Goal: Task Accomplishment & Management: Manage account settings

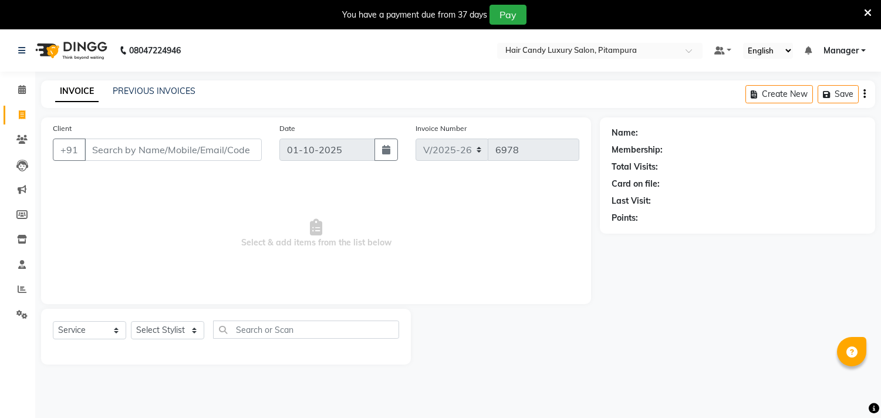
select select "4720"
select select "service"
click at [126, 138] on input "Client" at bounding box center [172, 149] width 177 height 22
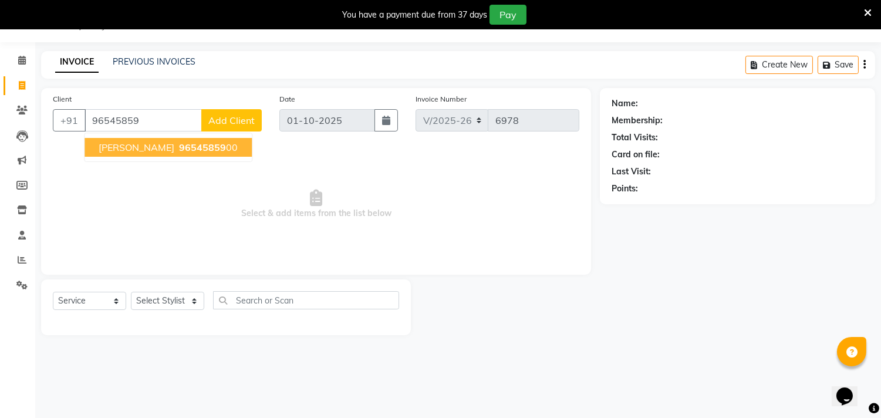
click at [144, 154] on button "HARSH MANGLA 96545859 00" at bounding box center [167, 147] width 167 height 19
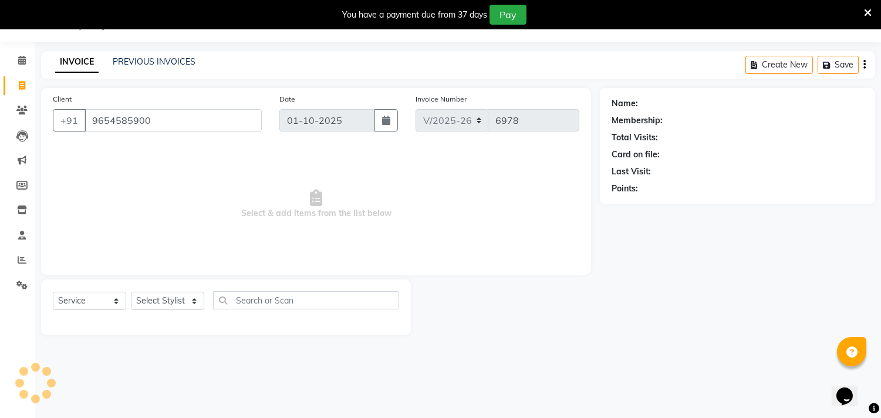
type input "9654585900"
select select "1: Object"
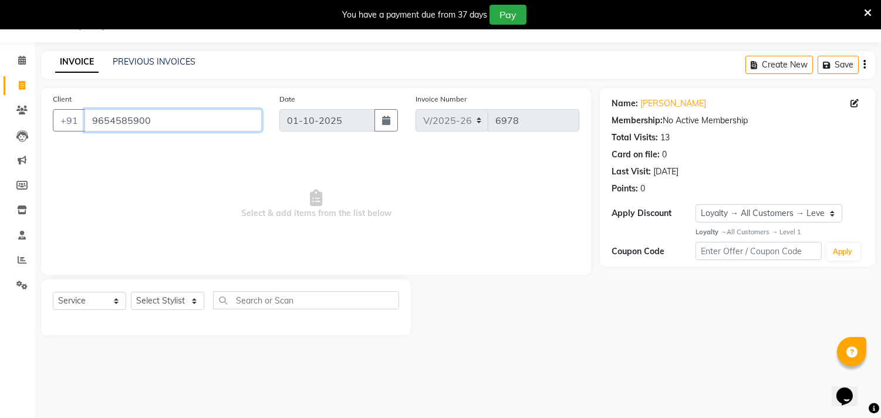
drag, startPoint x: 191, startPoint y: 125, endPoint x: 65, endPoint y: 106, distance: 128.1
click at [65, 106] on div "Client +91 9654585900" at bounding box center [157, 117] width 226 height 48
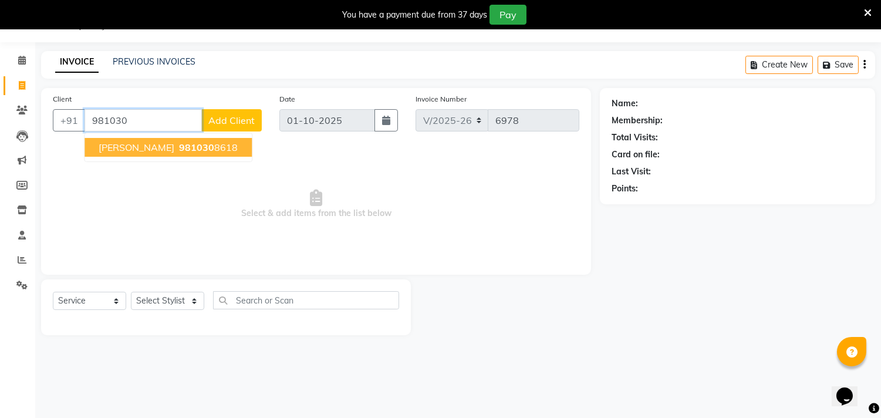
click at [112, 141] on span "[PERSON_NAME]" at bounding box center [137, 147] width 76 height 12
type input "9810308618"
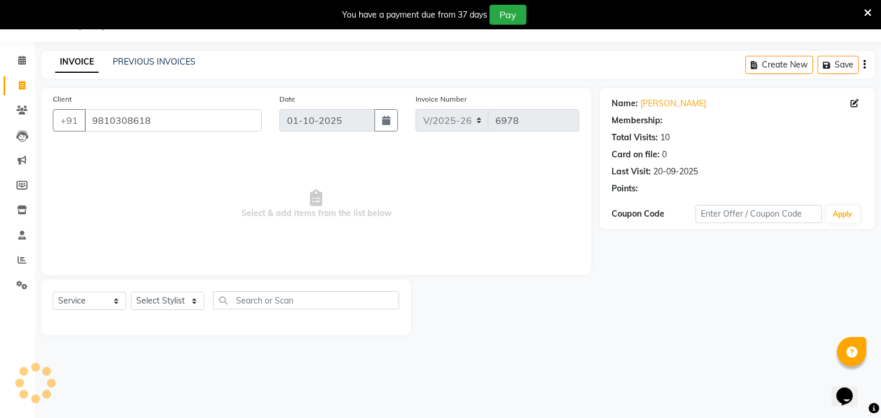
select select "1: Object"
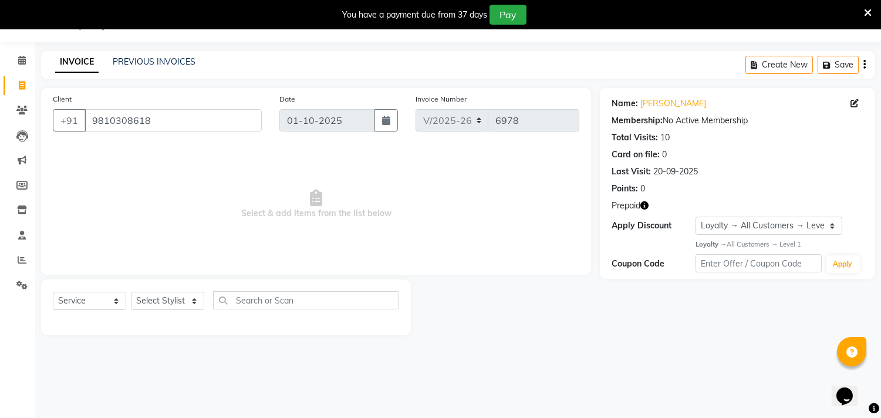
click at [647, 209] on icon "button" at bounding box center [644, 205] width 8 height 8
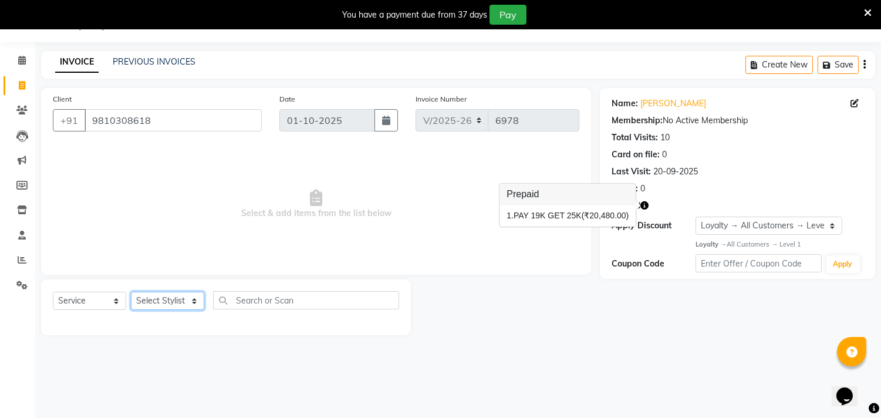
click at [153, 300] on select "Select Stylist [PERSON_NAME] [PERSON_NAME] [PERSON_NAME] [PERSON_NAME] [PERSON_…" at bounding box center [167, 301] width 73 height 18
select select "28014"
click at [131, 292] on select "Select Stylist [PERSON_NAME] [PERSON_NAME] [PERSON_NAME] [PERSON_NAME] [PERSON_…" at bounding box center [167, 301] width 73 height 18
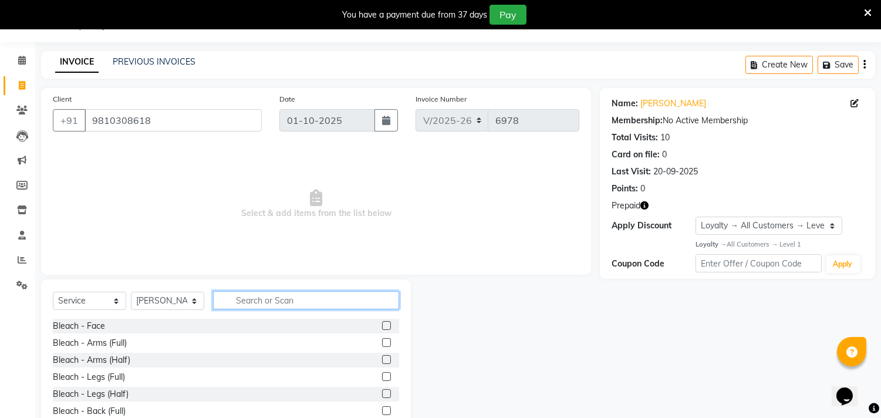
click at [332, 301] on input "text" at bounding box center [306, 300] width 186 height 18
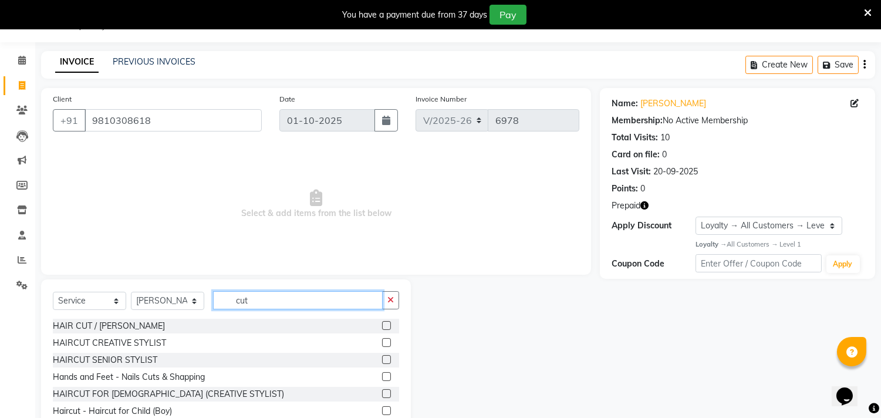
type input "cut"
click at [382, 324] on label at bounding box center [386, 325] width 9 height 9
click at [382, 324] on input "checkbox" at bounding box center [386, 326] width 8 height 8
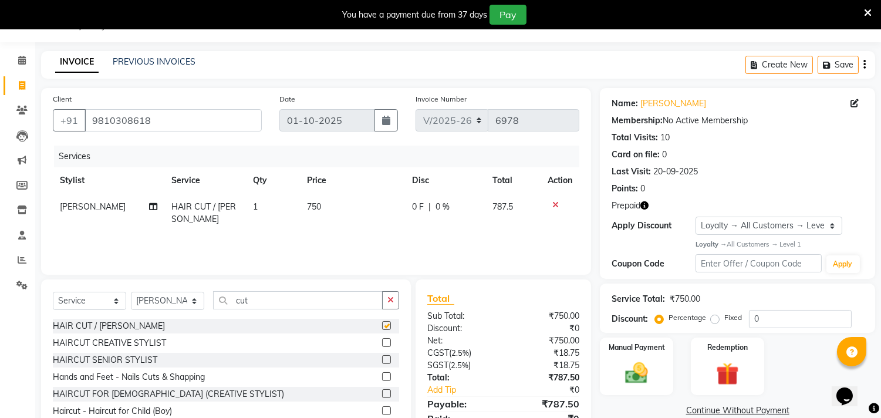
checkbox input "false"
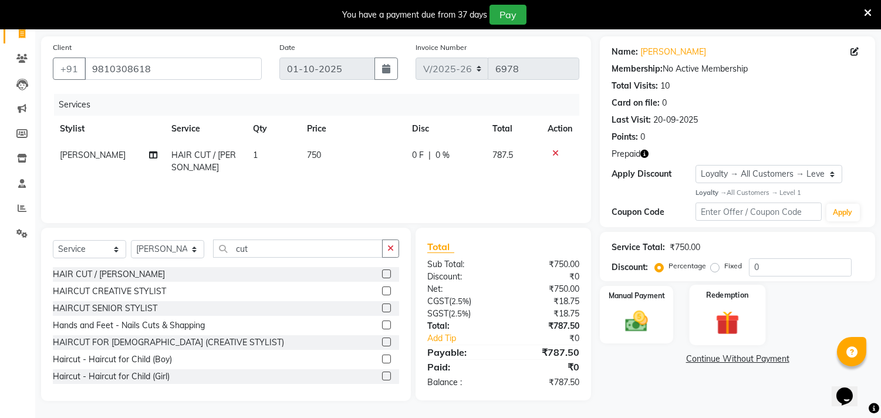
click at [721, 326] on img at bounding box center [727, 321] width 39 height 29
click at [717, 356] on span "Prepaid 1" at bounding box center [704, 360] width 38 height 13
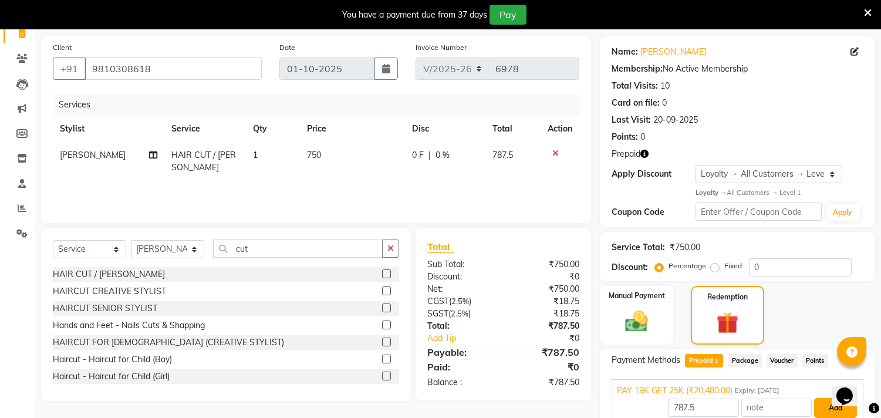
click at [834, 407] on button "Add" at bounding box center [835, 408] width 43 height 20
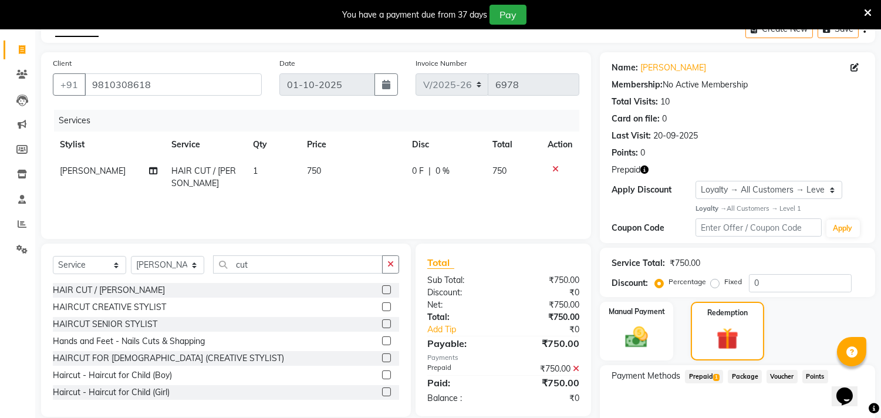
scroll to position [190, 0]
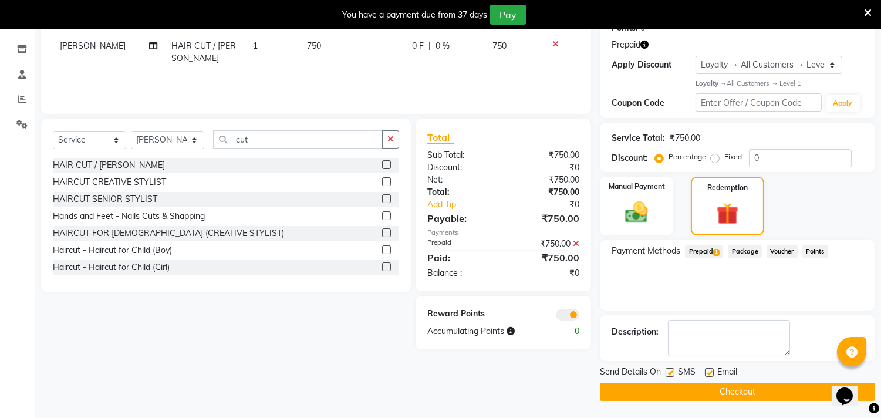
click at [566, 309] on span at bounding box center [567, 315] width 23 height 12
click at [579, 316] on input "checkbox" at bounding box center [579, 316] width 0 height 0
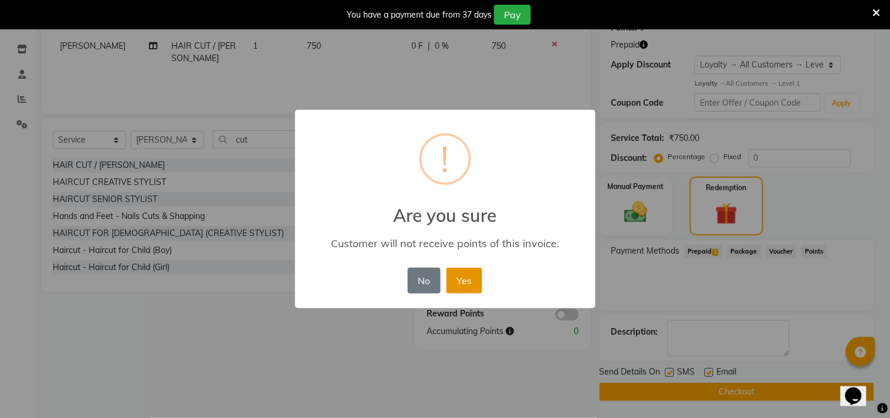
click at [476, 286] on button "Yes" at bounding box center [465, 281] width 36 height 26
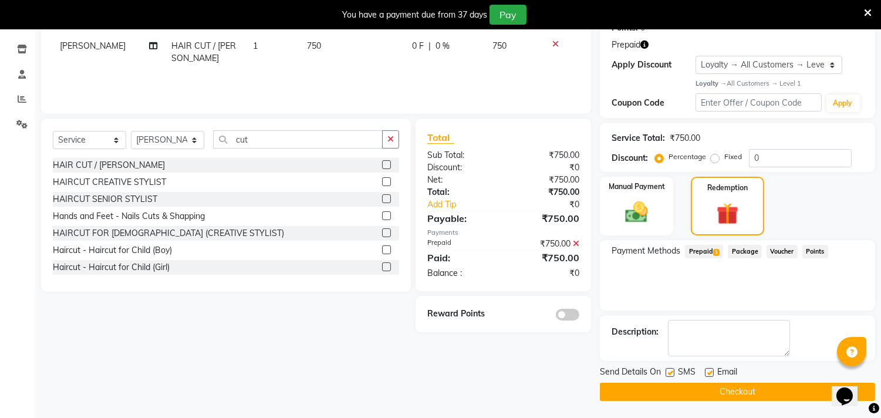
click at [706, 387] on button "Checkout" at bounding box center [737, 392] width 275 height 18
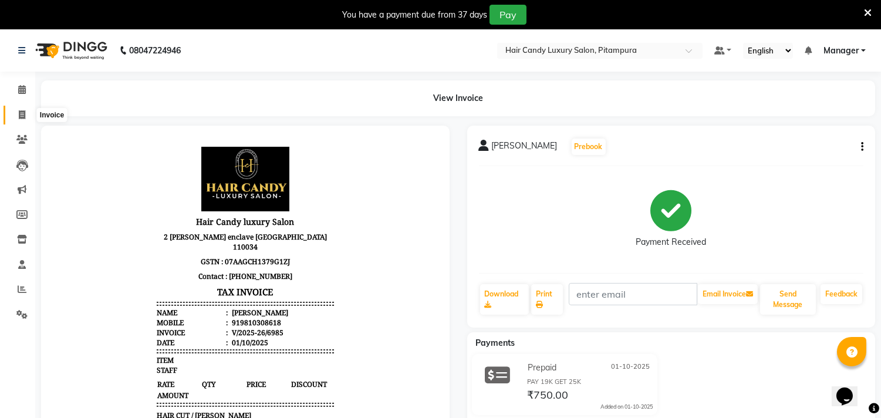
click at [19, 111] on icon at bounding box center [22, 114] width 6 height 9
select select "service"
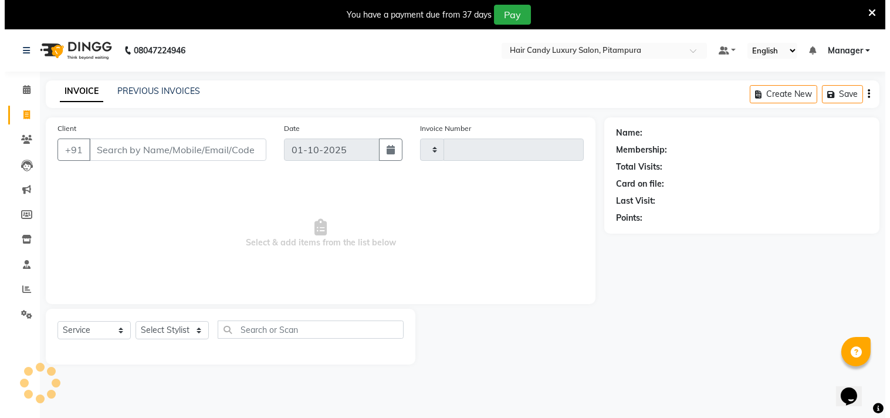
scroll to position [29, 0]
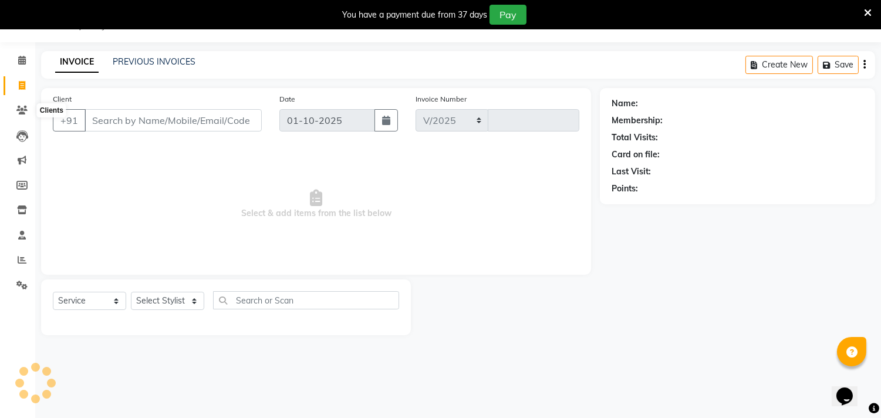
select select "4720"
type input "6992"
click at [204, 121] on input "Client" at bounding box center [172, 120] width 177 height 22
click at [158, 110] on input "Client" at bounding box center [172, 120] width 177 height 22
click at [138, 115] on input "Client" at bounding box center [172, 120] width 177 height 22
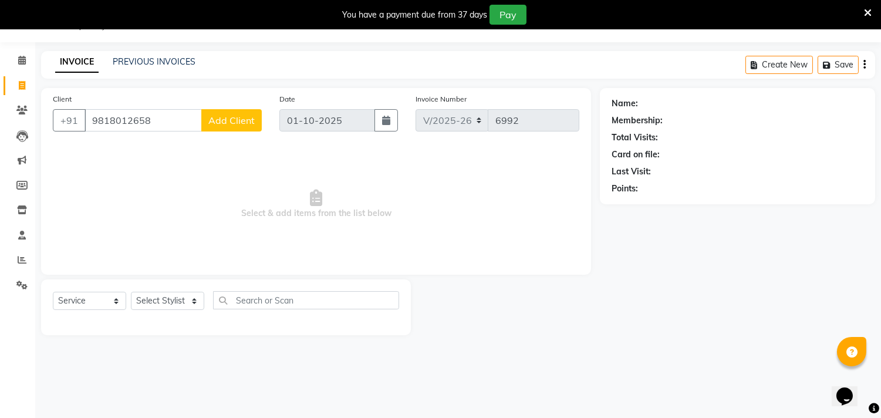
type input "9818012658"
click at [220, 119] on span "Add Client" at bounding box center [231, 120] width 46 height 12
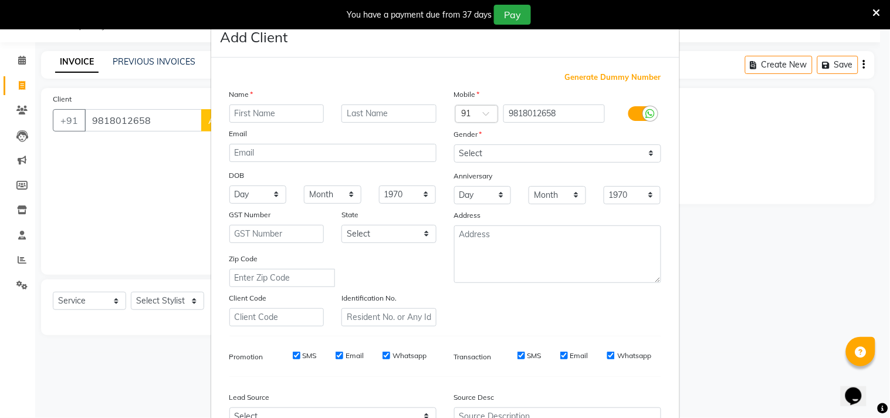
click at [279, 119] on input "text" at bounding box center [276, 113] width 95 height 18
type input "simran"
click at [605, 153] on select "Select Male Female Other Prefer Not To Say" at bounding box center [557, 153] width 207 height 18
select select "female"
click at [454, 144] on select "Select Male Female Other Prefer Not To Say" at bounding box center [557, 153] width 207 height 18
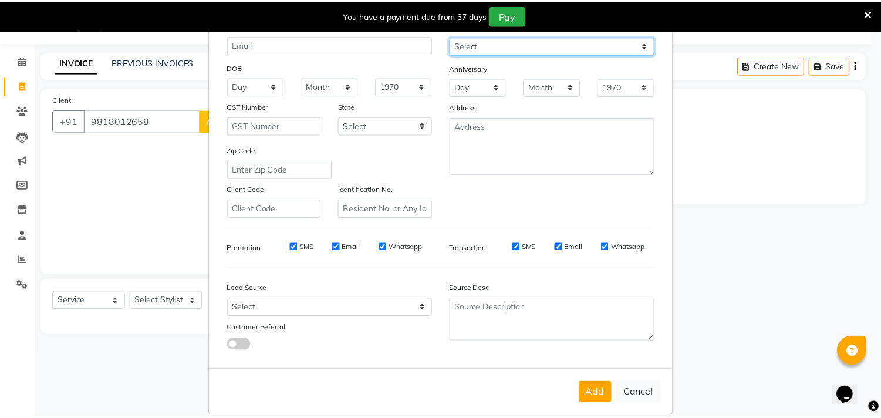
scroll to position [124, 0]
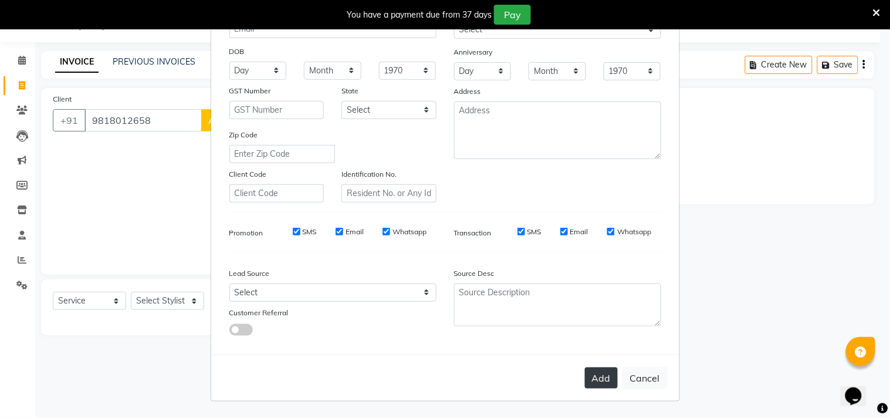
click at [591, 371] on button "Add" at bounding box center [601, 377] width 33 height 21
select select
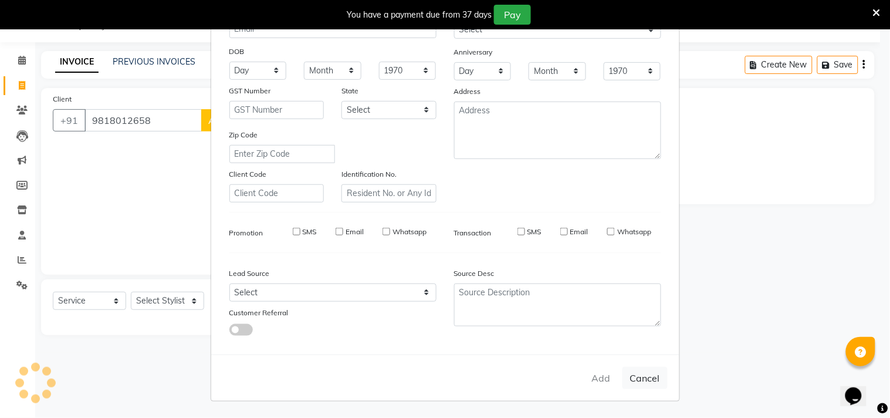
select select
checkbox input "false"
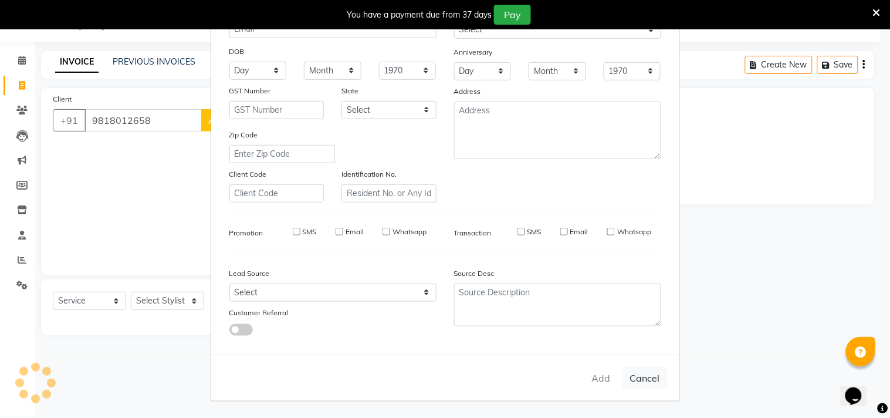
checkbox input "false"
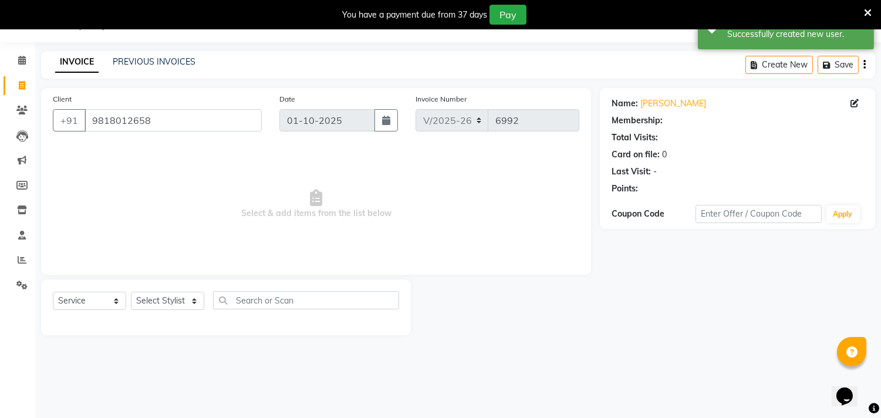
select select "1: Object"
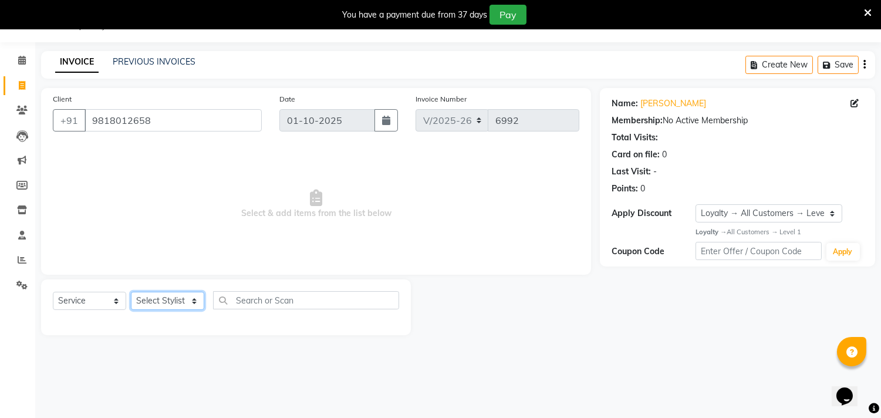
click at [155, 298] on select "Select Stylist [PERSON_NAME] [PERSON_NAME] [PERSON_NAME] [PERSON_NAME] [PERSON_…" at bounding box center [167, 301] width 73 height 18
select select "60684"
click at [131, 292] on select "Select Stylist [PERSON_NAME] [PERSON_NAME] [PERSON_NAME] [PERSON_NAME] [PERSON_…" at bounding box center [167, 301] width 73 height 18
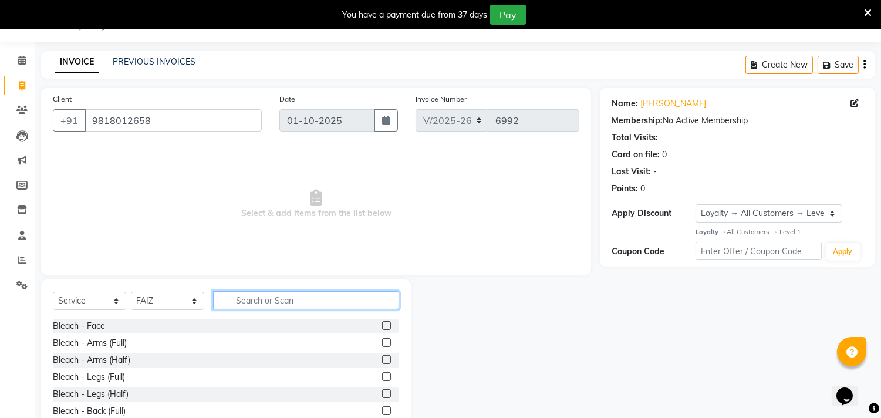
click at [256, 307] on input "text" at bounding box center [306, 300] width 186 height 18
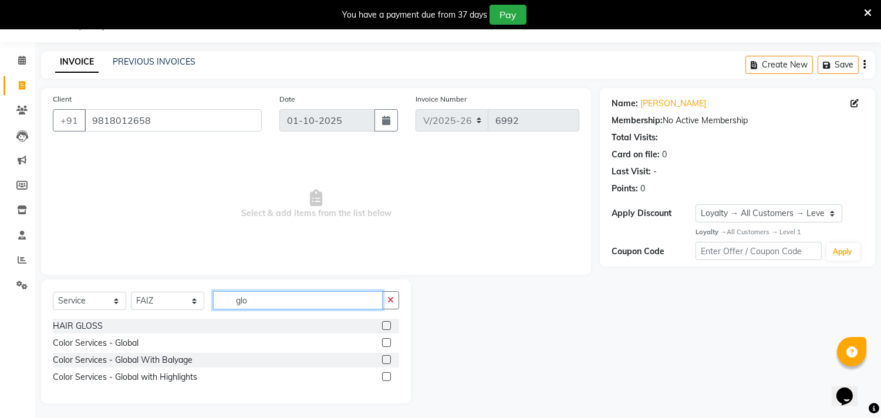
type input "glo"
click at [387, 343] on label at bounding box center [386, 342] width 9 height 9
click at [387, 343] on input "checkbox" at bounding box center [386, 343] width 8 height 8
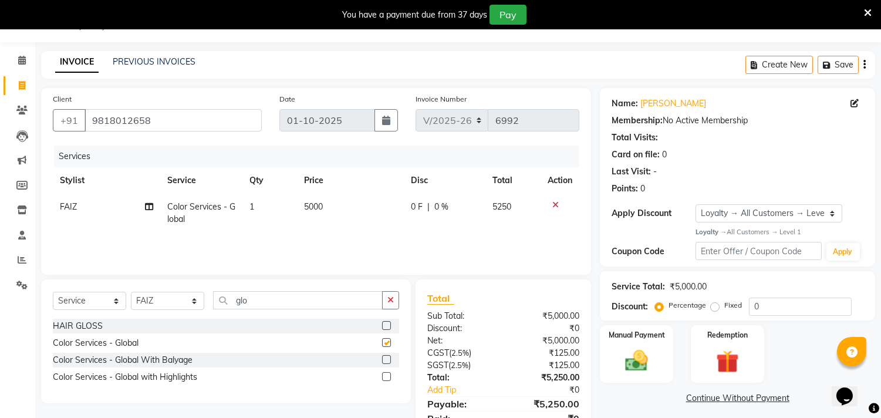
checkbox input "false"
click at [320, 202] on span "5000" at bounding box center [313, 206] width 19 height 11
select select "60684"
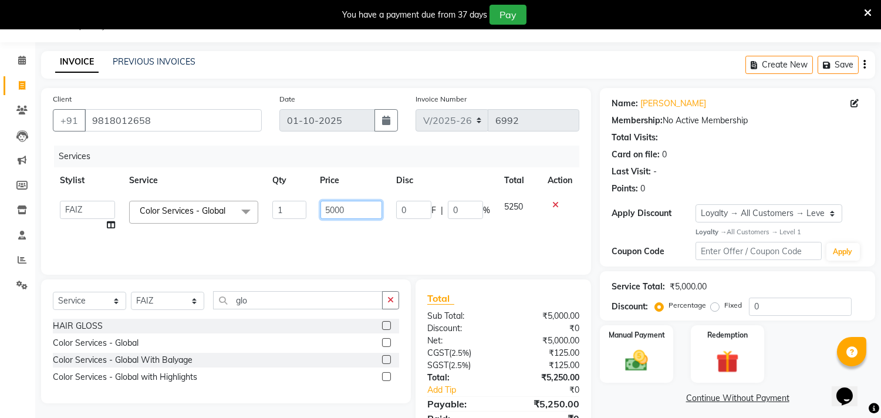
drag, startPoint x: 367, startPoint y: 206, endPoint x: 100, endPoint y: 188, distance: 267.5
click at [100, 188] on table "Stylist Service Qty Price Disc Total Action Aarif AMAN ANJALI Arman Arshad ARSH…" at bounding box center [316, 202] width 526 height 71
type input "5500"
click at [800, 299] on input "0" at bounding box center [800, 306] width 103 height 18
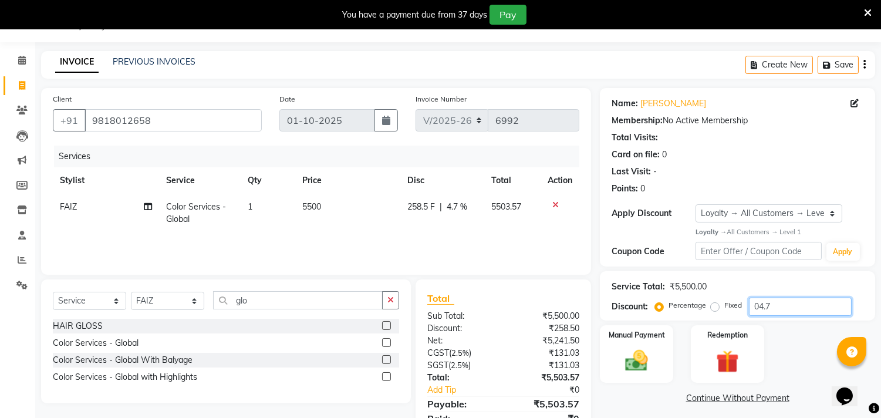
scroll to position [80, 0]
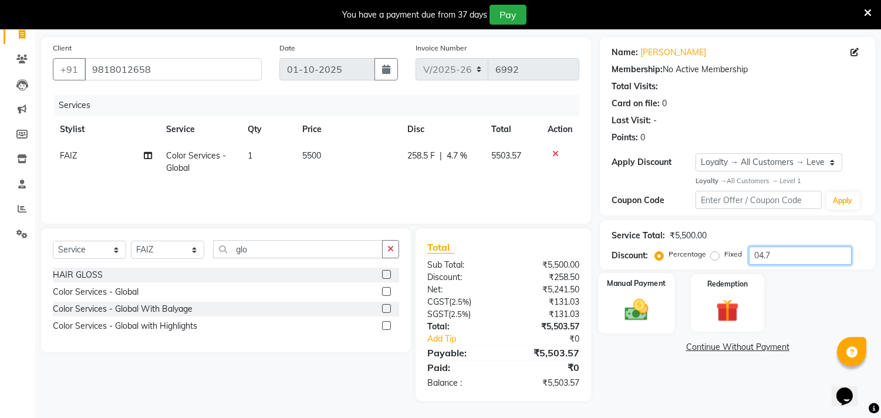
type input "04.7"
click at [659, 309] on div "Manual Payment" at bounding box center [636, 303] width 76 height 60
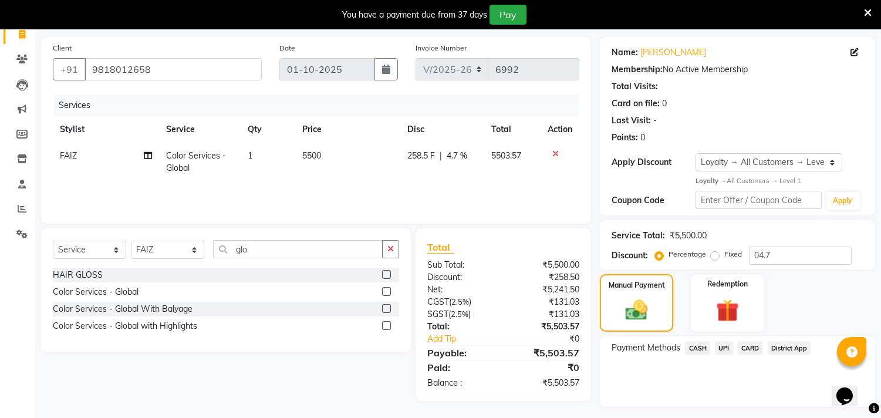
click at [722, 347] on span "UPI" at bounding box center [724, 347] width 18 height 13
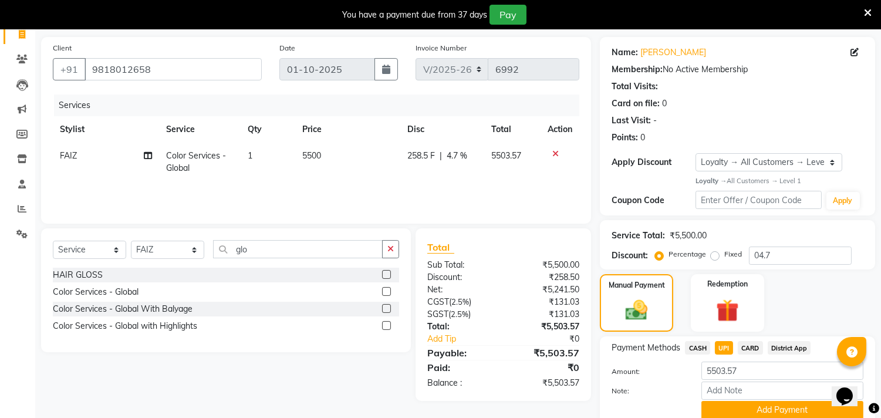
scroll to position [128, 0]
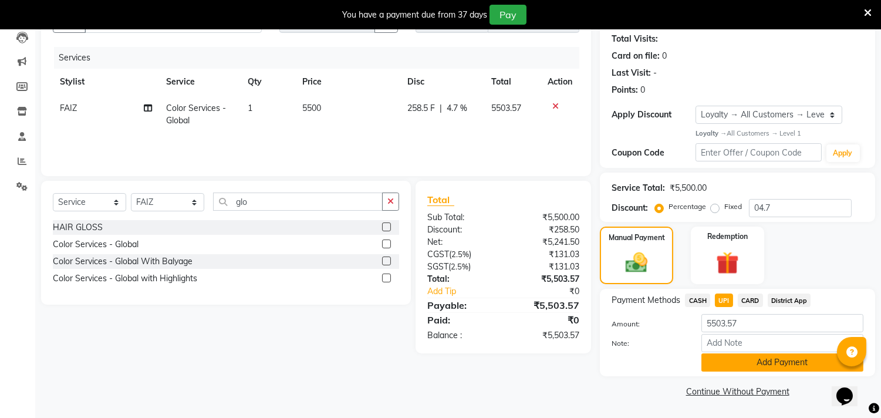
click at [767, 367] on button "Add Payment" at bounding box center [782, 362] width 162 height 18
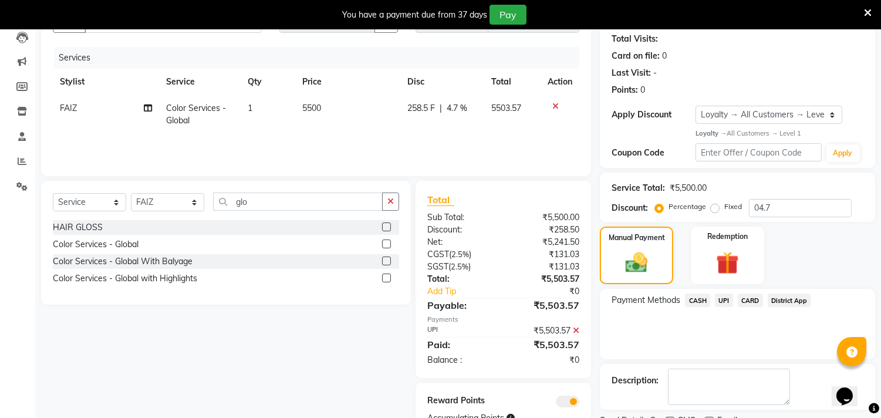
scroll to position [177, 0]
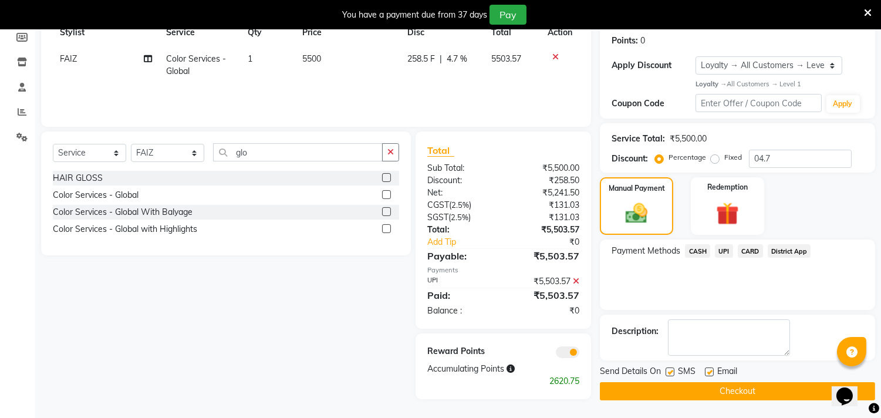
click at [577, 351] on span at bounding box center [567, 352] width 23 height 12
click at [579, 354] on input "checkbox" at bounding box center [579, 354] width 0 height 0
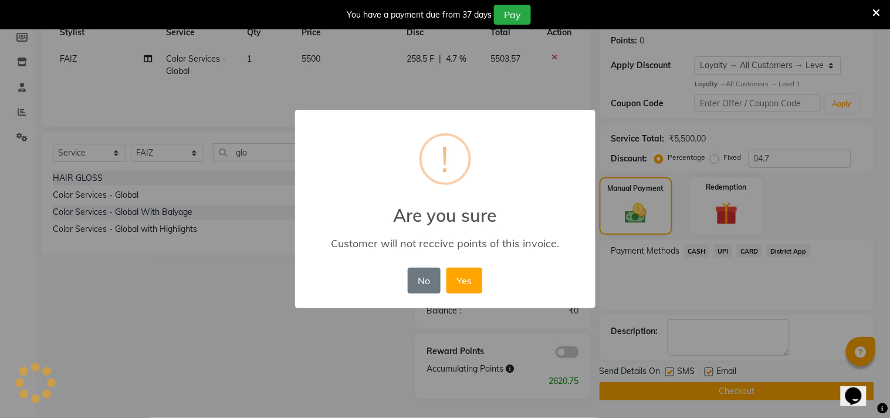
drag, startPoint x: 465, startPoint y: 278, endPoint x: 538, endPoint y: 335, distance: 92.7
click at [488, 298] on div "× ! Are you sure Customer will not receive points of this invoice. No No Yes" at bounding box center [445, 209] width 300 height 198
click at [466, 277] on button "Yes" at bounding box center [465, 281] width 36 height 26
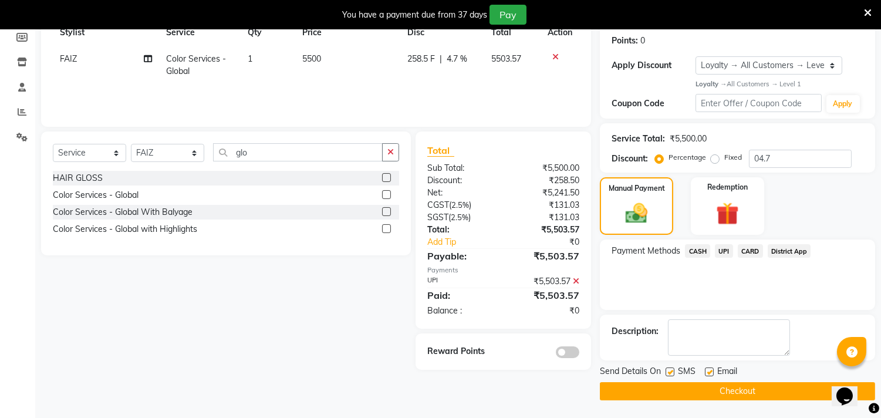
click at [679, 392] on button "Checkout" at bounding box center [737, 391] width 275 height 18
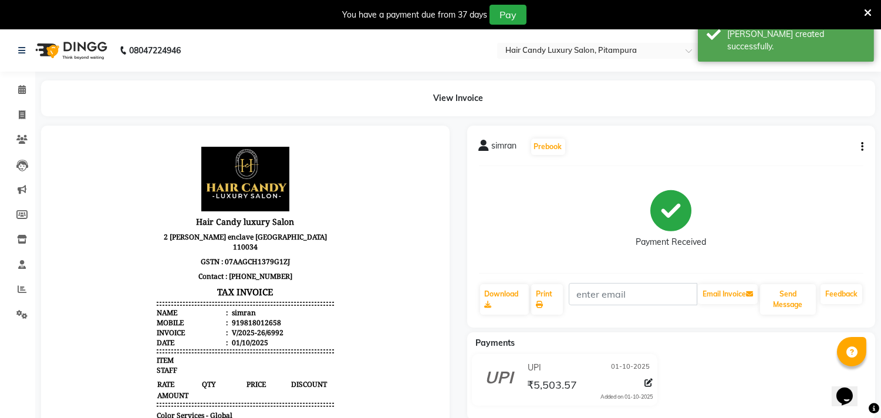
scroll to position [65, 0]
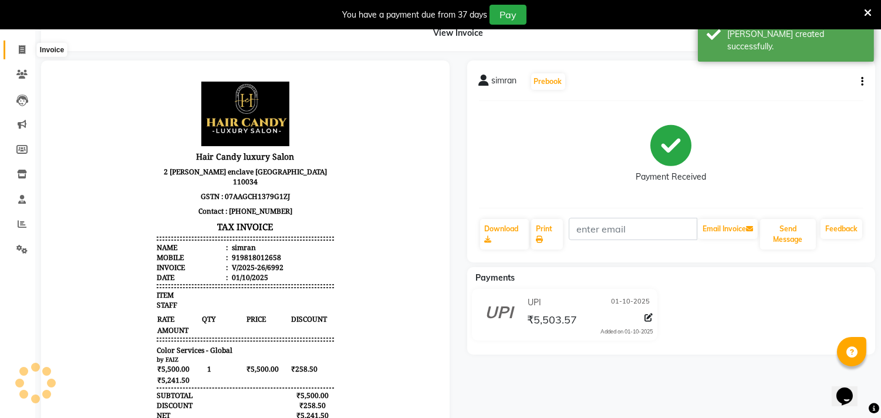
click at [16, 45] on span at bounding box center [22, 49] width 21 height 13
select select "service"
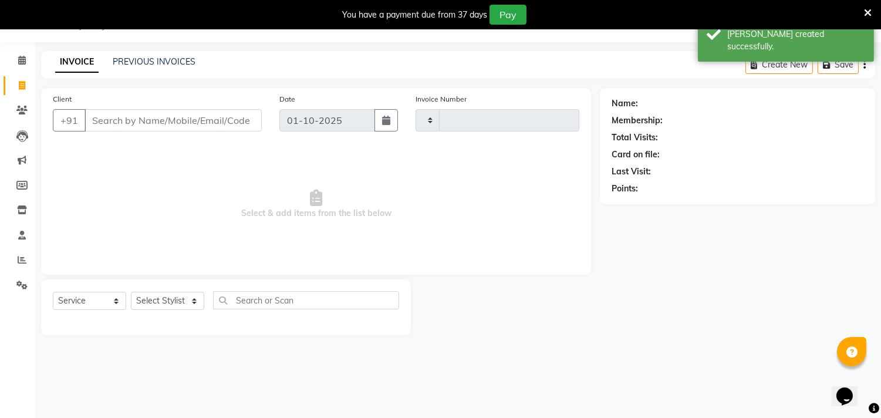
scroll to position [29, 0]
type input "6993"
select select "4720"
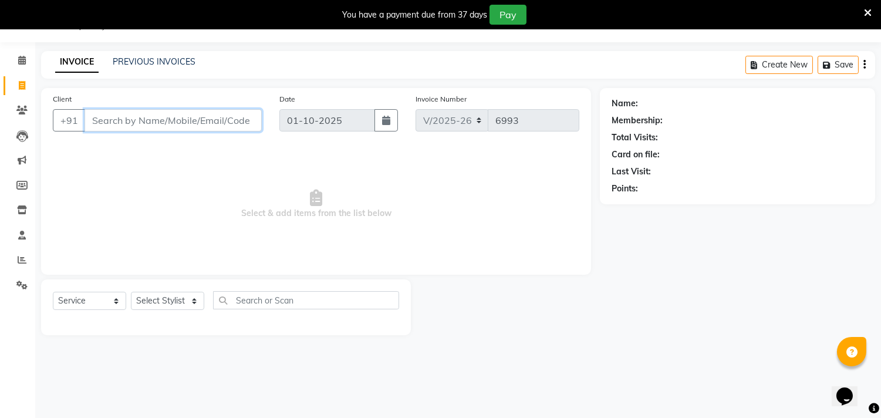
click at [202, 121] on input "Client" at bounding box center [172, 120] width 177 height 22
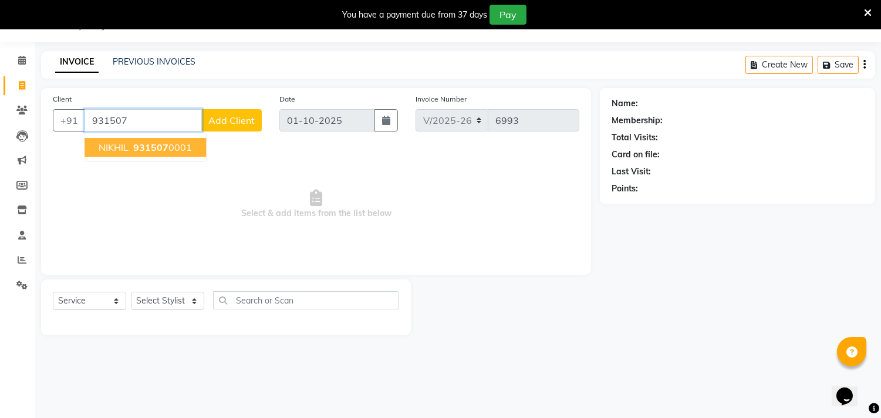
click at [116, 147] on span "NIKHIL" at bounding box center [114, 147] width 30 height 12
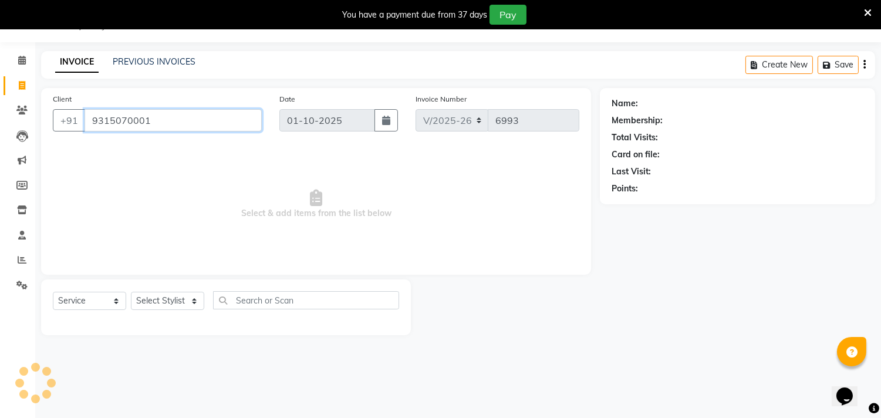
type input "9315070001"
select select "1: Object"
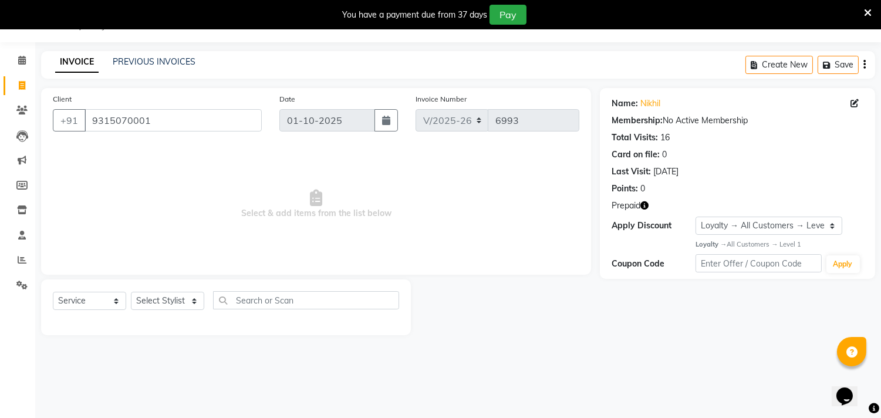
click at [648, 201] on icon "button" at bounding box center [644, 205] width 8 height 8
drag, startPoint x: 153, startPoint y: 119, endPoint x: 102, endPoint y: 120, distance: 51.1
click at [88, 116] on input "9315070001" at bounding box center [172, 120] width 177 height 22
click at [196, 302] on select "Select Stylist [PERSON_NAME] [PERSON_NAME] [PERSON_NAME] [PERSON_NAME] [PERSON_…" at bounding box center [167, 301] width 73 height 18
select select "28016"
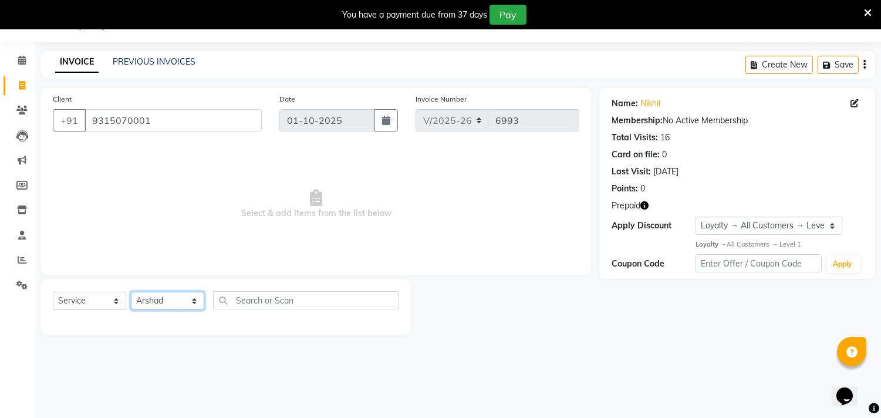
click at [131, 292] on select "Select Stylist [PERSON_NAME] [PERSON_NAME] [PERSON_NAME] [PERSON_NAME] [PERSON_…" at bounding box center [167, 301] width 73 height 18
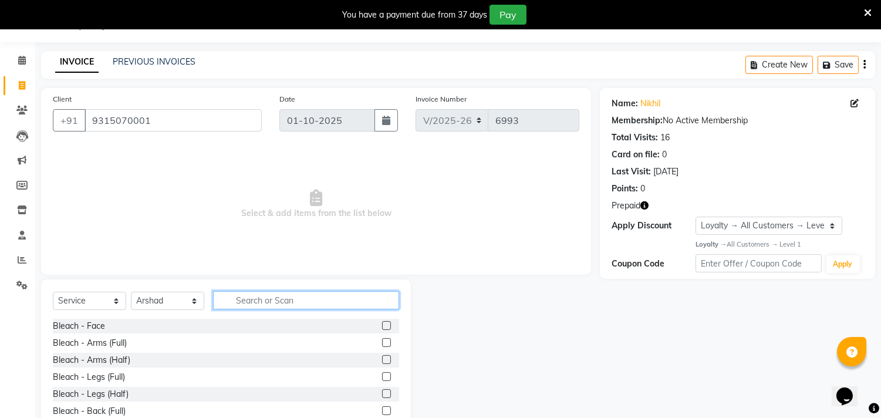
click at [286, 307] on input "text" at bounding box center [306, 300] width 186 height 18
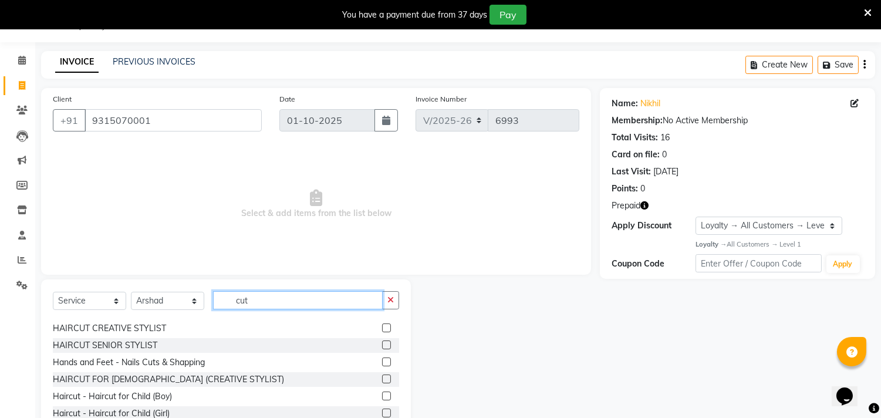
scroll to position [19, 0]
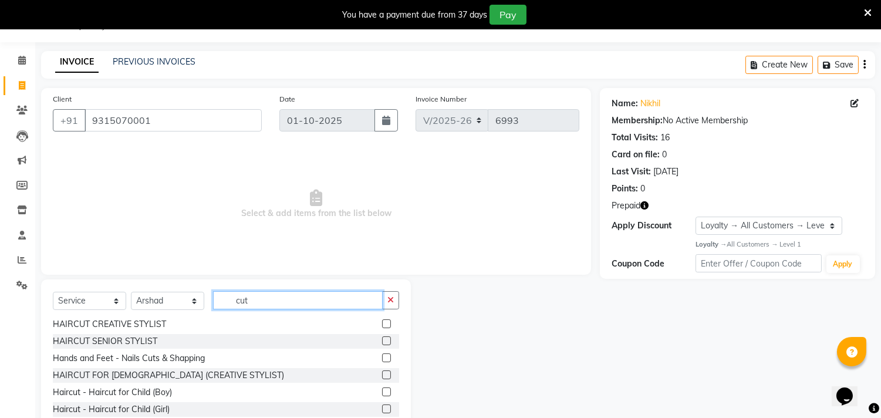
type input "cut"
click at [382, 391] on label at bounding box center [386, 391] width 9 height 9
click at [382, 391] on input "checkbox" at bounding box center [386, 392] width 8 height 8
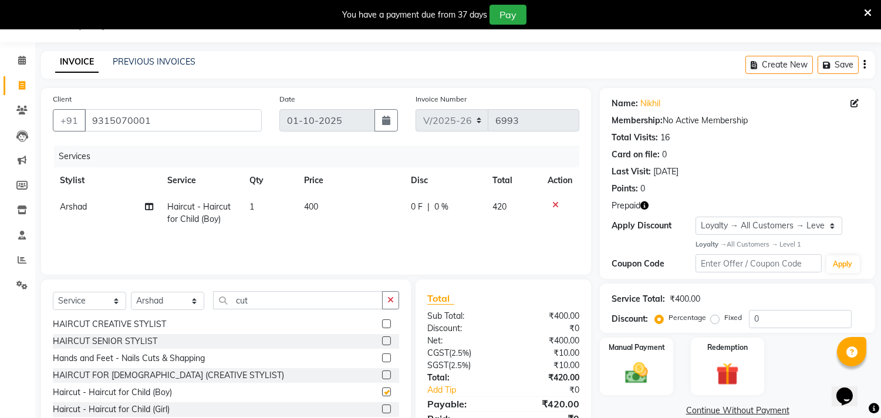
checkbox input "false"
click at [717, 370] on img at bounding box center [727, 373] width 39 height 29
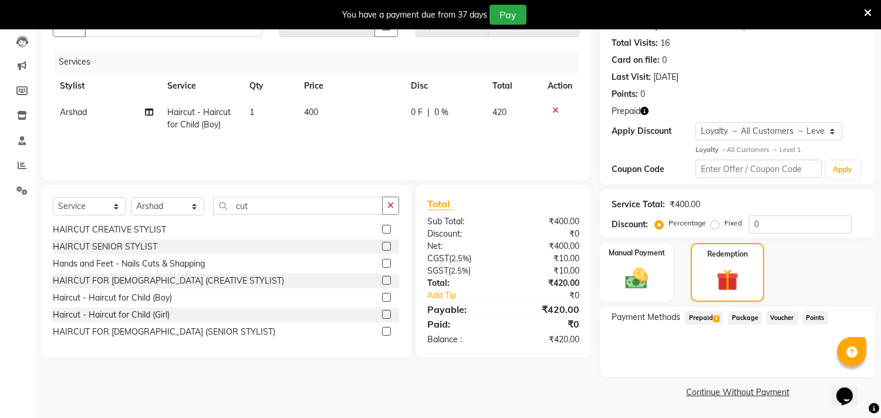
drag, startPoint x: 707, startPoint y: 319, endPoint x: 711, endPoint y: 326, distance: 8.4
click at [707, 322] on span "Prepaid 1" at bounding box center [704, 317] width 38 height 13
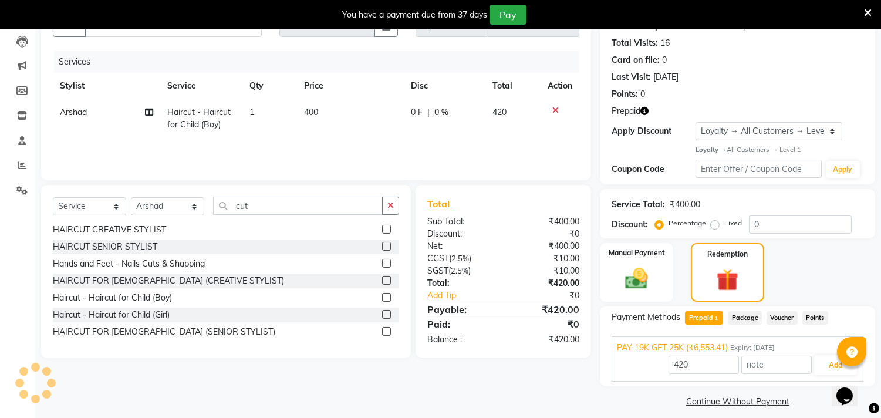
scroll to position [133, 0]
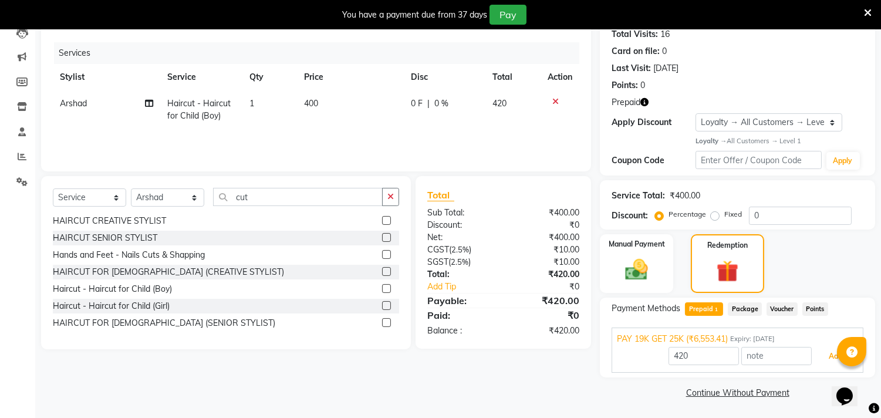
drag, startPoint x: 821, startPoint y: 357, endPoint x: 812, endPoint y: 360, distance: 10.0
click at [821, 358] on button "Add" at bounding box center [835, 356] width 43 height 20
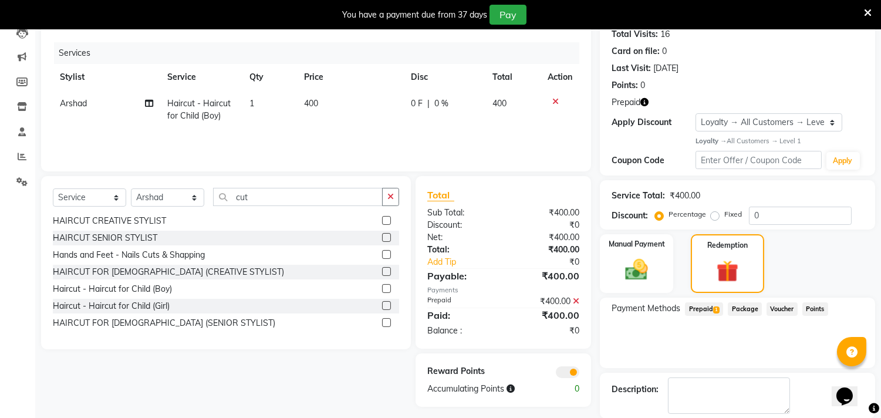
scroll to position [190, 0]
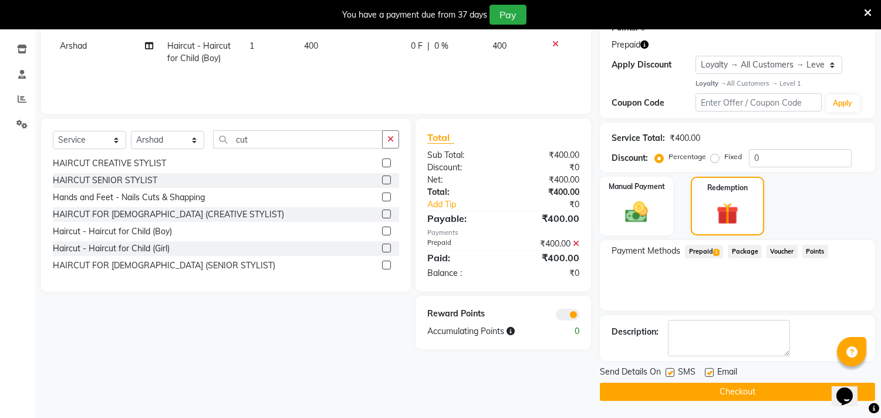
click at [562, 316] on span at bounding box center [567, 315] width 23 height 12
click at [579, 316] on input "checkbox" at bounding box center [579, 316] width 0 height 0
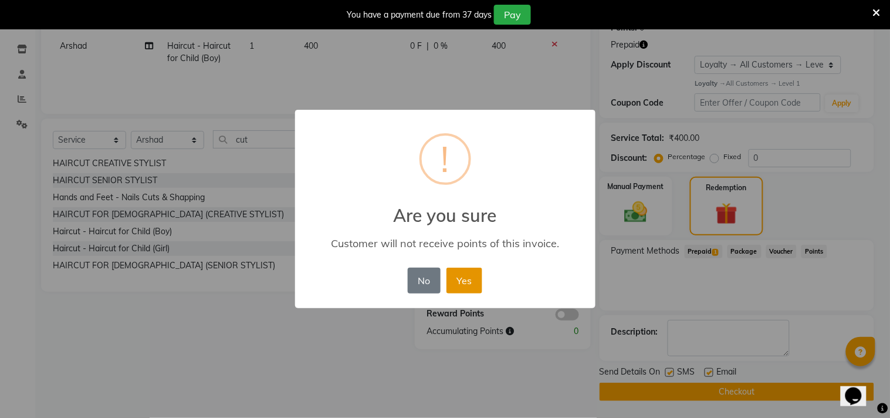
click at [465, 280] on button "Yes" at bounding box center [465, 281] width 36 height 26
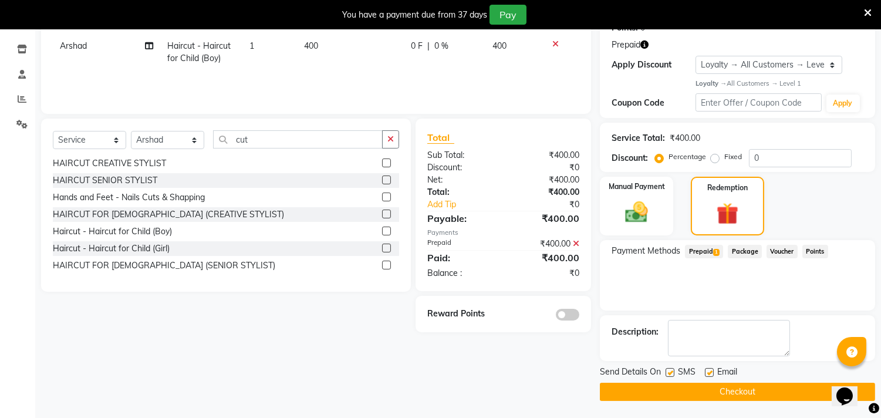
click at [682, 390] on button "Checkout" at bounding box center [737, 392] width 275 height 18
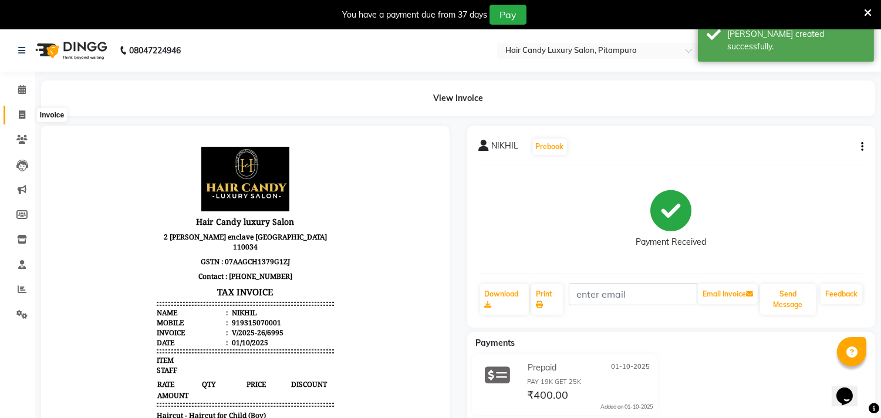
click at [19, 115] on icon at bounding box center [22, 114] width 6 height 9
select select "4720"
select select "service"
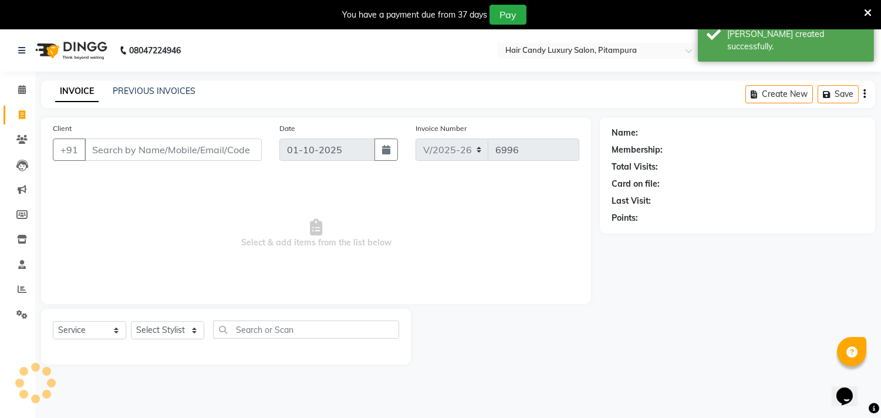
scroll to position [29, 0]
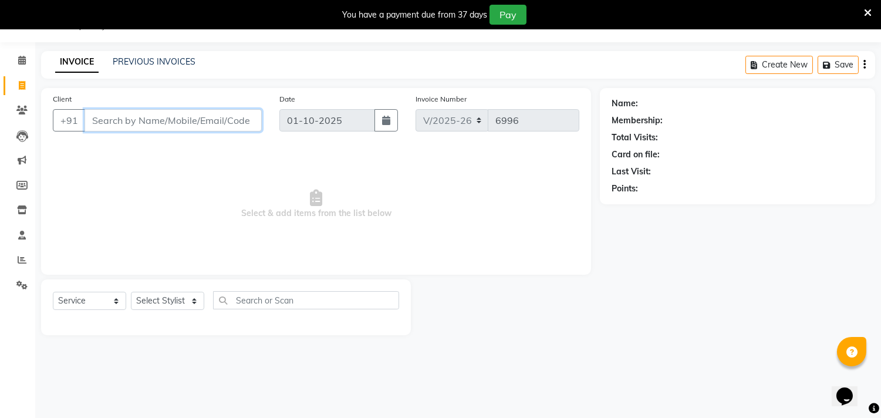
click at [202, 119] on input "Client" at bounding box center [172, 120] width 177 height 22
click at [218, 124] on input "Client" at bounding box center [172, 120] width 177 height 22
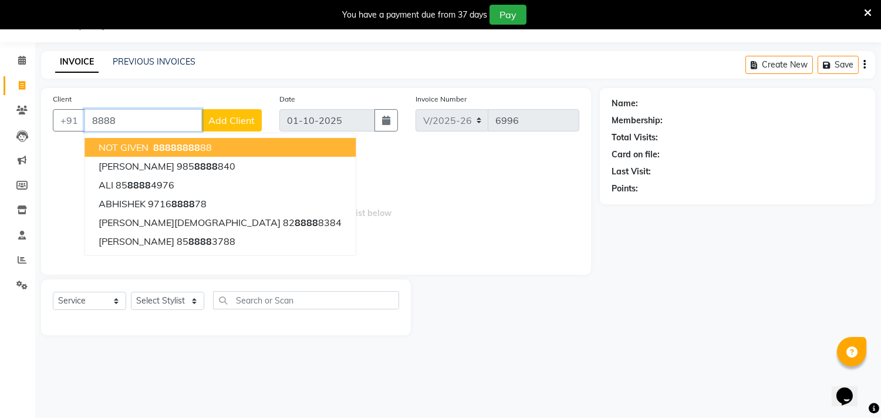
click at [204, 144] on ngb-highlight "8888 8888 88" at bounding box center [181, 147] width 61 height 12
type input "8888888888"
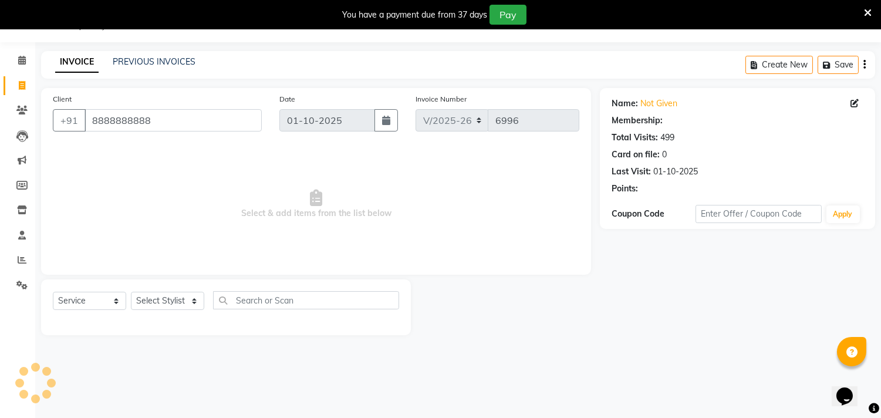
select select "1: Object"
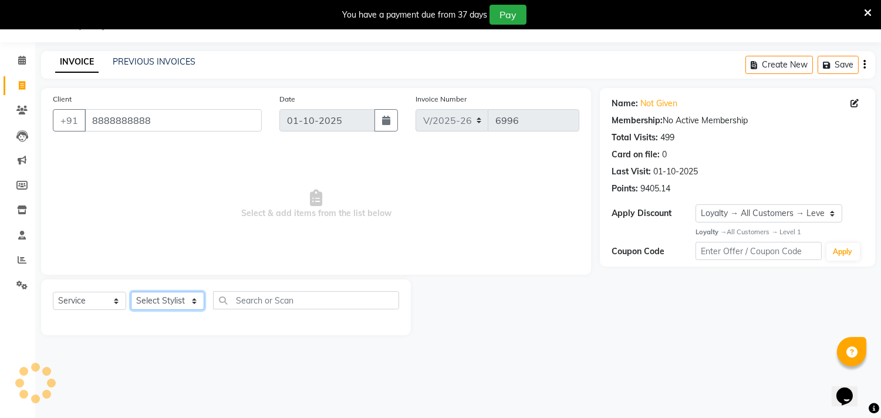
click at [195, 300] on select "Select Stylist [PERSON_NAME] [PERSON_NAME] [PERSON_NAME] [PERSON_NAME] [PERSON_…" at bounding box center [167, 301] width 73 height 18
select select "28017"
click at [131, 292] on select "Select Stylist [PERSON_NAME] [PERSON_NAME] [PERSON_NAME] [PERSON_NAME] [PERSON_…" at bounding box center [167, 301] width 73 height 18
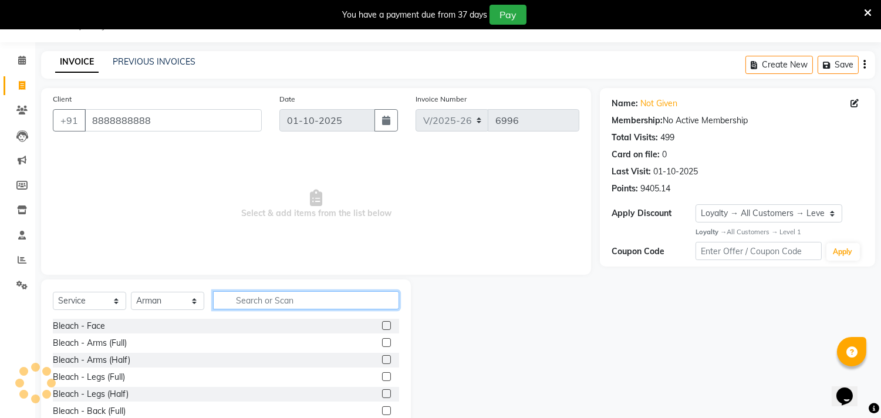
click at [312, 296] on input "text" at bounding box center [306, 300] width 186 height 18
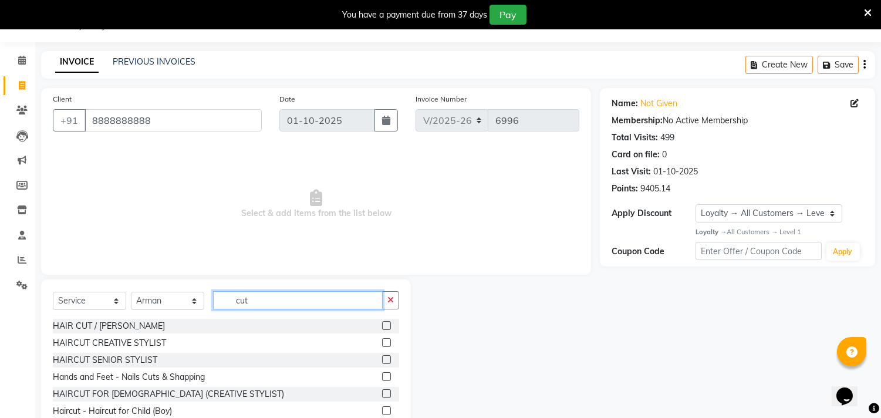
type input "cut"
click at [382, 327] on label at bounding box center [386, 325] width 9 height 9
click at [382, 327] on input "checkbox" at bounding box center [386, 326] width 8 height 8
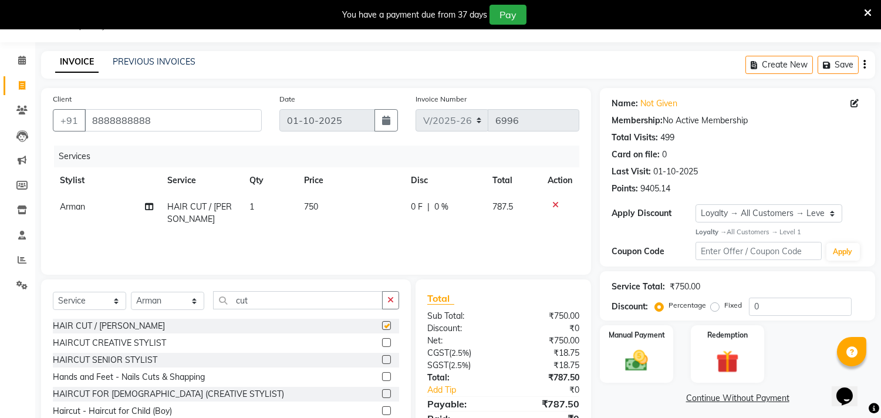
checkbox input "false"
drag, startPoint x: 275, startPoint y: 300, endPoint x: 231, endPoint y: 300, distance: 43.4
click at [231, 300] on input "cut" at bounding box center [298, 300] width 170 height 18
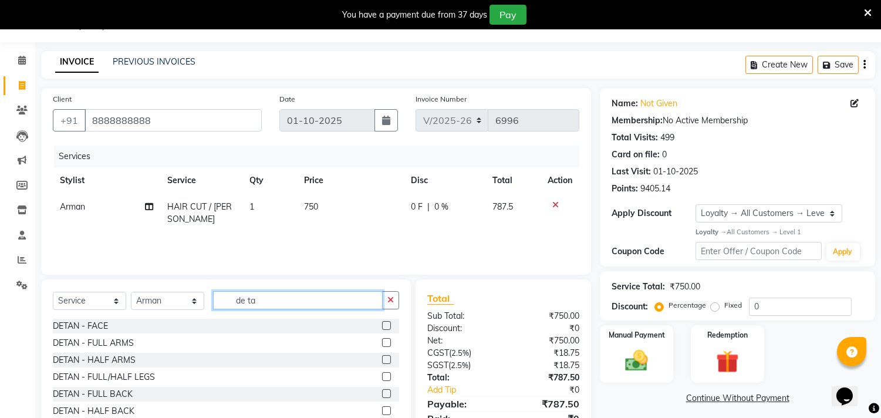
type input "de ta"
drag, startPoint x: 376, startPoint y: 324, endPoint x: 405, endPoint y: 312, distance: 31.8
click at [382, 324] on label at bounding box center [386, 325] width 9 height 9
click at [382, 324] on input "checkbox" at bounding box center [386, 326] width 8 height 8
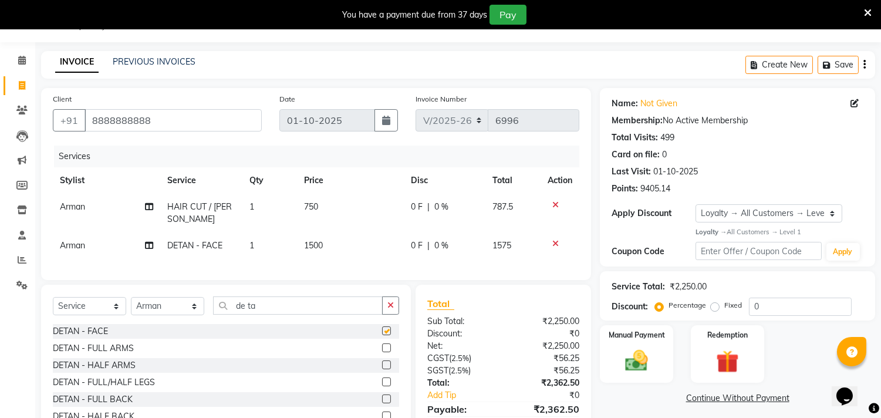
checkbox input "false"
click at [319, 247] on span "1500" at bounding box center [313, 245] width 19 height 11
select select "28017"
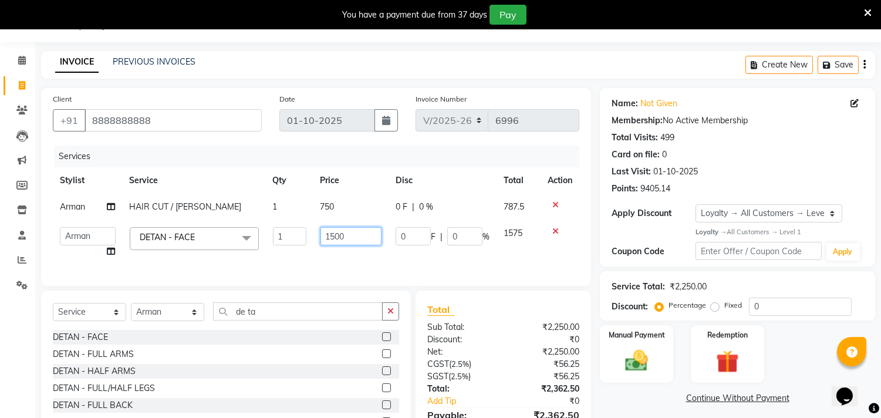
click at [336, 234] on input "1500" at bounding box center [351, 236] width 62 height 18
type input "1000"
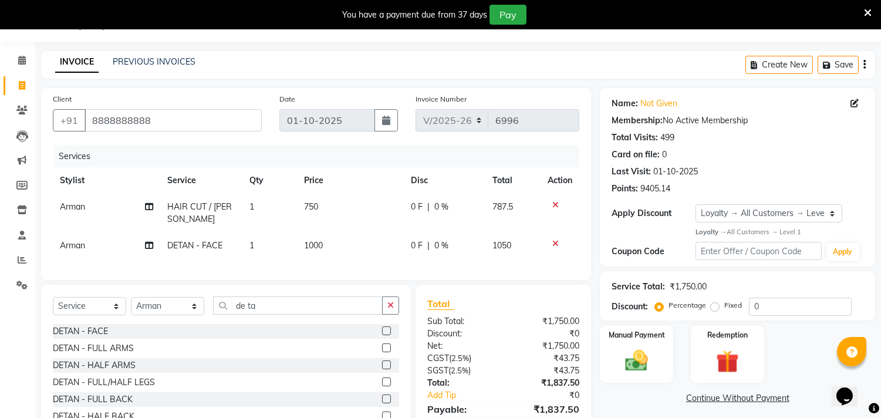
click at [407, 257] on td "0 F | 0 %" at bounding box center [445, 245] width 82 height 26
select select "28017"
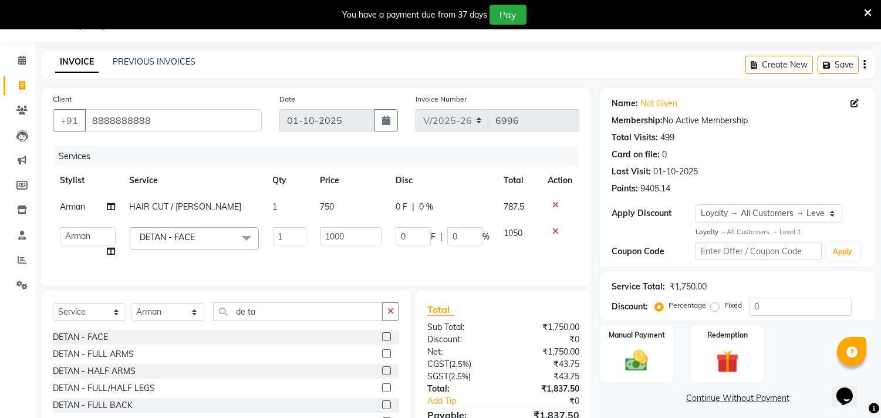
scroll to position [102, 0]
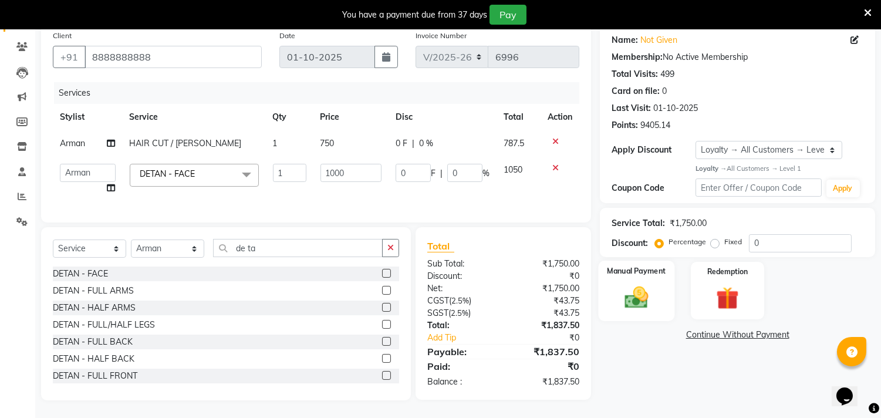
click at [661, 286] on div "Manual Payment" at bounding box center [636, 291] width 76 height 60
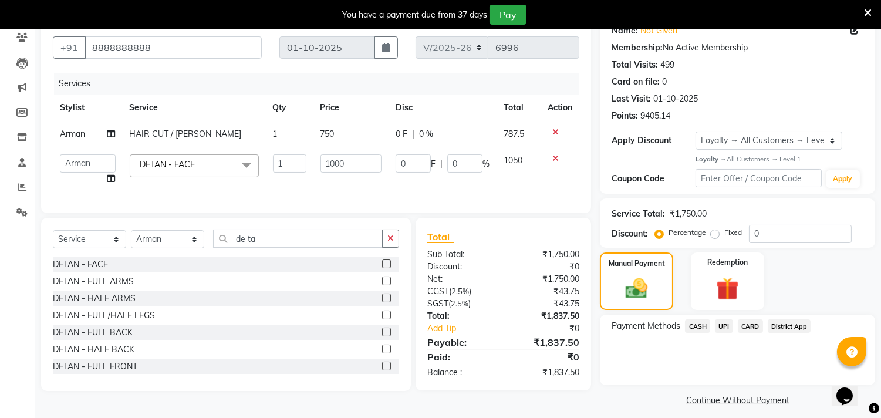
scroll to position [110, 0]
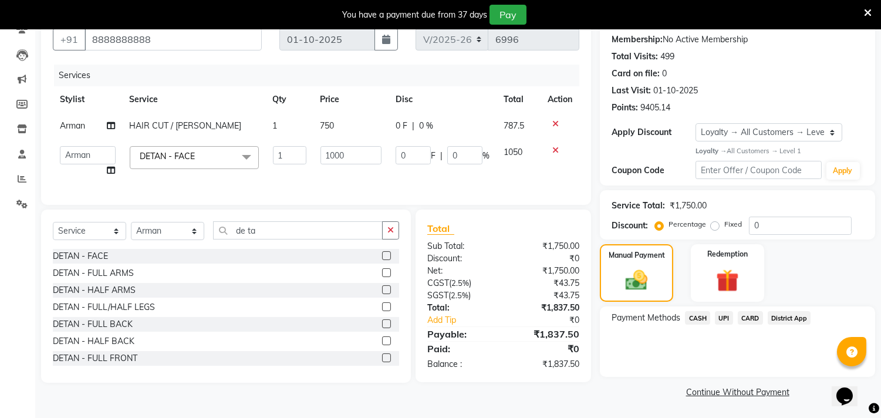
click at [697, 317] on span "CASH" at bounding box center [697, 317] width 25 height 13
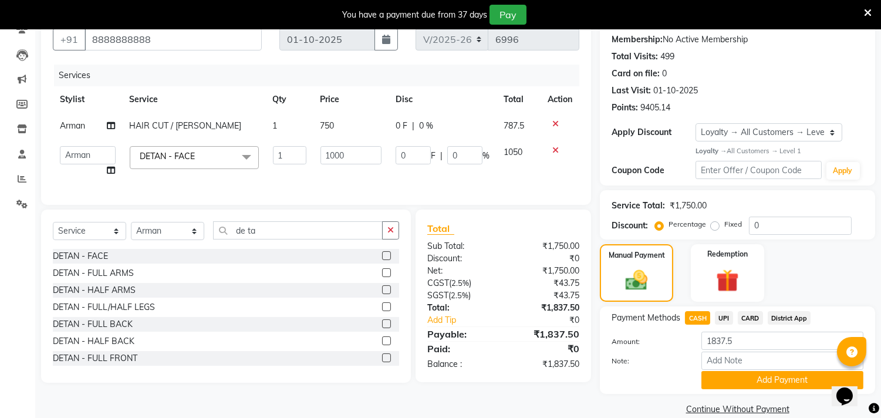
click at [754, 373] on button "Add Payment" at bounding box center [782, 380] width 162 height 18
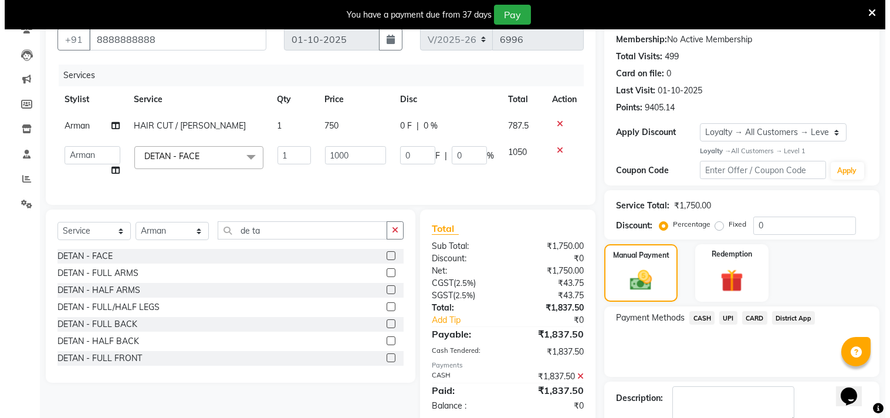
scroll to position [201, 0]
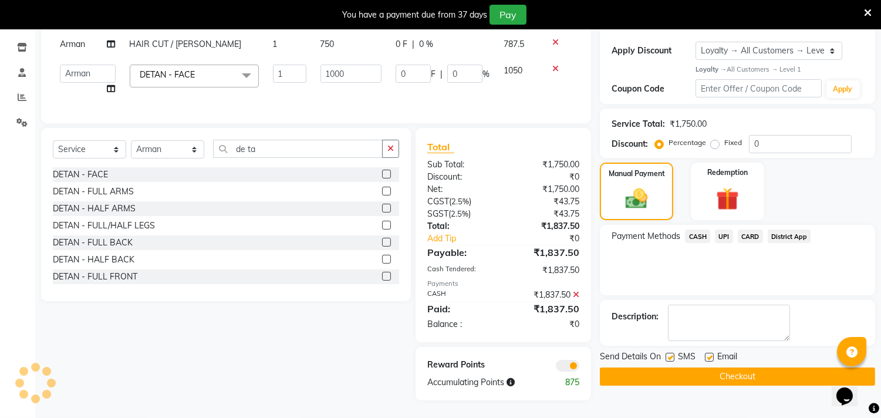
click at [566, 362] on span at bounding box center [567, 366] width 23 height 12
click at [579, 367] on input "checkbox" at bounding box center [579, 367] width 0 height 0
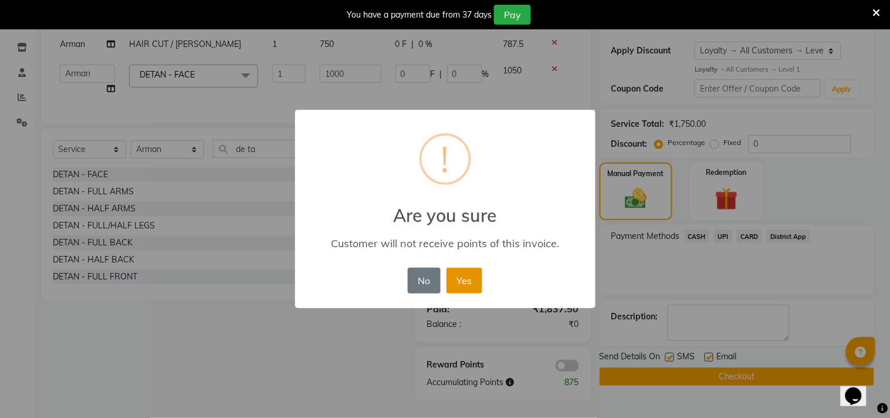
click at [478, 282] on button "Yes" at bounding box center [465, 281] width 36 height 26
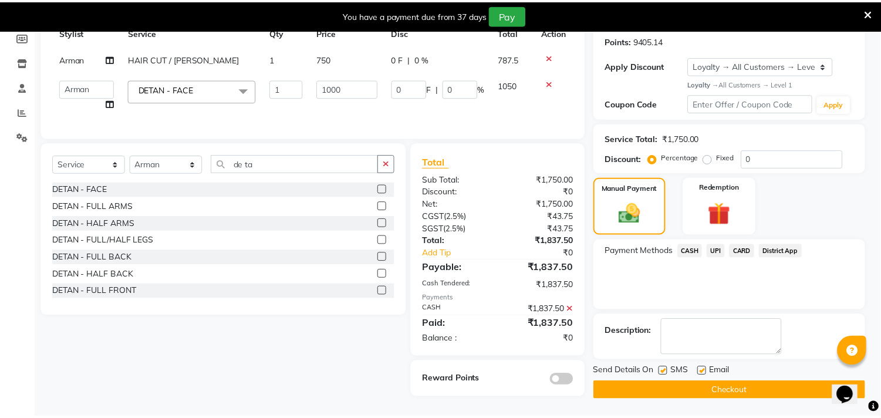
scroll to position [184, 0]
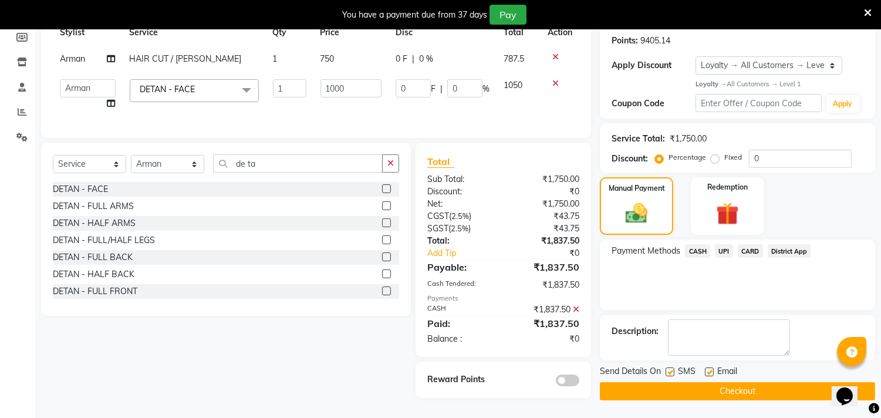
click at [688, 382] on button "Checkout" at bounding box center [737, 391] width 275 height 18
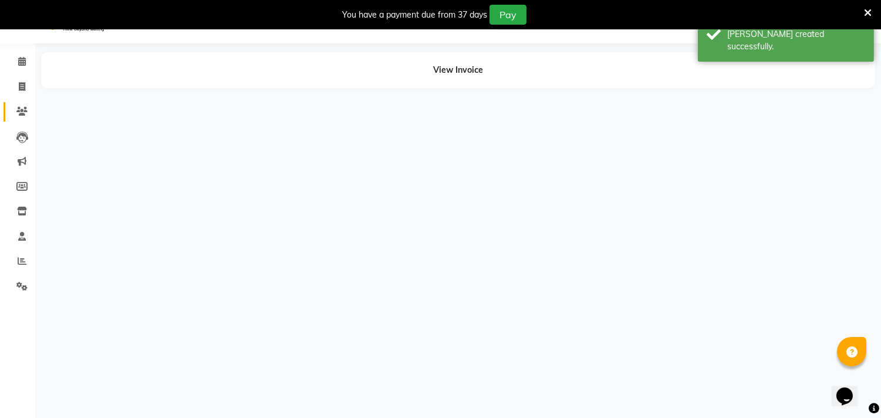
scroll to position [29, 0]
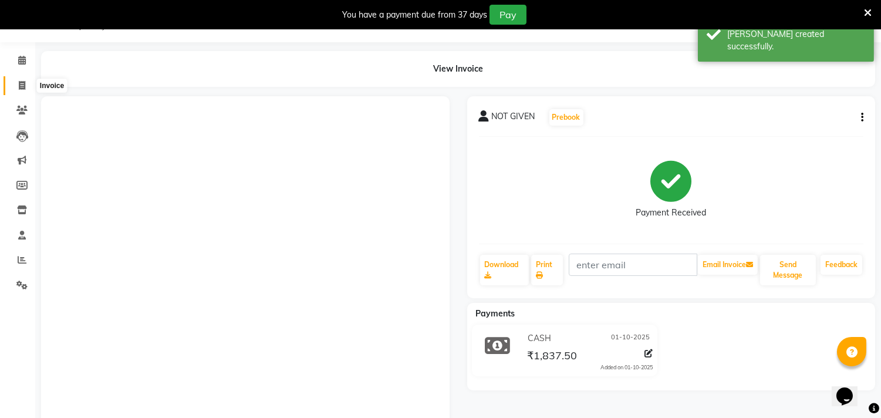
click at [16, 90] on span at bounding box center [22, 85] width 21 height 13
select select "4720"
select select "service"
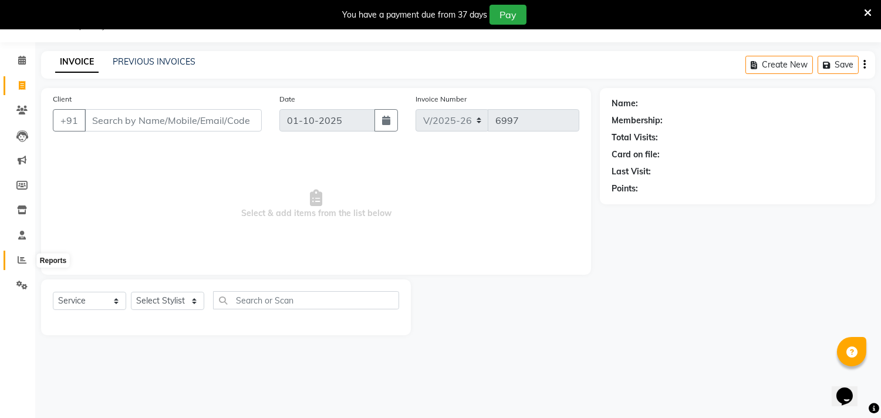
click at [18, 261] on icon at bounding box center [22, 259] width 9 height 9
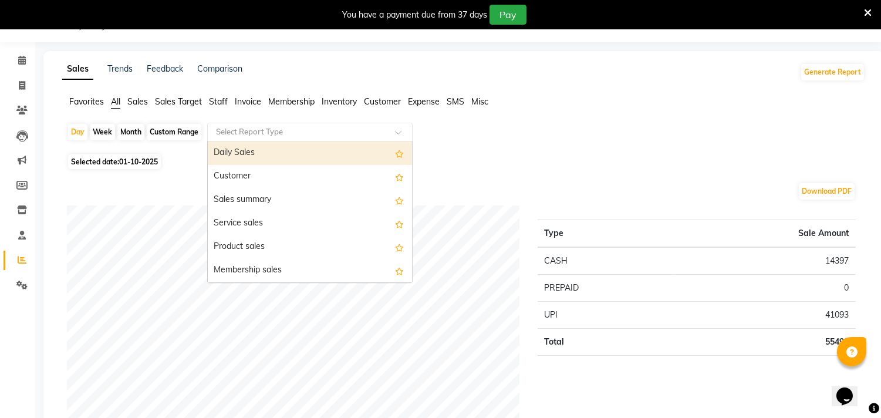
click at [245, 133] on input "text" at bounding box center [298, 132] width 169 height 12
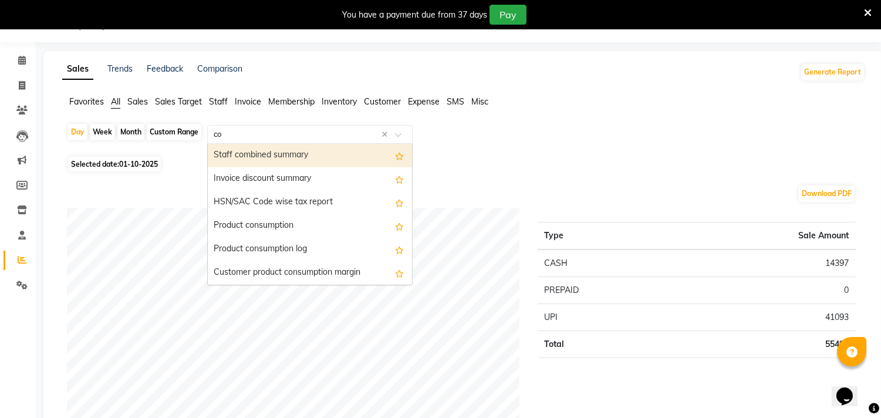
type input "com"
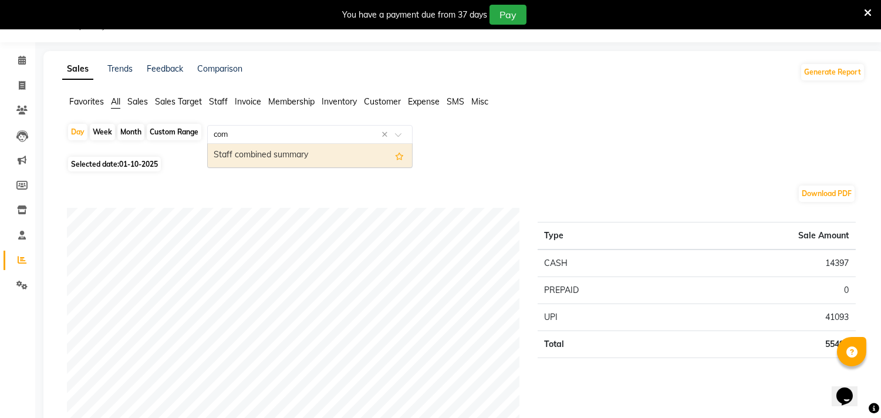
click at [248, 163] on div "Staff combined summary" at bounding box center [310, 155] width 204 height 23
select select "filtered_report"
select select "csv"
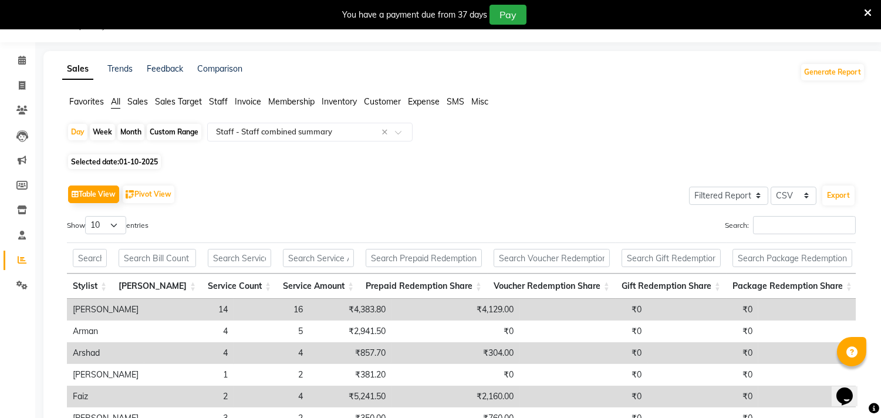
click at [167, 133] on div "Custom Range" at bounding box center [174, 132] width 55 height 16
select select "10"
select select "2025"
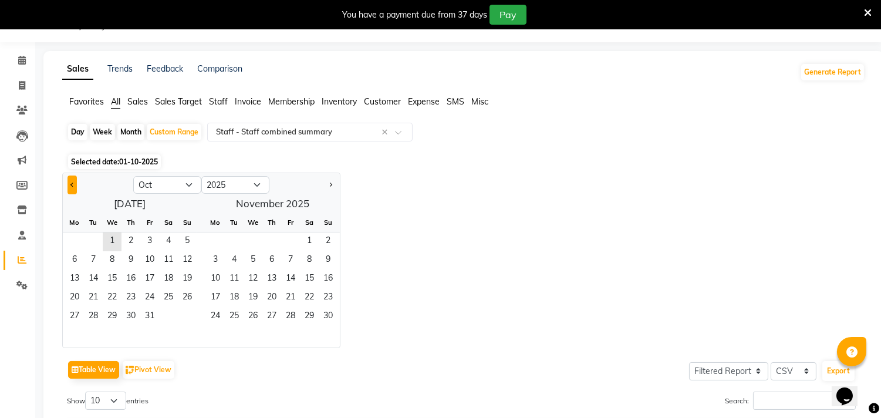
click at [69, 181] on button "Previous month" at bounding box center [71, 184] width 9 height 19
select select "9"
click at [67, 294] on span "22" at bounding box center [74, 298] width 19 height 19
click at [180, 299] on span "28" at bounding box center [187, 298] width 19 height 19
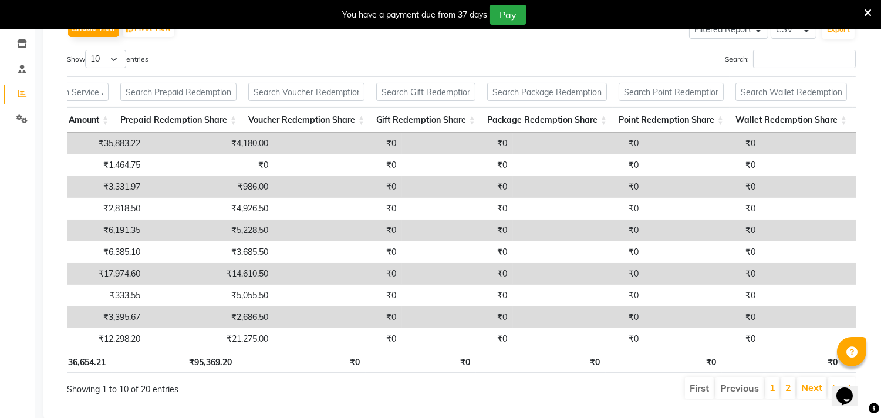
scroll to position [0, 309]
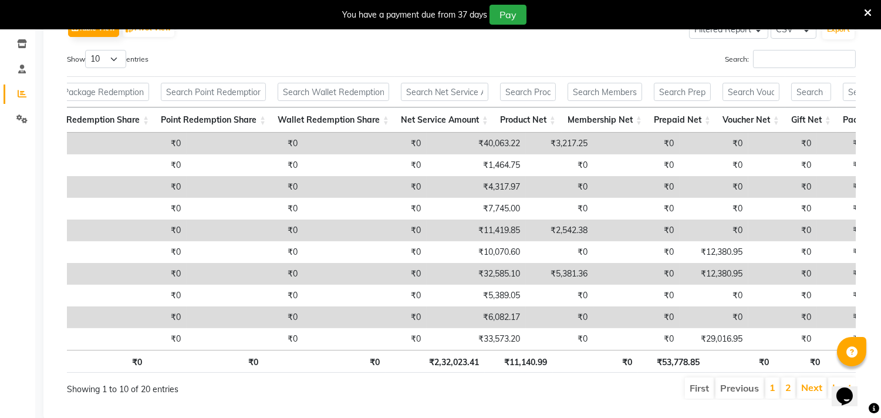
click at [691, 364] on th "₹53,778.85" at bounding box center [671, 361] width 67 height 23
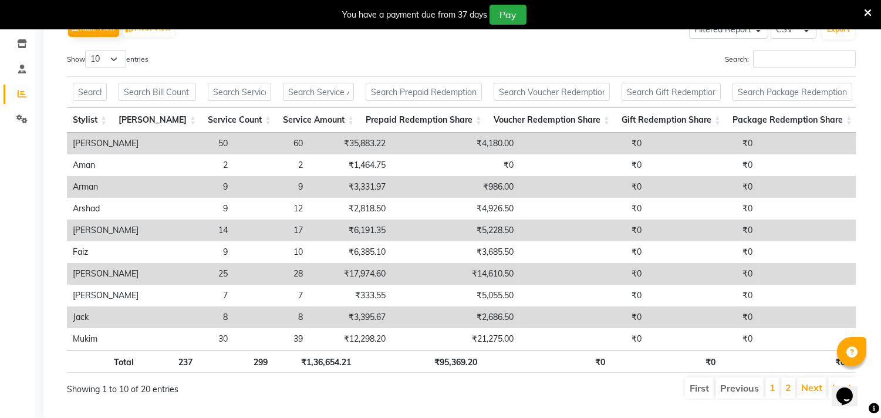
click at [0, 364] on div "Calendar Invoice Clients Leads Marketing Members Inventory Staff Reports Settin…" at bounding box center [79, 143] width 158 height 553
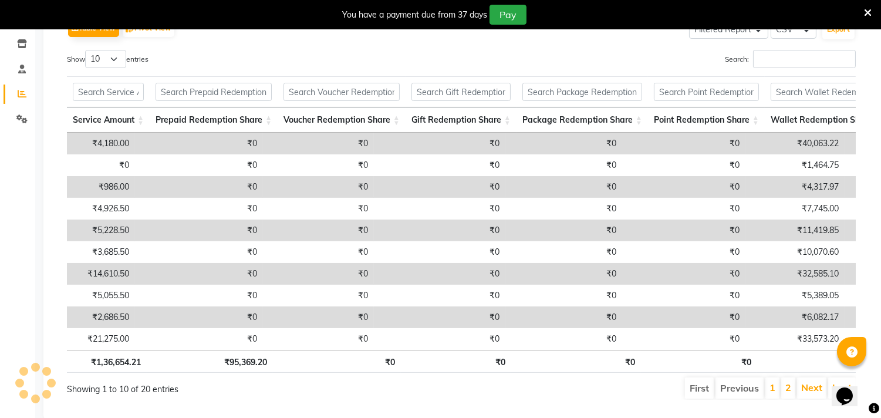
scroll to position [0, 384]
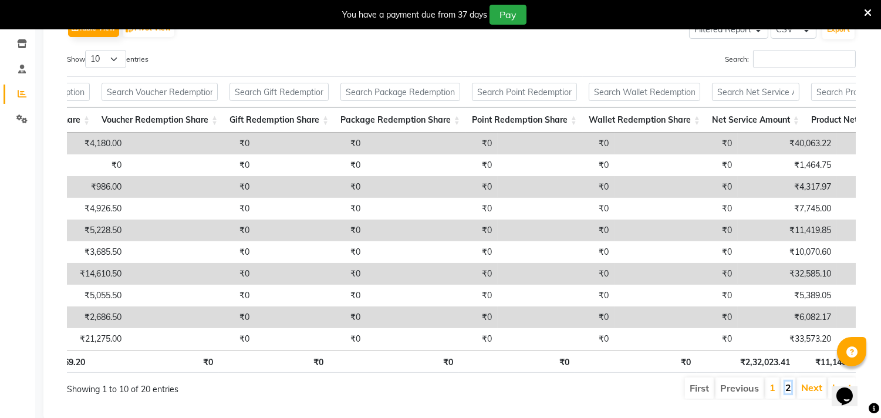
click at [790, 393] on link "2" at bounding box center [788, 387] width 6 height 12
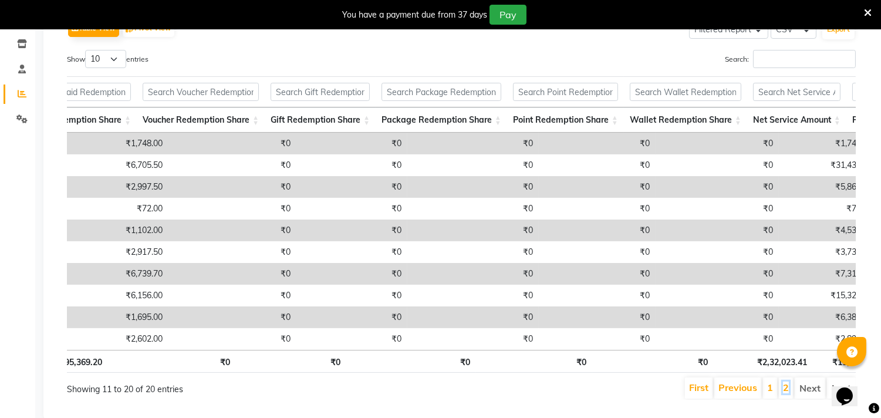
scroll to position [0, 421]
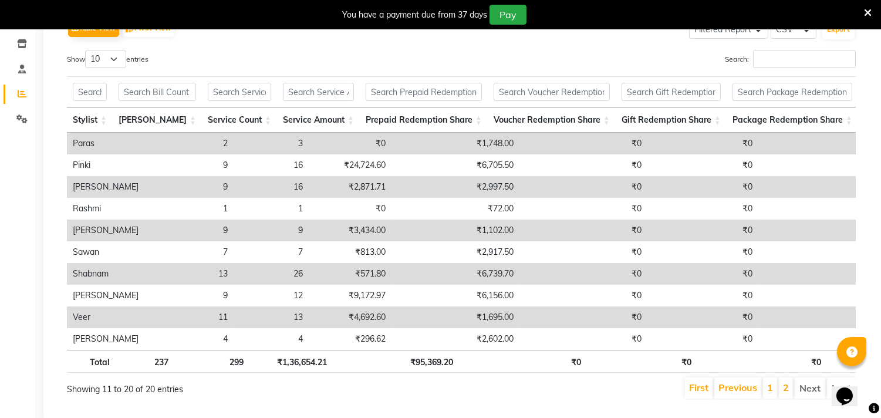
click at [808, 398] on li "Next" at bounding box center [809, 387] width 31 height 21
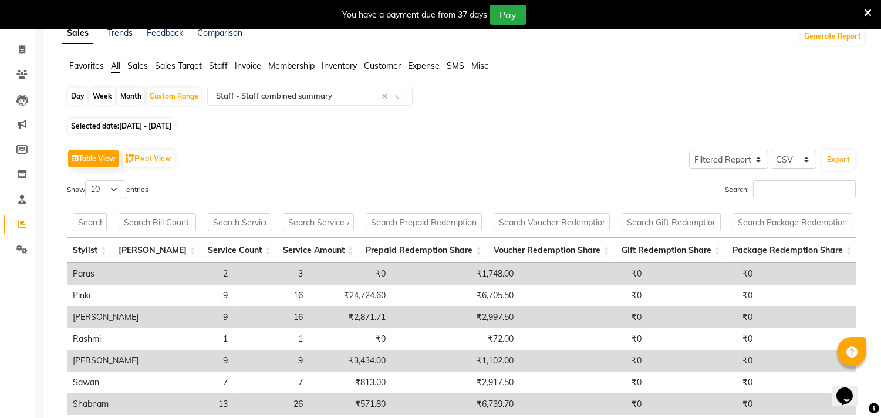
click at [174, 120] on span "Selected date: 22-09-2025 - 28-09-2025" at bounding box center [121, 126] width 106 height 15
select select "9"
select select "2025"
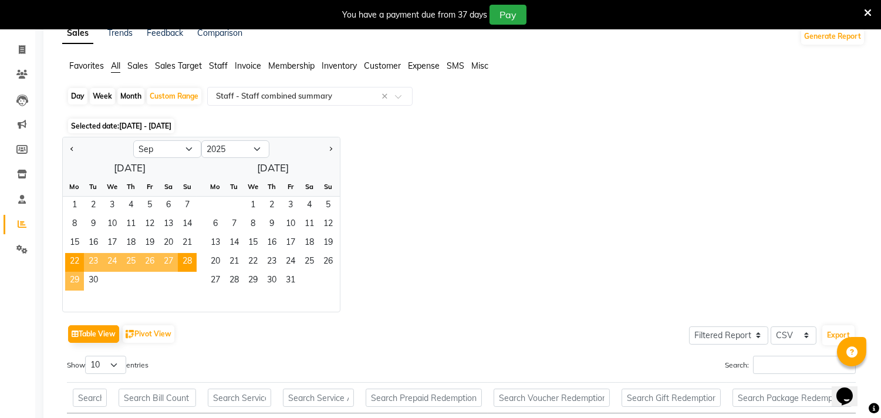
click at [77, 282] on span "29" at bounding box center [74, 281] width 19 height 19
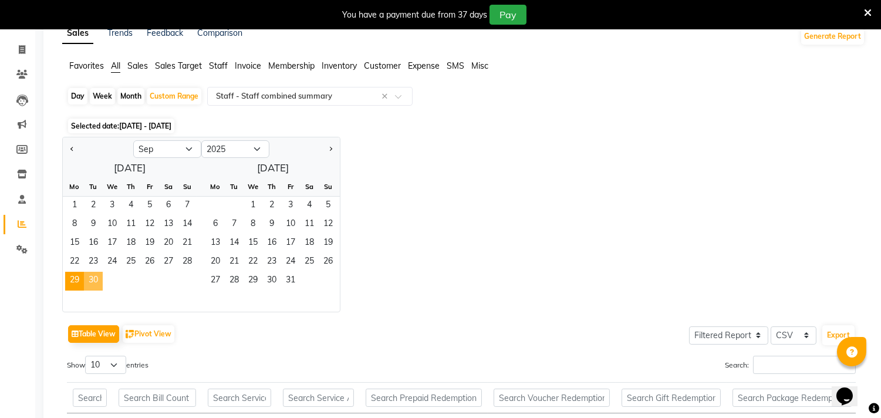
click at [100, 277] on span "30" at bounding box center [93, 281] width 19 height 19
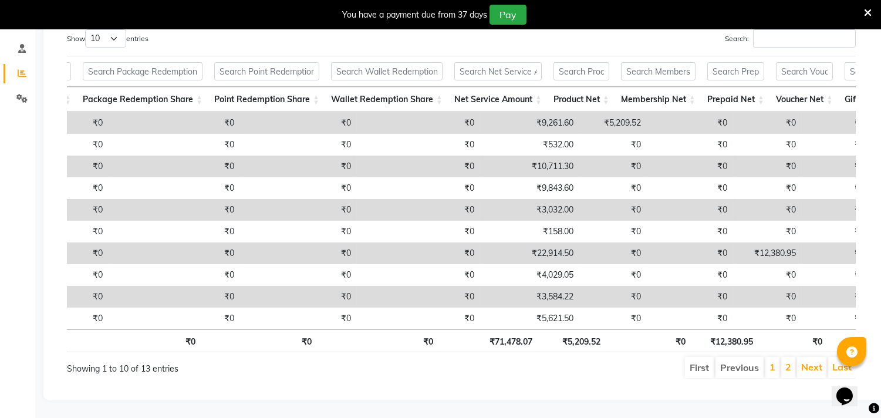
scroll to position [0, 743]
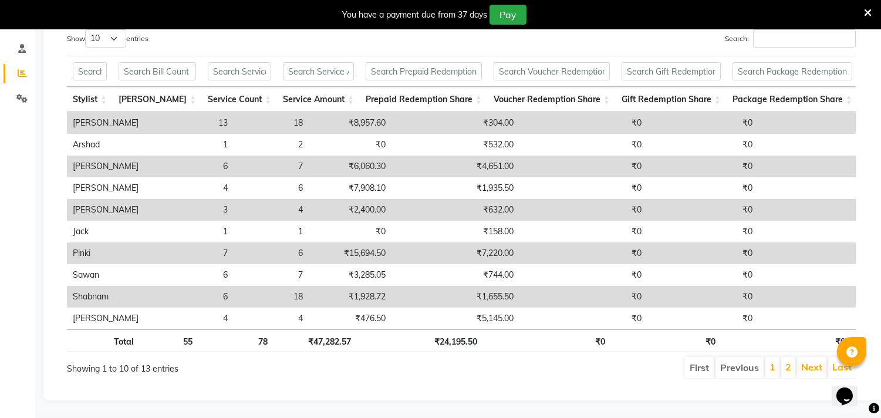
click at [793, 357] on li "2" at bounding box center [788, 367] width 14 height 21
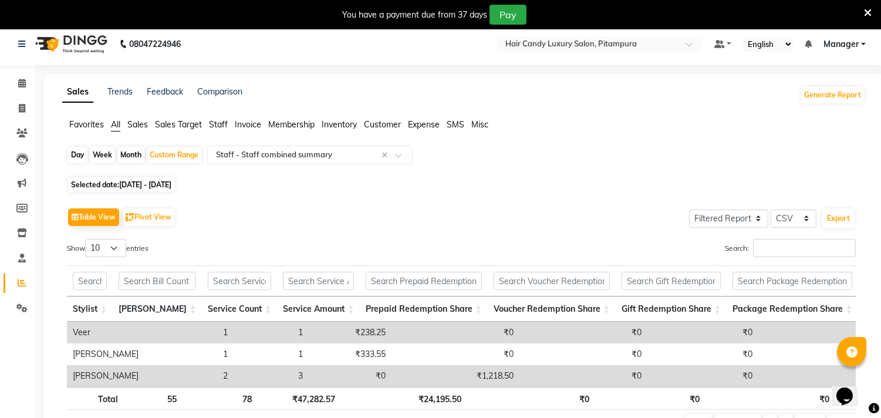
scroll to position [0, 0]
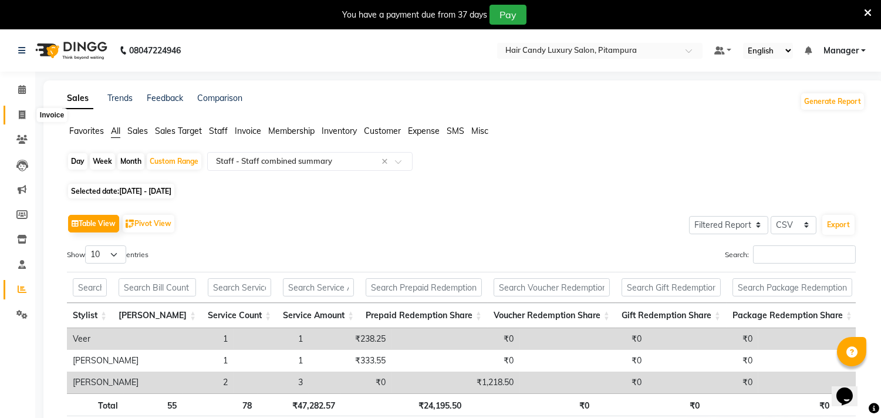
click at [19, 117] on icon at bounding box center [22, 114] width 6 height 9
select select "service"
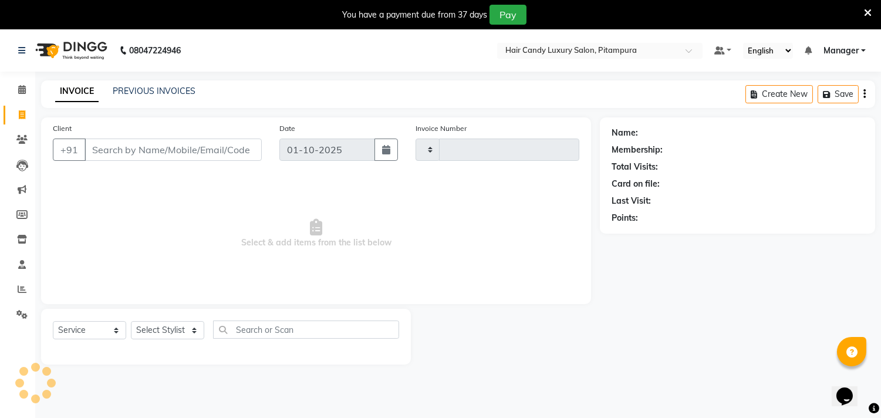
scroll to position [29, 0]
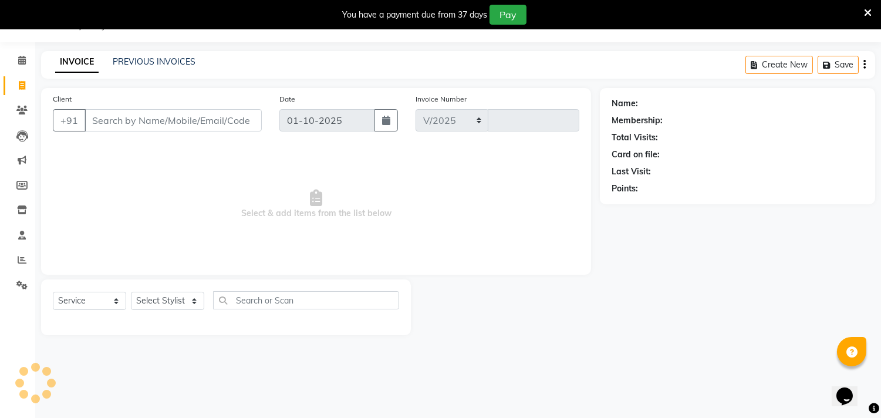
select select "4720"
type input "7002"
click at [137, 63] on link "PREVIOUS INVOICES" at bounding box center [154, 61] width 83 height 11
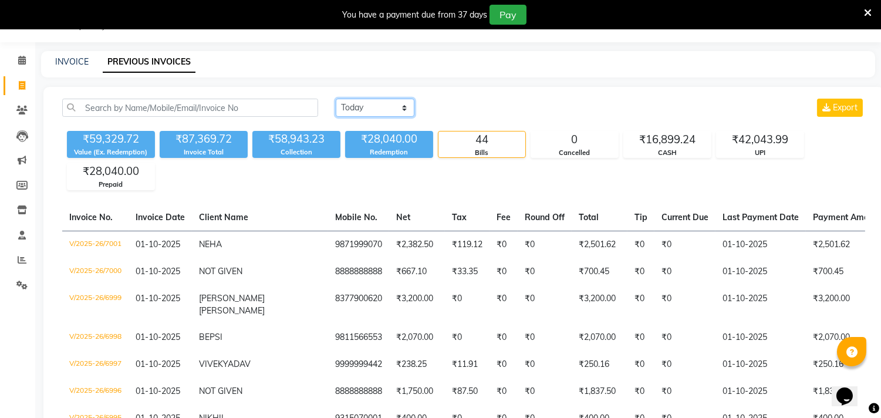
click at [344, 104] on select "Today Yesterday Custom Range" at bounding box center [375, 108] width 79 height 18
select select "range"
click at [336, 99] on select "Today Yesterday Custom Range" at bounding box center [375, 108] width 79 height 18
click at [489, 107] on input "01-10-2025" at bounding box center [470, 108] width 82 height 16
select select "10"
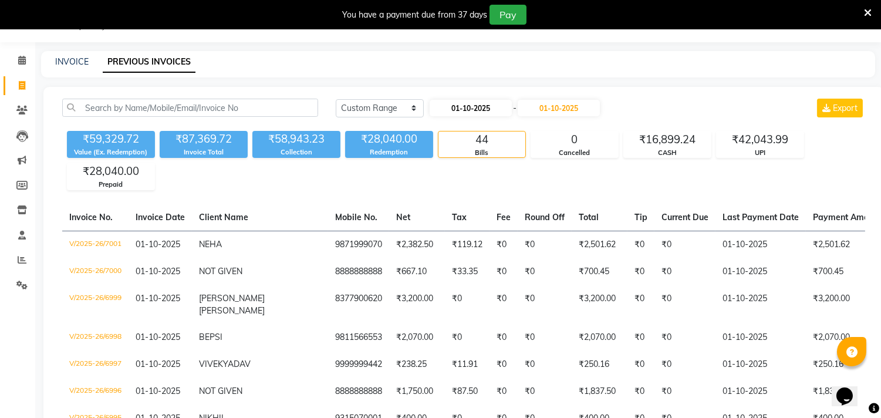
select select "2025"
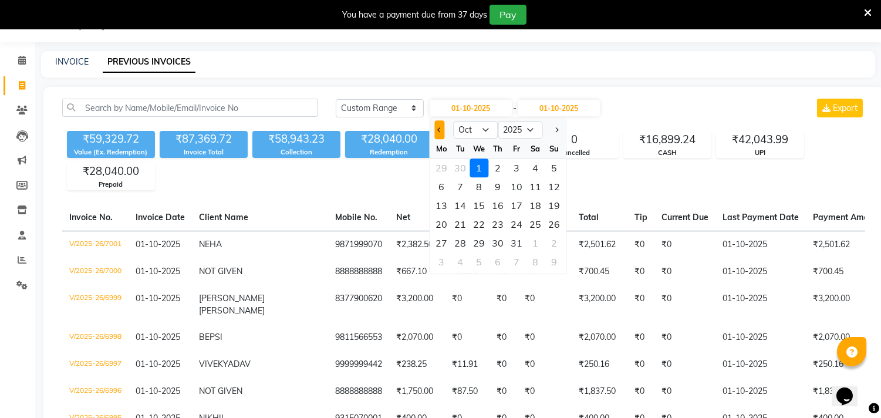
click at [439, 128] on span "Previous month" at bounding box center [439, 129] width 5 height 5
select select "9"
click at [444, 219] on div "22" at bounding box center [441, 224] width 19 height 19
type input "22-09-2025"
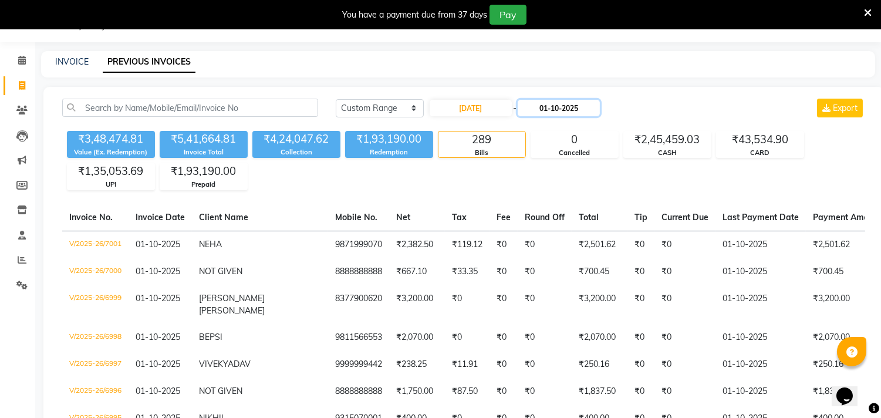
click at [561, 106] on input "01-10-2025" at bounding box center [558, 108] width 82 height 16
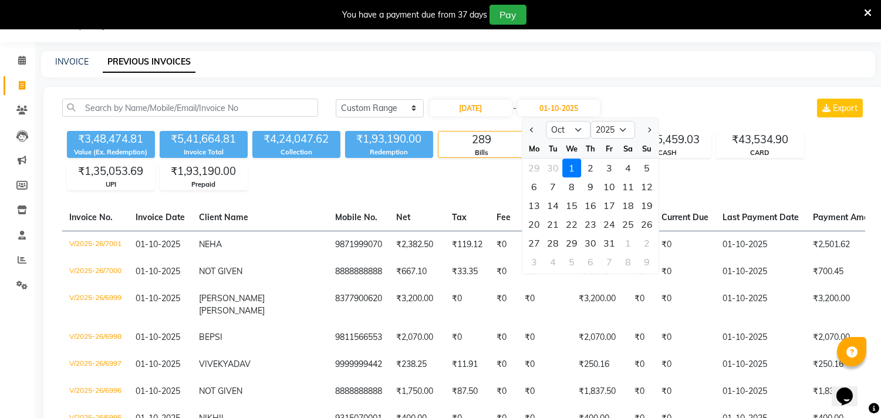
click at [535, 127] on button "Previous month" at bounding box center [532, 129] width 10 height 19
select select "9"
click at [648, 224] on div "28" at bounding box center [646, 224] width 19 height 19
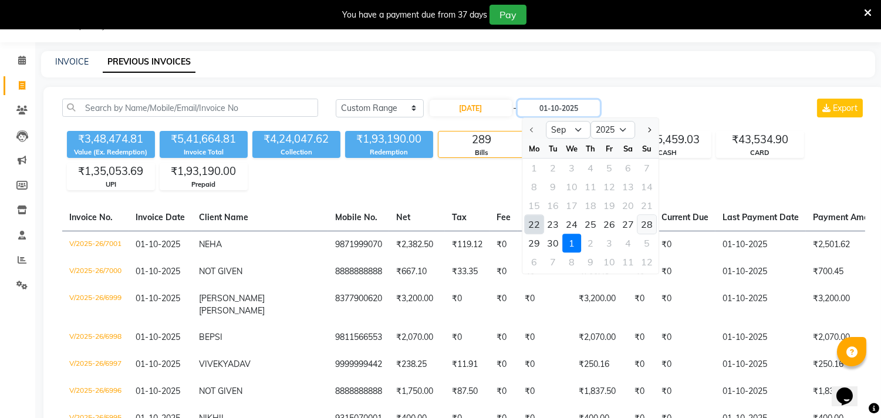
type input "28-09-2025"
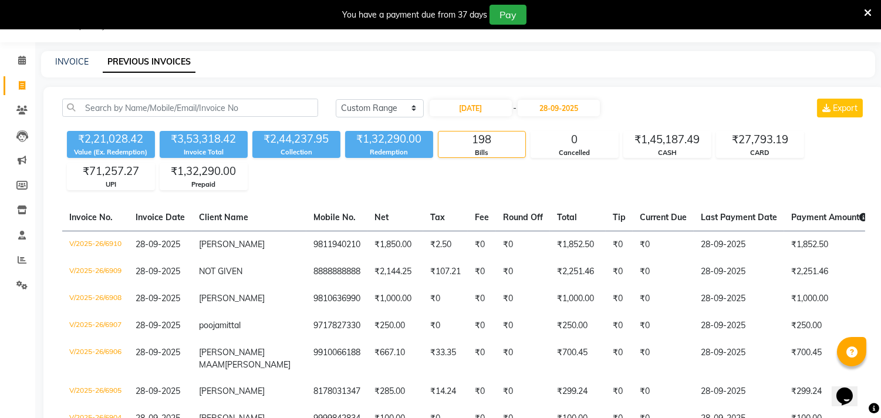
click at [654, 103] on div "Today Yesterday Custom Range 22-09-2025 - 28-09-2025 Export" at bounding box center [600, 108] width 529 height 19
click at [466, 107] on input "22-09-2025" at bounding box center [470, 108] width 82 height 16
select select "9"
select select "2025"
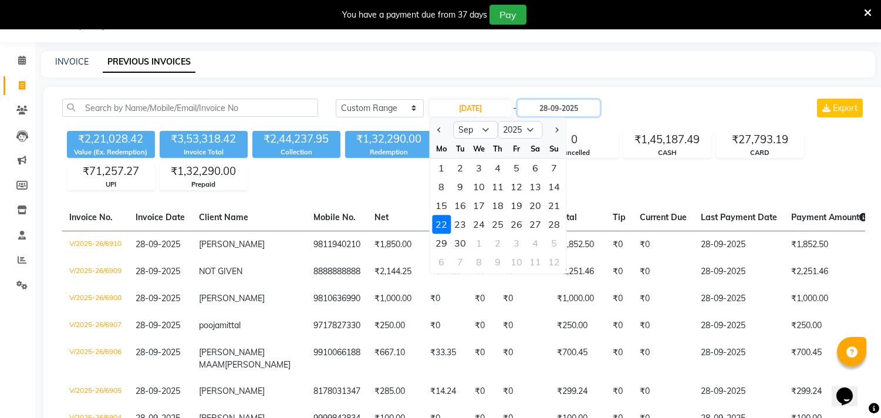
click at [566, 99] on div "22-09-2025 Jan Feb Mar Apr May Jun Jul Aug Sep Oct Nov Dec 2015 2016 2017 2018 …" at bounding box center [514, 108] width 172 height 19
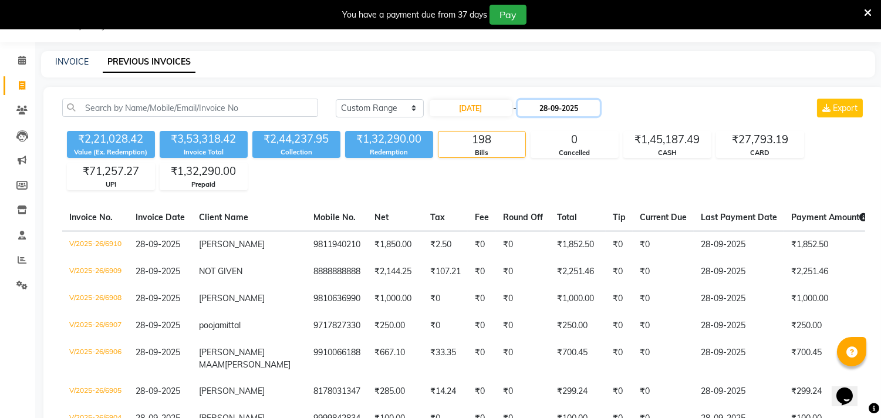
click at [567, 108] on input "28-09-2025" at bounding box center [558, 108] width 82 height 16
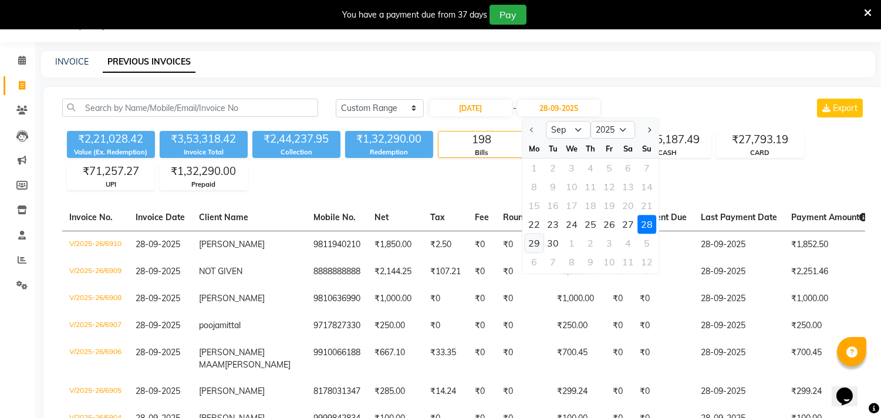
click at [529, 243] on div "29" at bounding box center [534, 243] width 19 height 19
type input "29-09-2025"
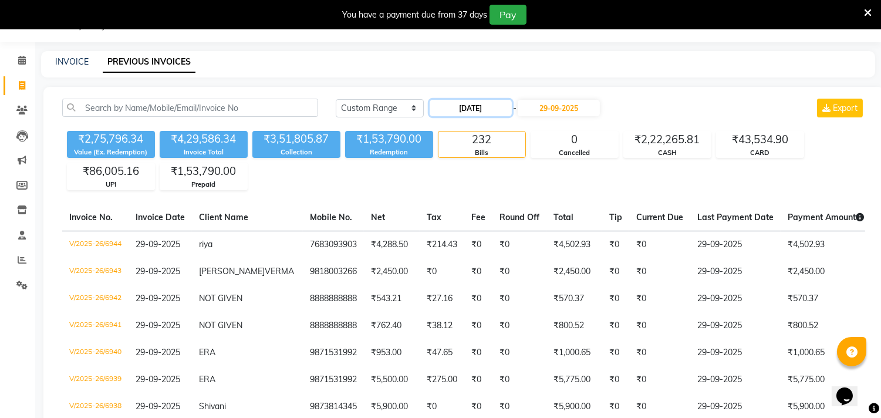
click at [498, 102] on input "22-09-2025" at bounding box center [470, 108] width 82 height 16
select select "9"
select select "2025"
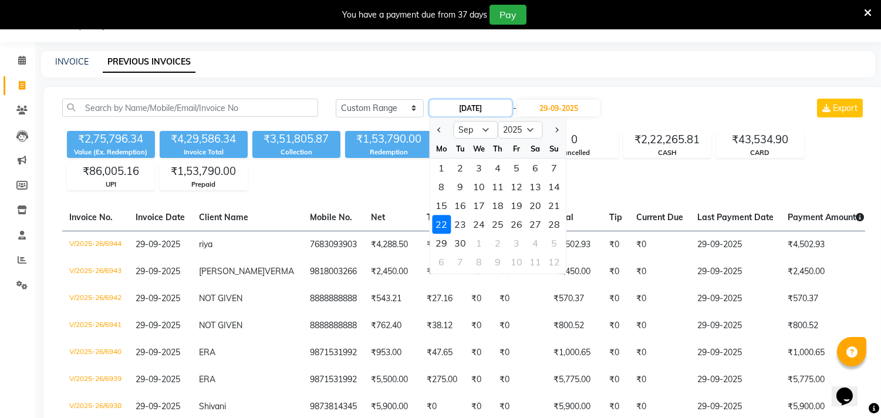
click at [477, 100] on input "22-09-2025" at bounding box center [470, 108] width 82 height 16
click at [575, 106] on input "29-09-2025" at bounding box center [558, 108] width 82 height 16
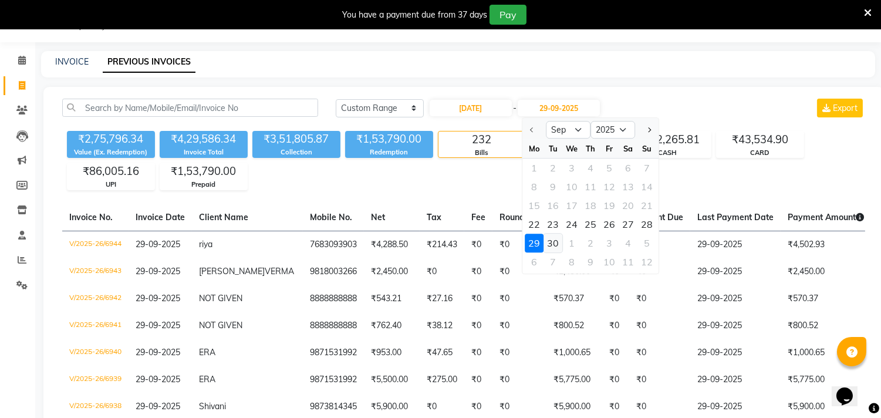
click at [549, 238] on div "30" at bounding box center [552, 243] width 19 height 19
type input "30-09-2025"
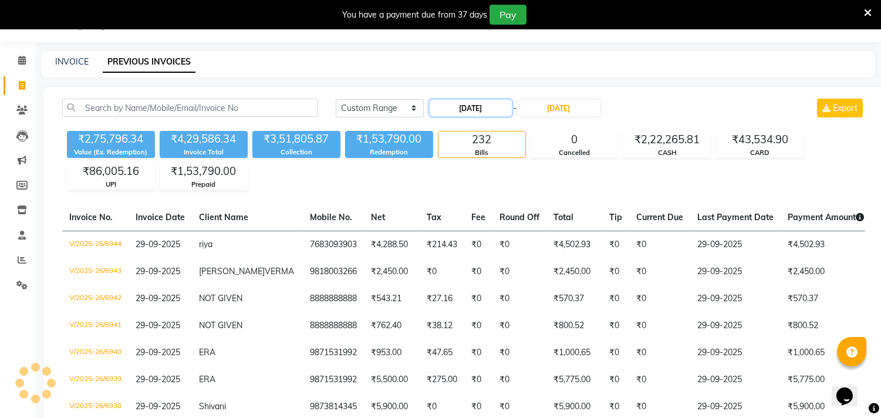
click at [508, 102] on input "22-09-2025" at bounding box center [470, 108] width 82 height 16
select select "9"
select select "2025"
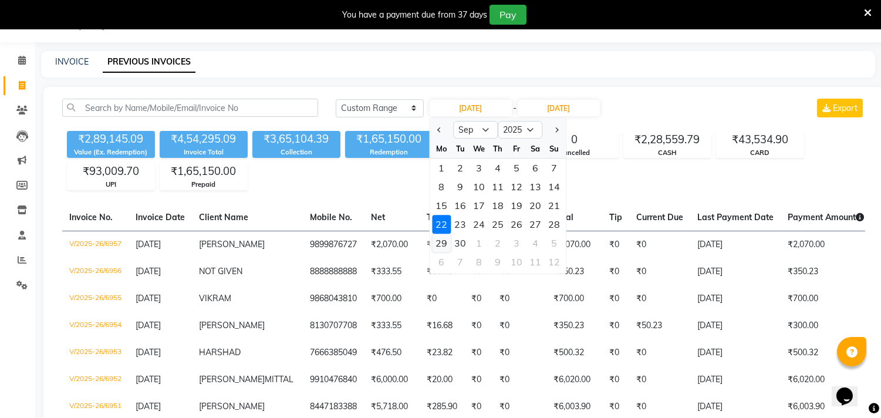
click at [442, 238] on div "29" at bounding box center [441, 243] width 19 height 19
type input "29-09-2025"
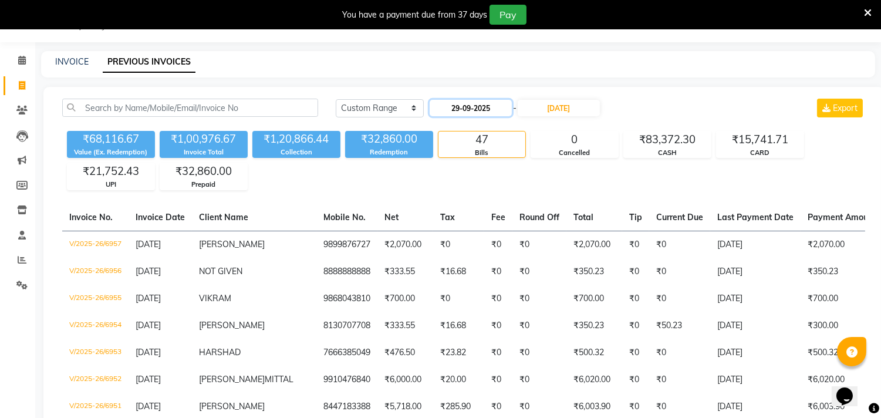
click at [458, 102] on input "29-09-2025" at bounding box center [470, 108] width 82 height 16
select select "9"
select select "2025"
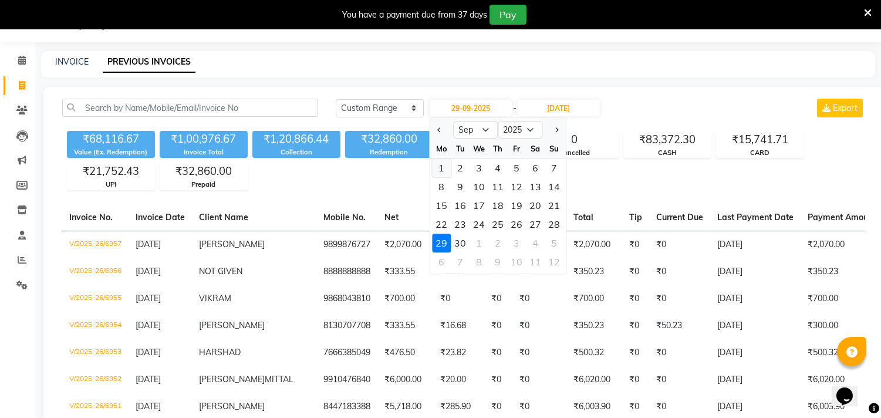
click at [438, 167] on div "1" at bounding box center [441, 167] width 19 height 19
type input "01-09-2025"
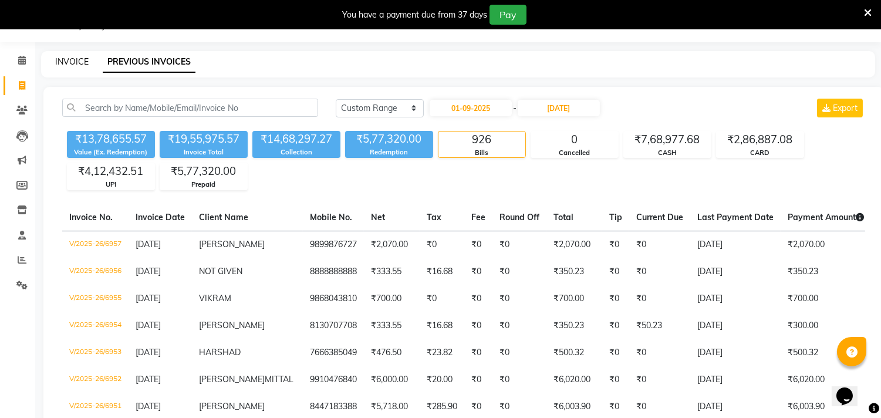
click at [81, 63] on link "INVOICE" at bounding box center [71, 61] width 33 height 11
select select "service"
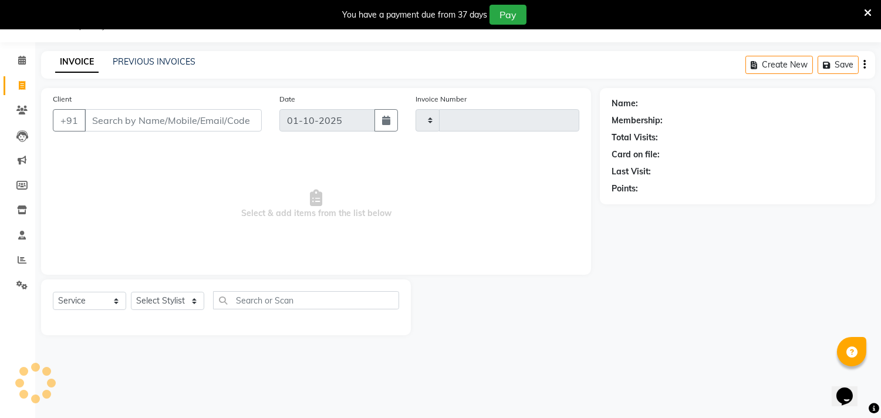
type input "7002"
select select "4720"
click at [206, 106] on div "Client +91" at bounding box center [157, 117] width 226 height 48
click at [118, 119] on input "Client" at bounding box center [172, 120] width 177 height 22
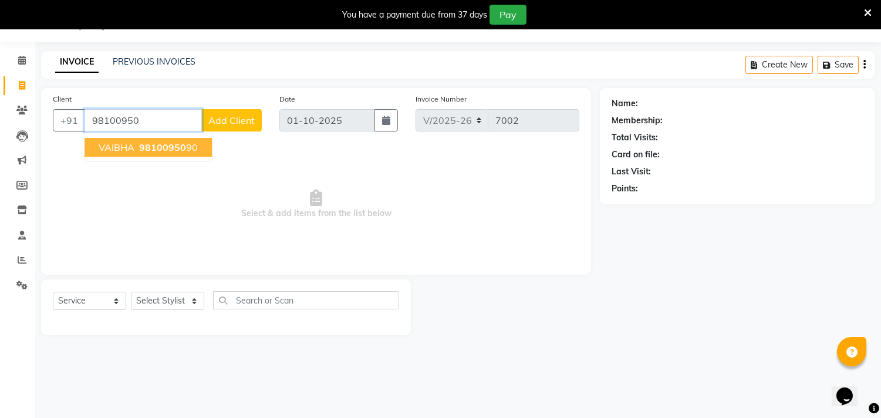
click at [188, 144] on ngb-highlight "98100950 90" at bounding box center [167, 147] width 61 height 12
type input "9810095090"
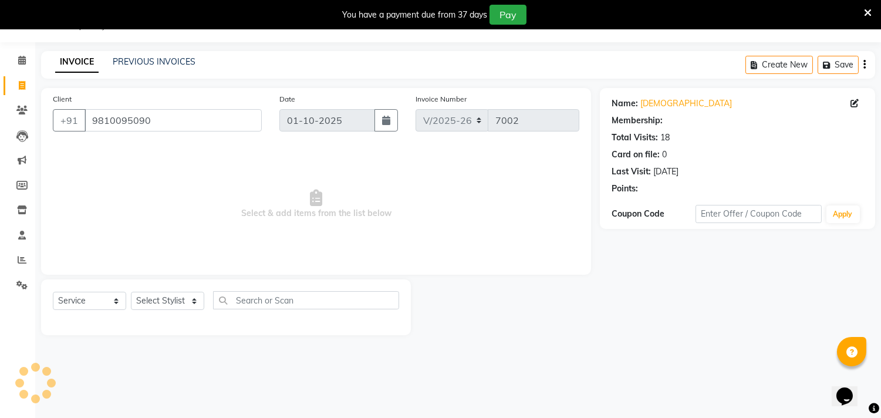
select select "1: Object"
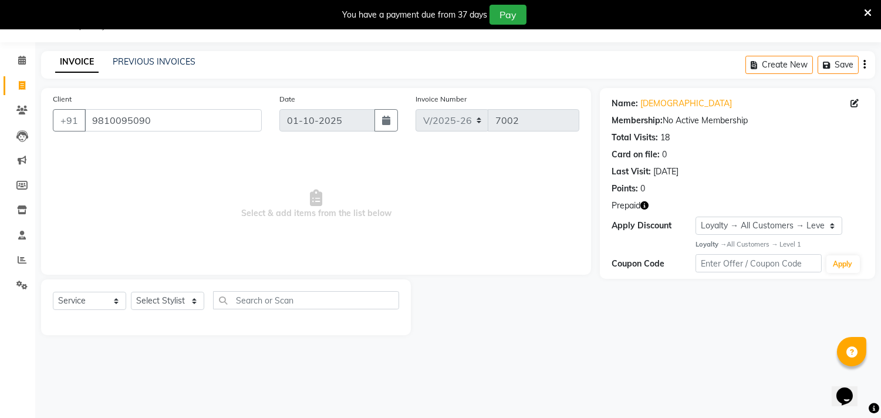
click at [648, 208] on icon "button" at bounding box center [644, 205] width 8 height 8
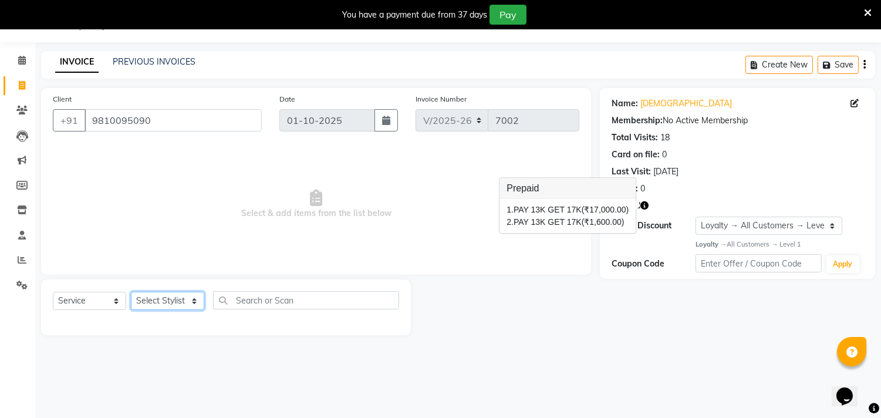
click at [166, 298] on select "Select Stylist Aarif AMAN ANJALI Arman Arshad ARSHAD SALMANI ASHU FAIZ gaurav H…" at bounding box center [167, 301] width 73 height 18
select select "28016"
click at [131, 292] on select "Select Stylist Aarif AMAN ANJALI Arman Arshad ARSHAD SALMANI ASHU FAIZ gaurav H…" at bounding box center [167, 301] width 73 height 18
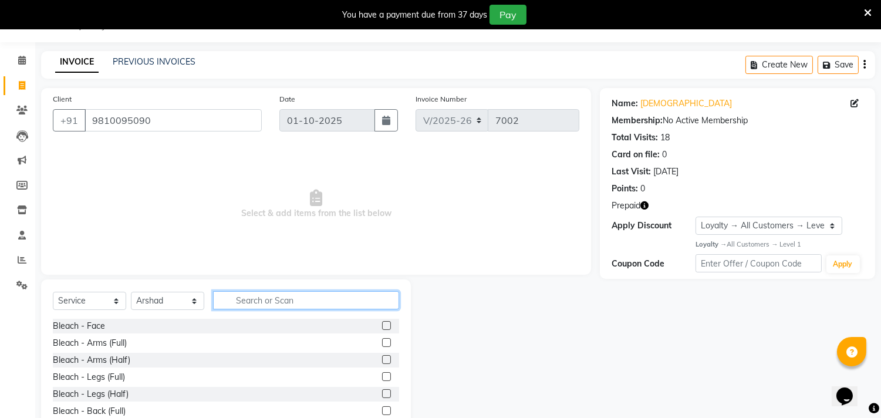
click at [253, 298] on input "text" at bounding box center [306, 300] width 186 height 18
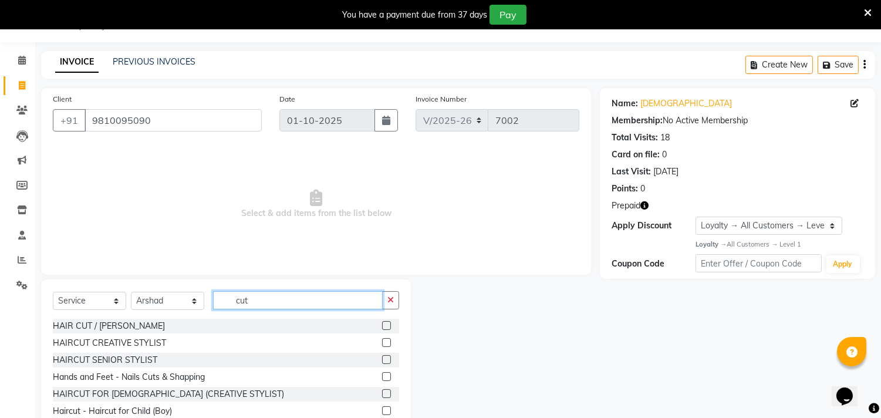
type input "cut"
click at [382, 342] on label at bounding box center [386, 342] width 9 height 9
click at [382, 342] on input "checkbox" at bounding box center [386, 343] width 8 height 8
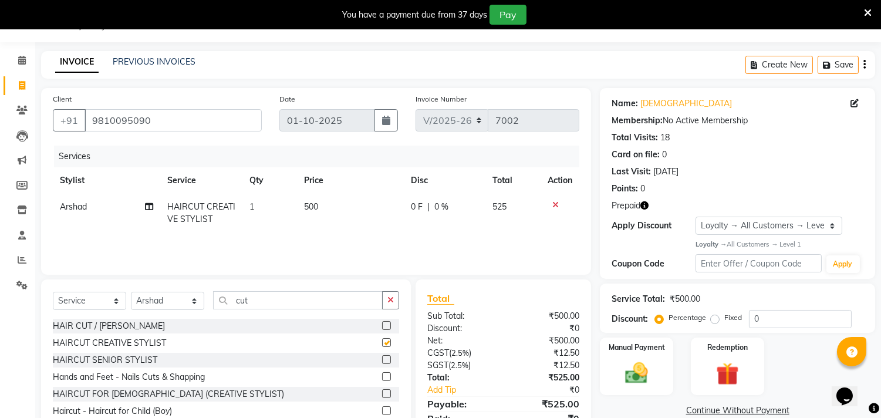
checkbox input "false"
click at [259, 199] on td "1" at bounding box center [269, 213] width 55 height 39
select select "28016"
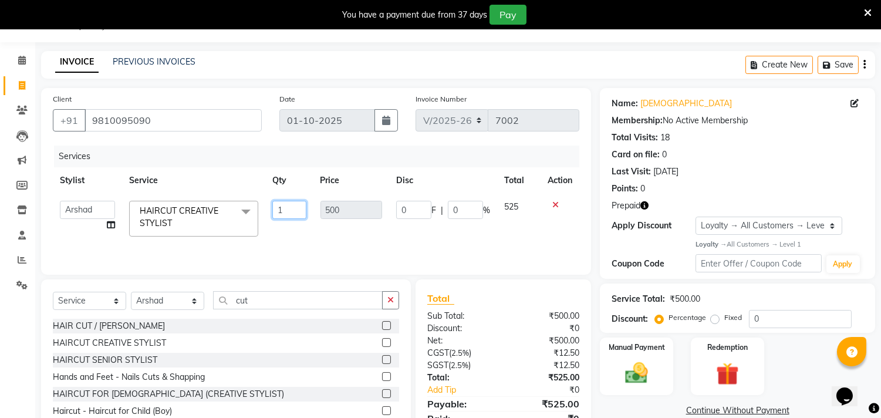
drag, startPoint x: 279, startPoint y: 203, endPoint x: 314, endPoint y: 204, distance: 34.6
click at [314, 204] on tr "Aarif AMAN ANJALI Arman Arshad ARSHAD SALMANI ASHU FAIZ gaurav Hanish harshit J…" at bounding box center [316, 219] width 526 height 50
type input "2"
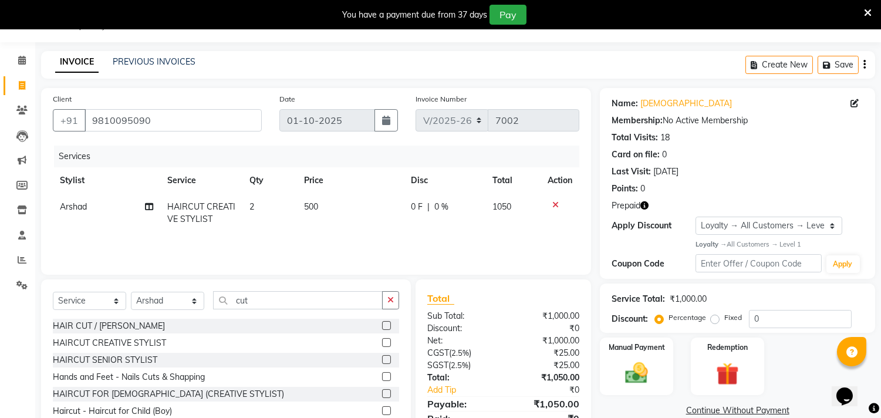
drag, startPoint x: 335, startPoint y: 238, endPoint x: 607, endPoint y: 242, distance: 271.7
click at [335, 239] on div "Services Stylist Service Qty Price Disc Total Action Arshad HAIRCUT CREATIVE ST…" at bounding box center [316, 204] width 526 height 117
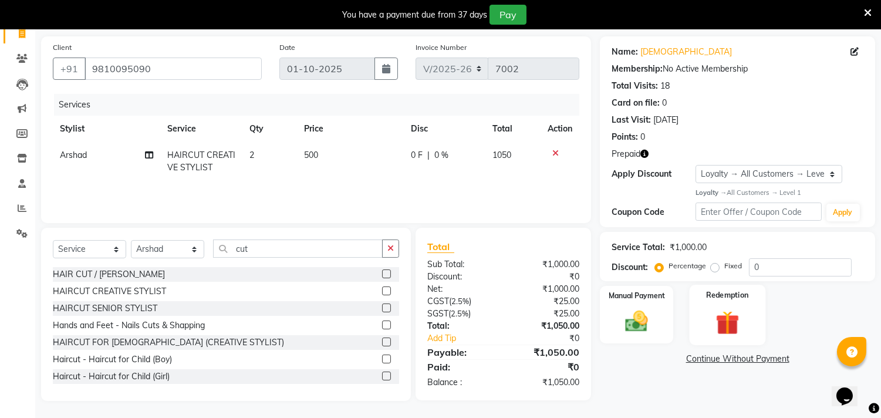
click at [758, 322] on div "Redemption" at bounding box center [727, 315] width 76 height 60
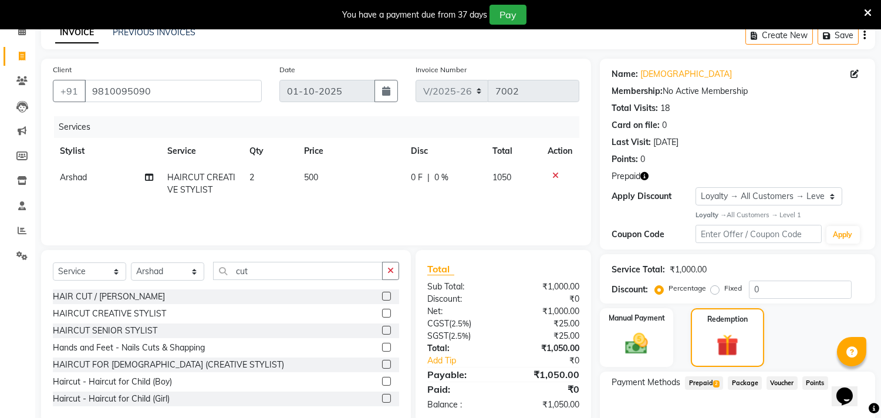
click at [705, 377] on span "Prepaid 2" at bounding box center [704, 382] width 38 height 13
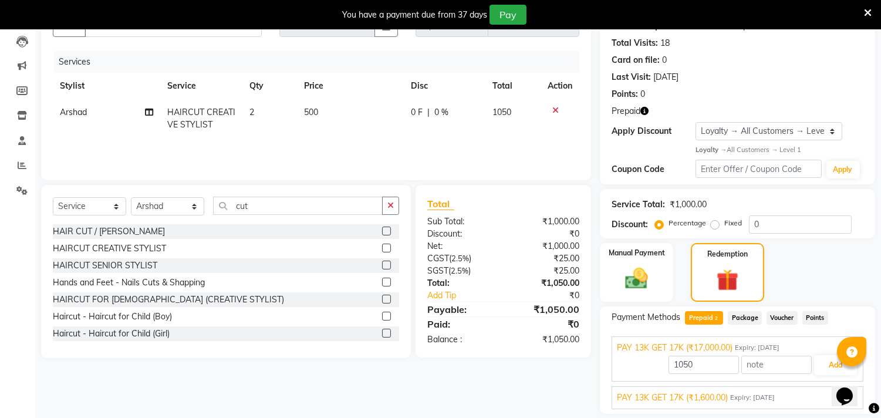
scroll to position [161, 0]
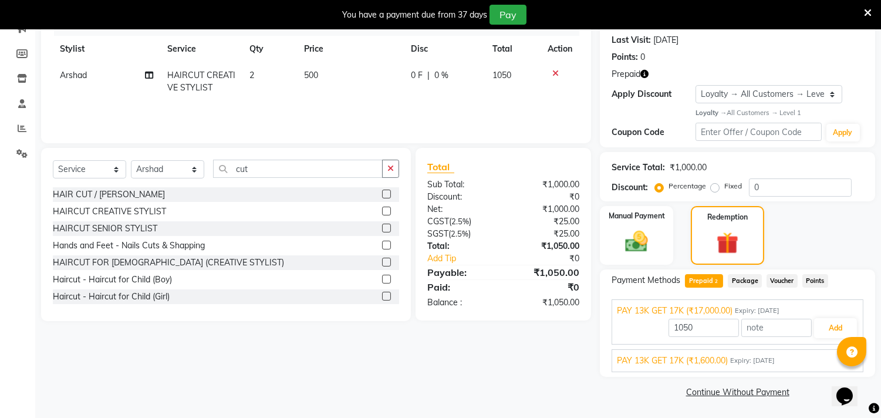
click at [773, 356] on span "Expiry: 22-01-2027" at bounding box center [752, 361] width 45 height 10
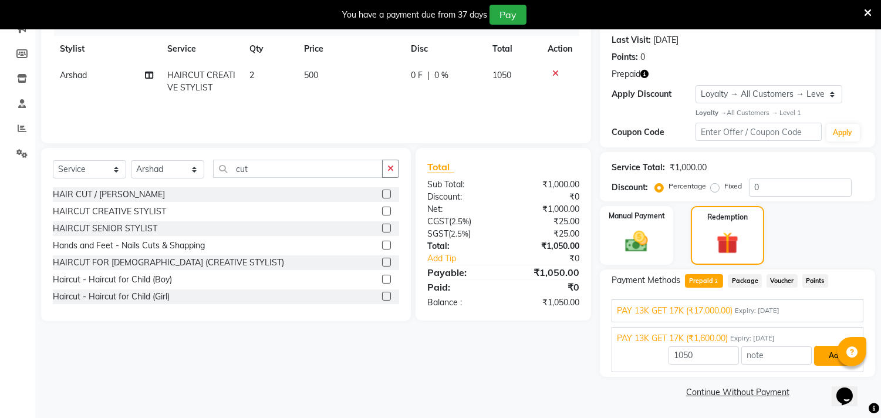
click at [818, 354] on button "Add" at bounding box center [835, 356] width 43 height 20
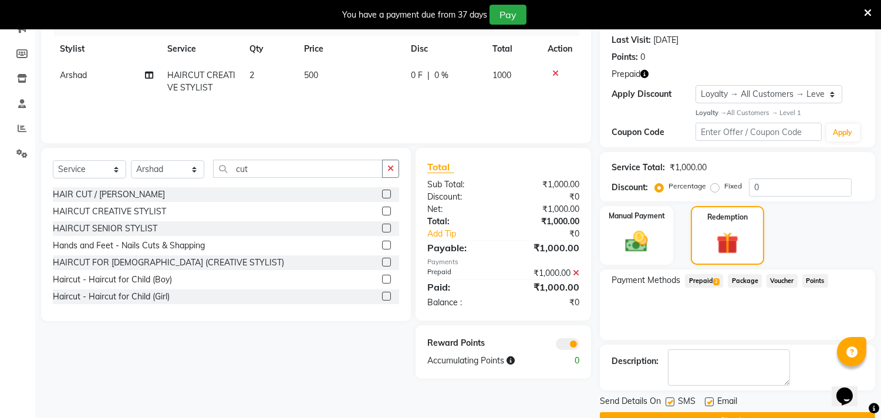
scroll to position [190, 0]
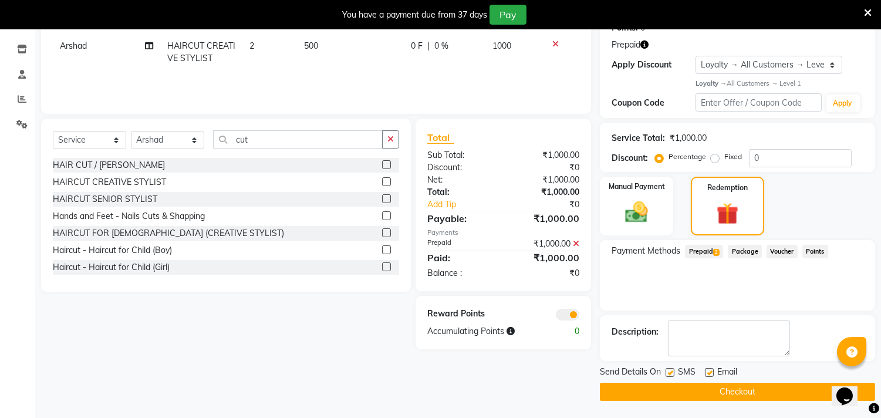
click at [711, 394] on button "Checkout" at bounding box center [737, 392] width 275 height 18
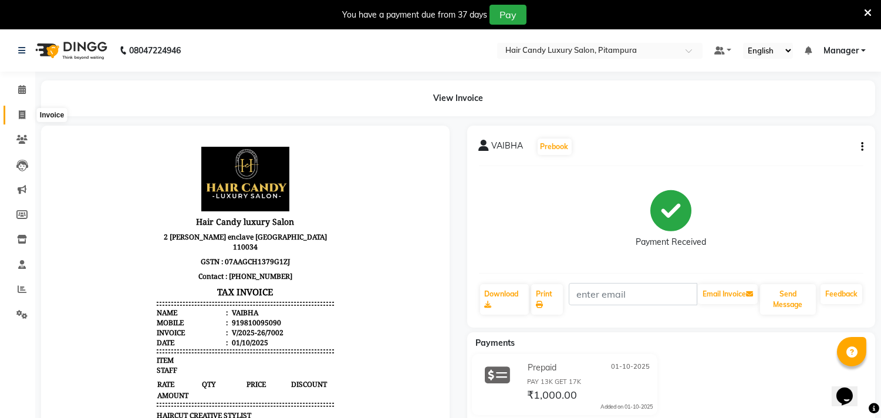
click at [20, 117] on icon at bounding box center [22, 114] width 6 height 9
select select "service"
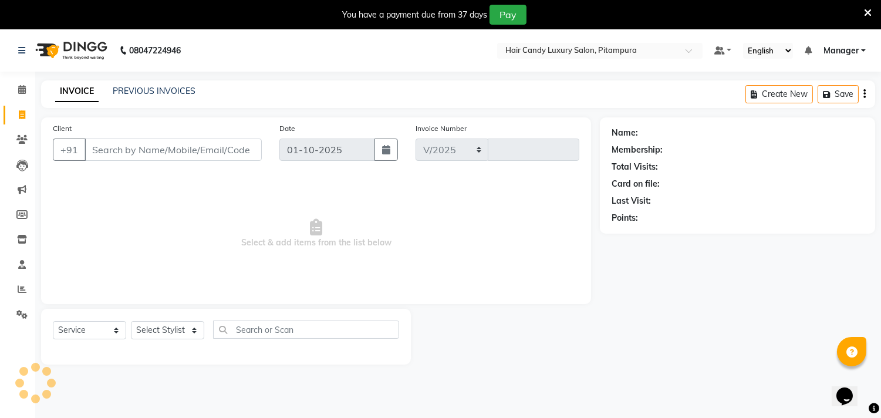
scroll to position [29, 0]
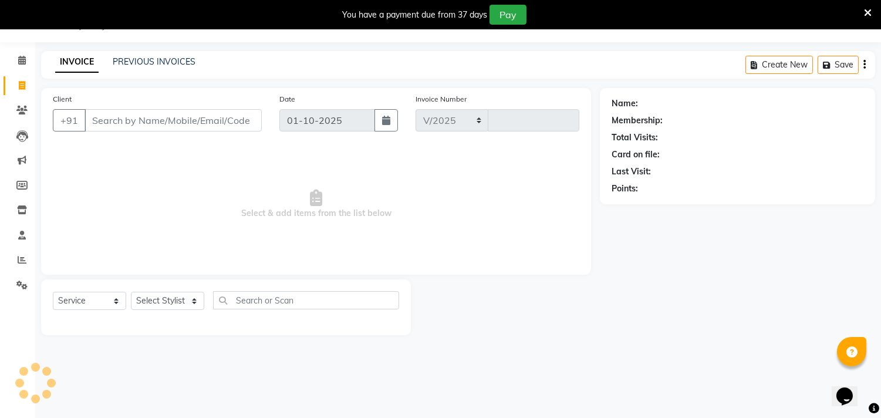
select select "4720"
type input "7003"
click at [144, 59] on link "PREVIOUS INVOICES" at bounding box center [154, 61] width 83 height 11
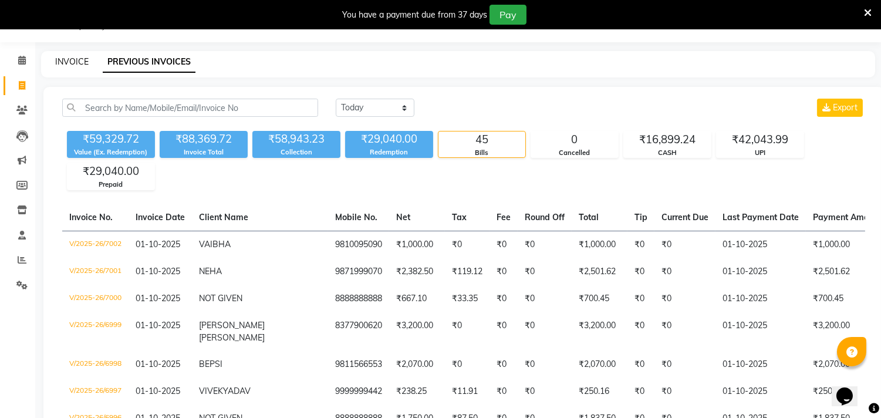
click at [73, 56] on link "INVOICE" at bounding box center [71, 61] width 33 height 11
select select "service"
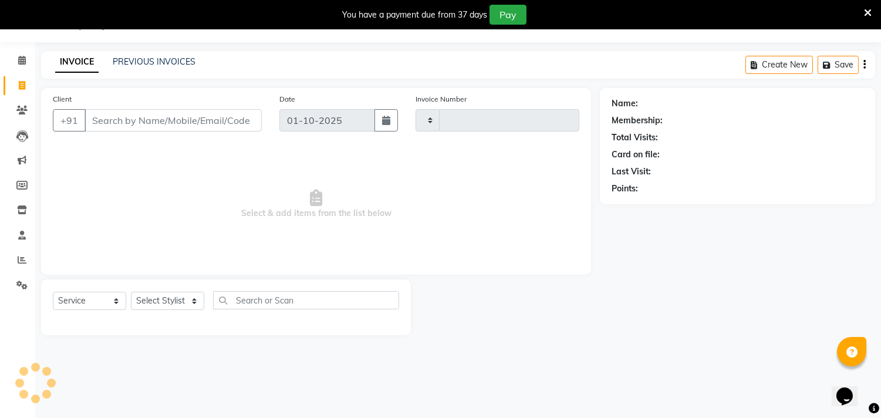
type input "7003"
select select "4720"
click at [139, 62] on link "PREVIOUS INVOICES" at bounding box center [154, 61] width 83 height 11
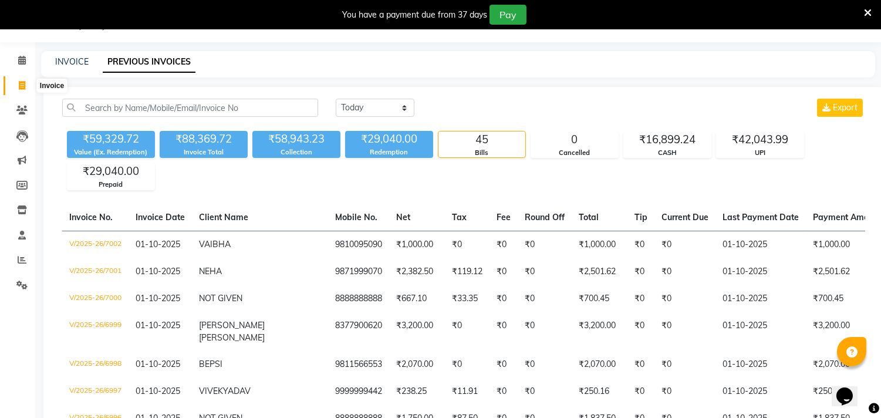
click at [21, 85] on icon at bounding box center [22, 85] width 6 height 9
select select "service"
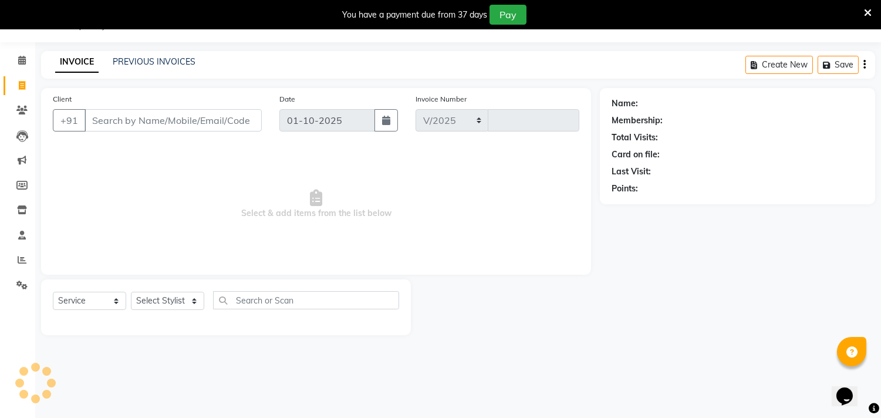
select select "4720"
type input "7003"
click at [180, 56] on link "PREVIOUS INVOICES" at bounding box center [154, 61] width 83 height 11
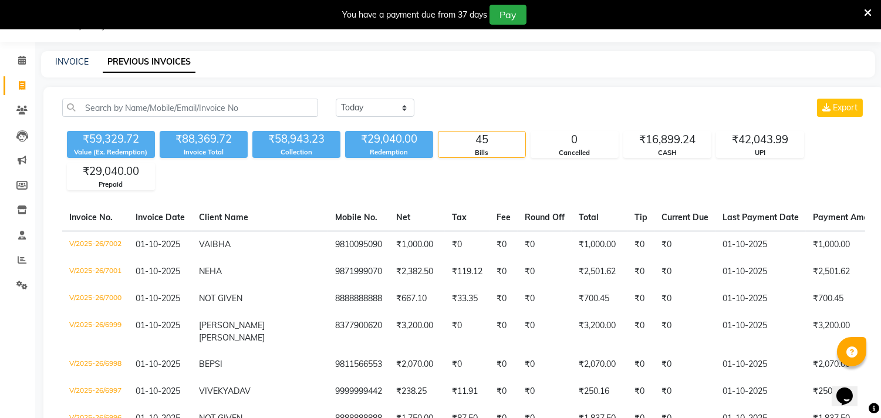
click at [50, 66] on div "INVOICE PREVIOUS INVOICES" at bounding box center [451, 62] width 820 height 12
click at [60, 65] on link "INVOICE" at bounding box center [71, 61] width 33 height 11
select select "service"
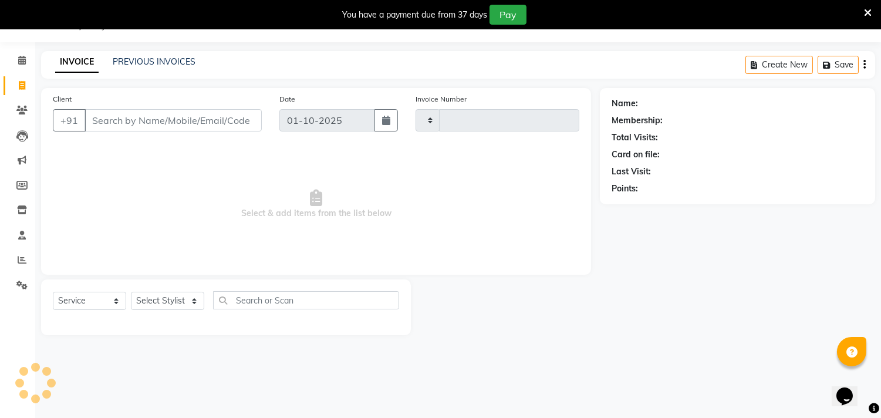
type input "7003"
select select "4720"
click at [173, 110] on input "Client" at bounding box center [172, 120] width 177 height 22
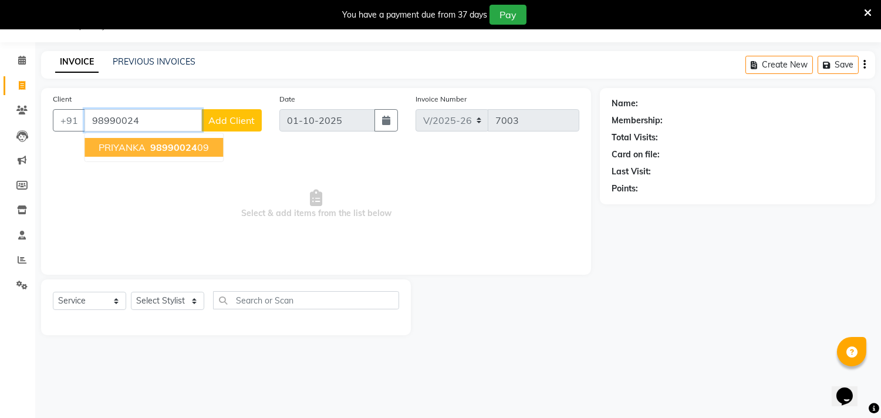
click at [191, 138] on button "PRIYANKA 98990024 09" at bounding box center [153, 147] width 138 height 19
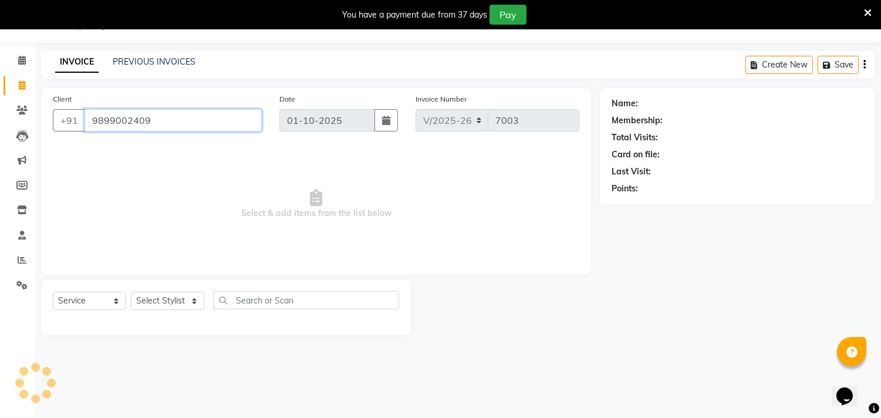
type input "9899002409"
select select "1: Object"
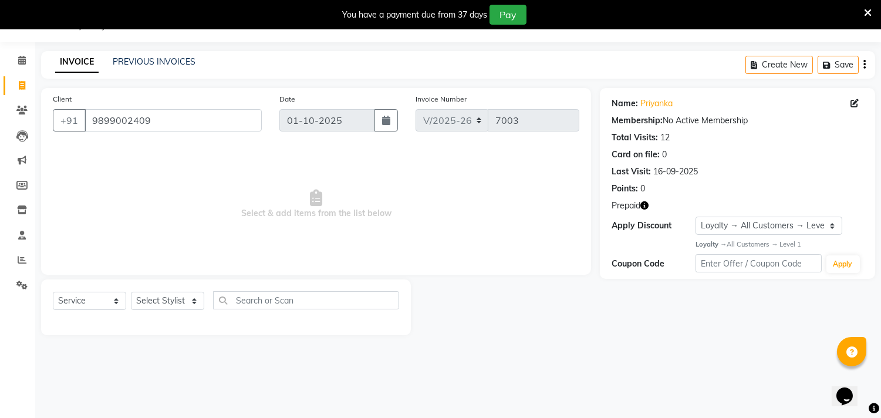
click at [642, 206] on icon "button" at bounding box center [644, 205] width 8 height 8
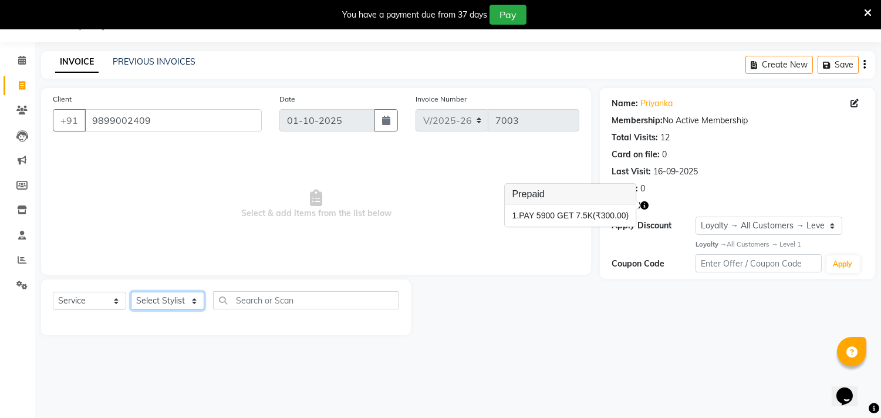
click at [154, 298] on select "Select Stylist Aarif AMAN ANJALI Arman Arshad ARSHAD SALMANI ASHU FAIZ gaurav H…" at bounding box center [167, 301] width 73 height 18
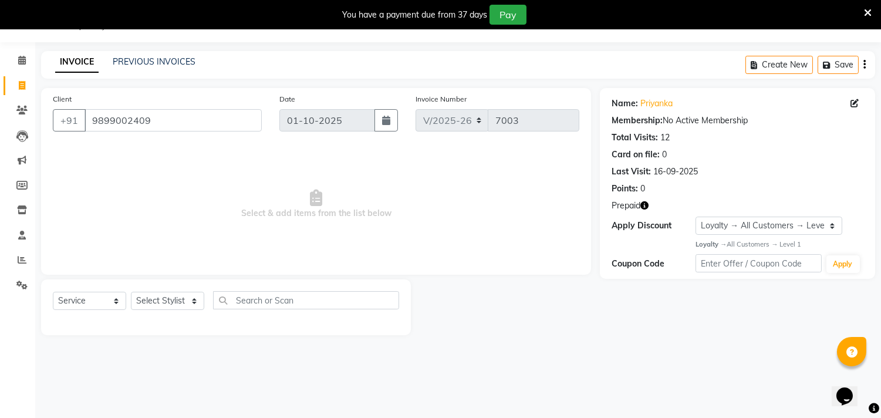
click at [647, 204] on icon "button" at bounding box center [644, 205] width 8 height 8
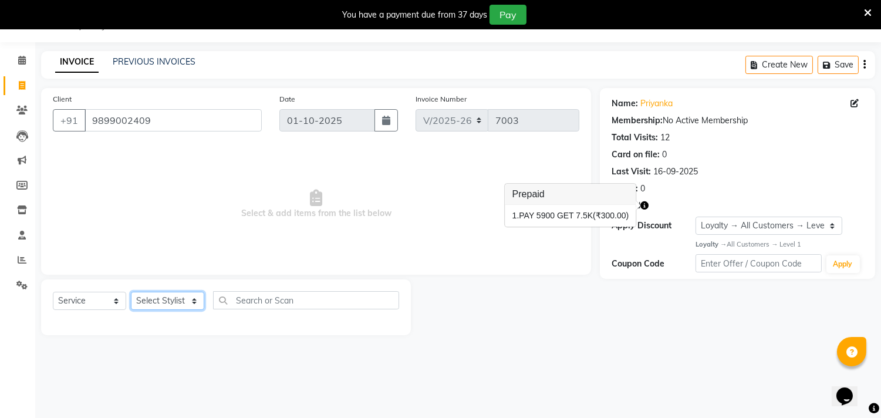
click at [163, 296] on select "Select Stylist Aarif AMAN ANJALI Arman Arshad ARSHAD SALMANI ASHU FAIZ gaurav H…" at bounding box center [167, 301] width 73 height 18
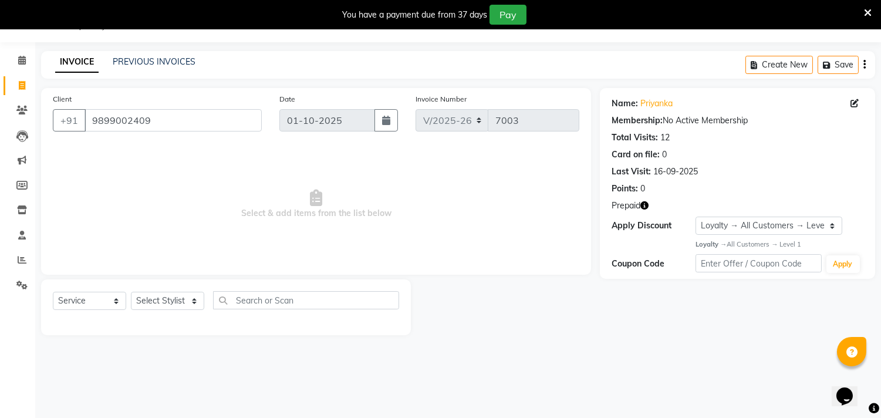
click at [647, 206] on icon "button" at bounding box center [644, 205] width 8 height 8
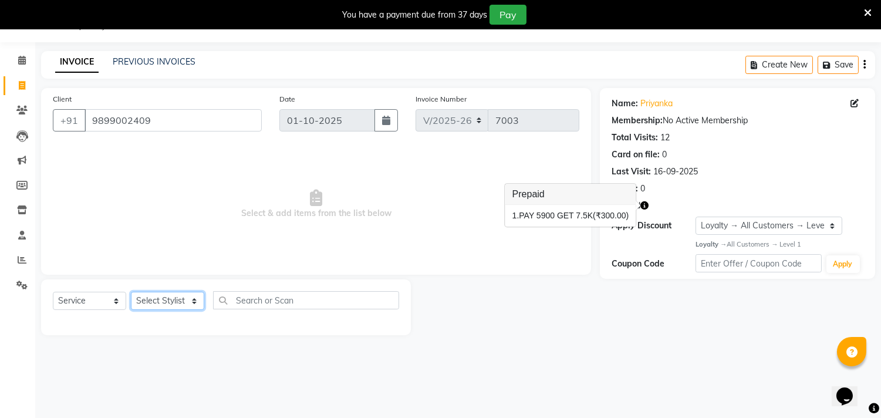
click at [155, 297] on select "Select Stylist Aarif AMAN ANJALI Arman Arshad ARSHAD SALMANI ASHU FAIZ gaurav H…" at bounding box center [167, 301] width 73 height 18
select select "60684"
click at [131, 292] on select "Select Stylist Aarif AMAN ANJALI Arman Arshad ARSHAD SALMANI ASHU FAIZ gaurav H…" at bounding box center [167, 301] width 73 height 18
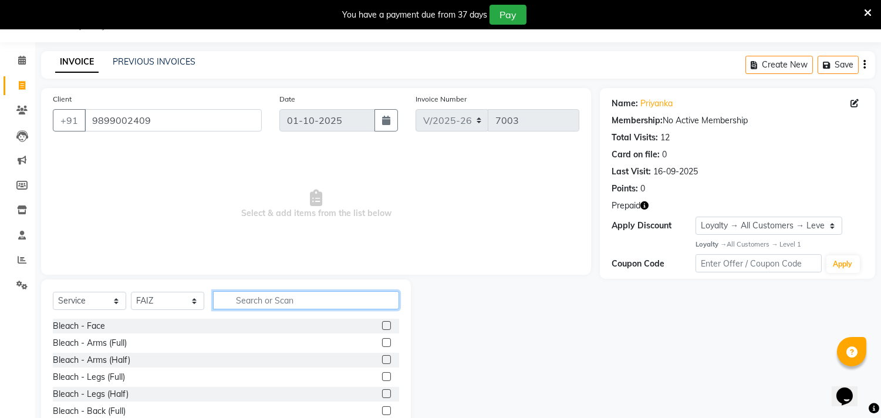
click at [280, 300] on input "text" at bounding box center [306, 300] width 186 height 18
type input "WAS"
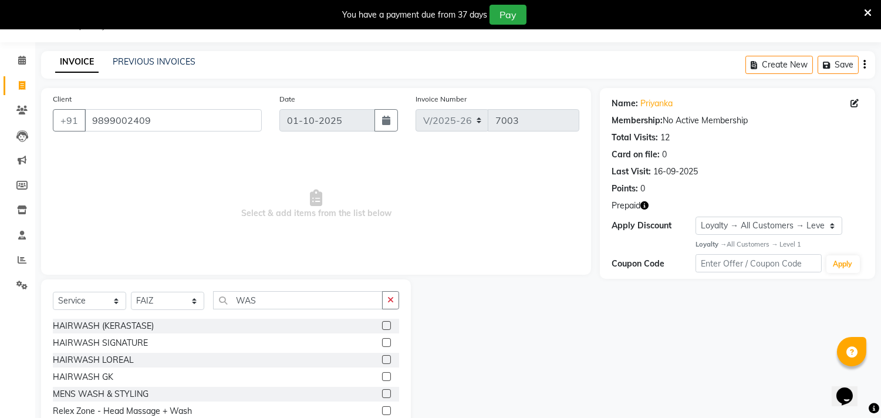
click at [382, 360] on label at bounding box center [386, 359] width 9 height 9
click at [382, 360] on input "checkbox" at bounding box center [386, 360] width 8 height 8
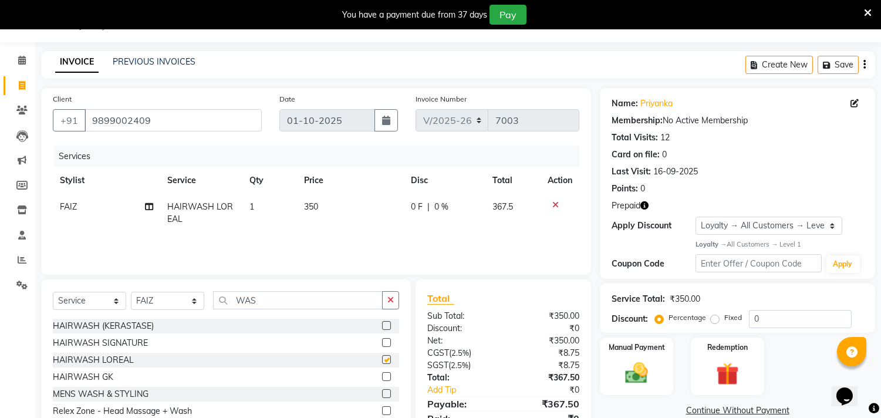
checkbox input "false"
click at [160, 302] on select "Select Stylist Aarif AMAN ANJALI Arman Arshad ARSHAD SALMANI ASHU FAIZ gaurav H…" at bounding box center [167, 301] width 73 height 18
select select "28024"
click at [131, 292] on select "Select Stylist Aarif AMAN ANJALI Arman Arshad ARSHAD SALMANI ASHU FAIZ gaurav H…" at bounding box center [167, 301] width 73 height 18
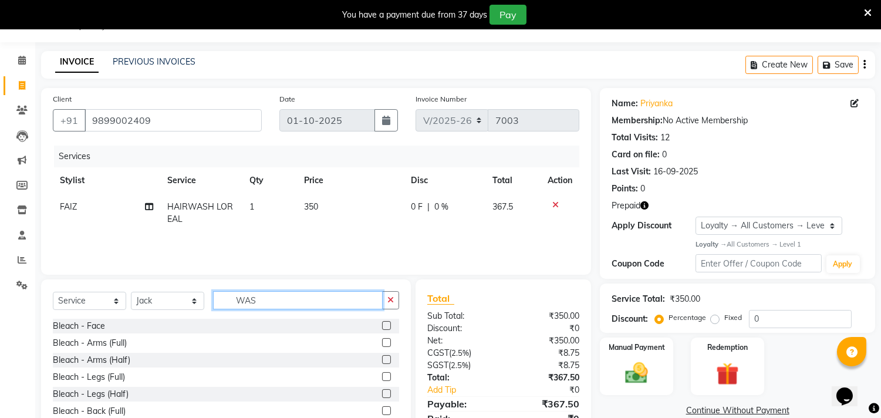
drag, startPoint x: 271, startPoint y: 299, endPoint x: 235, endPoint y: 300, distance: 35.8
click at [235, 300] on input "WAS" at bounding box center [298, 300] width 170 height 18
drag, startPoint x: 260, startPoint y: 306, endPoint x: 230, endPoint y: 305, distance: 29.9
click at [230, 305] on input "WAS" at bounding box center [298, 300] width 170 height 18
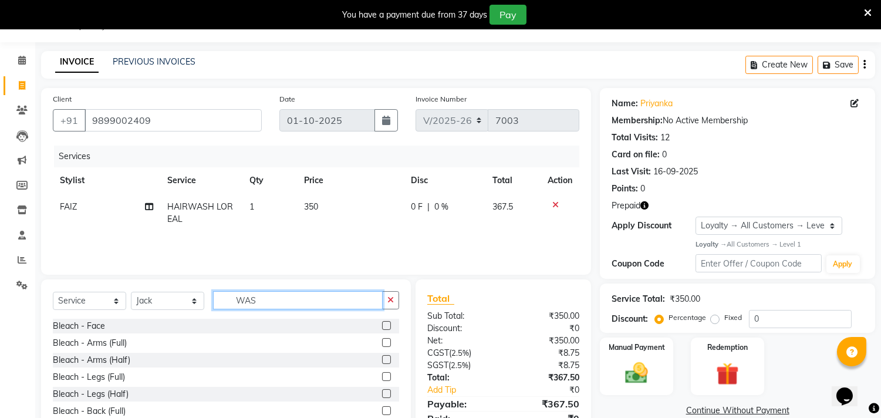
click at [273, 302] on input "WAS" at bounding box center [298, 300] width 170 height 18
type input "WASH"
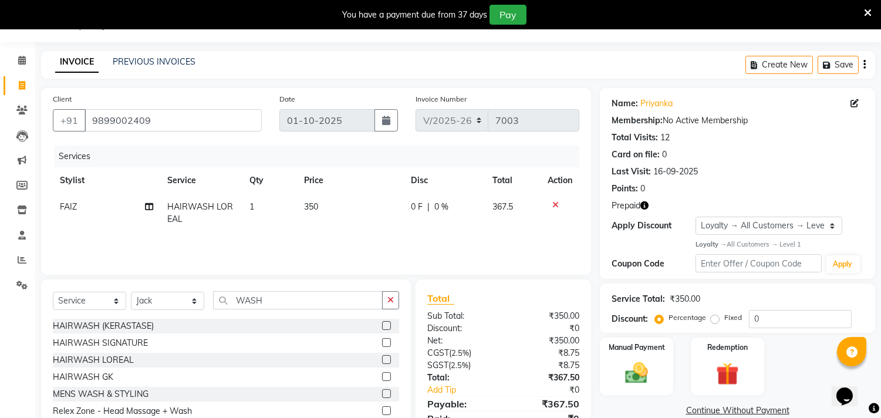
click at [382, 355] on label at bounding box center [386, 359] width 9 height 9
click at [382, 356] on input "checkbox" at bounding box center [386, 360] width 8 height 8
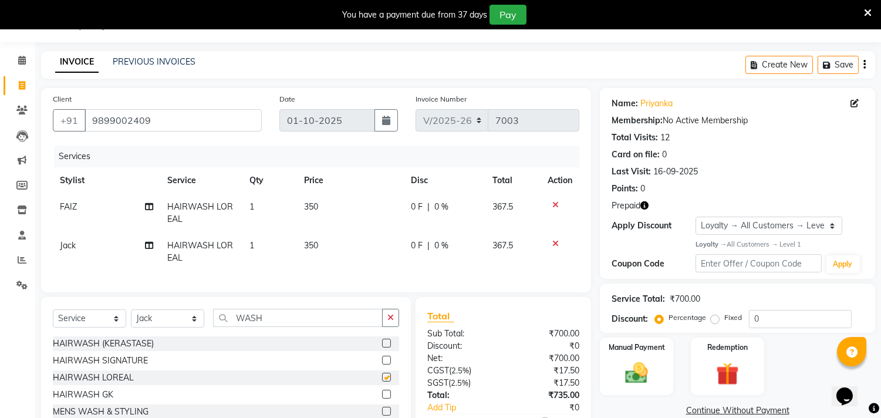
checkbox input "false"
click at [253, 216] on td "1" at bounding box center [269, 213] width 55 height 39
select select "60684"
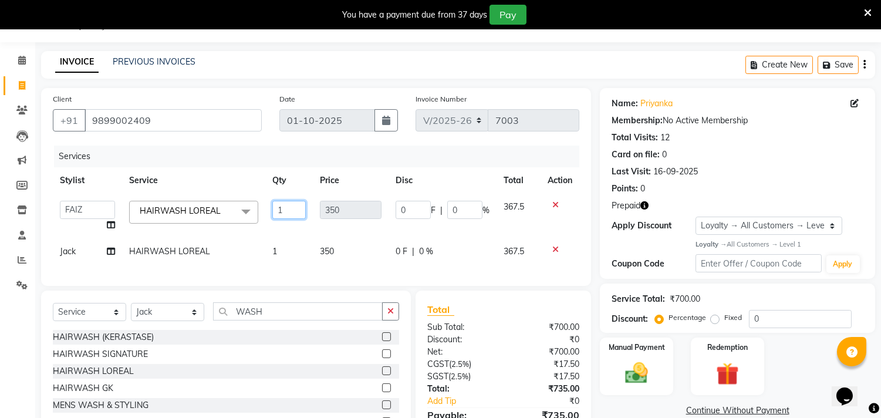
drag, startPoint x: 286, startPoint y: 205, endPoint x: 251, endPoint y: 208, distance: 35.3
click at [251, 208] on tr "Aarif AMAN ANJALI Arman Arshad ARSHAD SALMANI ASHU FAIZ gaurav Hanish harshit J…" at bounding box center [316, 216] width 526 height 45
type input "2"
click at [801, 292] on div "Service Total: ₹700.00 Discount: Percentage Fixed 0" at bounding box center [737, 308] width 252 height 40
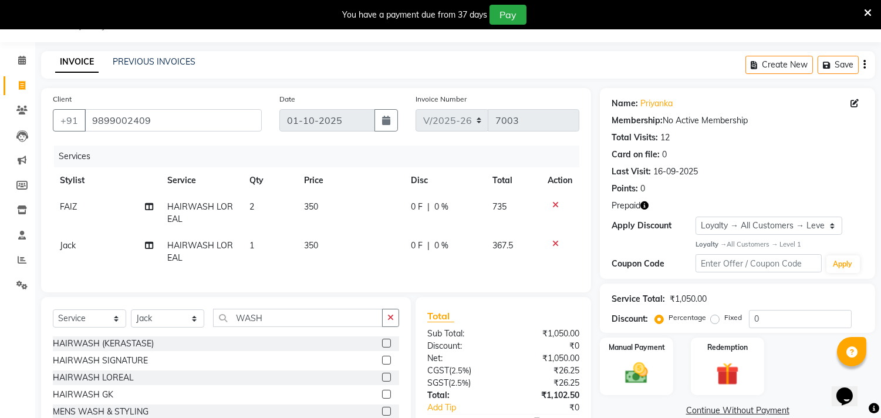
scroll to position [109, 0]
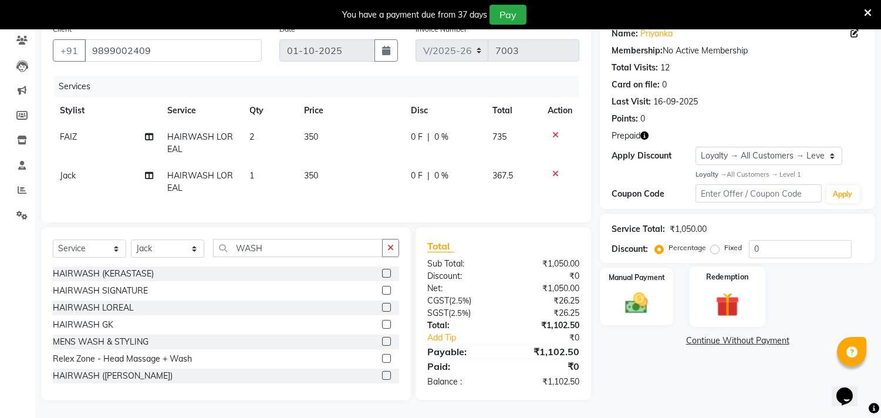
click at [742, 303] on img at bounding box center [727, 303] width 39 height 29
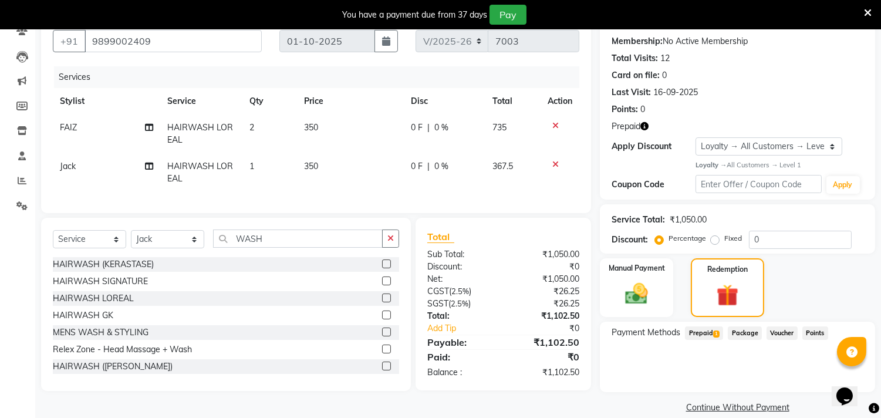
click at [711, 330] on span "Prepaid 1" at bounding box center [704, 332] width 38 height 13
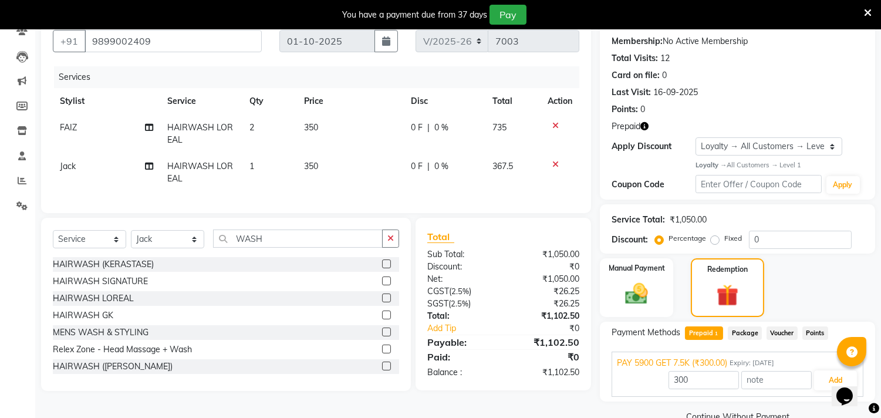
scroll to position [133, 0]
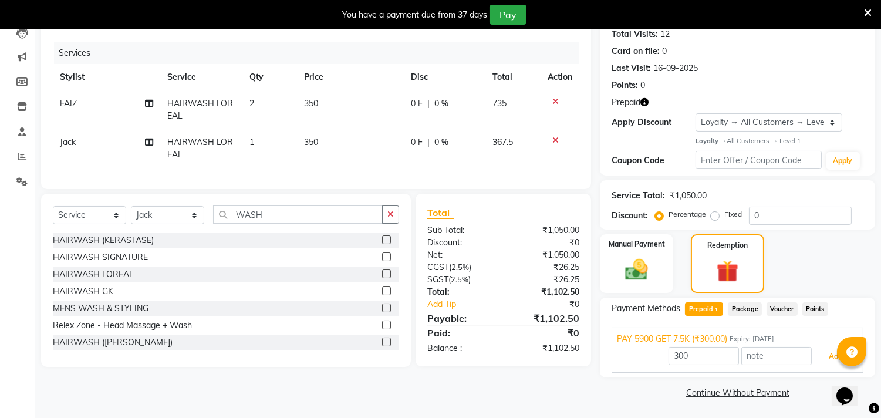
click at [824, 353] on button "Add" at bounding box center [835, 356] width 43 height 20
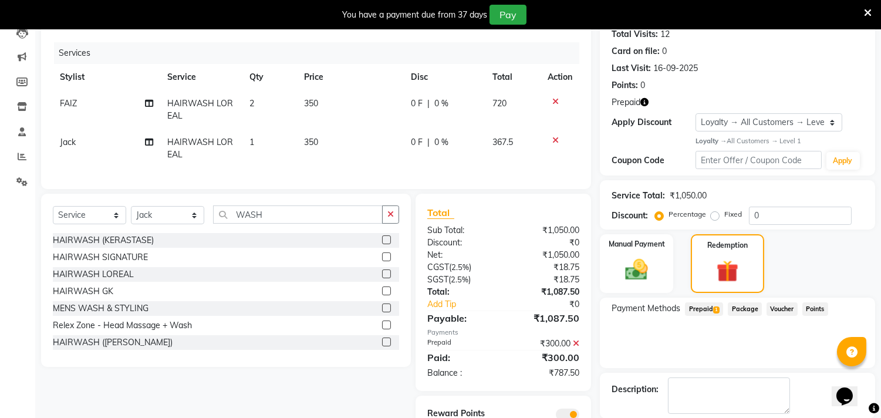
scroll to position [191, 0]
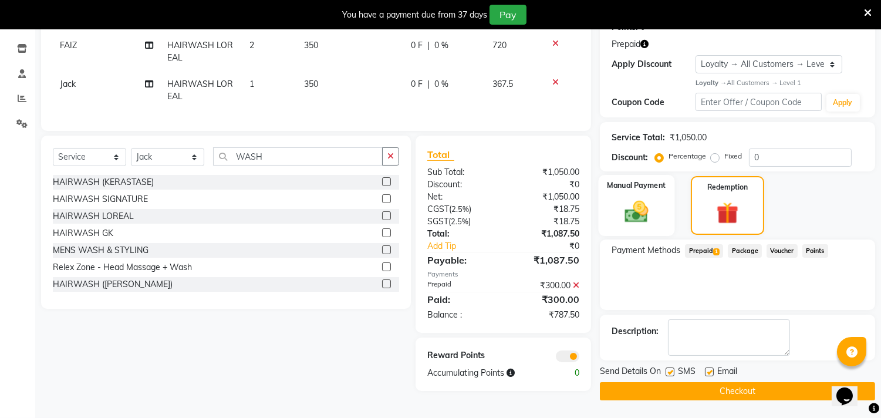
click at [637, 224] on img at bounding box center [636, 212] width 39 height 28
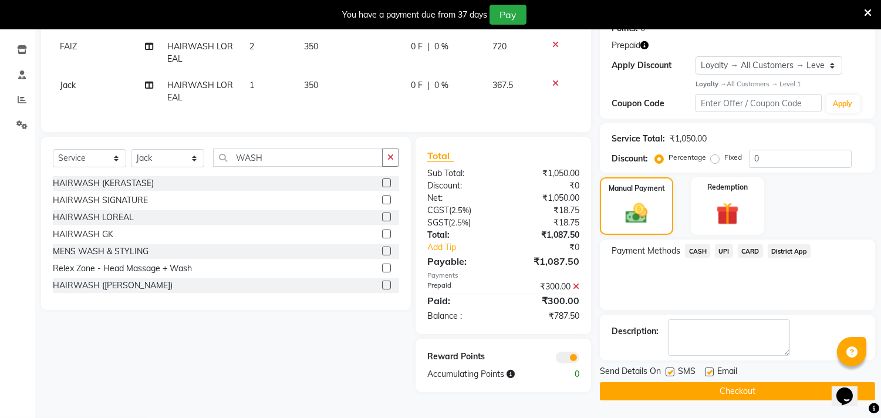
click at [697, 247] on span "CASH" at bounding box center [697, 250] width 25 height 13
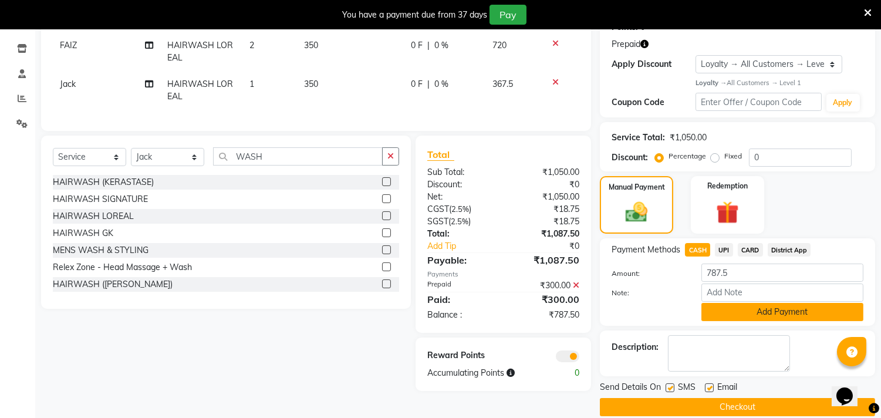
click at [787, 312] on button "Add Payment" at bounding box center [782, 312] width 162 height 18
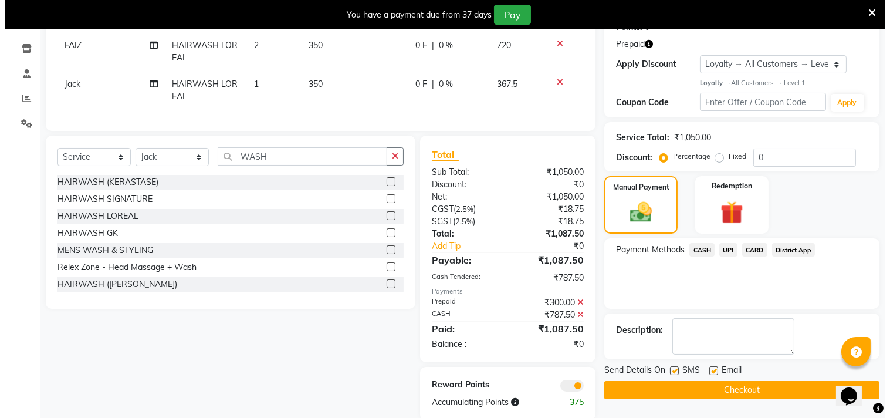
scroll to position [220, 0]
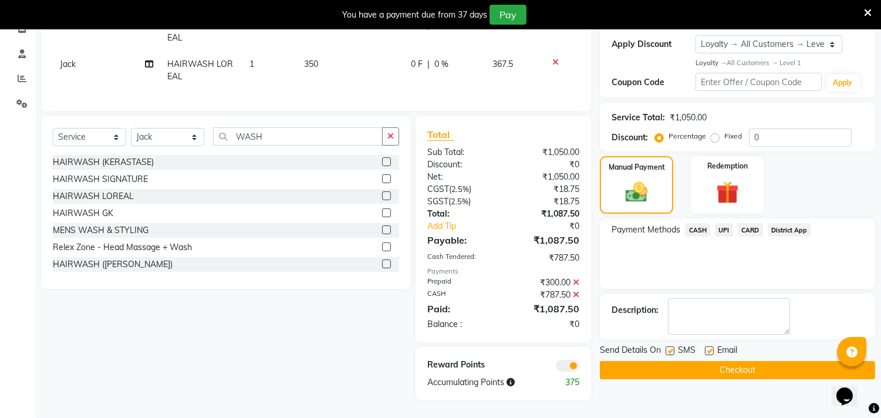
click at [570, 361] on span at bounding box center [567, 366] width 23 height 12
click at [579, 367] on input "checkbox" at bounding box center [579, 367] width 0 height 0
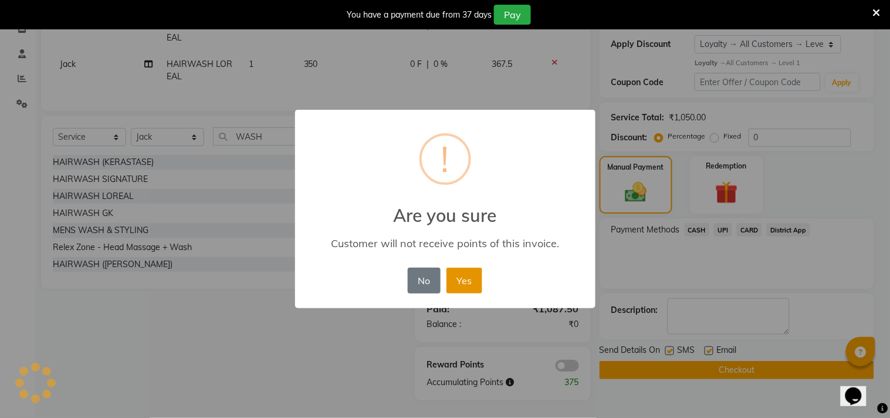
click at [479, 276] on button "Yes" at bounding box center [465, 281] width 36 height 26
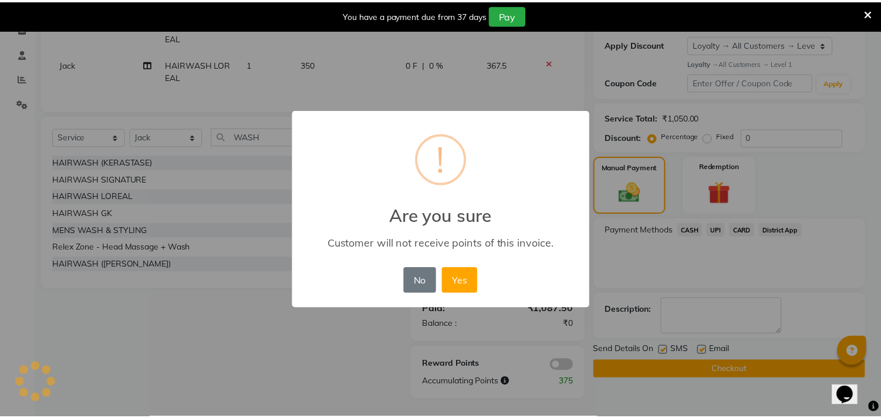
scroll to position [203, 0]
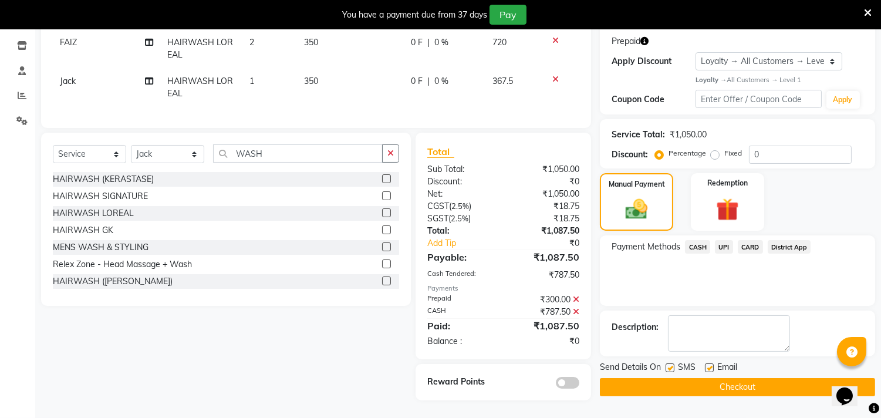
click at [716, 382] on button "Checkout" at bounding box center [737, 387] width 275 height 18
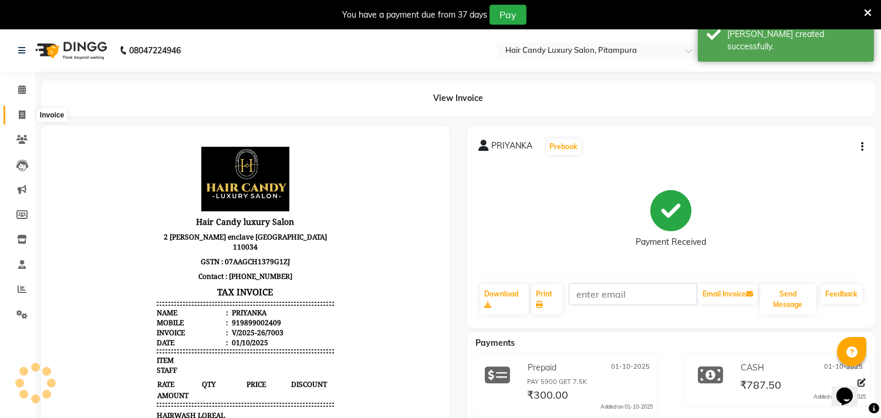
drag, startPoint x: 13, startPoint y: 114, endPoint x: 27, endPoint y: 114, distance: 13.5
click at [14, 114] on span at bounding box center [22, 115] width 21 height 13
select select "service"
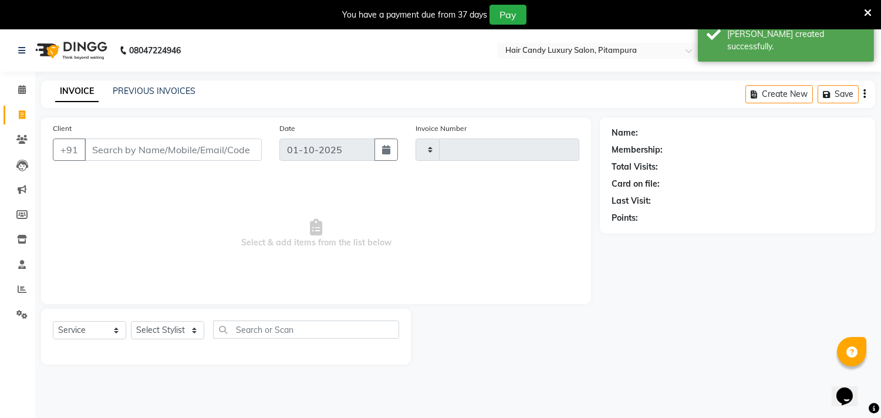
scroll to position [29, 0]
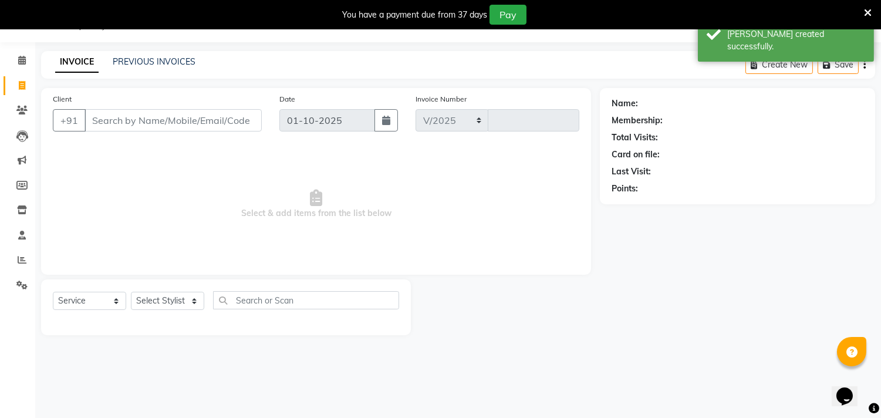
select select "4720"
type input "7004"
click at [118, 112] on input "Client" at bounding box center [172, 120] width 177 height 22
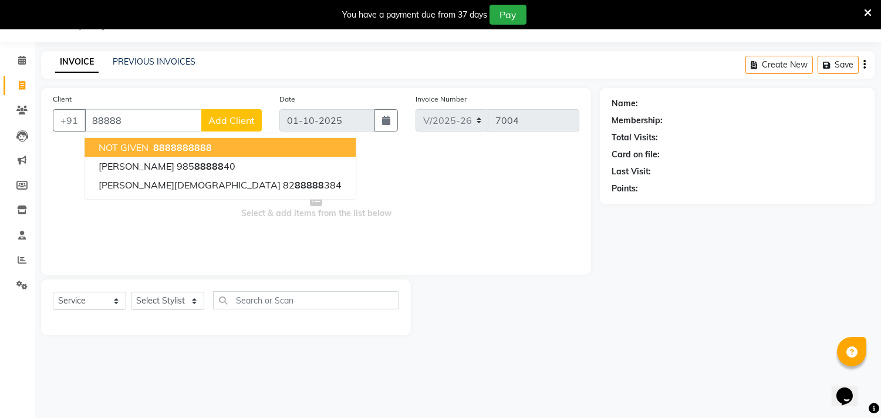
click at [144, 144] on span "NOT GIVEN" at bounding box center [124, 147] width 50 height 12
type input "8888888888"
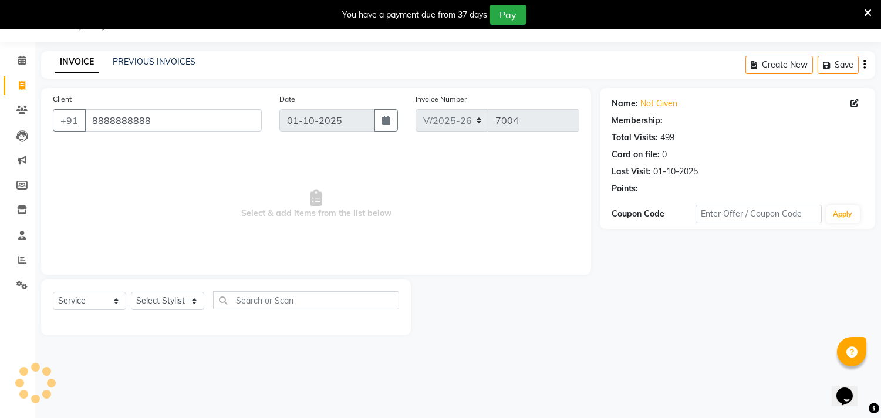
select select "1: Object"
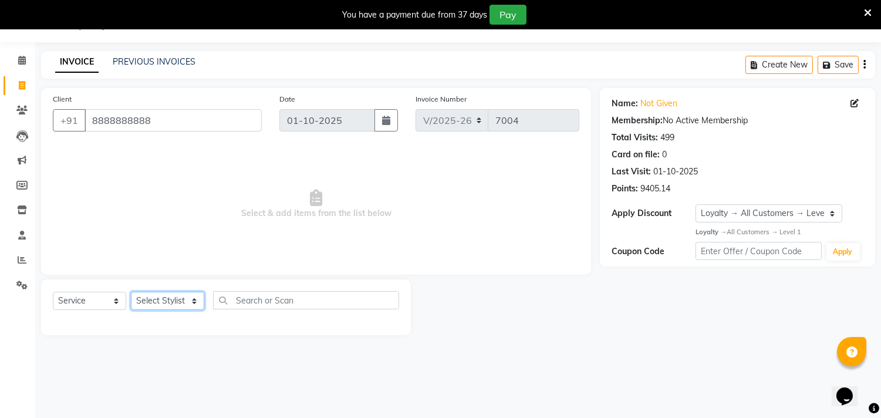
click at [165, 297] on select "Select Stylist Aarif AMAN ANJALI Arman Arshad ARSHAD SALMANI ASHU FAIZ gaurav H…" at bounding box center [167, 301] width 73 height 18
click at [131, 292] on select "Select Stylist Aarif AMAN ANJALI Arman Arshad ARSHAD SALMANI ASHU FAIZ gaurav H…" at bounding box center [167, 301] width 73 height 18
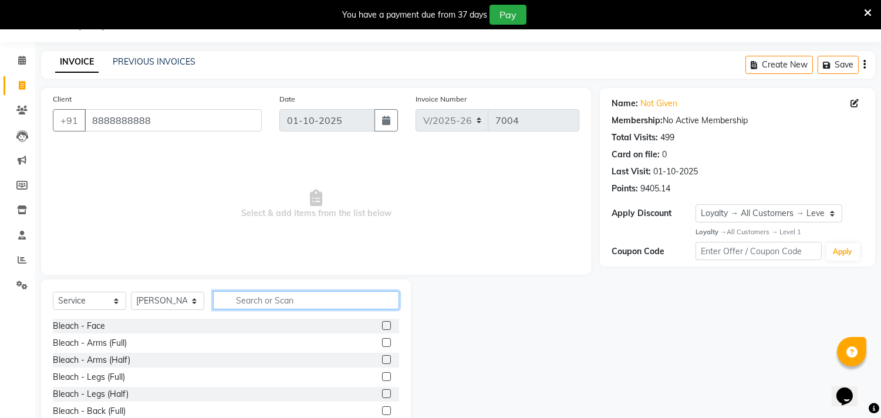
click at [241, 292] on input "text" at bounding box center [306, 300] width 186 height 18
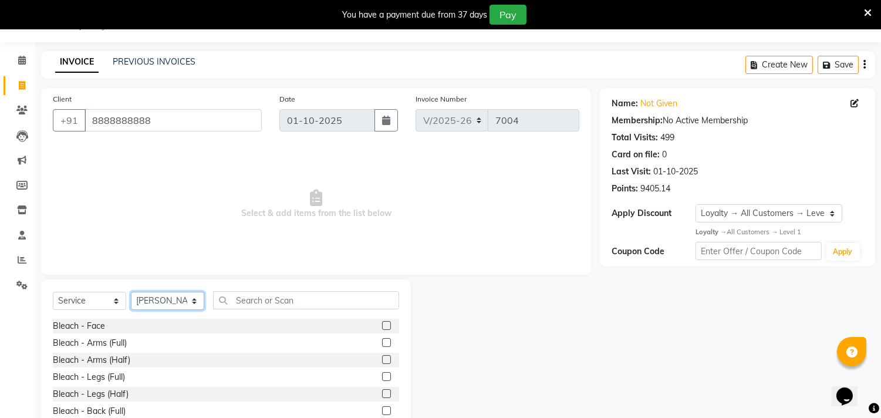
click at [165, 298] on select "Select Stylist Aarif AMAN ANJALI Arman Arshad ARSHAD SALMANI ASHU FAIZ gaurav H…" at bounding box center [167, 301] width 73 height 18
click at [131, 292] on select "Select Stylist Aarif AMAN ANJALI Arman Arshad ARSHAD SALMANI ASHU FAIZ gaurav H…" at bounding box center [167, 301] width 73 height 18
click at [173, 295] on select "Select Stylist Aarif AMAN ANJALI Arman Arshad ARSHAD SALMANI ASHU FAIZ gaurav H…" at bounding box center [167, 301] width 73 height 18
select select "69623"
click at [131, 292] on select "Select Stylist Aarif AMAN ANJALI Arman Arshad ARSHAD SALMANI ASHU FAIZ gaurav H…" at bounding box center [167, 301] width 73 height 18
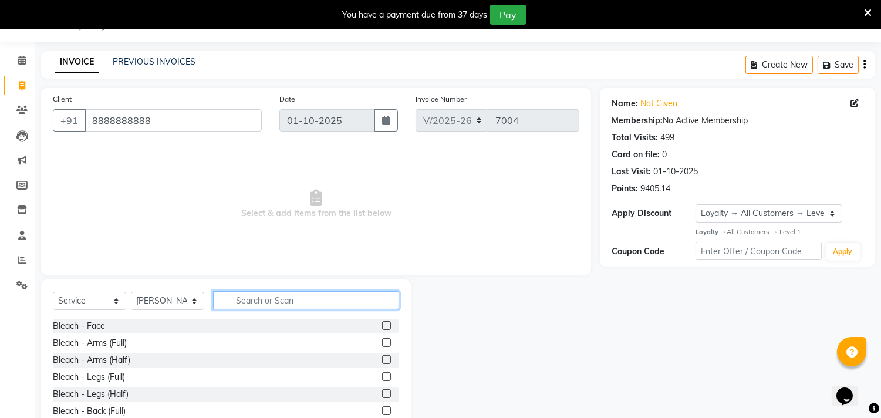
click at [286, 300] on input "text" at bounding box center [306, 300] width 186 height 18
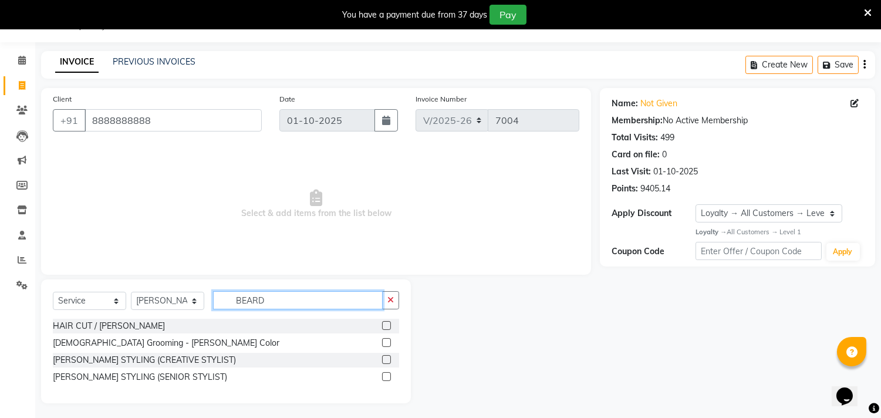
type input "BEARD"
click at [383, 357] on label at bounding box center [386, 359] width 9 height 9
click at [383, 357] on input "checkbox" at bounding box center [386, 360] width 8 height 8
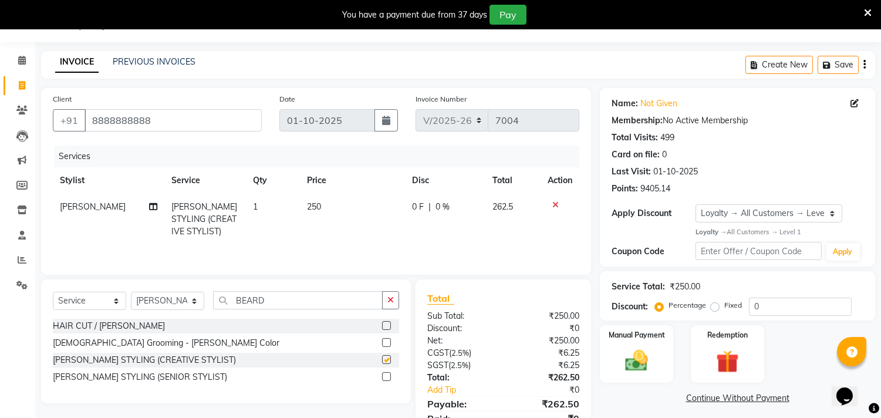
checkbox input "false"
click at [772, 300] on input "0" at bounding box center [800, 306] width 103 height 18
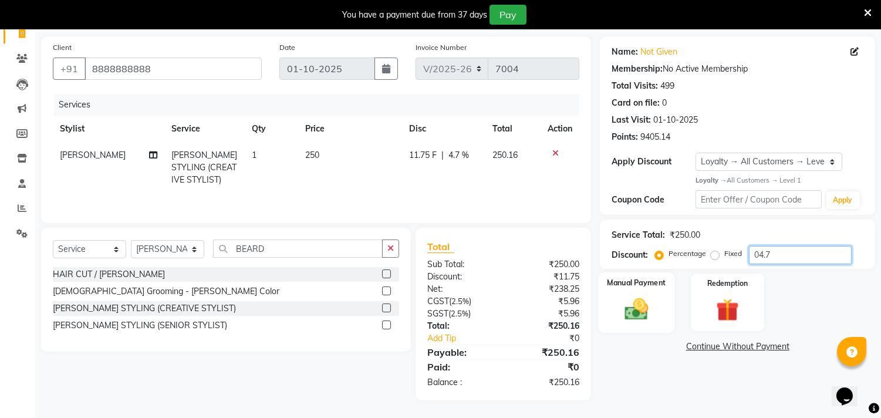
type input "04.7"
click at [648, 309] on img at bounding box center [636, 309] width 39 height 28
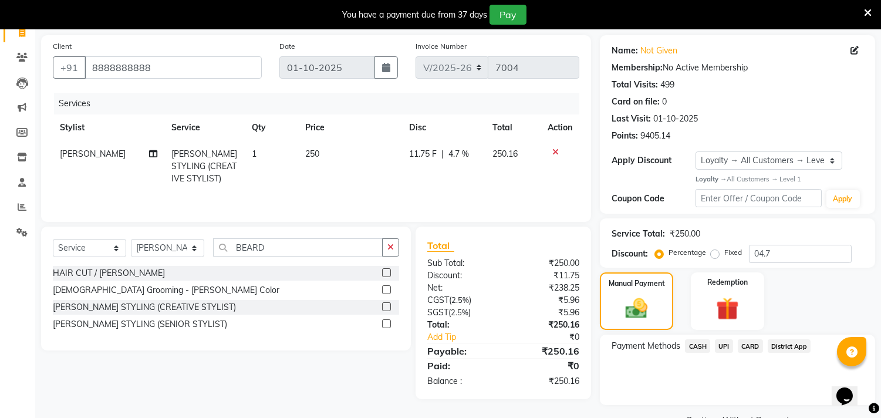
click at [725, 341] on span "UPI" at bounding box center [724, 345] width 18 height 13
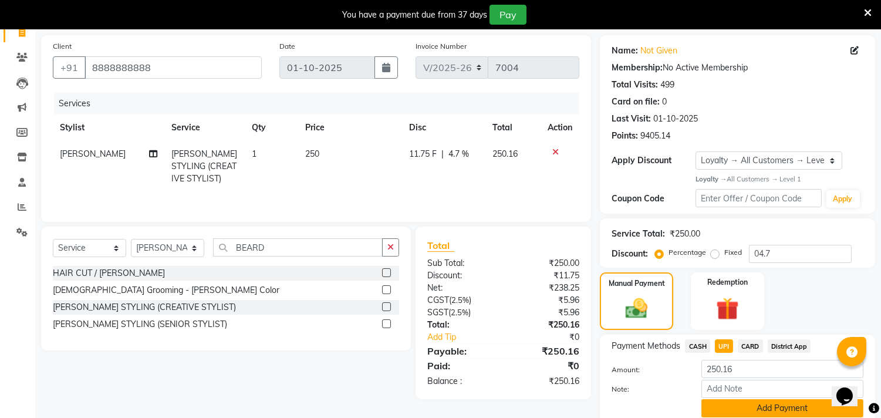
scroll to position [128, 0]
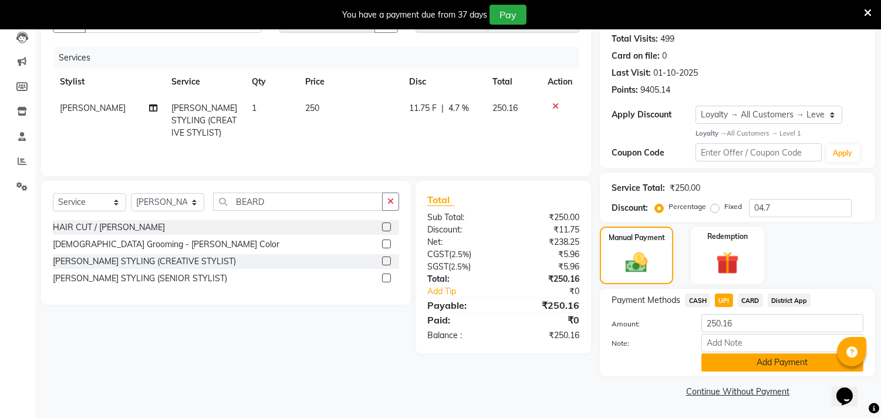
click at [750, 360] on button "Add Payment" at bounding box center [782, 362] width 162 height 18
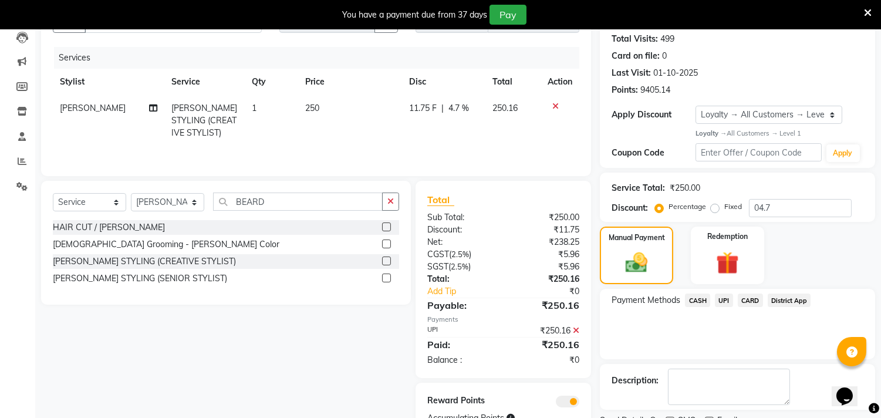
scroll to position [177, 0]
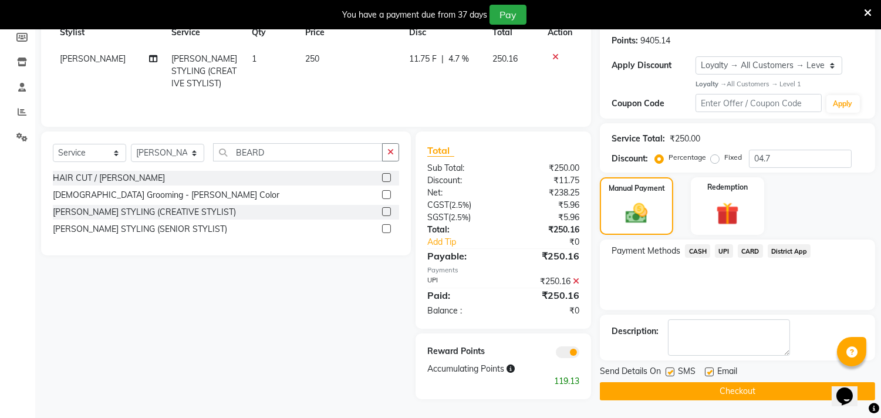
click at [577, 352] on span at bounding box center [567, 352] width 23 height 12
click at [579, 354] on input "checkbox" at bounding box center [579, 354] width 0 height 0
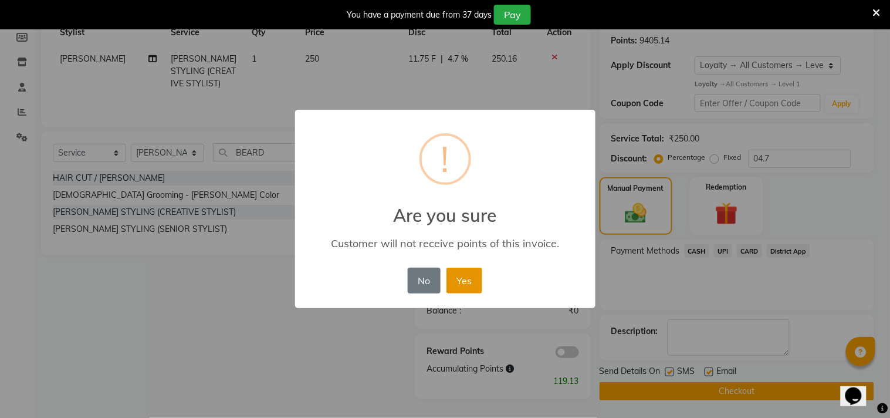
click at [465, 272] on button "Yes" at bounding box center [465, 281] width 36 height 26
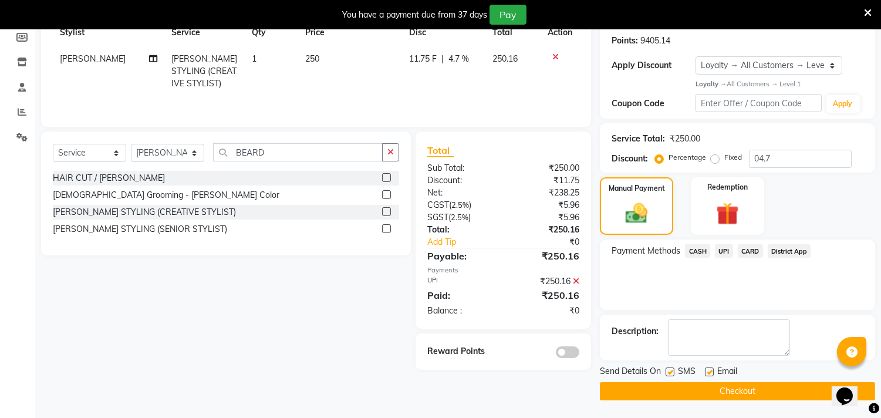
click at [644, 388] on button "Checkout" at bounding box center [737, 391] width 275 height 18
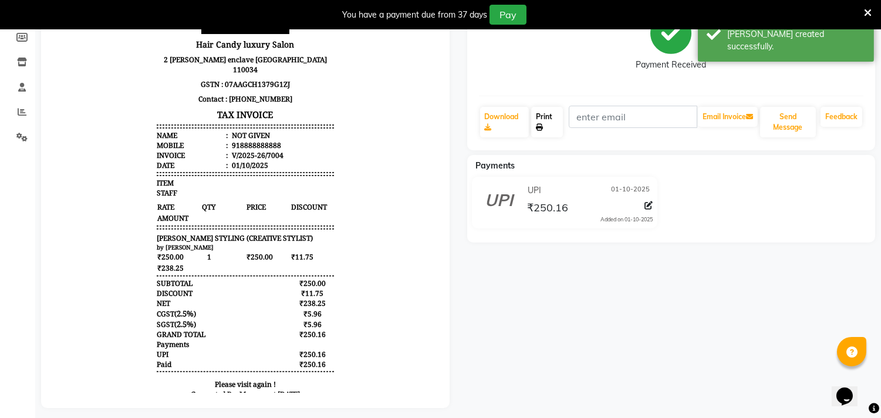
click at [552, 112] on link "Print" at bounding box center [547, 122] width 32 height 31
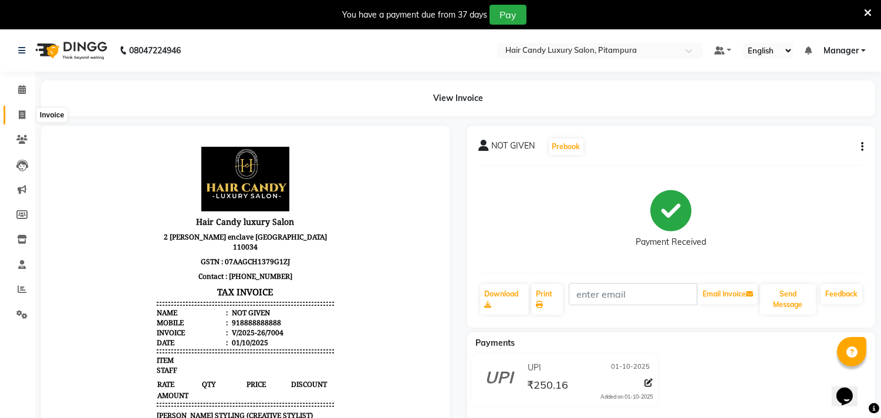
click at [23, 114] on icon at bounding box center [22, 114] width 6 height 9
select select "service"
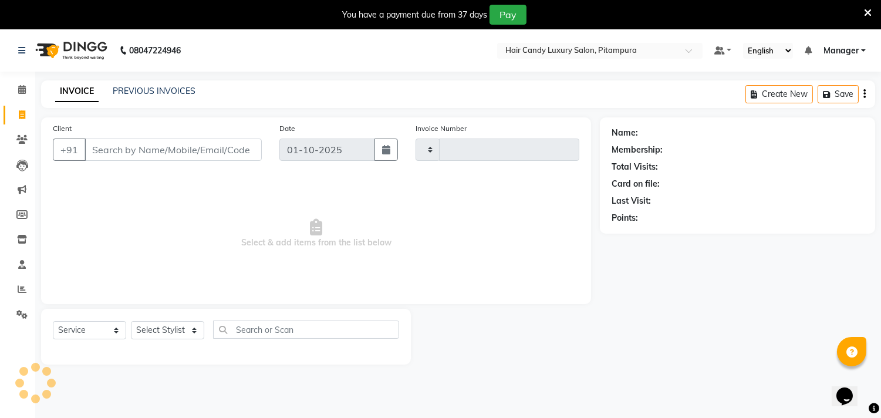
type input "7005"
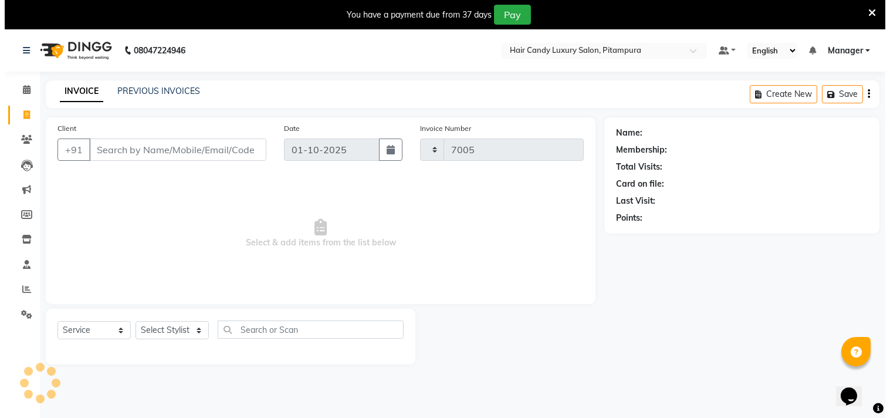
scroll to position [29, 0]
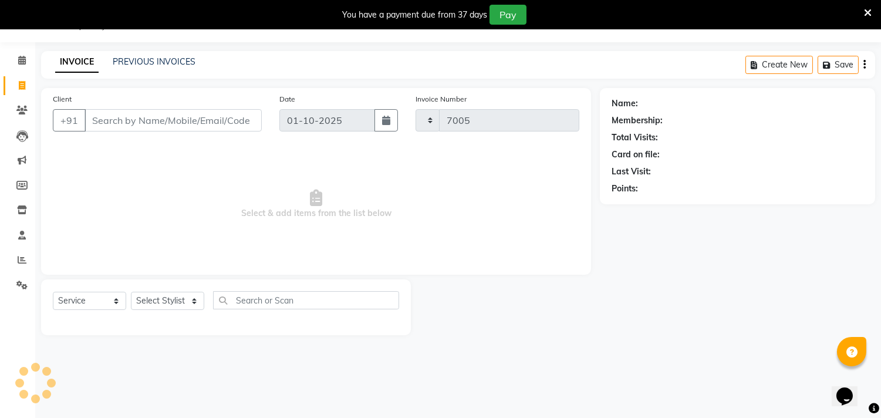
select select "4720"
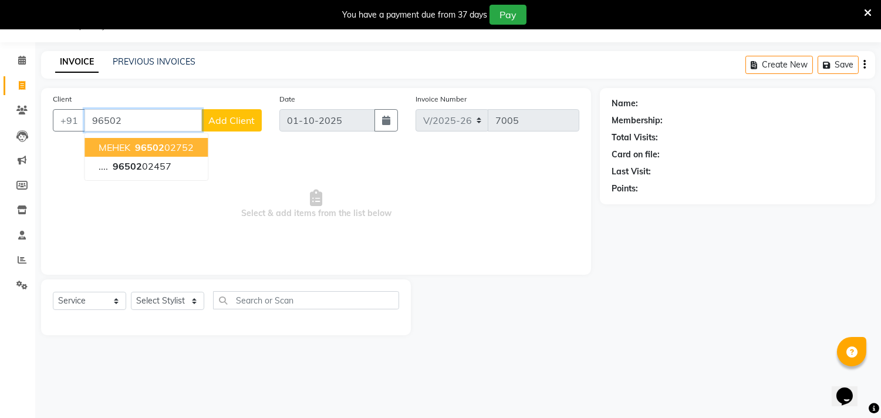
click at [178, 151] on ngb-highlight "96502 02752" at bounding box center [163, 147] width 61 height 12
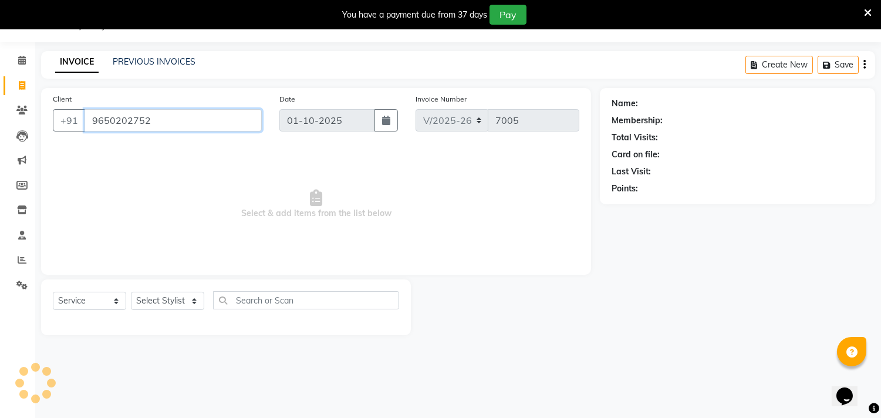
type input "9650202752"
select select "1: Object"
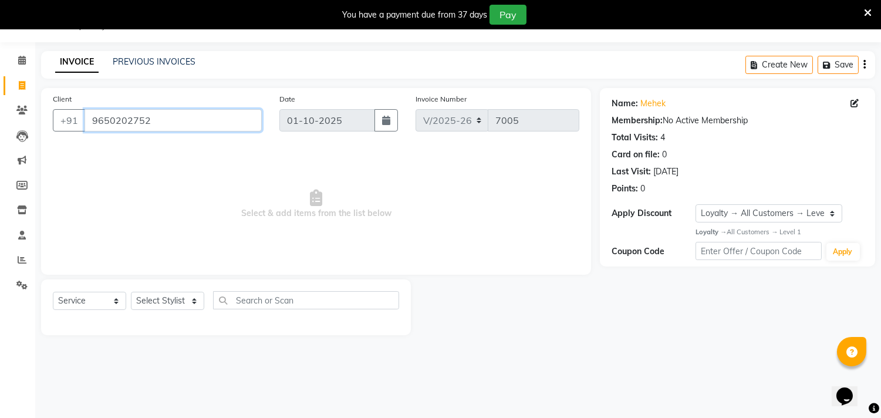
drag, startPoint x: 171, startPoint y: 120, endPoint x: 89, endPoint y: 97, distance: 85.3
click at [89, 97] on div "Client +91 9650202752" at bounding box center [157, 117] width 226 height 48
click at [19, 110] on icon at bounding box center [21, 110] width 11 height 9
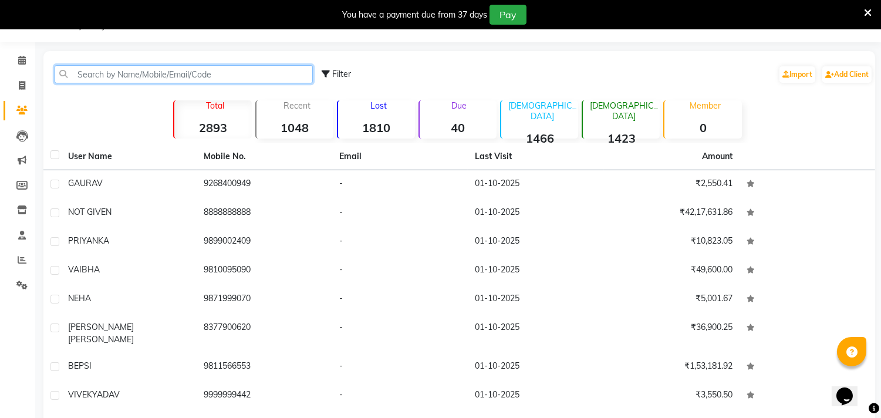
click at [227, 70] on input "text" at bounding box center [184, 74] width 258 height 18
paste input "9650202752"
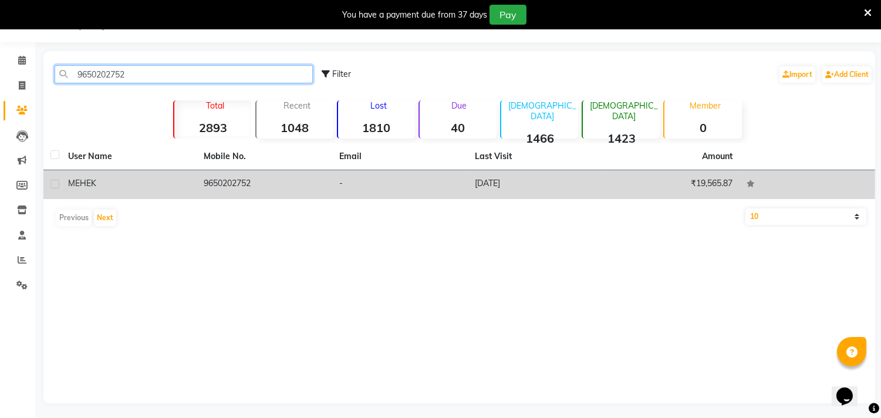
type input "9650202752"
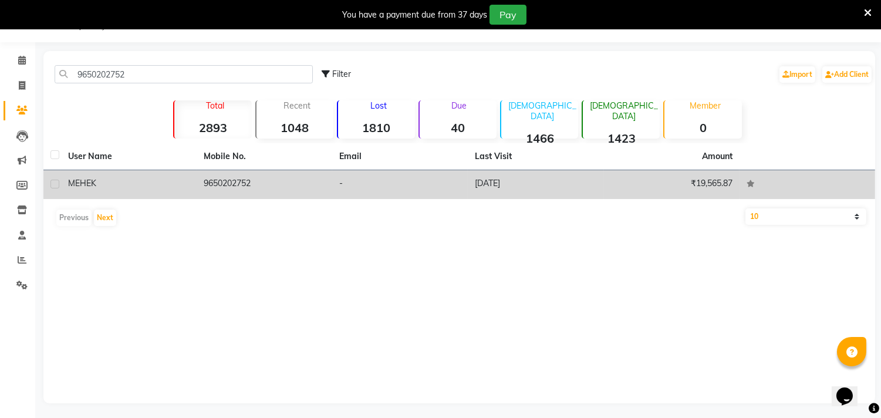
click at [228, 178] on td "9650202752" at bounding box center [265, 184] width 136 height 29
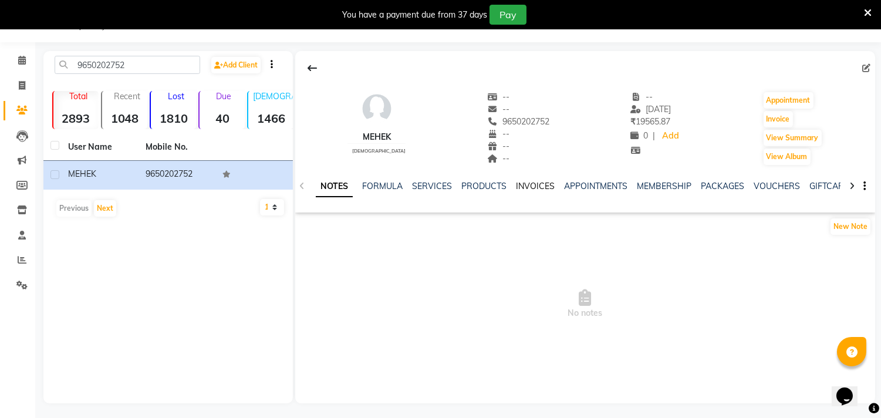
click at [520, 183] on link "INVOICES" at bounding box center [535, 186] width 39 height 11
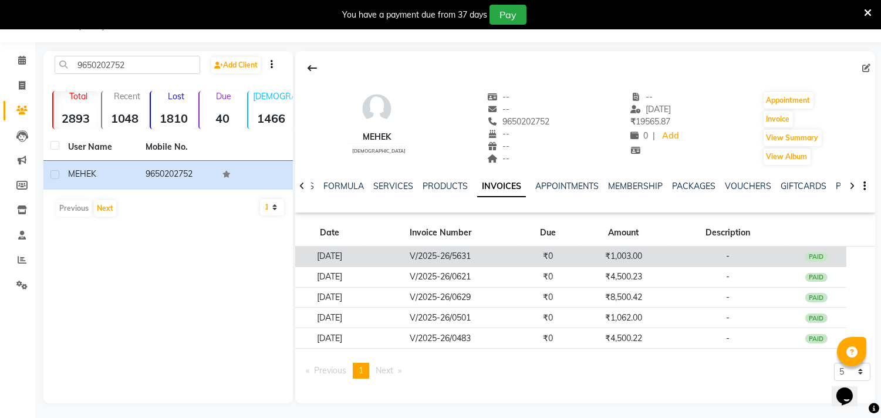
click at [517, 260] on td "V/2025-26/5631" at bounding box center [440, 256] width 154 height 21
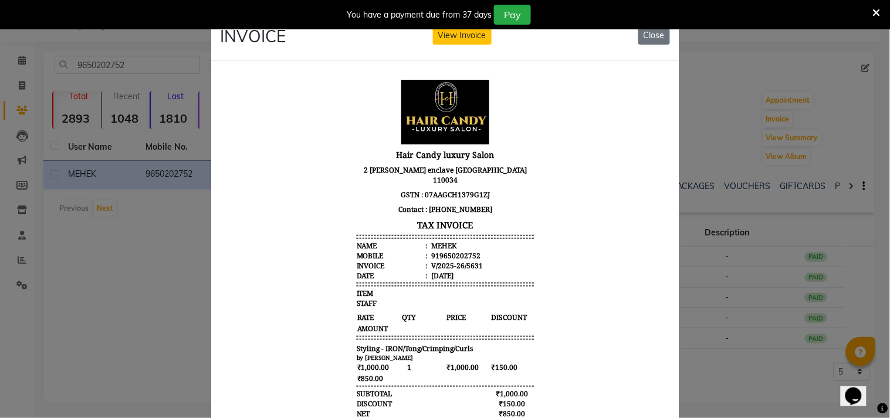
scroll to position [9, 0]
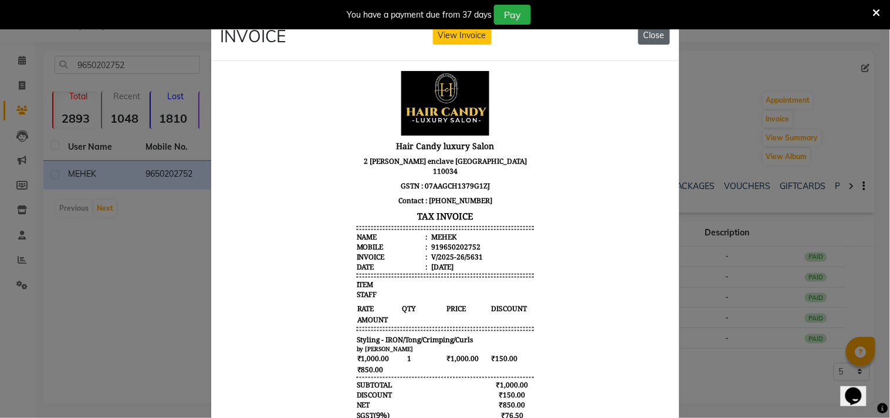
click at [652, 37] on button "Close" at bounding box center [654, 35] width 32 height 18
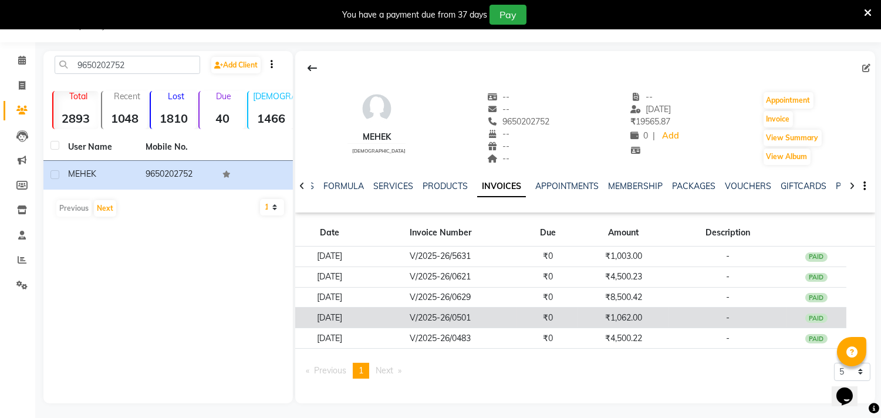
click at [474, 311] on td "V/2025-26/0501" at bounding box center [440, 317] width 154 height 21
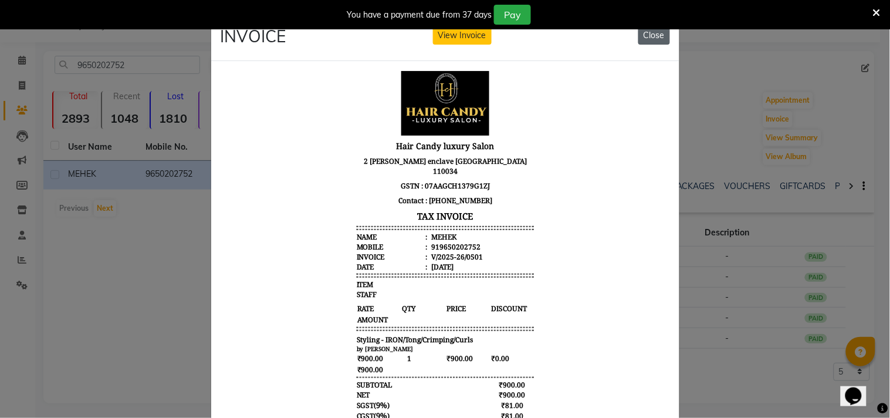
click at [654, 33] on button "Close" at bounding box center [654, 35] width 32 height 18
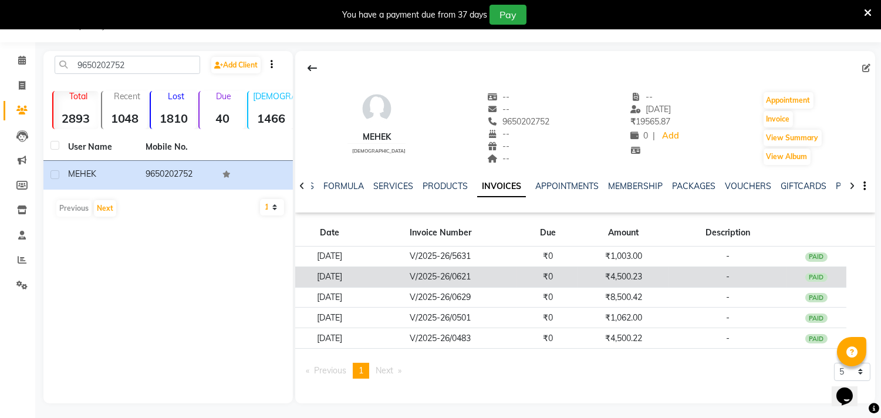
click at [496, 274] on td "V/2025-26/0621" at bounding box center [440, 276] width 154 height 21
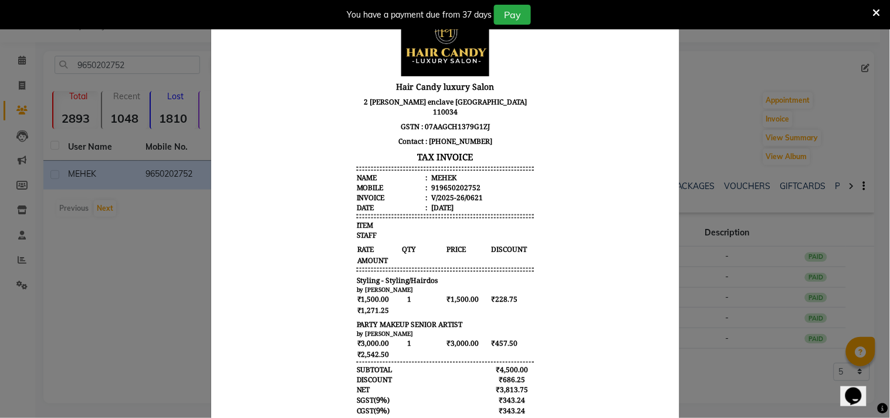
scroll to position [0, 0]
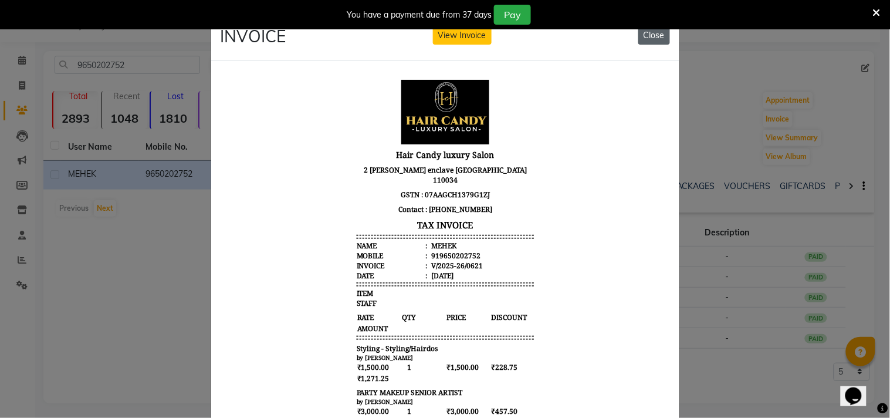
click at [655, 41] on button "Close" at bounding box center [654, 35] width 32 height 18
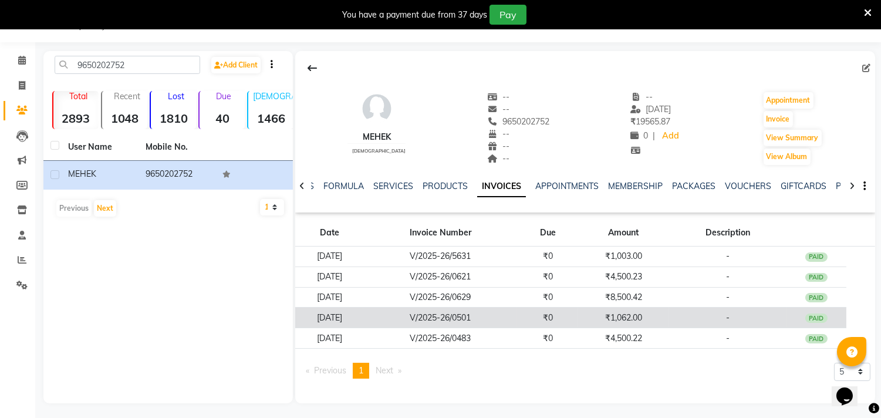
click at [517, 327] on td "V/2025-26/0501" at bounding box center [440, 317] width 154 height 21
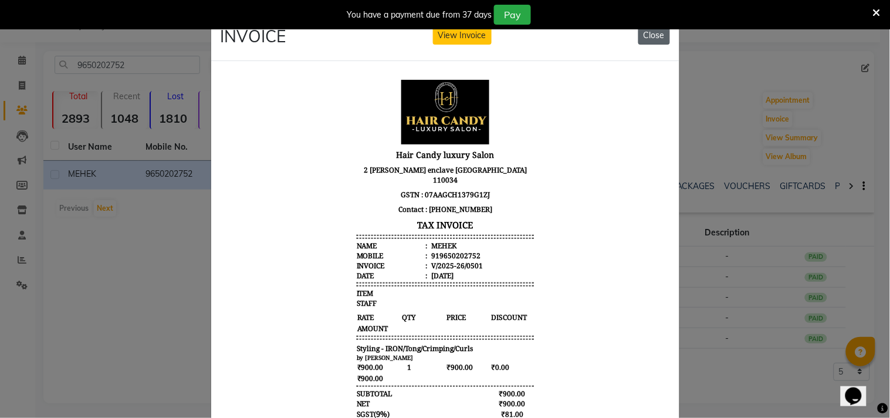
click at [642, 31] on button "Close" at bounding box center [654, 35] width 32 height 18
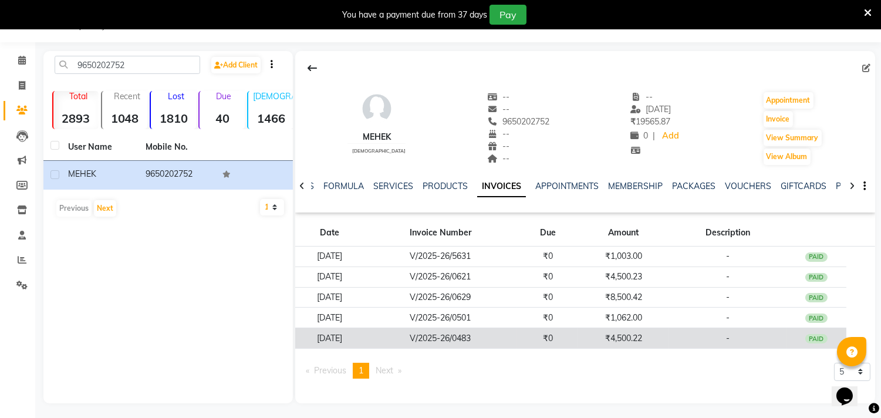
click at [512, 339] on td "V/2025-26/0483" at bounding box center [440, 338] width 154 height 21
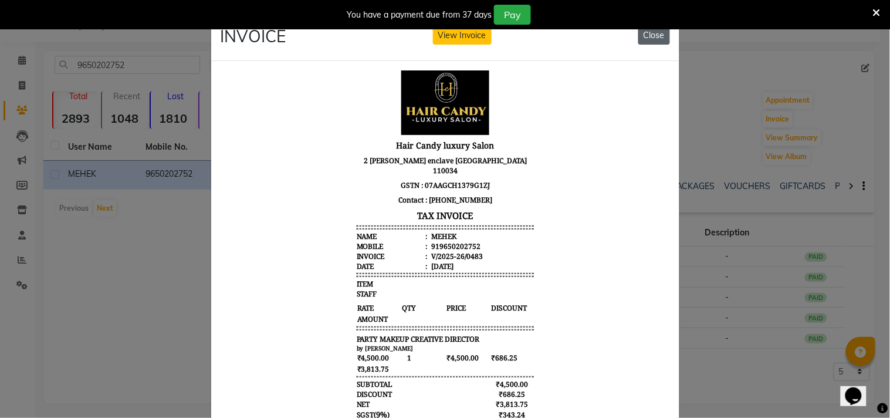
click at [657, 32] on button "Close" at bounding box center [654, 35] width 32 height 18
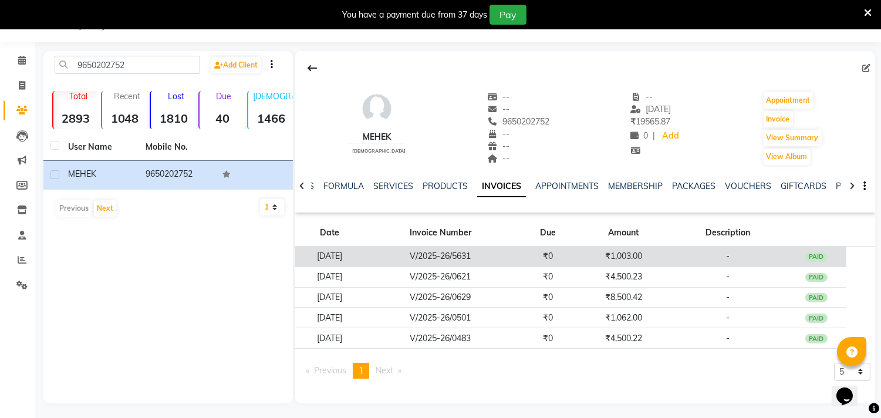
click at [577, 265] on td "₹0" at bounding box center [547, 256] width 61 height 21
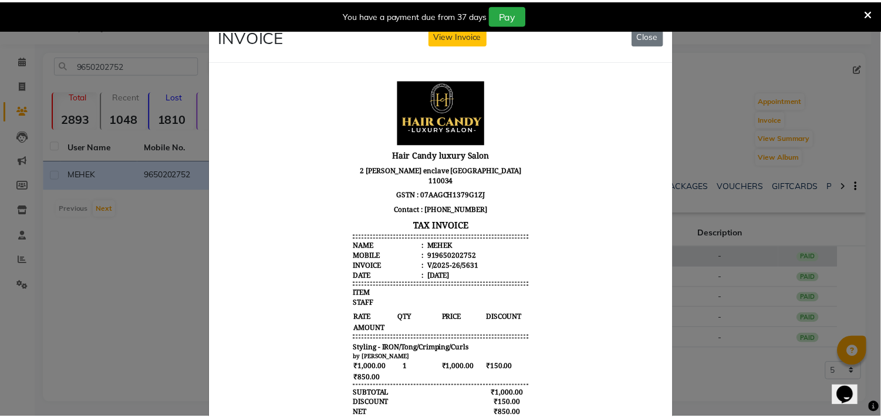
scroll to position [9, 0]
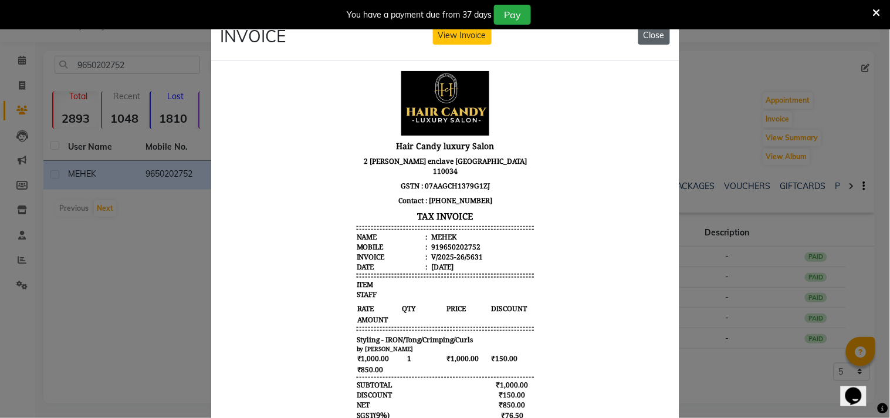
click at [652, 34] on button "Close" at bounding box center [654, 35] width 32 height 18
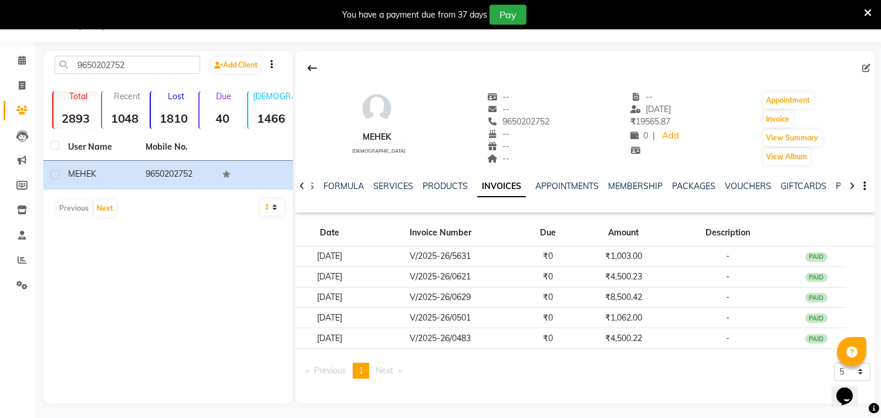
click at [385, 376] on span "Next page" at bounding box center [385, 370] width 18 height 11
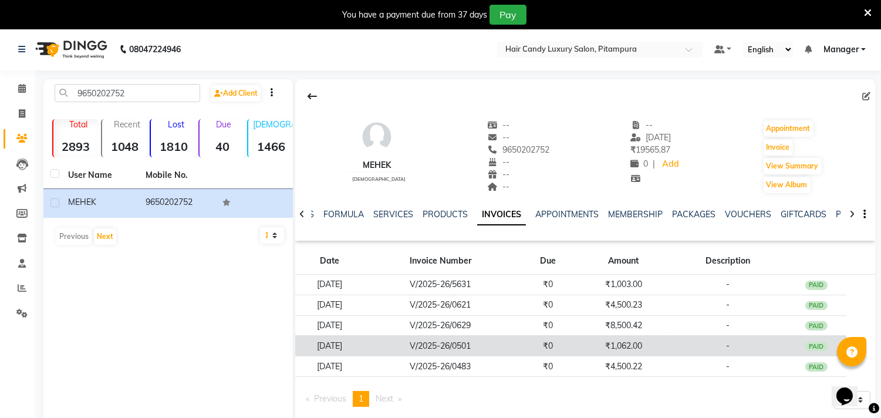
scroll to position [0, 0]
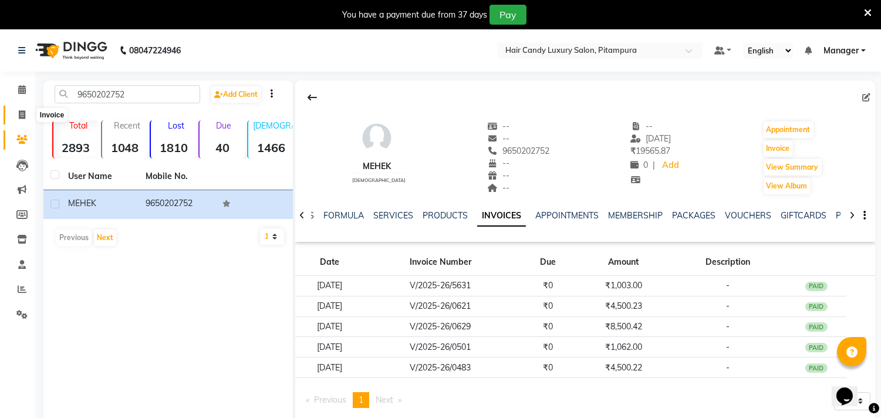
click at [21, 120] on span at bounding box center [22, 115] width 21 height 13
select select "service"
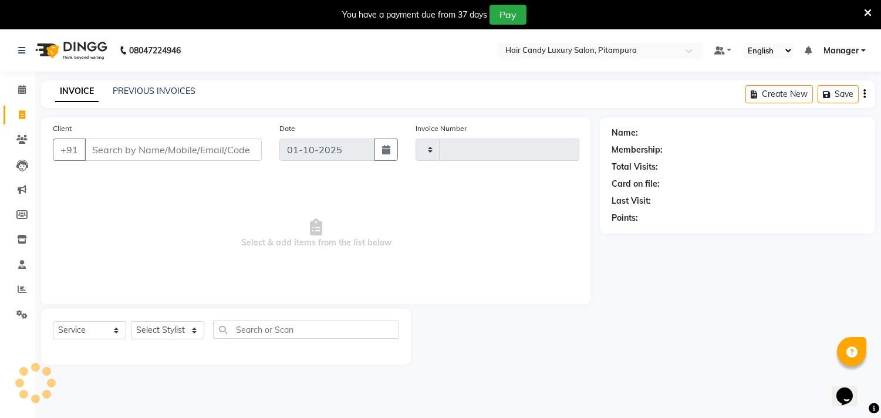
type input "7006"
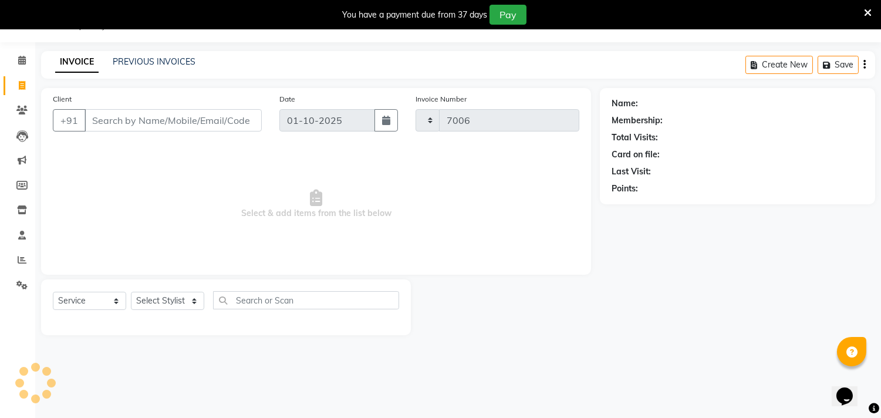
select select "4720"
click at [118, 125] on input "Client" at bounding box center [172, 120] width 177 height 22
paste input "9650202752"
type input "9650202752"
select select "1: Object"
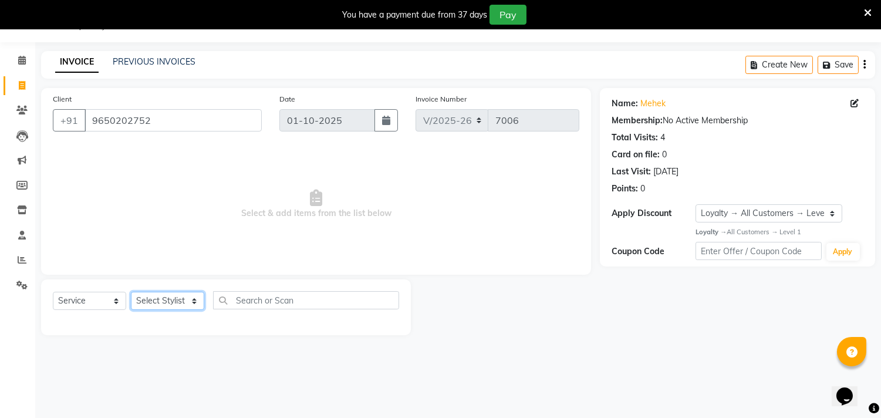
click at [169, 308] on select "Select Stylist Aarif AMAN ANJALI Arman Arshad ARSHAD SALMANI ASHU FAIZ gaurav H…" at bounding box center [167, 301] width 73 height 18
select select "28023"
click at [131, 292] on select "Select Stylist Aarif AMAN ANJALI Arman Arshad ARSHAD SALMANI ASHU FAIZ gaurav H…" at bounding box center [167, 301] width 73 height 18
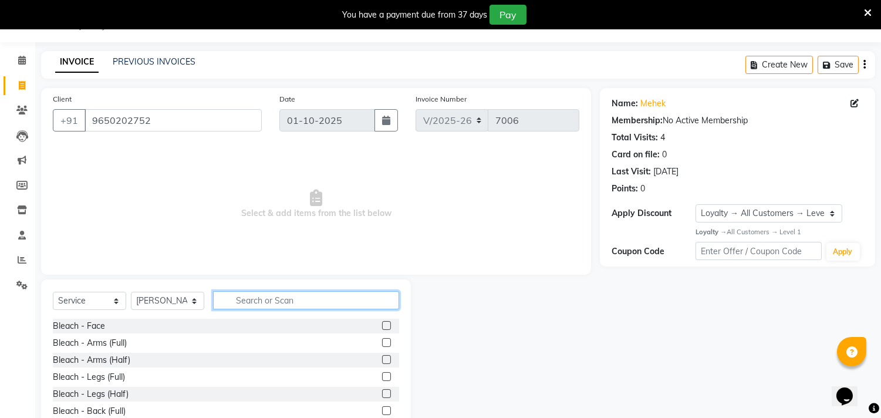
click at [264, 293] on input "text" at bounding box center [306, 300] width 186 height 18
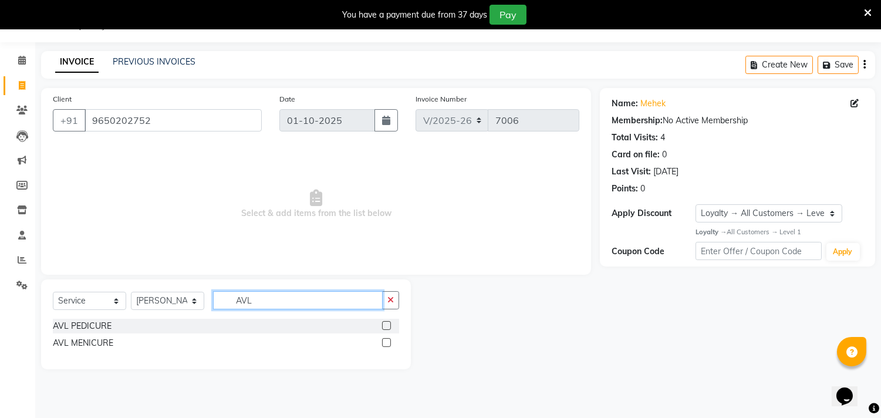
type input "AVL"
click at [383, 329] on label at bounding box center [386, 325] width 9 height 9
click at [383, 329] on input "checkbox" at bounding box center [386, 326] width 8 height 8
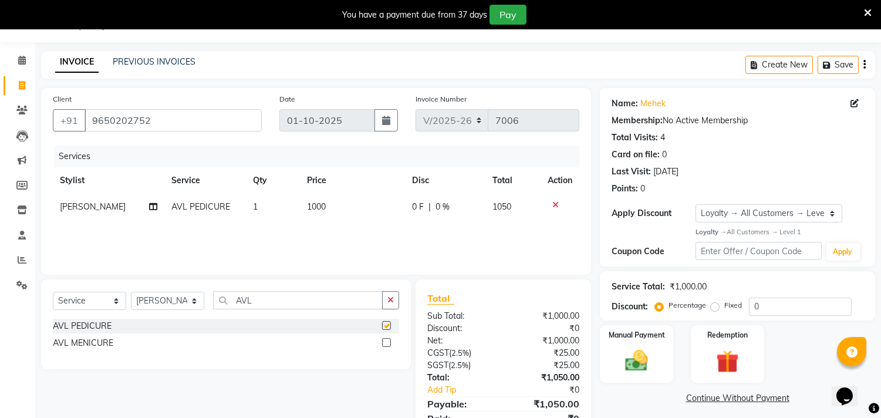
checkbox input "false"
click at [786, 313] on input "0" at bounding box center [800, 306] width 103 height 18
type input "010"
click at [516, 228] on div "Services Stylist Service Qty Price Disc Total Action Raghav AVL PEDICURE 1 1000…" at bounding box center [316, 204] width 526 height 117
click at [647, 359] on img at bounding box center [636, 361] width 39 height 28
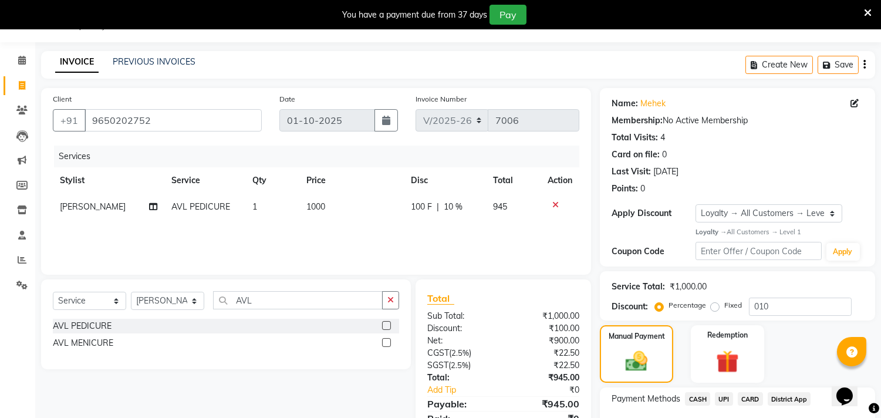
click at [725, 396] on span "UPI" at bounding box center [724, 398] width 18 height 13
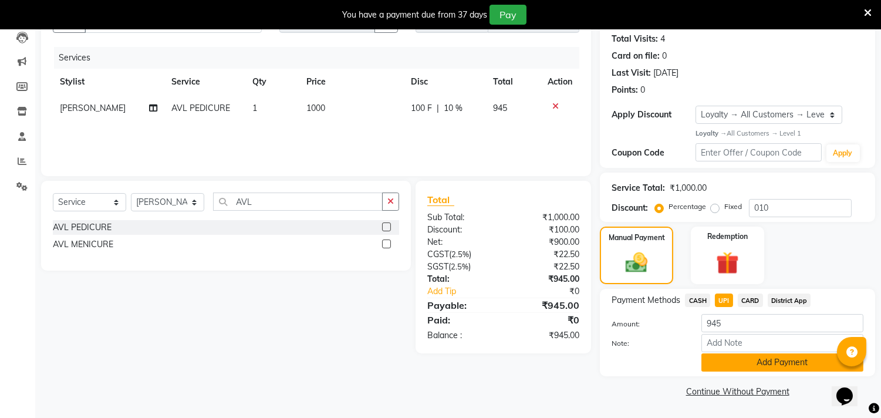
click at [748, 362] on button "Add Payment" at bounding box center [782, 362] width 162 height 18
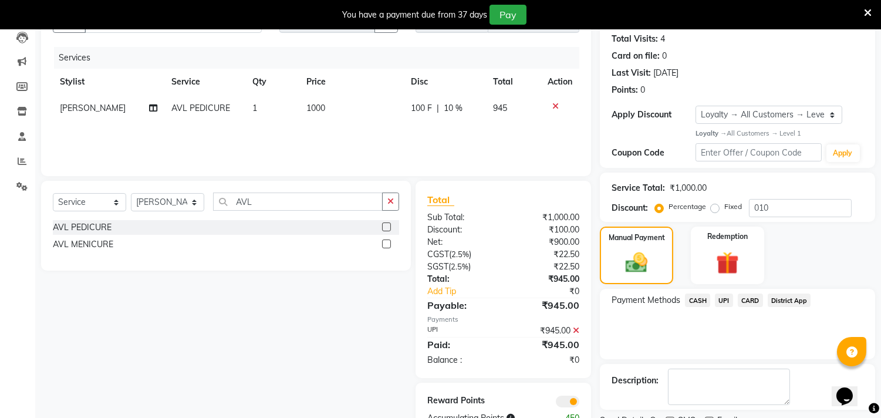
scroll to position [177, 0]
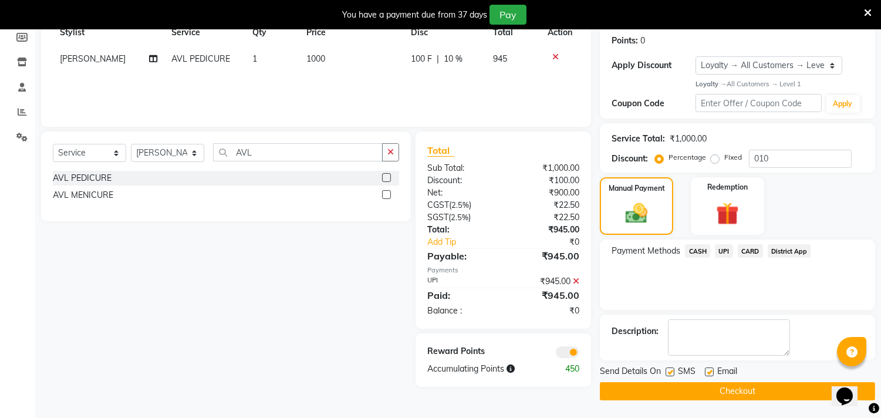
click at [566, 351] on span at bounding box center [567, 352] width 23 height 12
click at [579, 354] on input "checkbox" at bounding box center [579, 354] width 0 height 0
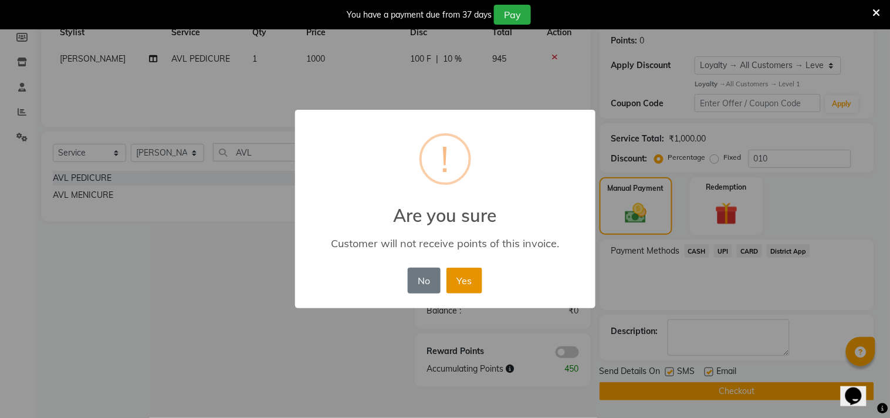
drag, startPoint x: 471, startPoint y: 279, endPoint x: 479, endPoint y: 282, distance: 9.3
click at [471, 280] on button "Yes" at bounding box center [465, 281] width 36 height 26
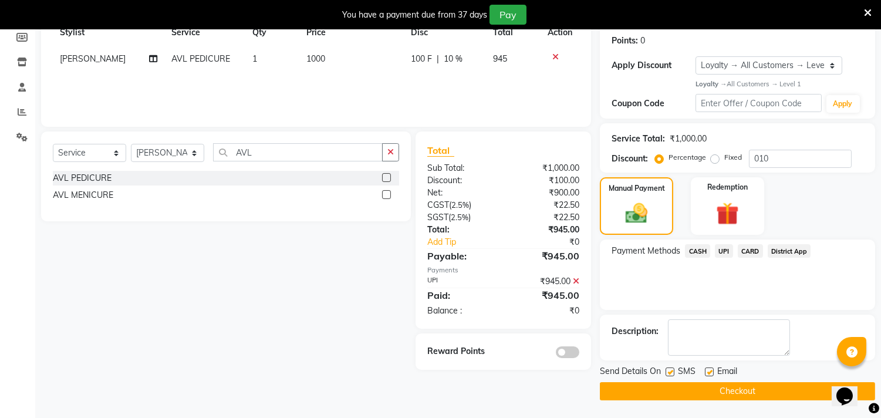
click at [667, 387] on button "Checkout" at bounding box center [737, 391] width 275 height 18
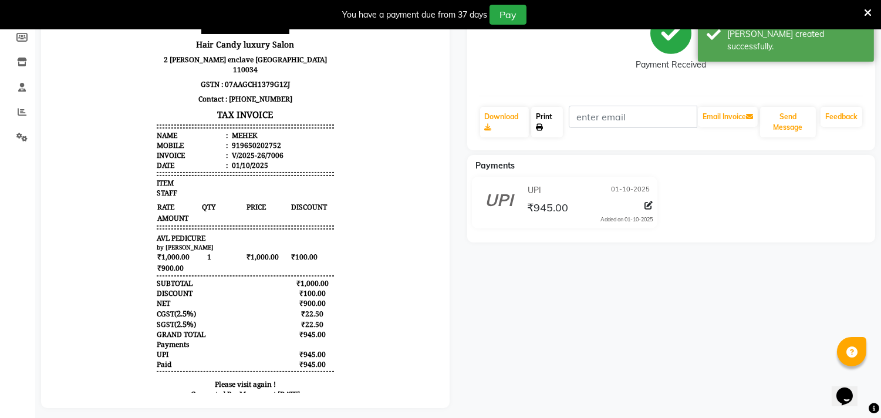
click at [559, 116] on link "Print" at bounding box center [547, 122] width 32 height 31
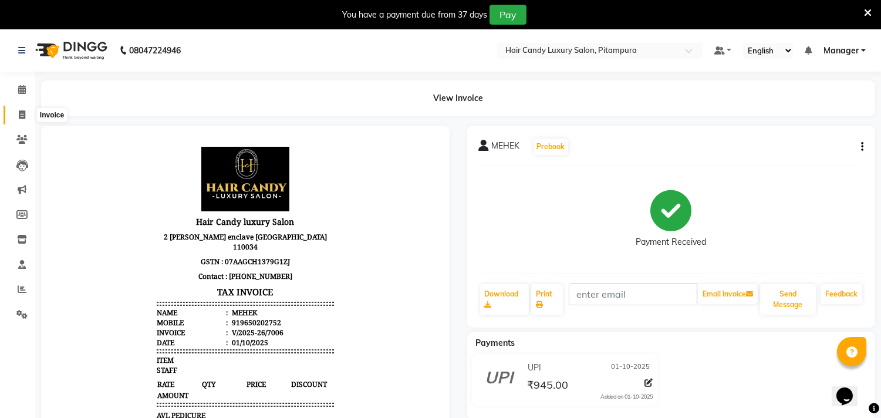
click at [16, 117] on span at bounding box center [22, 115] width 21 height 13
select select "service"
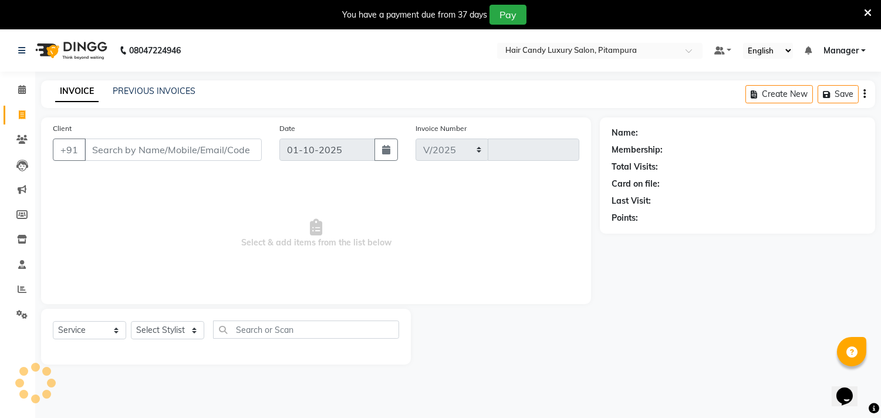
select select "4720"
type input "7009"
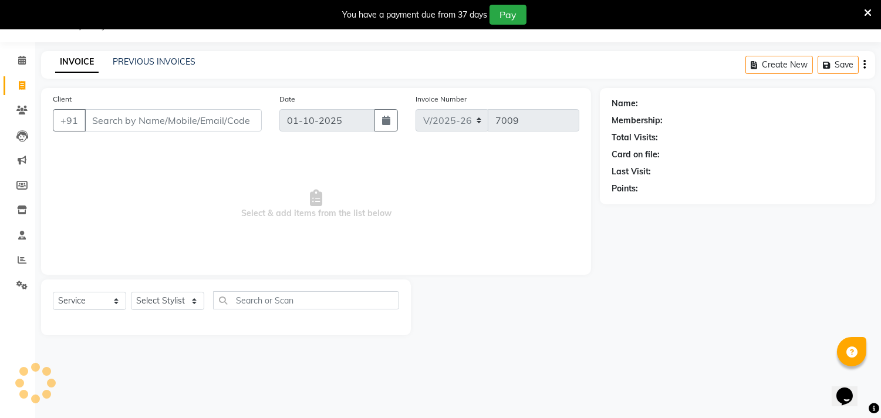
click at [120, 127] on input "Client" at bounding box center [172, 120] width 177 height 22
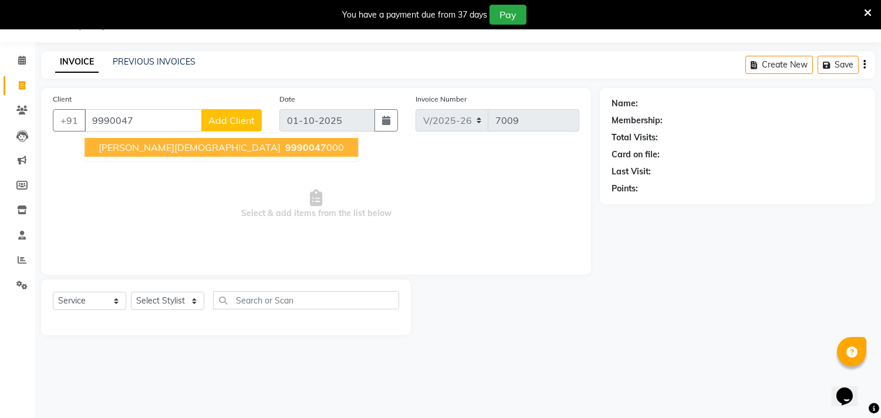
click at [148, 146] on span "poonam JAIN" at bounding box center [190, 147] width 182 height 12
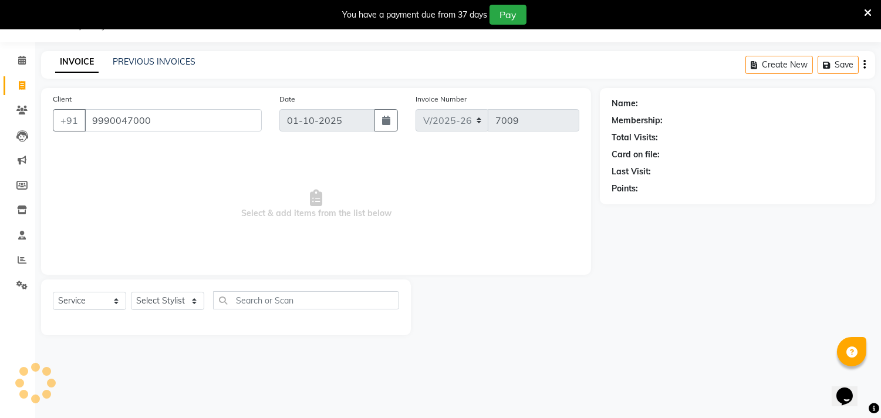
type input "9990047000"
select select "1: Object"
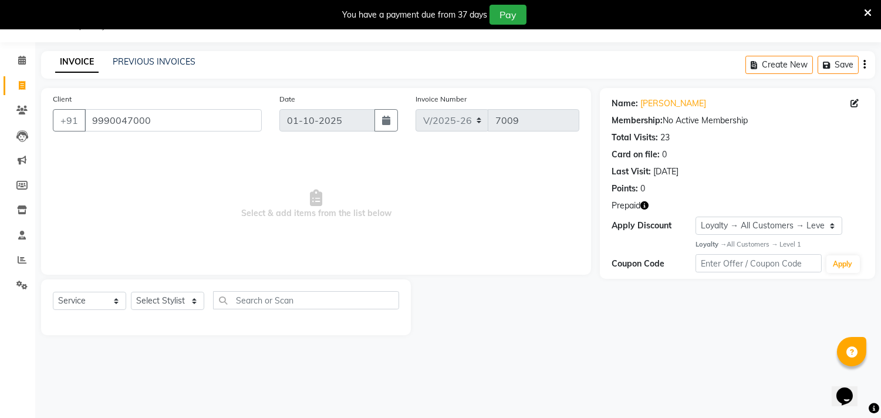
click at [649, 205] on div "Prepaid" at bounding box center [737, 205] width 252 height 12
click at [642, 205] on icon "button" at bounding box center [644, 205] width 8 height 8
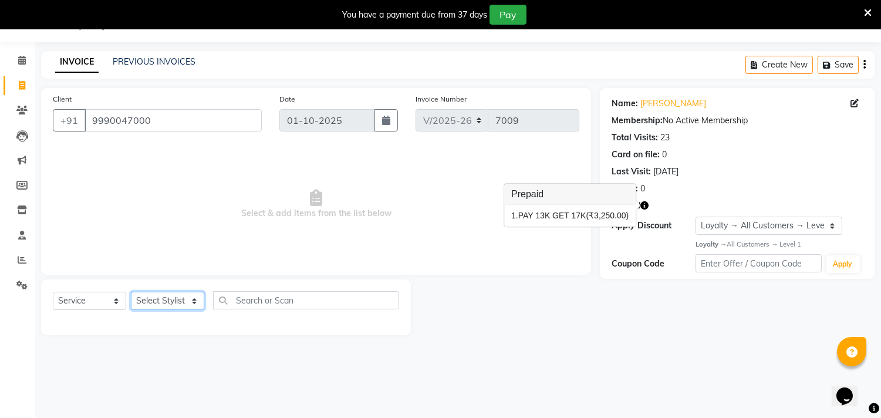
click at [153, 303] on select "Select Stylist Aarif AMAN ANJALI Arman Arshad ARSHAD SALMANI ASHU FAIZ gaurav H…" at bounding box center [167, 301] width 73 height 18
select select "28013"
click at [131, 292] on select "Select Stylist Aarif AMAN ANJALI Arman Arshad ARSHAD SALMANI ASHU FAIZ gaurav H…" at bounding box center [167, 301] width 73 height 18
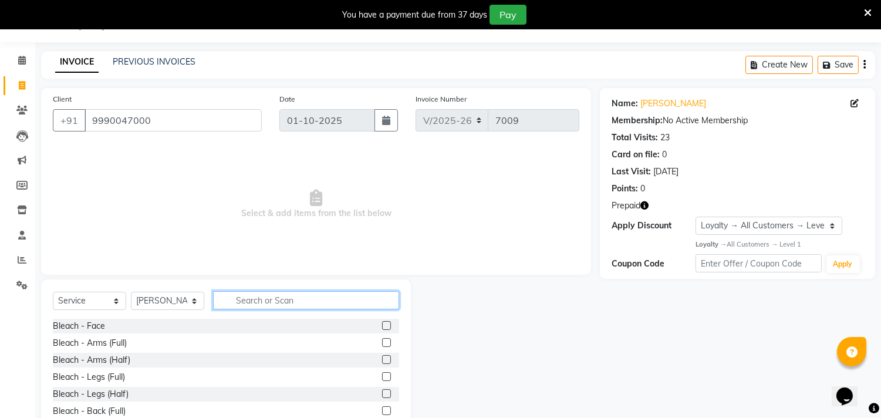
click at [303, 297] on input "text" at bounding box center [306, 300] width 186 height 18
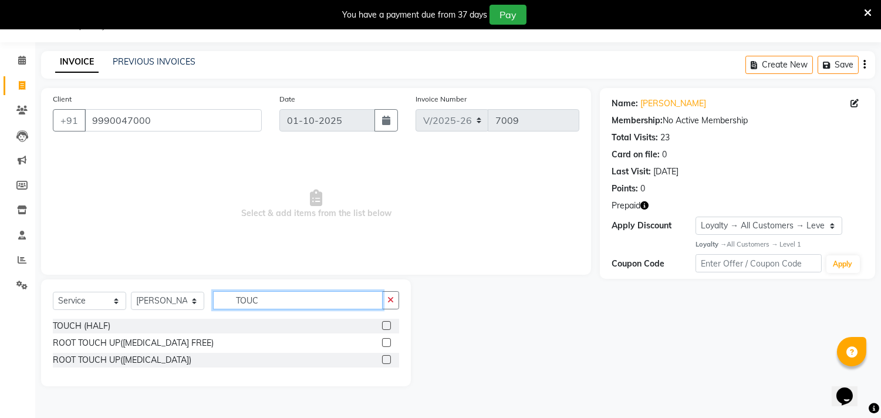
type input "TOUC"
click at [385, 360] on label at bounding box center [386, 359] width 9 height 9
click at [385, 360] on input "checkbox" at bounding box center [386, 360] width 8 height 8
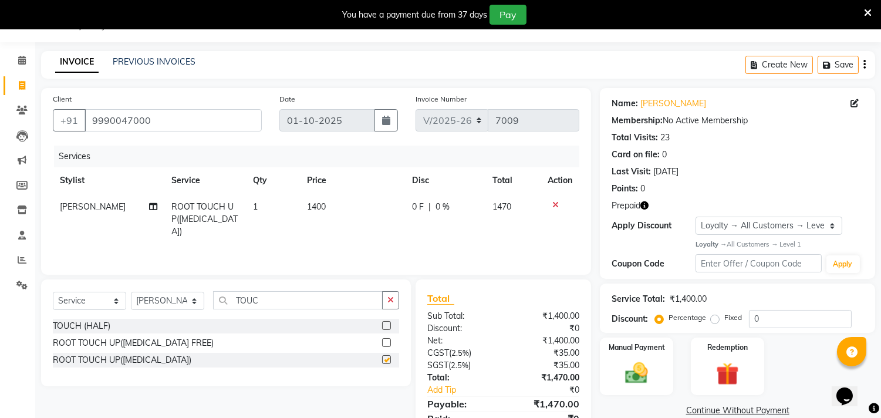
checkbox input "false"
click at [324, 209] on td "1400" at bounding box center [352, 219] width 105 height 51
select select "28013"
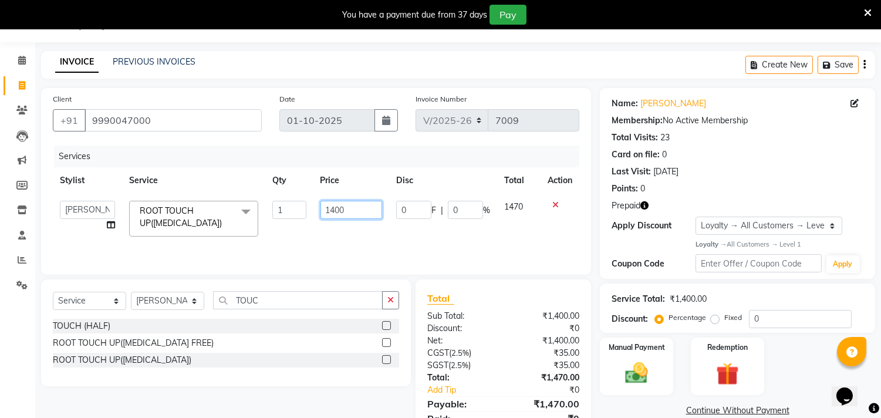
drag, startPoint x: 352, startPoint y: 212, endPoint x: 244, endPoint y: 212, distance: 108.0
click at [244, 212] on tr "Aarif AMAN ANJALI Arman Arshad ARSHAD SALMANI ASHU FAIZ gaurav Hanish harshit J…" at bounding box center [316, 219] width 526 height 50
type input "11000"
click at [173, 297] on select "Select Stylist Aarif AMAN ANJALI Arman Arshad ARSHAD SALMANI ASHU FAIZ gaurav H…" at bounding box center [167, 301] width 73 height 18
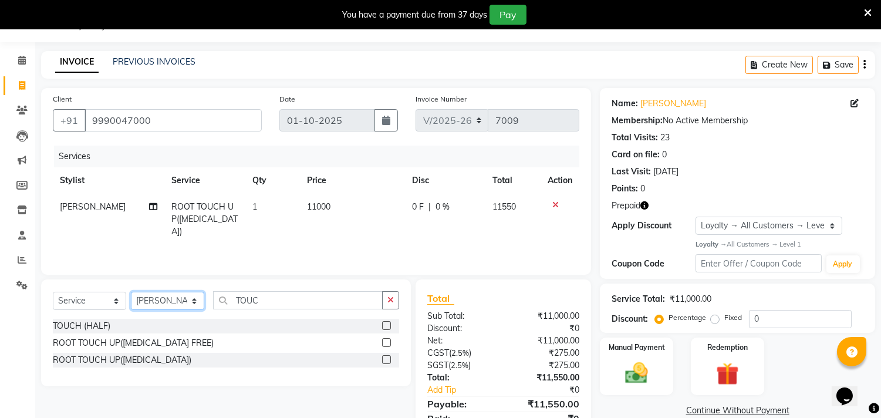
select select "90662"
click at [131, 292] on select "Select Stylist Aarif AMAN ANJALI Arman Arshad ARSHAD SALMANI ASHU FAIZ gaurav H…" at bounding box center [167, 301] width 73 height 18
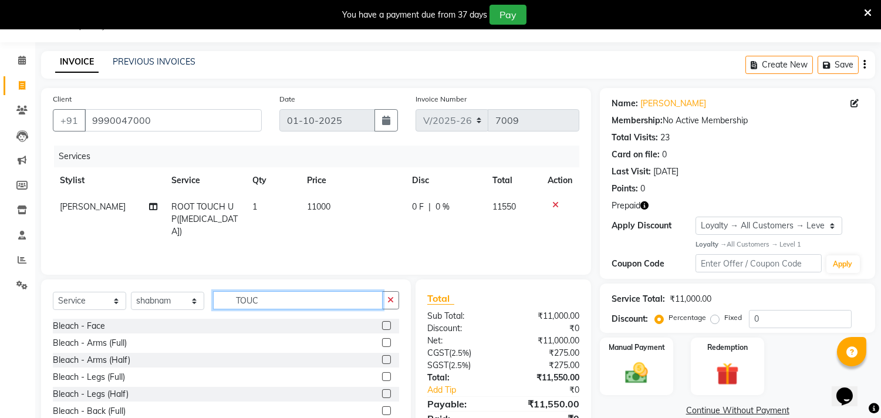
drag, startPoint x: 267, startPoint y: 298, endPoint x: 175, endPoint y: 313, distance: 93.4
click at [175, 313] on div "Select Service Product Membership Package Voucher Prepaid Gift Card Select Styl…" at bounding box center [226, 305] width 346 height 28
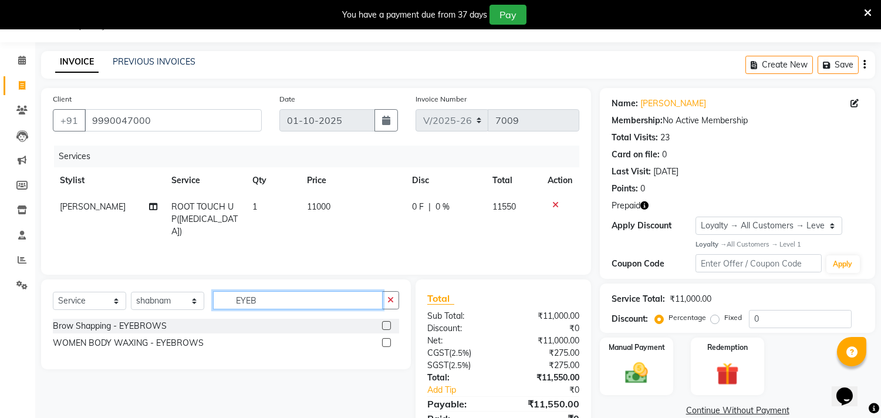
type input "EYEB"
click at [386, 325] on label at bounding box center [386, 325] width 9 height 9
click at [386, 325] on input "checkbox" at bounding box center [386, 326] width 8 height 8
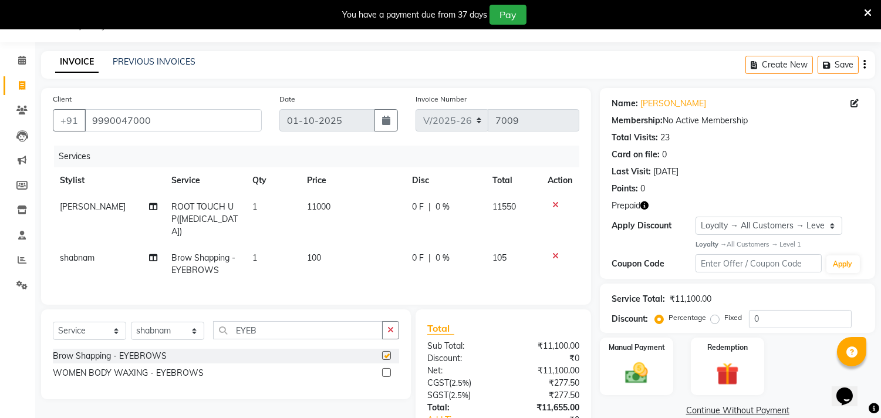
checkbox input "false"
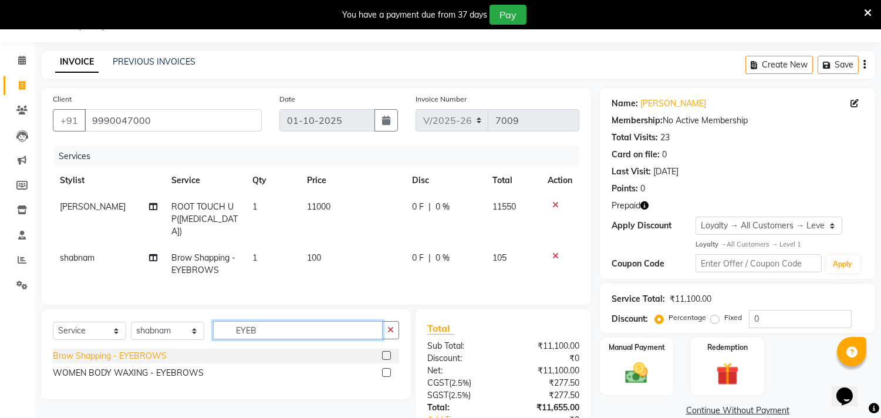
drag, startPoint x: 282, startPoint y: 329, endPoint x: 155, endPoint y: 347, distance: 127.5
click at [155, 347] on div "Select Service Product Membership Package Voucher Prepaid Gift Card Select Styl…" at bounding box center [226, 354] width 370 height 90
type input "UPP"
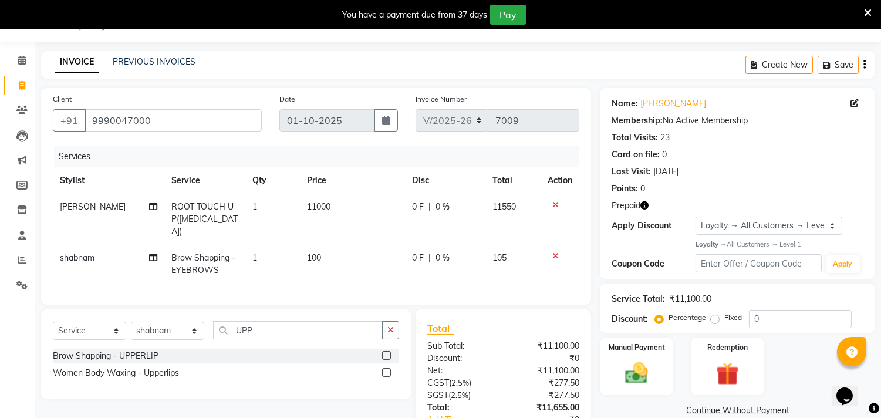
click at [388, 368] on label at bounding box center [386, 372] width 9 height 9
click at [388, 369] on input "checkbox" at bounding box center [386, 373] width 8 height 8
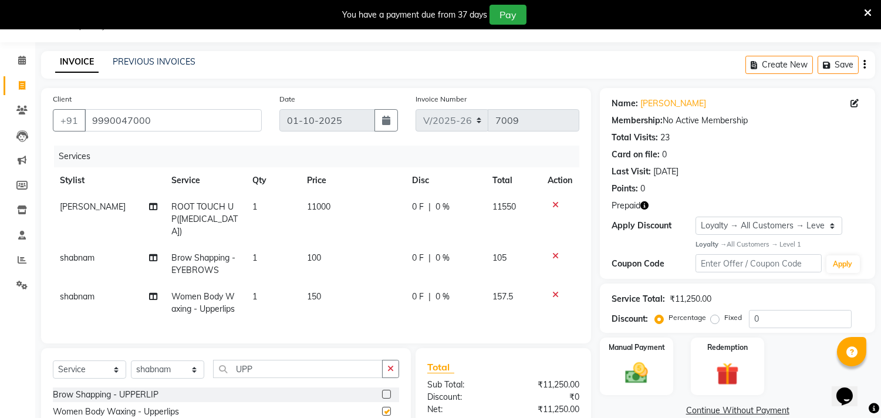
checkbox input "false"
click at [329, 206] on td "11000" at bounding box center [352, 219] width 105 height 51
select select "28013"
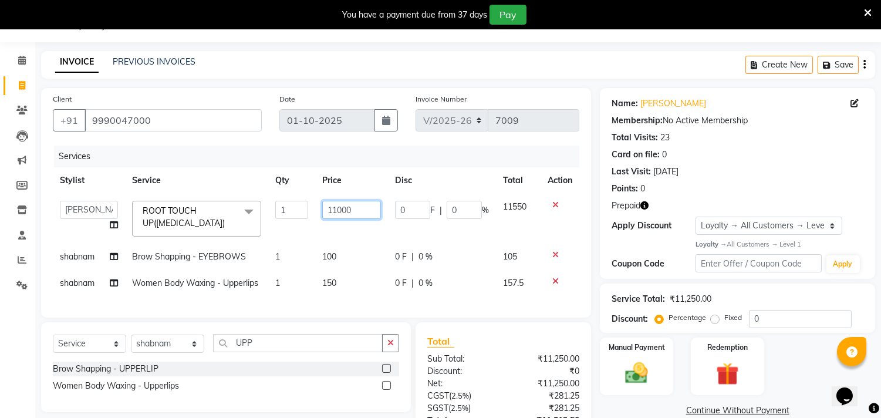
click at [364, 209] on input "11000" at bounding box center [351, 210] width 59 height 18
type input "1100"
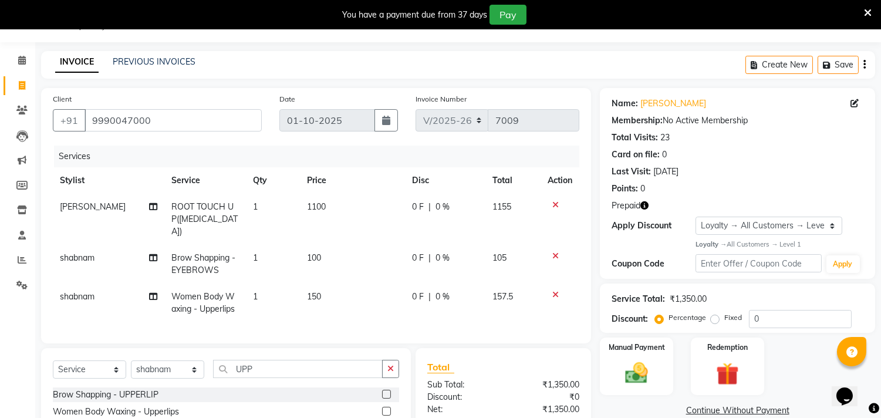
click at [372, 299] on div "Services Stylist Service Qty Price Disc Total Action Hanish ROOT TOUCH UP(AMMON…" at bounding box center [316, 239] width 526 height 186
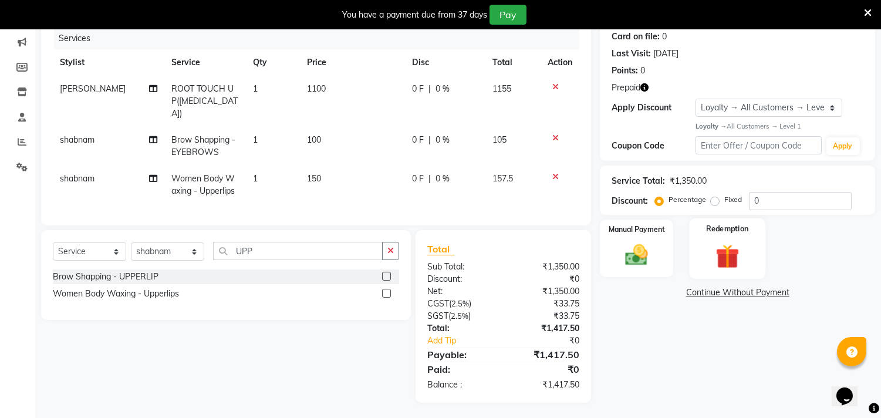
click at [722, 246] on img at bounding box center [727, 255] width 39 height 29
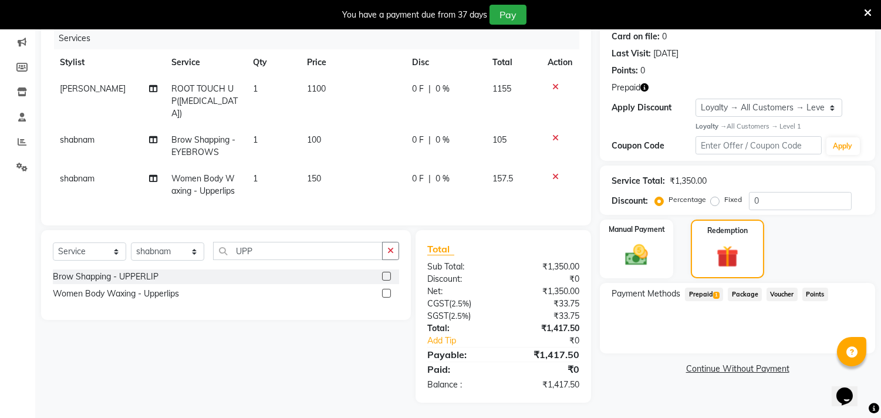
click at [706, 296] on span "Prepaid 1" at bounding box center [704, 293] width 38 height 13
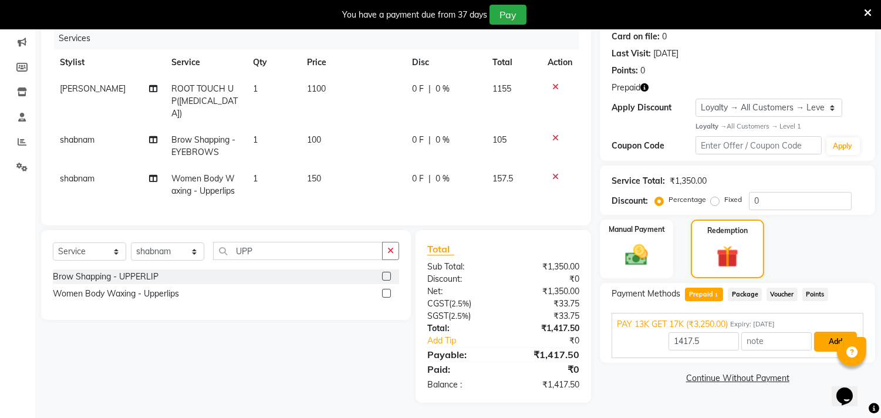
click at [823, 338] on button "Add" at bounding box center [835, 342] width 43 height 20
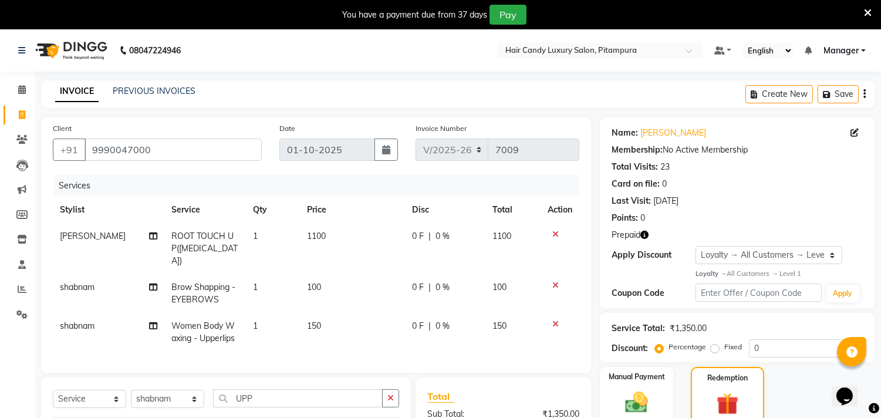
scroll to position [205, 0]
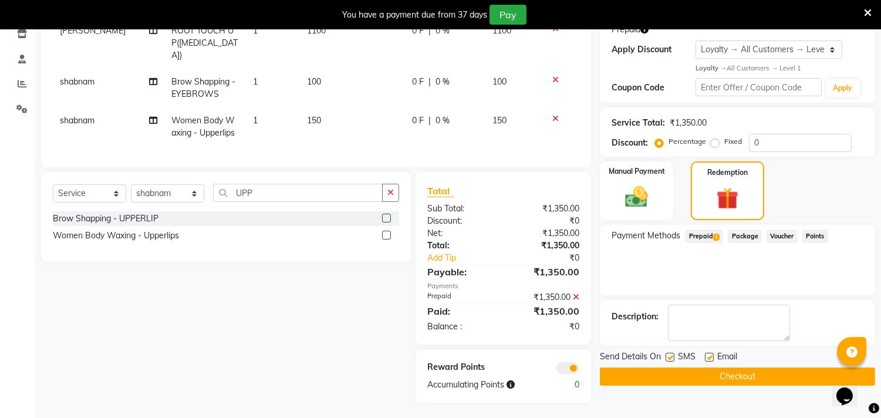
click at [717, 377] on button "Checkout" at bounding box center [737, 376] width 275 height 18
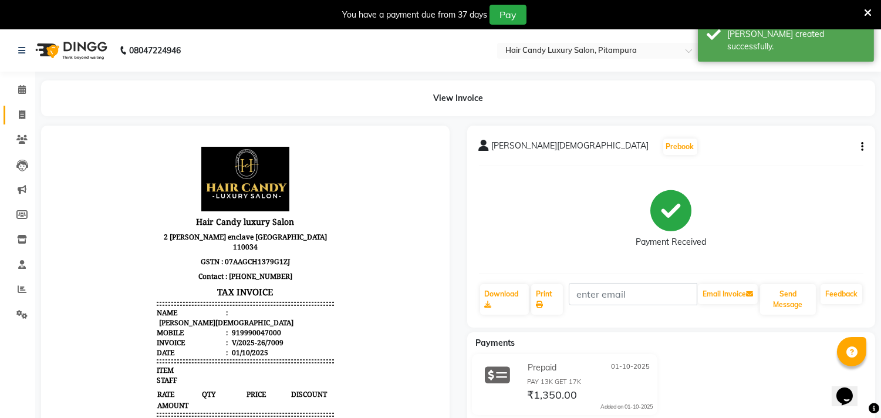
click at [24, 106] on link "Invoice" at bounding box center [18, 115] width 28 height 19
select select "service"
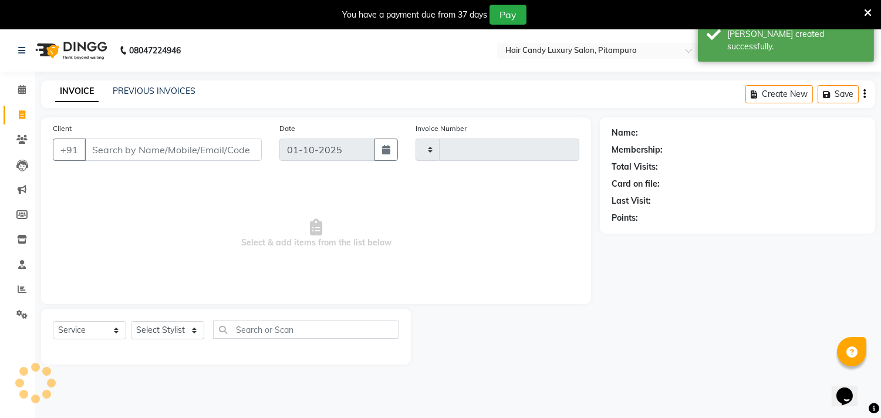
scroll to position [29, 0]
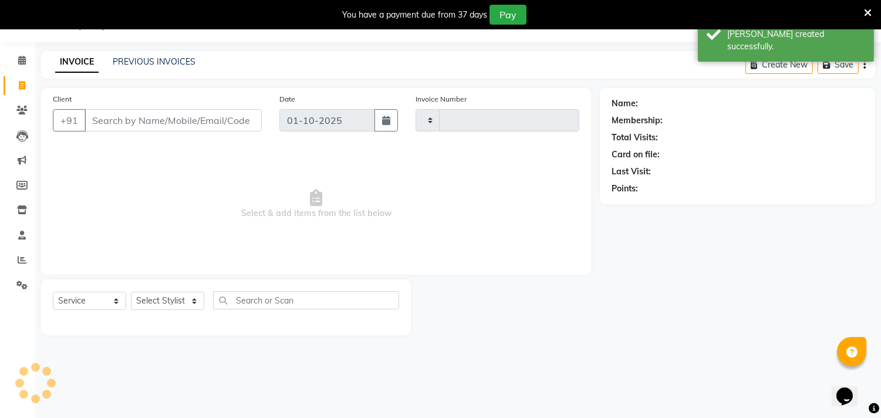
type input "7010"
select select "4720"
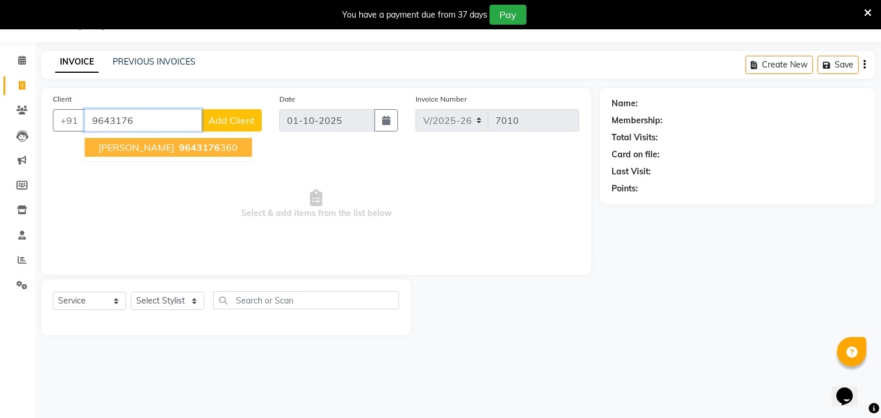
click at [190, 142] on ngb-highlight "9643176 360" at bounding box center [207, 147] width 61 height 12
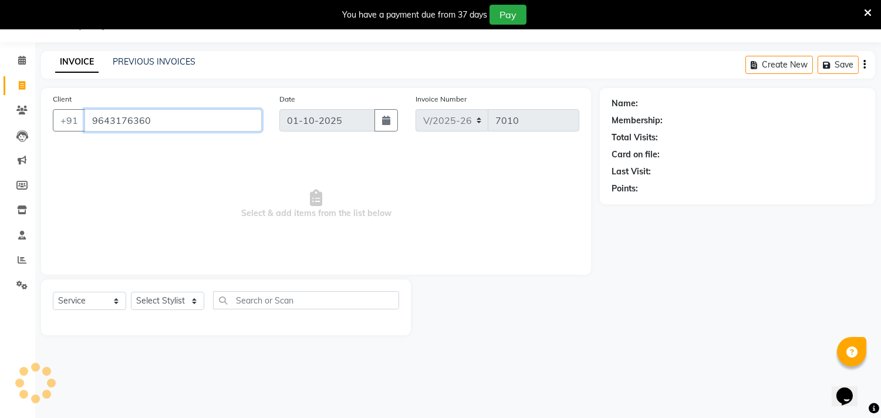
type input "9643176360"
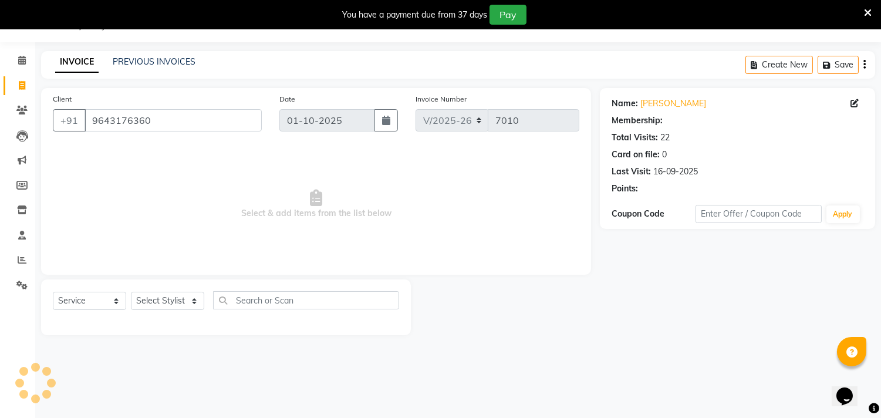
select select "1: Object"
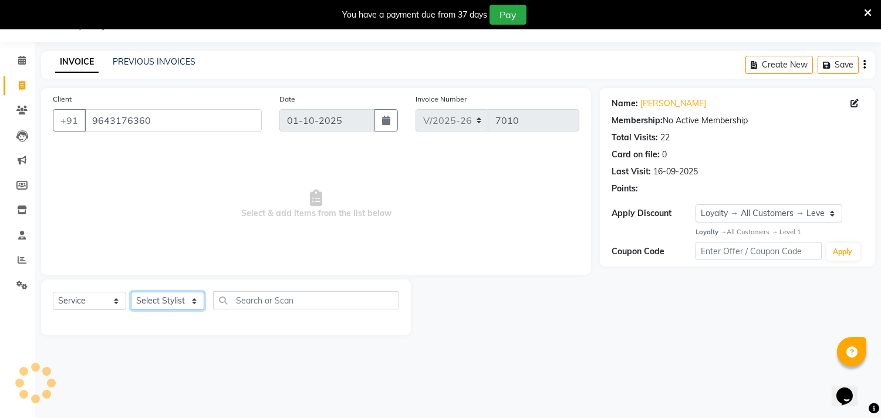
click at [165, 301] on select "Select Stylist Aarif AMAN ANJALI Arman Arshad ARSHAD SALMANI ASHU FAIZ gaurav H…" at bounding box center [167, 301] width 73 height 18
select select "28013"
click at [131, 292] on select "Select Stylist Aarif AMAN ANJALI Arman Arshad ARSHAD SALMANI ASHU FAIZ gaurav H…" at bounding box center [167, 301] width 73 height 18
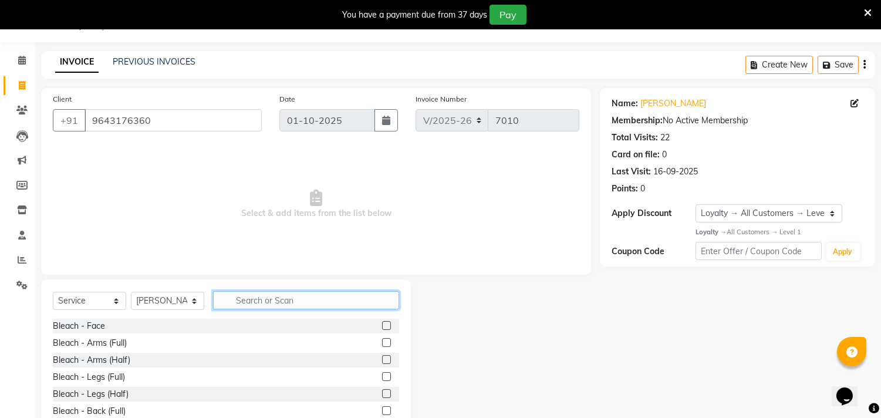
click at [267, 304] on input "text" at bounding box center [306, 300] width 186 height 18
type input "wash"
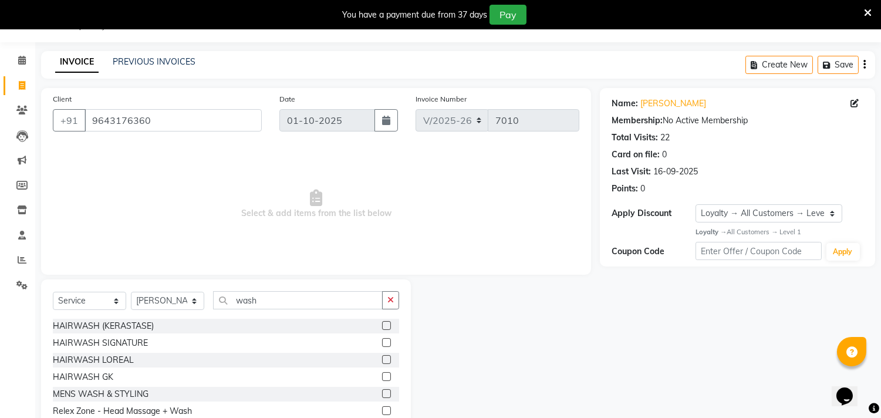
click at [382, 361] on label at bounding box center [386, 359] width 9 height 9
click at [382, 361] on input "checkbox" at bounding box center [386, 360] width 8 height 8
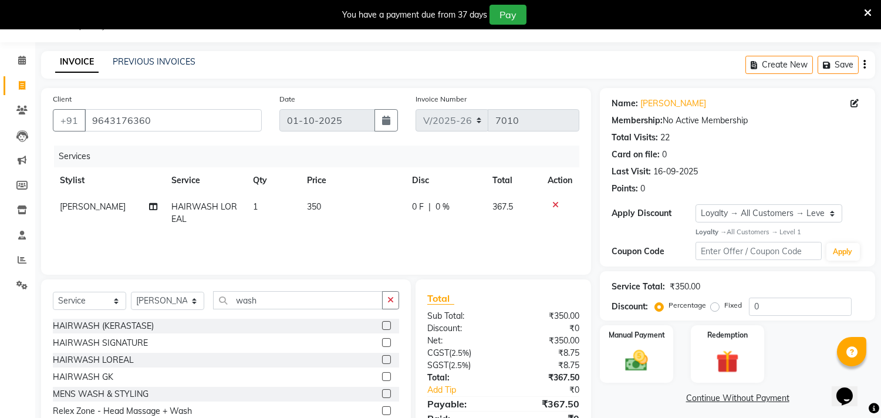
click at [382, 358] on label at bounding box center [386, 359] width 9 height 9
click at [382, 358] on input "checkbox" at bounding box center [386, 360] width 8 height 8
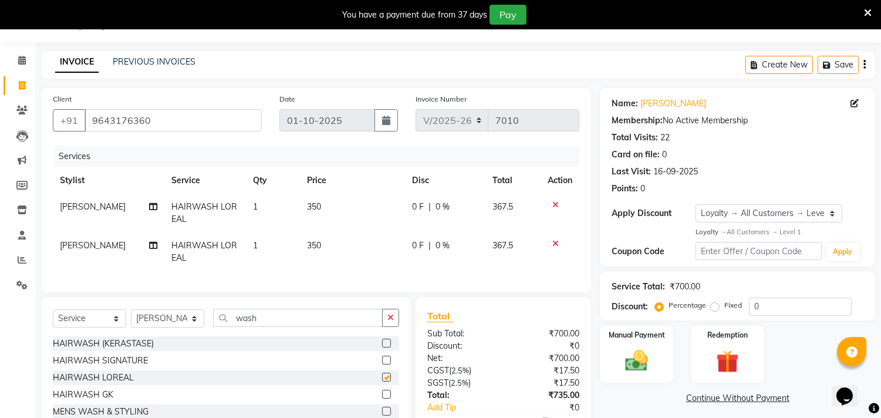
checkbox input "false"
drag, startPoint x: 320, startPoint y: 327, endPoint x: 231, endPoint y: 326, distance: 89.8
click at [231, 326] on input "wash" at bounding box center [298, 318] width 170 height 18
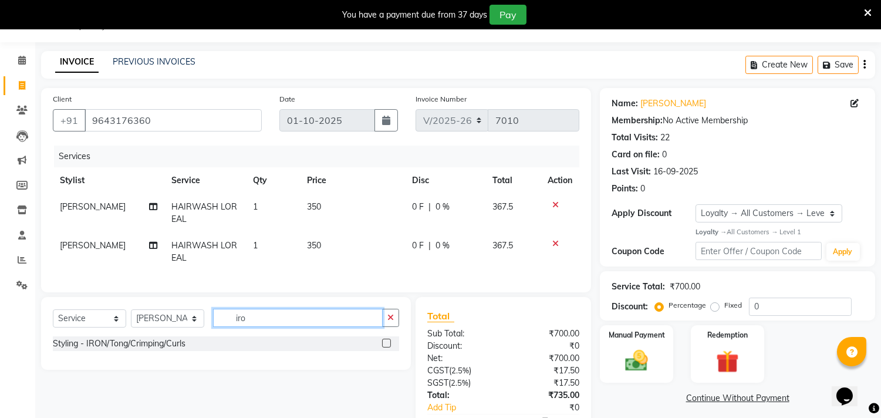
type input "iro"
click at [383, 347] on label at bounding box center [386, 343] width 9 height 9
click at [383, 347] on input "checkbox" at bounding box center [386, 344] width 8 height 8
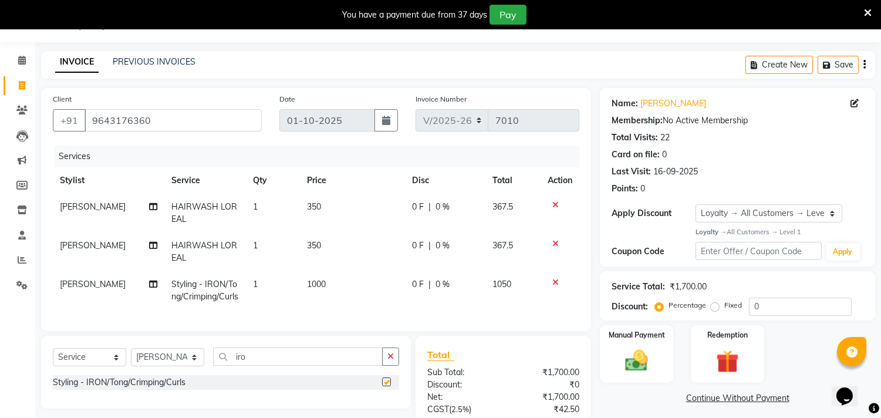
checkbox input "false"
click at [327, 287] on td "1000" at bounding box center [352, 290] width 105 height 39
select select "28013"
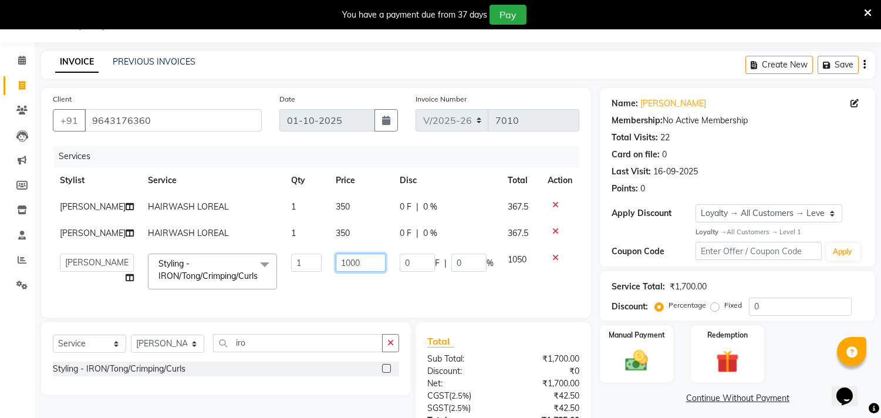
drag, startPoint x: 358, startPoint y: 262, endPoint x: 308, endPoint y: 257, distance: 50.7
click at [308, 257] on tr "Aarif AMAN ANJALI Arman Arshad ARSHAD SALMANI ASHU FAIZ gaurav Hanish harshit J…" at bounding box center [316, 271] width 526 height 50
type input "1300"
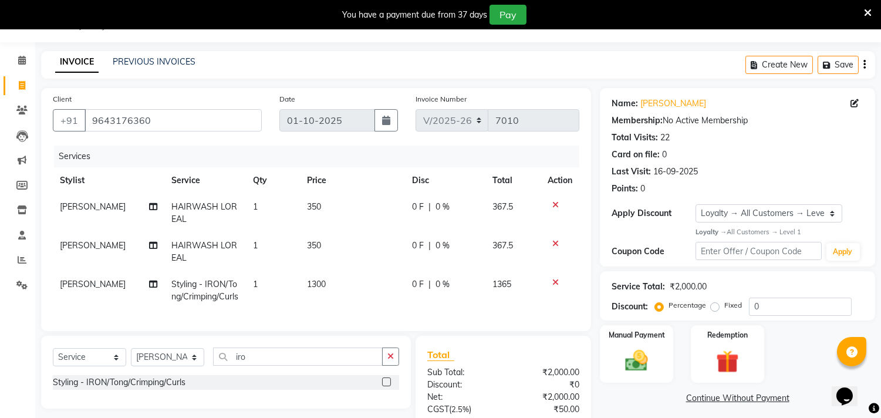
click at [350, 296] on div "Services Stylist Service Qty Price Disc Total Action Hanish HAIRWASH LOREAL 1 3…" at bounding box center [316, 233] width 526 height 174
click at [770, 300] on input "0" at bounding box center [800, 306] width 103 height 18
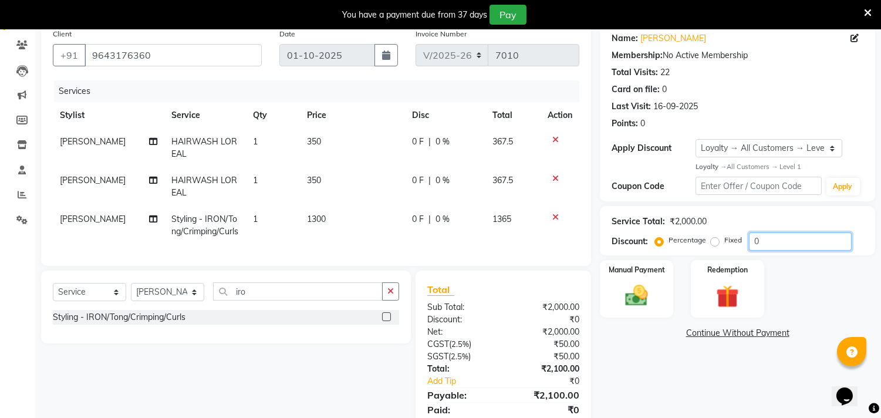
scroll to position [160, 0]
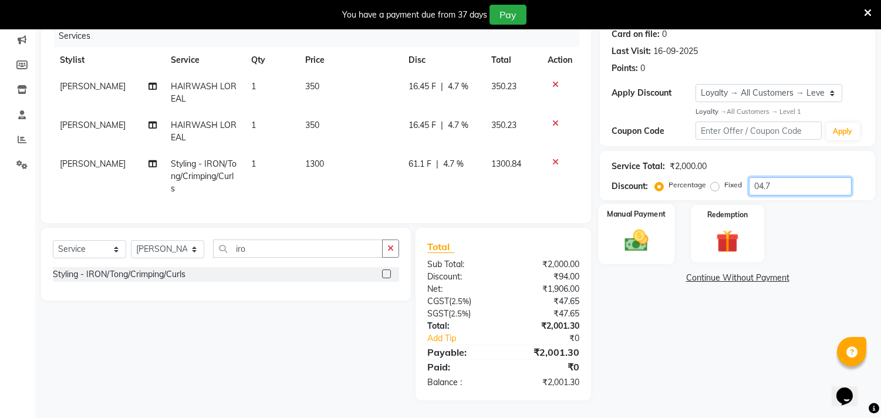
type input "04.7"
click at [640, 243] on div "Manual Payment" at bounding box center [636, 234] width 76 height 60
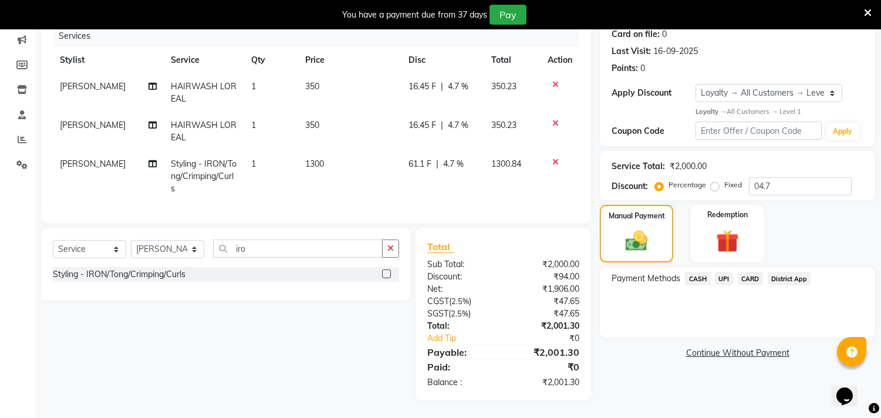
click at [729, 272] on span "UPI" at bounding box center [724, 278] width 18 height 13
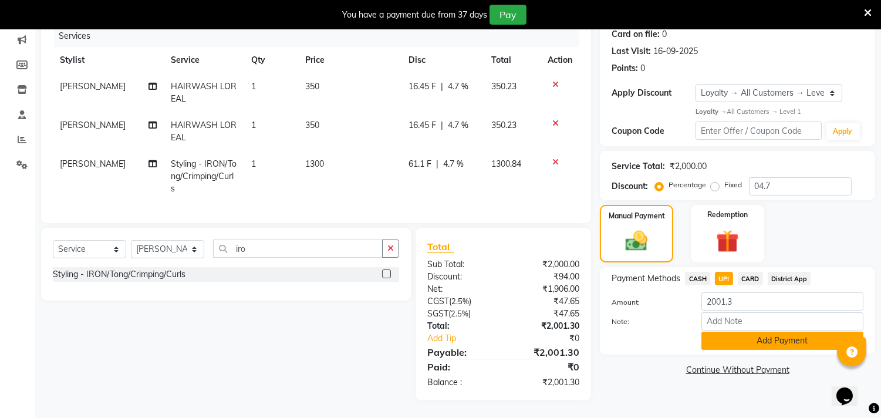
click at [741, 332] on button "Add Payment" at bounding box center [782, 341] width 162 height 18
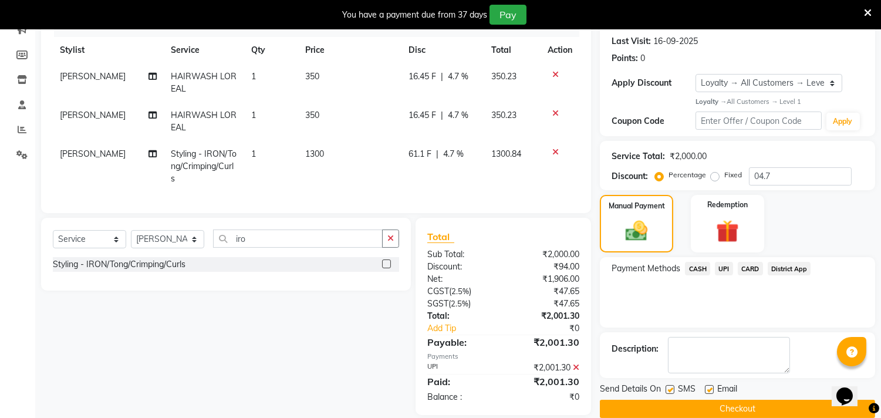
scroll to position [242, 0]
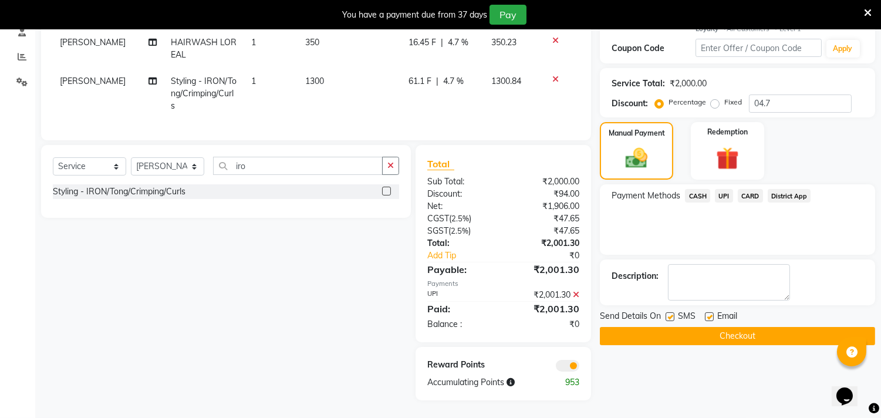
click at [572, 361] on span at bounding box center [567, 366] width 23 height 12
click at [579, 367] on input "checkbox" at bounding box center [579, 367] width 0 height 0
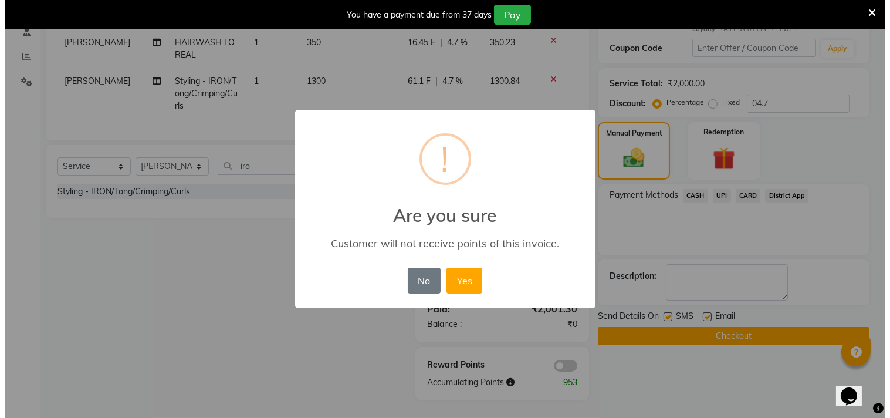
scroll to position [229, 0]
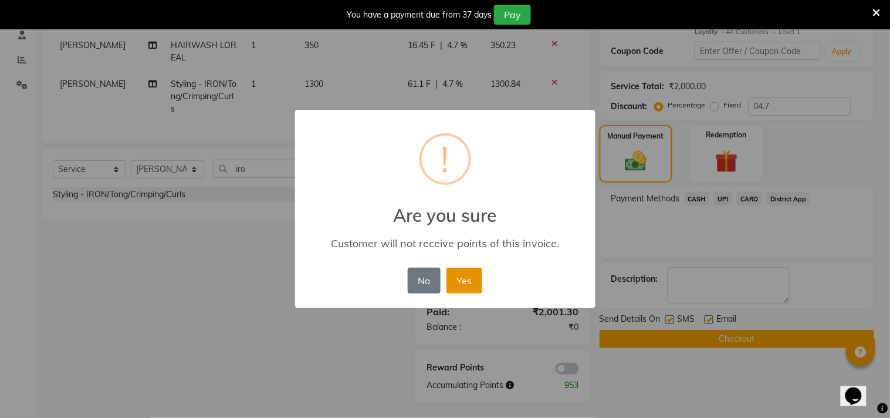
click at [472, 287] on button "Yes" at bounding box center [465, 281] width 36 height 26
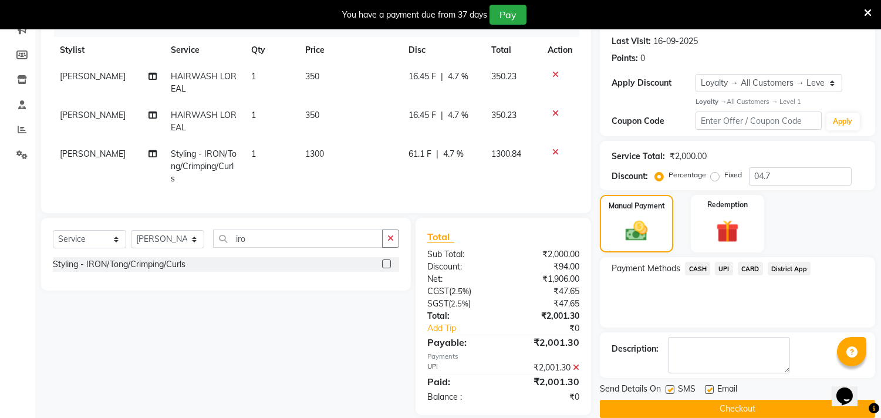
scroll to position [225, 0]
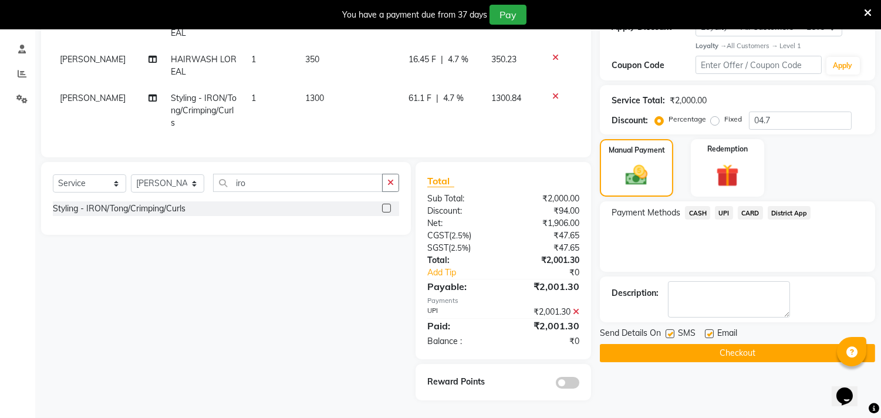
click at [719, 344] on button "Checkout" at bounding box center [737, 353] width 275 height 18
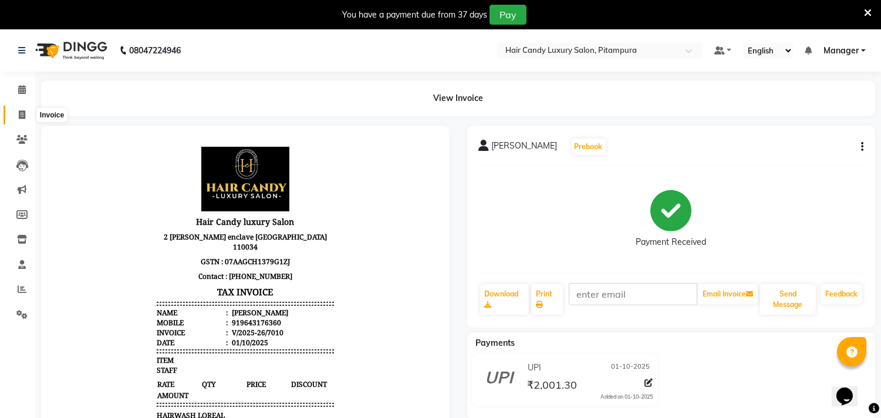
drag, startPoint x: 12, startPoint y: 110, endPoint x: 227, endPoint y: 8, distance: 237.5
click at [14, 110] on span at bounding box center [22, 115] width 21 height 13
select select "4720"
select select "service"
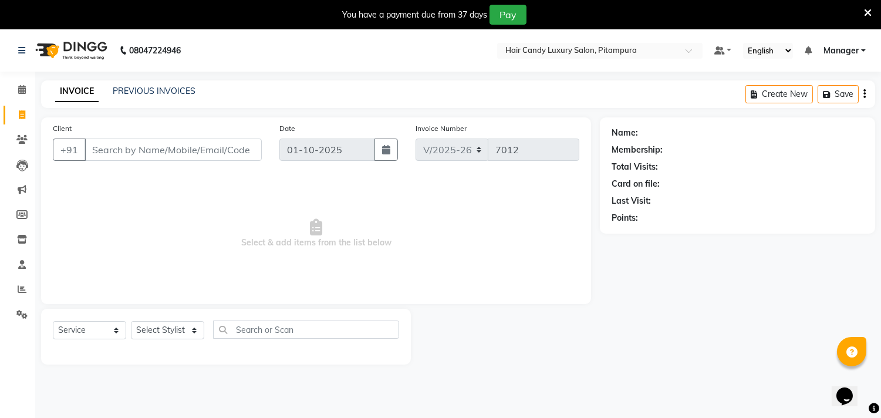
scroll to position [29, 0]
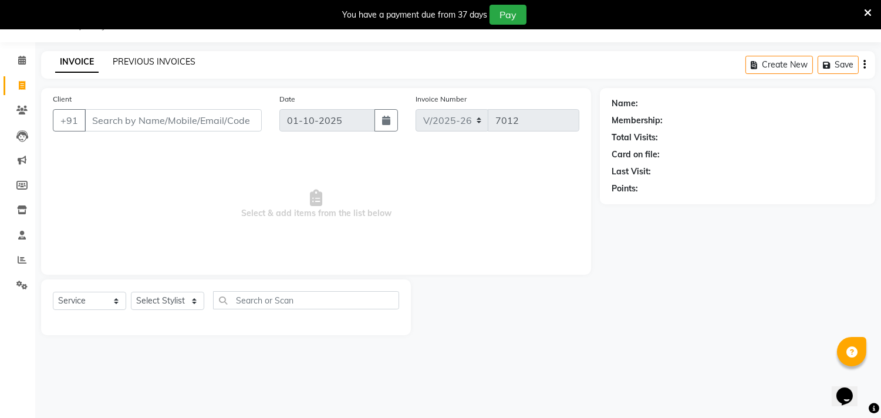
click at [145, 63] on link "PREVIOUS INVOICES" at bounding box center [154, 61] width 83 height 11
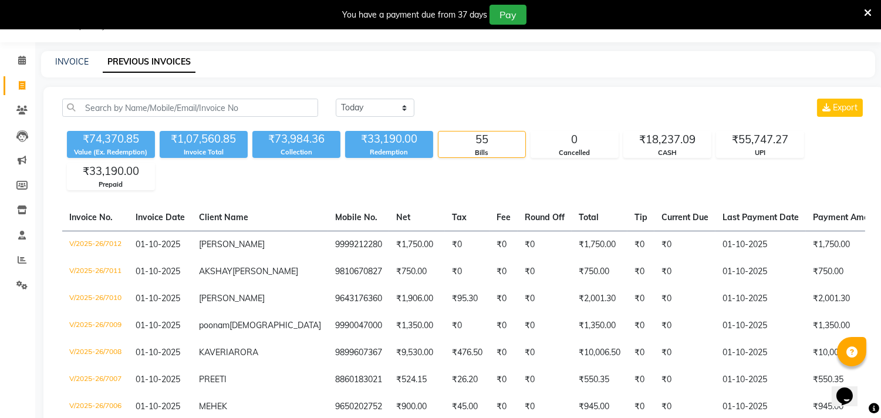
click at [46, 63] on div "INVOICE PREVIOUS INVOICES" at bounding box center [451, 62] width 820 height 12
click at [71, 56] on link "INVOICE" at bounding box center [71, 61] width 33 height 11
select select "service"
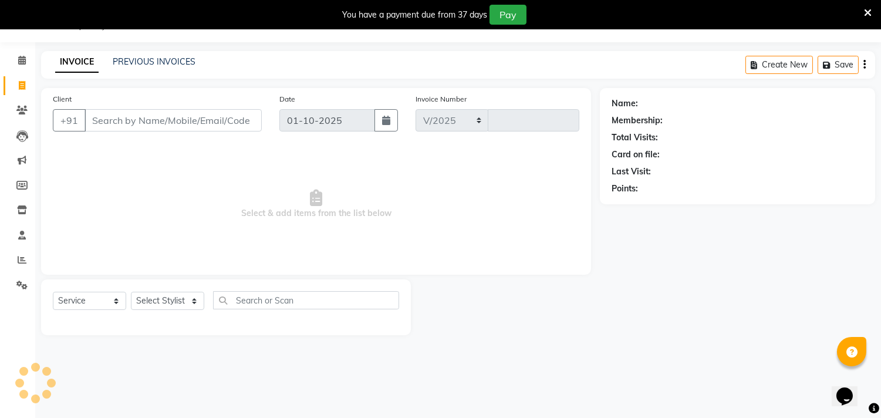
select select "4720"
type input "7013"
click at [168, 59] on link "PREVIOUS INVOICES" at bounding box center [154, 61] width 83 height 11
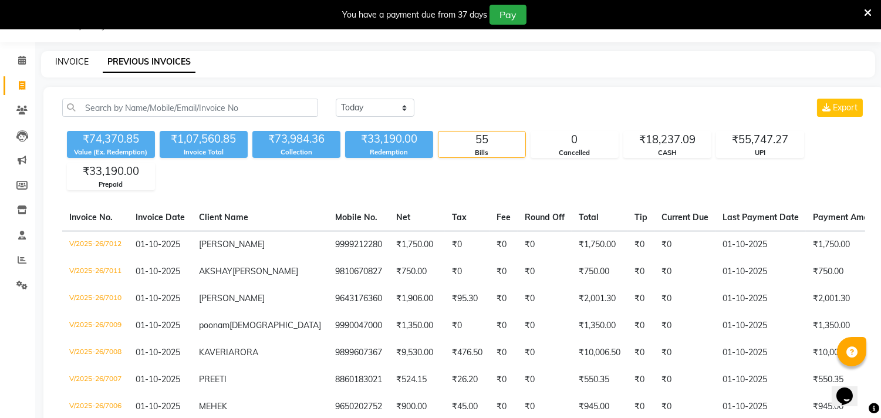
click at [84, 59] on link "INVOICE" at bounding box center [71, 61] width 33 height 11
select select "4720"
select select "service"
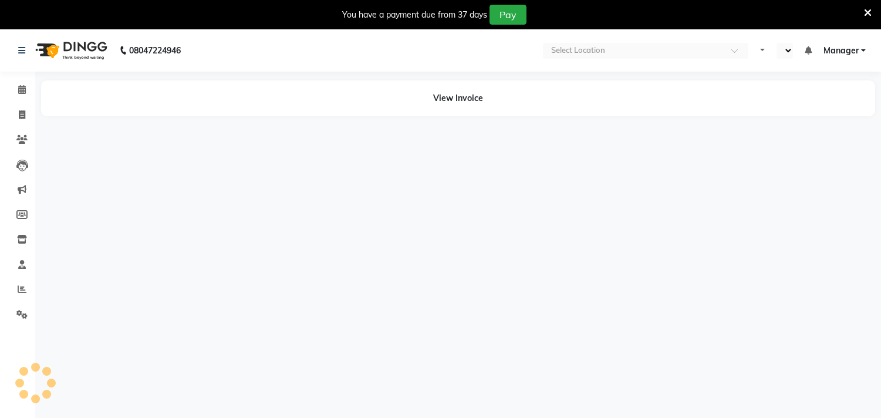
select select "en"
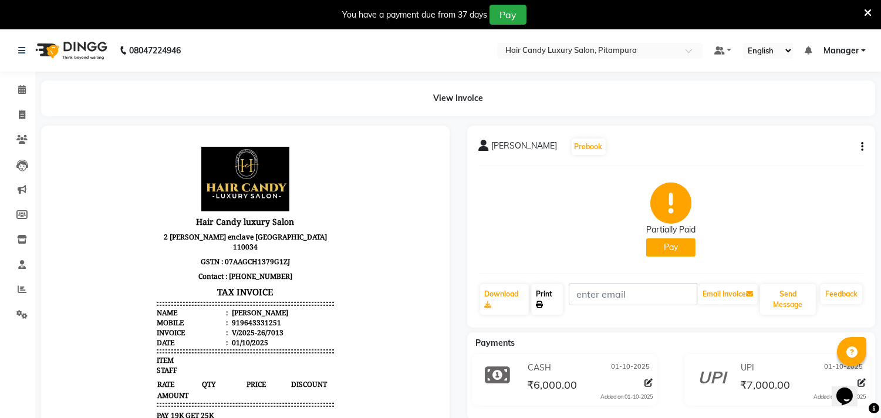
click at [543, 297] on link "Print" at bounding box center [547, 299] width 32 height 31
click at [21, 109] on span at bounding box center [22, 115] width 21 height 13
select select "service"
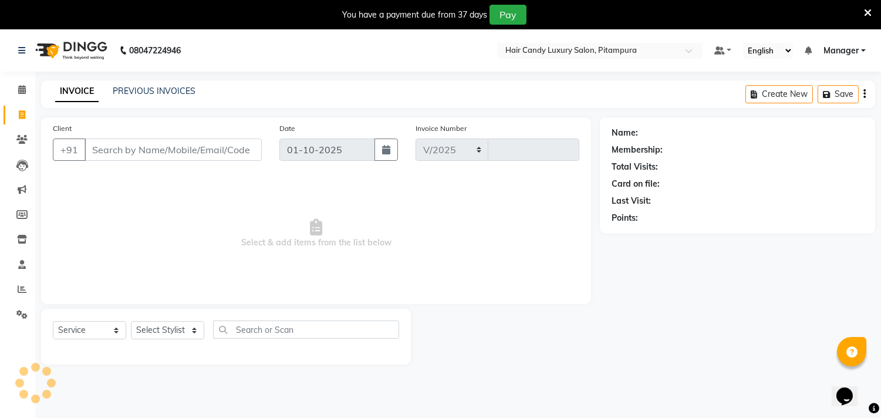
scroll to position [29, 0]
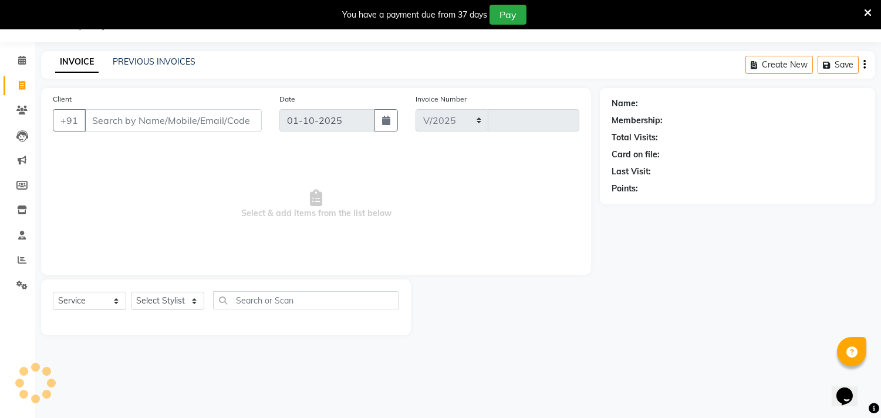
select select "4720"
type input "7014"
click at [181, 121] on input "Client" at bounding box center [172, 120] width 177 height 22
type input "9643331251"
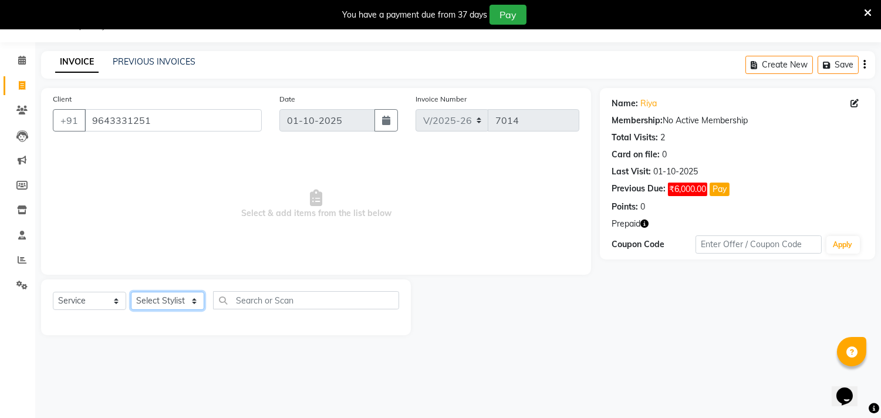
click at [167, 298] on select "Select Stylist [PERSON_NAME] [PERSON_NAME] [PERSON_NAME] [PERSON_NAME] [PERSON_…" at bounding box center [167, 301] width 73 height 18
select select "69623"
click at [131, 292] on select "Select Stylist [PERSON_NAME] [PERSON_NAME] [PERSON_NAME] [PERSON_NAME] [PERSON_…" at bounding box center [167, 301] width 73 height 18
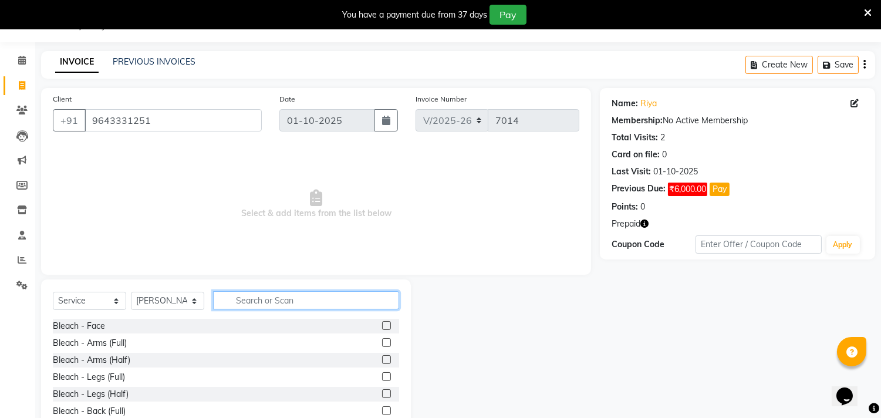
click at [309, 292] on input "text" at bounding box center [306, 300] width 186 height 18
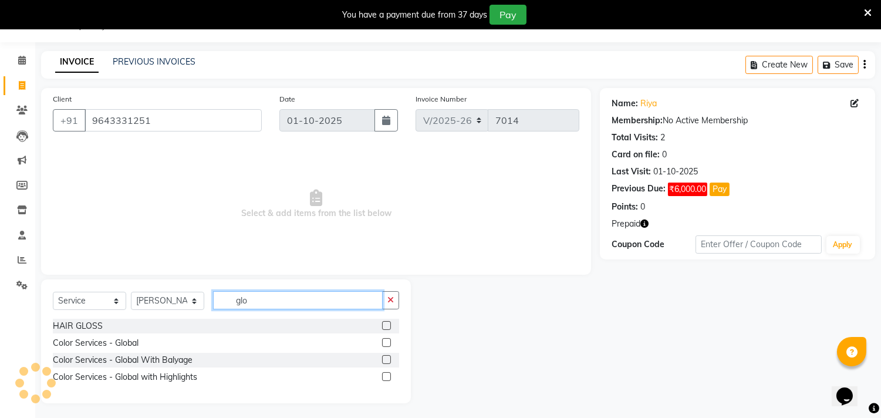
type input "glo"
click at [388, 341] on label at bounding box center [386, 342] width 9 height 9
click at [388, 341] on input "checkbox" at bounding box center [386, 343] width 8 height 8
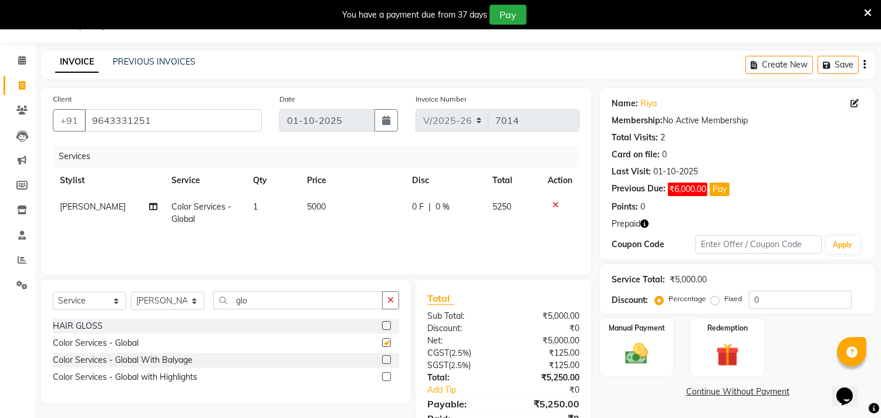
checkbox input "false"
click at [323, 208] on span "5000" at bounding box center [316, 206] width 19 height 11
select select "69623"
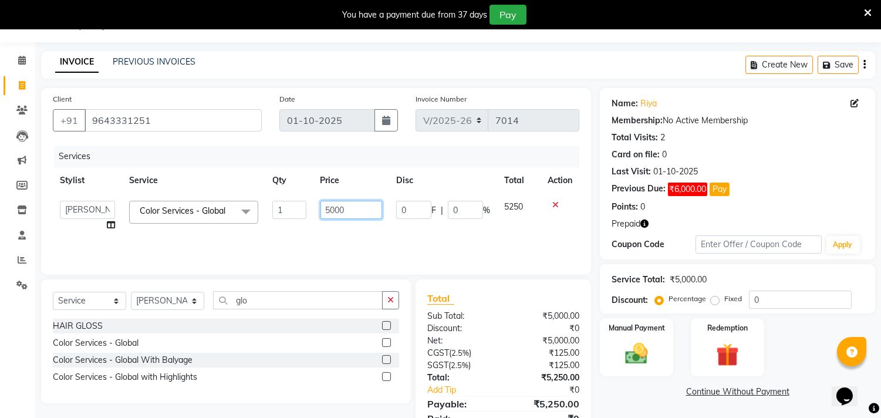
drag, startPoint x: 349, startPoint y: 208, endPoint x: 244, endPoint y: 198, distance: 104.9
click at [244, 198] on tr "Aarif AMAN ANJALI Arman Arshad ARSHAD SALMANI ASHU FAIZ gaurav Hanish harshit J…" at bounding box center [316, 216] width 526 height 45
type input "7000"
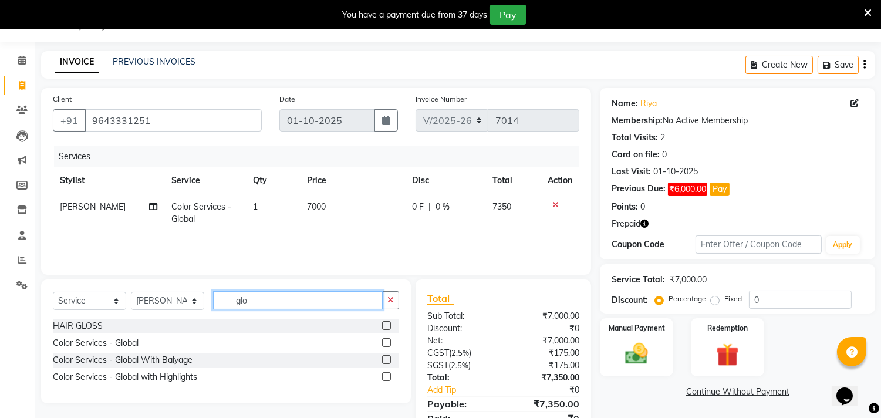
drag, startPoint x: 258, startPoint y: 303, endPoint x: 168, endPoint y: 292, distance: 90.5
click at [168, 292] on div "Select Service Product Membership Package Voucher Prepaid Gift Card Select Styl…" at bounding box center [226, 305] width 346 height 28
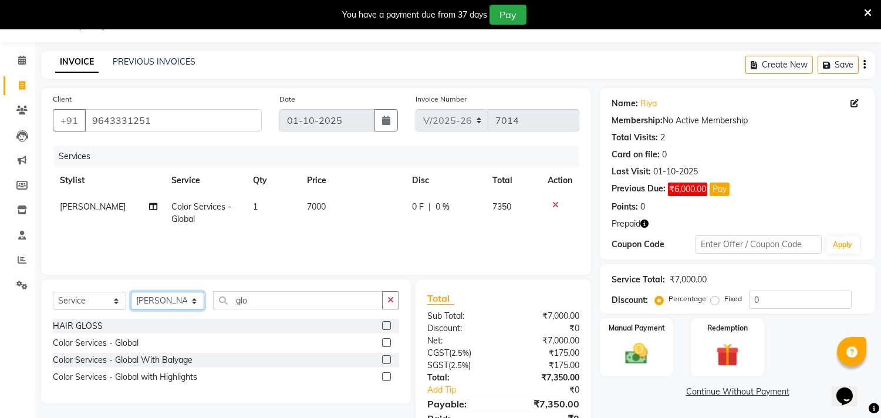
click at [170, 296] on select "Select Stylist [PERSON_NAME] [PERSON_NAME] [PERSON_NAME] [PERSON_NAME] [PERSON_…" at bounding box center [167, 301] width 73 height 18
select select "90662"
click at [131, 292] on select "Select Stylist [PERSON_NAME] [PERSON_NAME] [PERSON_NAME] [PERSON_NAME] [PERSON_…" at bounding box center [167, 301] width 73 height 18
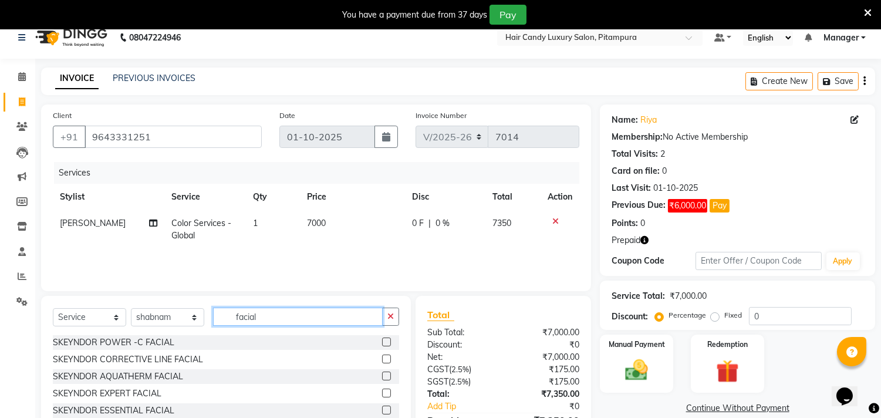
scroll to position [0, 0]
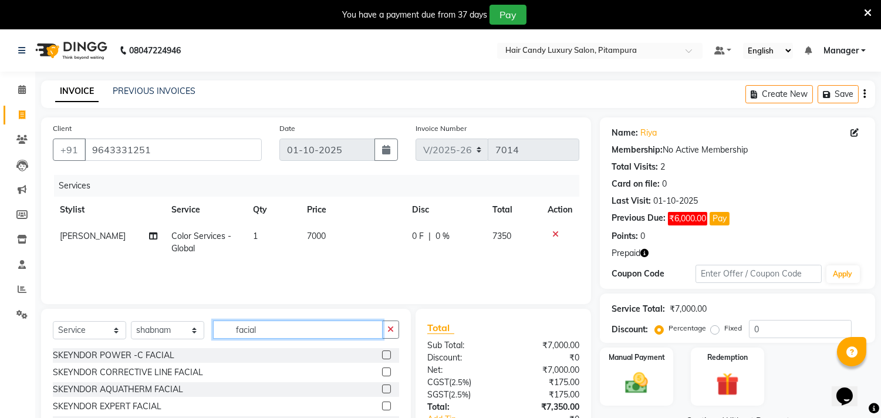
drag, startPoint x: 286, startPoint y: 329, endPoint x: 155, endPoint y: 320, distance: 130.6
click at [155, 320] on div "Select Service Product Membership Package Voucher Prepaid Gift Card Select Styl…" at bounding box center [226, 334] width 346 height 28
type input "kan"
click at [384, 371] on label at bounding box center [386, 371] width 9 height 9
click at [384, 371] on input "checkbox" at bounding box center [386, 372] width 8 height 8
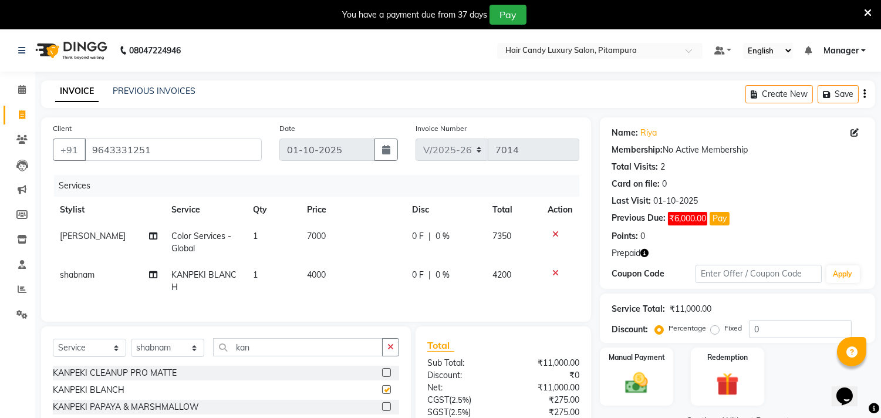
checkbox input "false"
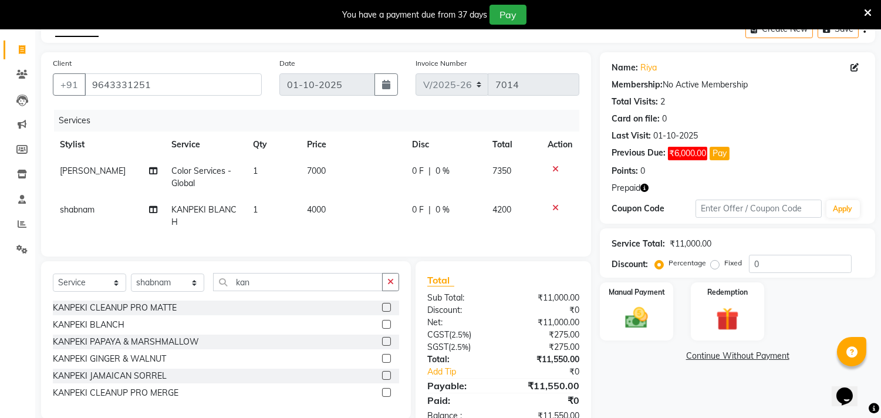
click at [317, 214] on span "4000" at bounding box center [316, 209] width 19 height 11
select select "90662"
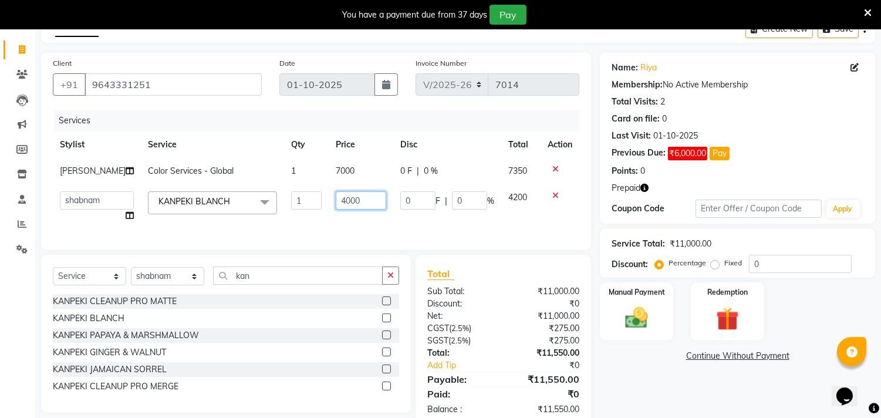
drag, startPoint x: 350, startPoint y: 209, endPoint x: 191, endPoint y: 226, distance: 160.6
click at [191, 226] on tr "Aarif AMAN ANJALI Arman Arshad ARSHAD SALMANI ASHU FAIZ gaurav Hanish harshit J…" at bounding box center [316, 206] width 526 height 45
type input "5000"
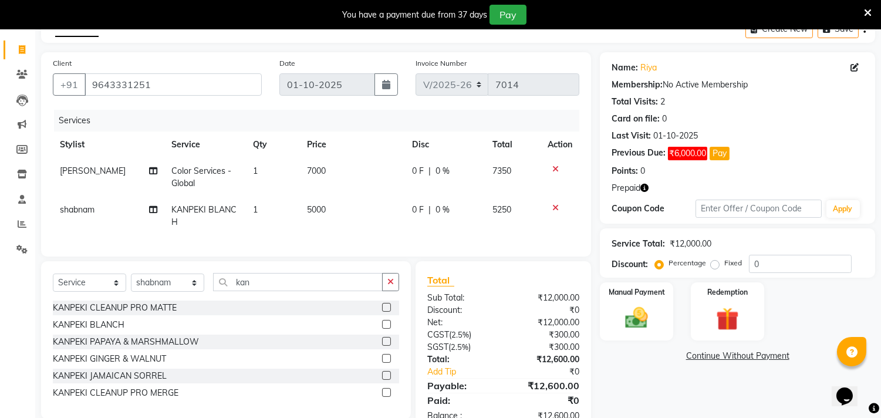
click at [367, 245] on div "Services Stylist Service Qty Price Disc Total Action ARSHAD SALMANI Color Servi…" at bounding box center [316, 177] width 526 height 135
click at [713, 315] on img at bounding box center [727, 319] width 39 height 29
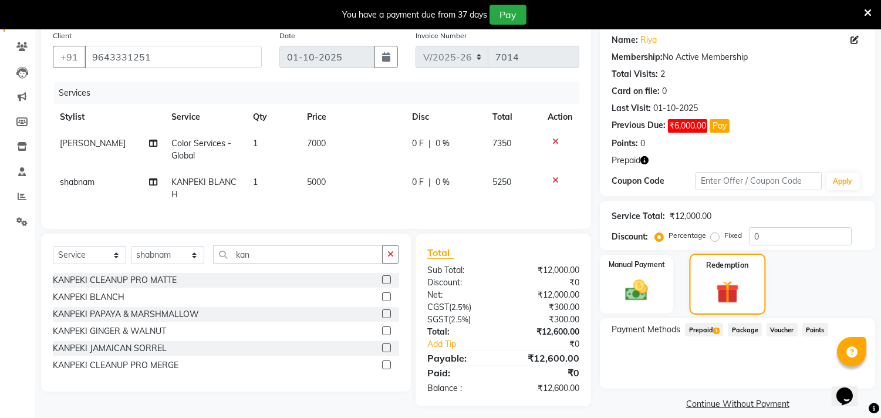
scroll to position [108, 0]
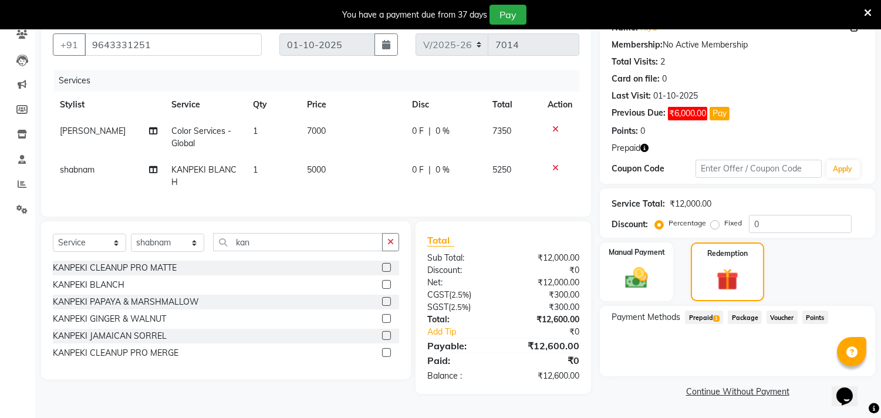
click at [707, 310] on span "Prepaid 1" at bounding box center [704, 316] width 38 height 13
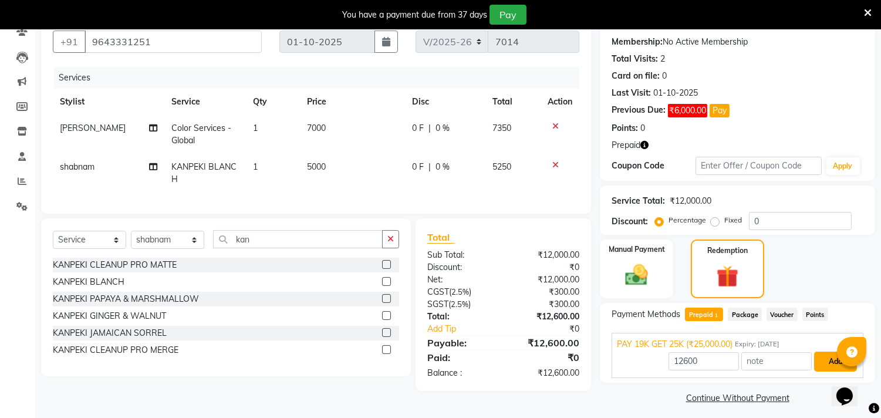
click at [836, 358] on button "Add" at bounding box center [835, 361] width 43 height 20
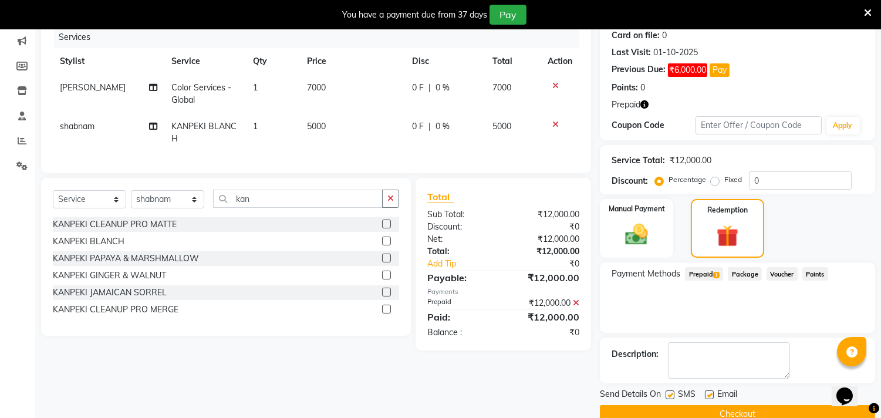
scroll to position [171, 0]
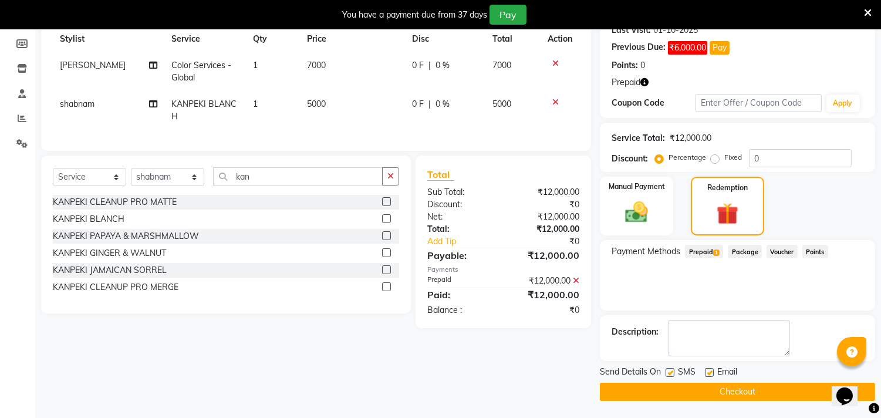
click at [716, 387] on button "Checkout" at bounding box center [737, 392] width 275 height 18
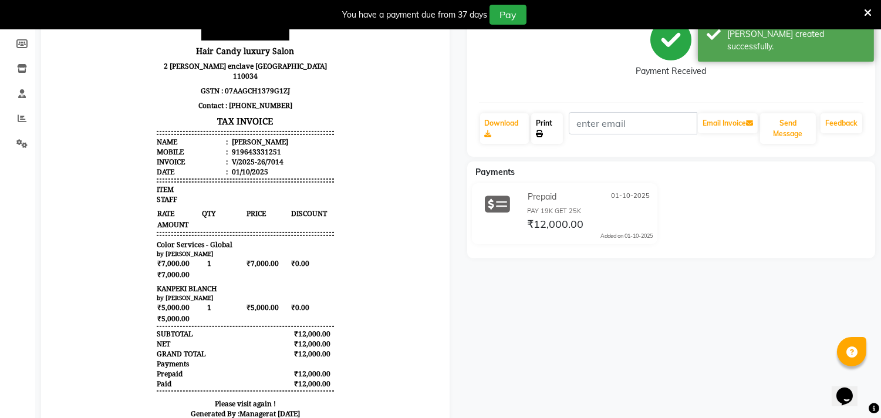
click at [543, 127] on link "Print" at bounding box center [547, 128] width 32 height 31
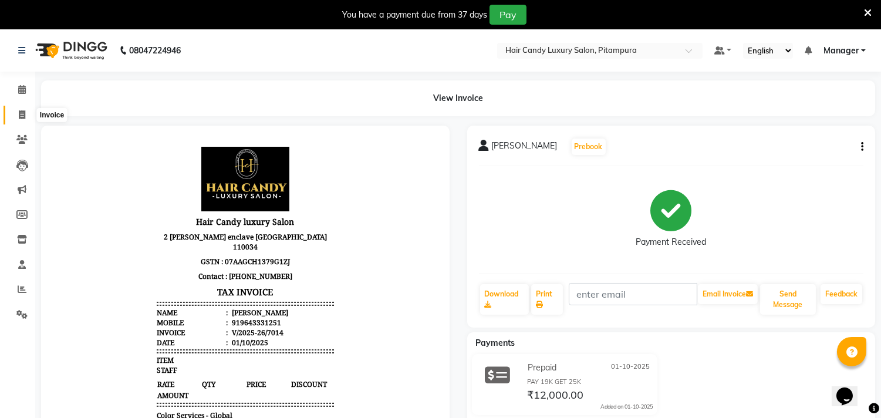
click at [20, 114] on icon at bounding box center [22, 114] width 6 height 9
select select "service"
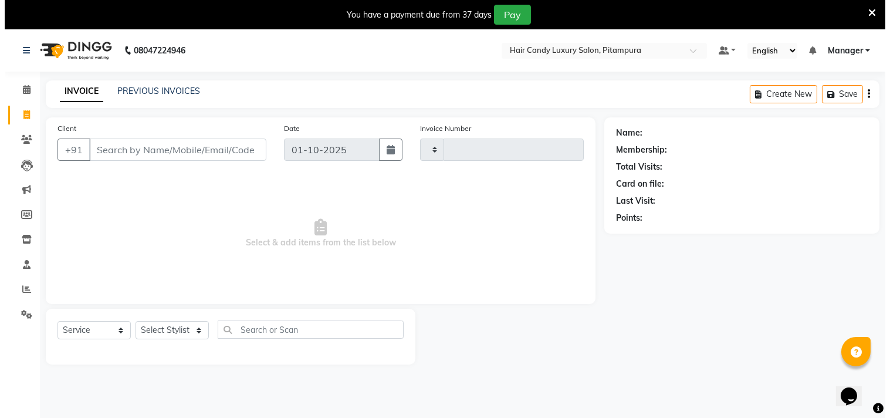
scroll to position [29, 0]
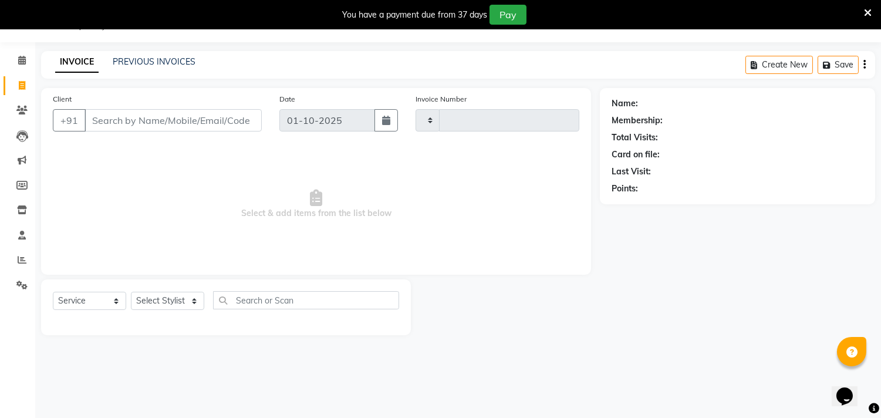
type input "7015"
select select "4720"
click at [156, 116] on input "Client" at bounding box center [172, 120] width 177 height 22
type input "9999984220"
click at [226, 117] on span "Add Client" at bounding box center [231, 120] width 46 height 12
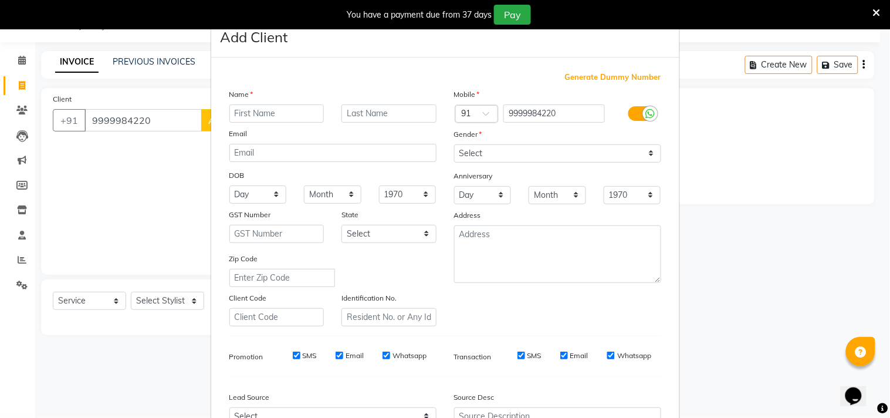
click at [287, 110] on input "text" at bounding box center [276, 113] width 95 height 18
type input "arpit"
click at [489, 151] on select "Select Male Female Other Prefer Not To Say" at bounding box center [557, 153] width 207 height 18
select select "male"
click at [454, 144] on select "Select Male Female Other Prefer Not To Say" at bounding box center [557, 153] width 207 height 18
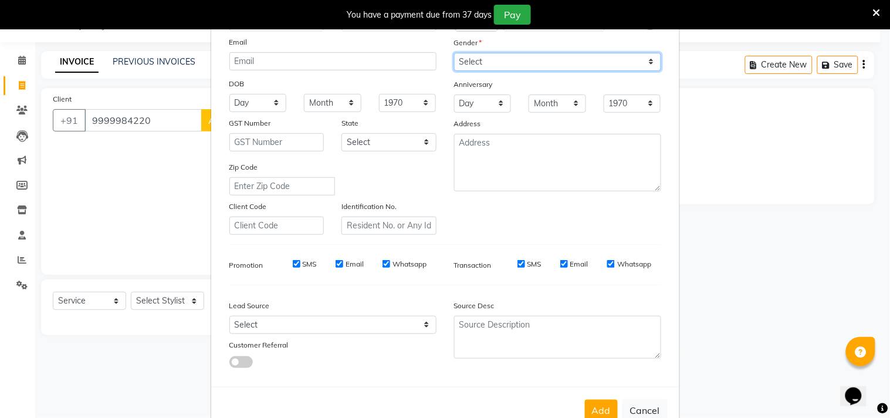
scroll to position [124, 0]
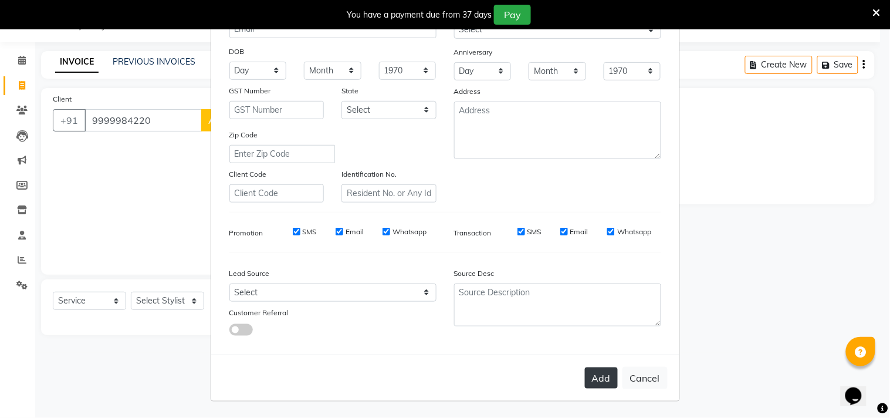
click at [600, 383] on button "Add" at bounding box center [601, 377] width 33 height 21
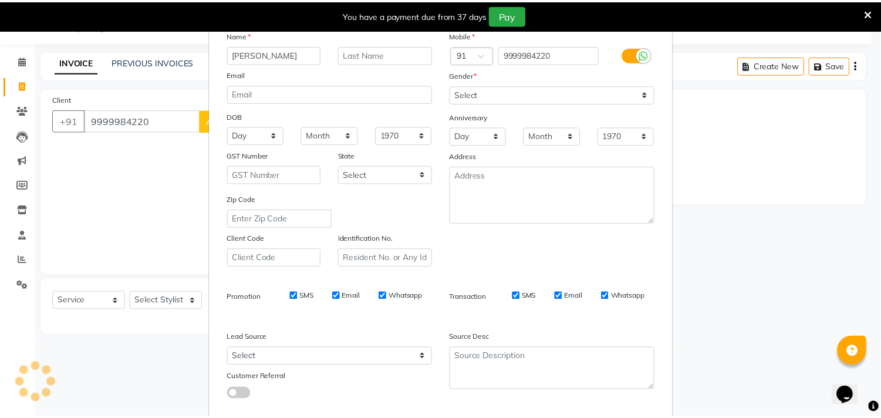
scroll to position [0, 0]
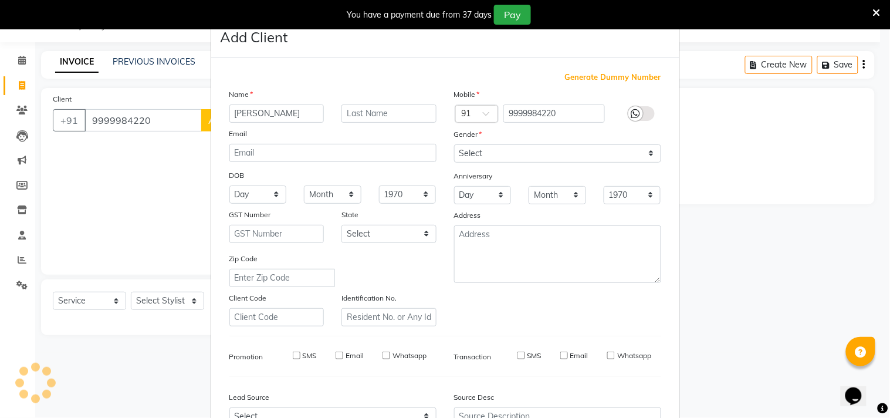
select select
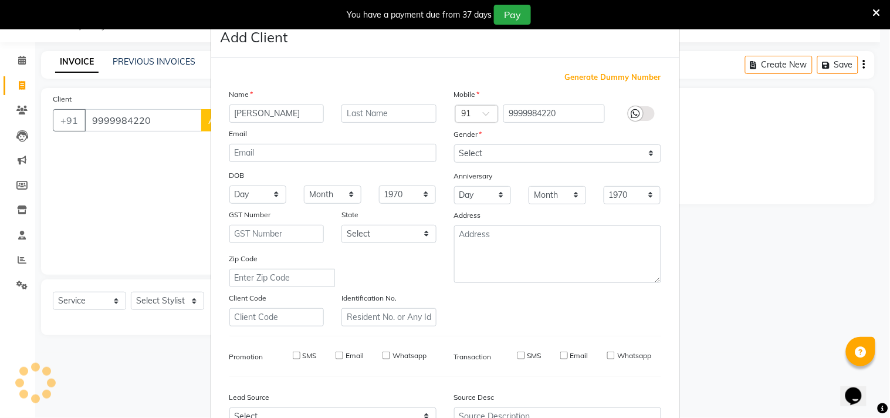
select select
checkbox input "false"
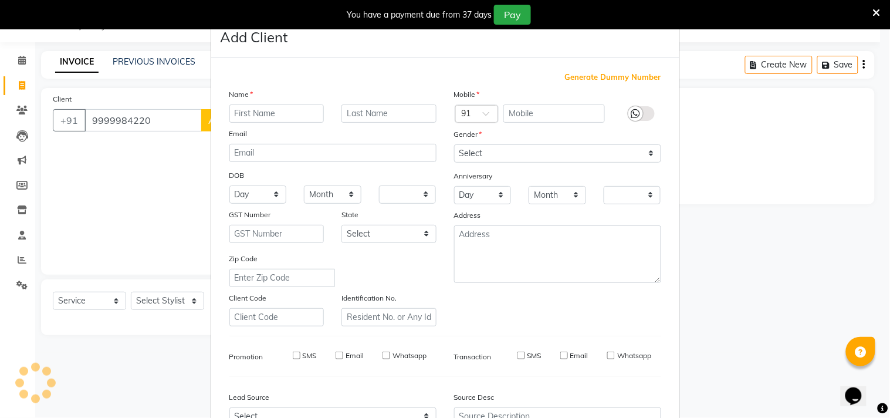
checkbox input "false"
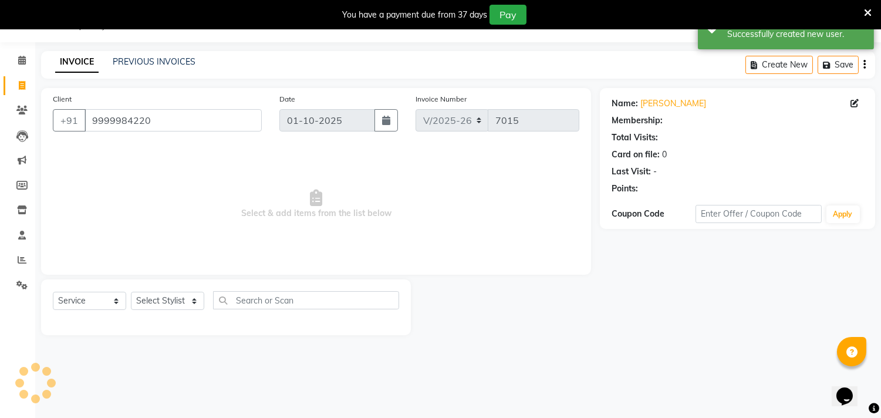
select select "1: Object"
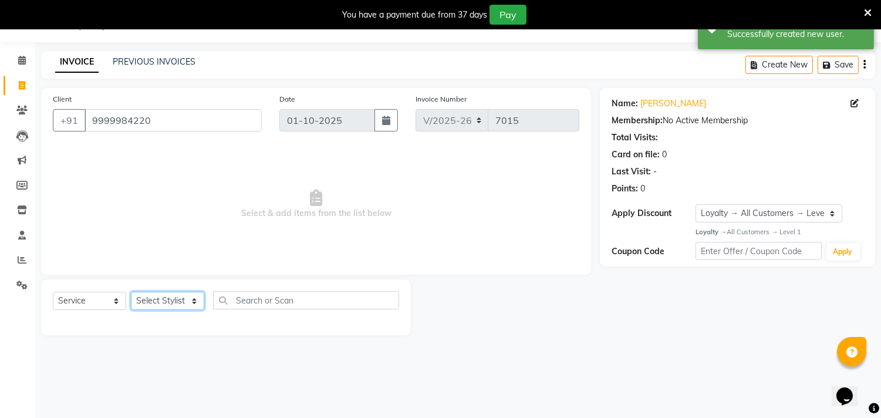
drag, startPoint x: 190, startPoint y: 310, endPoint x: 192, endPoint y: 297, distance: 13.2
click at [190, 310] on select "Select Stylist [PERSON_NAME] [PERSON_NAME] [PERSON_NAME] [PERSON_NAME] [PERSON_…" at bounding box center [167, 301] width 73 height 18
select select "28014"
click at [131, 292] on select "Select Stylist [PERSON_NAME] [PERSON_NAME] [PERSON_NAME] [PERSON_NAME] [PERSON_…" at bounding box center [167, 301] width 73 height 18
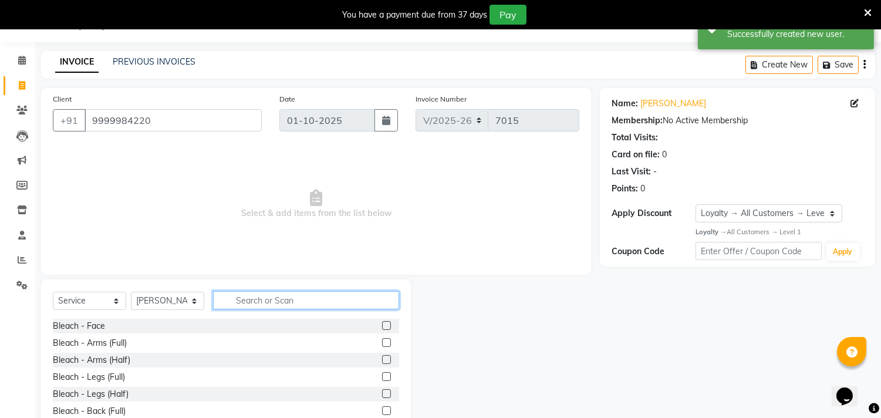
click at [305, 303] on input "text" at bounding box center [306, 300] width 186 height 18
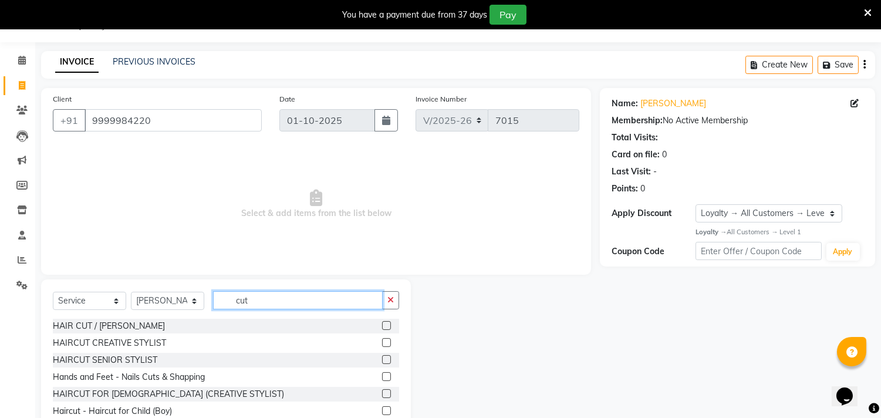
type input "cut"
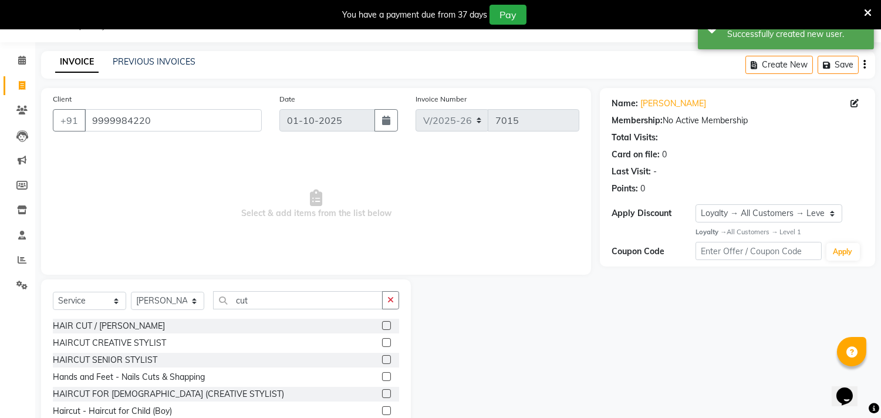
click at [382, 340] on label at bounding box center [386, 342] width 9 height 9
click at [382, 340] on input "checkbox" at bounding box center [386, 343] width 8 height 8
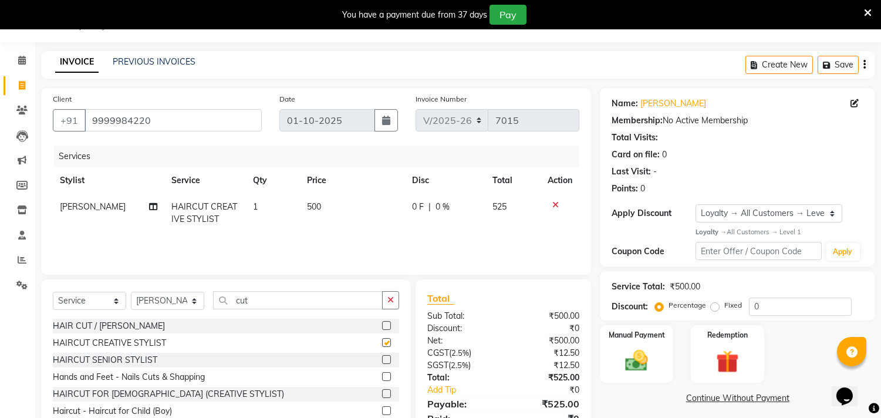
checkbox input "false"
click at [196, 302] on select "Select Stylist [PERSON_NAME] [PERSON_NAME] [PERSON_NAME] [PERSON_NAME] [PERSON_…" at bounding box center [167, 301] width 73 height 18
select select "69741"
click at [131, 292] on select "Select Stylist [PERSON_NAME] [PERSON_NAME] [PERSON_NAME] [PERSON_NAME] [PERSON_…" at bounding box center [167, 301] width 73 height 18
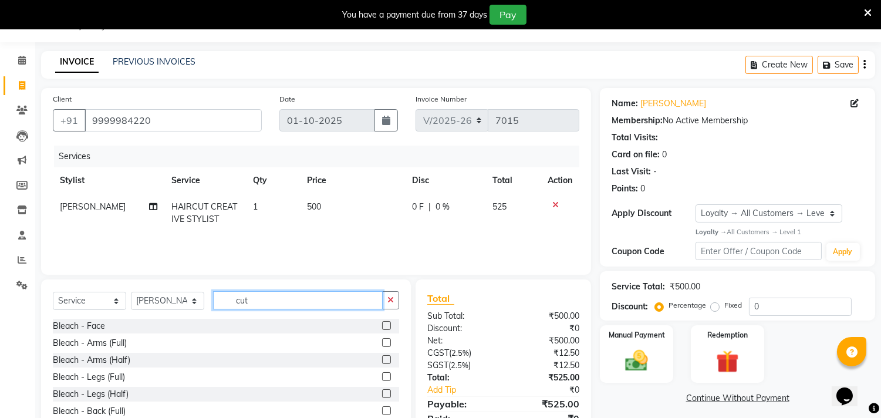
click at [215, 302] on input "cut" at bounding box center [298, 300] width 170 height 18
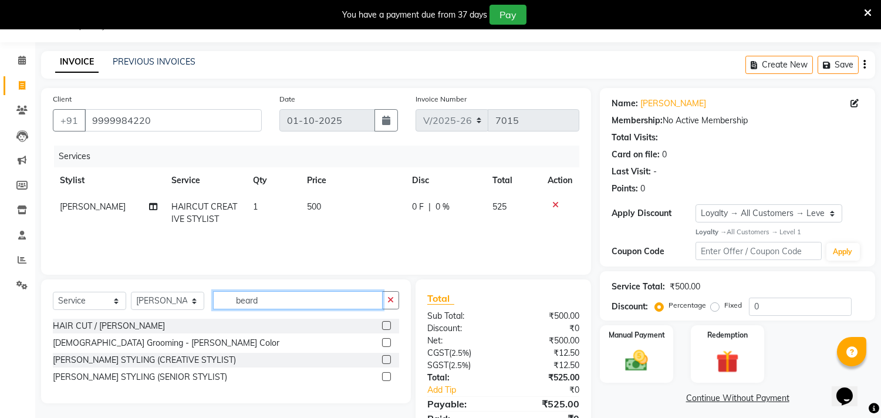
type input "beard"
click at [386, 358] on label at bounding box center [386, 359] width 9 height 9
click at [386, 358] on input "checkbox" at bounding box center [386, 360] width 8 height 8
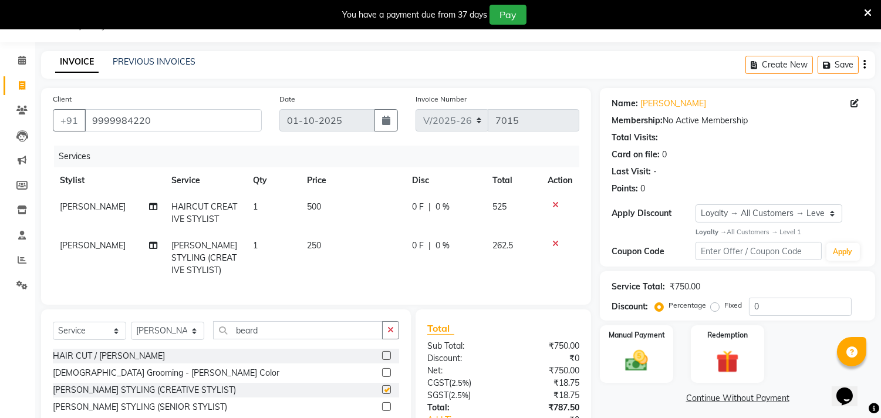
checkbox input "false"
click at [312, 248] on span "250" at bounding box center [314, 245] width 14 height 11
select select "69741"
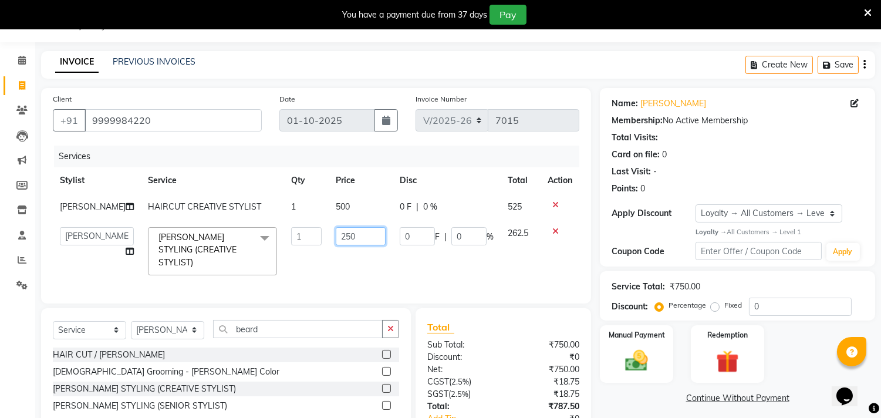
click at [336, 235] on input "250" at bounding box center [361, 236] width 50 height 18
click at [329, 207] on td "500" at bounding box center [361, 207] width 64 height 26
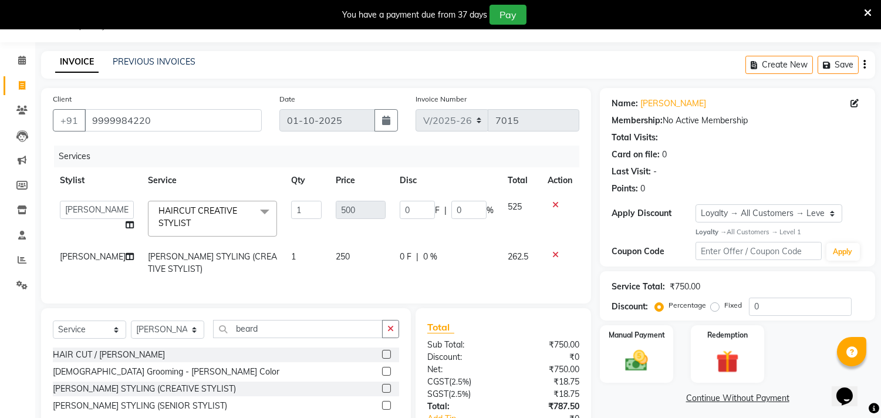
click at [336, 256] on span "250" at bounding box center [343, 256] width 14 height 11
select select "69741"
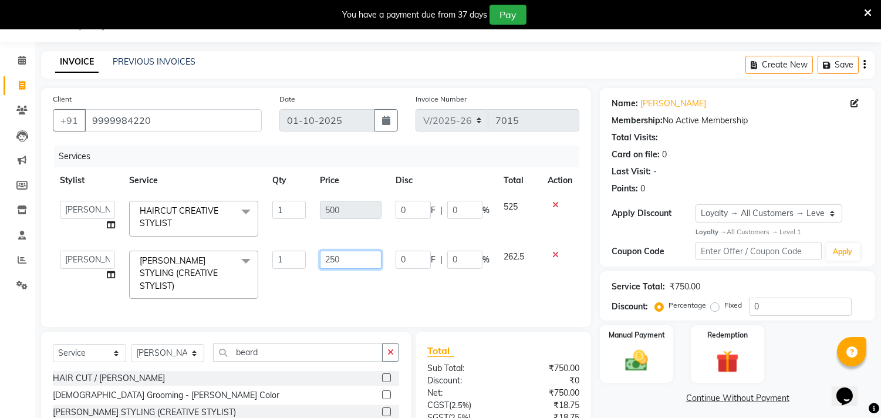
click at [334, 258] on input "250" at bounding box center [351, 260] width 62 height 18
type input "200"
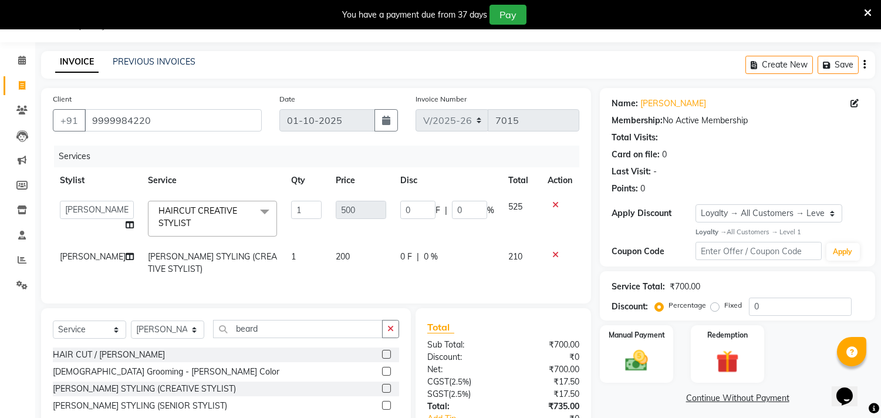
drag, startPoint x: 531, startPoint y: 286, endPoint x: 540, endPoint y: 298, distance: 15.1
click at [531, 286] on div "Services Stylist Service Qty Price Disc Total Action Aarif AMAN ANJALI Arman Ar…" at bounding box center [316, 219] width 526 height 146
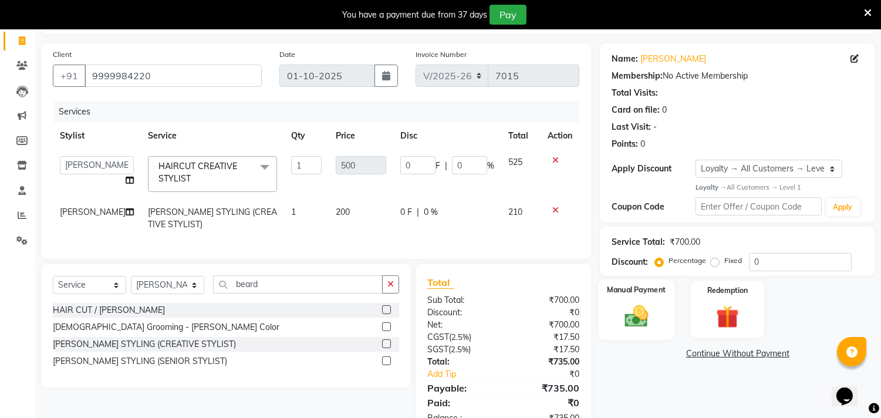
scroll to position [119, 0]
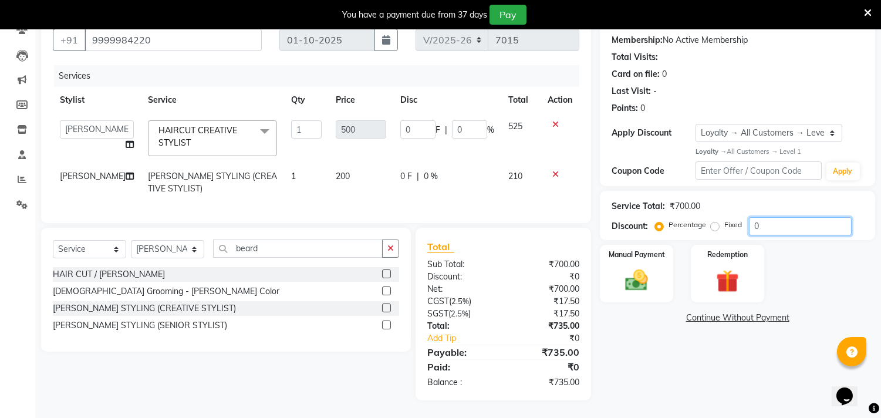
drag, startPoint x: 769, startPoint y: 213, endPoint x: 737, endPoint y: 212, distance: 32.3
click at [737, 217] on div "Percentage Fixed 0" at bounding box center [754, 226] width 194 height 18
type input "4"
type input "20"
type input "4"
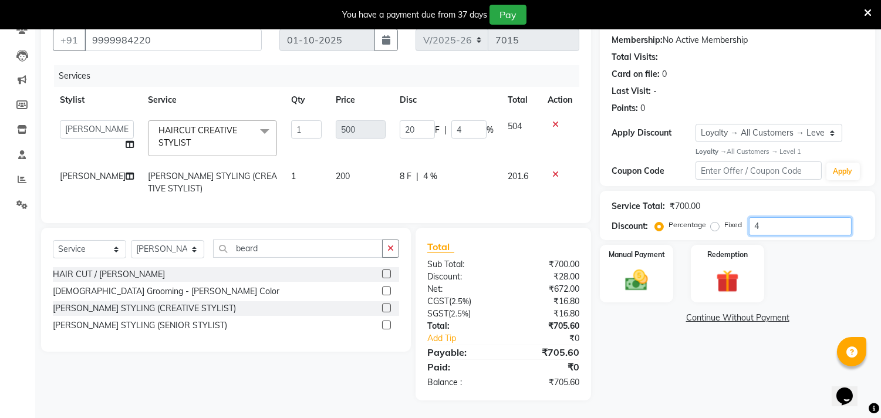
type input "4.5"
type input "22.5"
type input "4.5"
type input "4"
type input "20"
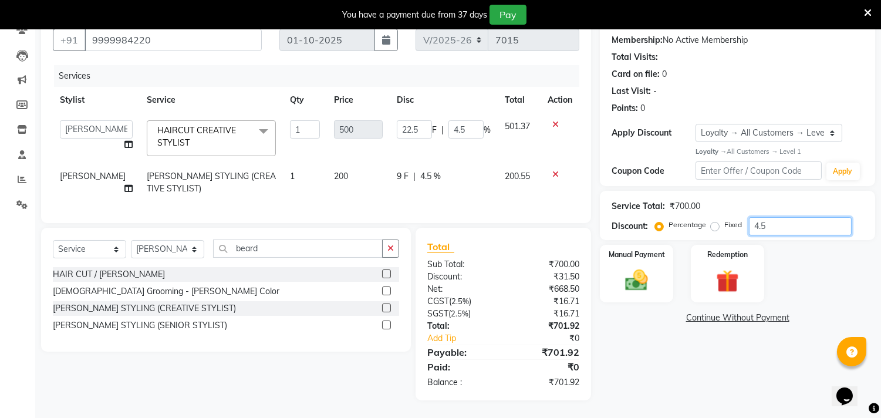
type input "4"
type input "4.7"
type input "23.5"
type input "4.7"
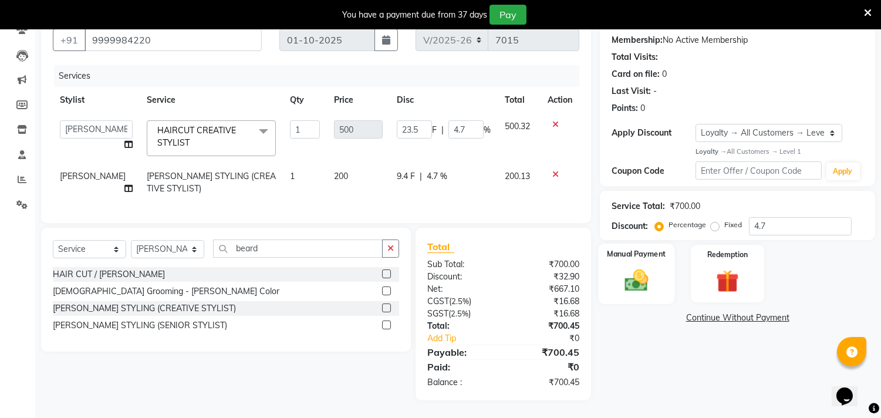
click at [649, 272] on img at bounding box center [636, 280] width 39 height 28
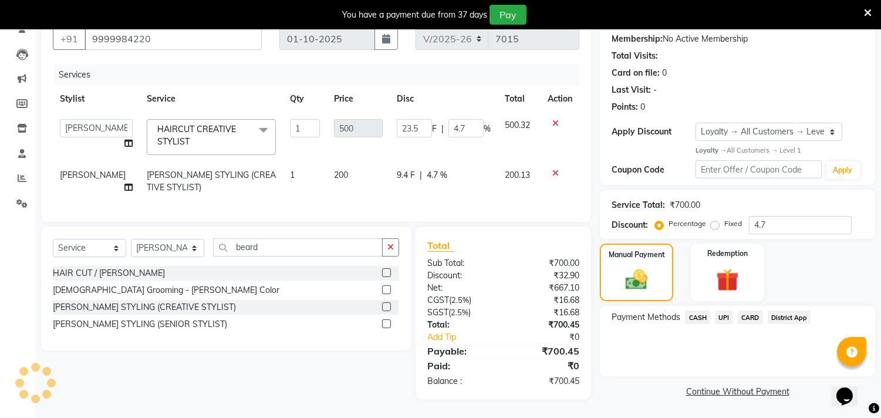
click at [696, 310] on span "CASH" at bounding box center [697, 316] width 25 height 13
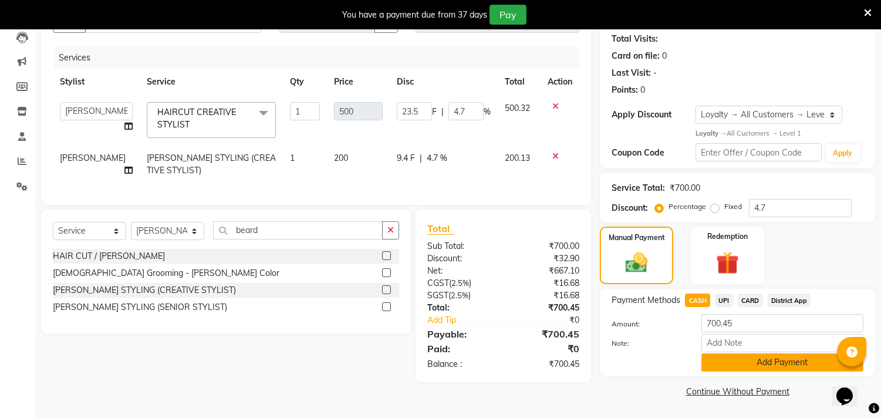
click at [753, 358] on button "Add Payment" at bounding box center [782, 362] width 162 height 18
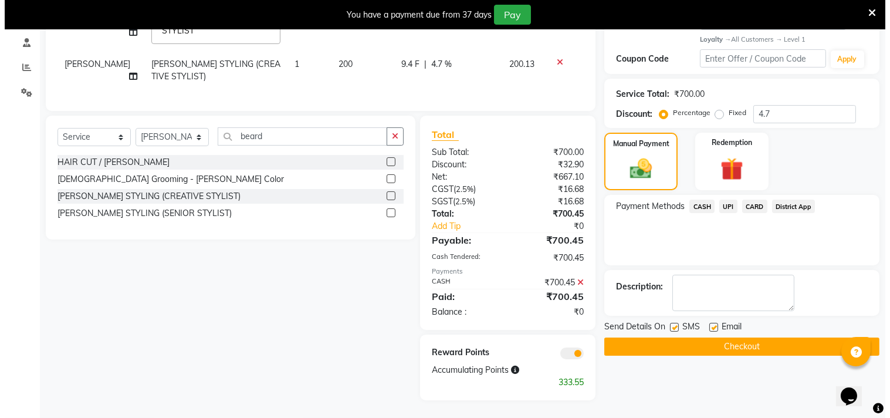
scroll to position [231, 0]
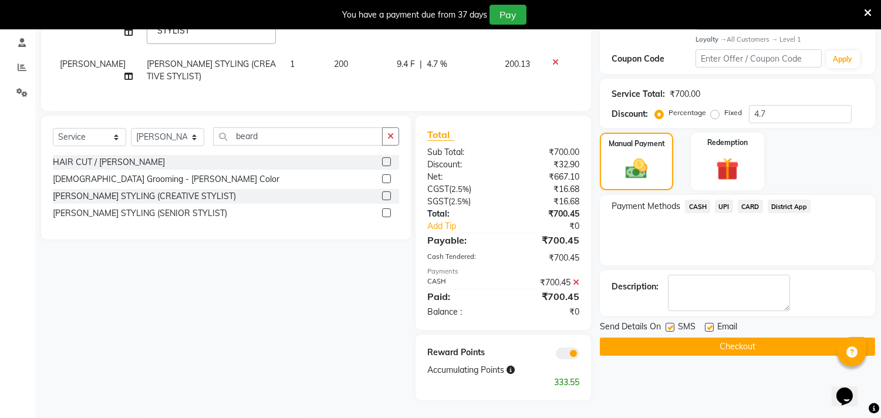
click at [559, 355] on span at bounding box center [567, 353] width 23 height 12
click at [579, 355] on input "checkbox" at bounding box center [579, 355] width 0 height 0
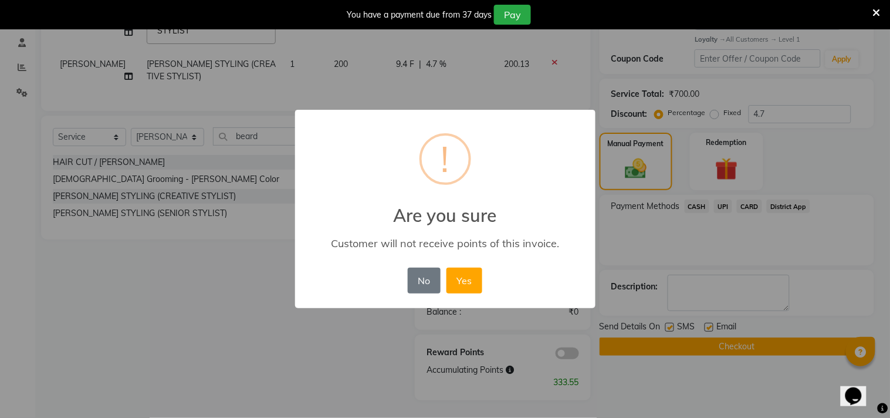
drag, startPoint x: 466, startPoint y: 280, endPoint x: 486, endPoint y: 280, distance: 19.4
click at [467, 280] on button "Yes" at bounding box center [465, 281] width 36 height 26
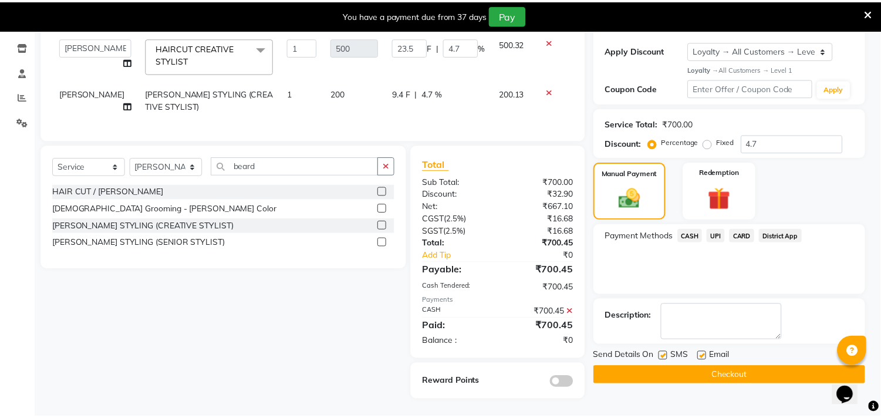
scroll to position [202, 0]
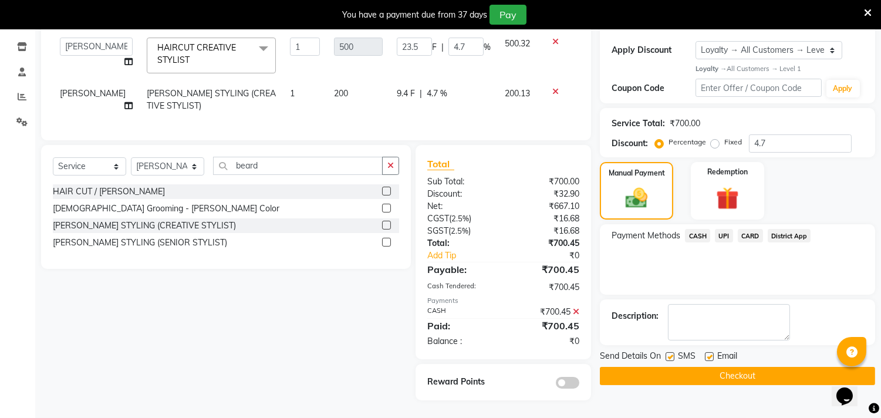
click at [678, 367] on button "Checkout" at bounding box center [737, 376] width 275 height 18
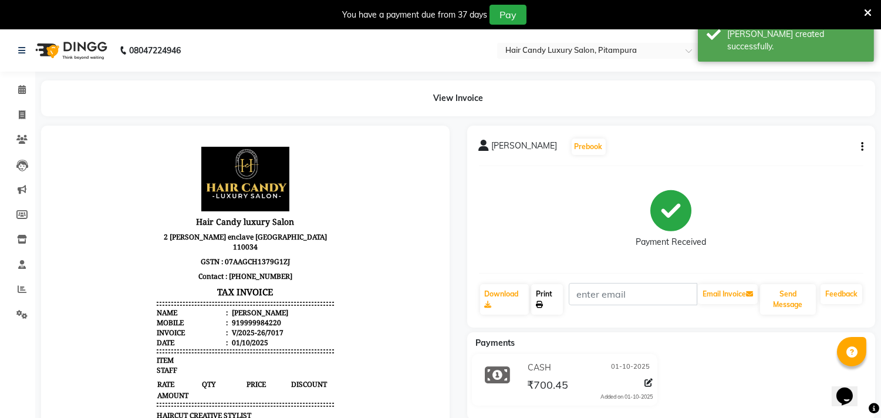
click at [549, 297] on link "Print" at bounding box center [547, 299] width 32 height 31
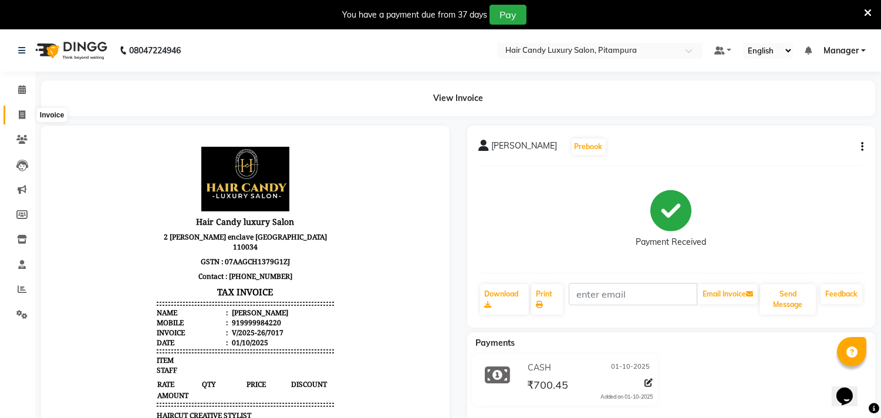
click at [20, 109] on span at bounding box center [22, 115] width 21 height 13
select select "service"
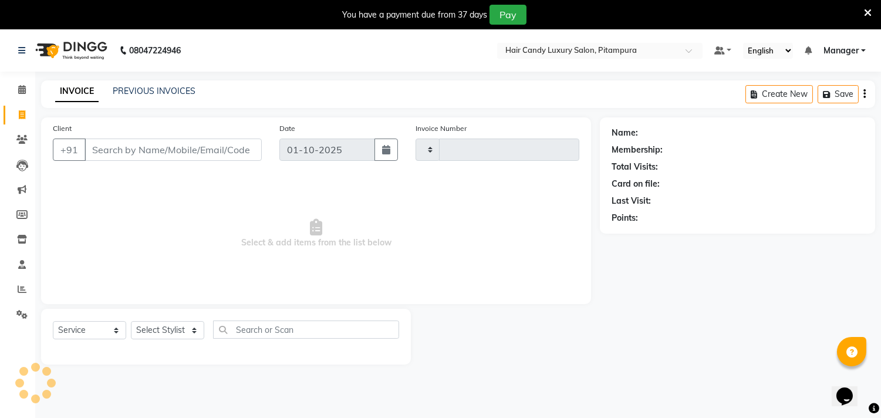
type input "7018"
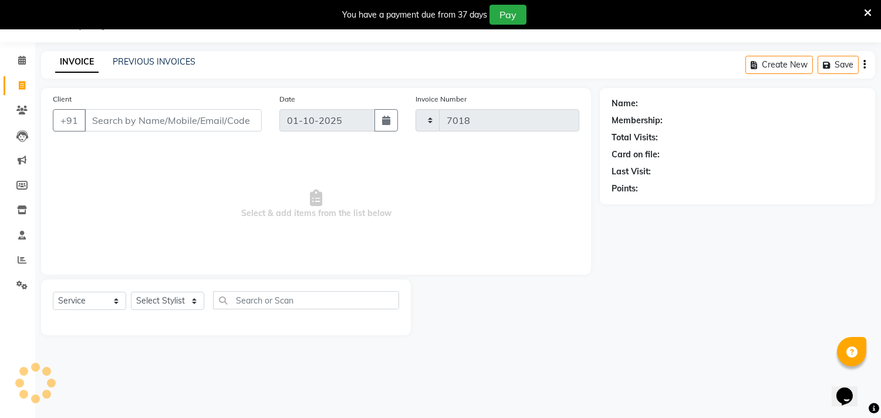
select select "4720"
drag, startPoint x: 179, startPoint y: 56, endPoint x: 215, endPoint y: 2, distance: 65.1
click at [179, 57] on link "PREVIOUS INVOICES" at bounding box center [154, 61] width 83 height 11
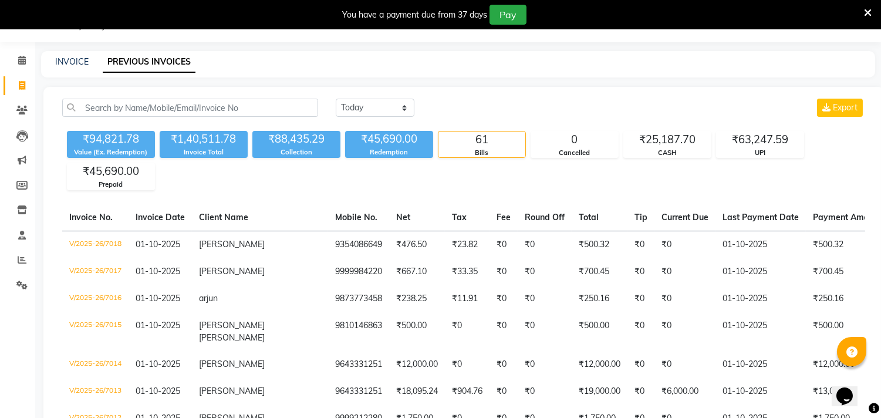
click at [172, 59] on link "PREVIOUS INVOICES" at bounding box center [149, 62] width 93 height 21
click at [18, 107] on icon at bounding box center [21, 110] width 11 height 9
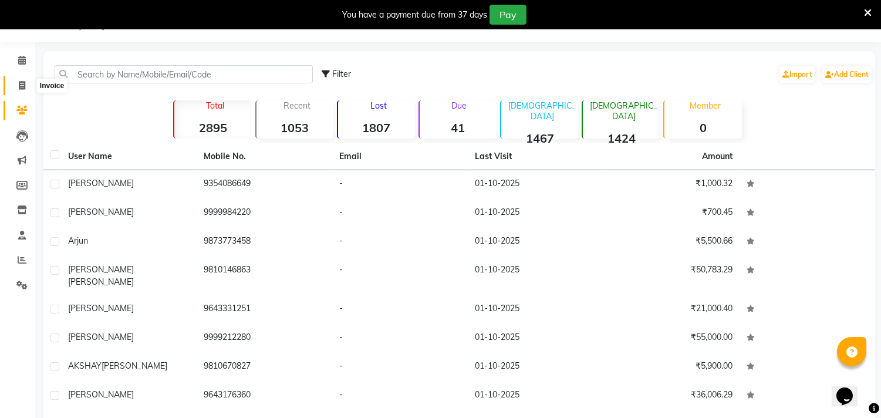
click at [26, 85] on span at bounding box center [22, 85] width 21 height 13
select select "service"
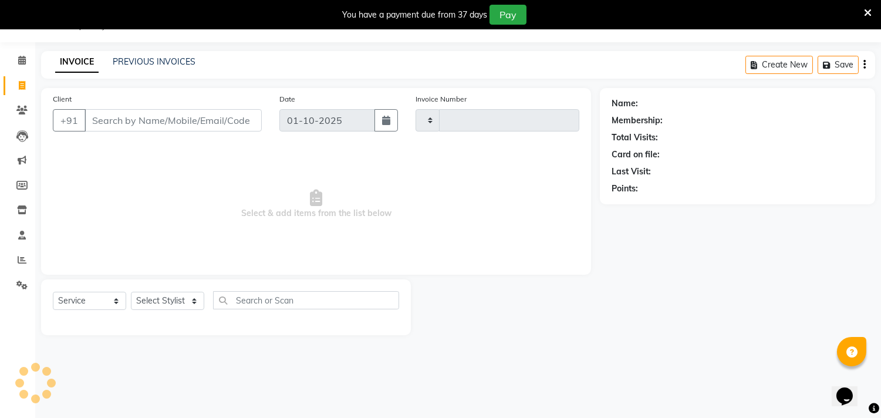
type input "7019"
select select "4720"
drag, startPoint x: 871, startPoint y: 10, endPoint x: 848, endPoint y: 18, distance: 24.1
click at [870, 10] on icon at bounding box center [868, 13] width 8 height 11
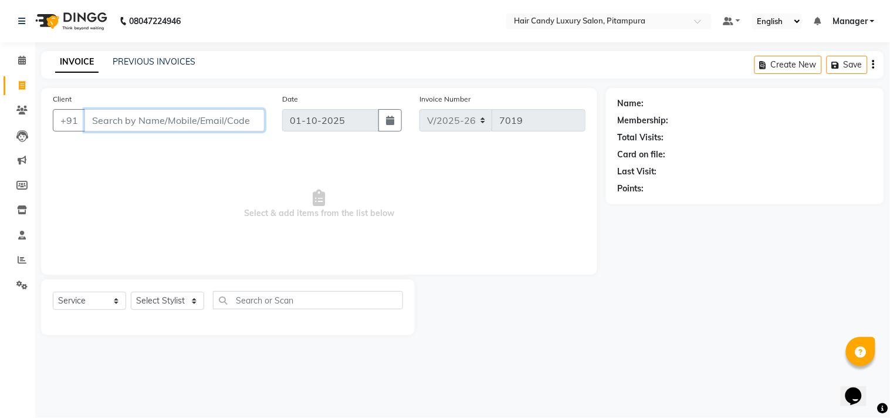
click at [230, 120] on input "Client" at bounding box center [174, 120] width 180 height 22
type input "981132933"
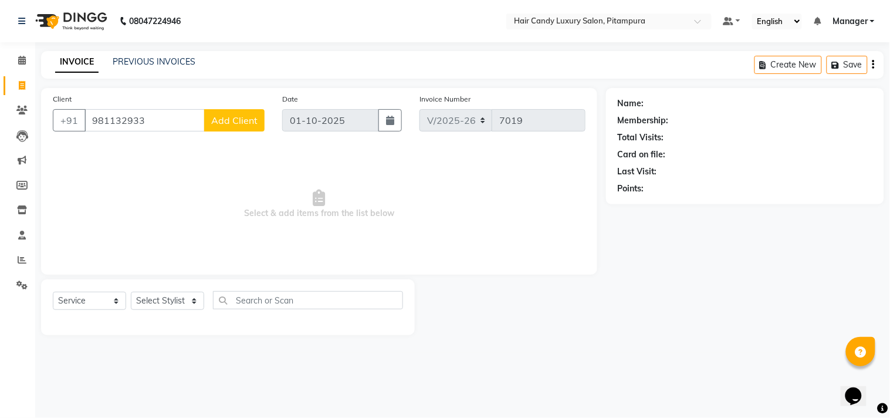
click at [230, 120] on span "Add Client" at bounding box center [234, 120] width 46 height 12
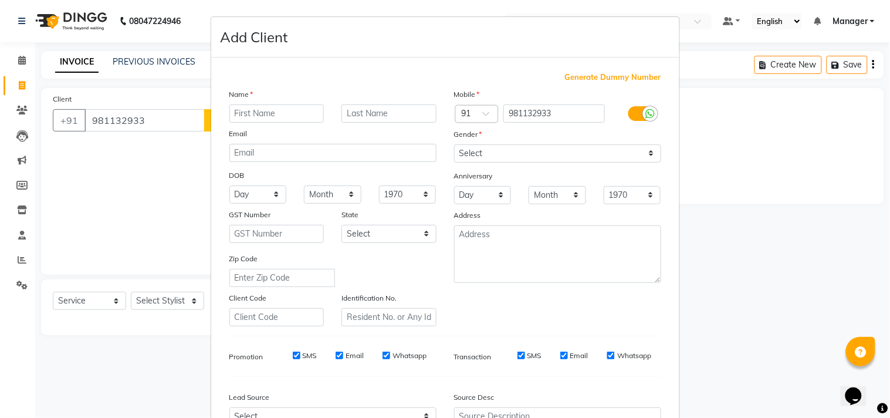
drag, startPoint x: 705, startPoint y: 154, endPoint x: 675, endPoint y: 172, distance: 34.5
click at [705, 154] on ngb-modal-window "Add Client Generate Dummy Number Name Email DOB Day 01 02 03 04 05 06 07 08 09 …" at bounding box center [445, 209] width 890 height 418
click at [157, 117] on ngb-modal-window "Add Client Generate Dummy Number Name Email DOB Day 01 02 03 04 05 06 07 08 09 …" at bounding box center [445, 209] width 890 height 418
click at [554, 114] on input "981132933" at bounding box center [554, 113] width 102 height 18
drag, startPoint x: 560, startPoint y: 111, endPoint x: 502, endPoint y: 119, distance: 58.6
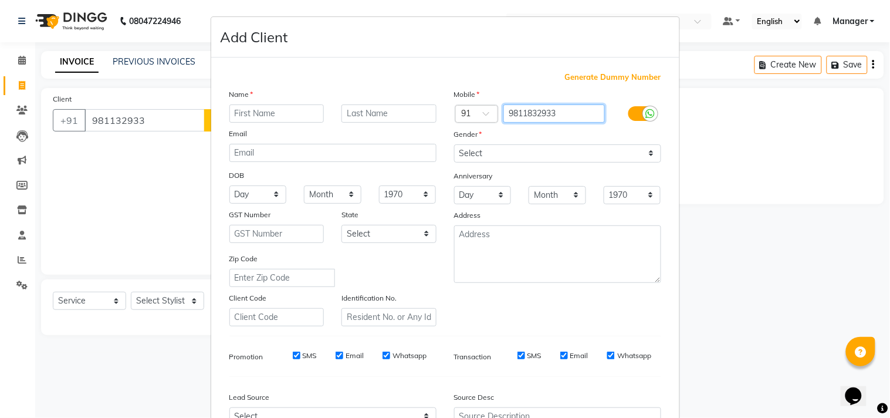
click at [503, 117] on input "9811832933" at bounding box center [554, 113] width 102 height 18
type input "9811832933"
click at [711, 109] on ngb-modal-window "Add Client Generate Dummy Number Name Email DOB Day 01 02 03 04 05 06 07 08 09 …" at bounding box center [445, 209] width 890 height 418
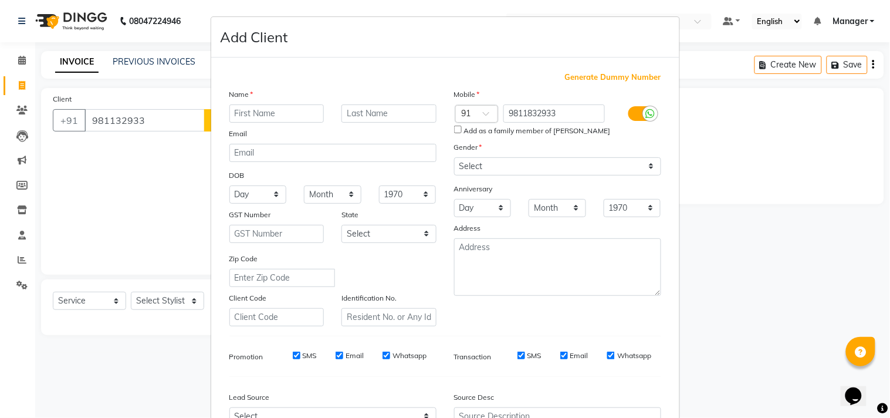
drag, startPoint x: 15, startPoint y: 81, endPoint x: 170, endPoint y: 48, distance: 158.9
click at [16, 81] on ngb-modal-window "Add Client Generate Dummy Number Name Email DOB Day 01 02 03 04 05 06 07 08 09 …" at bounding box center [445, 209] width 890 height 418
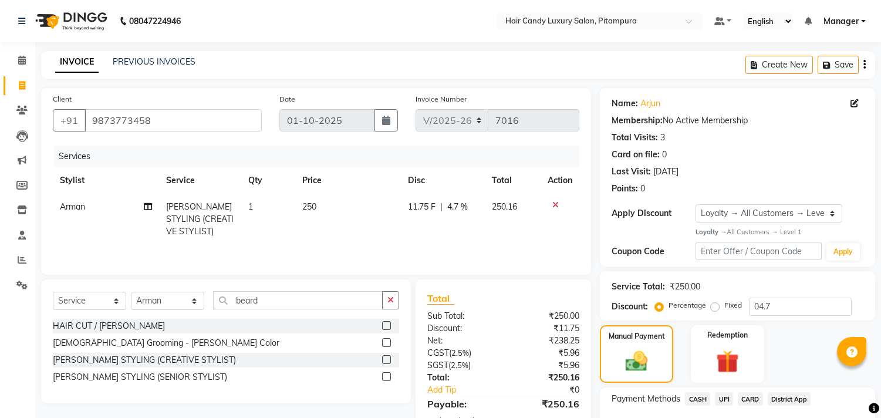
select select "4720"
select select "service"
select select "28017"
select select "1: Object"
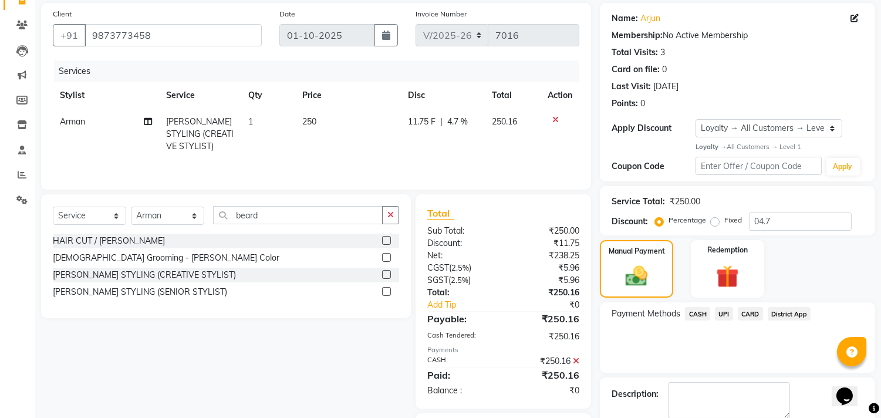
scroll to position [148, 0]
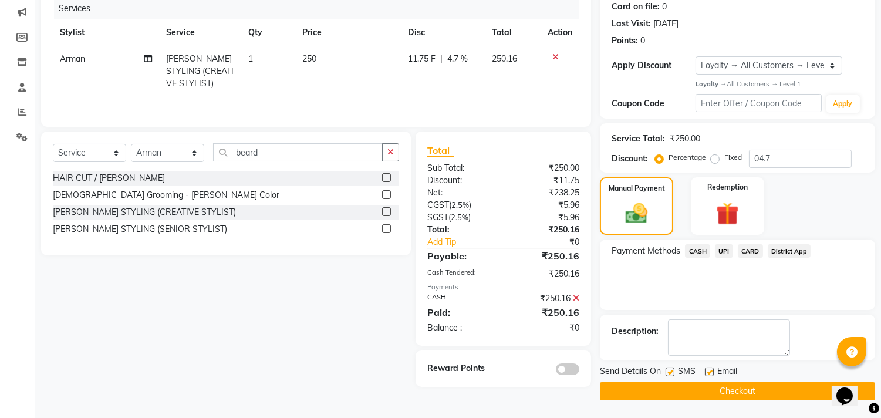
click at [736, 391] on button "Checkout" at bounding box center [737, 391] width 275 height 18
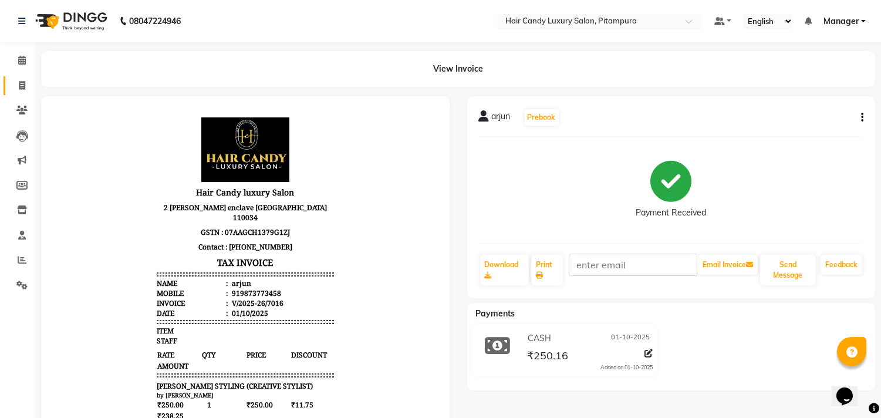
click at [21, 84] on icon at bounding box center [22, 85] width 6 height 9
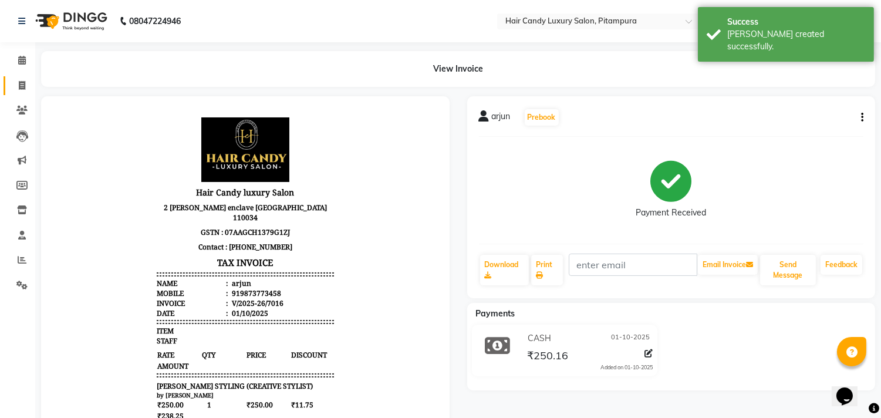
select select "service"
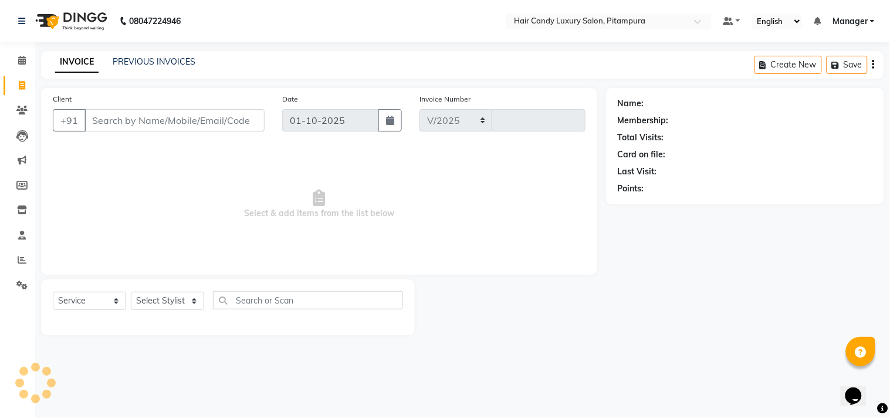
select select "4720"
type input "7017"
click at [133, 57] on link "PREVIOUS INVOICES" at bounding box center [154, 61] width 83 height 11
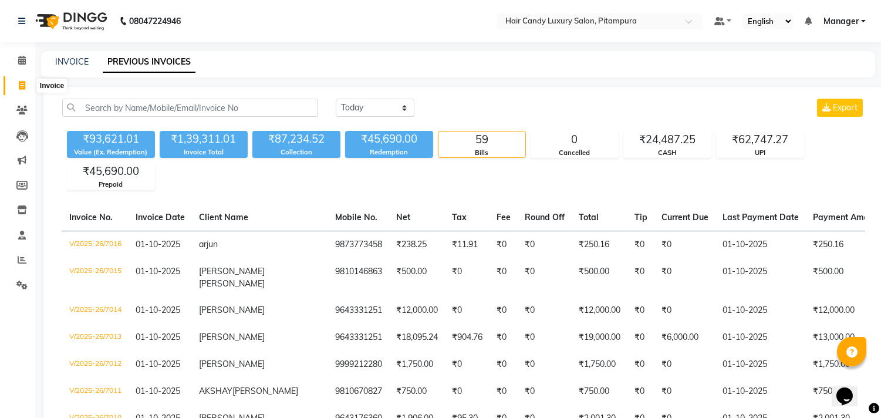
click at [20, 86] on icon at bounding box center [22, 85] width 6 height 9
select select "service"
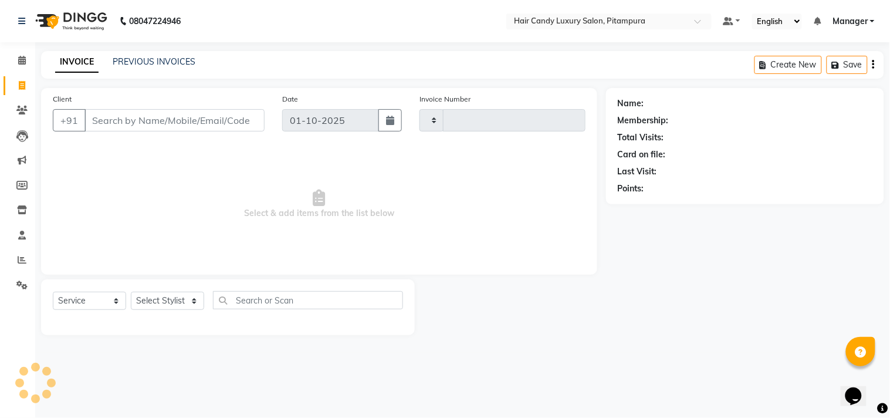
type input "7017"
select select "4720"
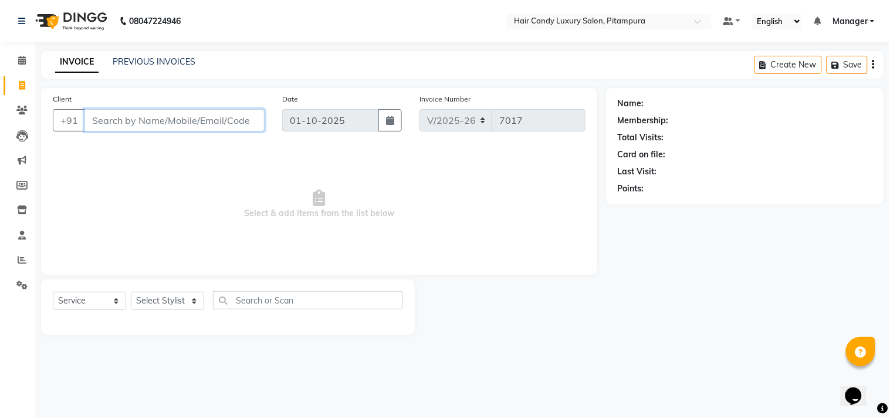
click at [187, 123] on input "Client" at bounding box center [174, 120] width 180 height 22
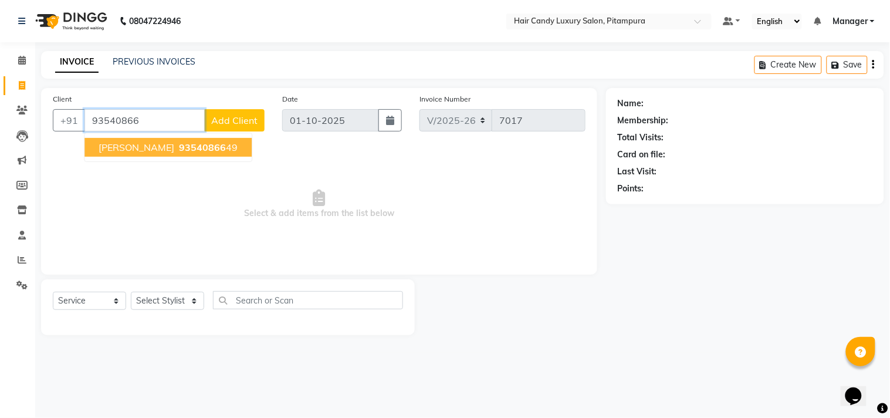
drag, startPoint x: 185, startPoint y: 148, endPoint x: 188, endPoint y: 157, distance: 9.1
click at [185, 150] on ngb-highlight "93540866 49" at bounding box center [207, 147] width 61 height 12
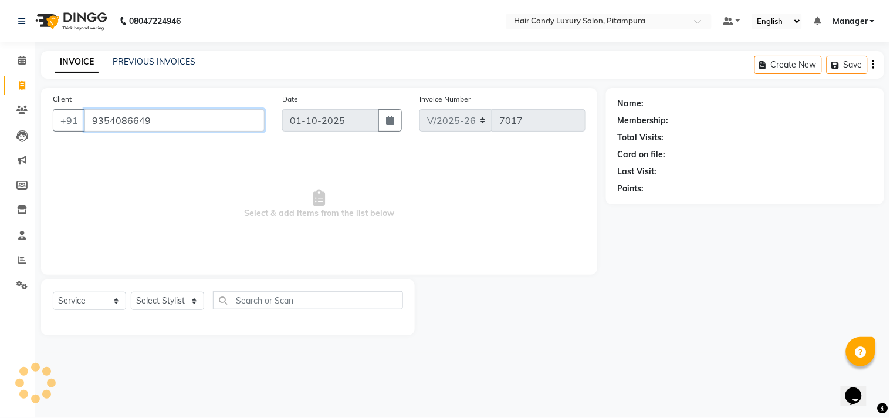
type input "9354086649"
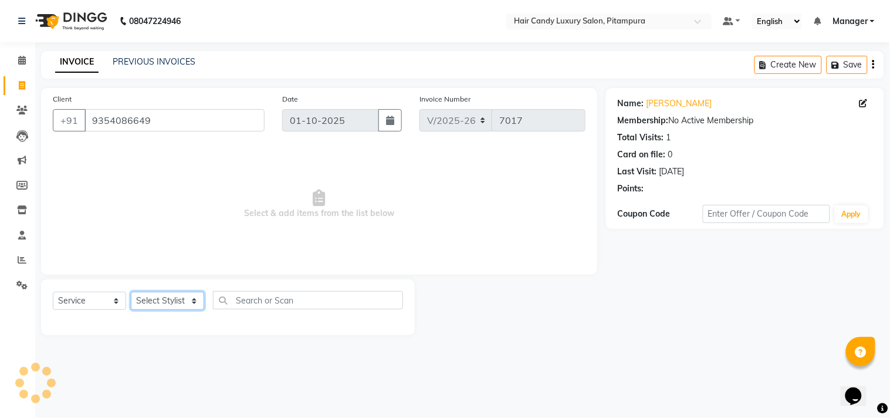
drag, startPoint x: 197, startPoint y: 302, endPoint x: 198, endPoint y: 294, distance: 7.8
click at [197, 302] on select "Select Stylist [PERSON_NAME] [PERSON_NAME] [PERSON_NAME] [PERSON_NAME] [PERSON_…" at bounding box center [167, 301] width 73 height 18
select select "54112"
click at [131, 292] on select "Select Stylist [PERSON_NAME] [PERSON_NAME] [PERSON_NAME] [PERSON_NAME] [PERSON_…" at bounding box center [167, 301] width 73 height 18
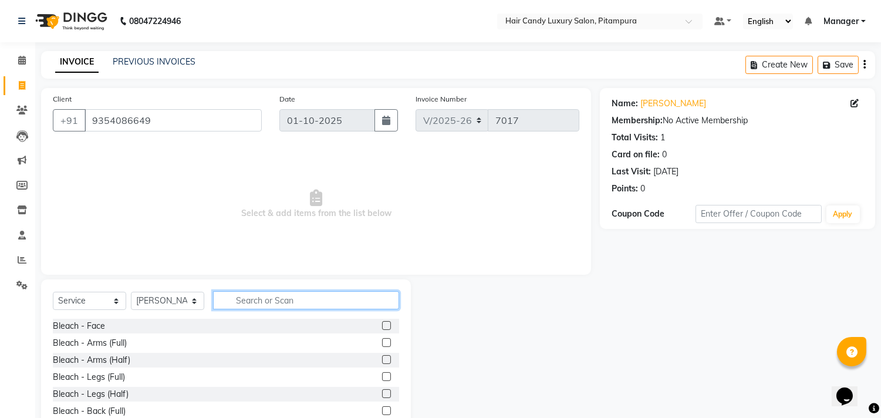
click at [256, 299] on input "text" at bounding box center [306, 300] width 186 height 18
type input "c"
type input "hair was"
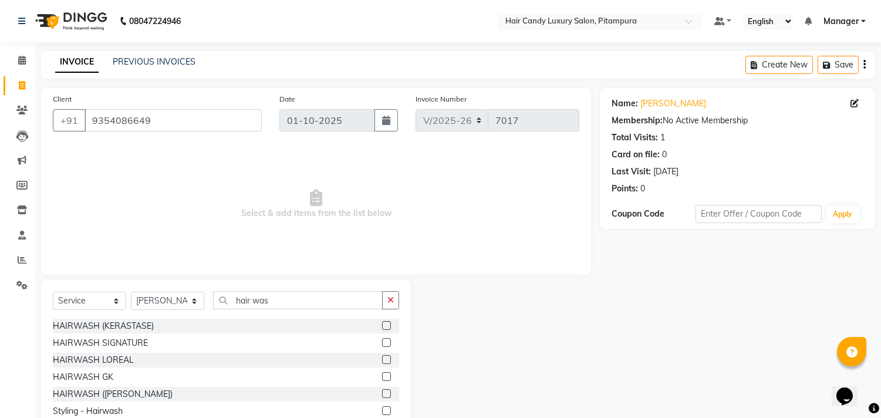
drag, startPoint x: 378, startPoint y: 324, endPoint x: 483, endPoint y: 319, distance: 105.8
click at [383, 324] on div at bounding box center [390, 326] width 17 height 15
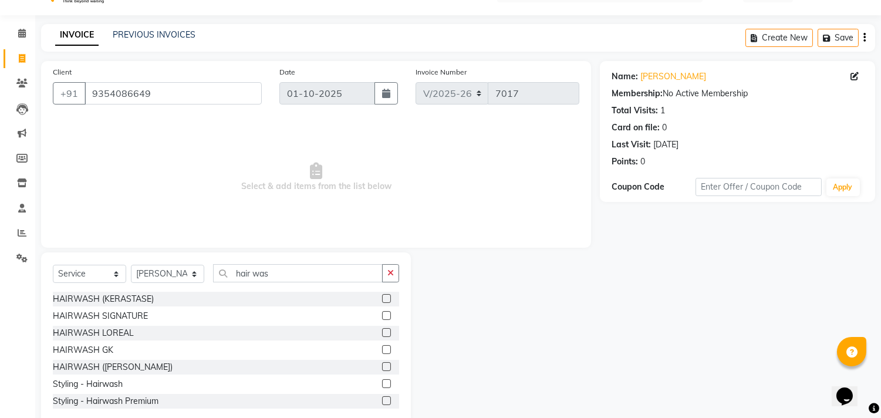
scroll to position [52, 0]
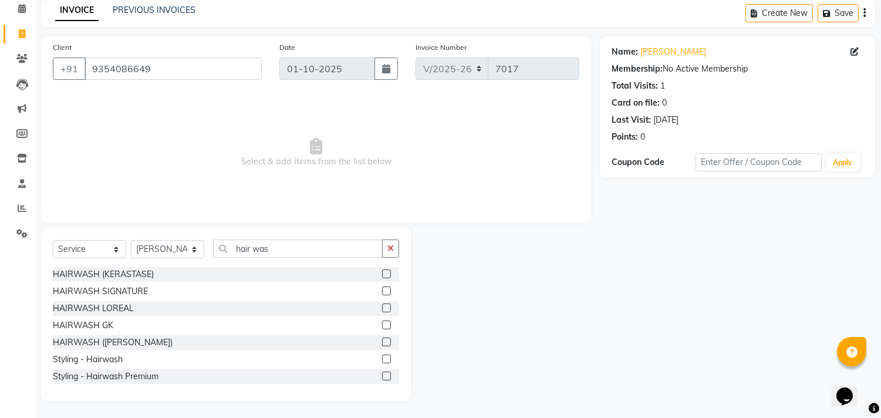
click at [382, 274] on div at bounding box center [390, 274] width 17 height 15
click at [382, 277] on label at bounding box center [386, 273] width 9 height 9
click at [382, 277] on input "checkbox" at bounding box center [386, 274] width 8 height 8
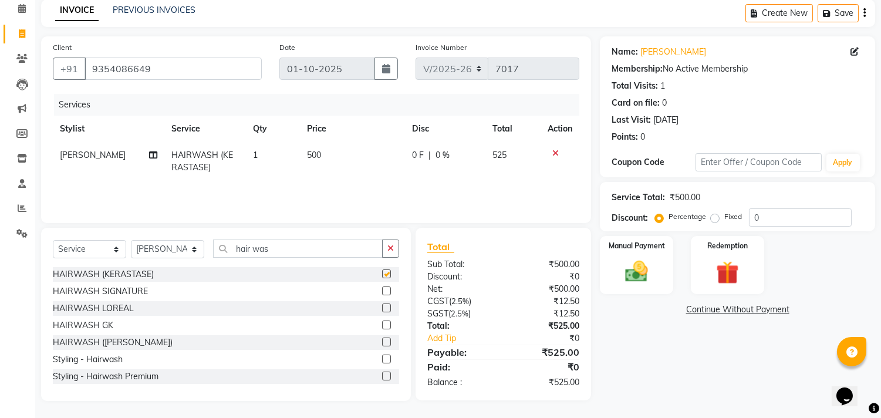
checkbox input "false"
drag, startPoint x: 766, startPoint y: 213, endPoint x: 754, endPoint y: 218, distance: 12.9
click at [754, 218] on input "0" at bounding box center [800, 217] width 103 height 18
type input "4.7"
click at [645, 263] on img at bounding box center [636, 272] width 39 height 28
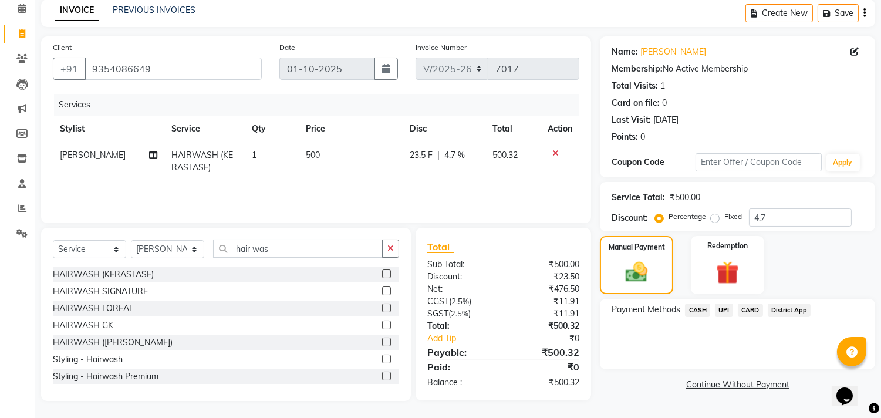
click at [721, 308] on span "UPI" at bounding box center [724, 309] width 18 height 13
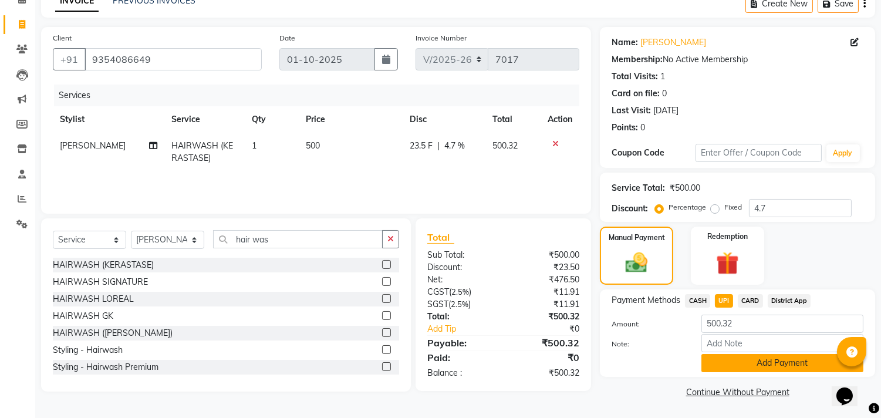
click at [741, 364] on button "Add Payment" at bounding box center [782, 363] width 162 height 18
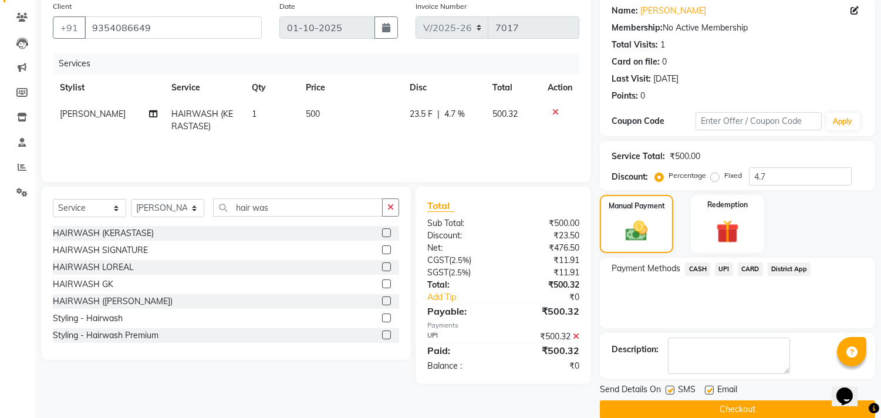
scroll to position [110, 0]
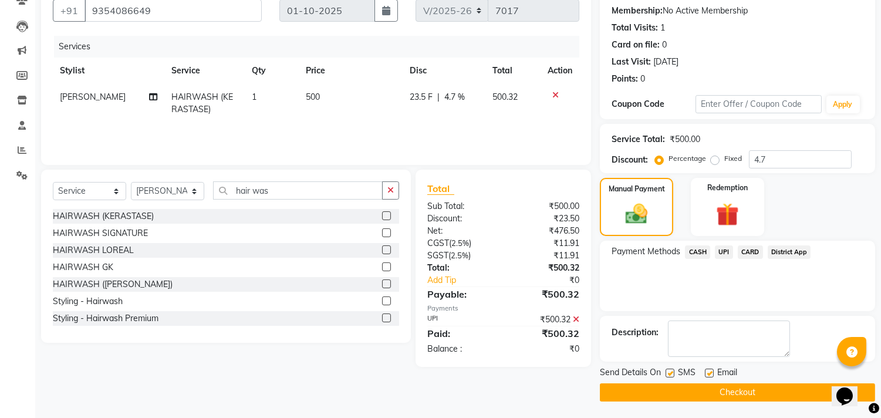
click at [664, 390] on button "Checkout" at bounding box center [737, 392] width 275 height 18
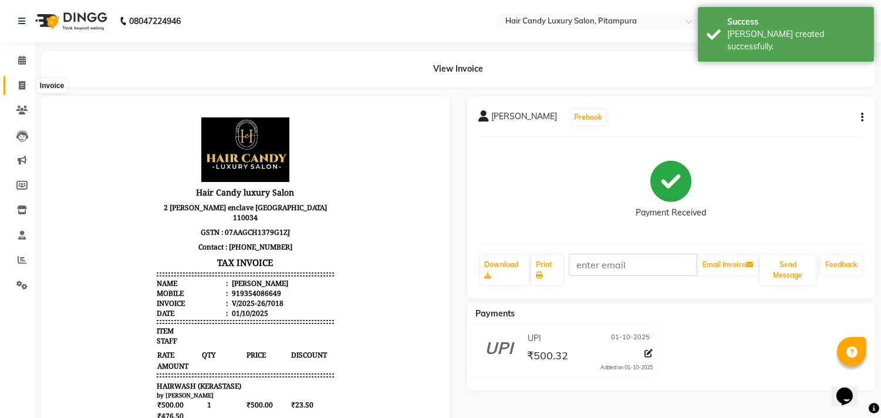
click at [16, 84] on span at bounding box center [22, 85] width 21 height 13
select select "service"
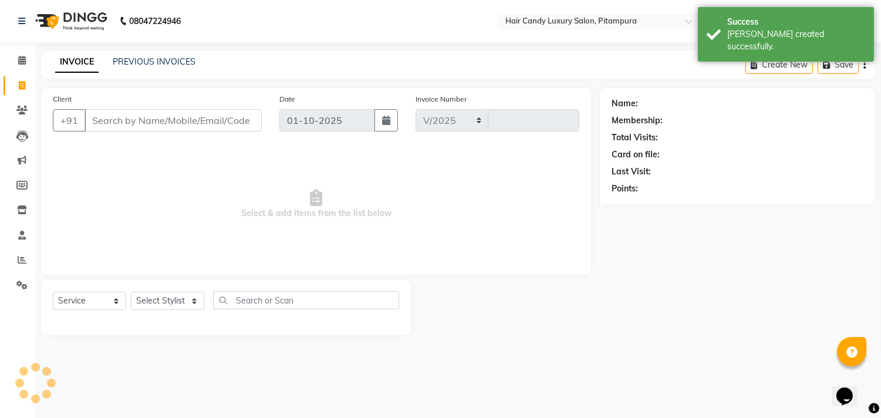
select select "4720"
type input "7019"
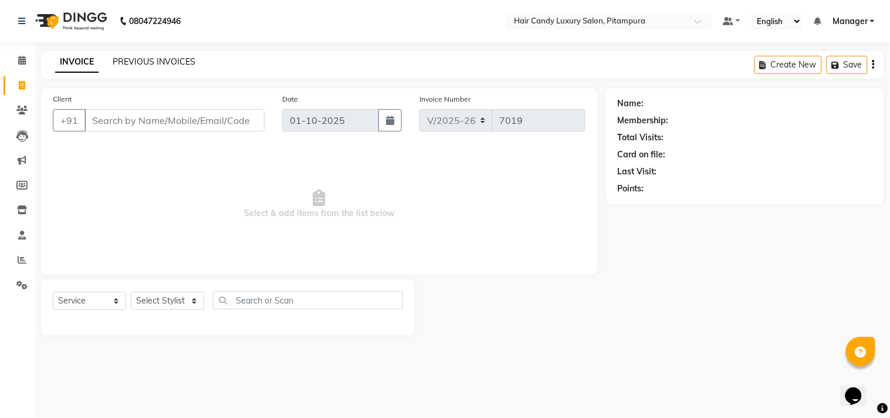
click at [175, 59] on link "PREVIOUS INVOICES" at bounding box center [154, 61] width 83 height 11
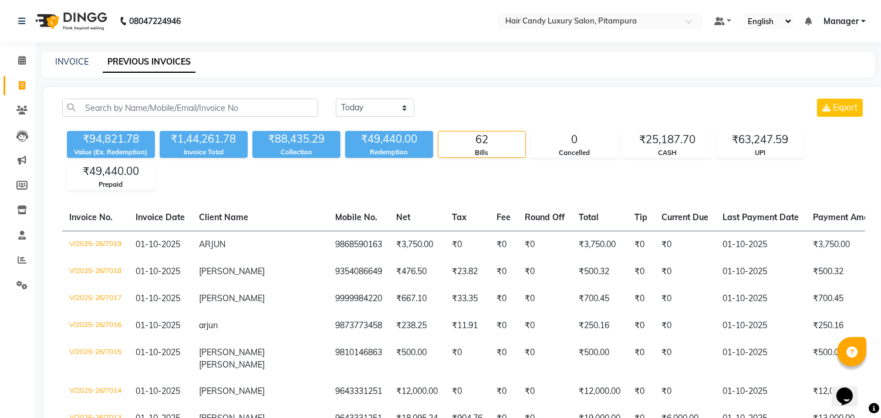
click at [18, 79] on span at bounding box center [22, 85] width 21 height 13
select select "4720"
select select "service"
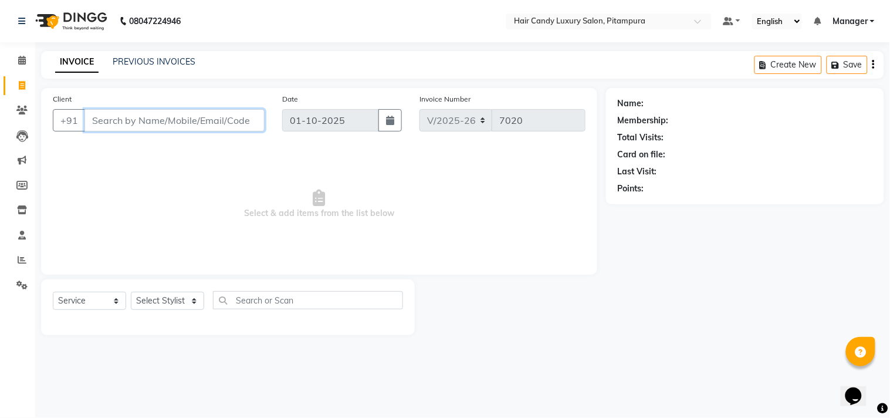
click at [235, 121] on input "Client" at bounding box center [174, 120] width 180 height 22
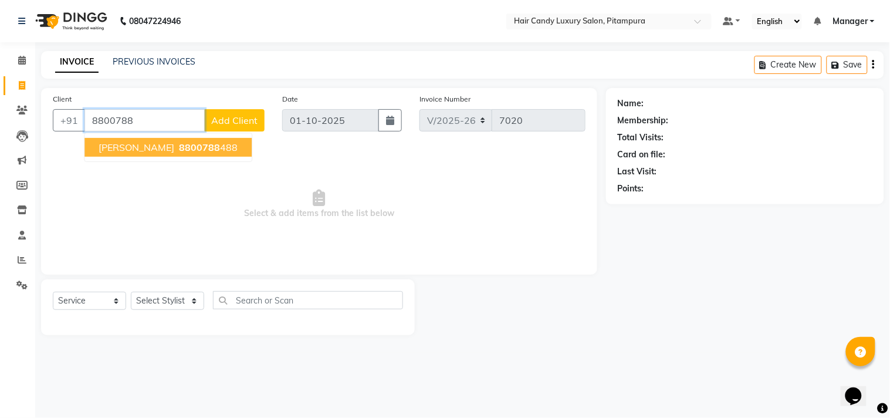
click at [190, 144] on button "vibhor 8800788 488" at bounding box center [167, 147] width 167 height 19
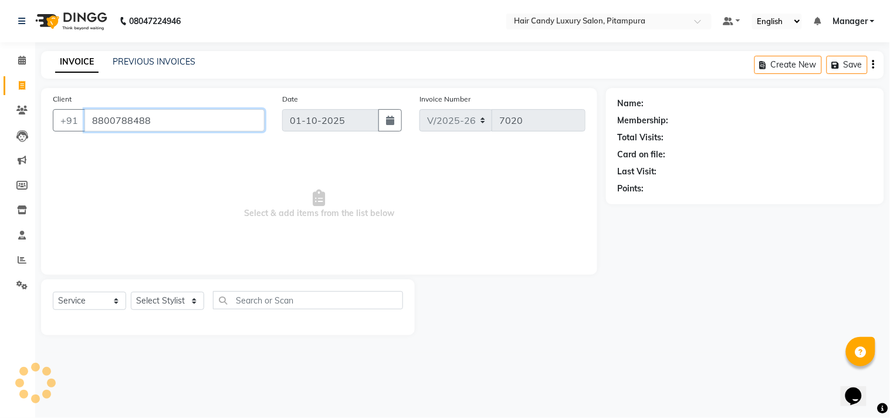
type input "8800788488"
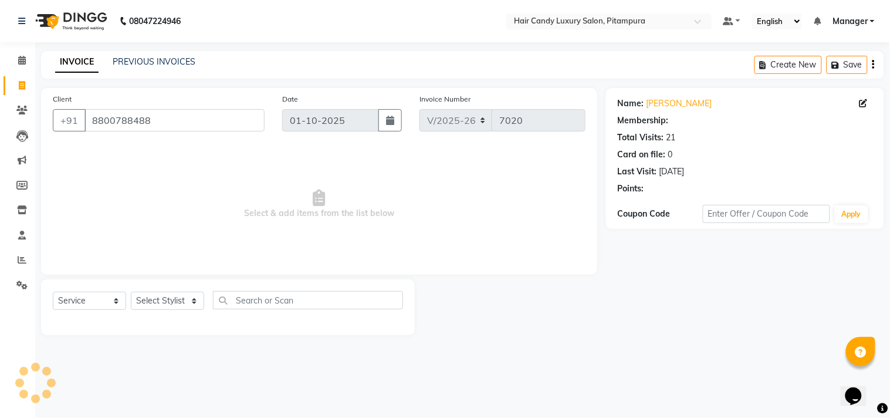
select select "1: Object"
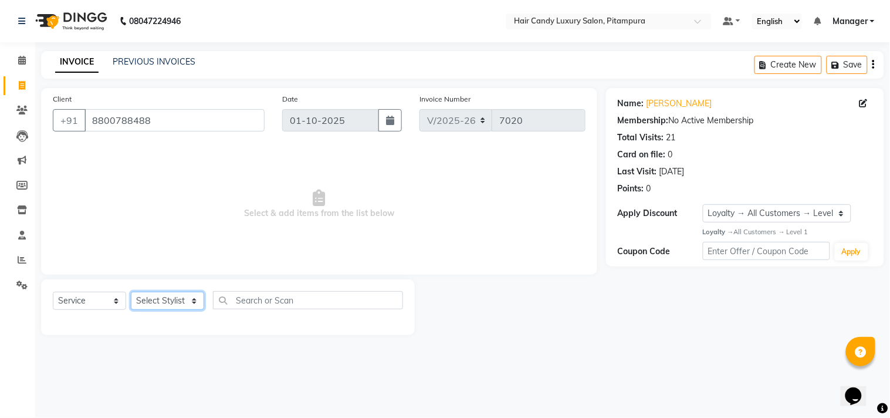
click at [196, 300] on select "Select Stylist [PERSON_NAME] [PERSON_NAME] [PERSON_NAME] [PERSON_NAME] [PERSON_…" at bounding box center [167, 301] width 73 height 18
select select "28014"
click at [131, 292] on select "Select Stylist [PERSON_NAME] [PERSON_NAME] [PERSON_NAME] [PERSON_NAME] [PERSON_…" at bounding box center [167, 301] width 73 height 18
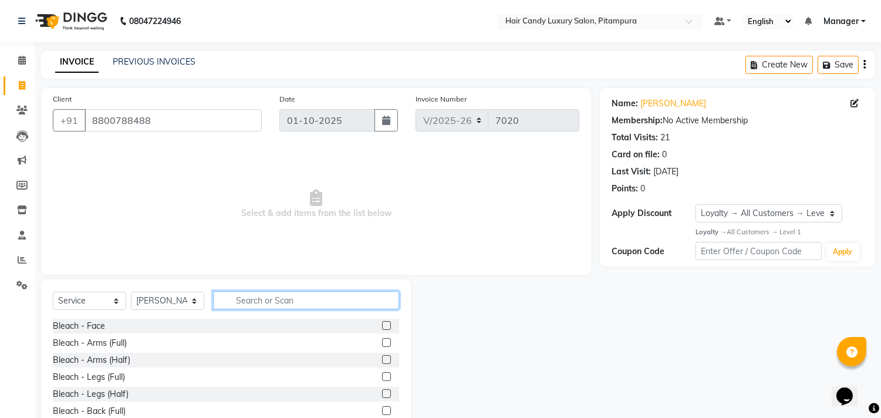
click at [268, 306] on input "text" at bounding box center [306, 300] width 186 height 18
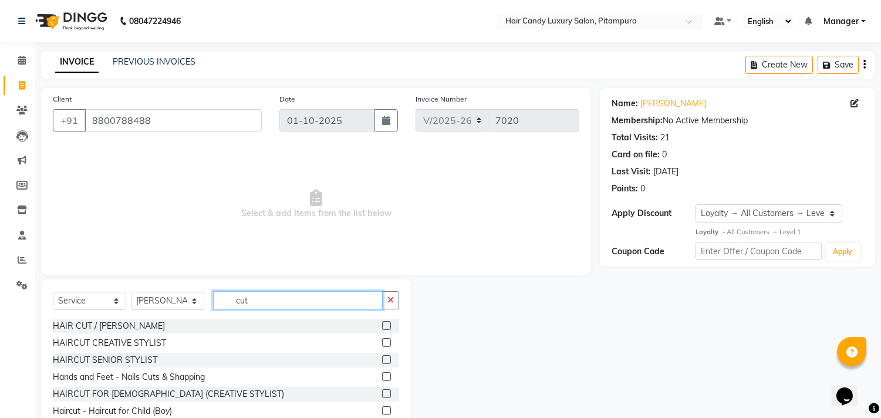
type input "cut"
click at [382, 339] on label at bounding box center [386, 342] width 9 height 9
click at [382, 339] on input "checkbox" at bounding box center [386, 343] width 8 height 8
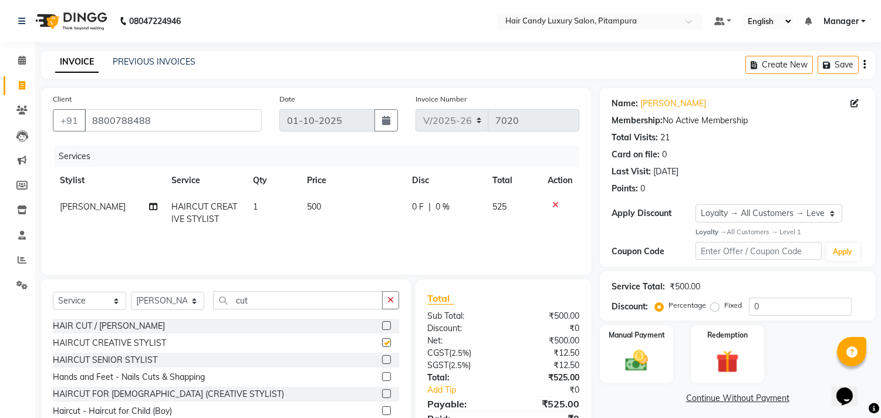
checkbox input "false"
click at [192, 301] on select "Select Stylist [PERSON_NAME] [PERSON_NAME] [PERSON_NAME] [PERSON_NAME] [PERSON_…" at bounding box center [167, 301] width 73 height 18
select select "28016"
click at [131, 292] on select "Select Stylist [PERSON_NAME] [PERSON_NAME] [PERSON_NAME] [PERSON_NAME] [PERSON_…" at bounding box center [167, 301] width 73 height 18
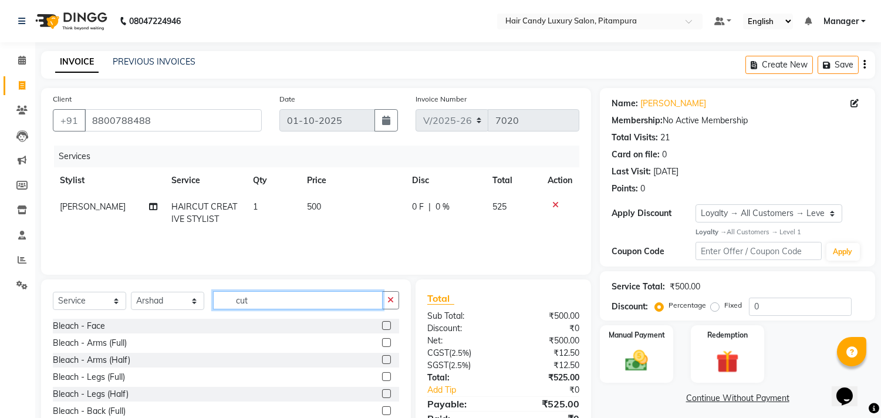
drag, startPoint x: 280, startPoint y: 297, endPoint x: 224, endPoint y: 301, distance: 57.1
click at [224, 301] on input "cut" at bounding box center [298, 300] width 170 height 18
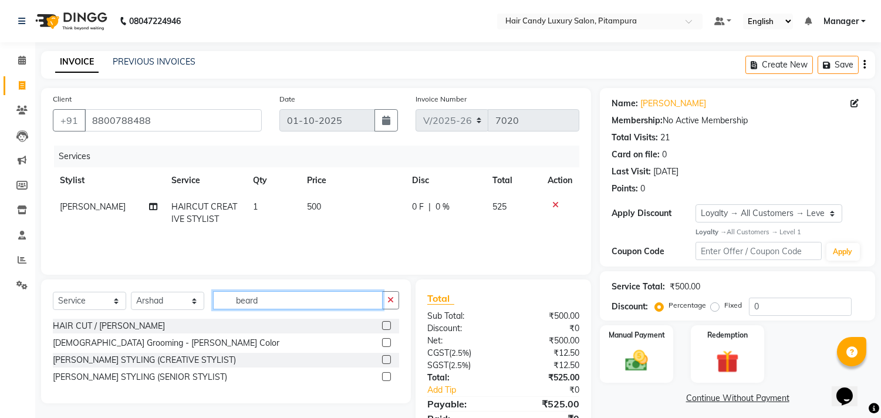
type input "beard"
click at [387, 358] on label at bounding box center [386, 359] width 9 height 9
click at [387, 358] on input "checkbox" at bounding box center [386, 360] width 8 height 8
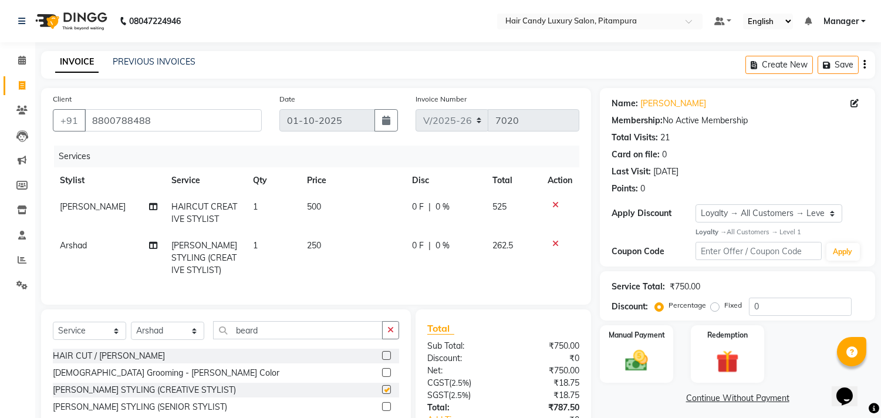
checkbox input "false"
click at [191, 340] on select "Select Stylist Aarif AMAN ANJALI Arman Arshad ARSHAD SALMANI ASHU FAIZ gaurav H…" at bounding box center [167, 331] width 73 height 18
select select "28024"
click at [131, 332] on select "Select Stylist Aarif AMAN ANJALI Arman Arshad ARSHAD SALMANI ASHU FAIZ gaurav H…" at bounding box center [167, 331] width 73 height 18
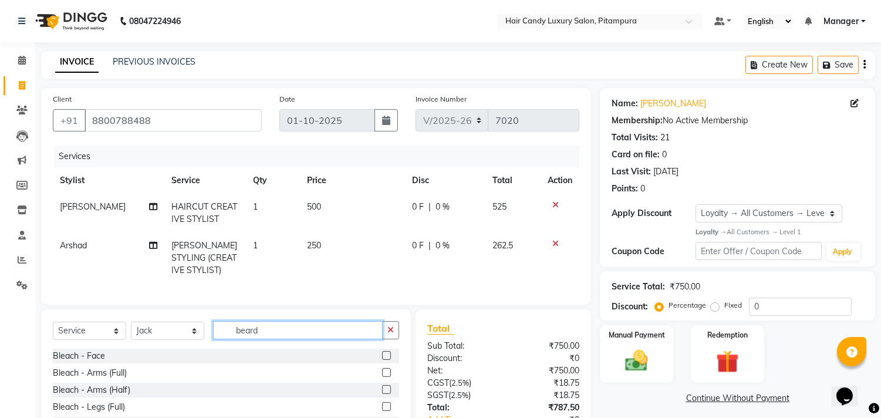
click at [268, 338] on input "beard" at bounding box center [298, 330] width 170 height 18
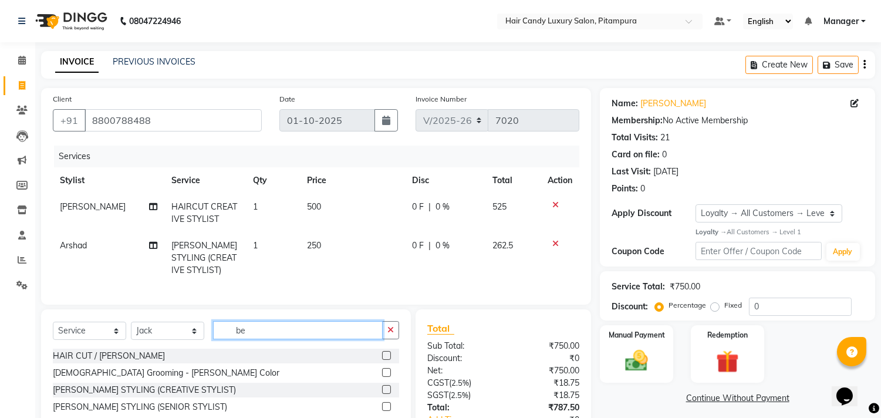
type input "b"
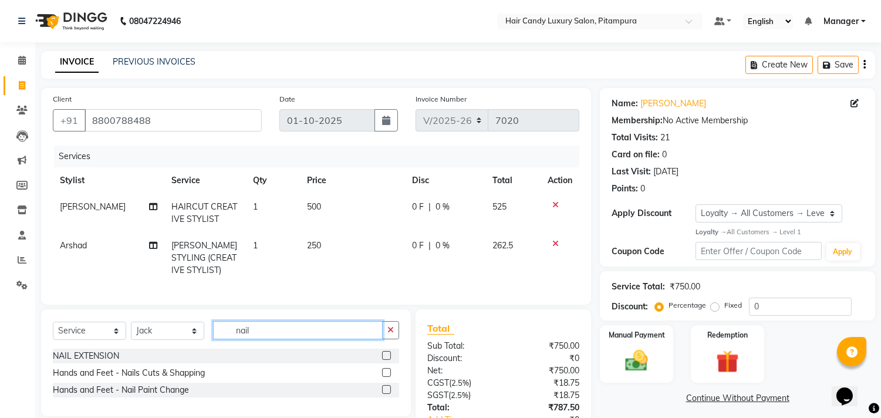
type input "nail"
click at [385, 394] on label at bounding box center [386, 389] width 9 height 9
click at [385, 394] on input "checkbox" at bounding box center [386, 390] width 8 height 8
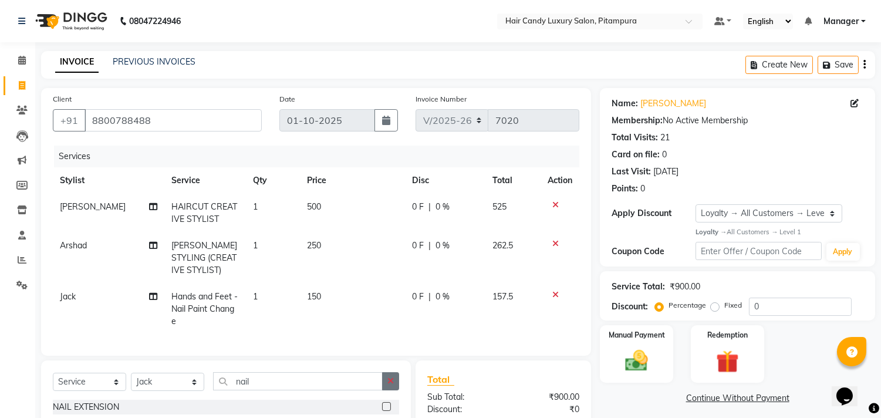
checkbox input "false"
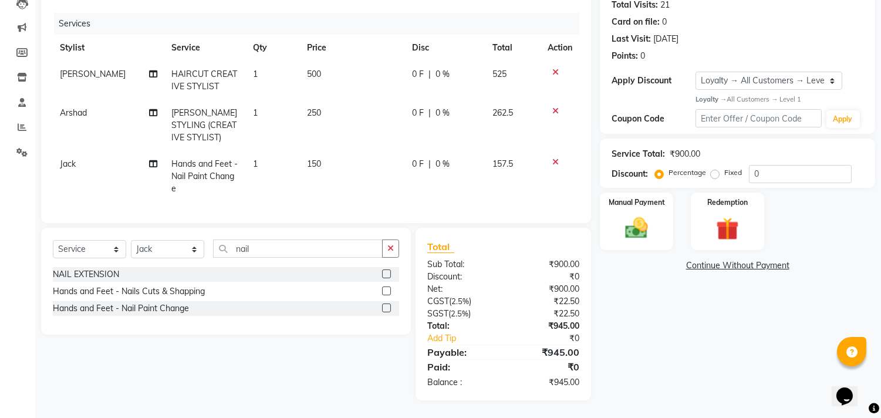
scroll to position [142, 0]
click at [317, 158] on span "150" at bounding box center [314, 163] width 14 height 11
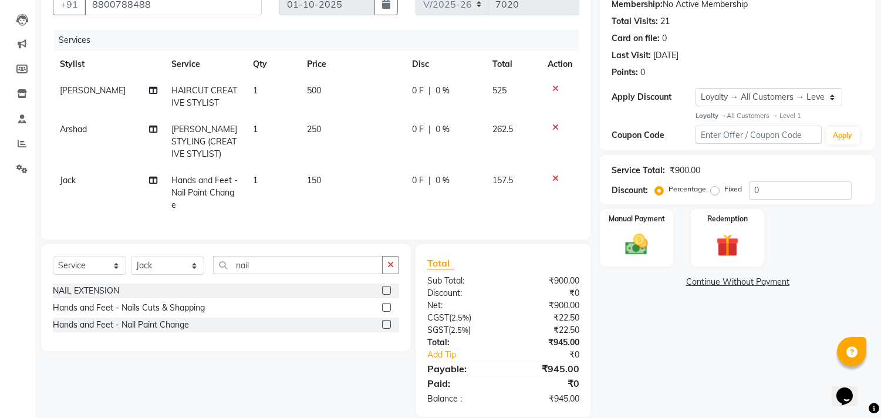
select select "28024"
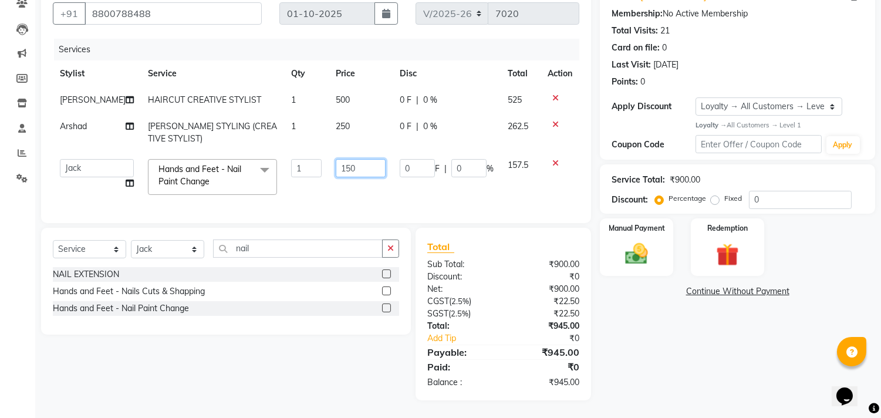
click at [336, 159] on input "150" at bounding box center [361, 168] width 50 height 18
type input "300"
click at [190, 249] on div "Client +91 8800788488 Date 01-10-2025 Invoice Number V/2025 V/2025-26 7020 Serv…" at bounding box center [315, 190] width 567 height 419
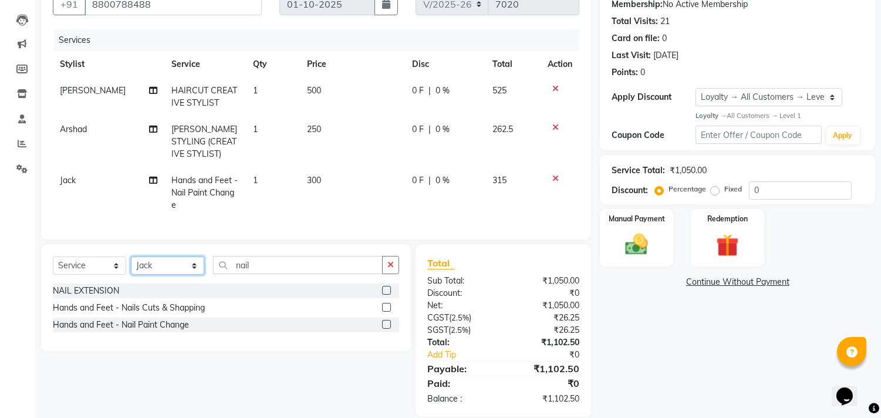
select select "90662"
click at [131, 266] on select "Select Stylist Aarif AMAN ANJALI Arman Arshad ARSHAD SALMANI ASHU FAIZ gaurav H…" at bounding box center [167, 265] width 73 height 18
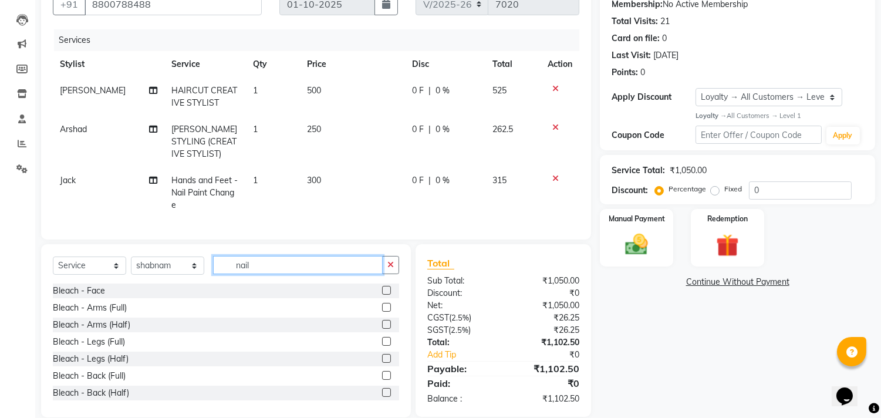
drag, startPoint x: 302, startPoint y: 271, endPoint x: 221, endPoint y: 276, distance: 80.6
click at [221, 274] on input "nail" at bounding box center [298, 265] width 170 height 18
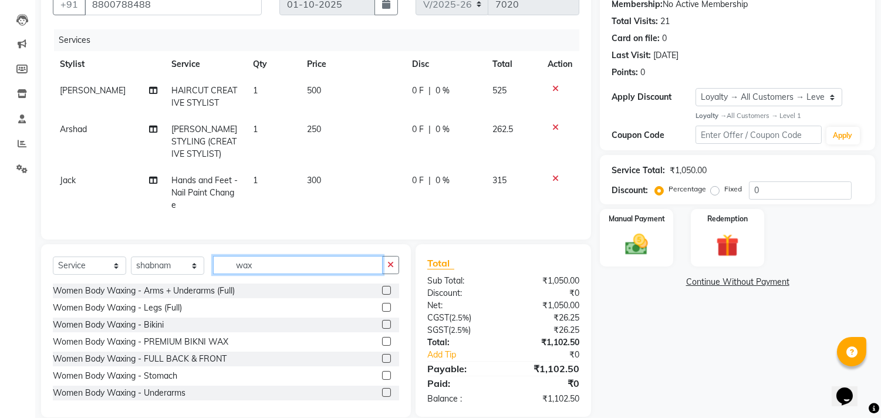
type input "wax"
click at [382, 295] on label at bounding box center [386, 290] width 9 height 9
click at [382, 295] on input "checkbox" at bounding box center [386, 291] width 8 height 8
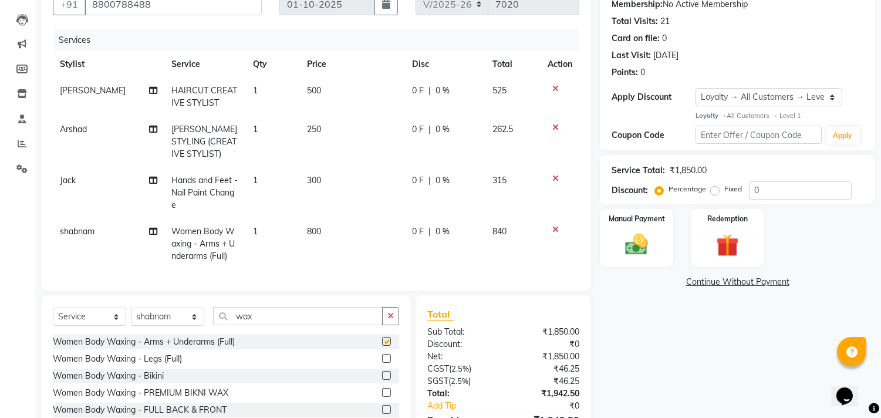
checkbox input "false"
drag, startPoint x: 268, startPoint y: 323, endPoint x: 198, endPoint y: 323, distance: 69.8
click at [198, 323] on div "Select Service Product Membership Package Voucher Prepaid Gift Card Select Styl…" at bounding box center [226, 321] width 346 height 28
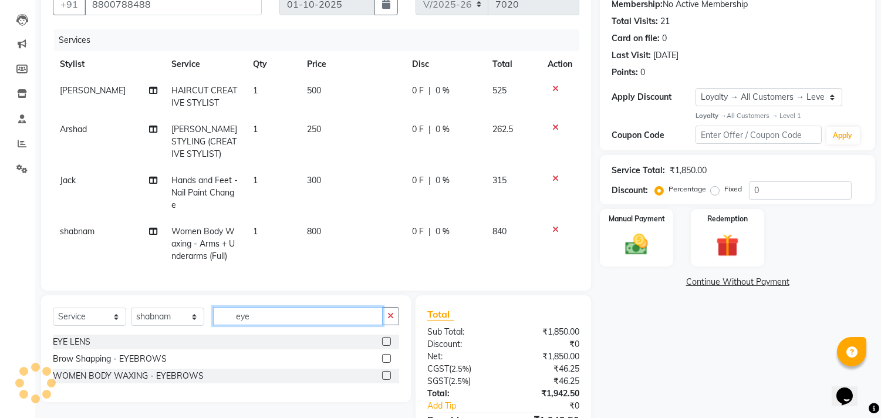
type input "eye"
click at [382, 363] on label at bounding box center [386, 358] width 9 height 9
click at [382, 363] on input "checkbox" at bounding box center [386, 359] width 8 height 8
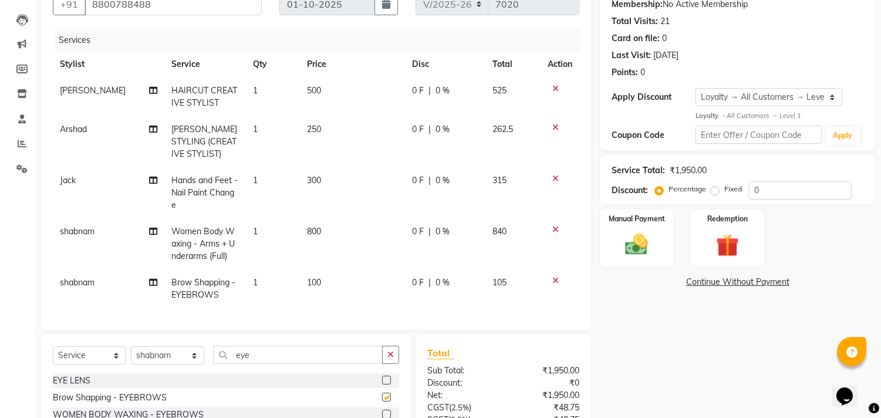
checkbox input "false"
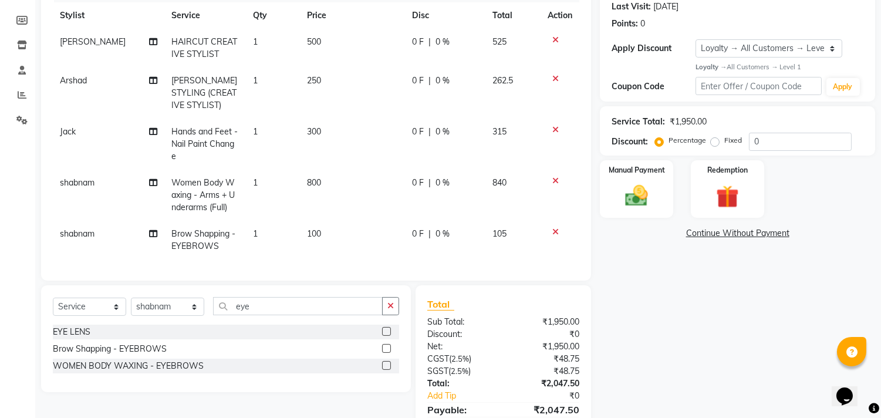
scroll to position [227, 0]
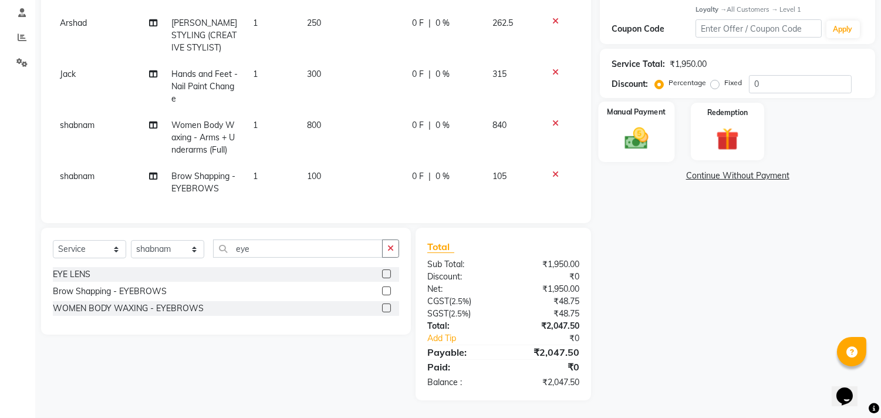
click at [655, 136] on img at bounding box center [636, 138] width 39 height 28
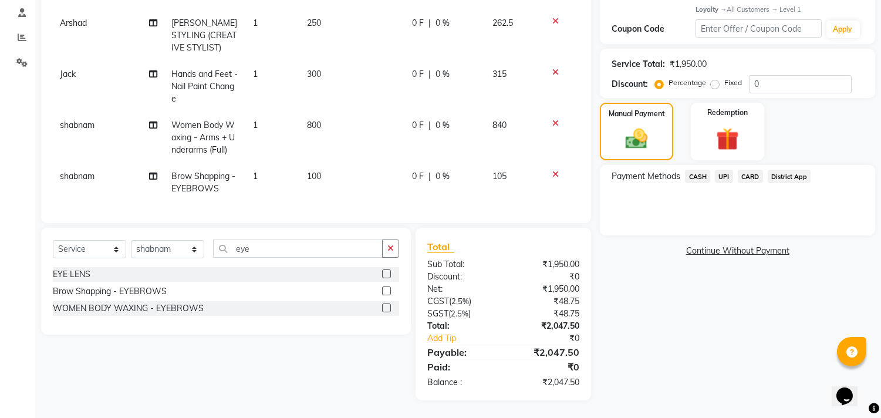
click at [702, 172] on span "CASH" at bounding box center [697, 176] width 25 height 13
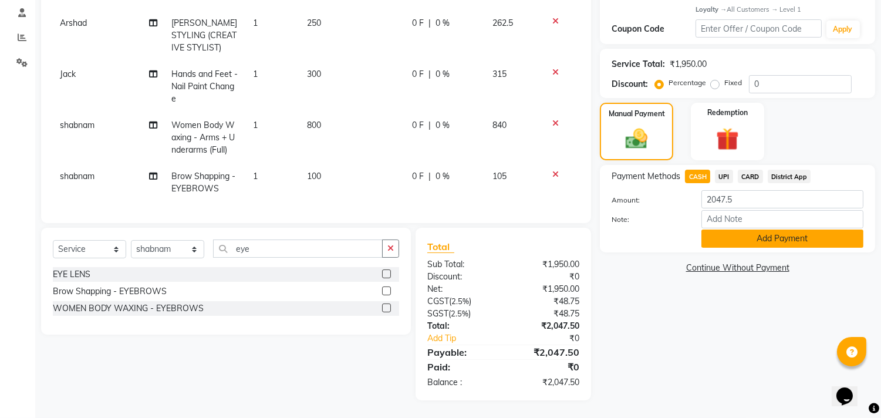
click at [743, 235] on button "Add Payment" at bounding box center [782, 238] width 162 height 18
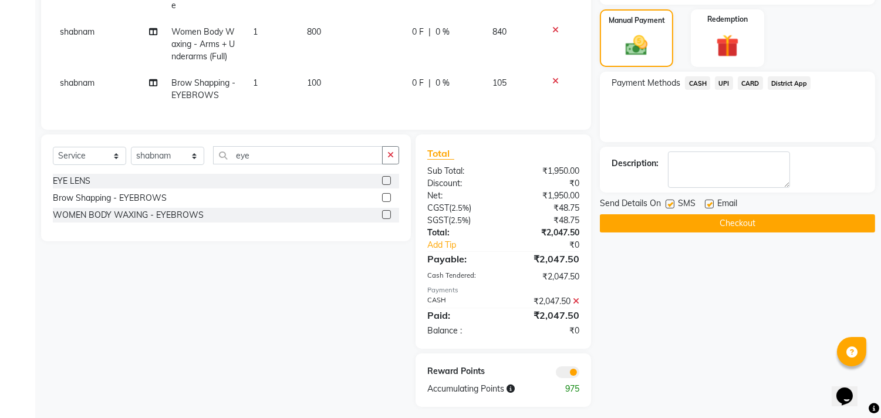
scroll to position [327, 0]
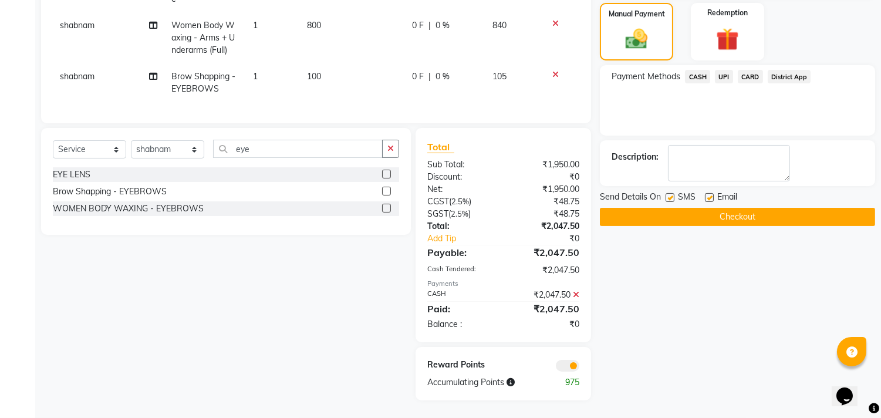
click at [565, 367] on span at bounding box center [567, 366] width 23 height 12
click at [579, 367] on input "checkbox" at bounding box center [579, 367] width 0 height 0
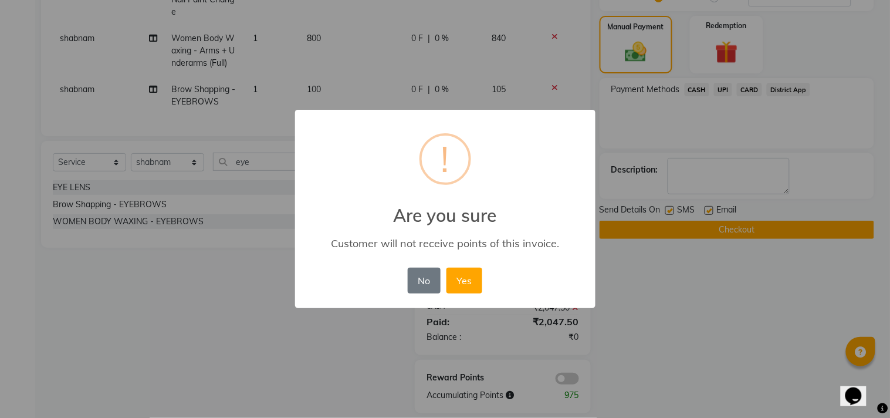
drag, startPoint x: 472, startPoint y: 273, endPoint x: 506, endPoint y: 270, distance: 34.2
click at [476, 274] on button "Yes" at bounding box center [465, 281] width 36 height 26
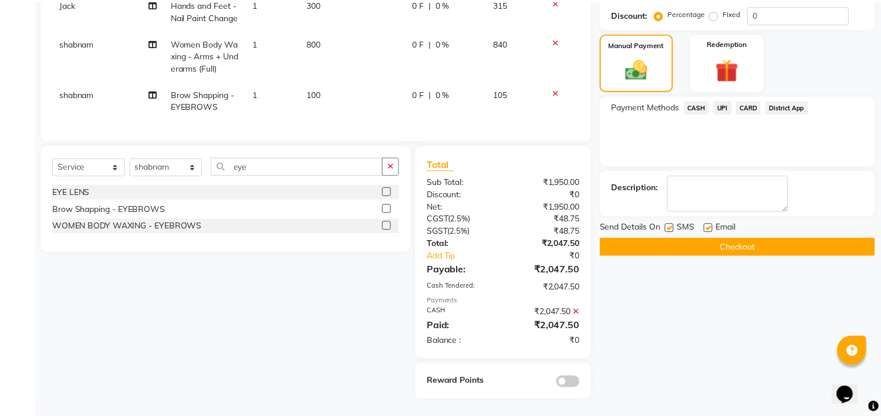
scroll to position [302, 0]
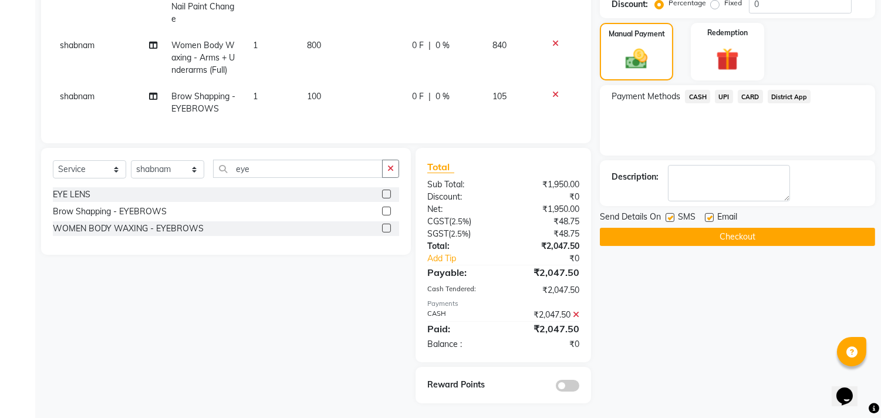
drag, startPoint x: 671, startPoint y: 237, endPoint x: 666, endPoint y: 245, distance: 9.0
click at [670, 239] on button "Checkout" at bounding box center [737, 237] width 275 height 18
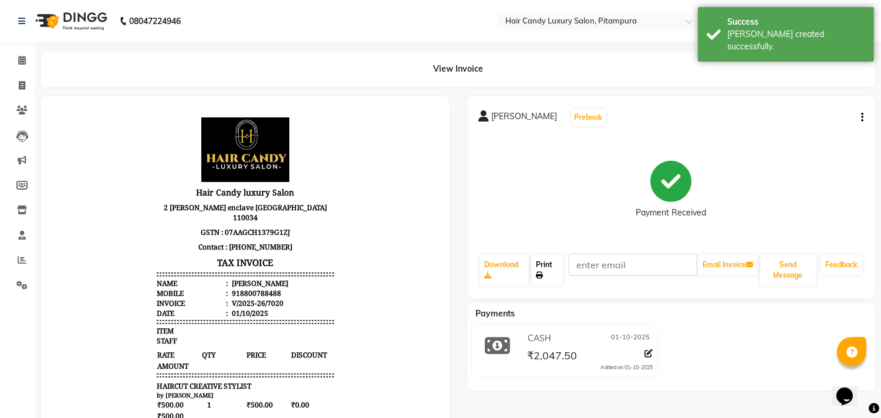
click at [554, 268] on link "Print" at bounding box center [547, 270] width 32 height 31
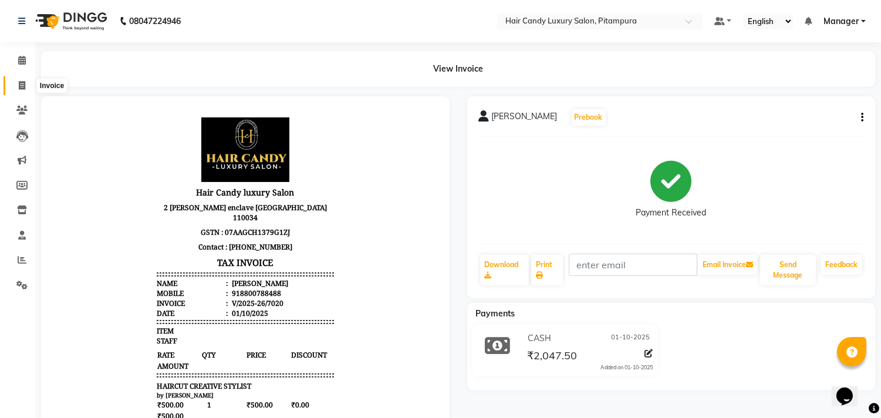
click at [25, 84] on icon at bounding box center [22, 85] width 6 height 9
select select "service"
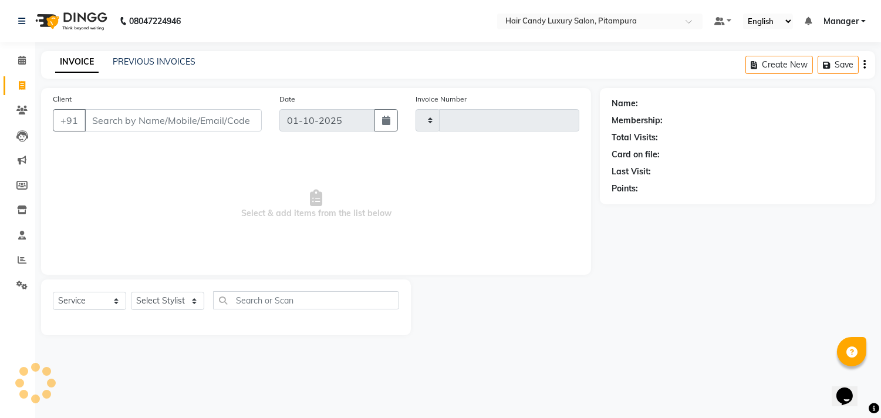
type input "7023"
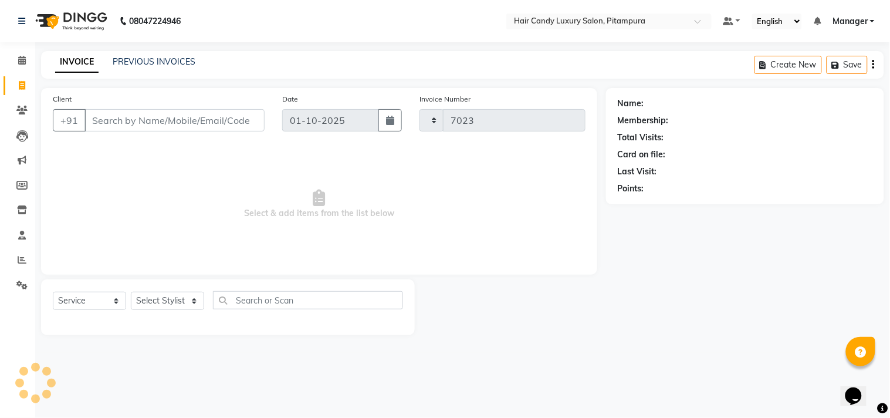
select select "4720"
click at [173, 59] on link "PREVIOUS INVOICES" at bounding box center [154, 61] width 83 height 11
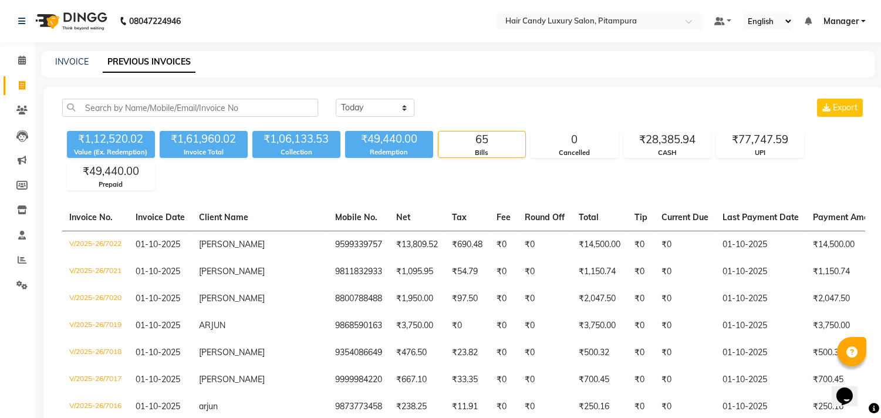
click at [34, 77] on li "Invoice" at bounding box center [17, 85] width 35 height 25
click at [28, 83] on span at bounding box center [22, 85] width 21 height 13
select select "4720"
select select "service"
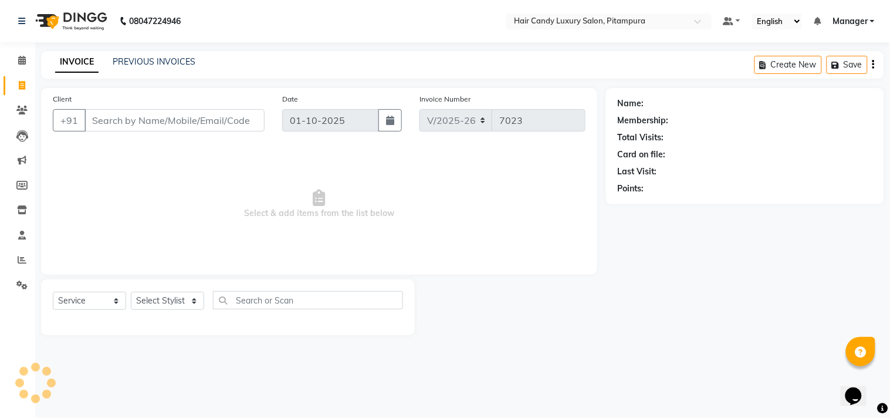
click at [137, 115] on input "Client" at bounding box center [174, 120] width 180 height 22
type input "9599339757"
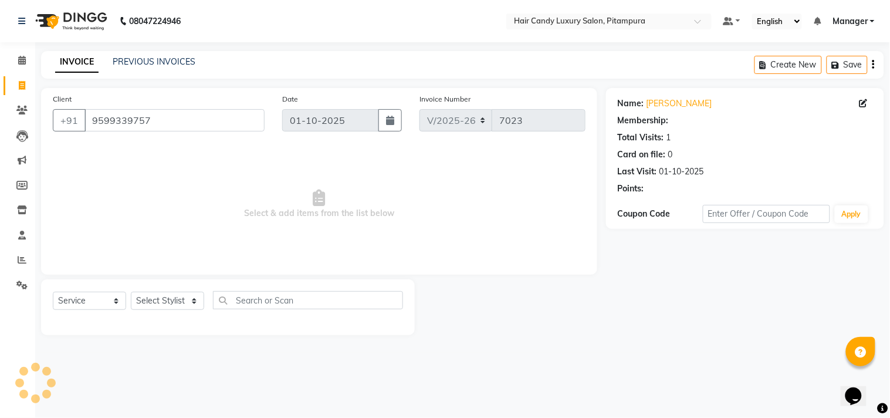
select select "1: Object"
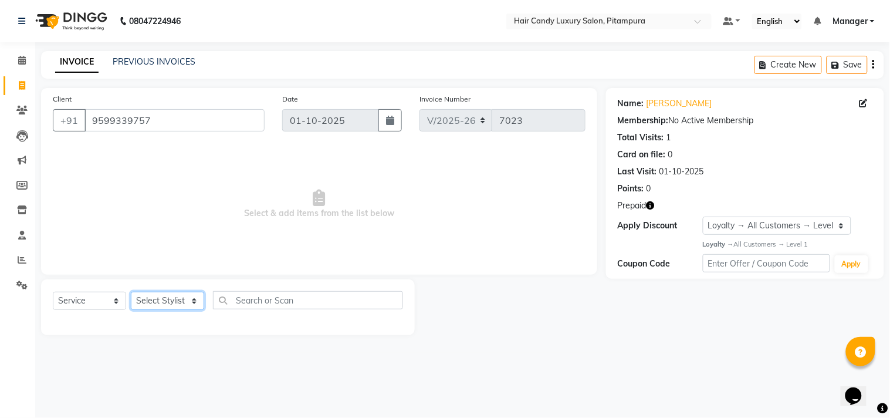
click at [163, 296] on select "Select Stylist Aarif AMAN ANJALI Arman Arshad ARSHAD SALMANI ASHU FAIZ gaurav H…" at bounding box center [167, 301] width 73 height 18
select select "93447"
click at [131, 292] on select "Select Stylist Aarif AMAN ANJALI Arman Arshad ARSHAD SALMANI ASHU FAIZ gaurav H…" at bounding box center [167, 301] width 73 height 18
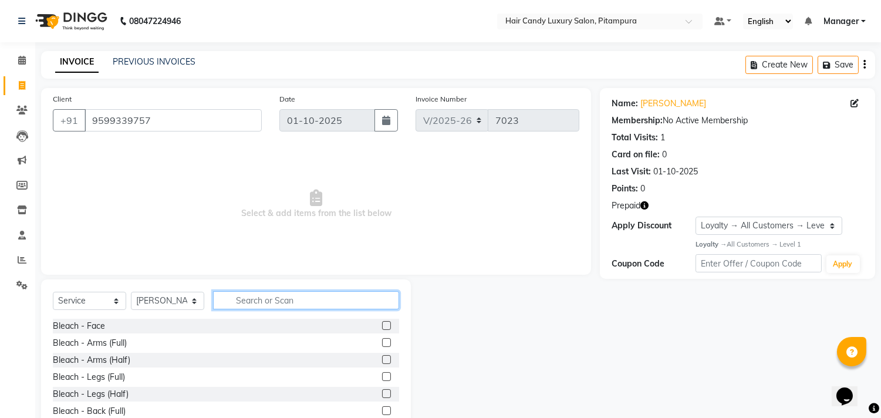
click at [280, 305] on input "text" at bounding box center [306, 300] width 186 height 18
type input "boto"
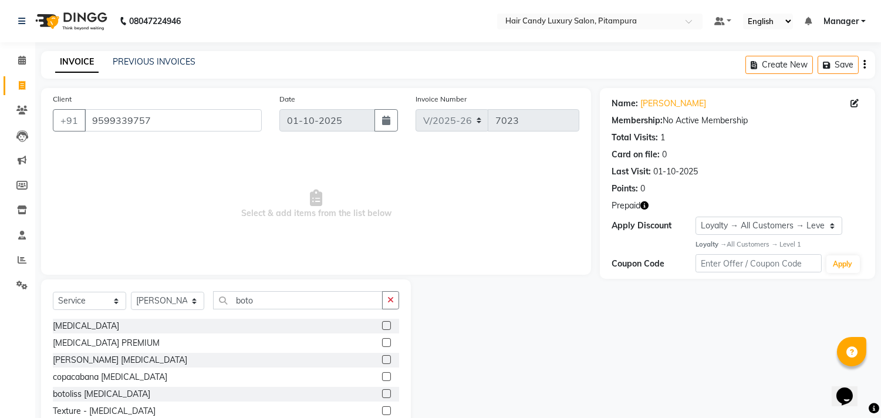
click at [383, 377] on label at bounding box center [386, 376] width 9 height 9
click at [383, 377] on input "checkbox" at bounding box center [386, 377] width 8 height 8
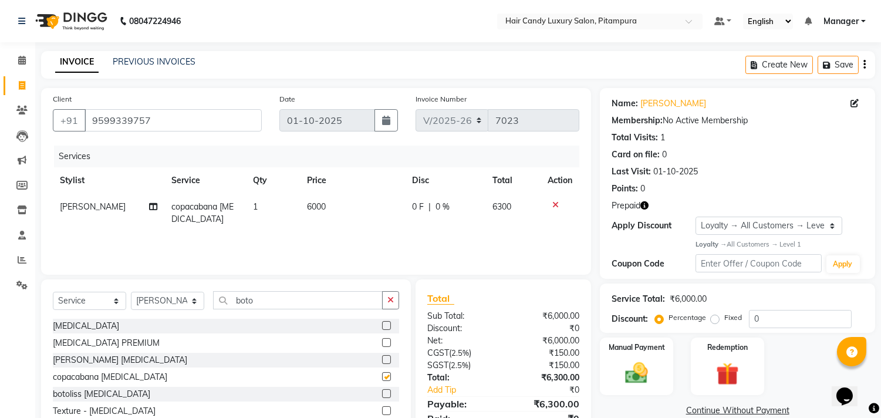
checkbox input "false"
click at [324, 200] on td "6000" at bounding box center [352, 213] width 105 height 39
select select "93447"
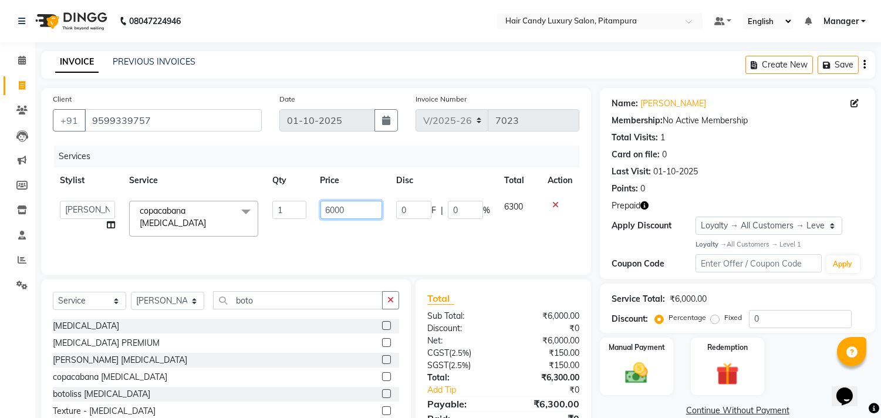
drag, startPoint x: 352, startPoint y: 207, endPoint x: 161, endPoint y: 195, distance: 191.1
click at [161, 195] on tr "Aarif AMAN ANJALI Arman Arshad ARSHAD SALMANI ASHU FAIZ gaurav Hanish harshit J…" at bounding box center [316, 219] width 526 height 50
type input "6500"
click at [719, 372] on img at bounding box center [727, 373] width 39 height 29
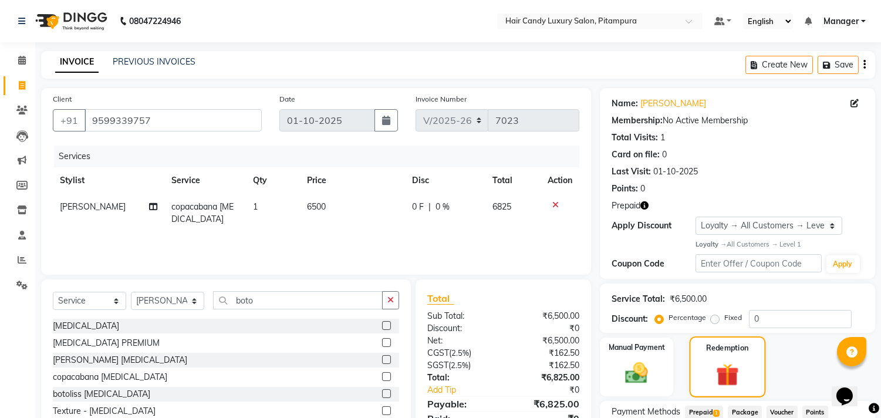
scroll to position [94, 0]
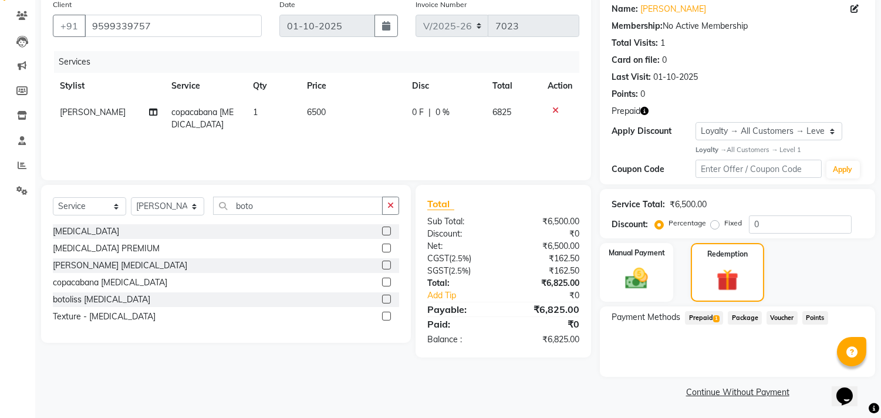
click at [707, 314] on span "Prepaid 1" at bounding box center [704, 317] width 38 height 13
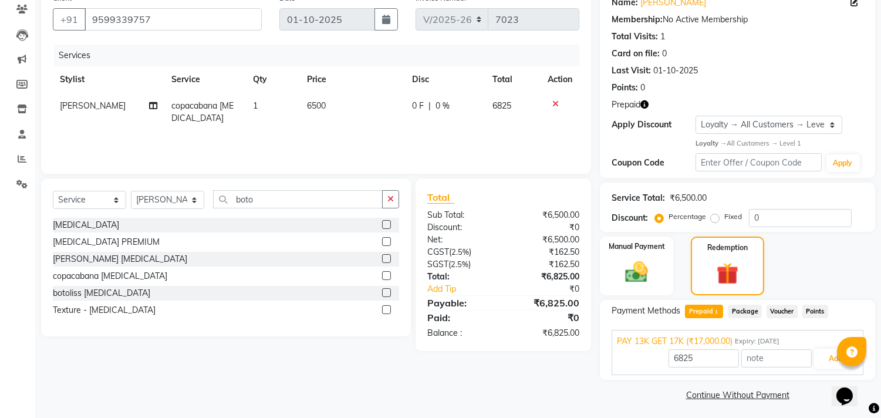
scroll to position [103, 0]
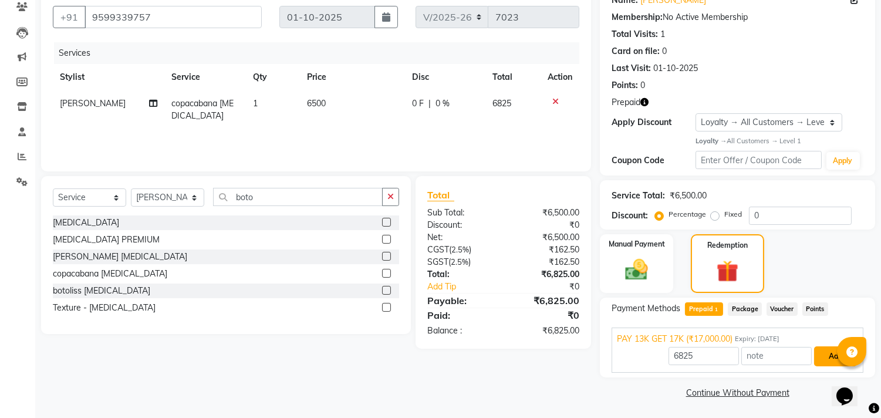
click at [824, 358] on button "Add" at bounding box center [835, 356] width 43 height 20
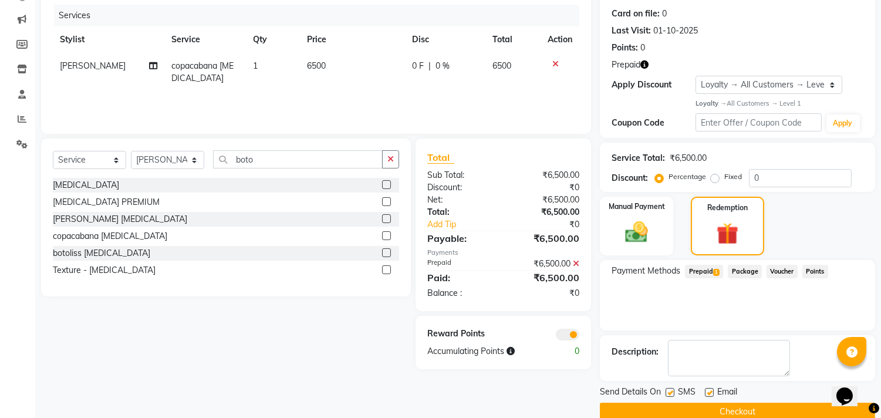
scroll to position [161, 0]
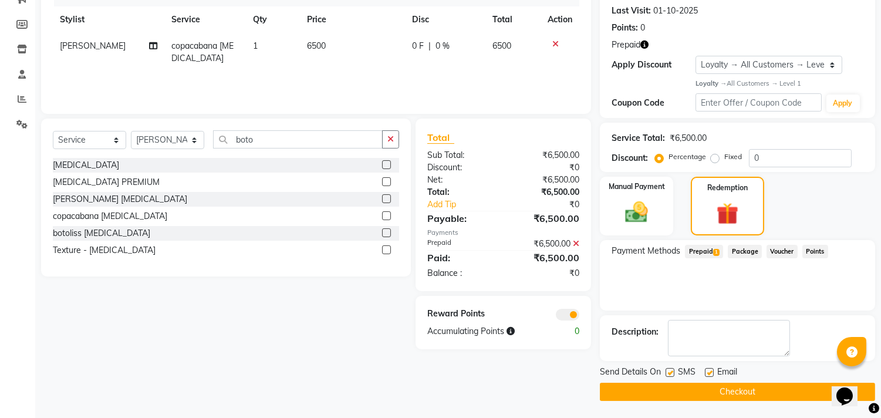
click at [677, 390] on button "Checkout" at bounding box center [737, 392] width 275 height 18
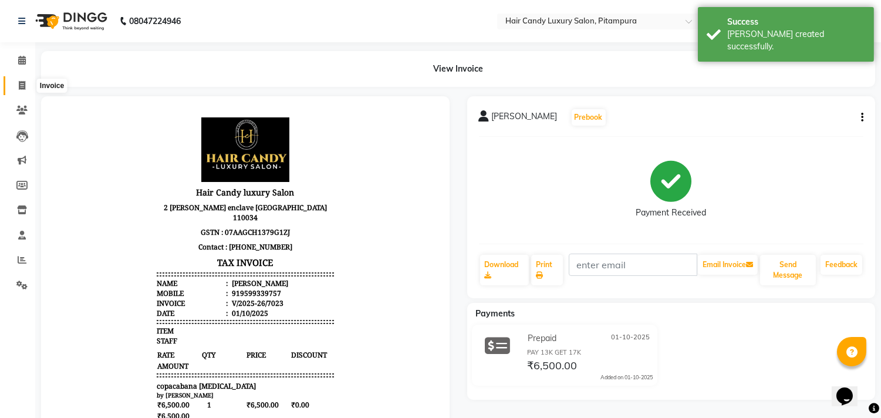
click at [25, 85] on icon at bounding box center [22, 85] width 6 height 9
select select "service"
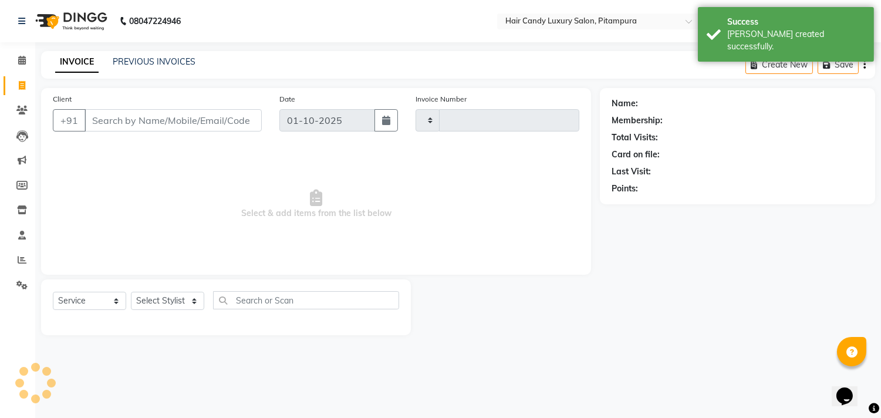
type input "7024"
select select "4720"
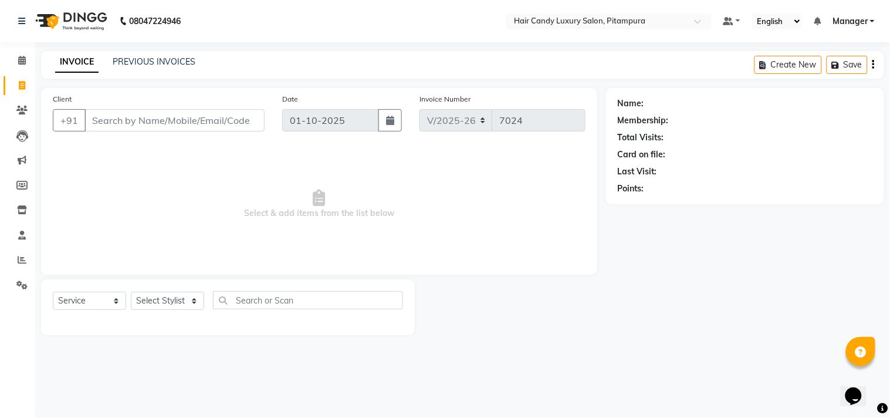
click at [160, 68] on div "INVOICE PREVIOUS INVOICES" at bounding box center [125, 62] width 168 height 13
click at [167, 62] on link "PREVIOUS INVOICES" at bounding box center [154, 61] width 83 height 11
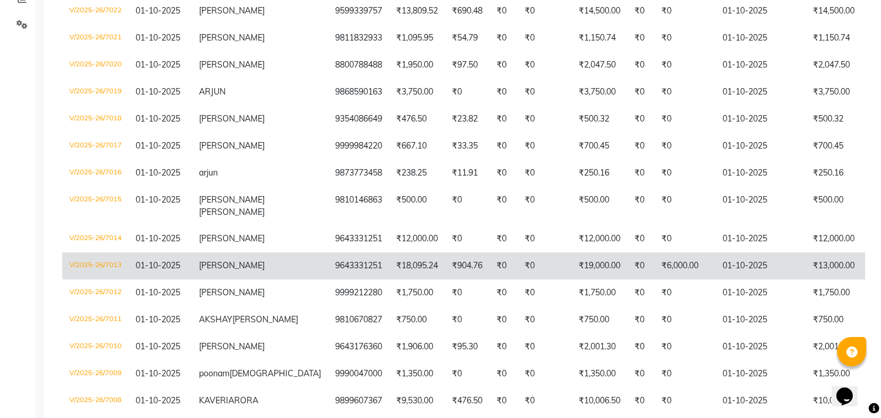
scroll to position [326, 0]
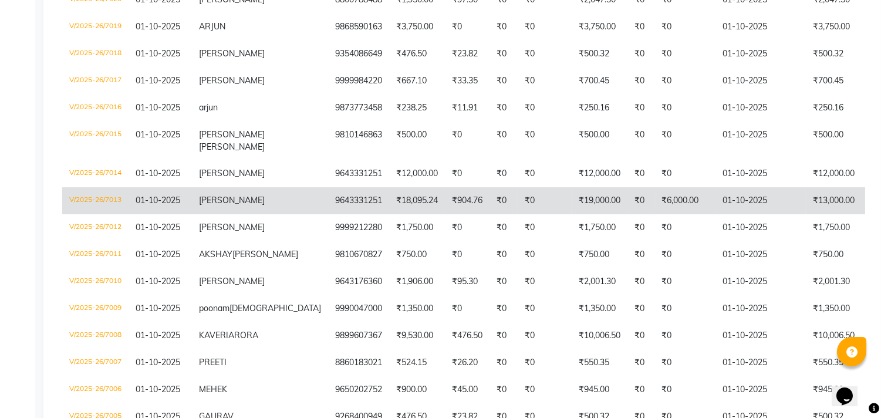
click at [328, 214] on td "9643331251" at bounding box center [358, 200] width 61 height 27
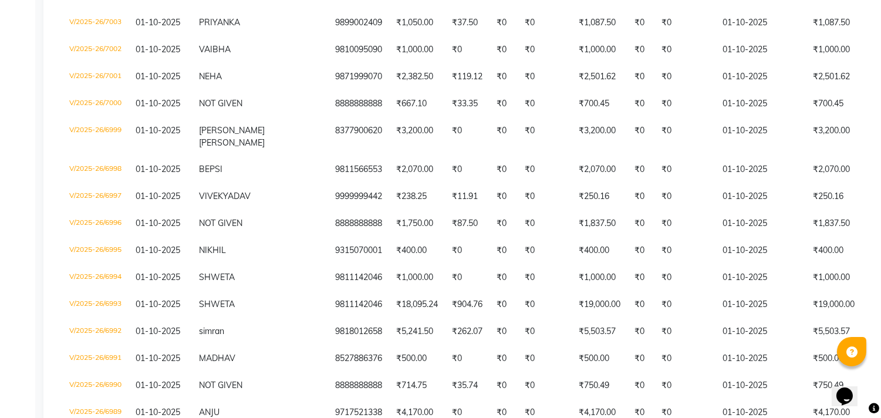
scroll to position [782, 0]
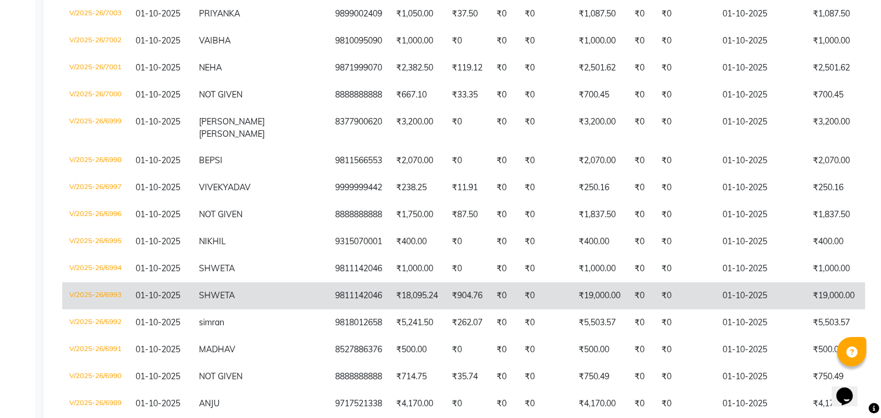
click at [517, 309] on td "₹0" at bounding box center [544, 295] width 54 height 27
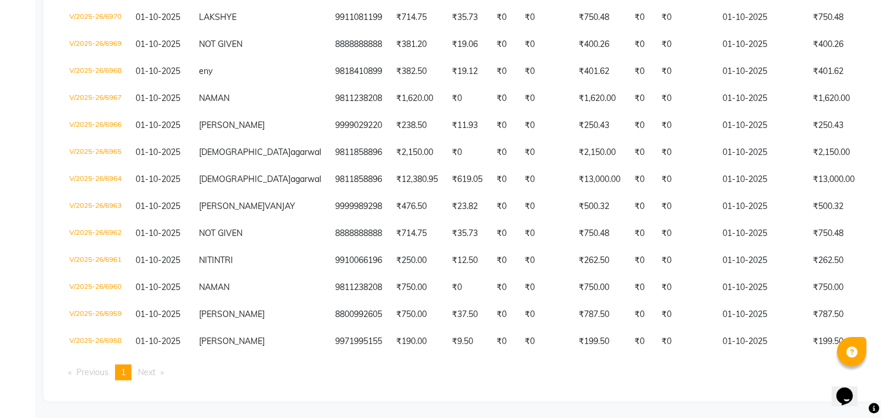
scroll to position [1694, 0]
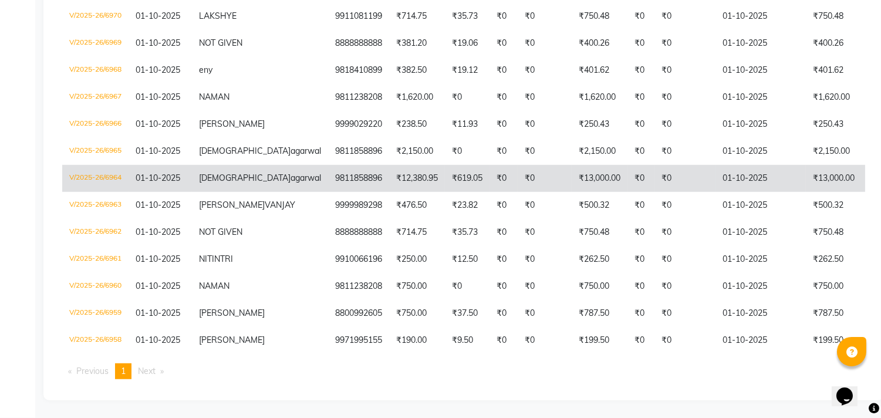
click at [445, 192] on td "₹619.05" at bounding box center [467, 178] width 45 height 27
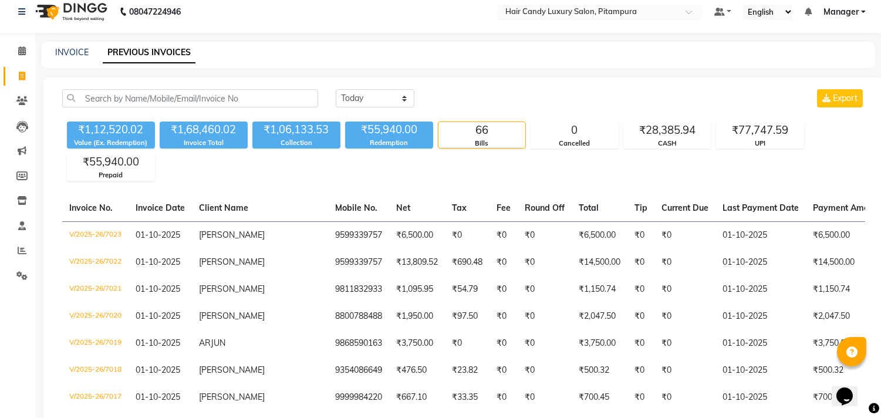
scroll to position [8, 0]
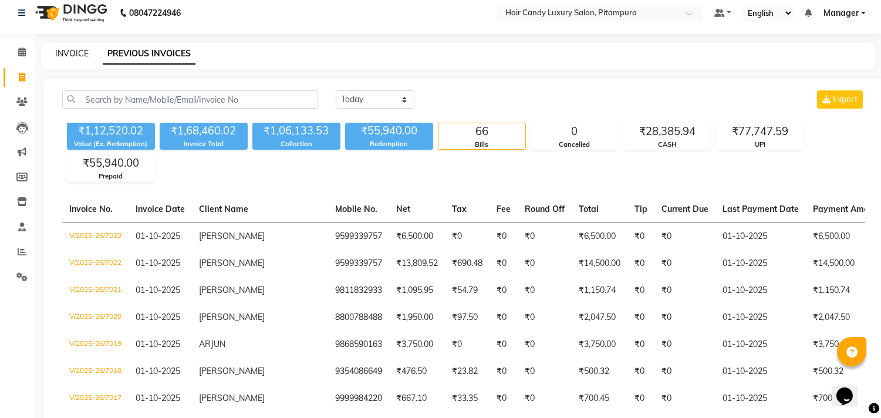
click at [69, 48] on link "INVOICE" at bounding box center [71, 53] width 33 height 11
select select "service"
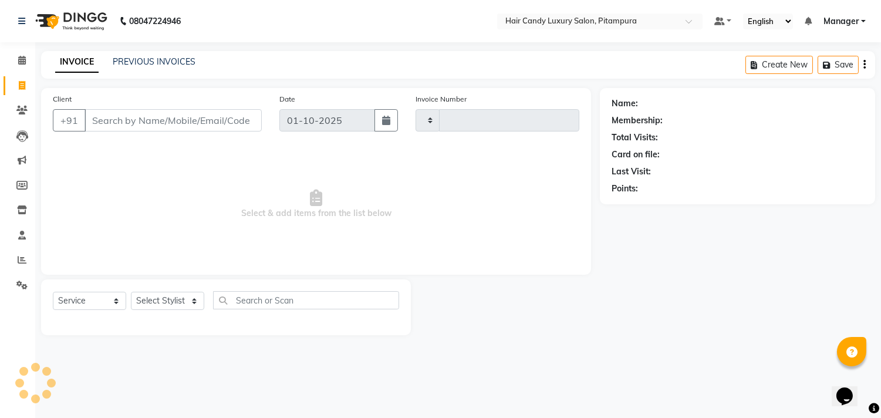
type input "7026"
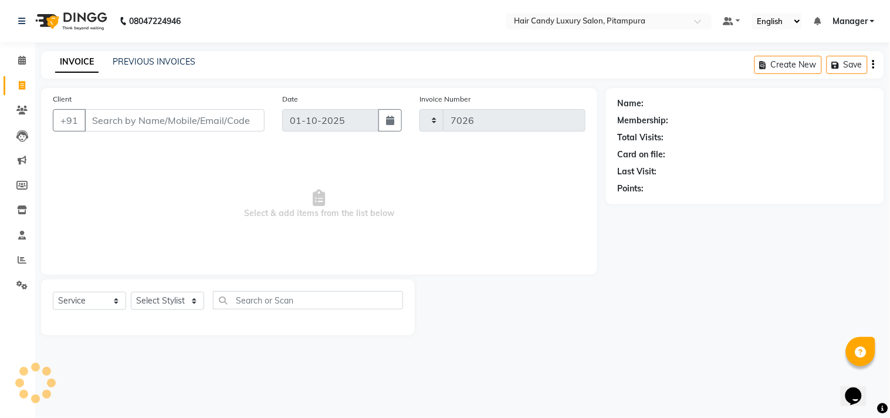
select select "4720"
click at [126, 112] on input "Client" at bounding box center [174, 120] width 180 height 22
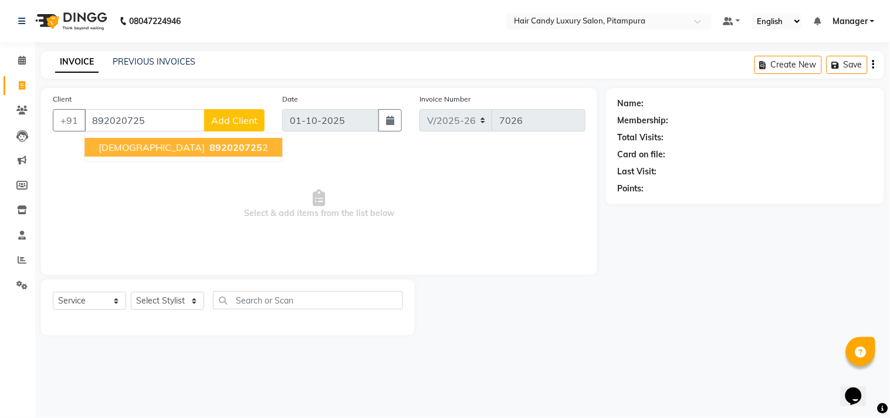
click at [136, 141] on span "CHAITANYA" at bounding box center [152, 147] width 106 height 12
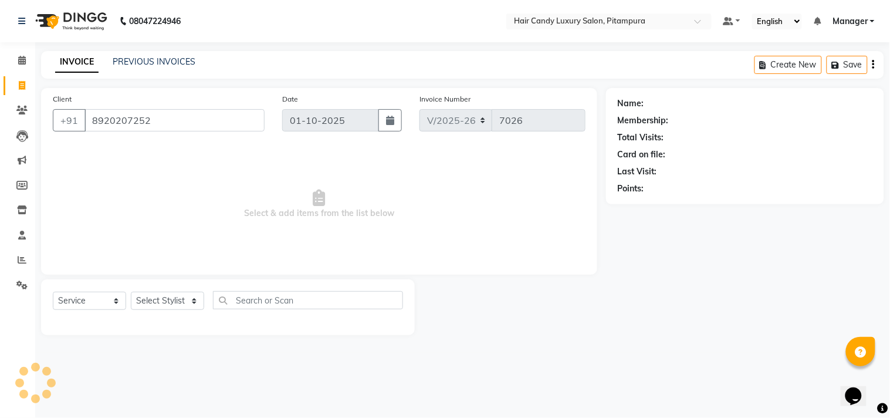
type input "8920207252"
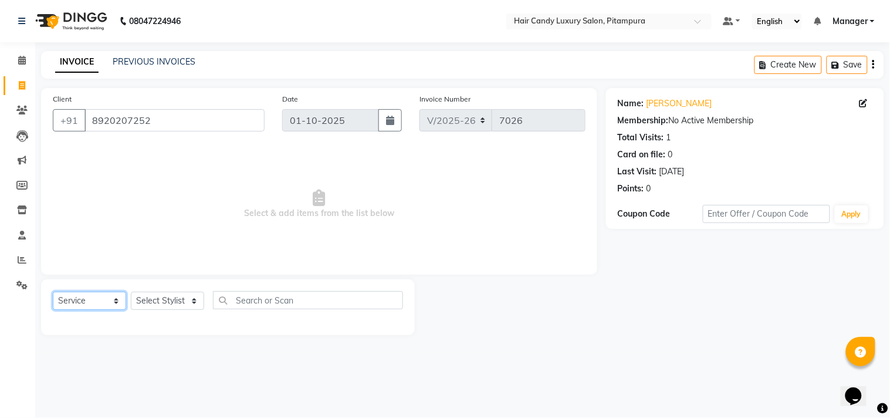
click at [99, 303] on select "Select Service Product Membership Package Voucher Prepaid Gift Card" at bounding box center [89, 301] width 73 height 18
select select "P"
click at [53, 292] on select "Select Service Product Membership Package Voucher Prepaid Gift Card" at bounding box center [89, 301] width 73 height 18
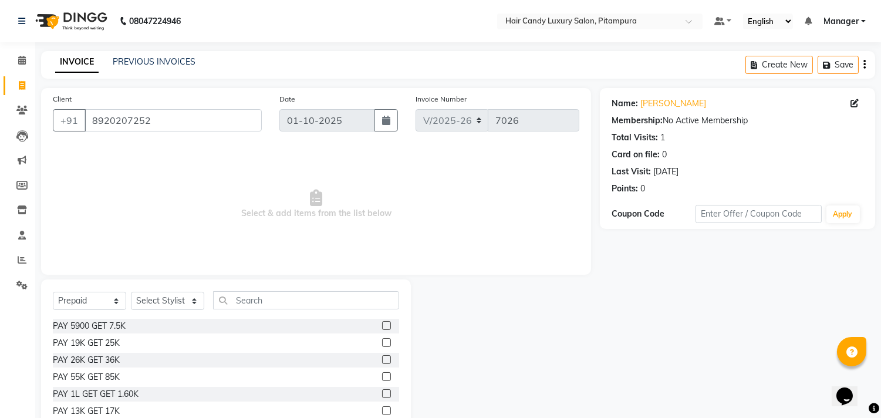
click at [382, 324] on label at bounding box center [386, 325] width 9 height 9
click at [382, 324] on input "checkbox" at bounding box center [386, 326] width 8 height 8
checkbox input "false"
click at [175, 305] on select "Select Stylist Aarif AMAN ANJALI Arman Arshad ARSHAD SALMANI ASHU FAIZ gaurav H…" at bounding box center [167, 301] width 73 height 18
select select "28014"
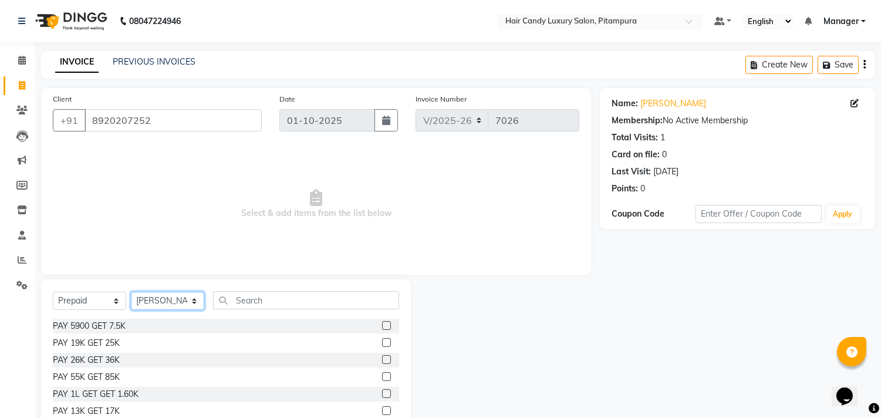
click at [131, 292] on select "Select Stylist Aarif AMAN ANJALI Arman Arshad ARSHAD SALMANI ASHU FAIZ gaurav H…" at bounding box center [167, 301] width 73 height 18
click at [382, 324] on label at bounding box center [386, 325] width 9 height 9
click at [382, 324] on input "checkbox" at bounding box center [386, 326] width 8 height 8
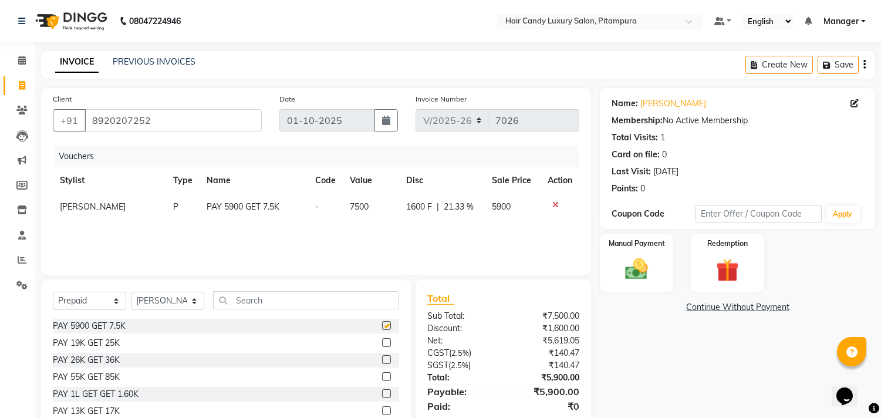
checkbox input "false"
click at [648, 265] on img at bounding box center [636, 270] width 39 height 28
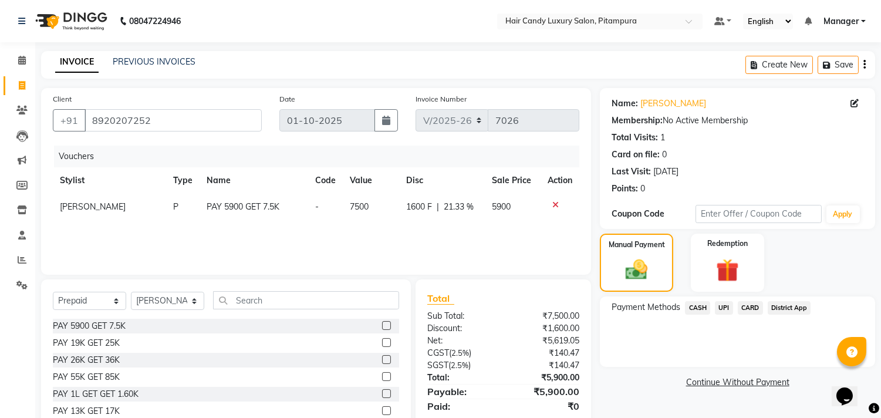
click at [726, 306] on span "UPI" at bounding box center [724, 307] width 18 height 13
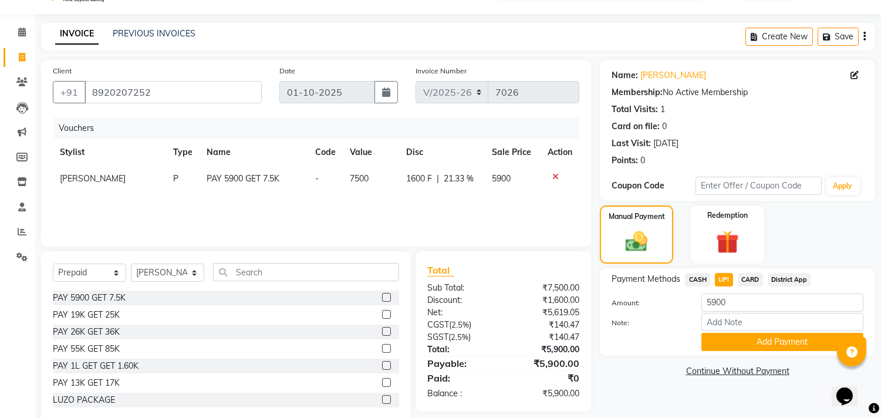
scroll to position [52, 0]
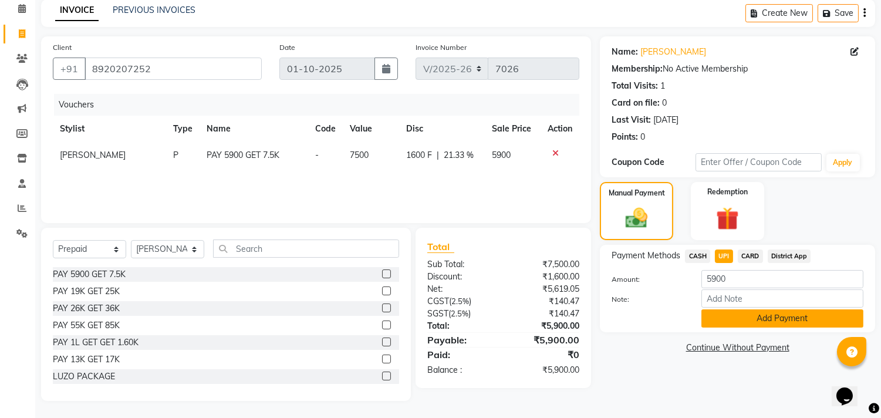
click at [767, 319] on button "Add Payment" at bounding box center [782, 318] width 162 height 18
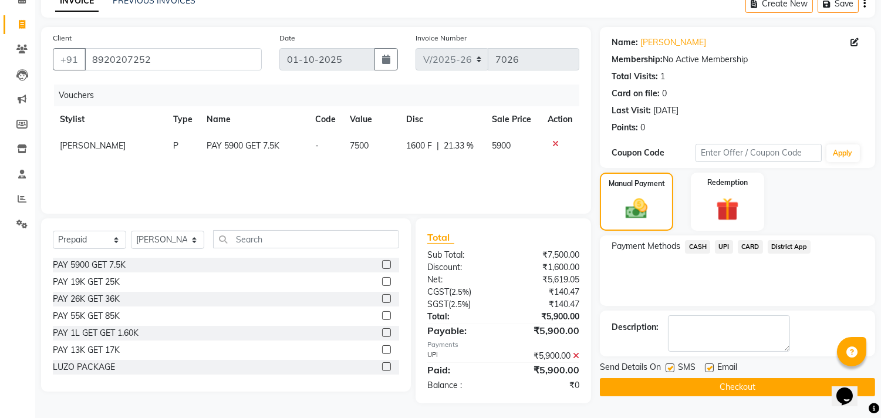
scroll to position [63, 0]
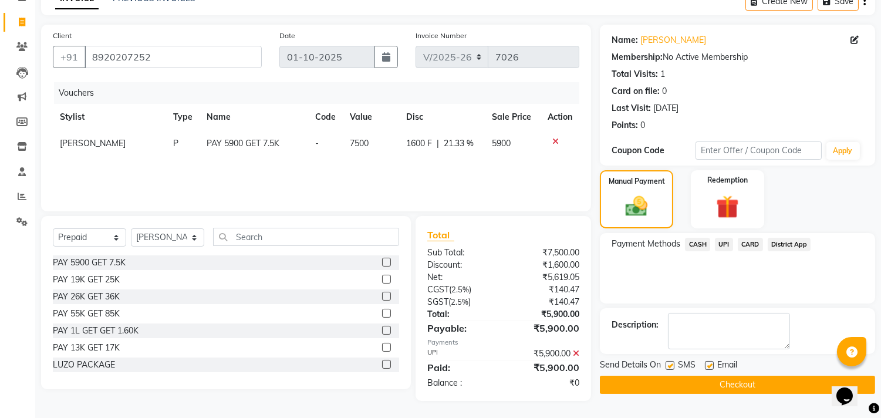
click at [731, 379] on button "Checkout" at bounding box center [737, 385] width 275 height 18
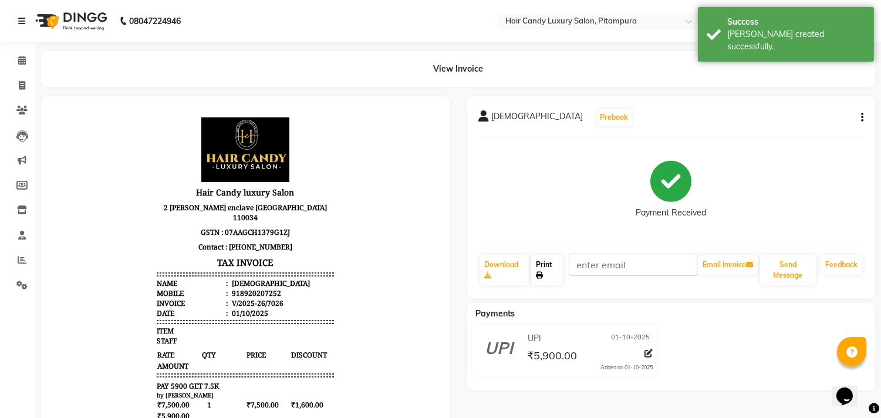
click at [542, 266] on link "Print" at bounding box center [547, 270] width 32 height 31
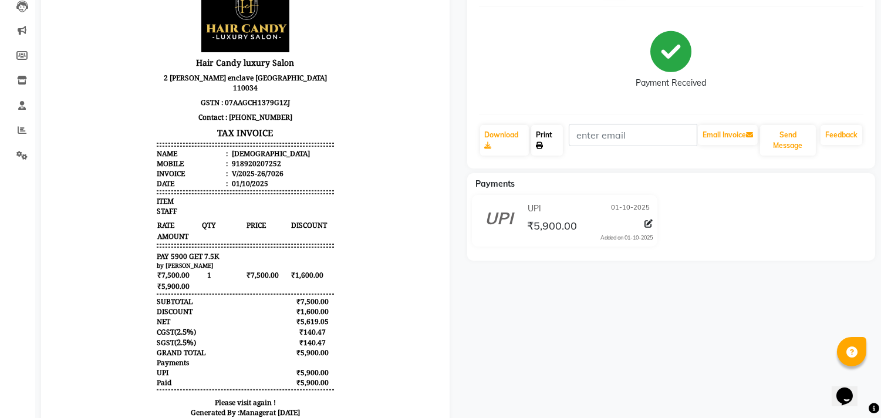
scroll to position [130, 0]
drag, startPoint x: 229, startPoint y: 150, endPoint x: 271, endPoint y: 155, distance: 41.9
click at [271, 158] on li "Mobile : 918920207252" at bounding box center [245, 163] width 177 height 10
copy div "8920207252"
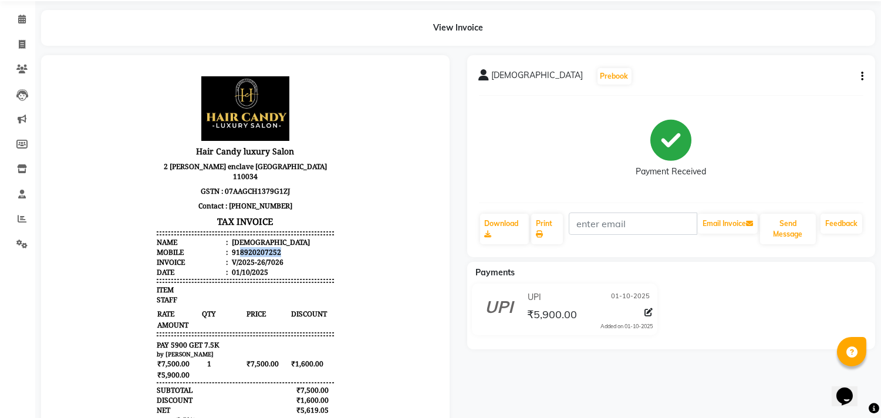
scroll to position [0, 0]
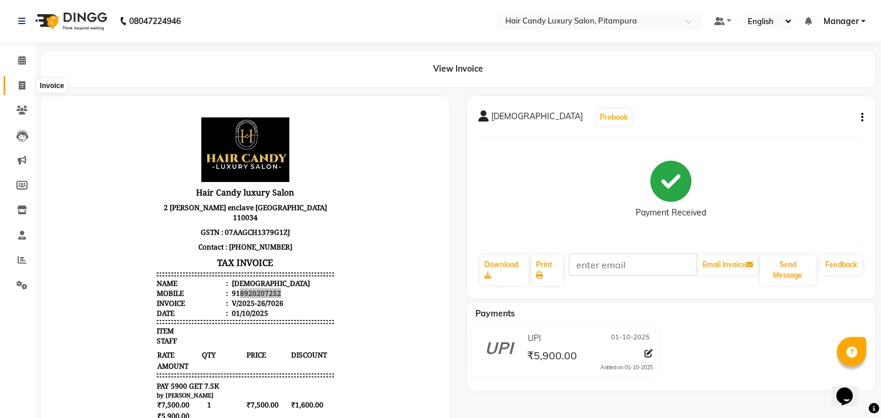
click at [19, 86] on icon at bounding box center [22, 85] width 6 height 9
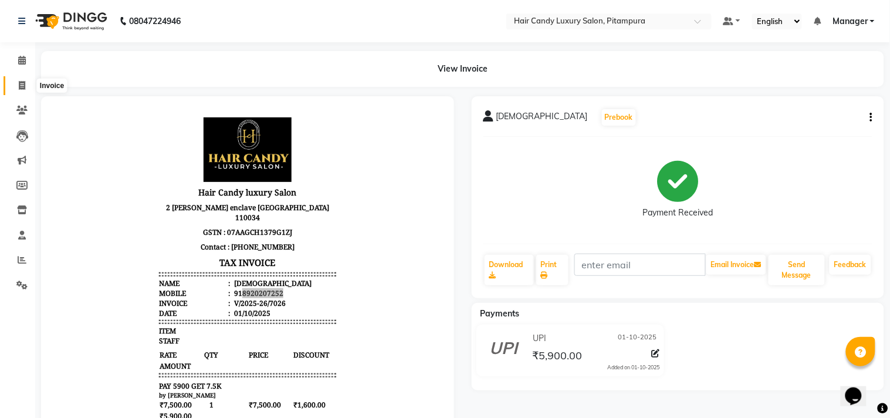
select select "service"
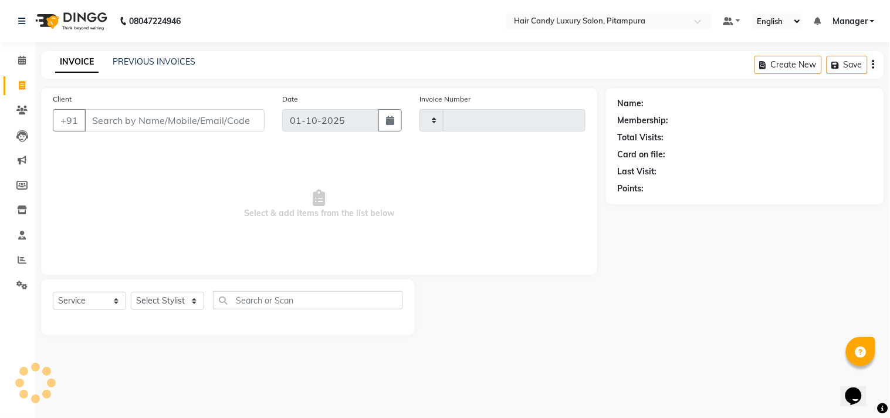
type input "7027"
select select "4720"
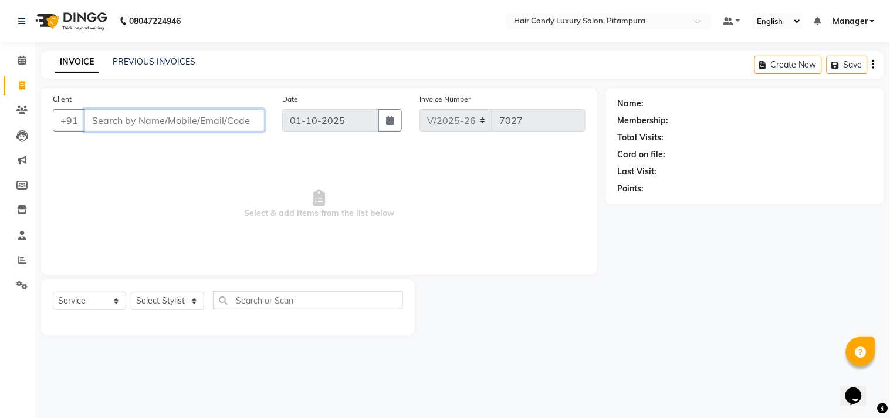
click at [182, 126] on input "Client" at bounding box center [174, 120] width 180 height 22
paste input "8920207252"
type input "8920207252"
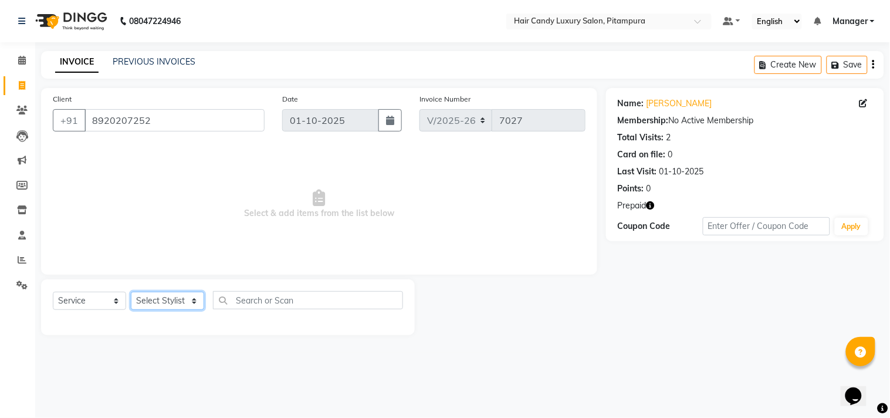
click at [149, 298] on select "Select Stylist Aarif AMAN ANJALI Arman Arshad ARSHAD SALMANI ASHU FAIZ gaurav H…" at bounding box center [167, 301] width 73 height 18
select select "28014"
click at [131, 292] on select "Select Stylist Aarif AMAN ANJALI Arman Arshad ARSHAD SALMANI ASHU FAIZ gaurav H…" at bounding box center [167, 301] width 73 height 18
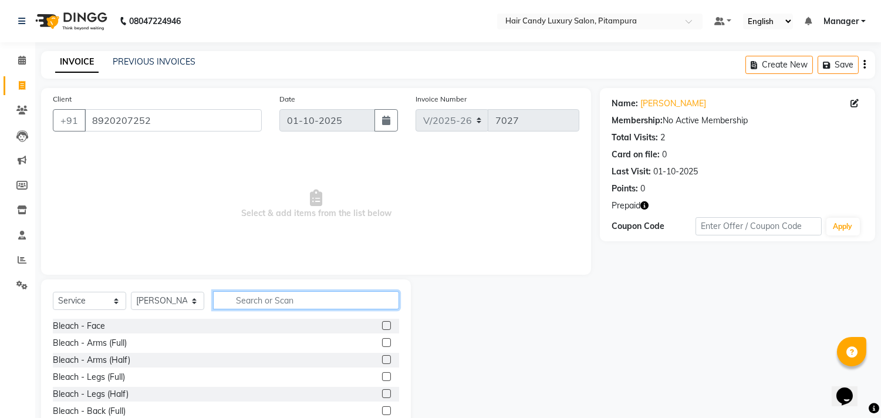
click at [278, 301] on input "text" at bounding box center [306, 300] width 186 height 18
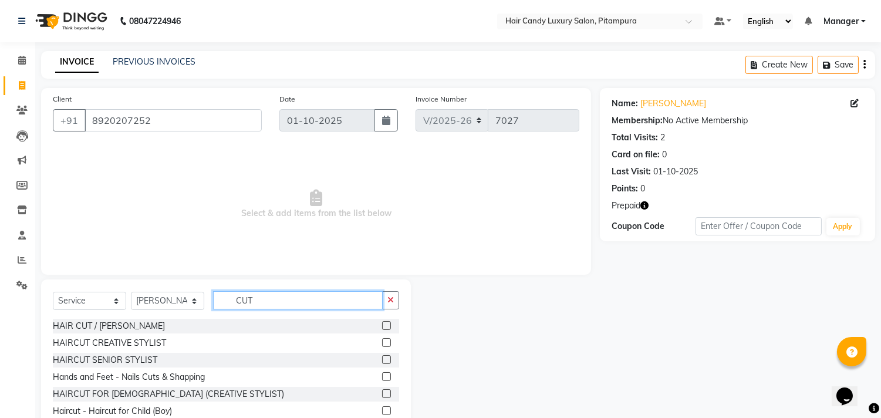
type input "CUT"
click at [382, 343] on label at bounding box center [386, 342] width 9 height 9
click at [382, 343] on input "checkbox" at bounding box center [386, 343] width 8 height 8
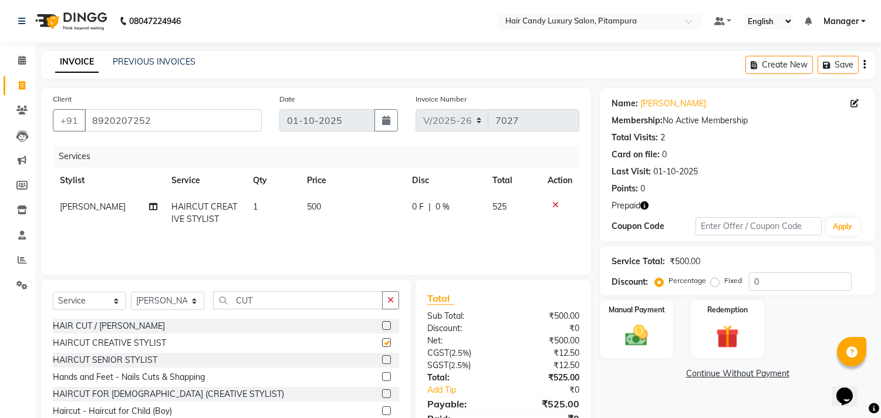
checkbox input "false"
click at [157, 297] on select "Select Stylist Aarif AMAN ANJALI Arman Arshad ARSHAD SALMANI ASHU FAIZ gaurav H…" at bounding box center [167, 301] width 73 height 18
select select "69623"
click at [131, 292] on select "Select Stylist Aarif AMAN ANJALI Arman Arshad ARSHAD SALMANI ASHU FAIZ gaurav H…" at bounding box center [167, 301] width 73 height 18
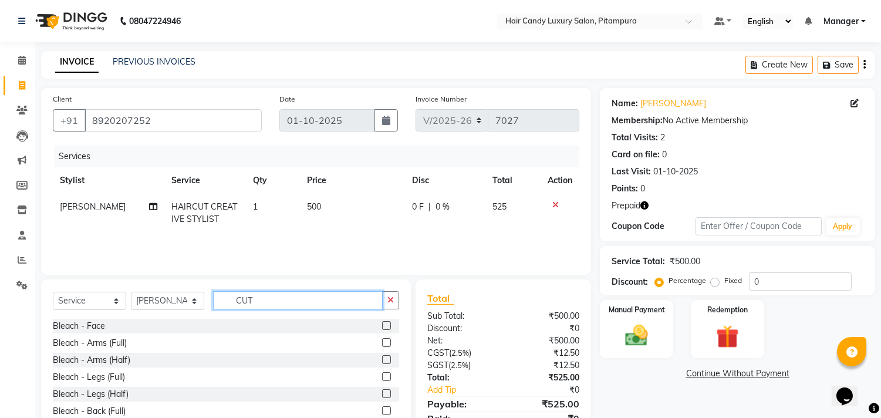
drag, startPoint x: 266, startPoint y: 303, endPoint x: 164, endPoint y: 309, distance: 102.3
click at [164, 309] on div "Select Service Product Membership Package Voucher Prepaid Gift Card Select Styl…" at bounding box center [226, 305] width 346 height 28
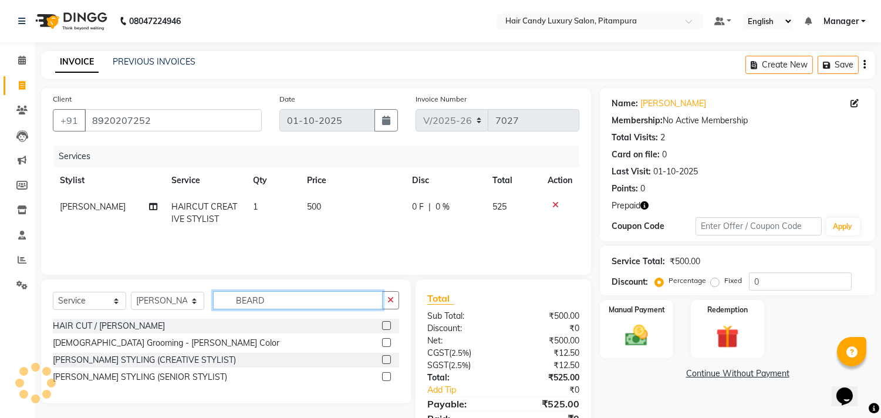
type input "BEARD"
click at [384, 358] on label at bounding box center [386, 359] width 9 height 9
click at [384, 358] on input "checkbox" at bounding box center [386, 360] width 8 height 8
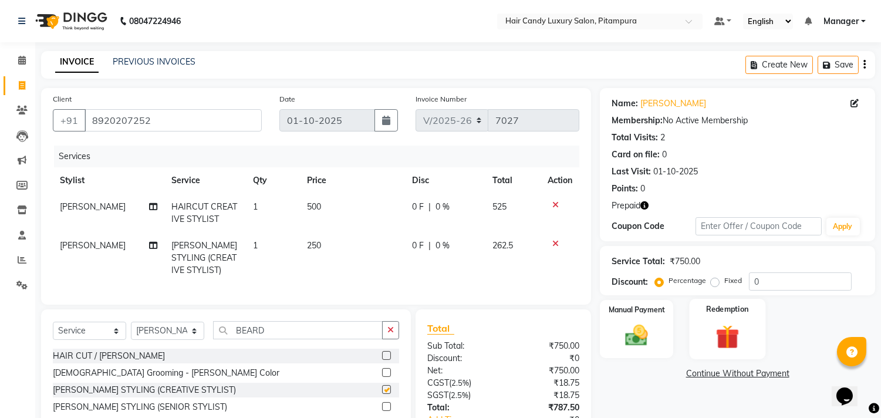
checkbox input "false"
click at [728, 344] on img at bounding box center [727, 336] width 39 height 29
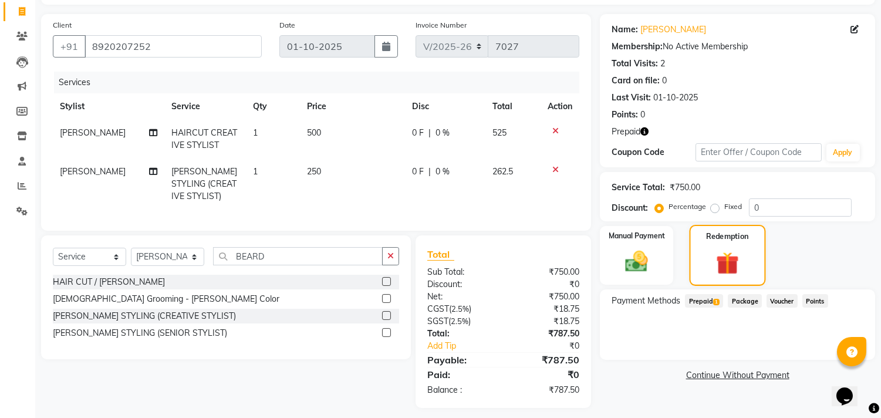
scroll to position [91, 0]
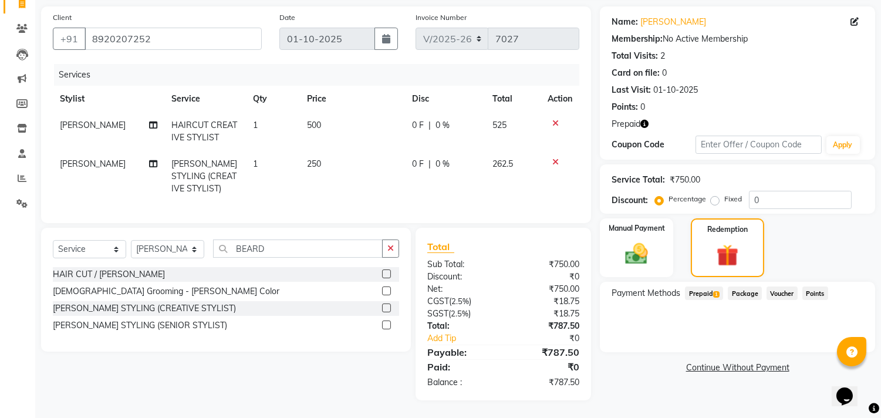
click at [709, 286] on span "Prepaid 1" at bounding box center [704, 292] width 38 height 13
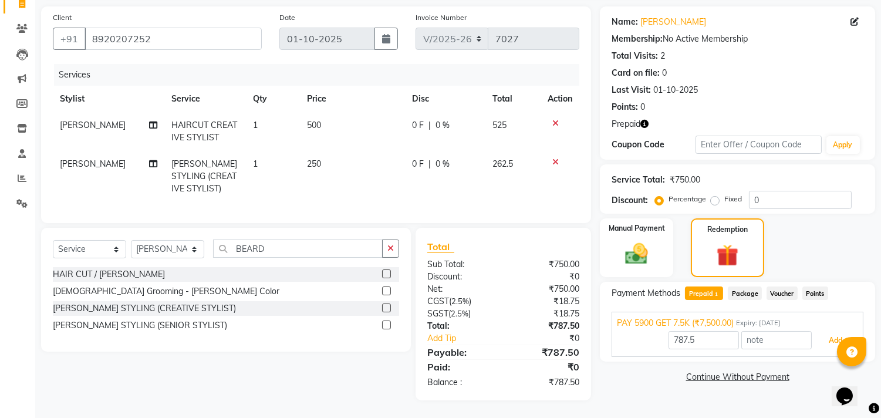
click at [831, 330] on button "Add" at bounding box center [835, 340] width 43 height 20
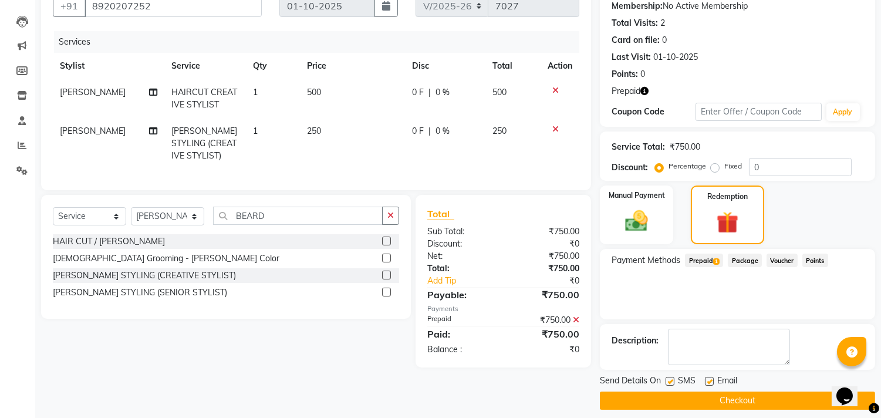
scroll to position [123, 0]
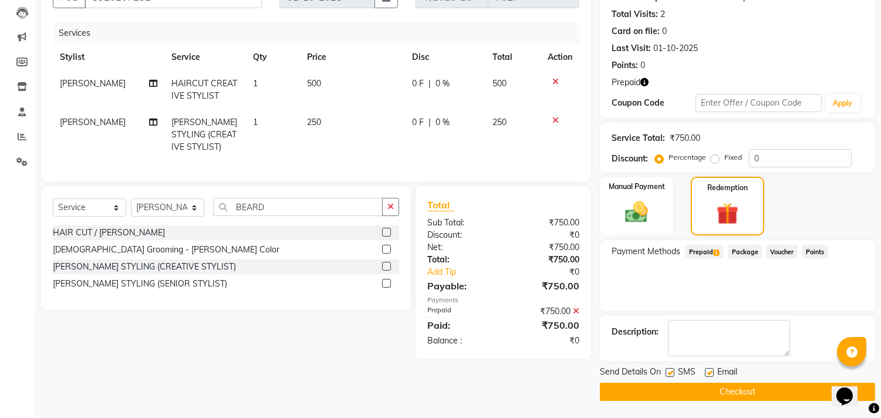
click at [688, 386] on button "Checkout" at bounding box center [737, 392] width 275 height 18
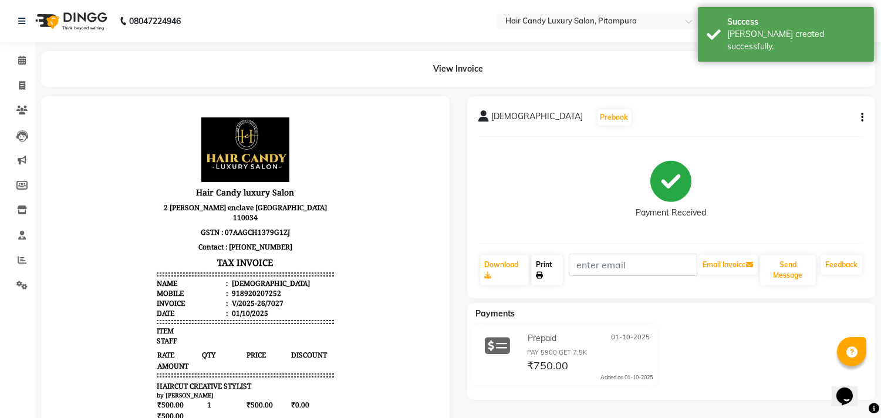
click at [540, 275] on icon at bounding box center [539, 275] width 7 height 7
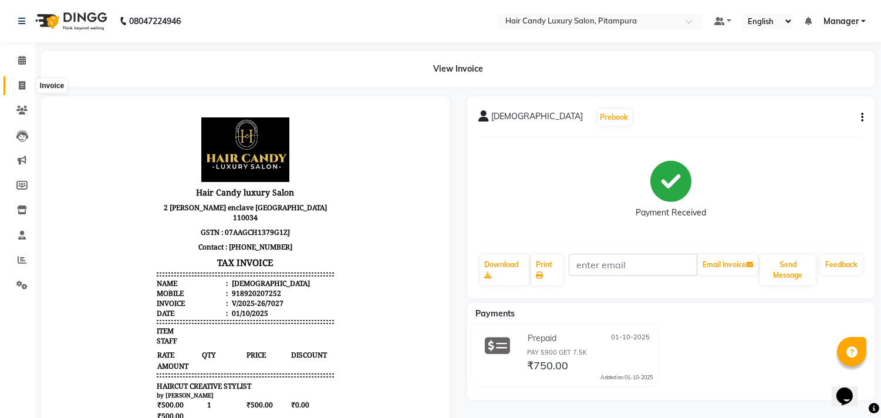
click at [18, 77] on link "Invoice" at bounding box center [18, 85] width 28 height 19
select select "service"
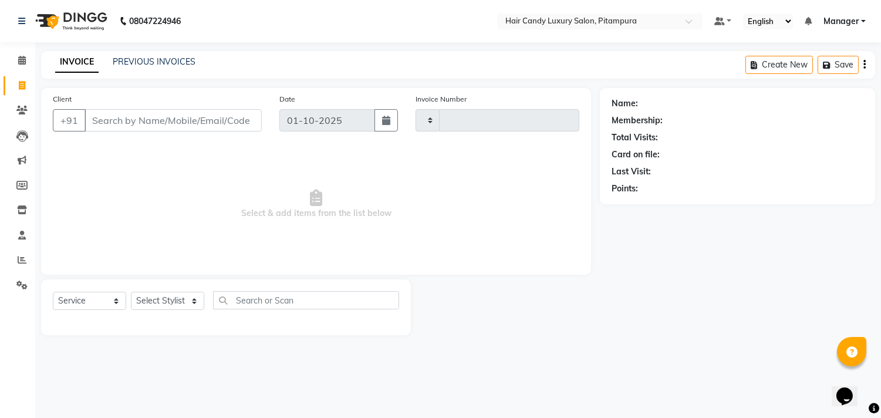
type input "7028"
select select "4720"
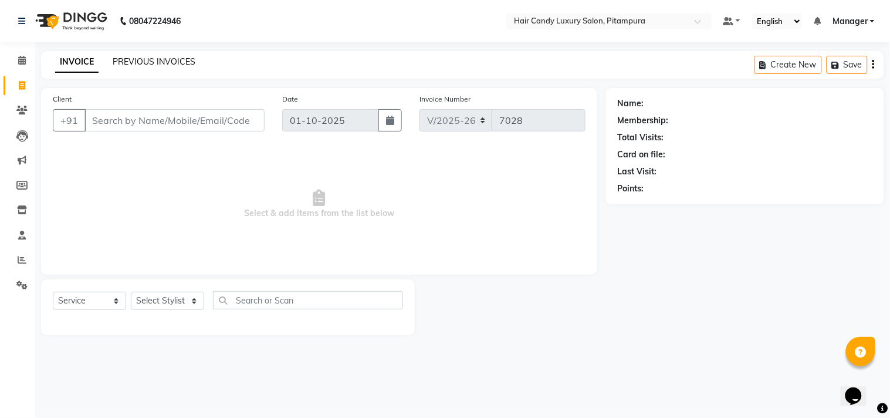
click at [151, 59] on link "PREVIOUS INVOICES" at bounding box center [154, 61] width 83 height 11
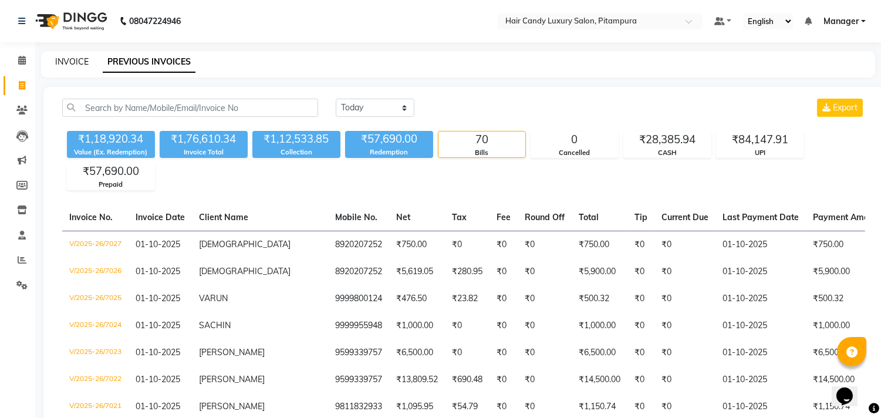
click at [74, 57] on link "INVOICE" at bounding box center [71, 61] width 33 height 11
select select "service"
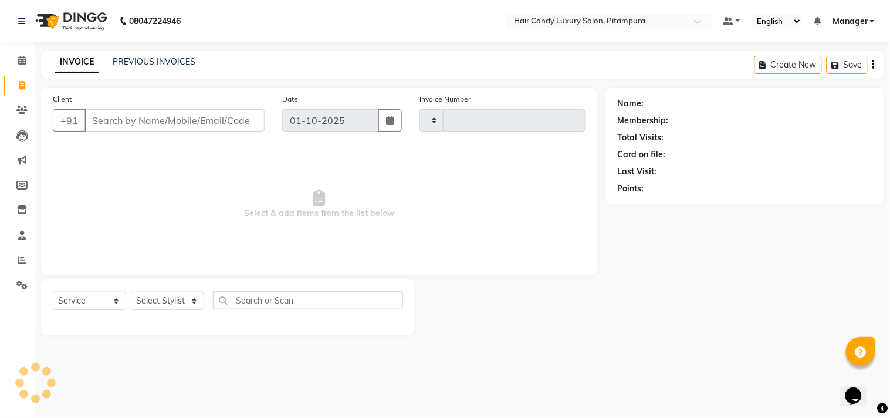
type input "7028"
select select "4720"
click at [207, 127] on input "Client" at bounding box center [174, 120] width 180 height 22
click at [221, 121] on input "Client" at bounding box center [174, 120] width 180 height 22
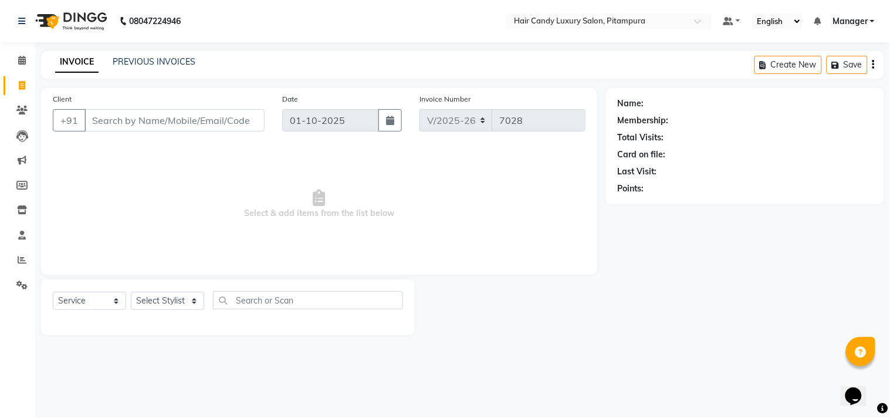
click at [221, 121] on input "Client" at bounding box center [174, 120] width 180 height 22
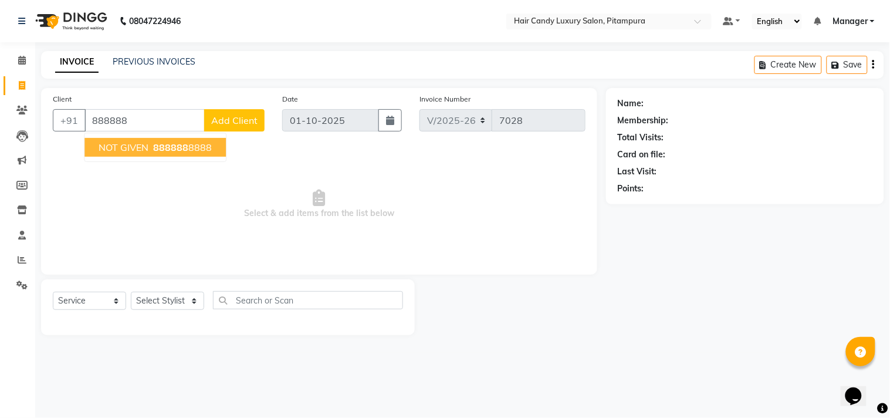
click at [179, 143] on span "888888" at bounding box center [170, 147] width 35 height 12
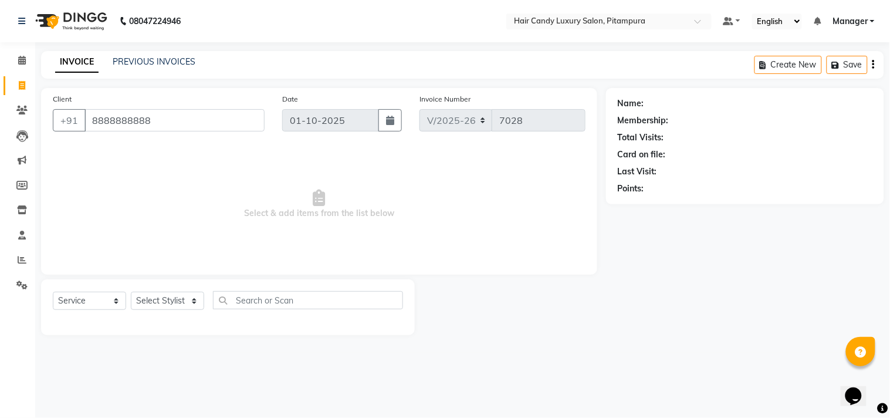
type input "8888888888"
select select "1: Object"
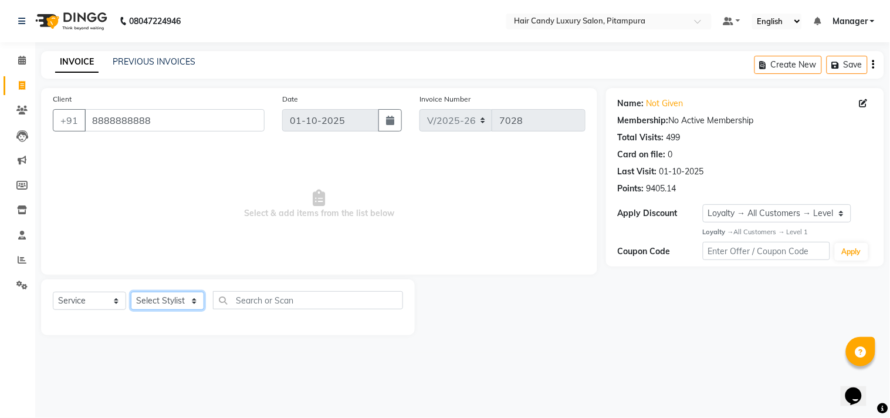
click at [174, 296] on select "Select Stylist Aarif AMAN ANJALI Arman Arshad ARSHAD SALMANI ASHU FAIZ gaurav H…" at bounding box center [167, 301] width 73 height 18
select select "28022"
click at [131, 292] on select "Select Stylist Aarif AMAN ANJALI Arman Arshad ARSHAD SALMANI ASHU FAIZ gaurav H…" at bounding box center [167, 301] width 73 height 18
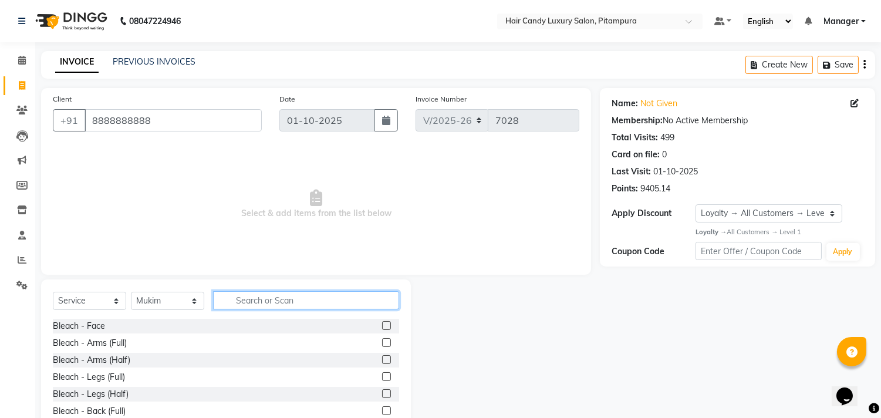
click at [260, 300] on input "text" at bounding box center [306, 300] width 186 height 18
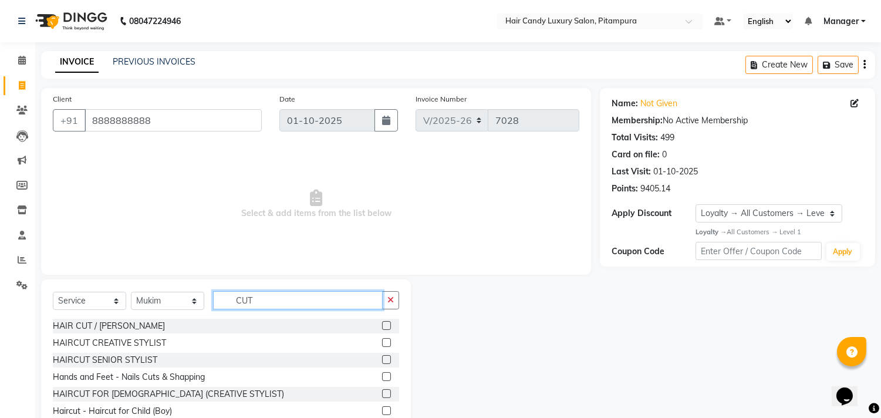
type input "CUT"
click at [382, 324] on label at bounding box center [386, 325] width 9 height 9
click at [382, 324] on input "checkbox" at bounding box center [386, 326] width 8 height 8
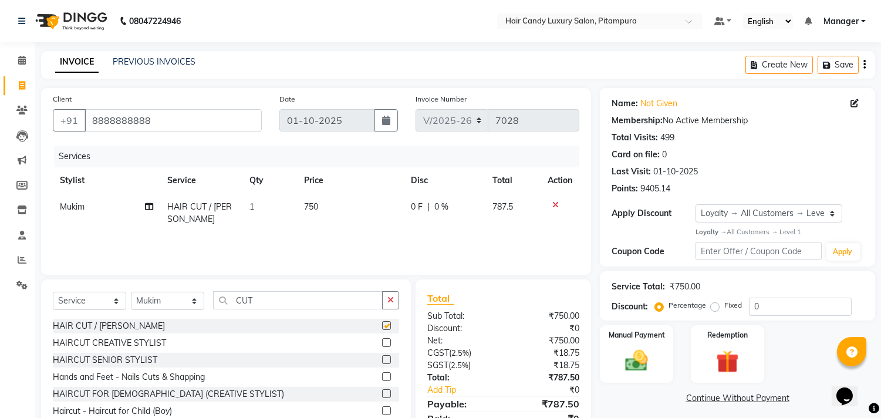
checkbox input "false"
click at [555, 202] on icon at bounding box center [555, 205] width 6 height 8
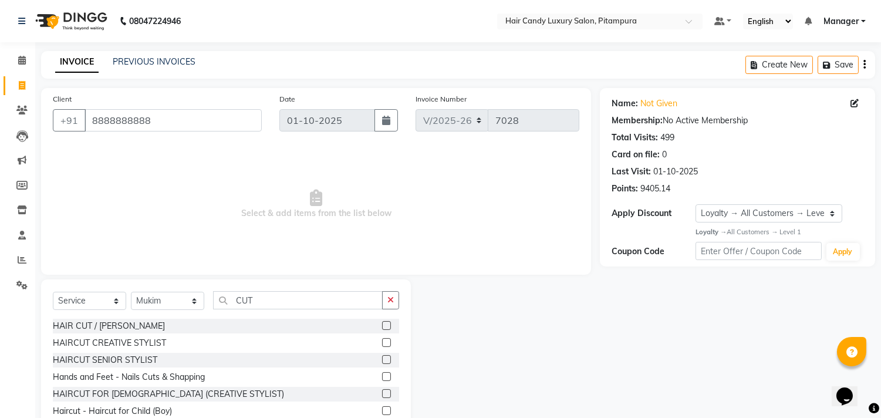
click at [382, 359] on label at bounding box center [386, 359] width 9 height 9
click at [382, 359] on input "checkbox" at bounding box center [386, 360] width 8 height 8
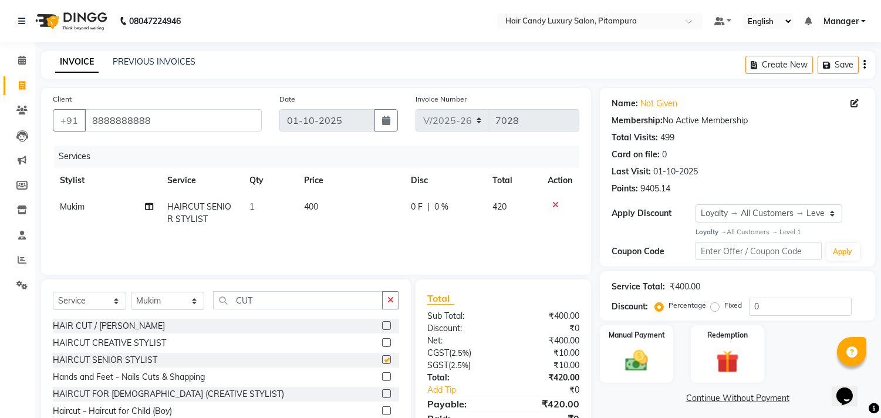
checkbox input "false"
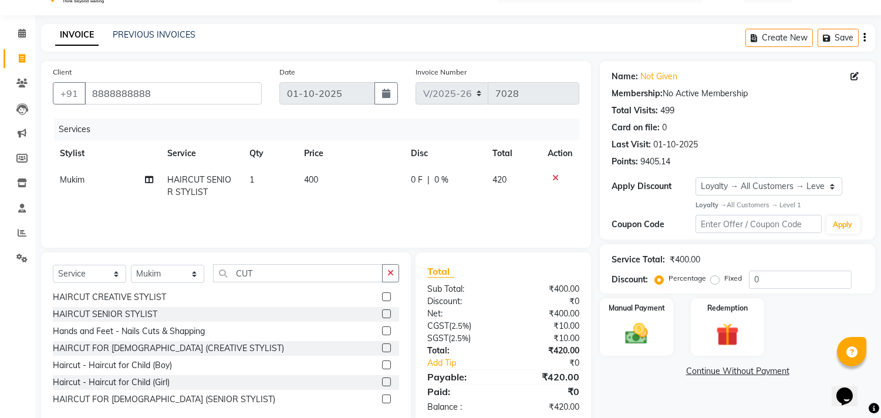
scroll to position [52, 0]
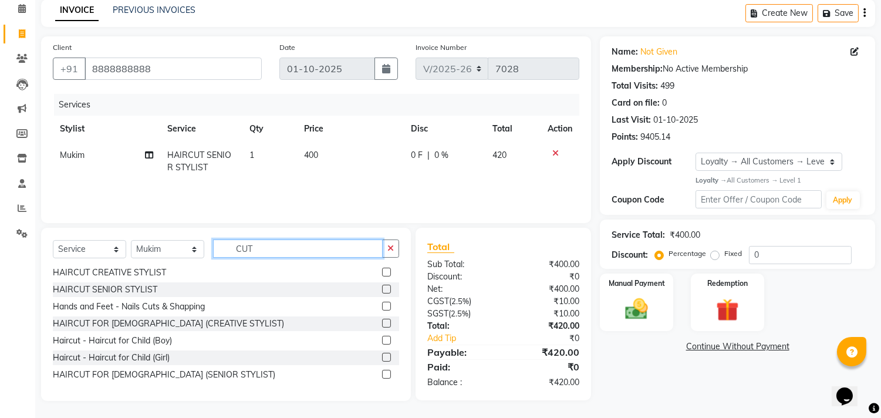
drag, startPoint x: 268, startPoint y: 247, endPoint x: 179, endPoint y: 238, distance: 89.0
click at [179, 239] on div "Select Service Product Membership Package Voucher Prepaid Gift Card Select Styl…" at bounding box center [226, 253] width 346 height 28
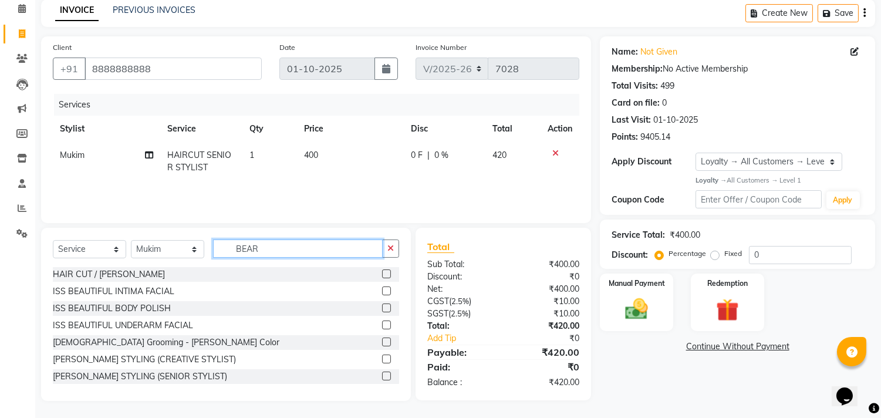
scroll to position [51, 0]
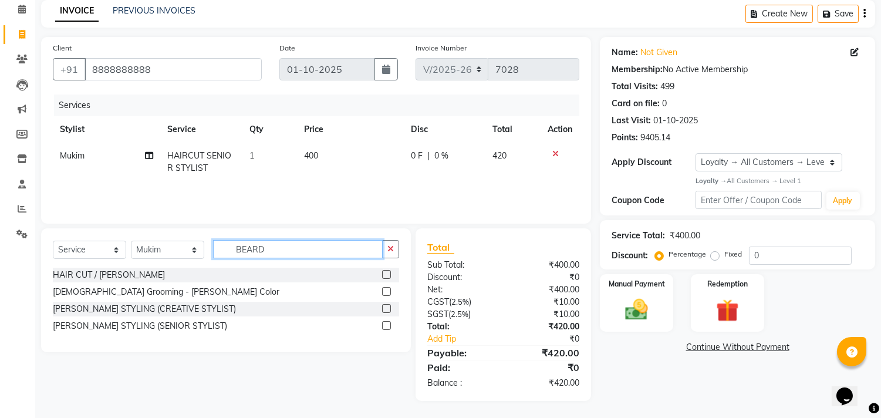
type input "BEARD"
click at [389, 326] on label at bounding box center [386, 325] width 9 height 9
click at [389, 326] on input "checkbox" at bounding box center [386, 326] width 8 height 8
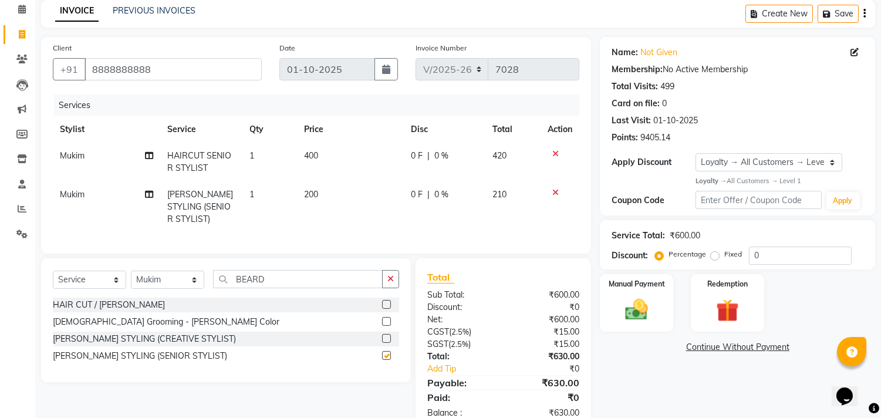
checkbox input "false"
click at [800, 261] on input "0" at bounding box center [800, 255] width 103 height 18
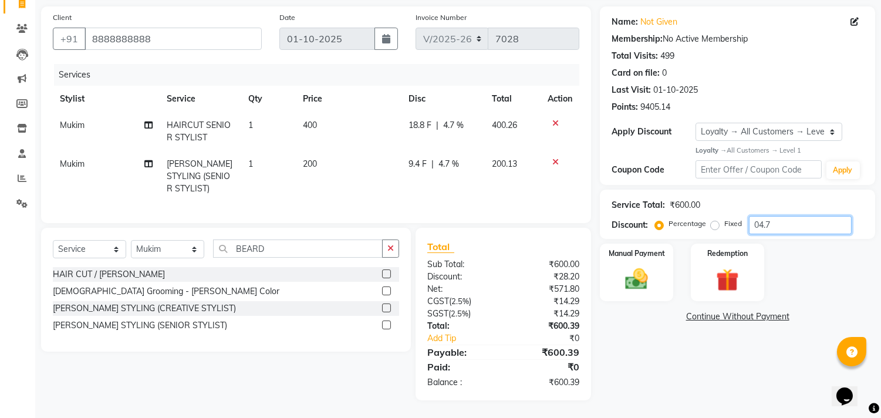
scroll to position [91, 0]
type input "04.7"
click at [638, 265] on img at bounding box center [636, 279] width 39 height 28
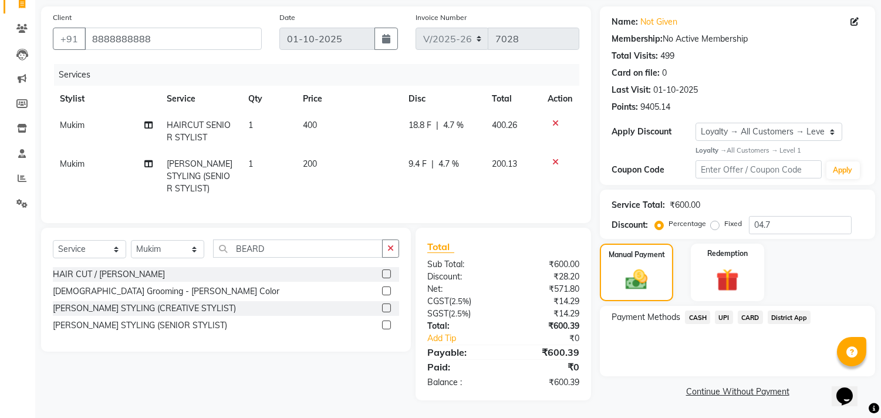
click at [705, 310] on span "CASH" at bounding box center [697, 316] width 25 height 13
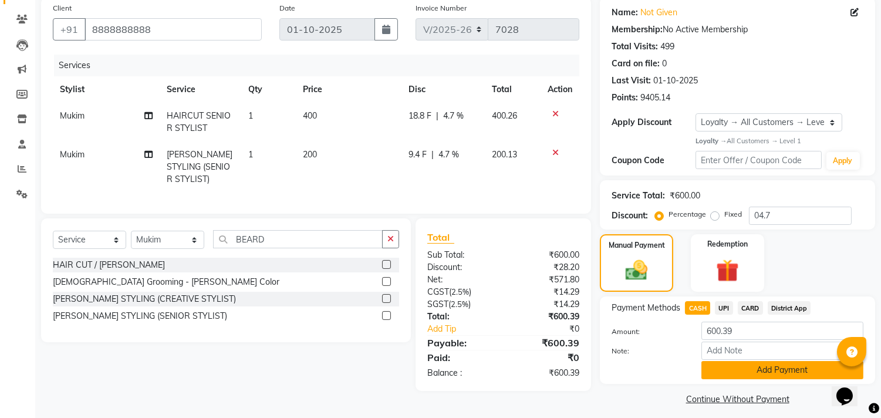
click at [744, 371] on button "Add Payment" at bounding box center [782, 370] width 162 height 18
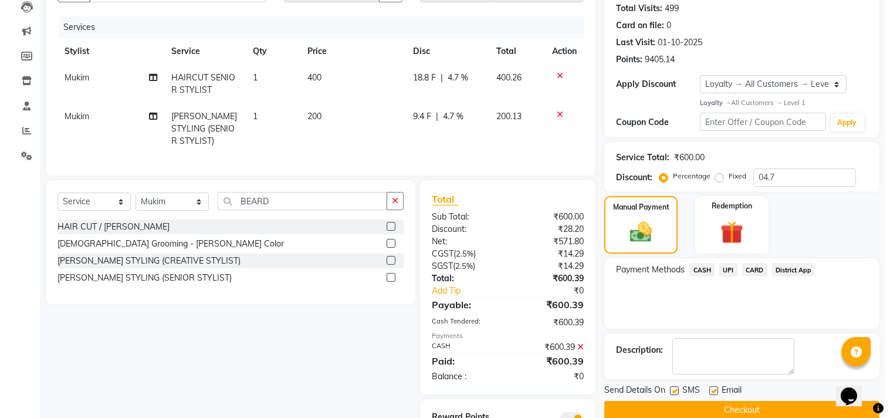
scroll to position [191, 0]
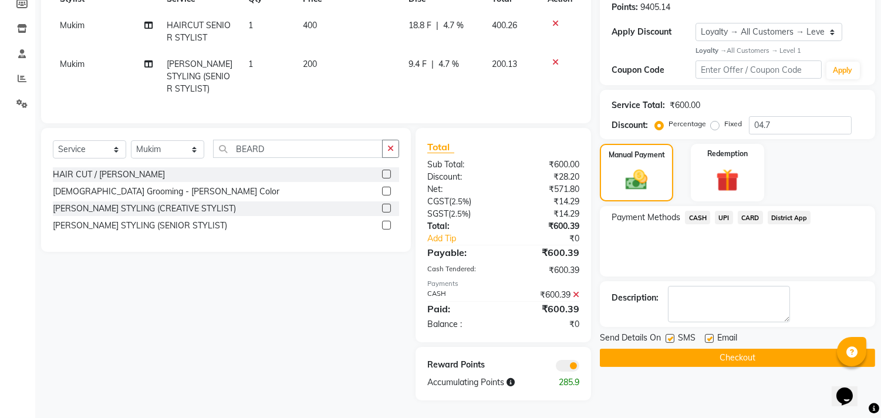
click at [577, 368] on span at bounding box center [567, 366] width 23 height 12
click at [579, 367] on input "checkbox" at bounding box center [579, 367] width 0 height 0
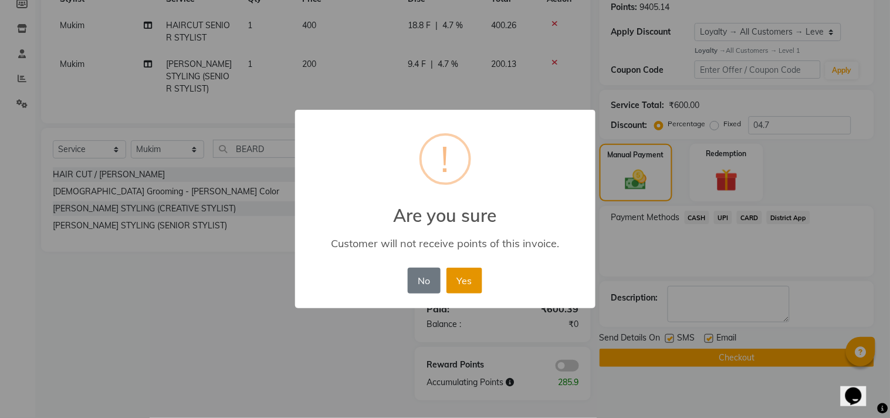
click at [467, 289] on button "Yes" at bounding box center [465, 281] width 36 height 26
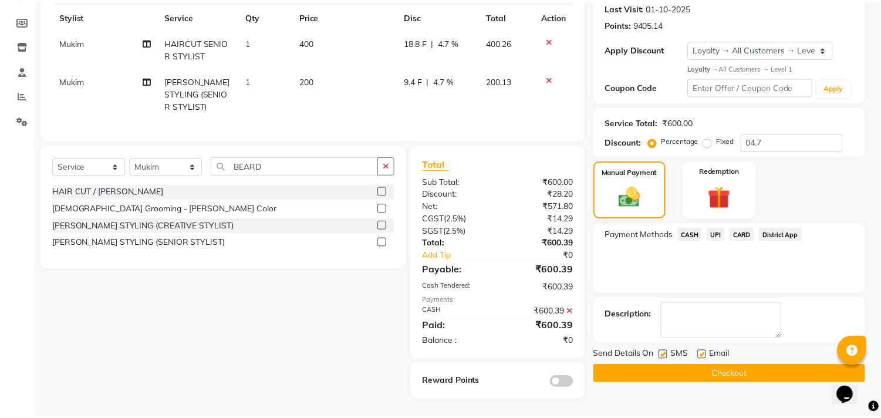
scroll to position [174, 0]
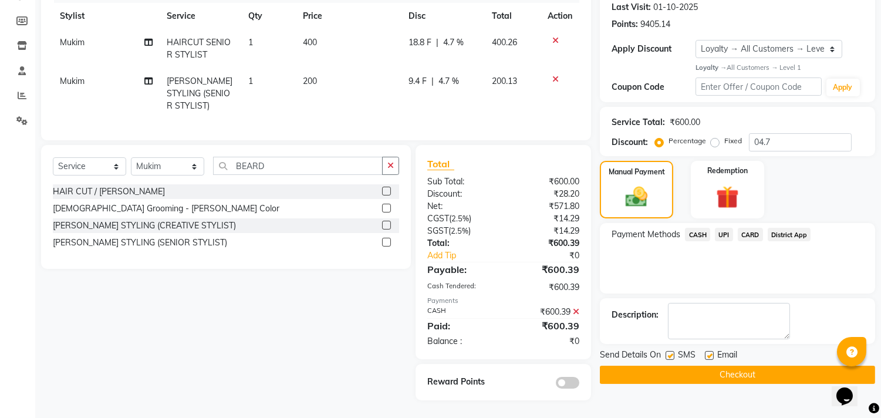
click at [688, 371] on button "Checkout" at bounding box center [737, 375] width 275 height 18
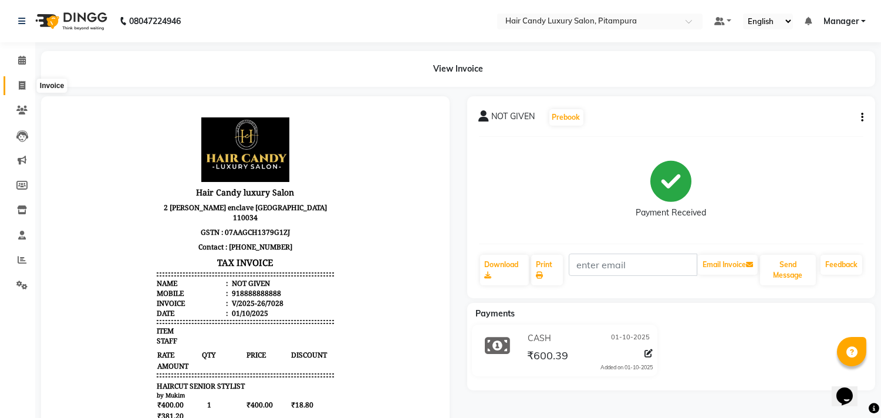
click at [27, 80] on span at bounding box center [22, 85] width 21 height 13
select select "service"
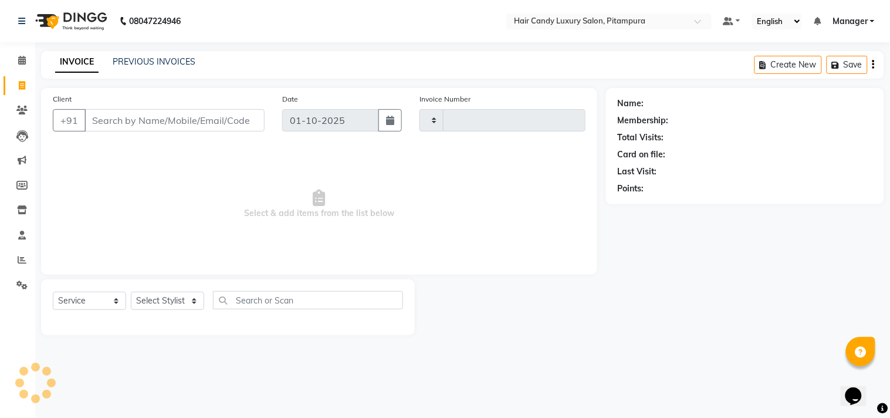
type input "7029"
select select "4720"
click at [148, 65] on link "PREVIOUS INVOICES" at bounding box center [154, 61] width 83 height 11
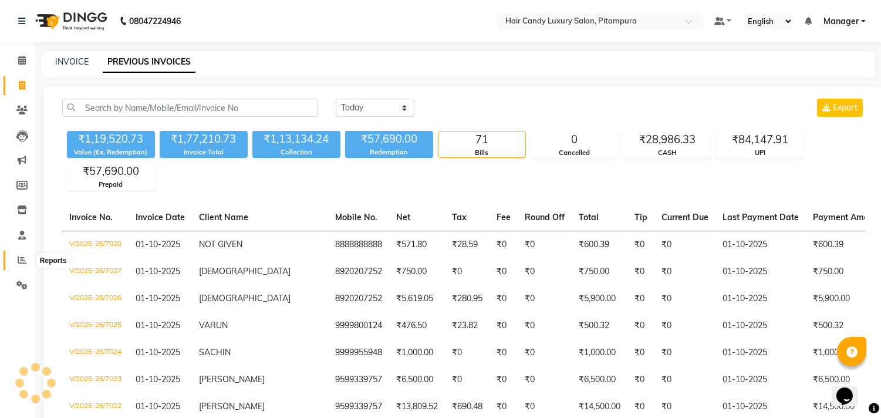
click at [24, 253] on span at bounding box center [22, 259] width 21 height 13
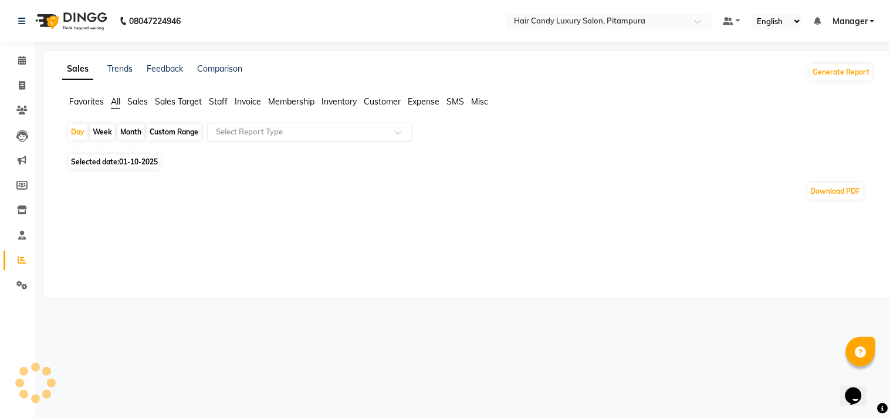
click at [248, 133] on input "text" at bounding box center [298, 132] width 169 height 12
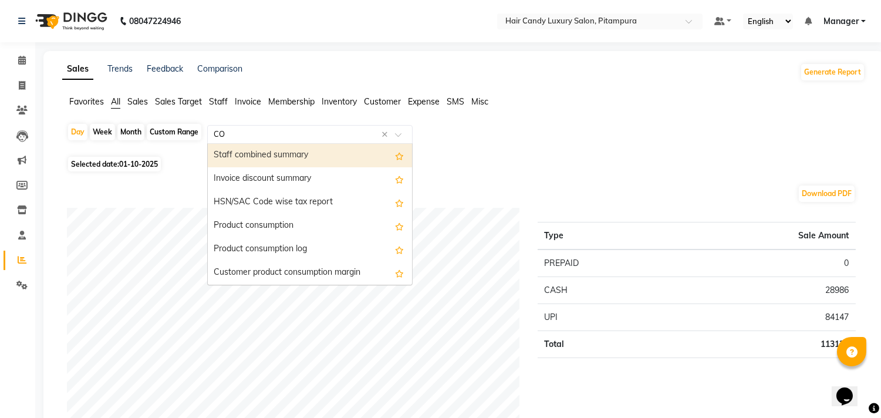
type input "COM"
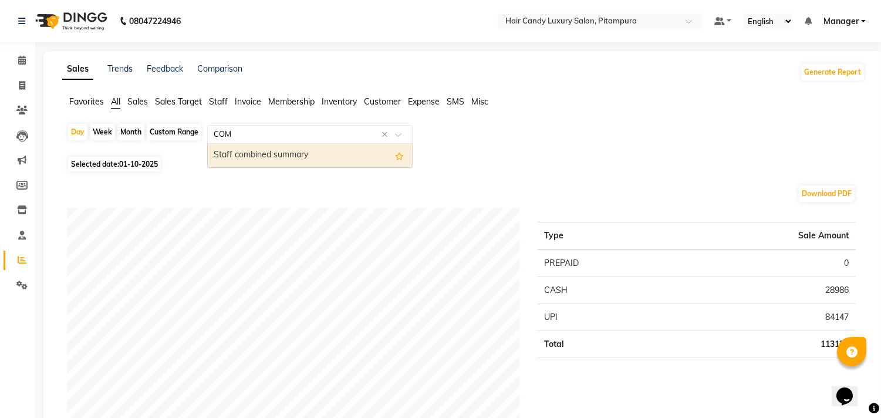
click at [257, 153] on div "Staff combined summary" at bounding box center [310, 155] width 204 height 23
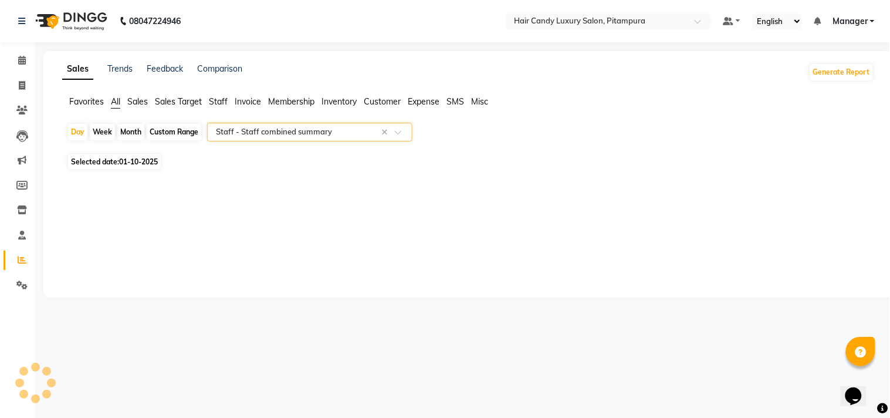
select select "filtered_report"
select select "csv"
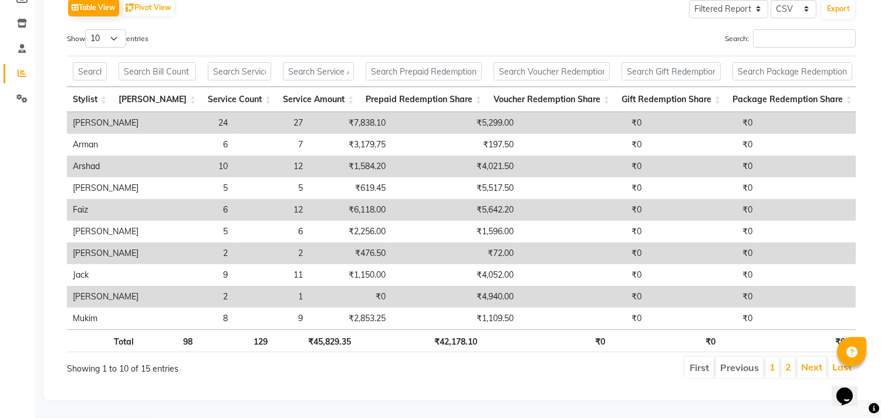
scroll to position [207, 0]
click at [791, 357] on li "2" at bounding box center [788, 367] width 14 height 21
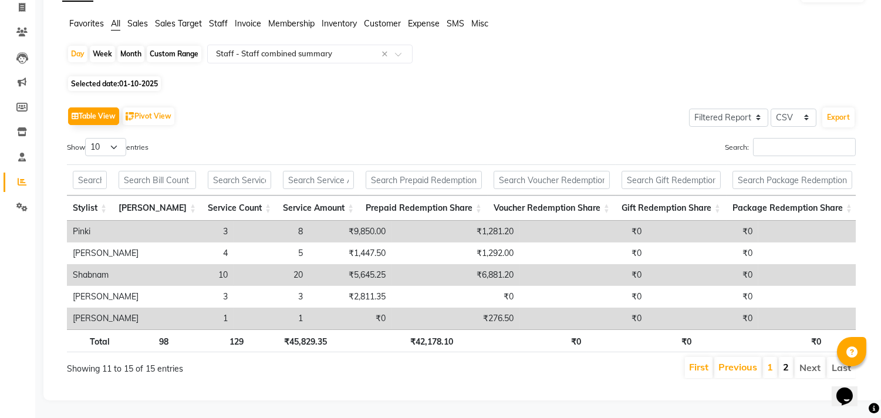
scroll to position [97, 0]
click at [770, 361] on link "1" at bounding box center [770, 367] width 6 height 12
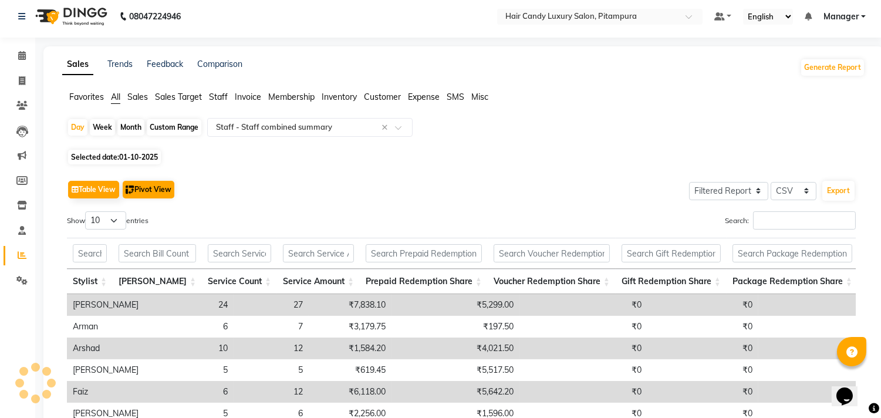
scroll to position [0, 0]
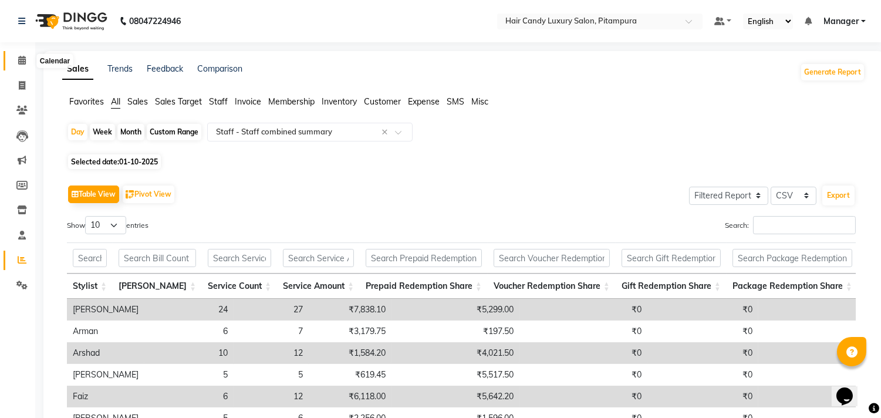
click at [23, 57] on icon at bounding box center [22, 60] width 8 height 9
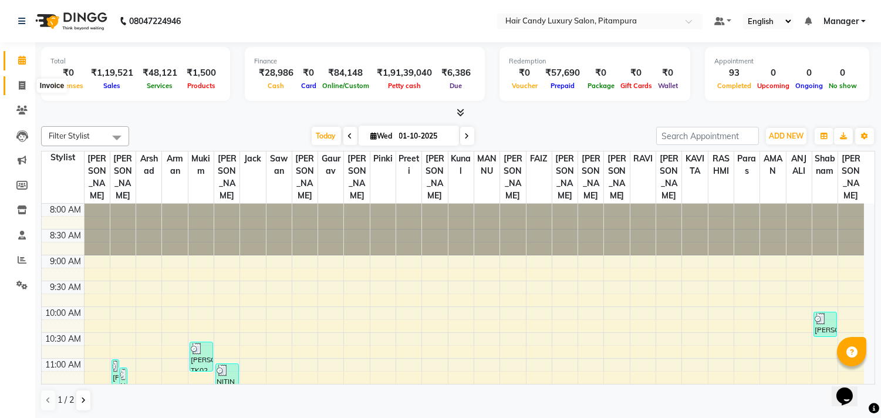
click at [22, 79] on span at bounding box center [22, 85] width 21 height 13
select select "service"
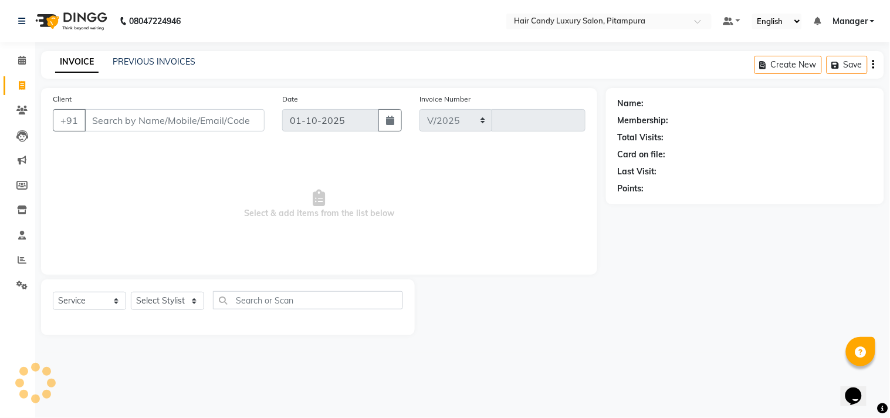
select select "4720"
type input "7029"
click at [133, 66] on link "PREVIOUS INVOICES" at bounding box center [154, 61] width 83 height 11
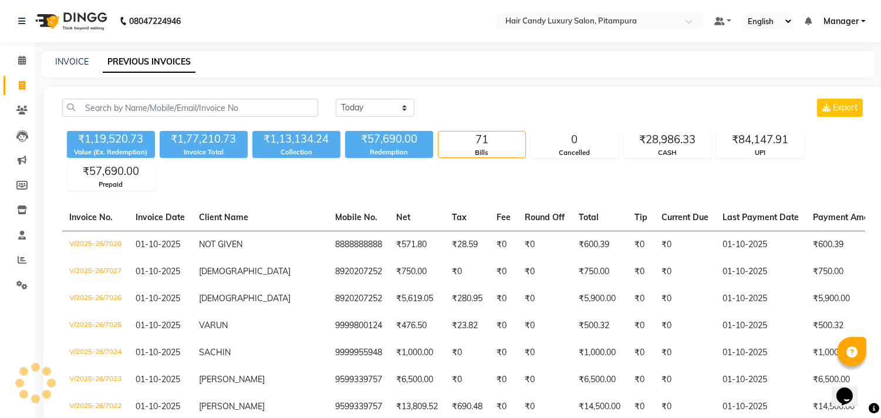
click at [66, 67] on div "INVOICE" at bounding box center [71, 62] width 33 height 12
click at [57, 61] on link "INVOICE" at bounding box center [71, 61] width 33 height 11
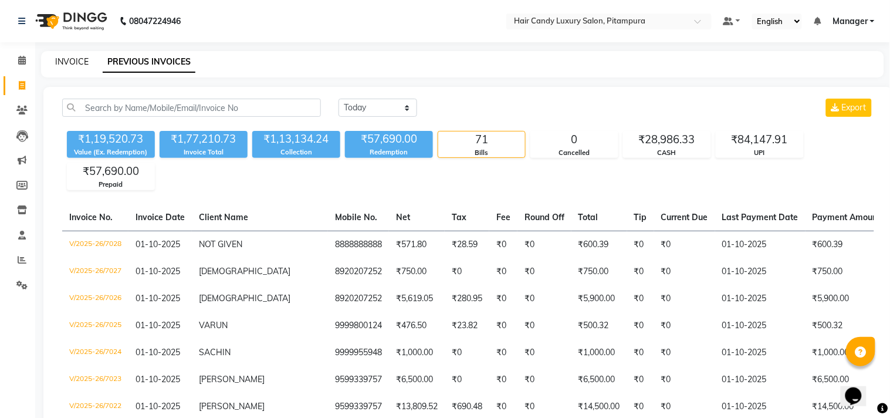
select select "service"
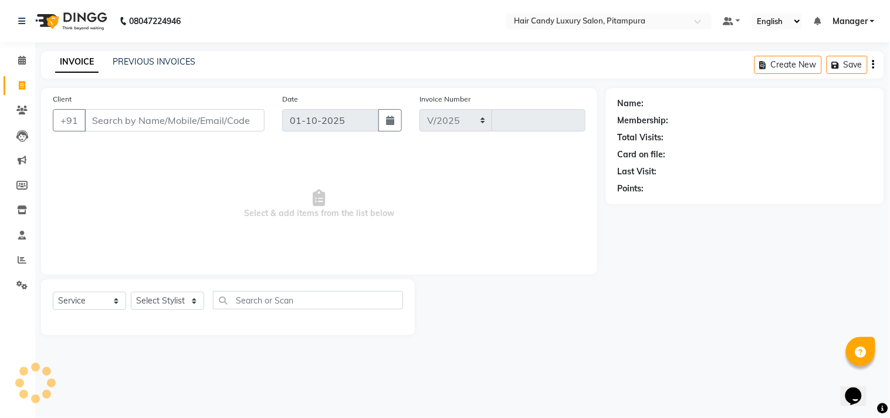
select select "4720"
type input "7029"
click at [214, 110] on input "Client" at bounding box center [174, 120] width 180 height 22
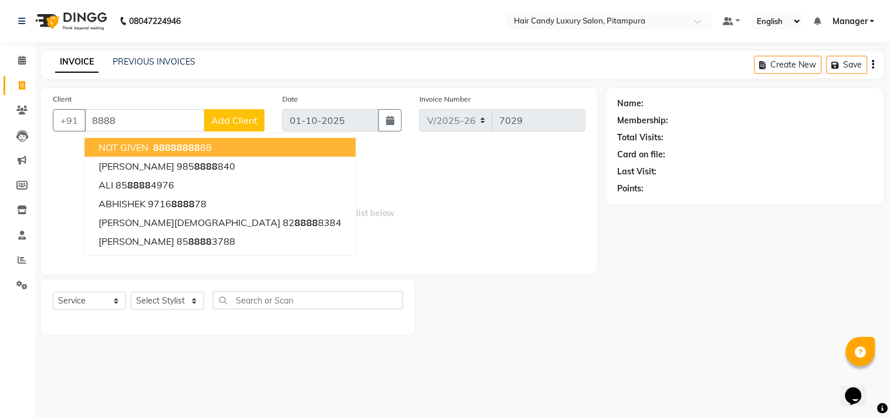
click at [167, 146] on span "8888" at bounding box center [164, 147] width 23 height 12
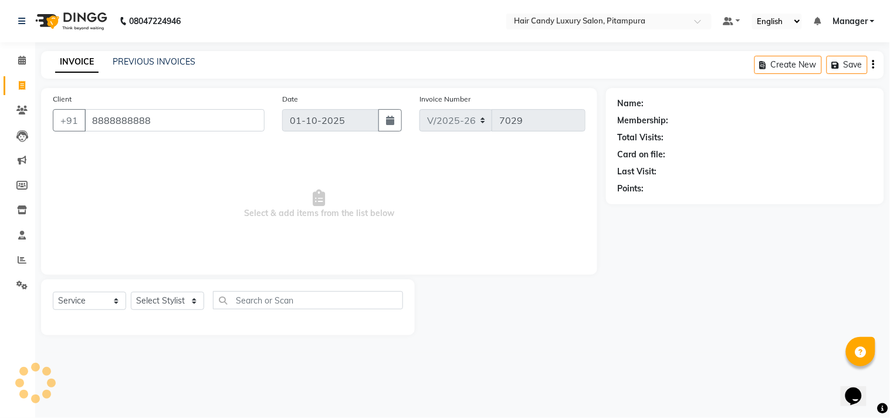
type input "8888888888"
select select "1: Object"
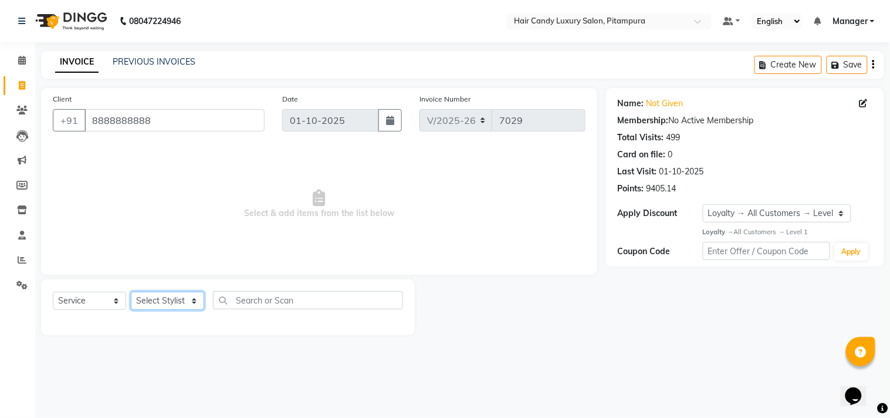
click at [145, 299] on select "Select Stylist Aarif AMAN ANJALI Arman Arshad ARSHAD SALMANI ASHU FAIZ gaurav H…" at bounding box center [167, 301] width 73 height 18
select select "28017"
click at [131, 292] on select "Select Stylist Aarif AMAN ANJALI Arman Arshad ARSHAD SALMANI ASHU FAIZ gaurav H…" at bounding box center [167, 301] width 73 height 18
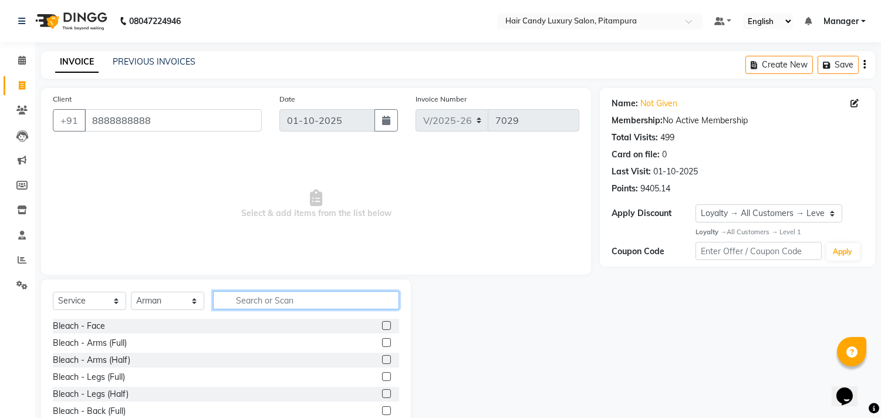
click at [253, 295] on input "text" at bounding box center [306, 300] width 186 height 18
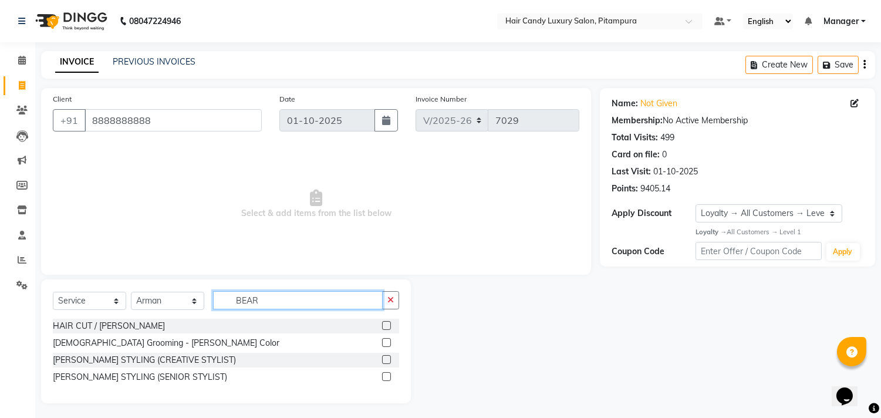
type input "BEAR"
click at [384, 361] on label at bounding box center [386, 359] width 9 height 9
click at [384, 361] on input "checkbox" at bounding box center [386, 360] width 8 height 8
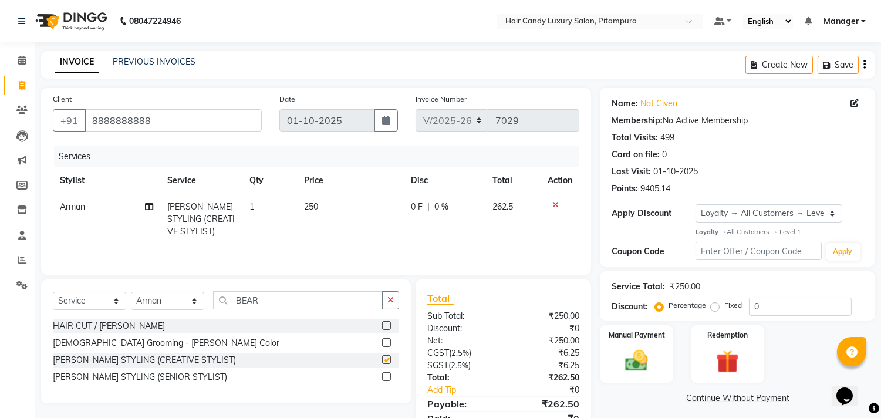
checkbox input "false"
click at [314, 202] on span "250" at bounding box center [311, 206] width 14 height 11
select select "28017"
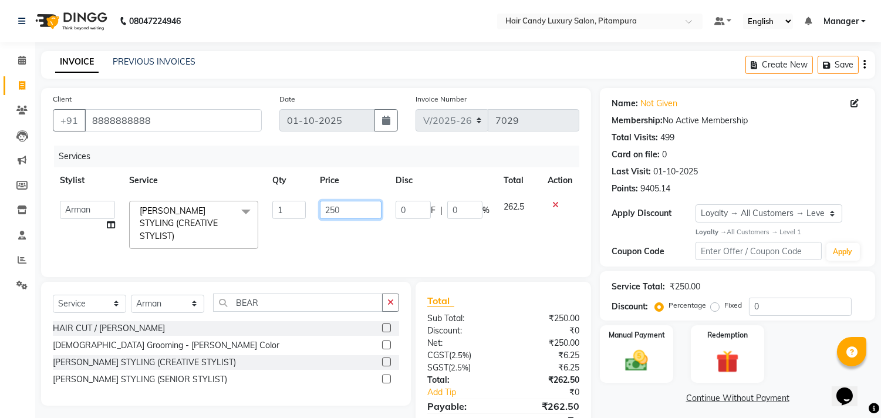
drag, startPoint x: 353, startPoint y: 214, endPoint x: 260, endPoint y: 204, distance: 93.3
click at [260, 204] on tr "Aarif AMAN ANJALI Arman Arshad ARSHAD SALMANI ASHU FAIZ gaurav Hanish harshit J…" at bounding box center [316, 225] width 526 height 62
type input "3000"
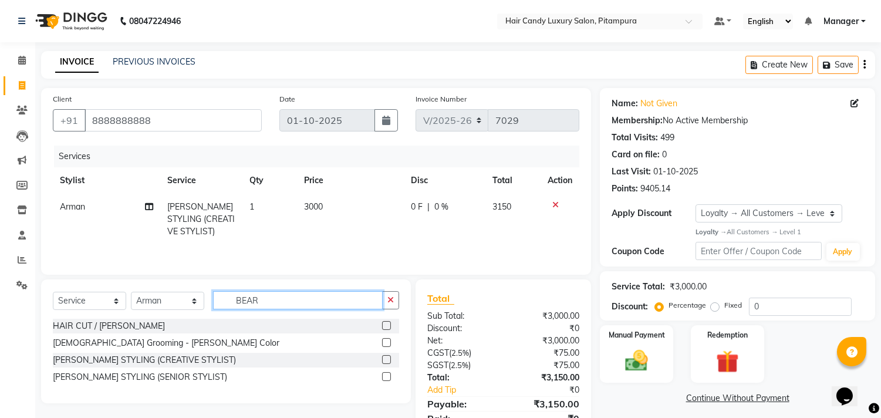
drag, startPoint x: 274, startPoint y: 301, endPoint x: 103, endPoint y: 264, distance: 175.3
click at [103, 264] on div "Client +91 8888888888 Date 01-10-2025 Invoice Number V/2025 V/2025-26 7029 Serv…" at bounding box center [315, 270] width 567 height 364
click at [319, 208] on span "3000" at bounding box center [313, 206] width 19 height 11
select select "28017"
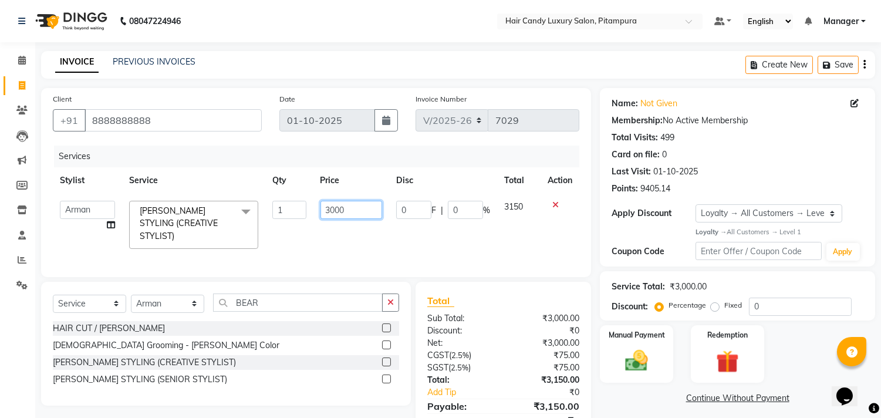
drag, startPoint x: 354, startPoint y: 212, endPoint x: 177, endPoint y: 230, distance: 177.5
click at [177, 229] on tr "Aarif AMAN ANJALI Arman Arshad ARSHAD SALMANI ASHU FAIZ gaurav Hanish harshit J…" at bounding box center [316, 225] width 526 height 62
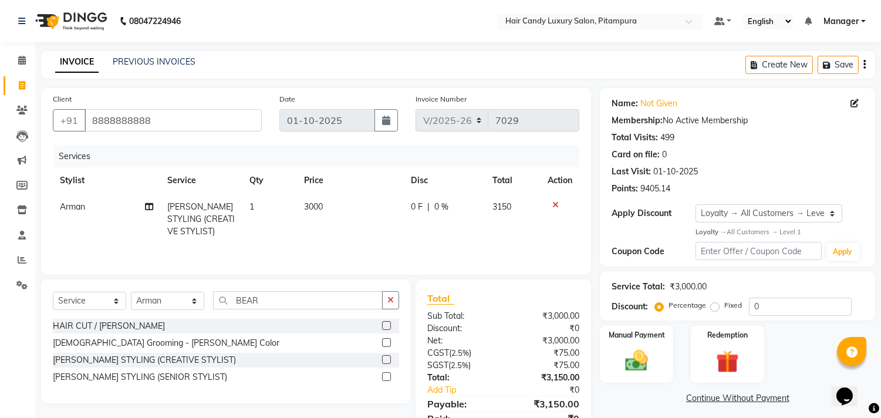
click at [556, 203] on icon at bounding box center [555, 205] width 6 height 8
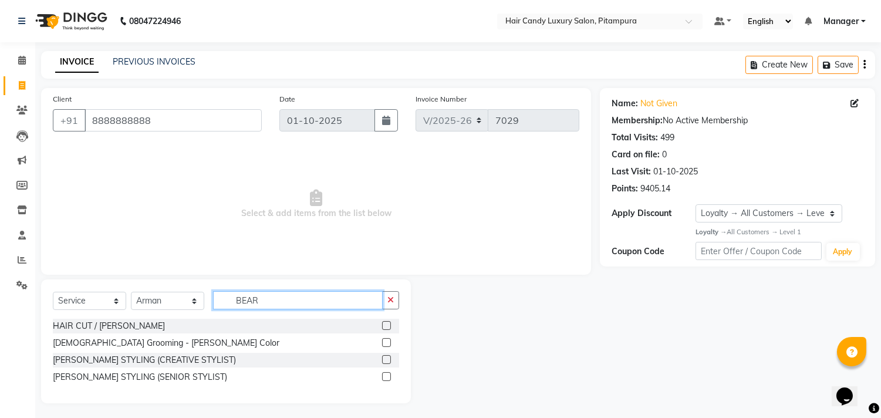
drag, startPoint x: 266, startPoint y: 299, endPoint x: 190, endPoint y: 294, distance: 77.0
click at [190, 294] on div "Select Service Product Membership Package Voucher Prepaid Gift Card Select Styl…" at bounding box center [226, 305] width 346 height 28
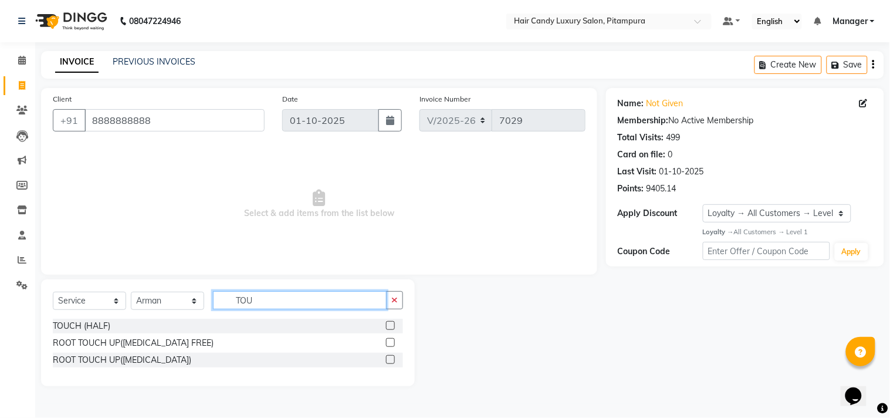
type input "TOU"
click at [386, 358] on label at bounding box center [390, 359] width 9 height 9
click at [386, 358] on input "checkbox" at bounding box center [390, 360] width 8 height 8
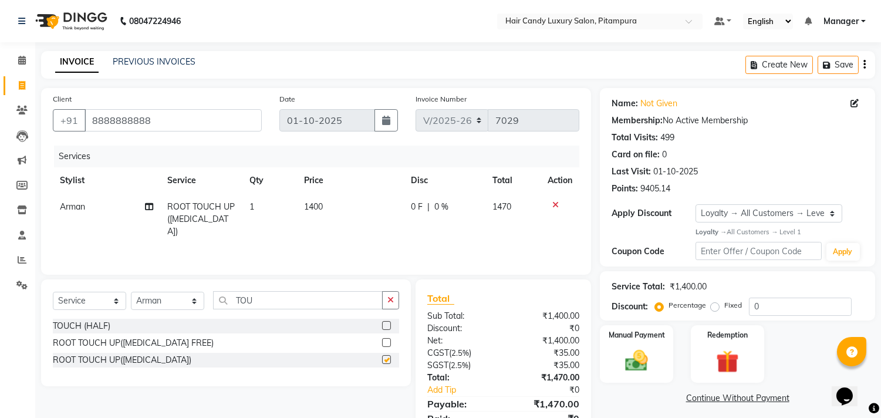
checkbox input "false"
click at [310, 201] on span "1400" at bounding box center [313, 206] width 19 height 11
select select "28017"
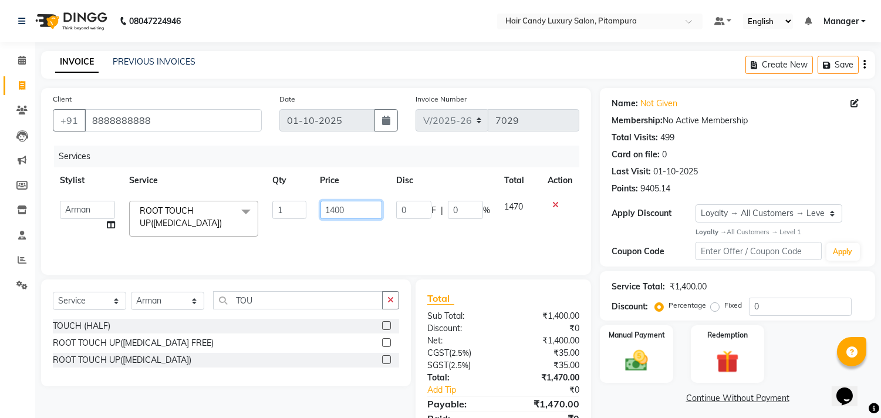
drag, startPoint x: 351, startPoint y: 212, endPoint x: 226, endPoint y: 232, distance: 126.5
click at [226, 232] on tr "Aarif AMAN ANJALI Arman Arshad ARSHAD SALMANI ASHU FAIZ gaurav Hanish harshit J…" at bounding box center [316, 219] width 526 height 50
type input "1300"
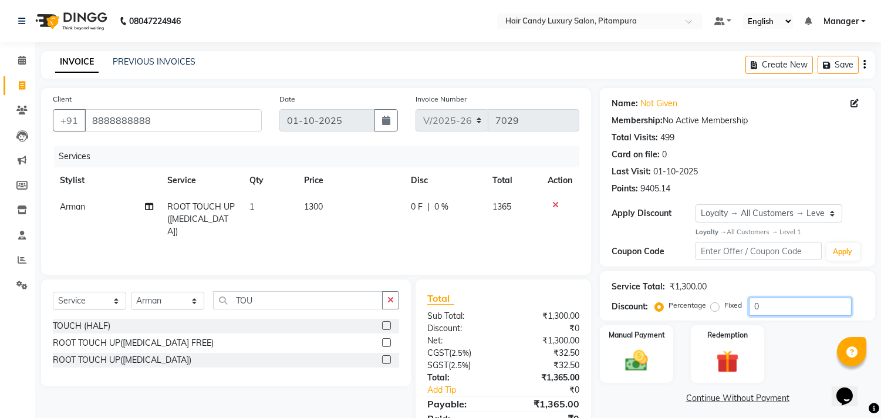
click at [789, 306] on input "0" at bounding box center [800, 306] width 103 height 18
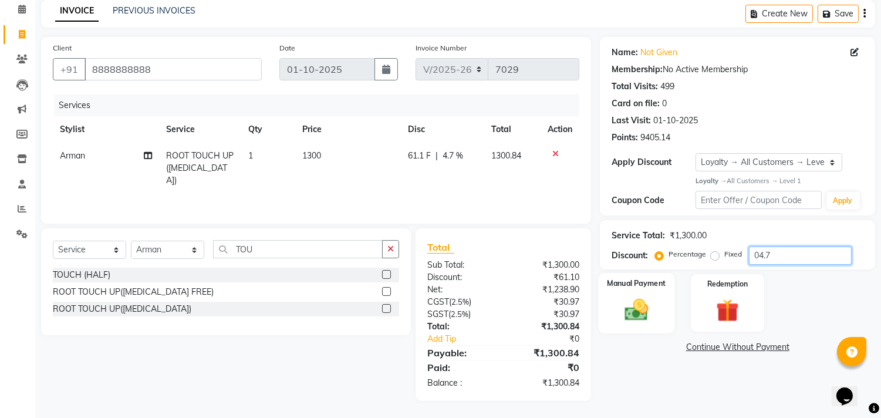
type input "04.7"
click at [642, 320] on img at bounding box center [636, 310] width 39 height 28
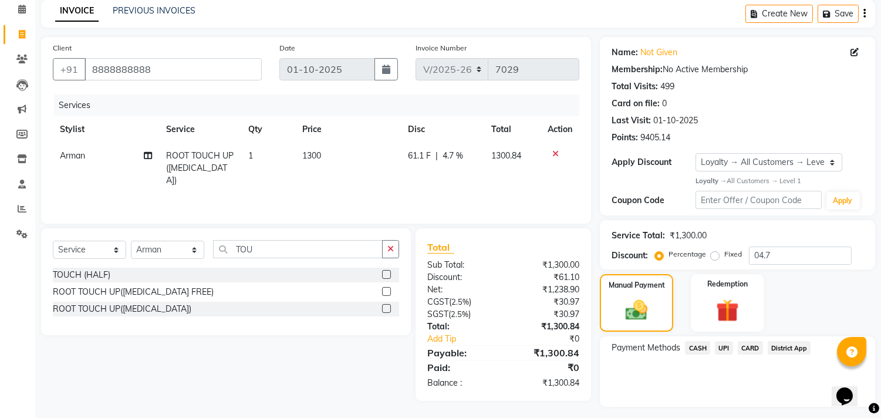
click at [695, 344] on span "CASH" at bounding box center [697, 347] width 25 height 13
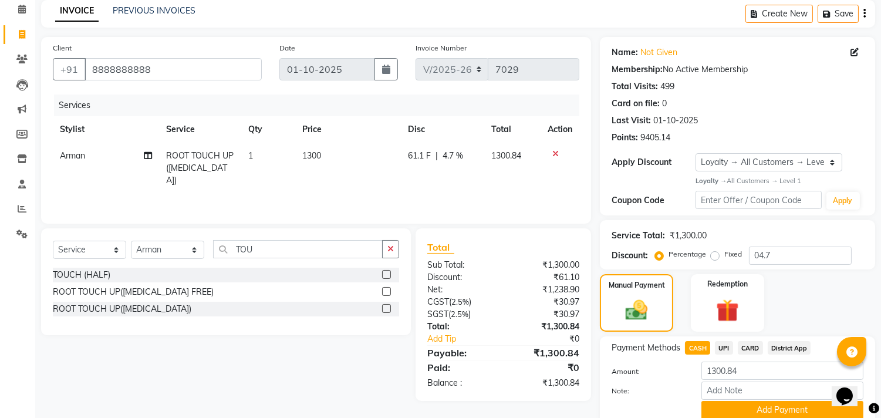
scroll to position [99, 0]
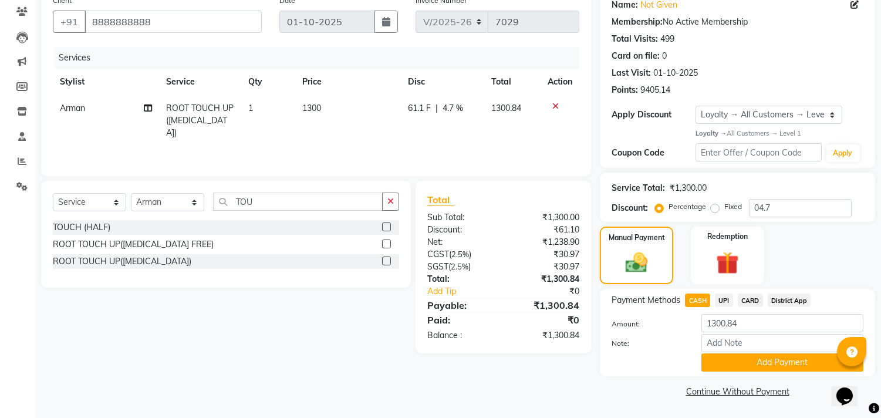
drag, startPoint x: 721, startPoint y: 359, endPoint x: 723, endPoint y: 349, distance: 10.4
click at [722, 358] on button "Add Payment" at bounding box center [782, 362] width 162 height 18
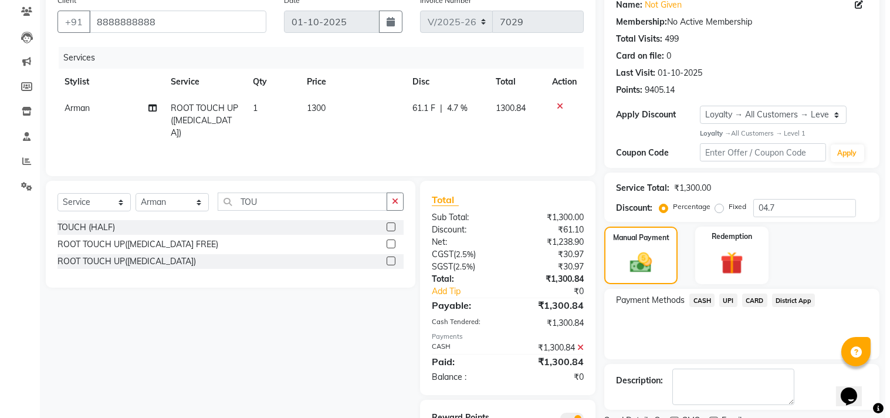
scroll to position [163, 0]
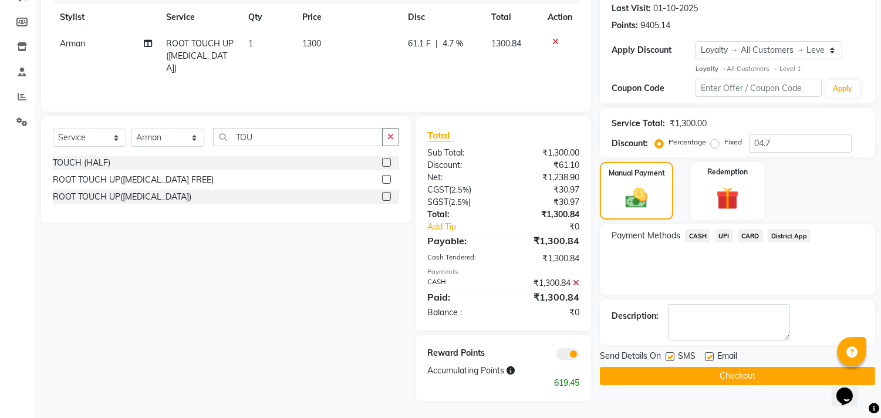
click at [573, 354] on span at bounding box center [567, 354] width 23 height 12
click at [579, 356] on input "checkbox" at bounding box center [579, 356] width 0 height 0
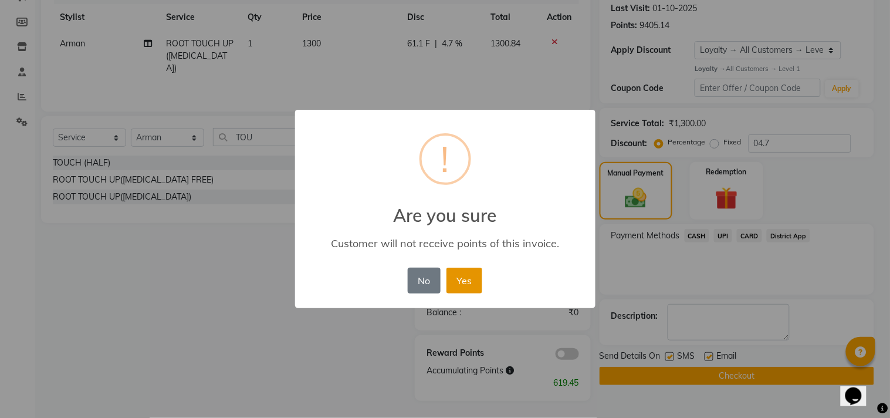
click at [474, 285] on button "Yes" at bounding box center [465, 281] width 36 height 26
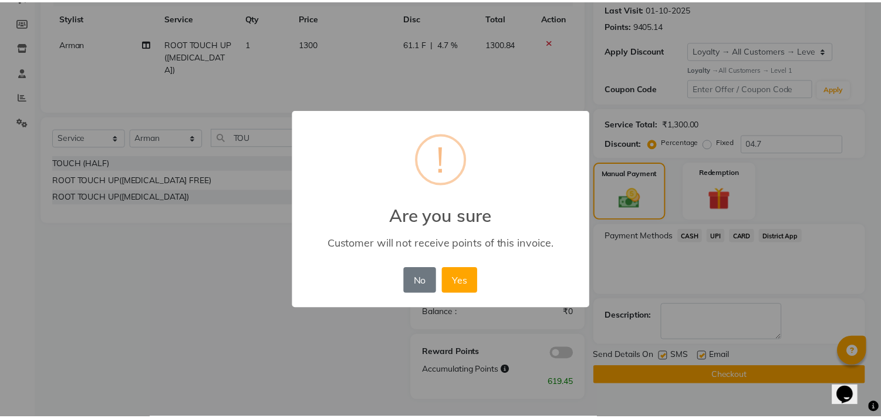
scroll to position [148, 0]
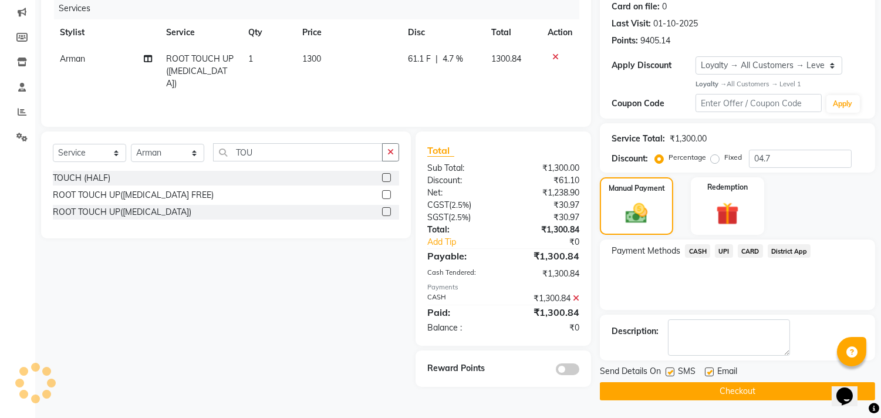
drag, startPoint x: 691, startPoint y: 391, endPoint x: 682, endPoint y: 391, distance: 8.2
click at [691, 391] on button "Checkout" at bounding box center [737, 391] width 275 height 18
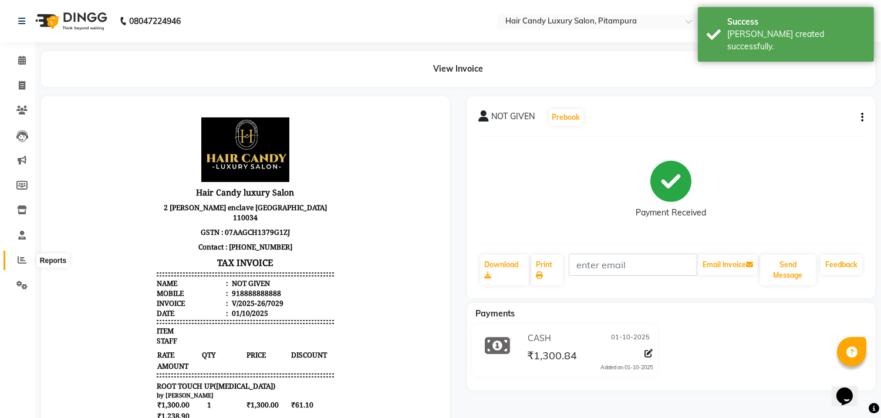
click at [16, 262] on span at bounding box center [22, 259] width 21 height 13
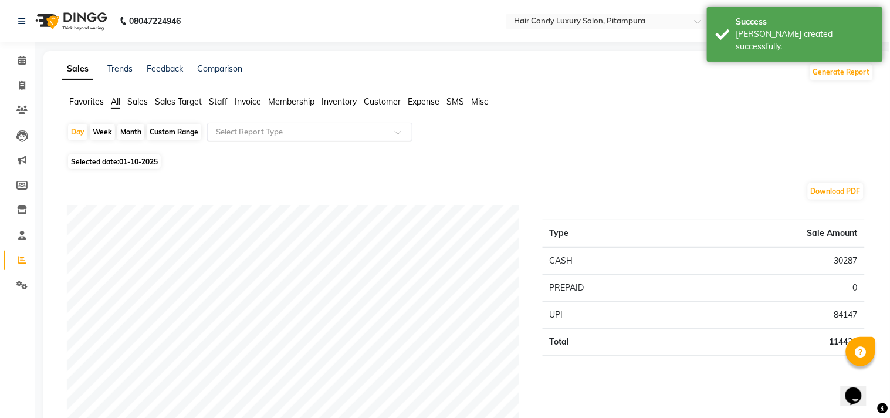
click at [302, 129] on input "text" at bounding box center [298, 132] width 169 height 12
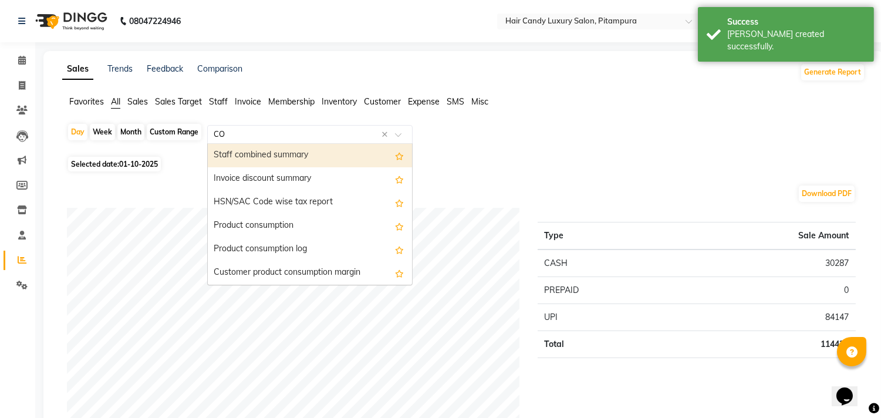
type input "COM"
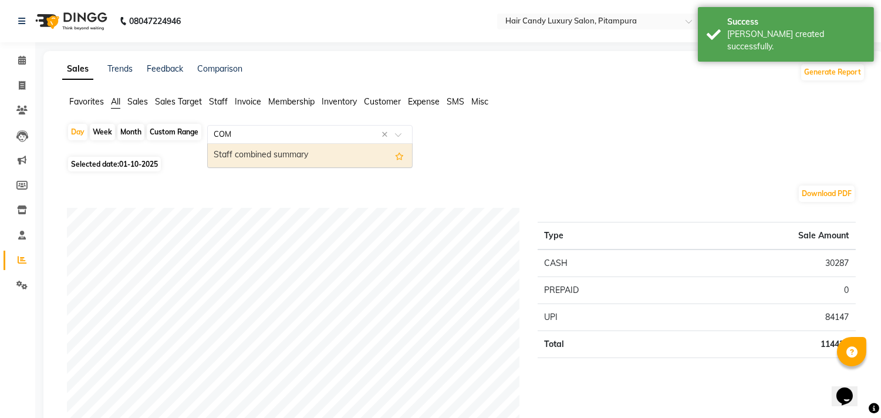
click at [297, 150] on div "Staff combined summary" at bounding box center [310, 155] width 204 height 23
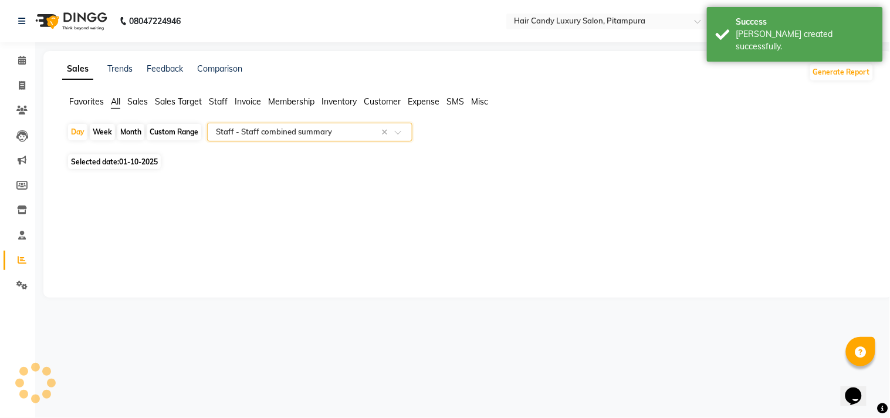
select select "filtered_report"
select select "csv"
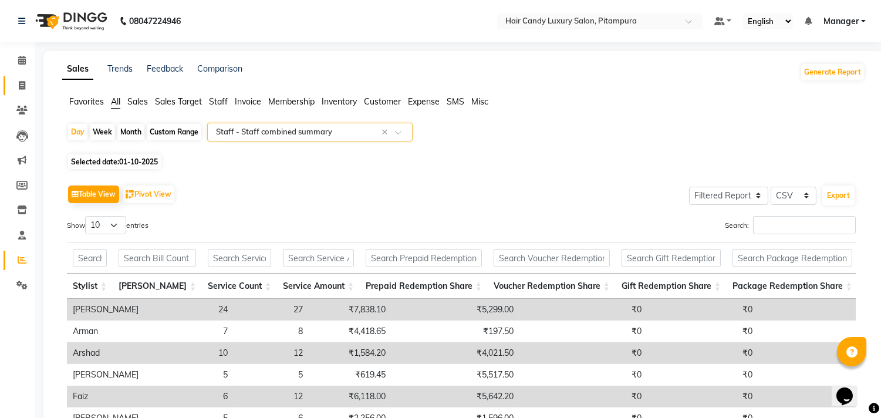
click at [19, 83] on icon at bounding box center [22, 85] width 6 height 9
select select "service"
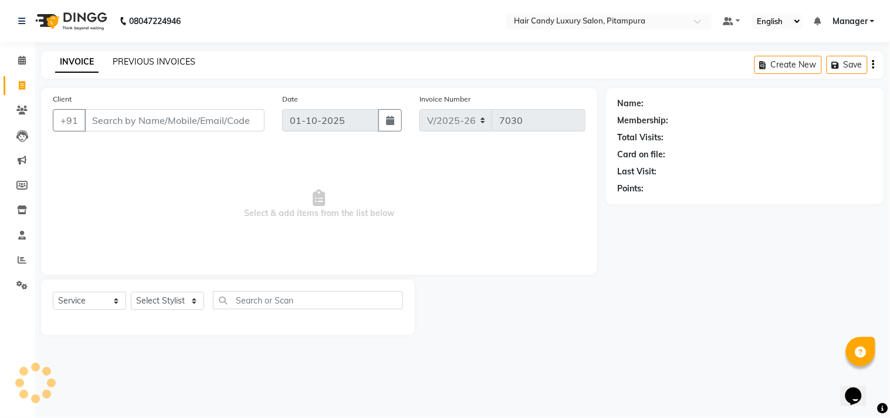
click at [161, 60] on link "PREVIOUS INVOICES" at bounding box center [154, 61] width 83 height 11
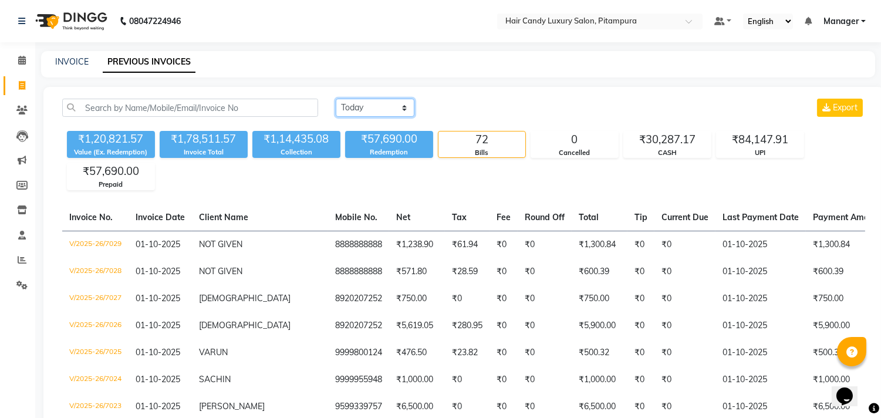
click at [362, 104] on select "Today Yesterday Custom Range" at bounding box center [375, 108] width 79 height 18
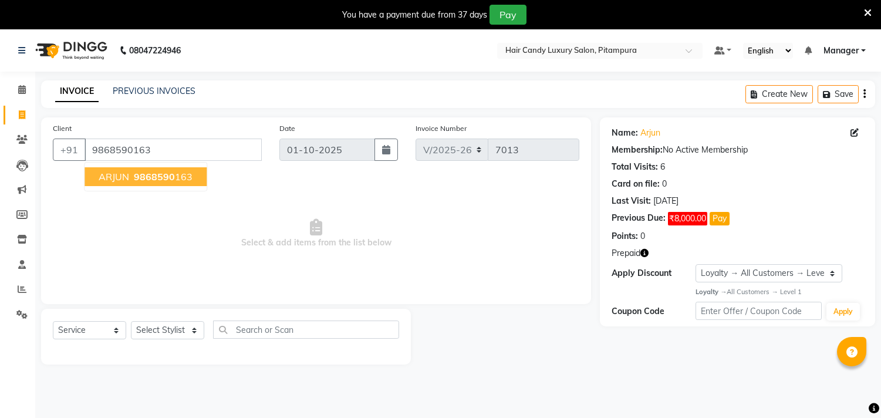
select select "4720"
select select "service"
select select "1: Object"
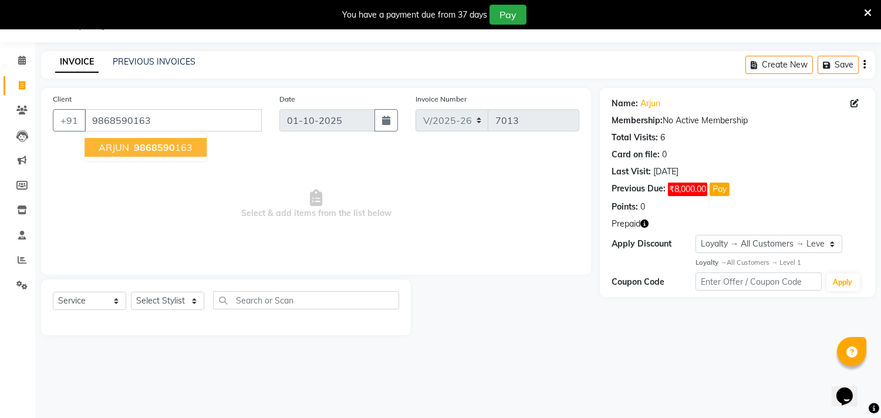
click at [161, 148] on span "9868590" at bounding box center [154, 147] width 41 height 12
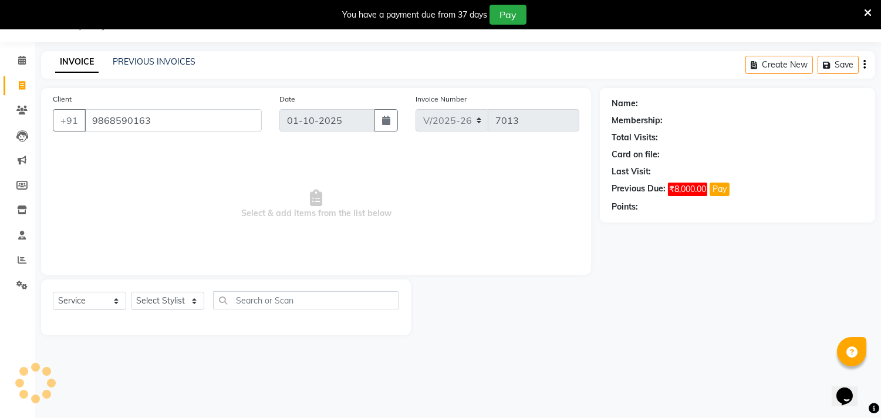
select select "1: Object"
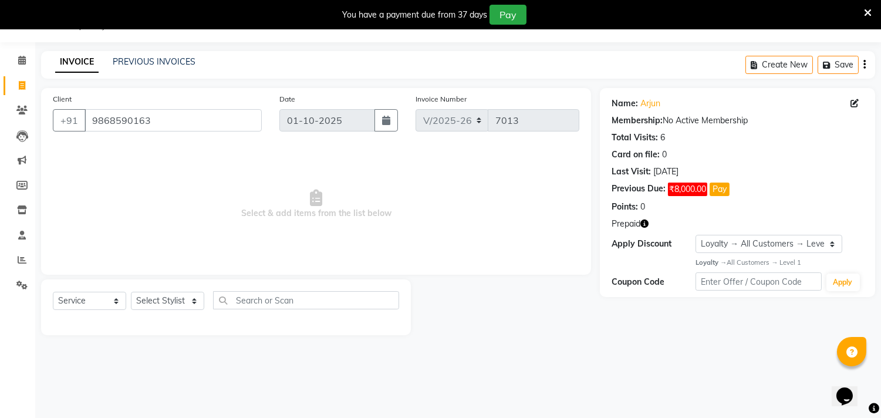
click at [643, 226] on icon "button" at bounding box center [644, 223] width 8 height 8
click at [443, 210] on span "Select & add items from the list below" at bounding box center [316, 204] width 526 height 117
click at [192, 300] on select "Select Stylist [PERSON_NAME] [PERSON_NAME] [PERSON_NAME] [PERSON_NAME] [PERSON_…" at bounding box center [167, 301] width 73 height 18
select select "28016"
click at [131, 292] on select "Select Stylist [PERSON_NAME] [PERSON_NAME] [PERSON_NAME] [PERSON_NAME] [PERSON_…" at bounding box center [167, 301] width 73 height 18
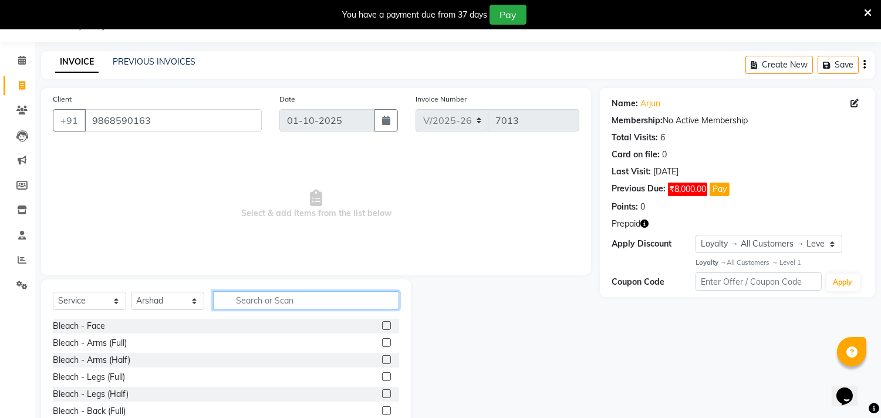
click at [283, 302] on input "text" at bounding box center [306, 300] width 186 height 18
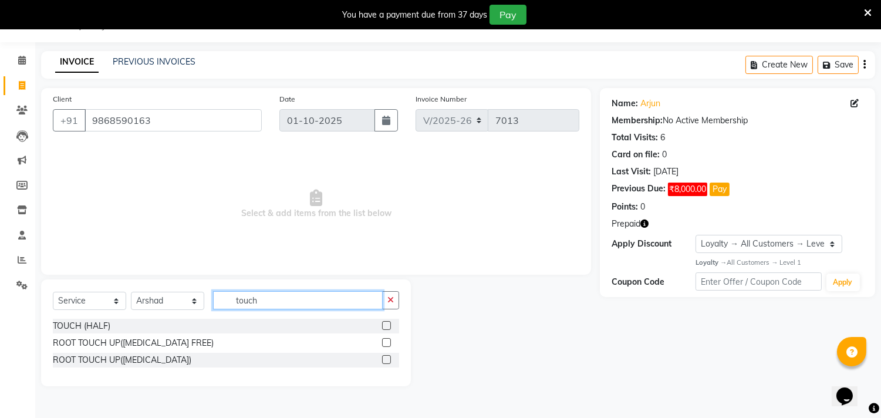
type input "touch"
click at [383, 341] on label at bounding box center [386, 342] width 9 height 9
click at [383, 341] on input "checkbox" at bounding box center [386, 343] width 8 height 8
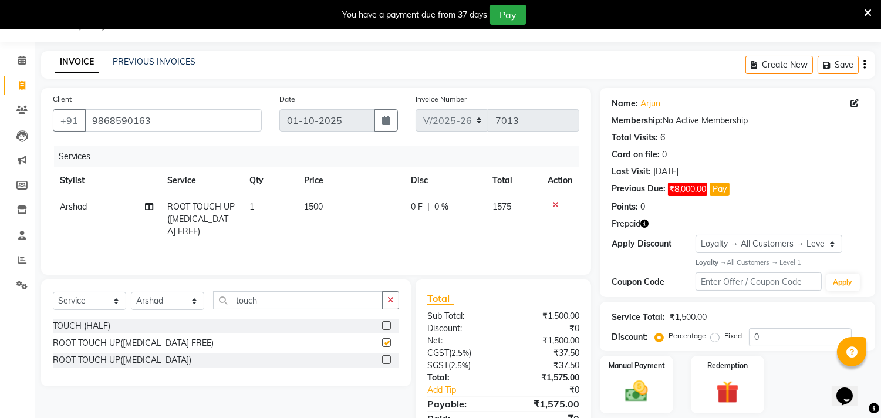
checkbox input "false"
drag, startPoint x: 276, startPoint y: 303, endPoint x: 188, endPoint y: 303, distance: 88.0
click at [188, 303] on div "Select Service Product Membership Package Voucher Prepaid Gift Card Select Styl…" at bounding box center [226, 305] width 346 height 28
drag, startPoint x: 195, startPoint y: 300, endPoint x: 231, endPoint y: 243, distance: 67.7
click at [195, 300] on select "Select Stylist [PERSON_NAME] [PERSON_NAME] [PERSON_NAME] [PERSON_NAME] [PERSON_…" at bounding box center [167, 301] width 73 height 18
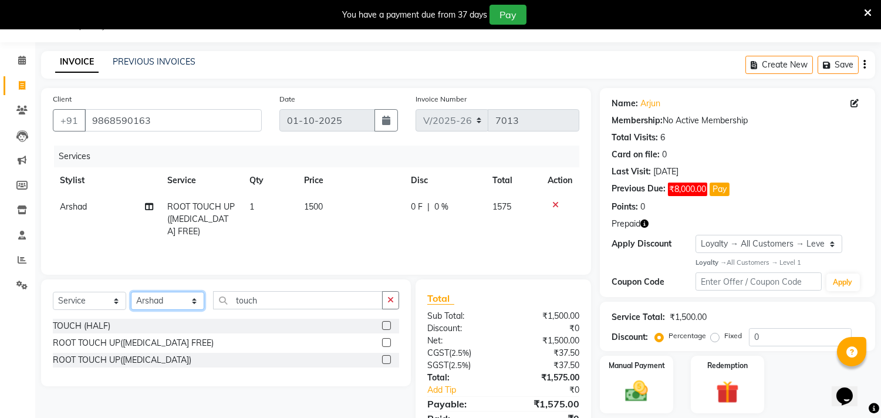
select select "28024"
click at [131, 293] on select "Select Stylist [PERSON_NAME] [PERSON_NAME] [PERSON_NAME] [PERSON_NAME] [PERSON_…" at bounding box center [167, 301] width 73 height 18
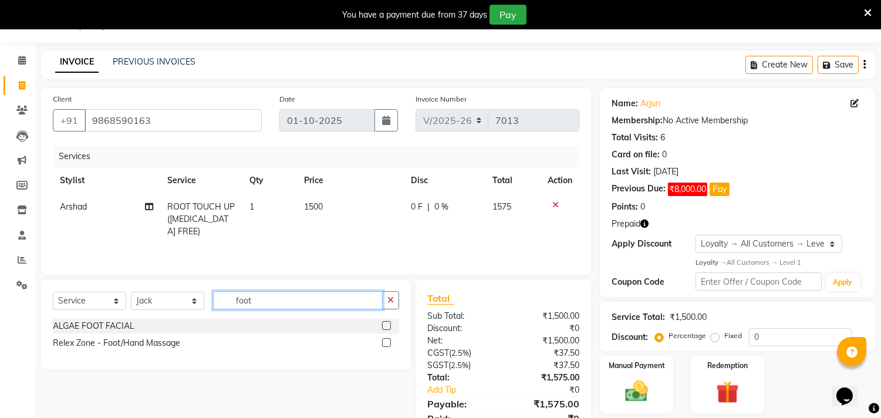
type input "foot"
click at [388, 343] on label at bounding box center [386, 342] width 9 height 9
click at [388, 343] on input "checkbox" at bounding box center [386, 343] width 8 height 8
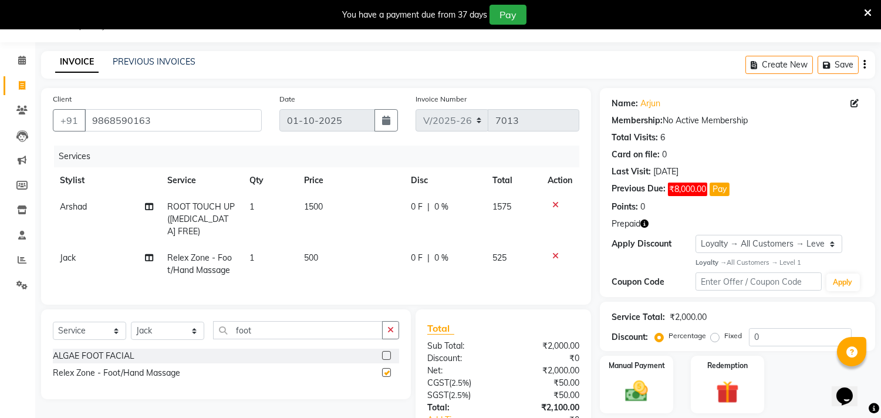
checkbox input "false"
click at [195, 340] on select "Select Stylist [PERSON_NAME] [PERSON_NAME] [PERSON_NAME] [PERSON_NAME] [PERSON_…" at bounding box center [167, 331] width 73 height 18
select select "28016"
click at [131, 332] on select "Select Stylist [PERSON_NAME] [PERSON_NAME] [PERSON_NAME] [PERSON_NAME] [PERSON_…" at bounding box center [167, 331] width 73 height 18
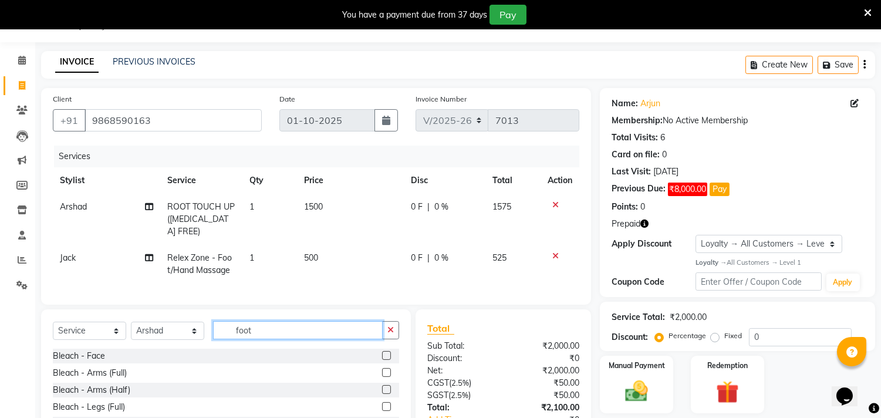
drag, startPoint x: 277, startPoint y: 342, endPoint x: 219, endPoint y: 340, distance: 57.5
click at [219, 339] on input "foot" at bounding box center [298, 330] width 170 height 18
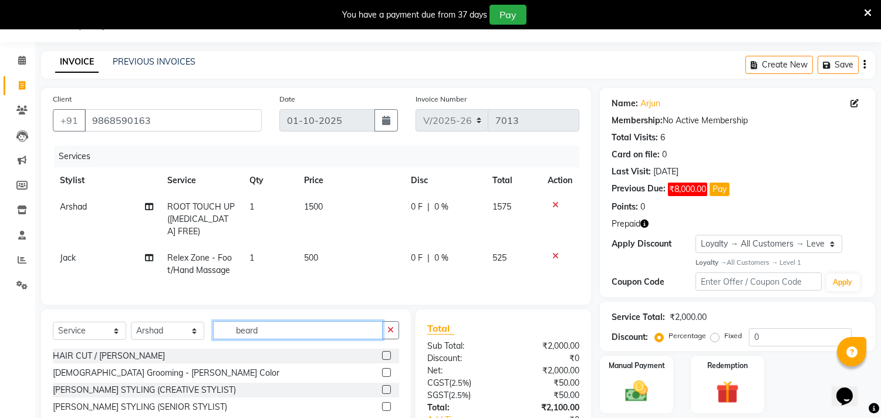
type input "beard"
click at [384, 394] on label at bounding box center [386, 389] width 9 height 9
click at [384, 394] on input "checkbox" at bounding box center [386, 390] width 8 height 8
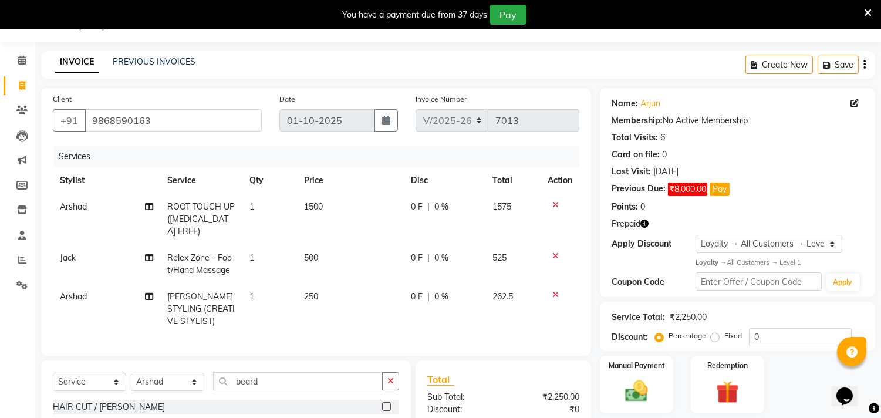
checkbox input "false"
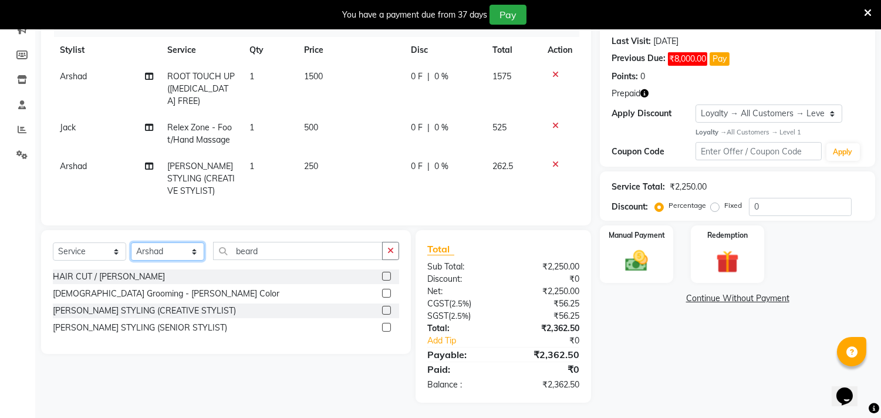
click at [192, 261] on select "Select Stylist [PERSON_NAME] [PERSON_NAME] [PERSON_NAME] [PERSON_NAME] [PERSON_…" at bounding box center [167, 251] width 73 height 18
drag, startPoint x: 270, startPoint y: 261, endPoint x: 226, endPoint y: 261, distance: 43.4
click at [226, 260] on input "beard" at bounding box center [298, 251] width 170 height 18
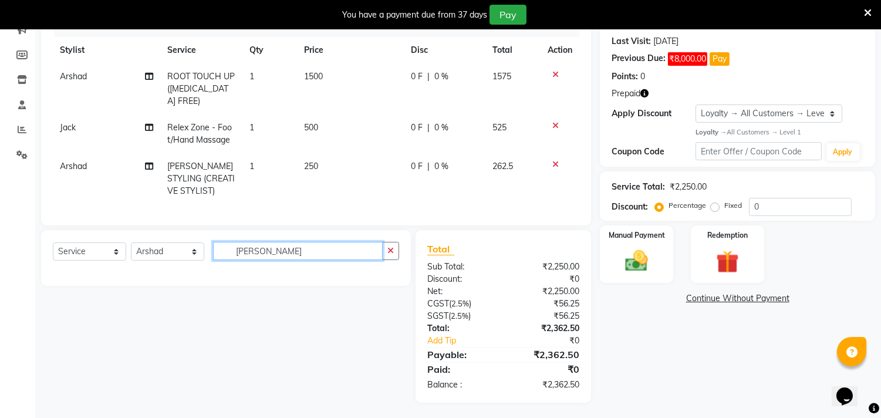
drag, startPoint x: 308, startPoint y: 257, endPoint x: 217, endPoint y: 257, distance: 90.9
click at [217, 257] on input "de beard" at bounding box center [298, 251] width 170 height 18
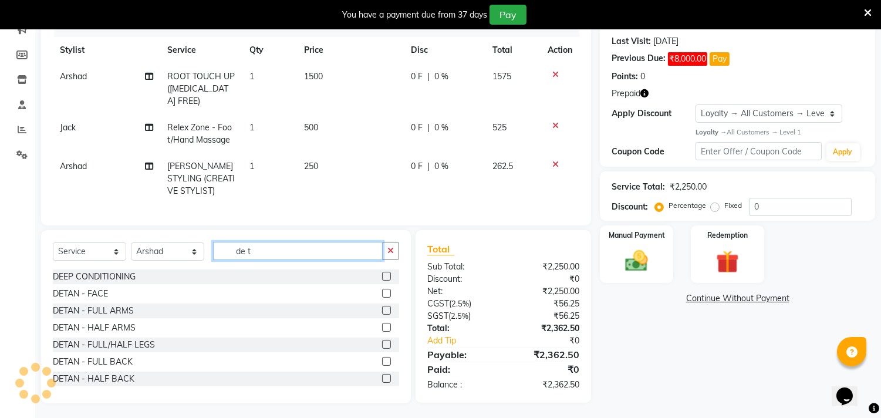
type input "de t"
click at [382, 297] on label at bounding box center [386, 293] width 9 height 9
click at [382, 297] on input "checkbox" at bounding box center [386, 294] width 8 height 8
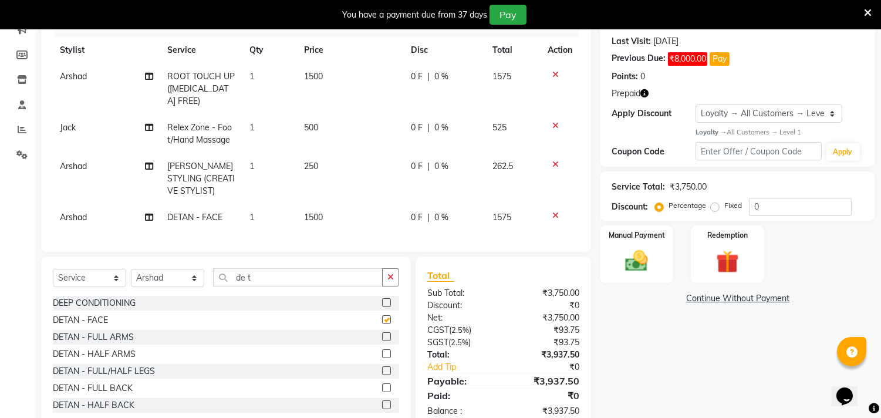
checkbox input "false"
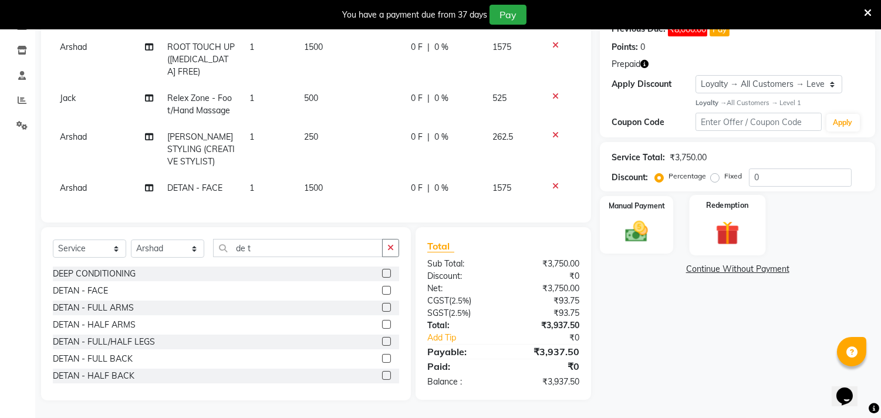
click at [712, 225] on img at bounding box center [727, 232] width 39 height 29
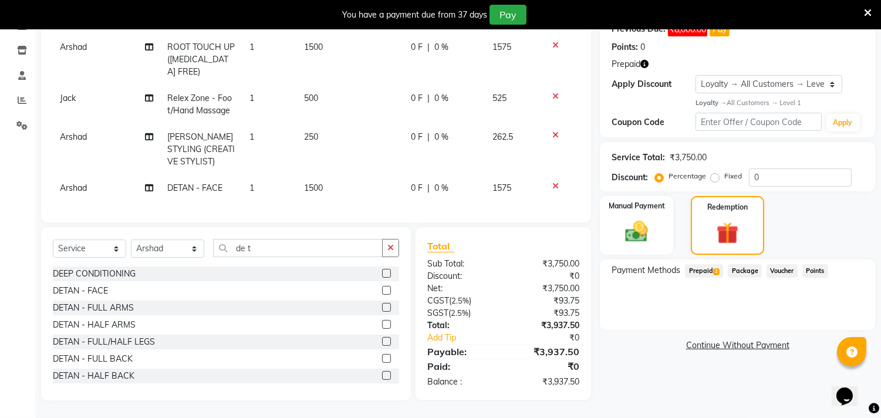
drag, startPoint x: 698, startPoint y: 261, endPoint x: 735, endPoint y: 272, distance: 38.6
click at [699, 264] on span "Prepaid 2" at bounding box center [704, 270] width 38 height 13
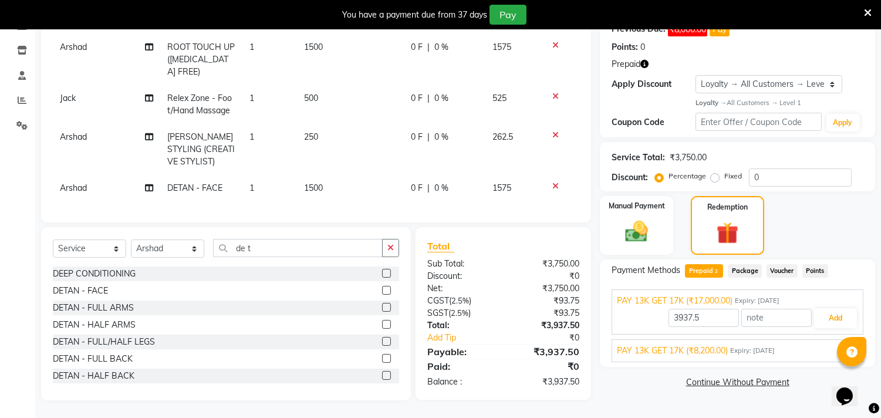
click at [774, 346] on span "Expiry: 01-12-2026" at bounding box center [752, 351] width 45 height 10
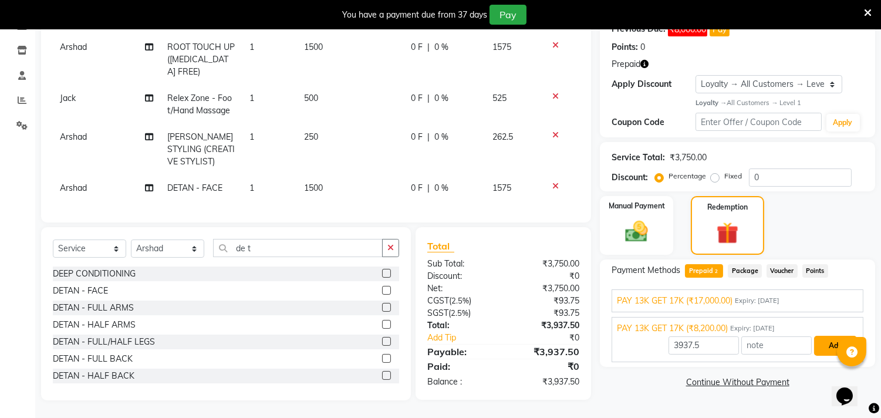
click at [828, 336] on button "Add" at bounding box center [835, 346] width 43 height 20
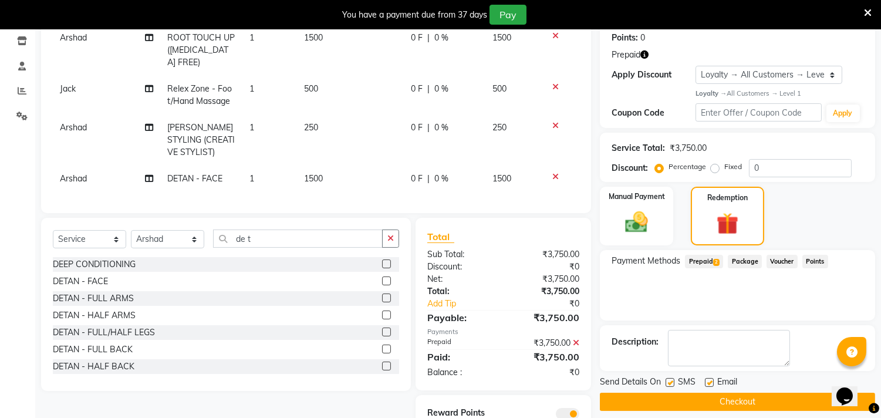
scroll to position [256, 0]
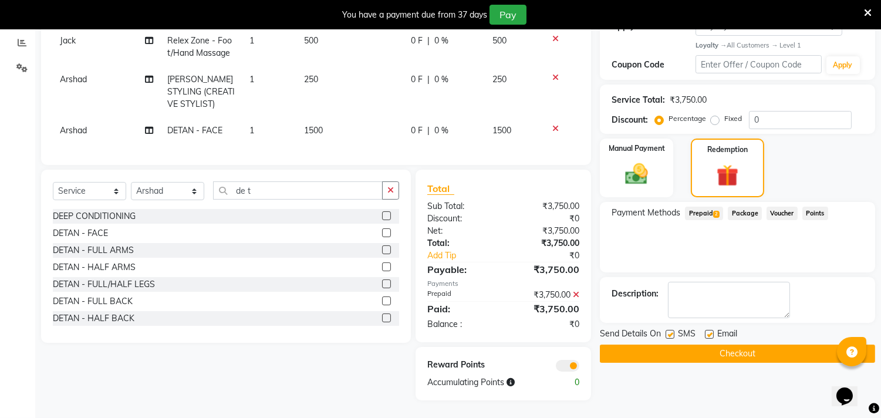
click at [562, 366] on span at bounding box center [567, 366] width 23 height 12
click at [579, 367] on input "checkbox" at bounding box center [579, 367] width 0 height 0
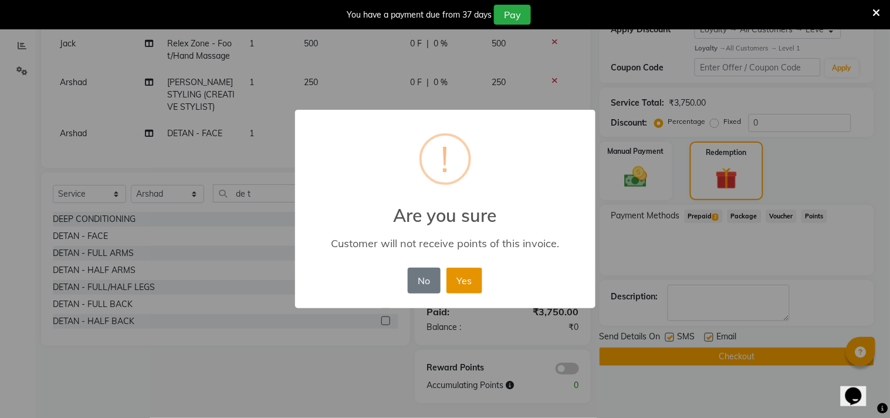
click at [462, 283] on button "Yes" at bounding box center [465, 281] width 36 height 26
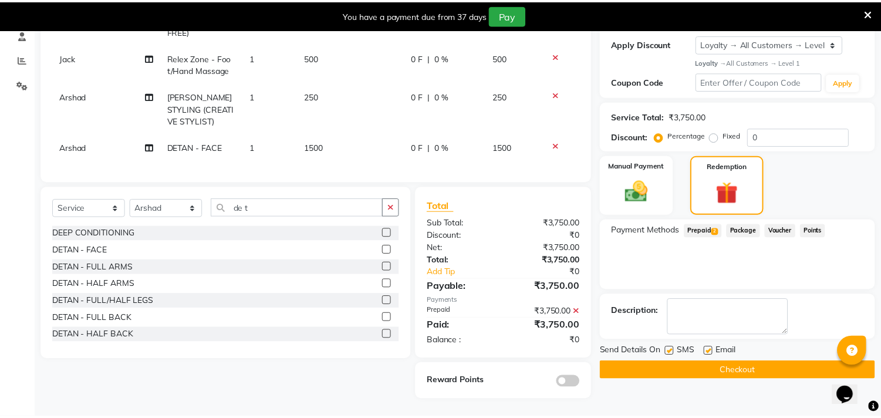
scroll to position [226, 0]
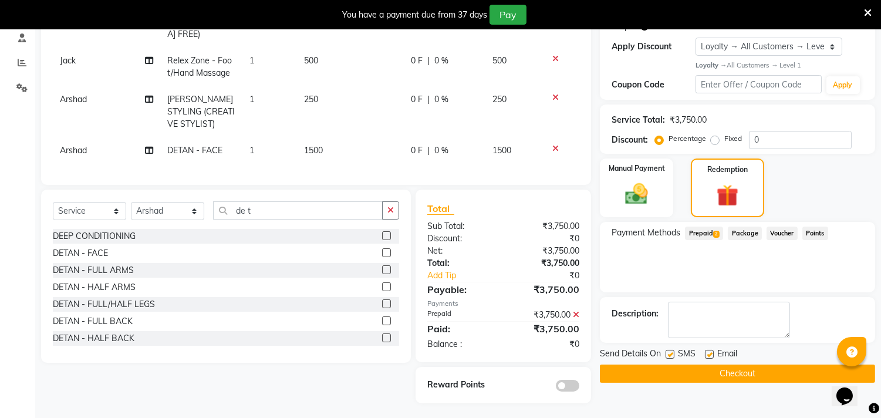
click at [672, 364] on button "Checkout" at bounding box center [737, 373] width 275 height 18
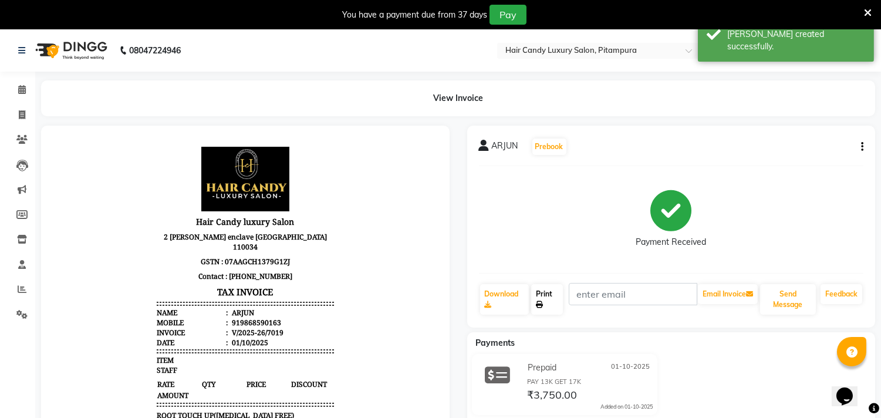
click at [553, 291] on link "Print" at bounding box center [547, 299] width 32 height 31
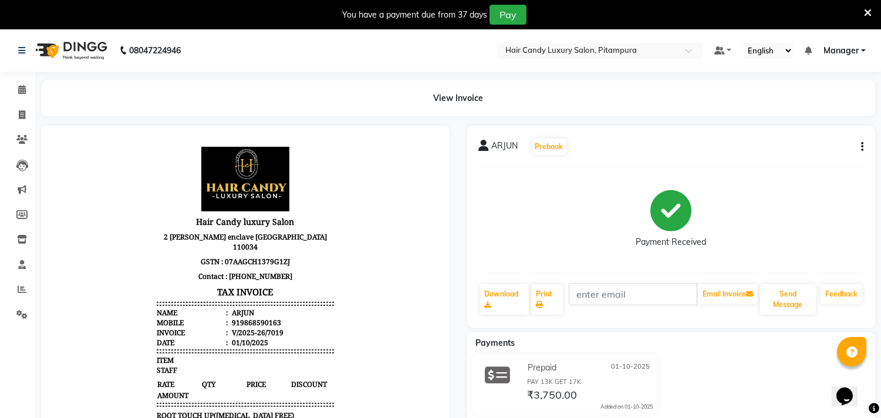
click at [869, 9] on icon at bounding box center [868, 13] width 8 height 11
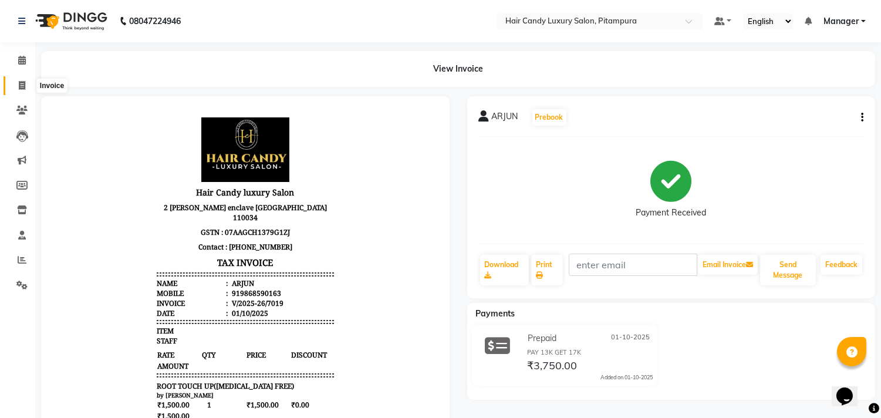
click at [19, 85] on icon at bounding box center [22, 85] width 6 height 9
select select "service"
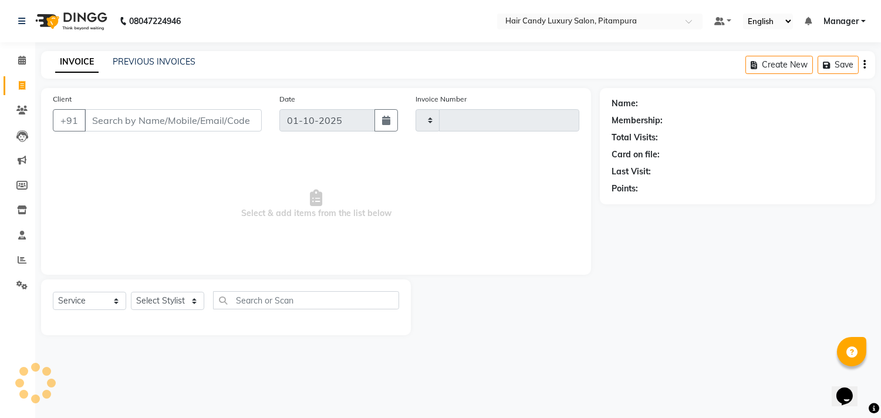
type input "7020"
select select "4720"
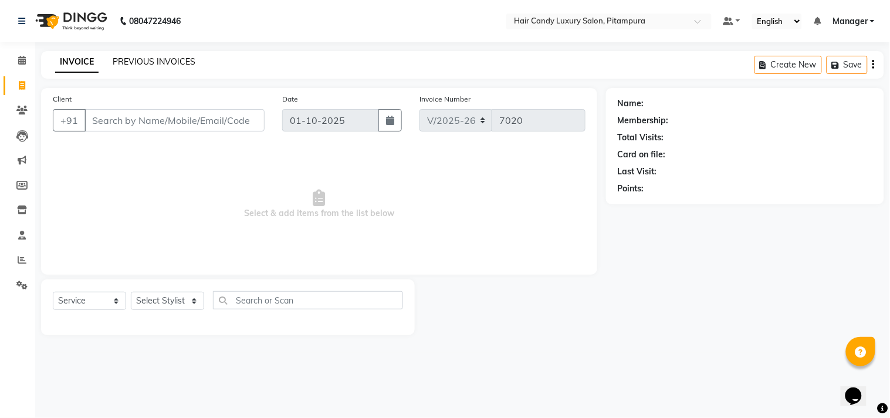
click at [176, 56] on link "PREVIOUS INVOICES" at bounding box center [154, 61] width 83 height 11
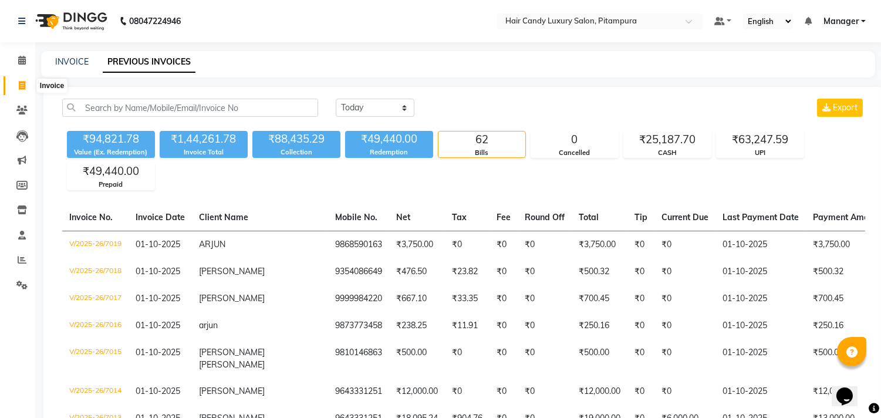
click at [21, 88] on icon at bounding box center [22, 85] width 6 height 9
select select "service"
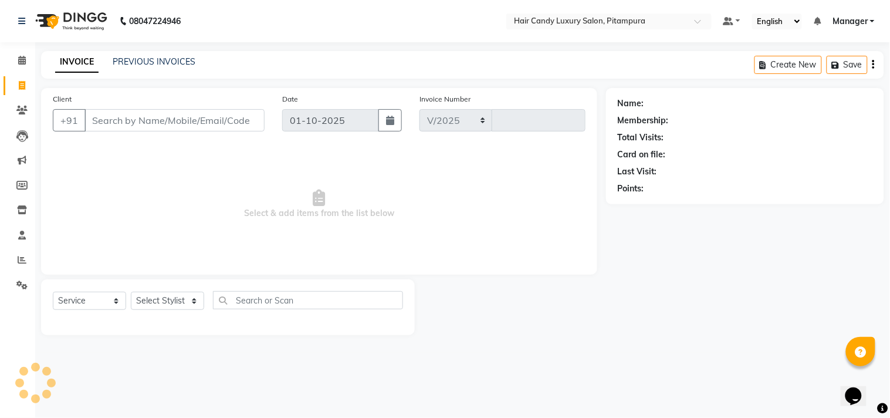
select select "4720"
type input "7020"
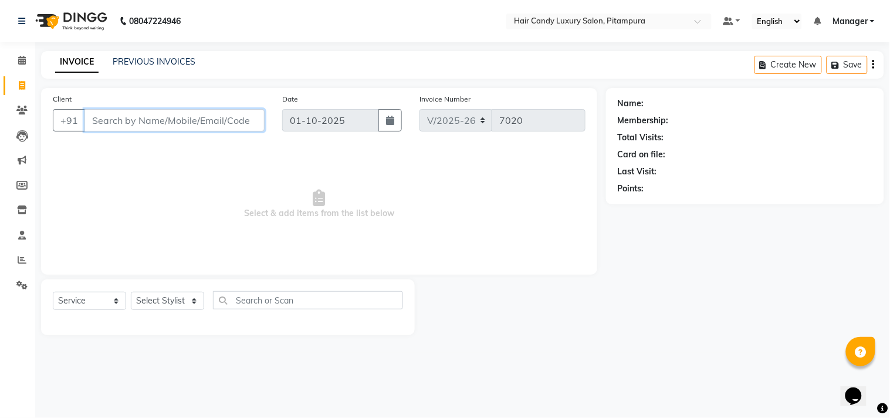
click at [192, 120] on input "Client" at bounding box center [174, 120] width 180 height 22
paste input "9811832933"
type input "9811832933"
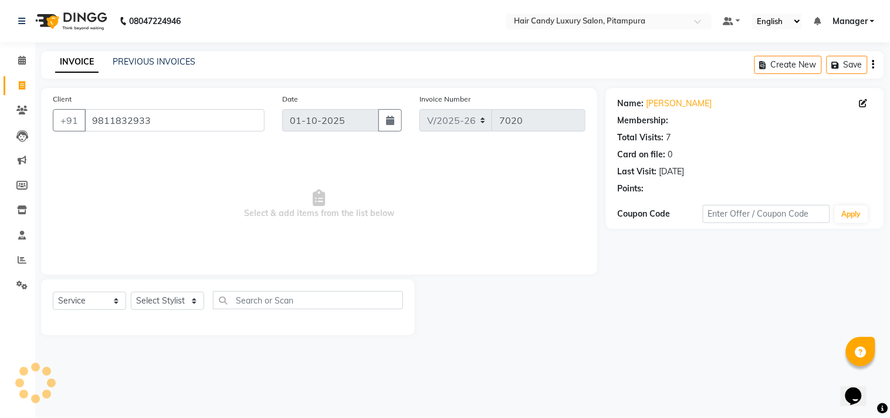
select select "1: Object"
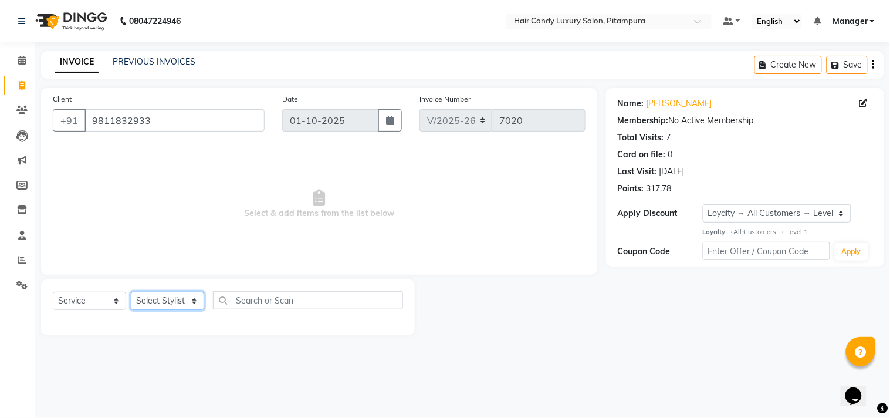
drag, startPoint x: 188, startPoint y: 303, endPoint x: 191, endPoint y: 295, distance: 8.9
click at [188, 304] on select "Select Stylist [PERSON_NAME] [PERSON_NAME] [PERSON_NAME] [PERSON_NAME] [PERSON_…" at bounding box center [167, 301] width 73 height 18
select select "28014"
click at [131, 292] on select "Select Stylist [PERSON_NAME] [PERSON_NAME] [PERSON_NAME] [PERSON_NAME] [PERSON_…" at bounding box center [167, 301] width 73 height 18
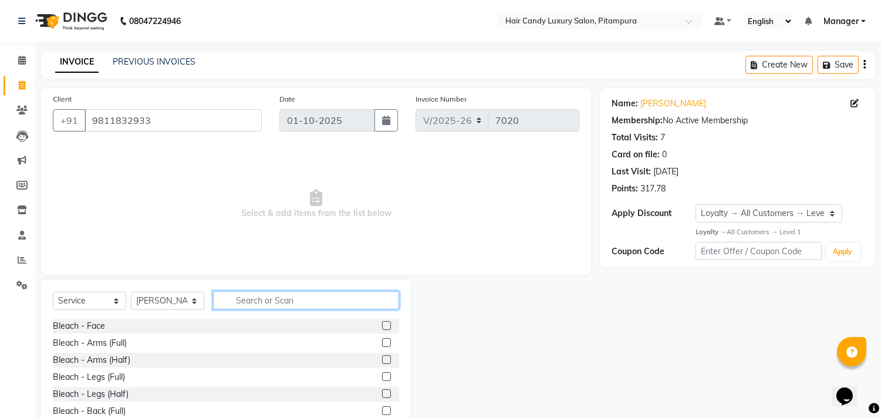
click at [280, 294] on input "text" at bounding box center [306, 300] width 186 height 18
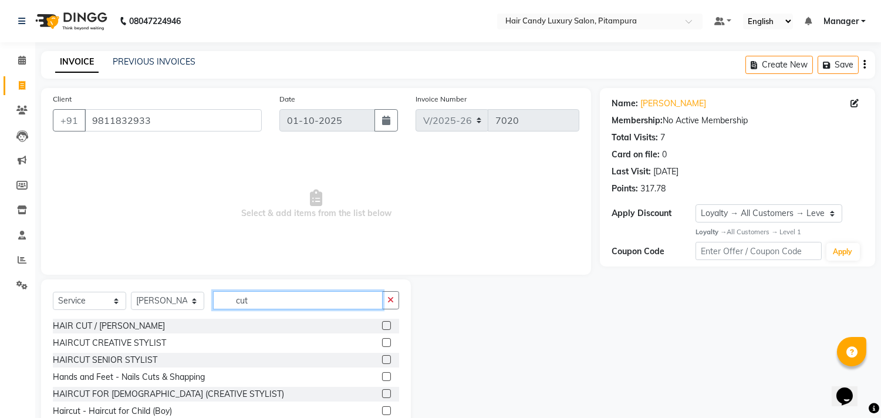
type input "cut"
click at [382, 343] on label at bounding box center [386, 342] width 9 height 9
click at [382, 343] on input "checkbox" at bounding box center [386, 343] width 8 height 8
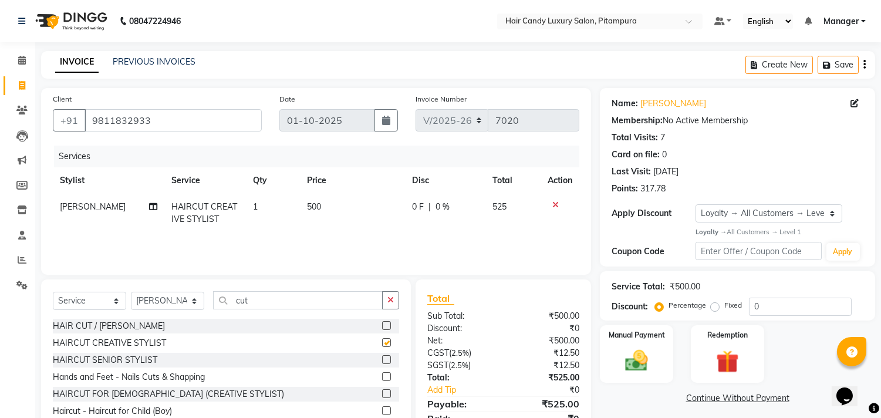
checkbox input "false"
click at [188, 302] on select "Select Stylist [PERSON_NAME] [PERSON_NAME] [PERSON_NAME] [PERSON_NAME] [PERSON_…" at bounding box center [167, 301] width 73 height 18
select select "28016"
click at [131, 292] on select "Select Stylist [PERSON_NAME] [PERSON_NAME] [PERSON_NAME] [PERSON_NAME] [PERSON_…" at bounding box center [167, 301] width 73 height 18
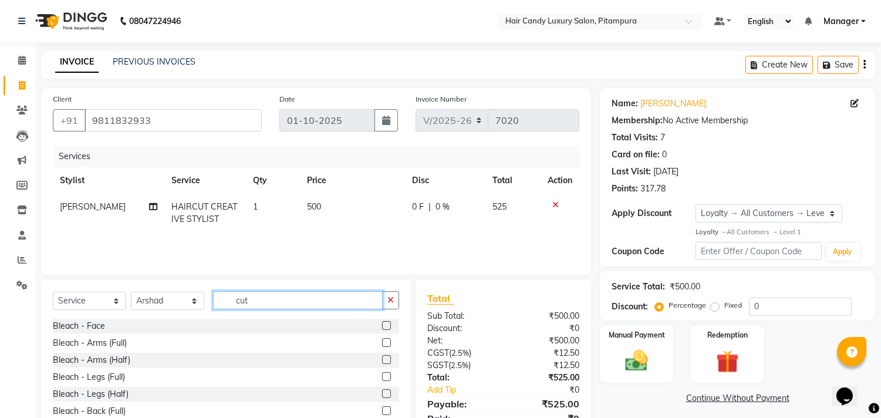
drag, startPoint x: 261, startPoint y: 301, endPoint x: 218, endPoint y: 304, distance: 42.3
click at [218, 304] on input "cut" at bounding box center [298, 300] width 170 height 18
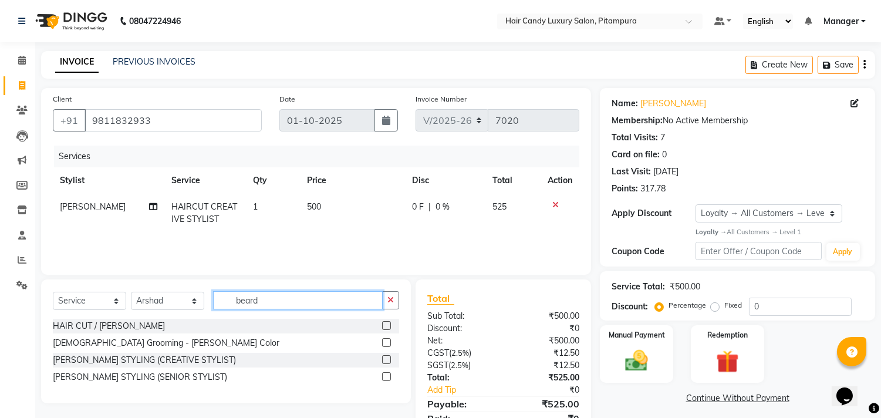
type input "beard"
click at [385, 358] on label at bounding box center [386, 359] width 9 height 9
click at [385, 358] on input "checkbox" at bounding box center [386, 360] width 8 height 8
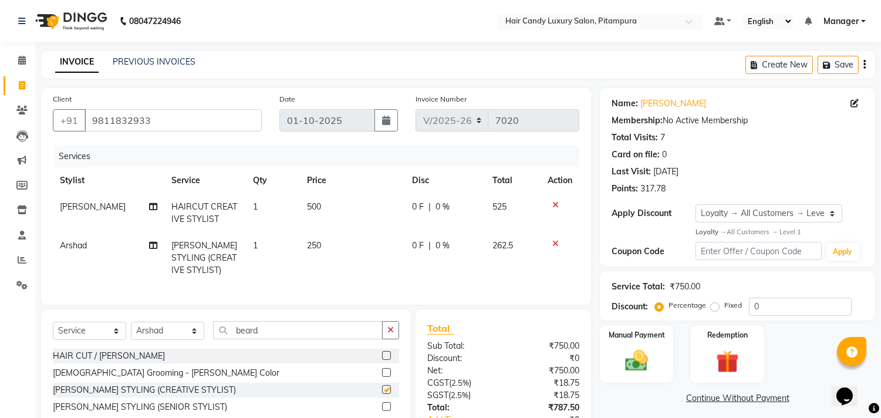
checkbox input "false"
click at [195, 337] on select "Select Stylist [PERSON_NAME] [PERSON_NAME] [PERSON_NAME] [PERSON_NAME] [PERSON_…" at bounding box center [167, 331] width 73 height 18
select select "28014"
click at [131, 332] on select "Select Stylist [PERSON_NAME] [PERSON_NAME] [PERSON_NAME] [PERSON_NAME] [PERSON_…" at bounding box center [167, 331] width 73 height 18
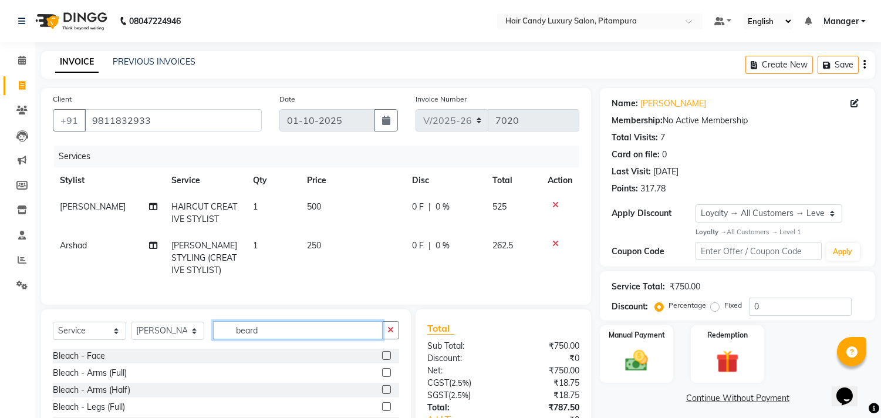
drag, startPoint x: 299, startPoint y: 333, endPoint x: 224, endPoint y: 341, distance: 75.6
click at [224, 339] on input "beard" at bounding box center [298, 330] width 170 height 18
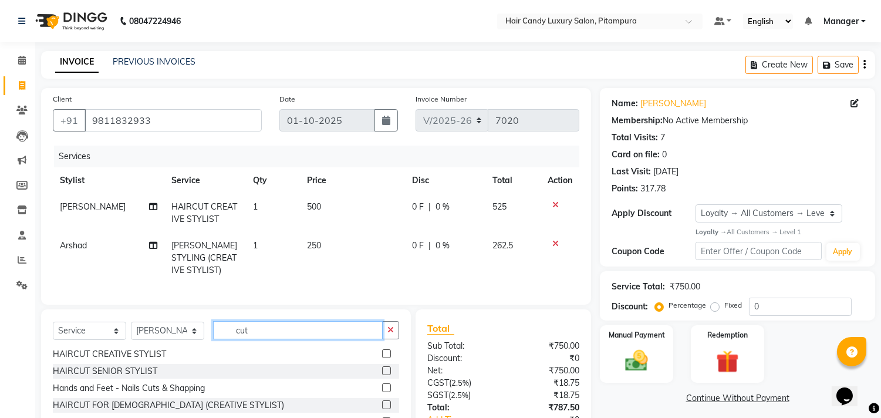
scroll to position [65, 0]
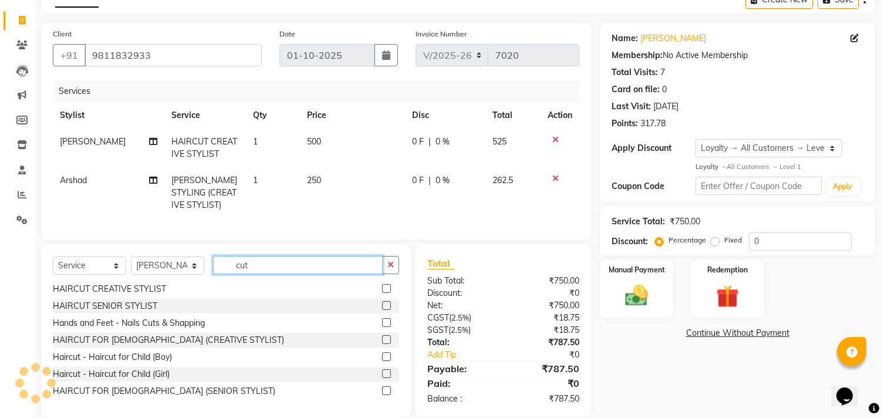
type input "cut"
click at [382, 361] on label at bounding box center [386, 356] width 9 height 9
click at [382, 361] on input "checkbox" at bounding box center [386, 357] width 8 height 8
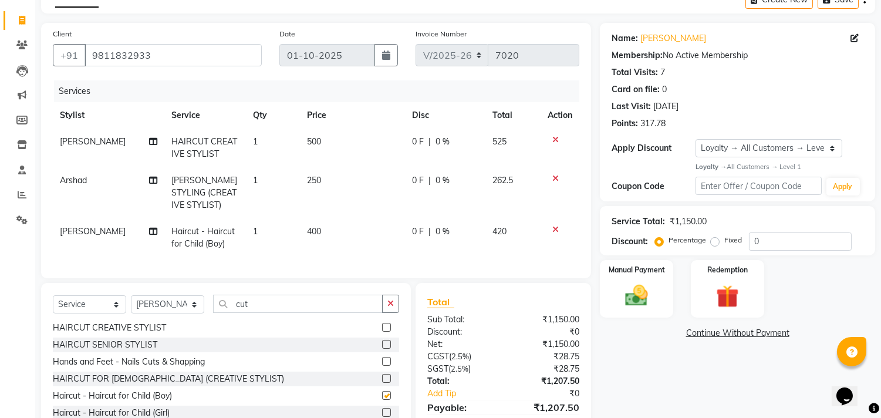
checkbox input "false"
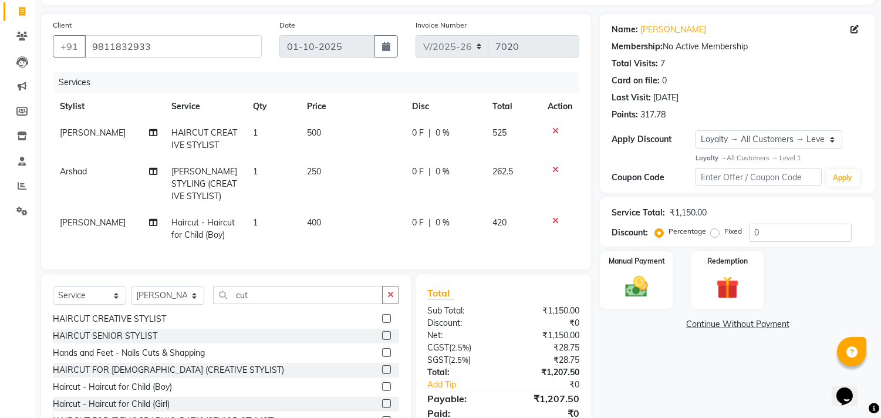
scroll to position [130, 0]
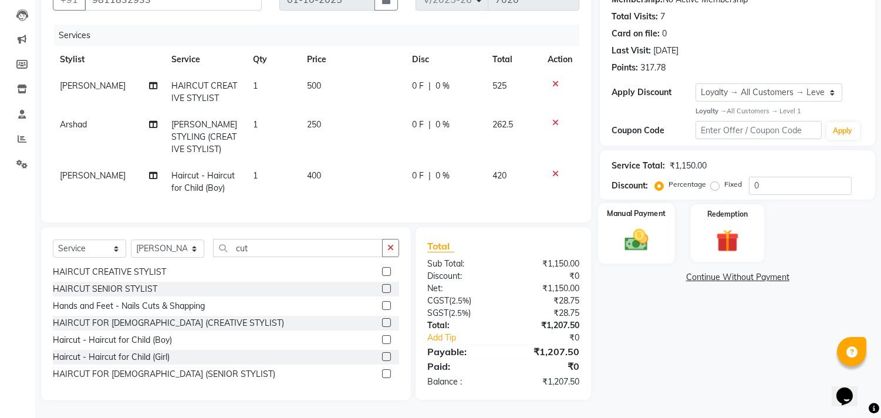
click at [634, 236] on img at bounding box center [636, 240] width 39 height 28
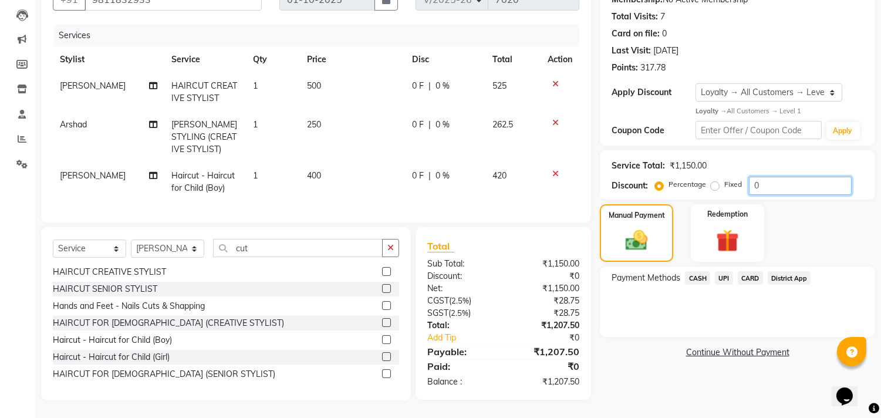
drag, startPoint x: 775, startPoint y: 176, endPoint x: 735, endPoint y: 178, distance: 40.5
click at [735, 178] on div "Percentage Fixed 0" at bounding box center [754, 186] width 194 height 18
type input "4.7"
click at [654, 317] on div "Payment Methods CASH UPI CARD District App" at bounding box center [737, 301] width 275 height 70
click at [700, 271] on span "CASH" at bounding box center [697, 277] width 25 height 13
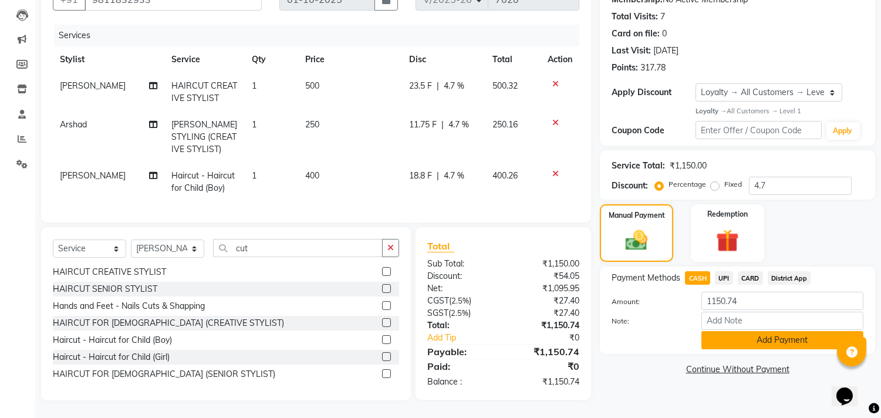
click at [810, 338] on button "Add Payment" at bounding box center [782, 340] width 162 height 18
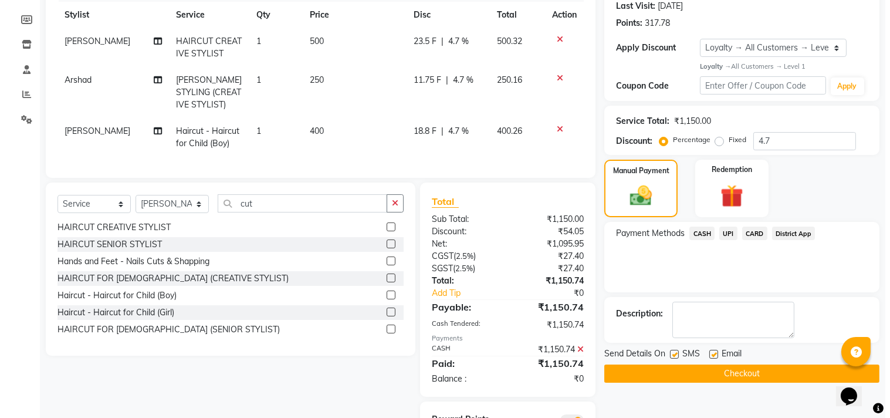
scroll to position [242, 0]
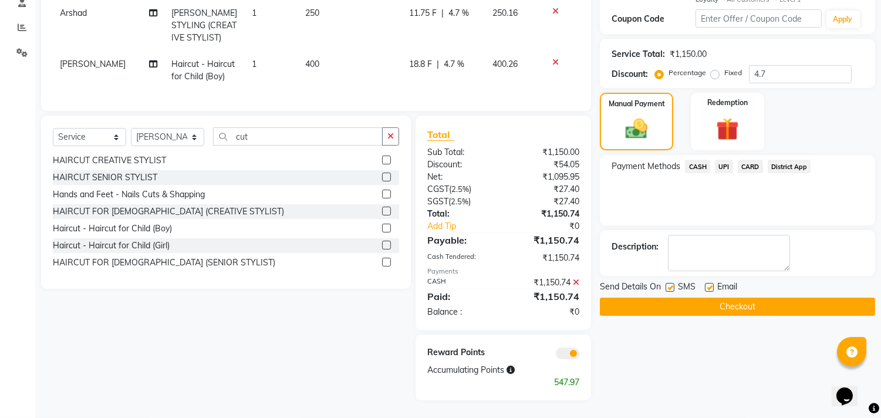
click at [568, 353] on span at bounding box center [567, 353] width 23 height 12
click at [579, 355] on input "checkbox" at bounding box center [579, 355] width 0 height 0
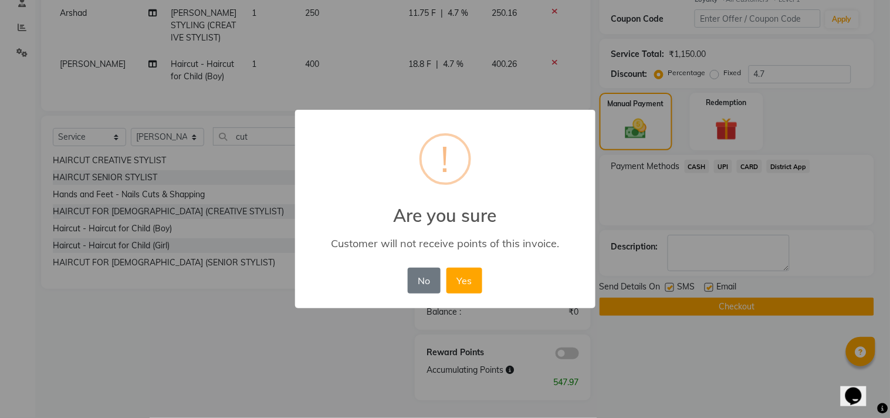
drag, startPoint x: 466, startPoint y: 277, endPoint x: 559, endPoint y: 288, distance: 93.4
click at [474, 276] on button "Yes" at bounding box center [465, 281] width 36 height 26
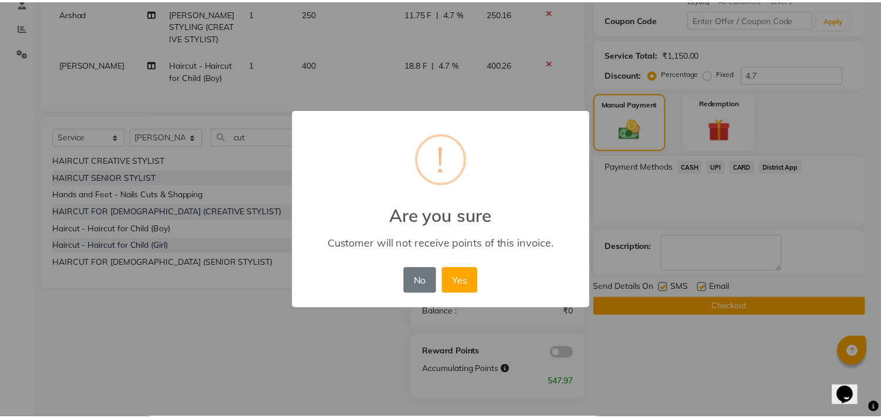
scroll to position [212, 0]
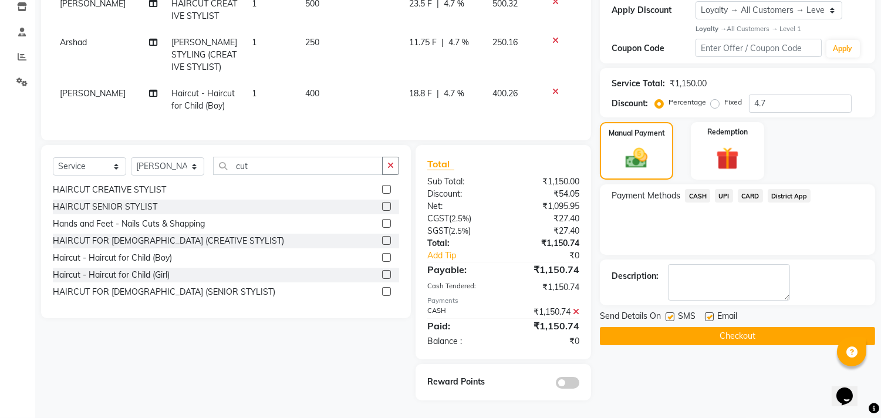
click at [718, 327] on button "Checkout" at bounding box center [737, 336] width 275 height 18
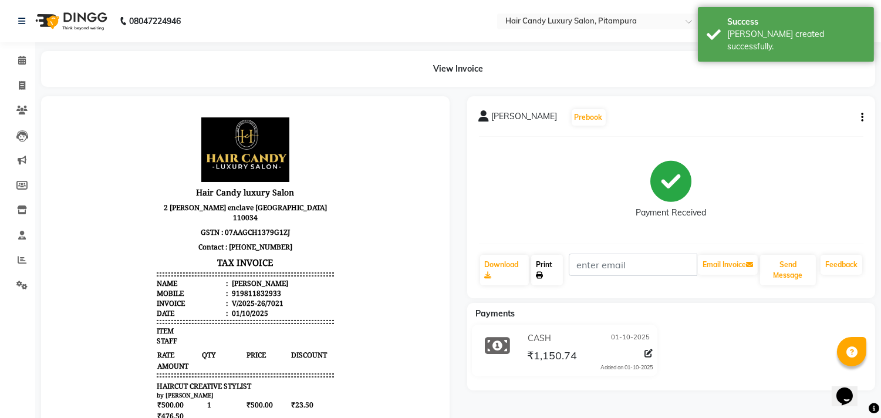
click at [540, 275] on icon at bounding box center [539, 275] width 7 height 7
click at [21, 90] on span at bounding box center [22, 85] width 21 height 13
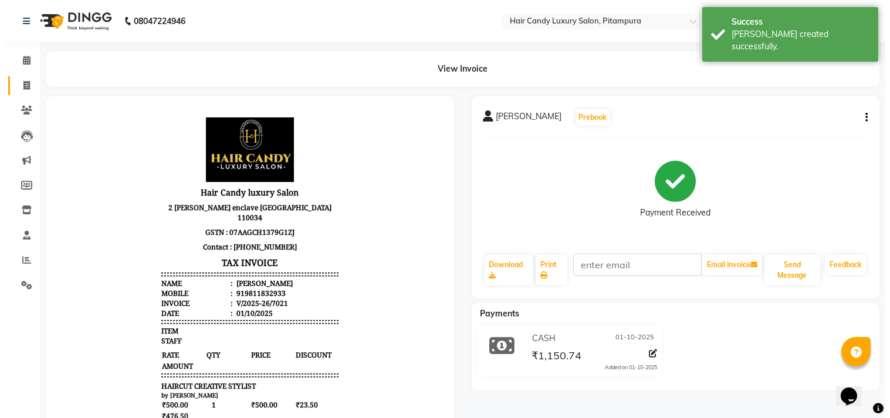
select select "service"
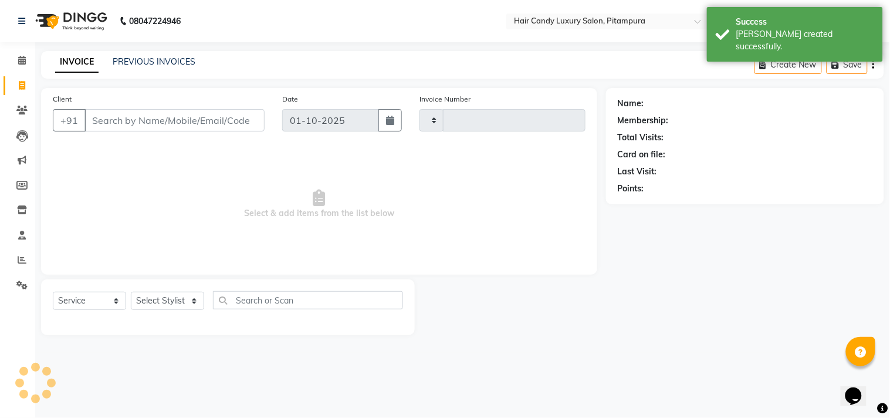
type input "7022"
select select "4720"
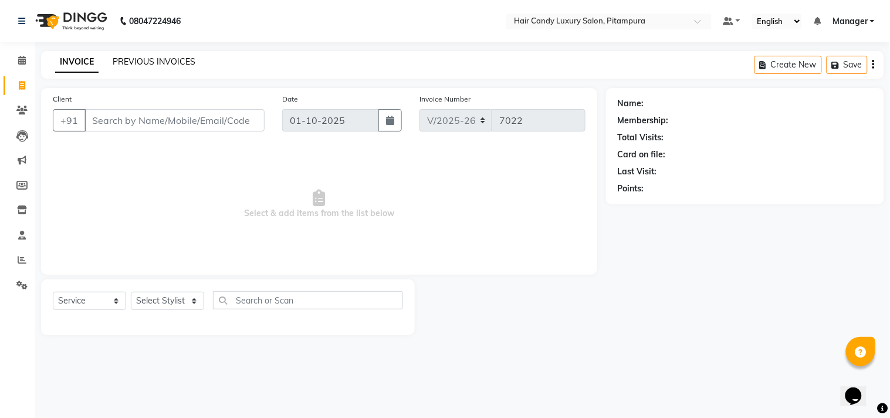
click at [178, 57] on link "PREVIOUS INVOICES" at bounding box center [154, 61] width 83 height 11
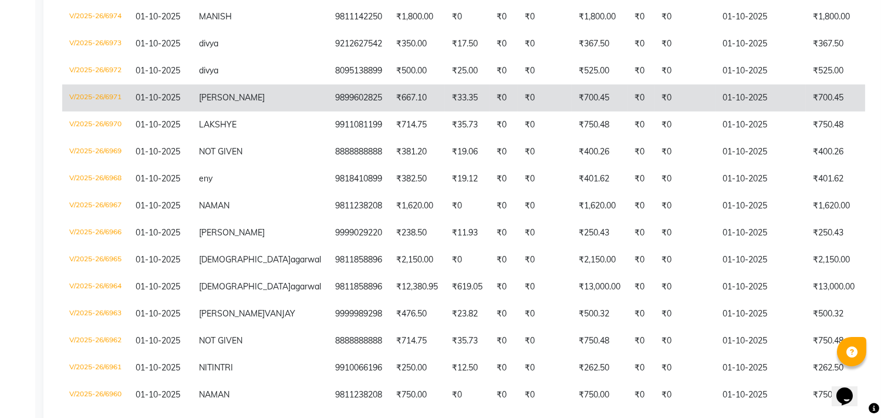
scroll to position [1454, 0]
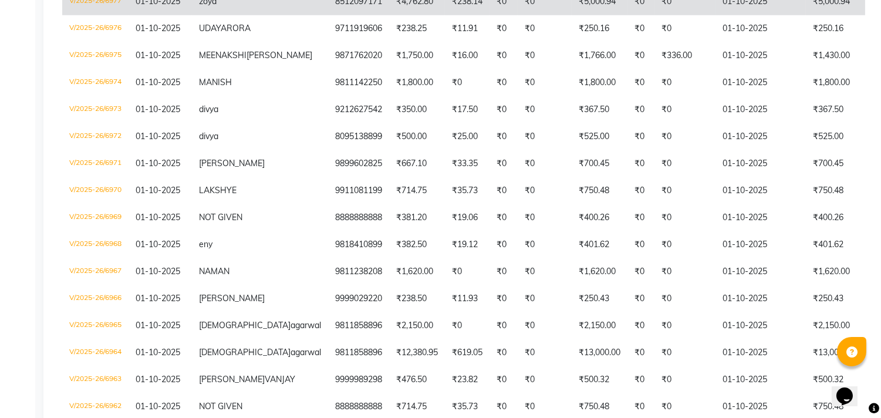
click at [328, 15] on td "8512097171" at bounding box center [358, 1] width 61 height 27
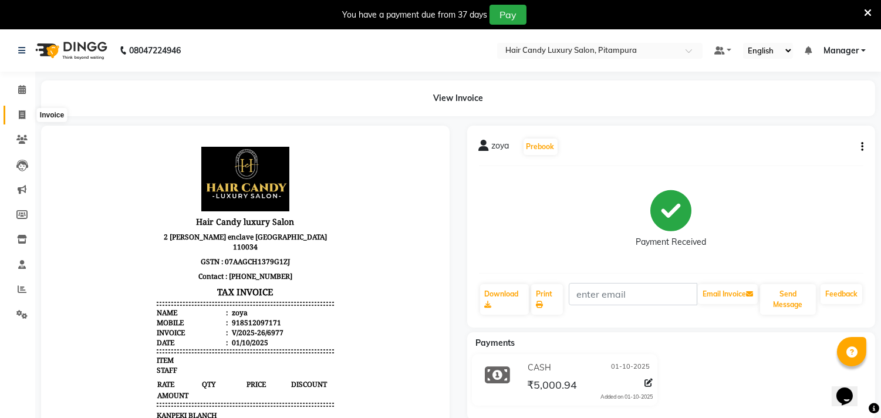
click at [13, 120] on span at bounding box center [22, 115] width 21 height 13
select select "4720"
select select "service"
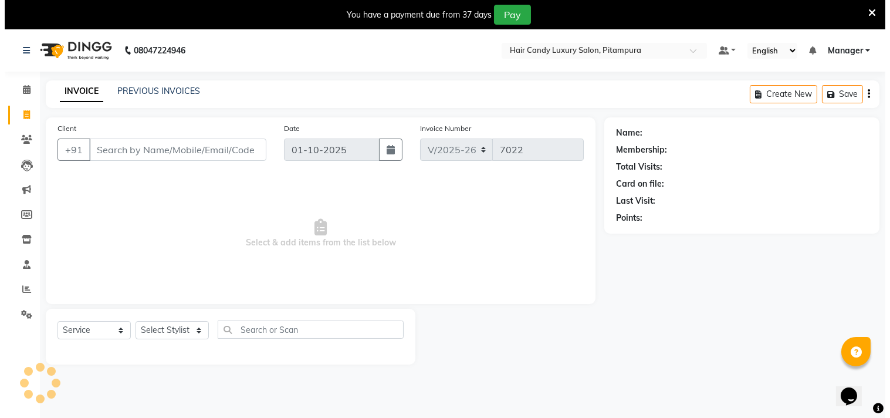
scroll to position [29, 0]
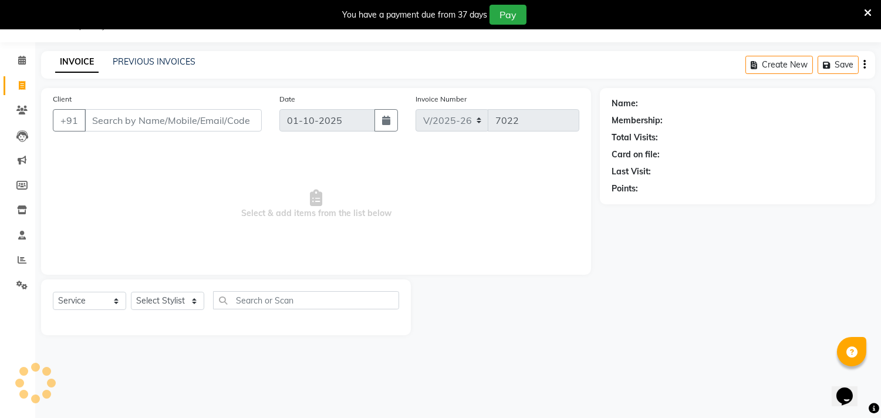
click at [159, 119] on input "Client" at bounding box center [172, 120] width 177 height 22
type input "9599339757"
click at [241, 122] on span "Add Client" at bounding box center [231, 120] width 46 height 12
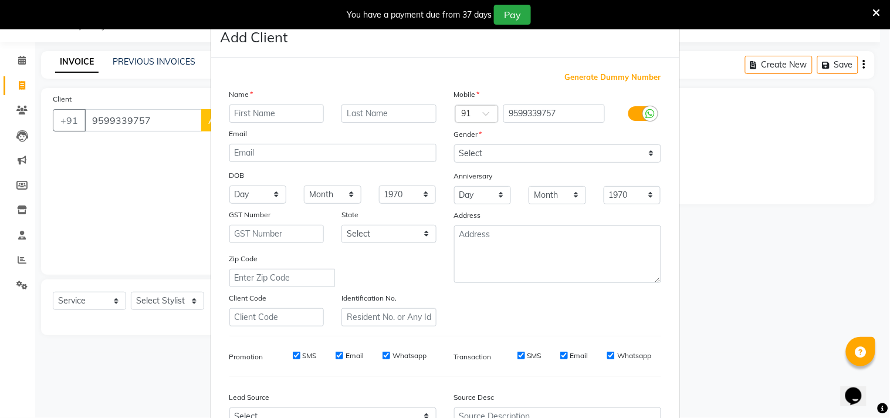
click at [300, 115] on input "text" at bounding box center [276, 113] width 95 height 18
type input "surbhi"
click at [462, 116] on input "text" at bounding box center [465, 115] width 7 height 12
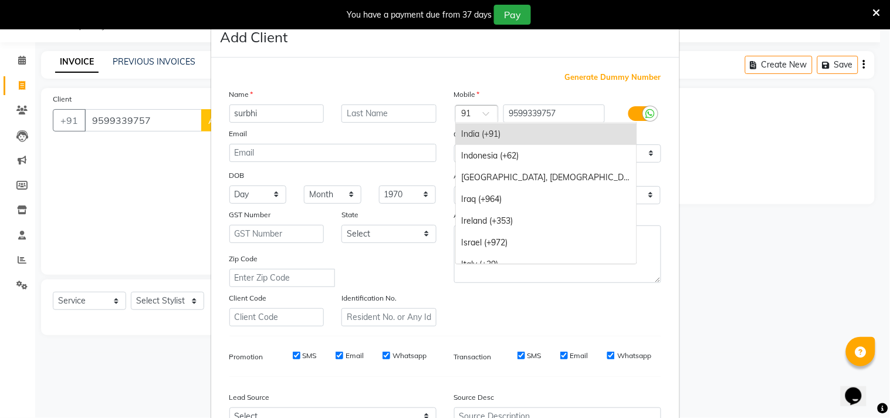
click at [547, 129] on div "India (+91)" at bounding box center [546, 134] width 181 height 22
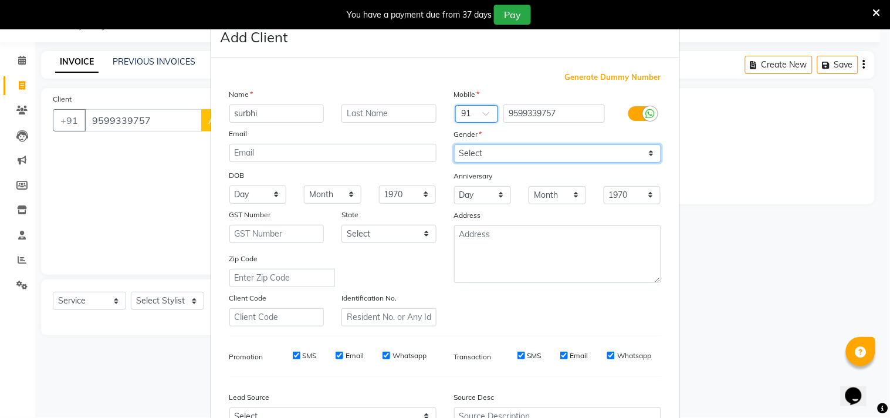
click at [573, 157] on select "Select [DEMOGRAPHIC_DATA] [DEMOGRAPHIC_DATA] Other Prefer Not To Say" at bounding box center [557, 153] width 207 height 18
click at [454, 144] on select "Select [DEMOGRAPHIC_DATA] [DEMOGRAPHIC_DATA] Other Prefer Not To Say" at bounding box center [557, 153] width 207 height 18
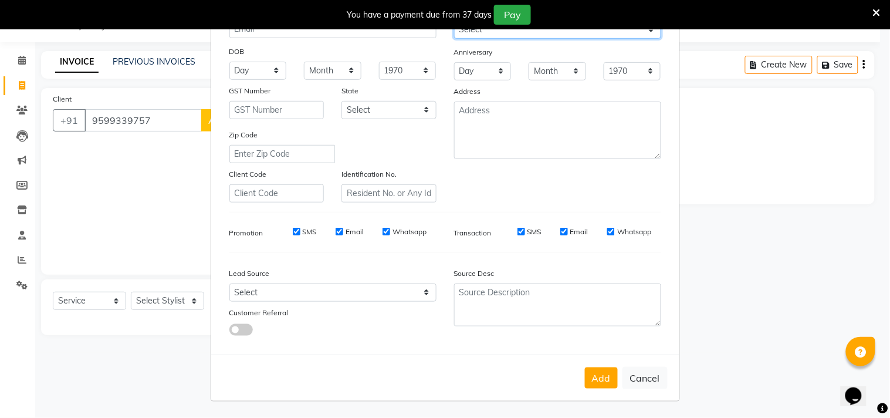
scroll to position [59, 0]
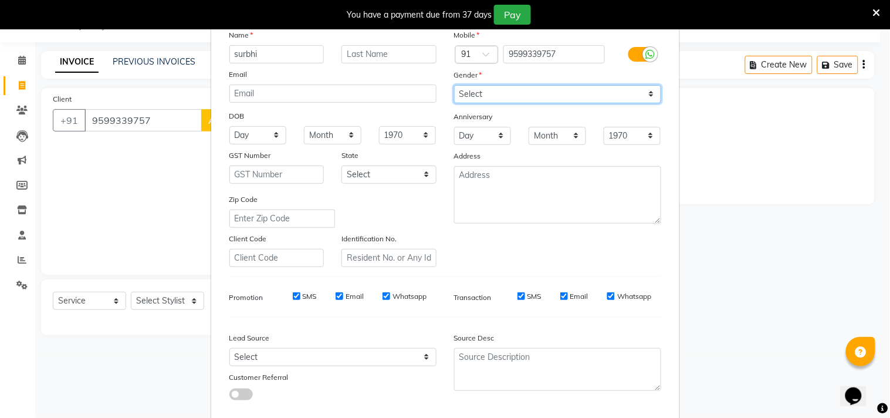
click at [539, 96] on select "Select [DEMOGRAPHIC_DATA] [DEMOGRAPHIC_DATA] Other Prefer Not To Say" at bounding box center [557, 94] width 207 height 18
select select "[DEMOGRAPHIC_DATA]"
click at [454, 85] on select "Select [DEMOGRAPHIC_DATA] [DEMOGRAPHIC_DATA] Other Prefer Not To Say" at bounding box center [557, 94] width 207 height 18
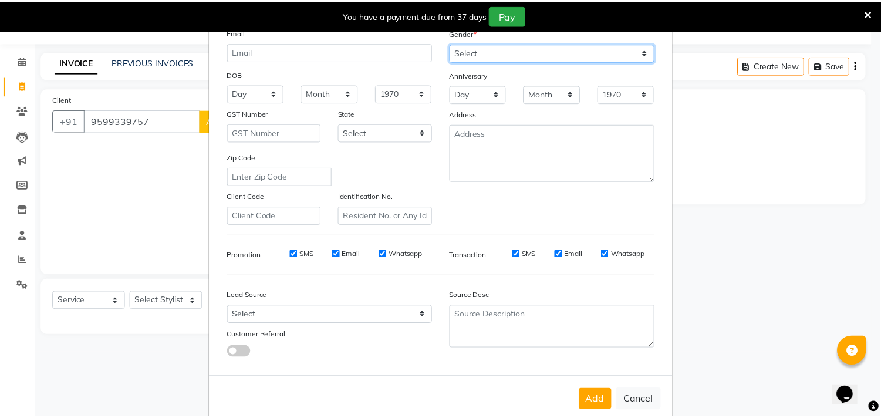
scroll to position [124, 0]
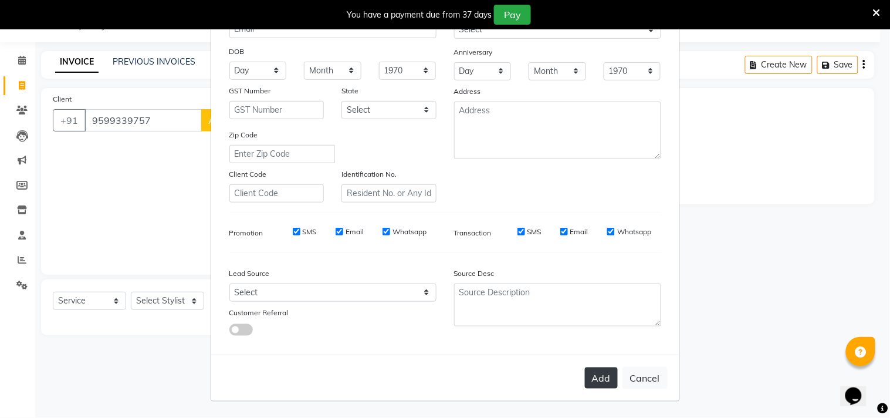
click at [607, 385] on button "Add" at bounding box center [601, 377] width 33 height 21
select select
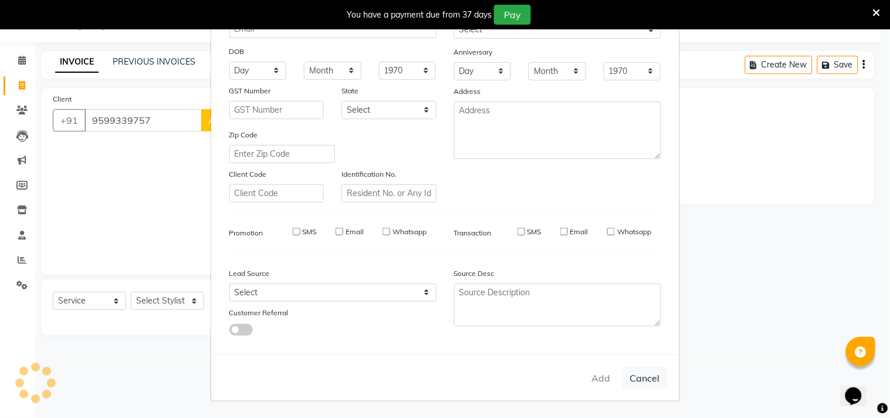
select select
checkbox input "false"
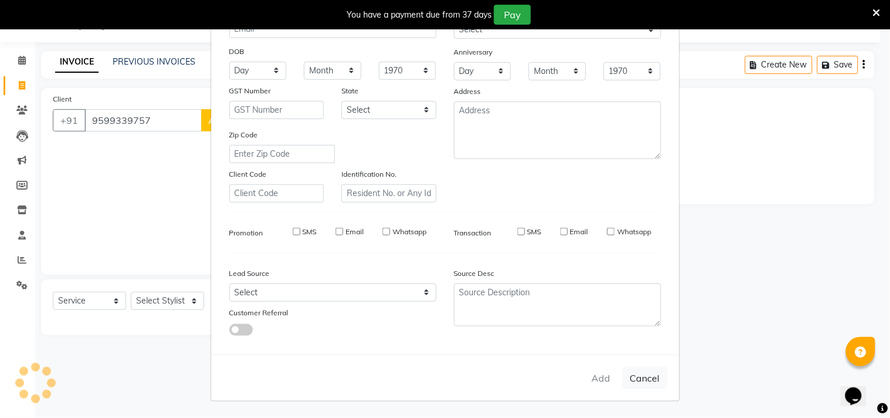
checkbox input "false"
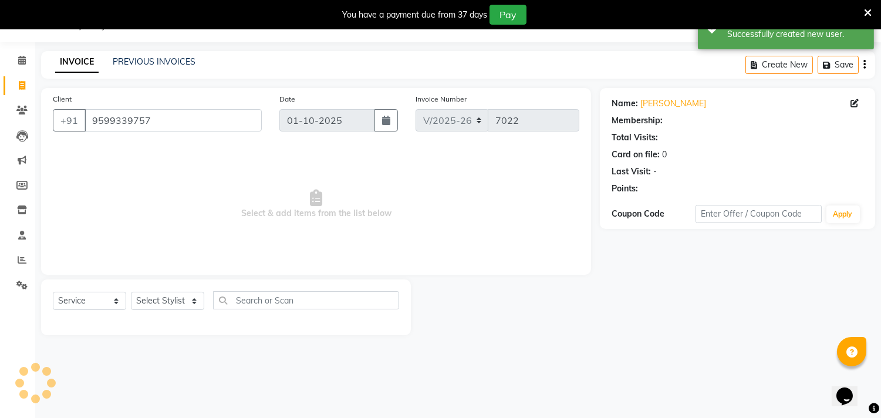
select select "1: Object"
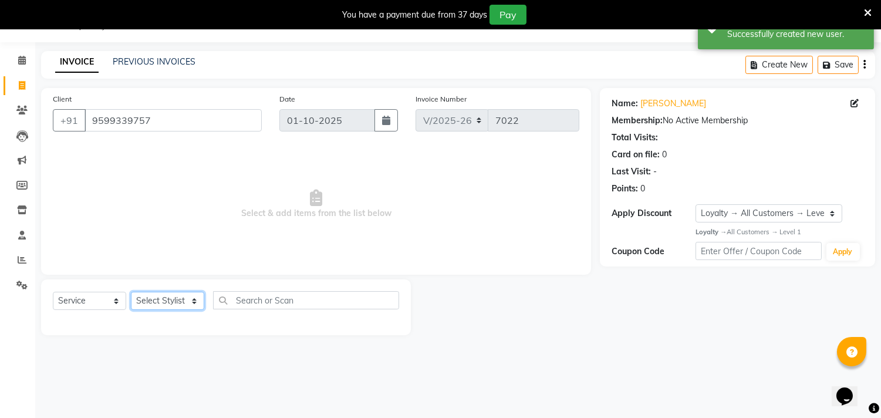
click at [169, 298] on select "Select Stylist [PERSON_NAME] [PERSON_NAME] [PERSON_NAME] [PERSON_NAME] [PERSON_…" at bounding box center [167, 301] width 73 height 18
select select "93447"
click at [131, 292] on select "Select Stylist [PERSON_NAME] [PERSON_NAME] [PERSON_NAME] [PERSON_NAME] [PERSON_…" at bounding box center [167, 301] width 73 height 18
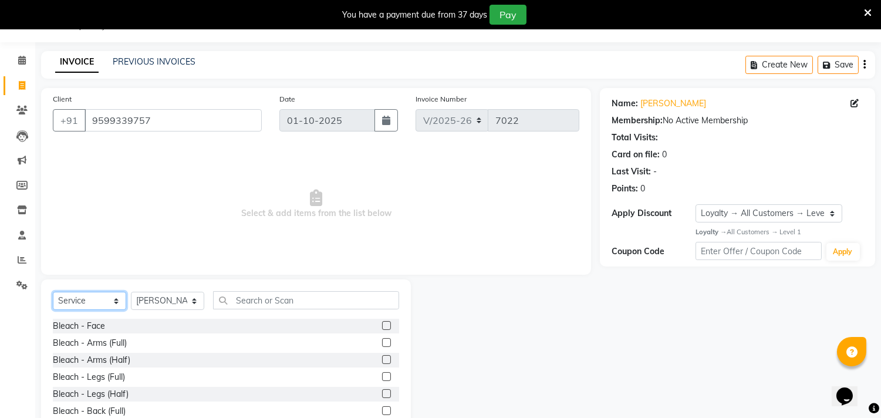
click at [87, 293] on select "Select Service Product Membership Package Voucher Prepaid Gift Card" at bounding box center [89, 301] width 73 height 18
select select "P"
click at [53, 292] on select "Select Service Product Membership Package Voucher Prepaid Gift Card" at bounding box center [89, 301] width 73 height 18
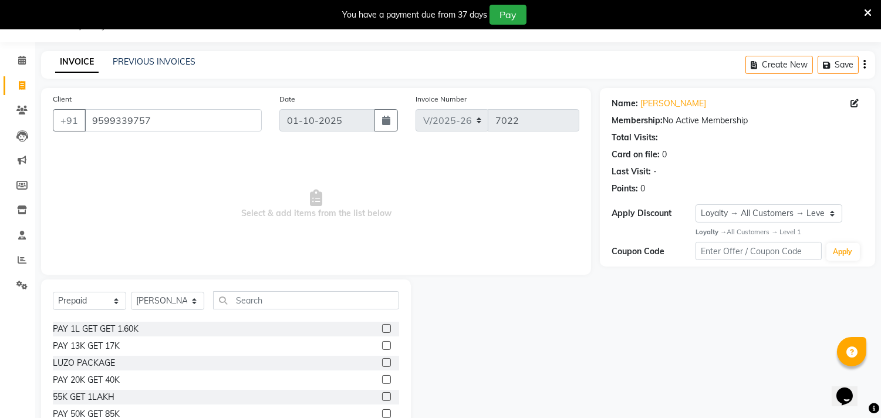
click at [382, 343] on label at bounding box center [386, 345] width 9 height 9
click at [382, 343] on input "checkbox" at bounding box center [386, 346] width 8 height 8
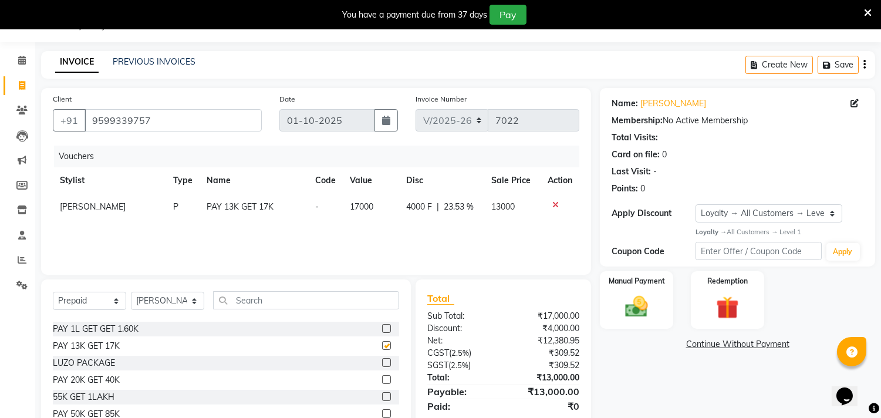
checkbox input "false"
click at [631, 301] on img at bounding box center [636, 307] width 39 height 28
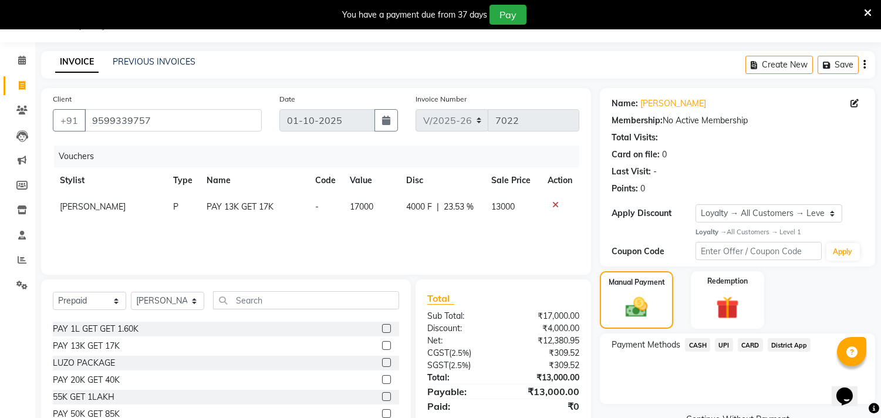
click at [730, 338] on span "UPI" at bounding box center [724, 344] width 18 height 13
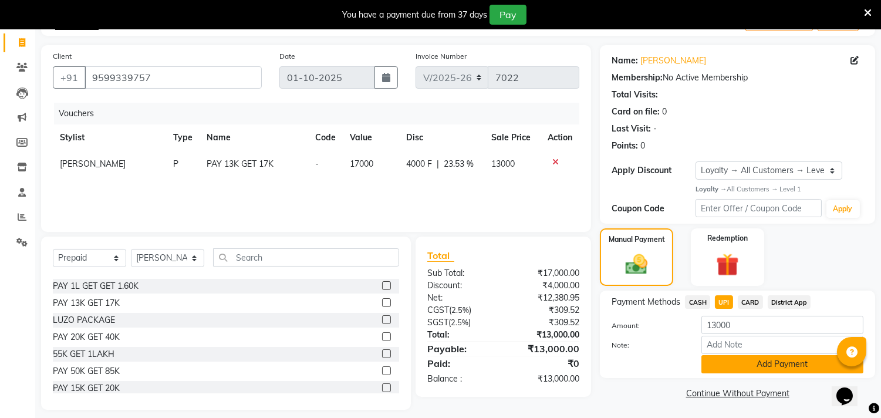
scroll to position [81, 0]
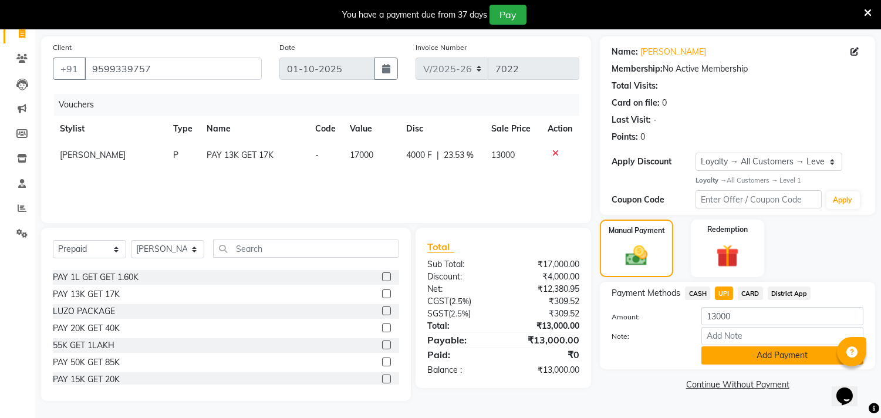
click at [728, 355] on button "Add Payment" at bounding box center [782, 355] width 162 height 18
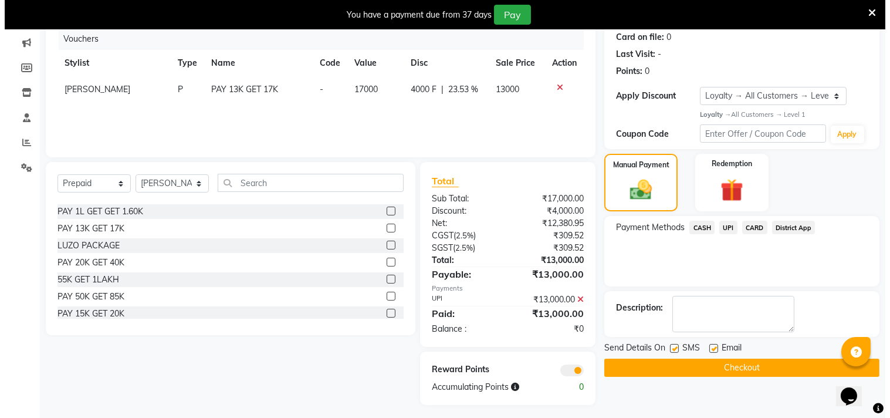
scroll to position [151, 0]
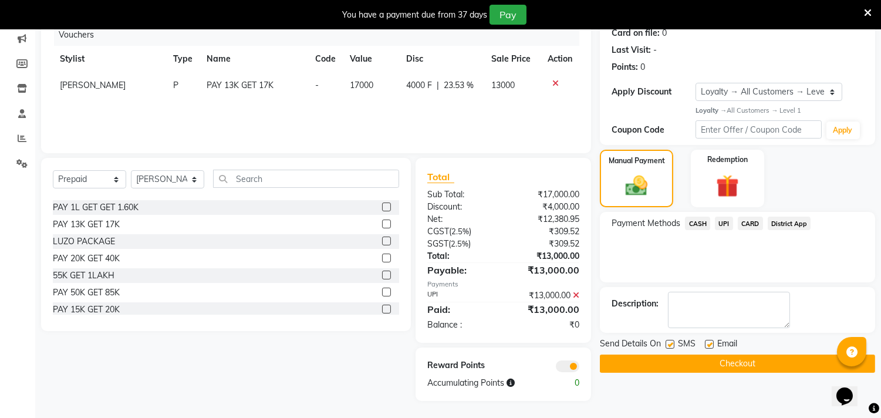
click at [568, 360] on span at bounding box center [567, 366] width 23 height 12
click at [579, 368] on input "checkbox" at bounding box center [579, 368] width 0 height 0
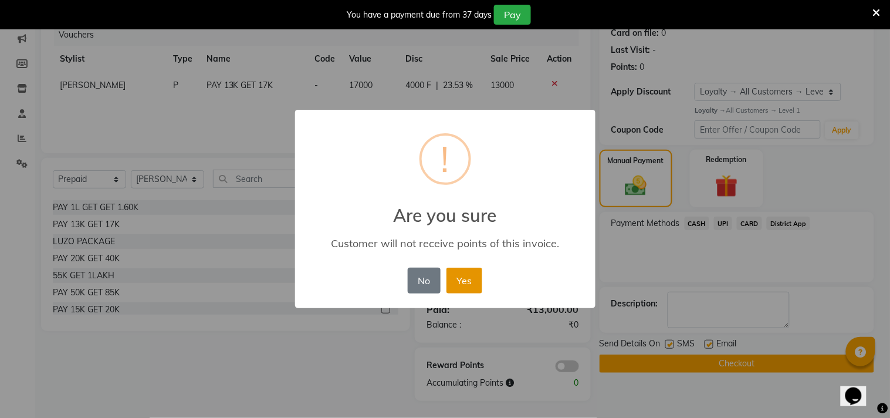
click at [474, 277] on button "Yes" at bounding box center [465, 281] width 36 height 26
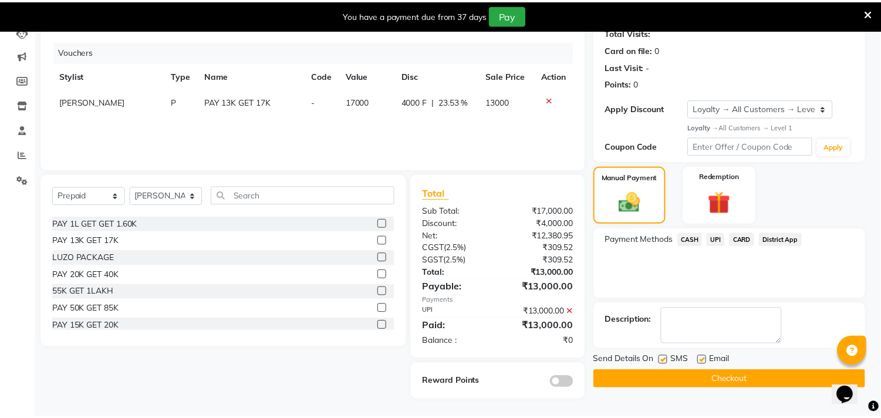
scroll to position [134, 0]
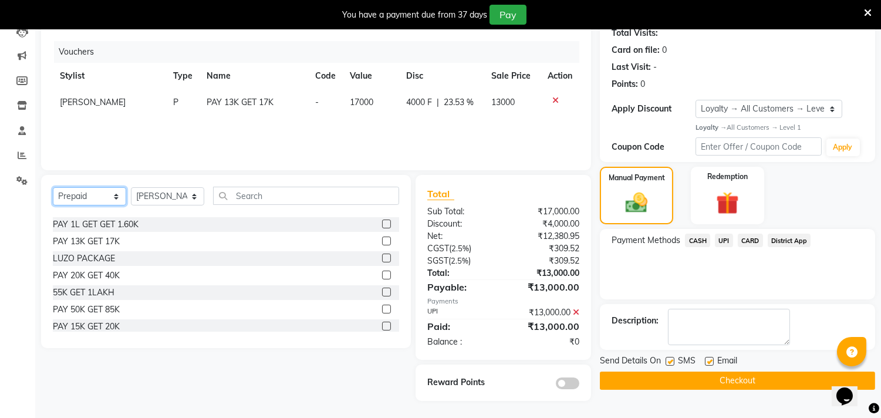
click at [78, 198] on select "Select Service Product Membership Package Voucher Prepaid Gift Card" at bounding box center [89, 196] width 73 height 18
select select "product"
click at [53, 187] on select "Select Service Product Membership Package Voucher Prepaid Gift Card" at bounding box center [89, 196] width 73 height 18
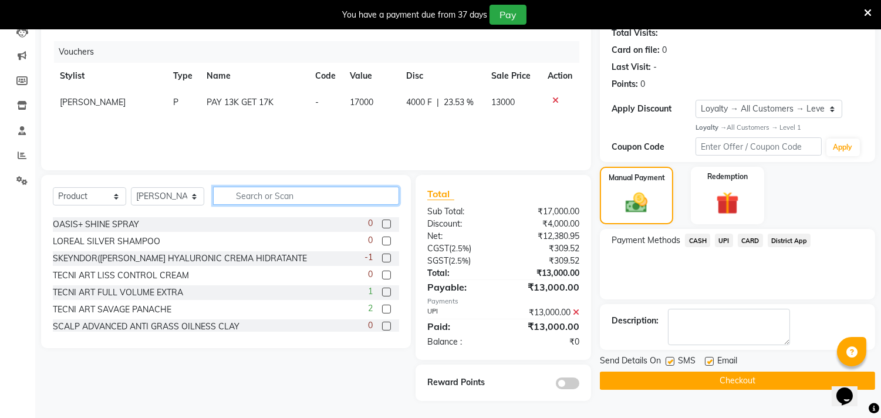
click at [267, 197] on input "text" at bounding box center [306, 196] width 186 height 18
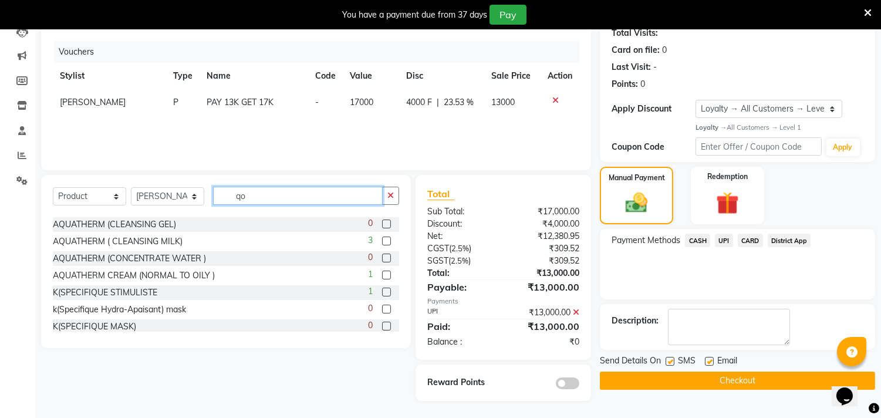
scroll to position [0, 0]
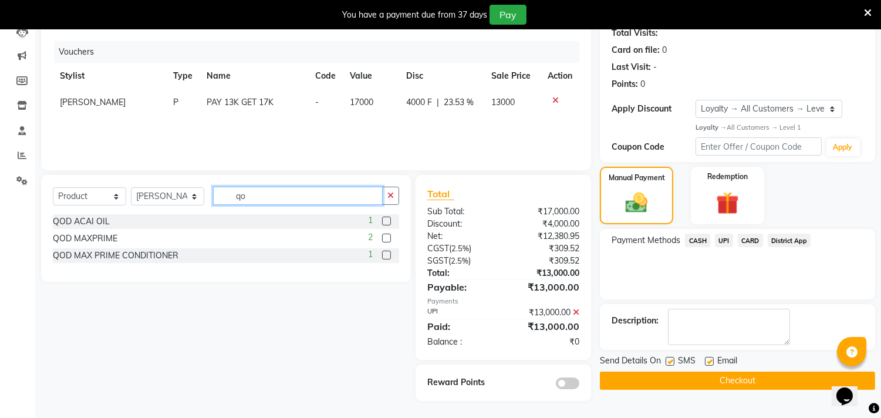
type input "qo"
click at [385, 236] on label at bounding box center [386, 238] width 9 height 9
click at [385, 236] on input "checkbox" at bounding box center [386, 239] width 8 height 8
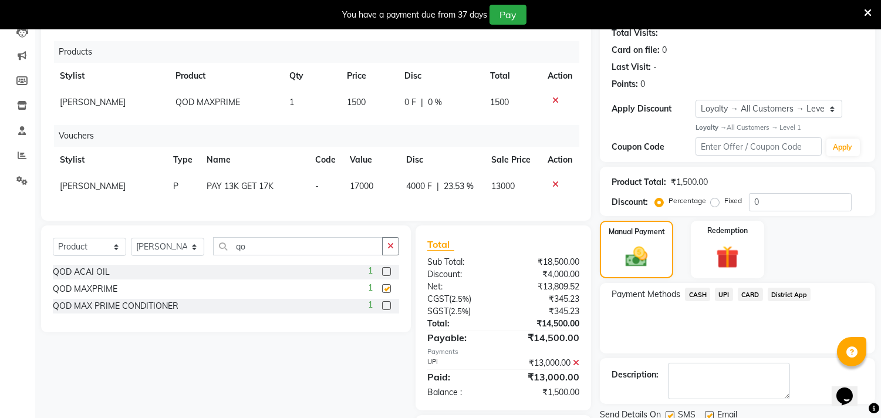
checkbox input "false"
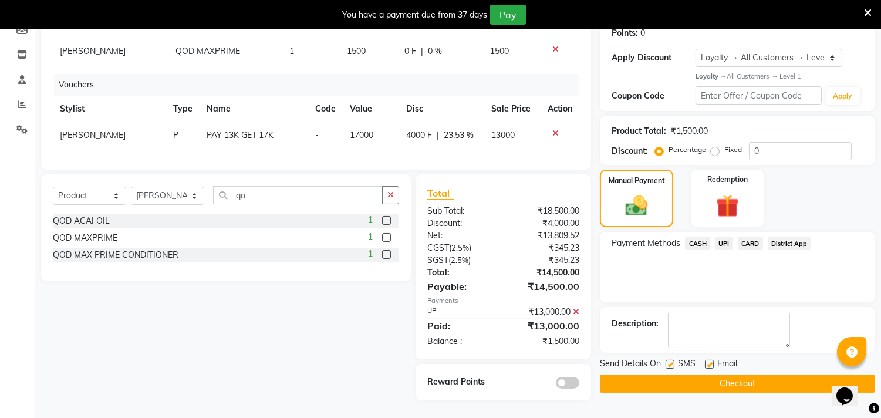
scroll to position [195, 0]
click at [726, 236] on span "UPI" at bounding box center [724, 242] width 18 height 13
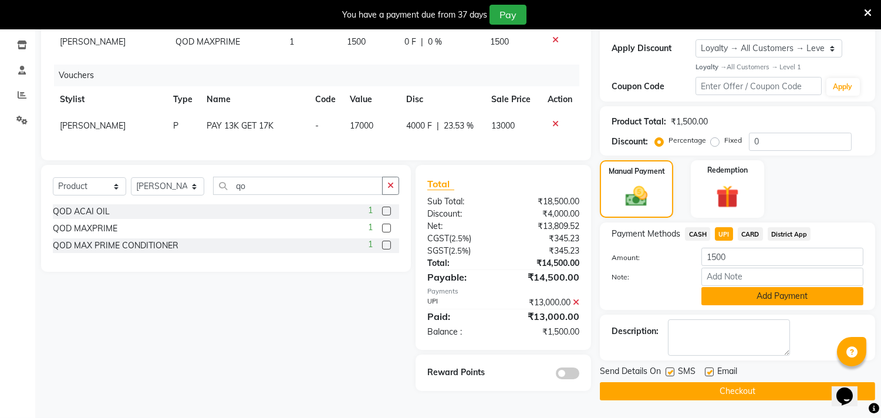
click at [752, 296] on button "Add Payment" at bounding box center [782, 296] width 162 height 18
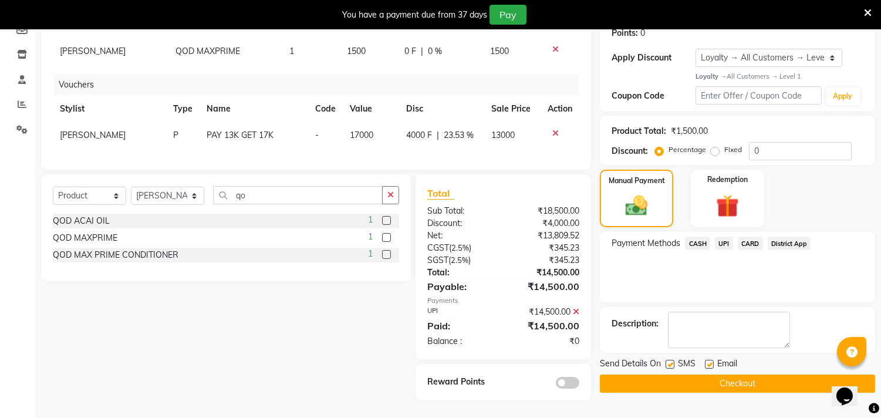
click at [635, 374] on button "Checkout" at bounding box center [737, 383] width 275 height 18
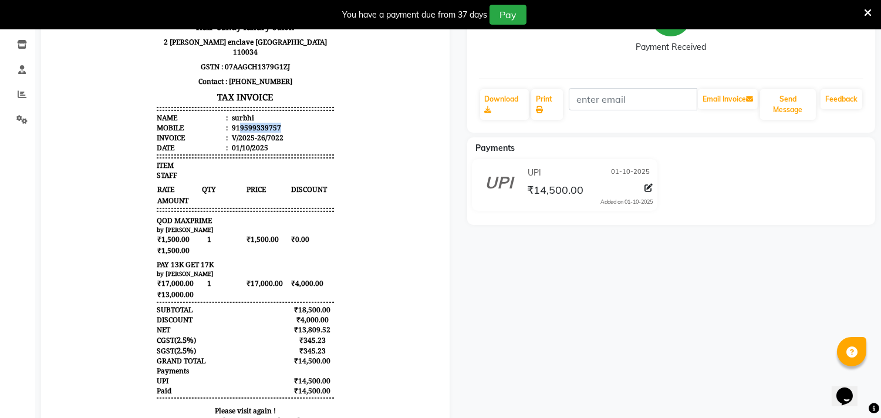
drag, startPoint x: 229, startPoint y: 115, endPoint x: 291, endPoint y: 113, distance: 62.2
click at [291, 123] on li "Mobile : 919599339757" at bounding box center [245, 128] width 177 height 10
copy div "9599339757"
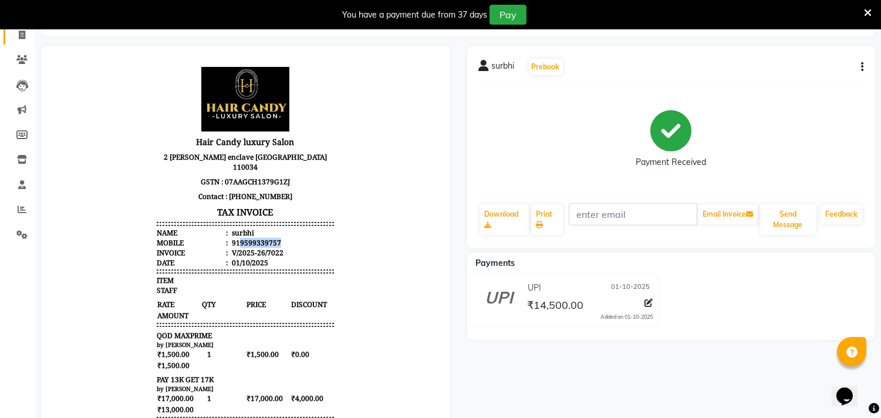
scroll to position [65, 0]
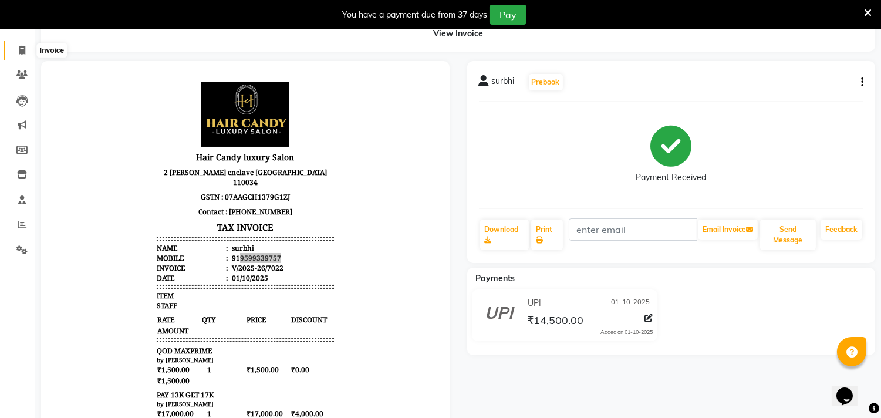
click at [28, 49] on span at bounding box center [22, 50] width 21 height 13
select select "service"
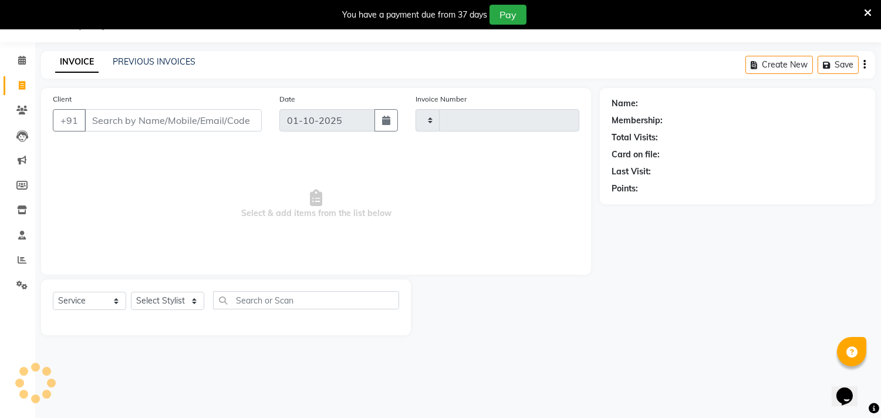
type input "7023"
select select "4720"
click at [164, 114] on input "Client" at bounding box center [172, 120] width 177 height 22
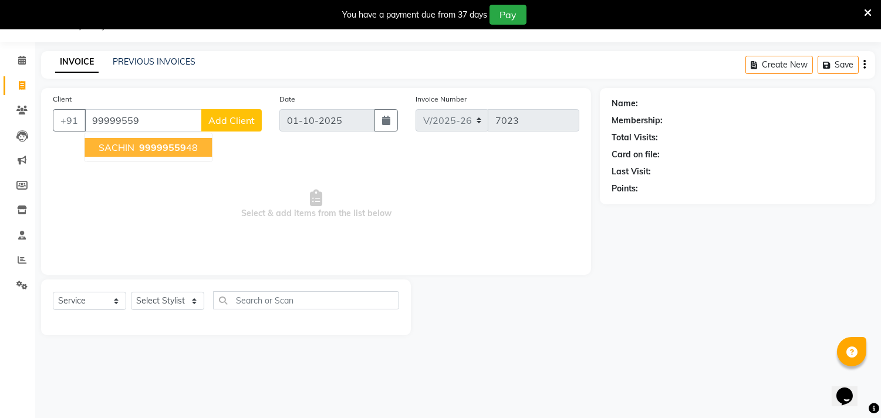
click at [163, 144] on span "99999559" at bounding box center [162, 147] width 47 height 12
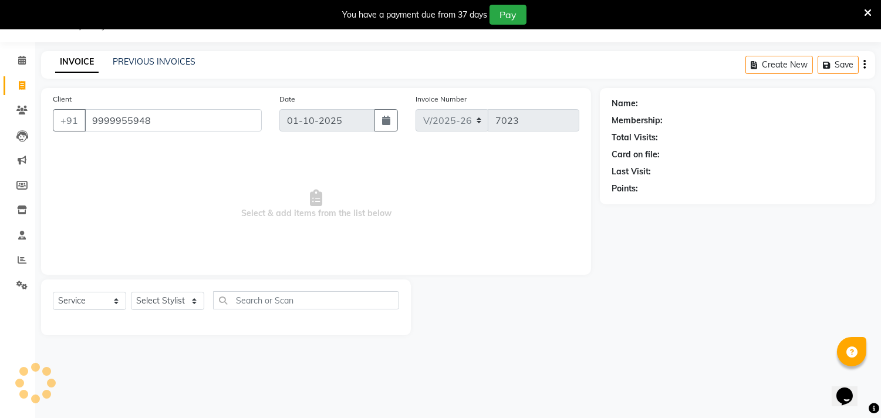
type input "9999955948"
select select "1: Object"
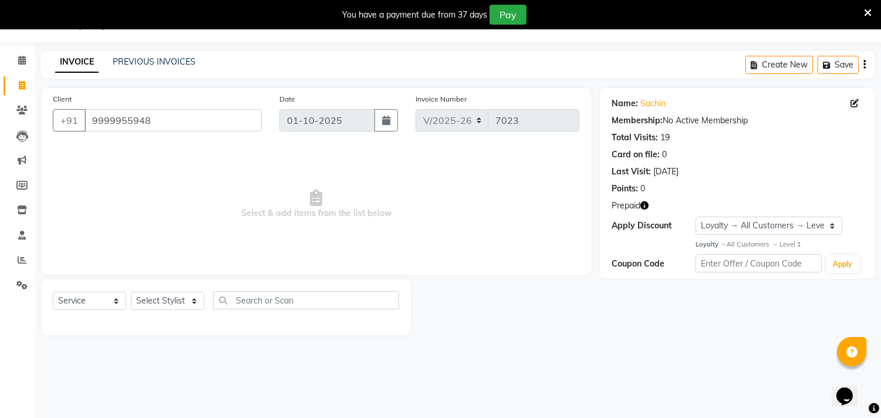
click at [647, 207] on icon "button" at bounding box center [644, 205] width 8 height 8
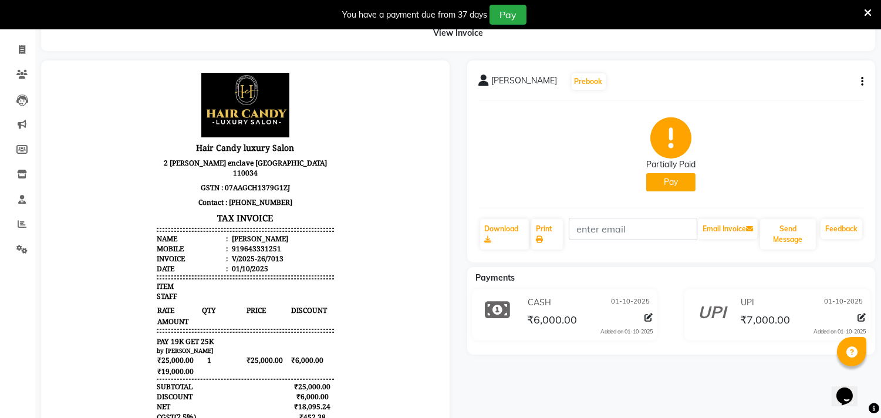
scroll to position [130, 0]
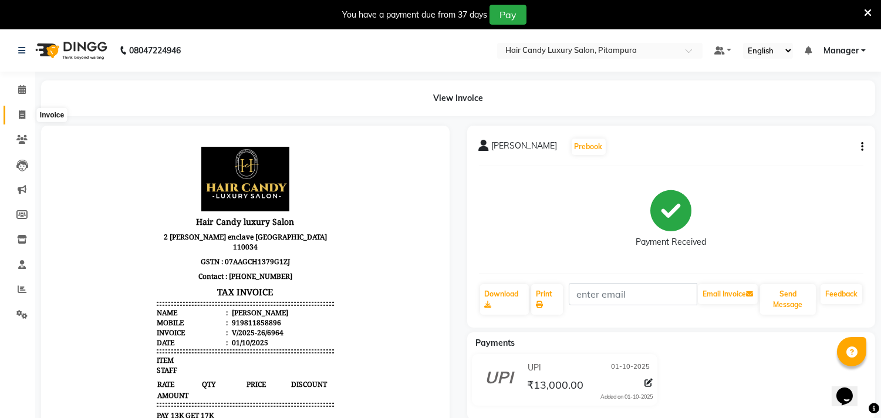
click at [19, 111] on icon at bounding box center [22, 114] width 6 height 9
select select "service"
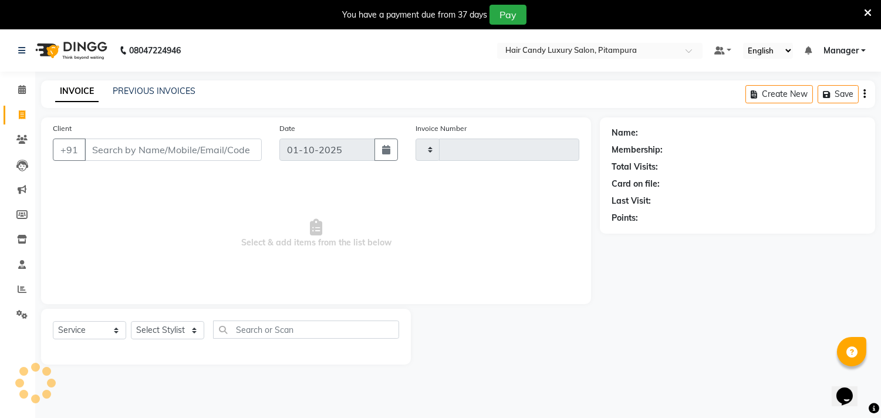
scroll to position [29, 0]
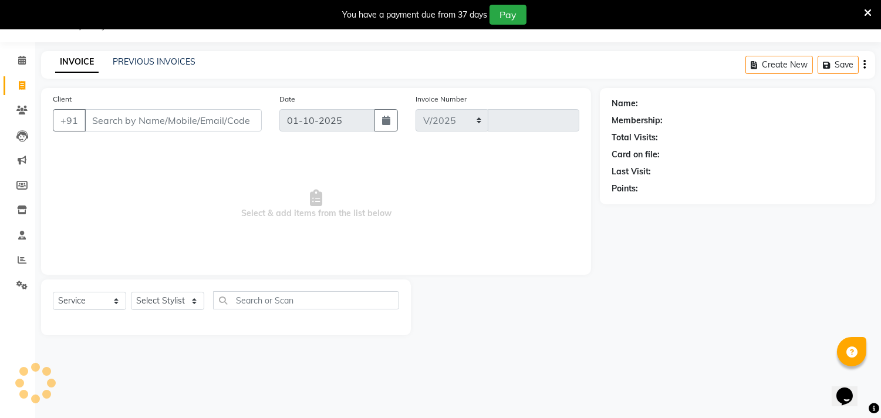
select select "4720"
type input "7024"
click at [129, 119] on input "Client" at bounding box center [172, 120] width 177 height 22
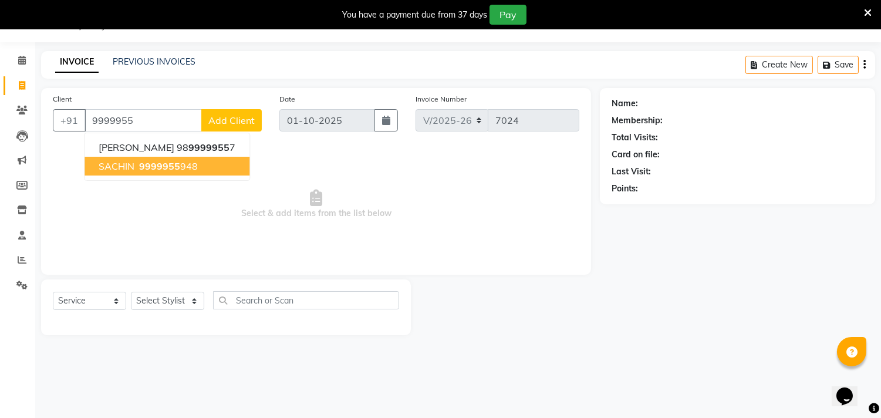
click at [153, 164] on span "9999955" at bounding box center [159, 166] width 41 height 12
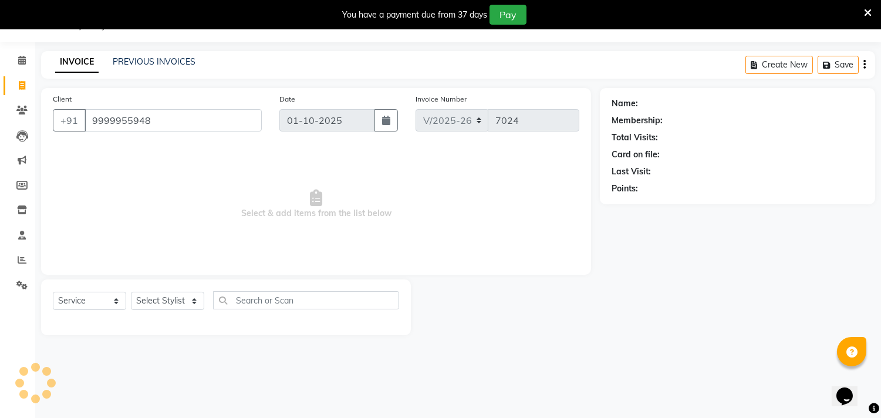
type input "9999955948"
select select "1: Object"
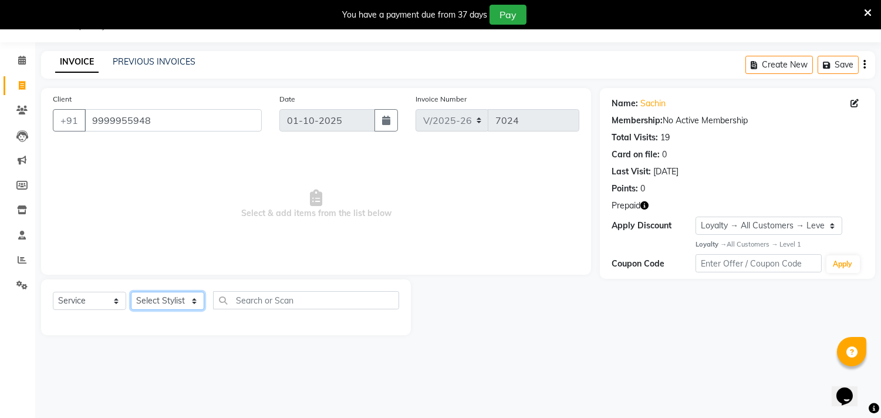
click at [166, 300] on select "Select Stylist [PERSON_NAME] [PERSON_NAME] [PERSON_NAME] [PERSON_NAME] [PERSON_…" at bounding box center [167, 301] width 73 height 18
select select "28024"
click at [131, 292] on select "Select Stylist [PERSON_NAME] [PERSON_NAME] [PERSON_NAME] [PERSON_NAME] [PERSON_…" at bounding box center [167, 301] width 73 height 18
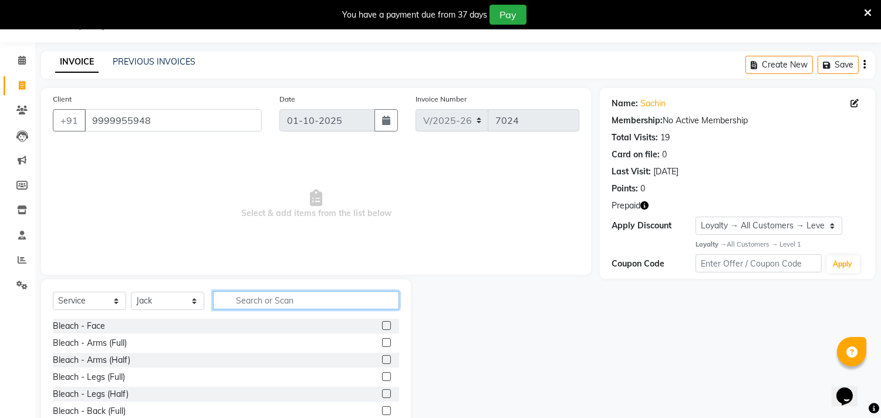
click at [243, 302] on input "text" at bounding box center [306, 300] width 186 height 18
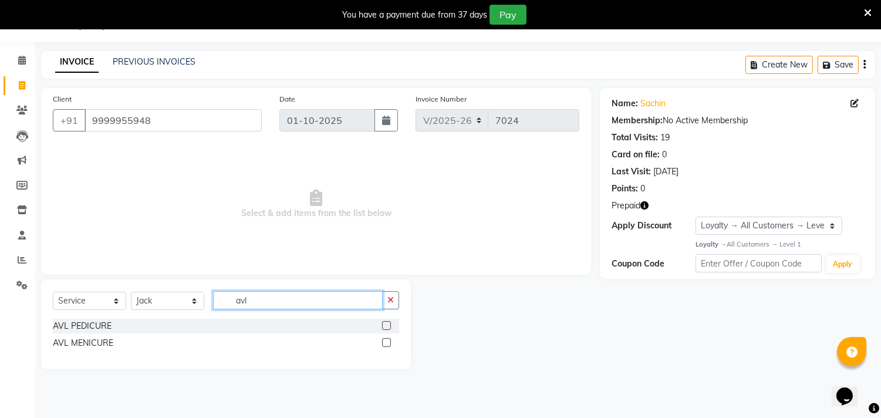
type input "avl"
click at [388, 327] on label at bounding box center [386, 325] width 9 height 9
click at [388, 327] on input "checkbox" at bounding box center [386, 326] width 8 height 8
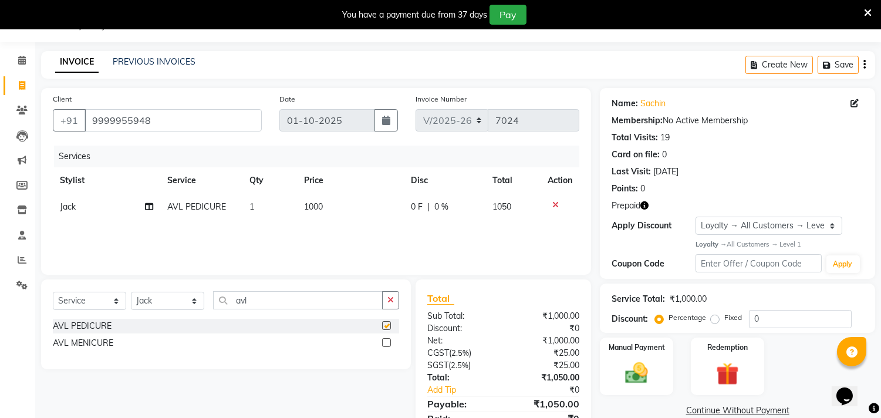
checkbox input "false"
click at [732, 379] on img at bounding box center [727, 373] width 39 height 29
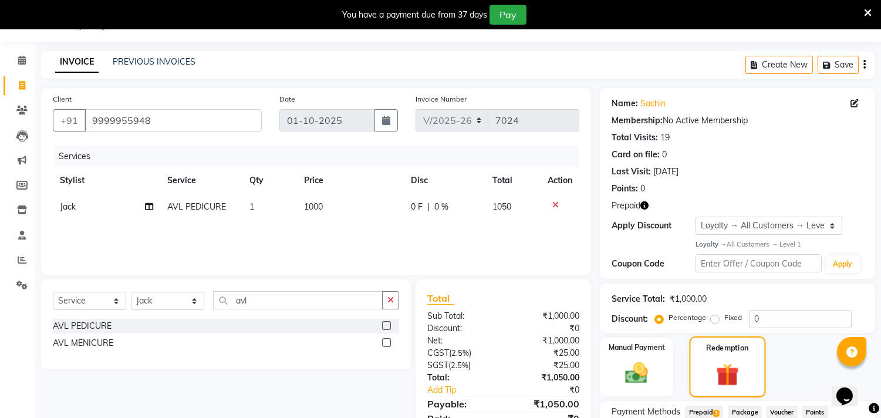
scroll to position [124, 0]
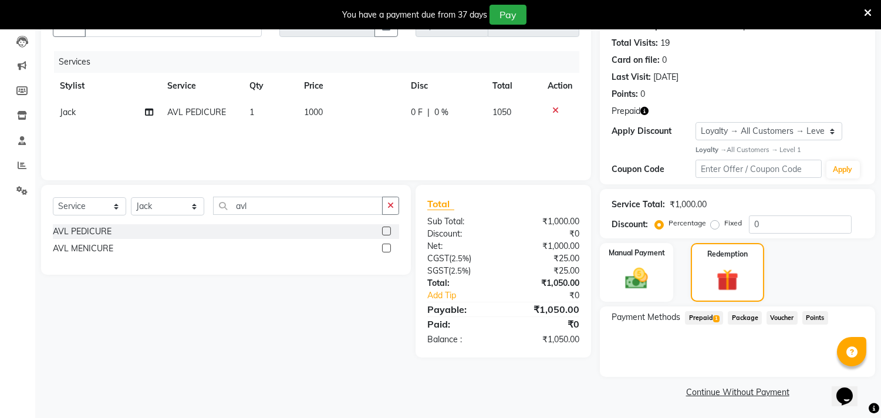
click at [711, 313] on span "Prepaid 1" at bounding box center [704, 317] width 38 height 13
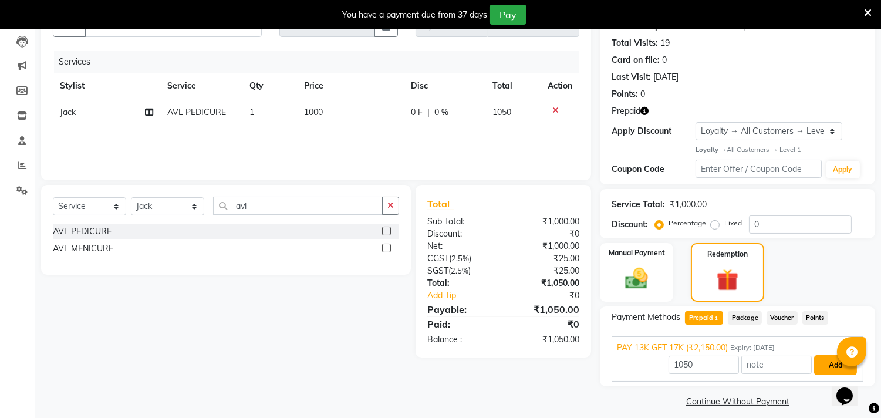
click at [826, 360] on button "Add" at bounding box center [835, 365] width 43 height 20
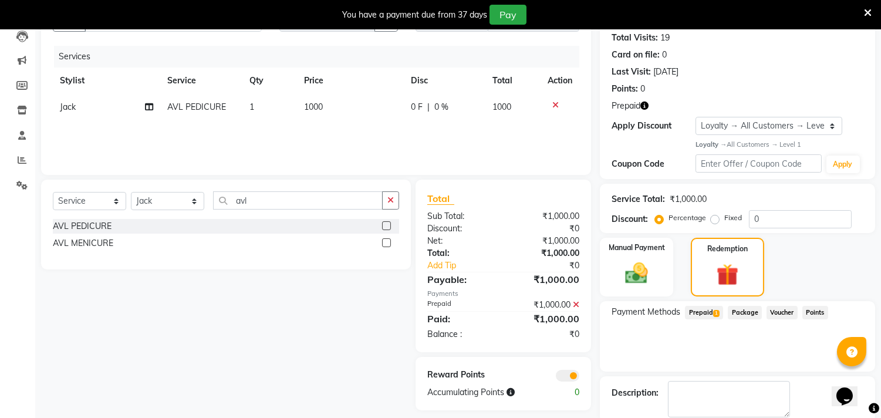
scroll to position [190, 0]
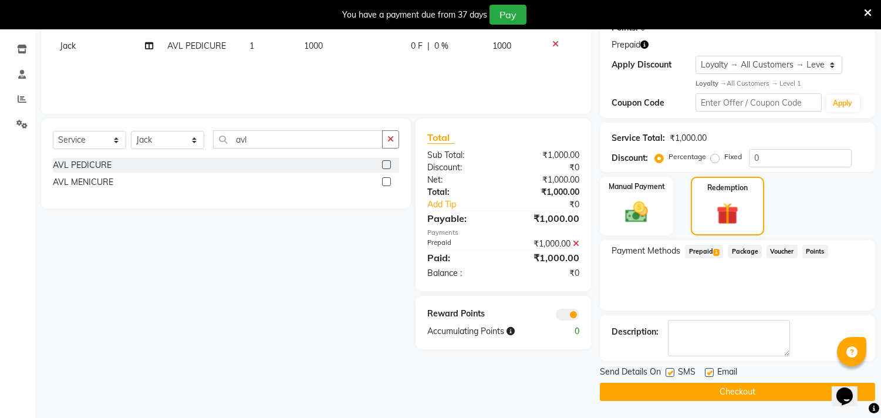
click at [700, 384] on button "Checkout" at bounding box center [737, 392] width 275 height 18
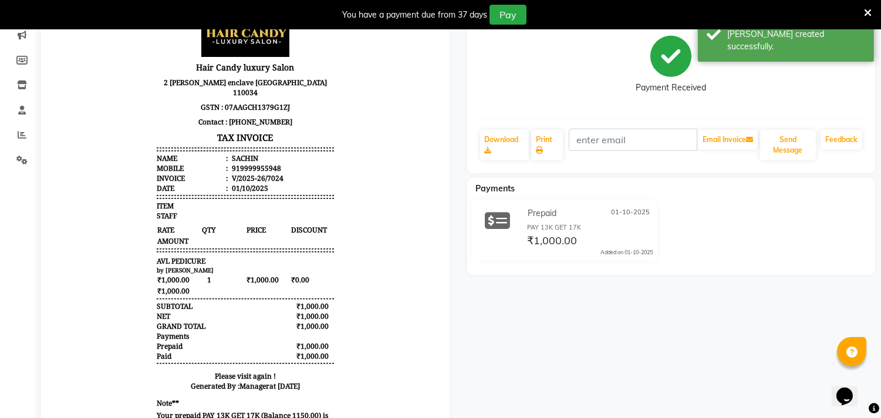
scroll to position [125, 0]
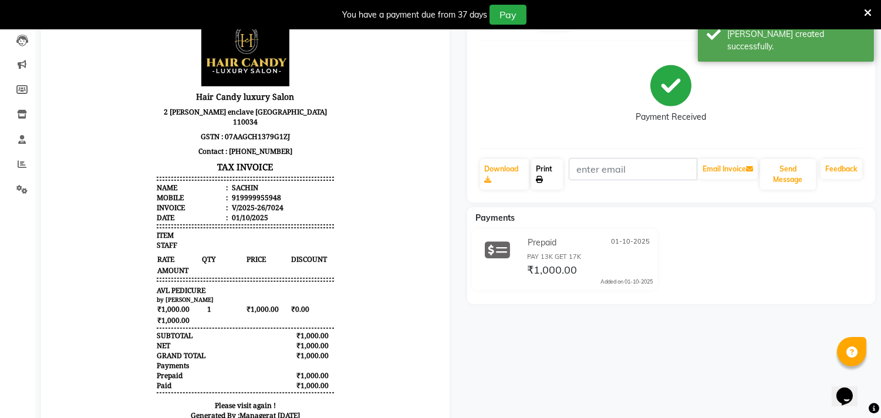
click at [556, 176] on link "Print" at bounding box center [547, 174] width 32 height 31
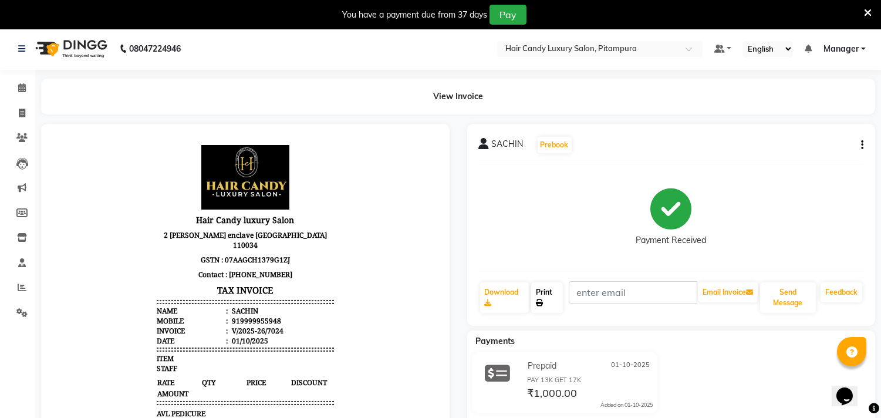
scroll to position [0, 0]
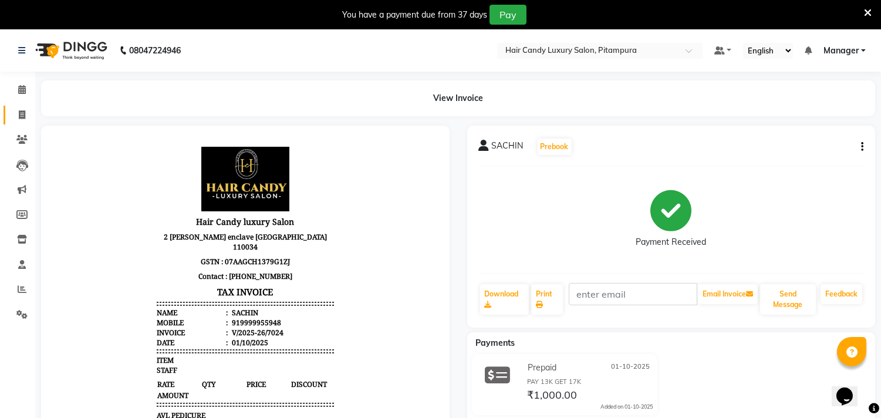
click at [26, 109] on span at bounding box center [22, 115] width 21 height 13
select select "service"
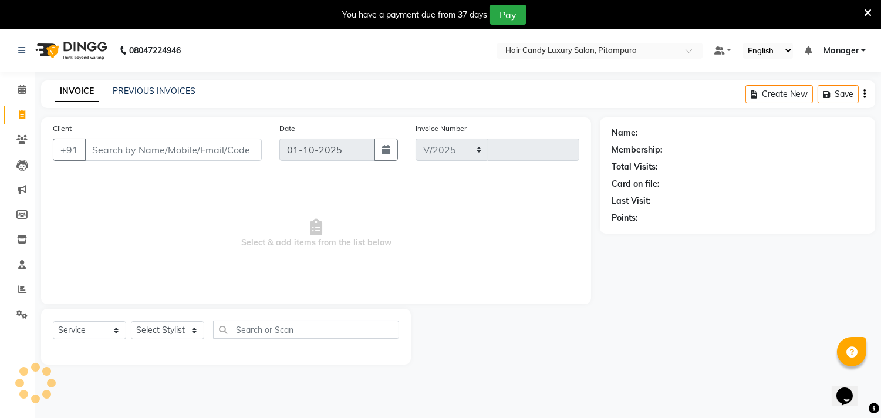
select select "4720"
type input "7025"
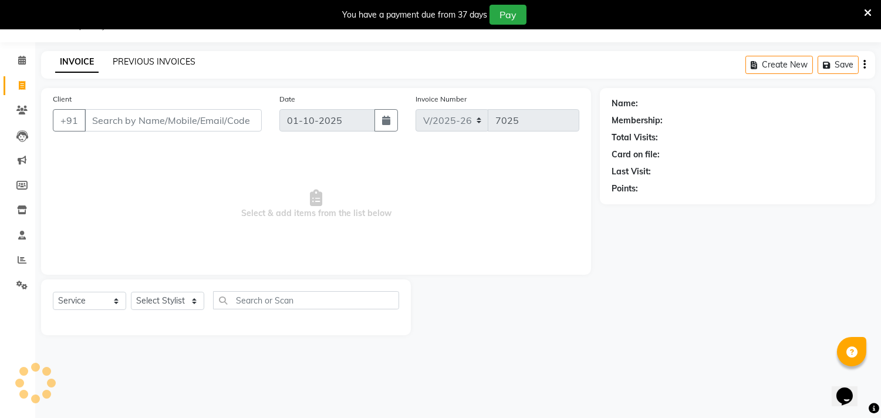
click at [171, 62] on link "PREVIOUS INVOICES" at bounding box center [154, 61] width 83 height 11
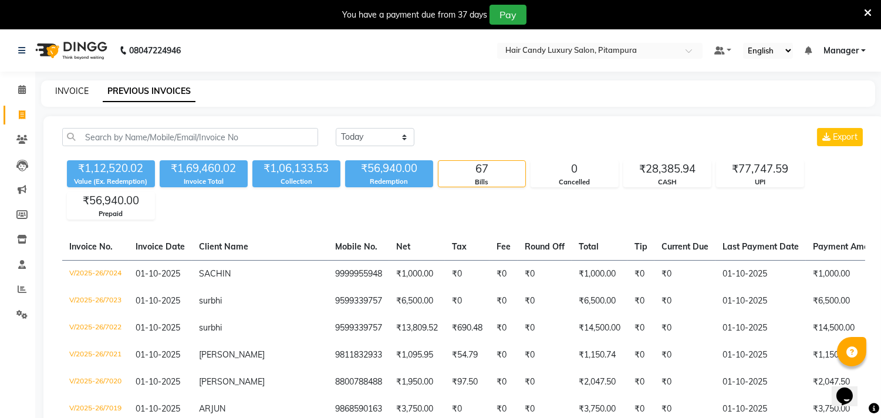
click at [85, 92] on link "INVOICE" at bounding box center [71, 91] width 33 height 11
select select "4720"
select select "service"
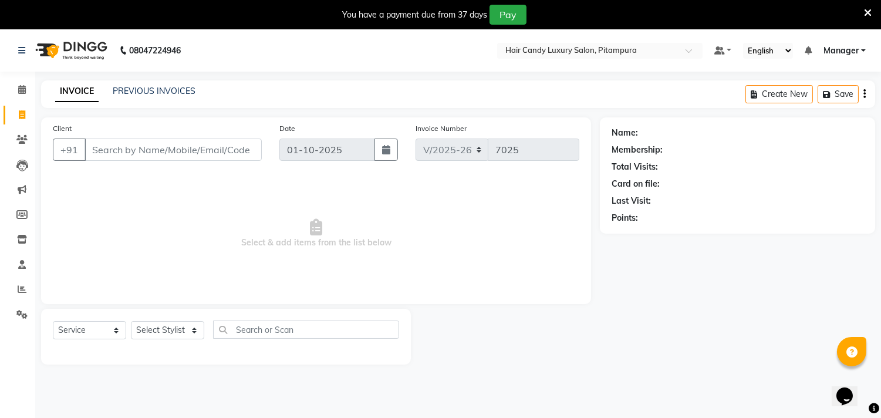
scroll to position [29, 0]
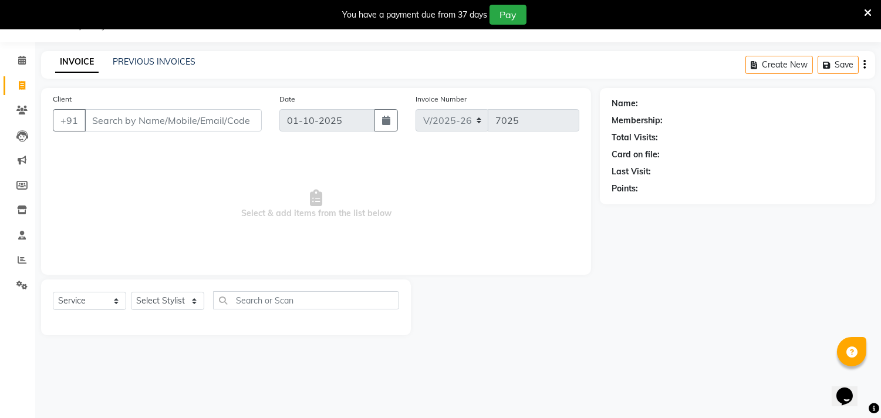
click at [188, 120] on input "Client" at bounding box center [172, 120] width 177 height 22
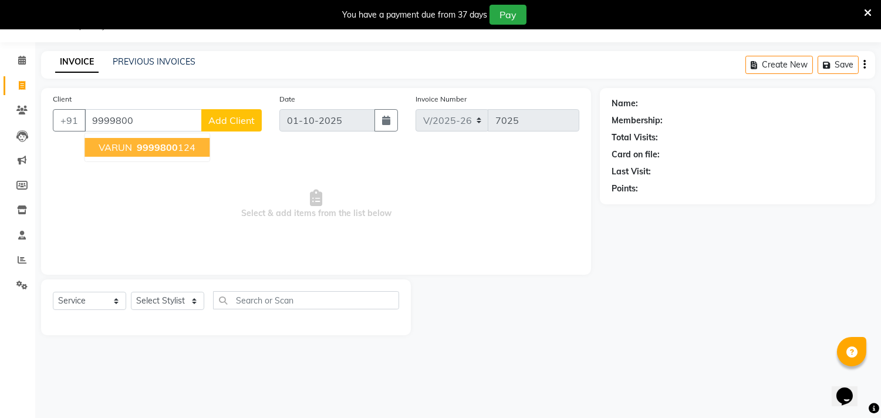
click at [172, 146] on span "9999800" at bounding box center [157, 147] width 41 height 12
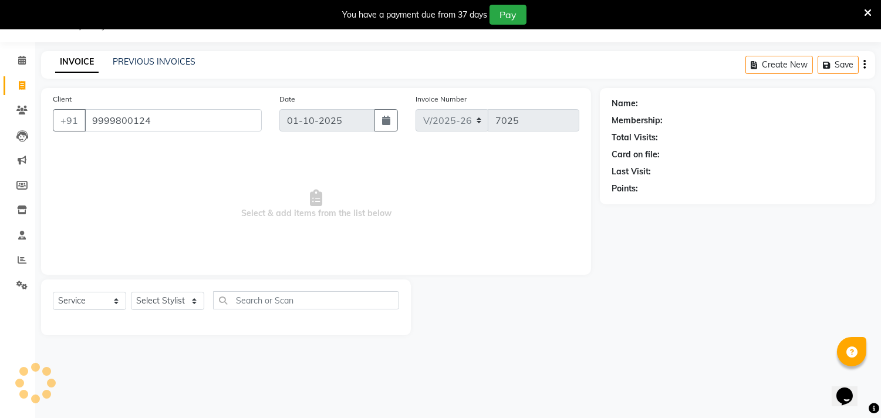
type input "9999800124"
click at [145, 301] on select "Select Stylist [PERSON_NAME] [PERSON_NAME] [PERSON_NAME] [PERSON_NAME] [PERSON_…" at bounding box center [167, 301] width 73 height 18
select select "1: Object"
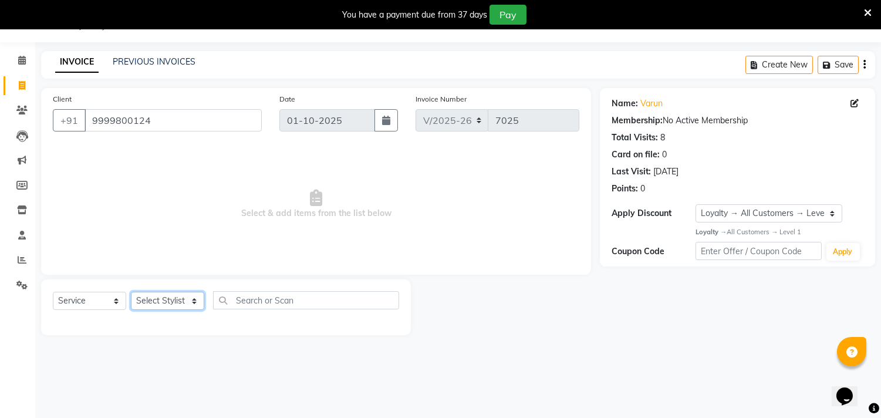
select select "28014"
click at [131, 292] on select "Select Stylist [PERSON_NAME] [PERSON_NAME] [PERSON_NAME] [PERSON_NAME] [PERSON_…" at bounding box center [167, 301] width 73 height 18
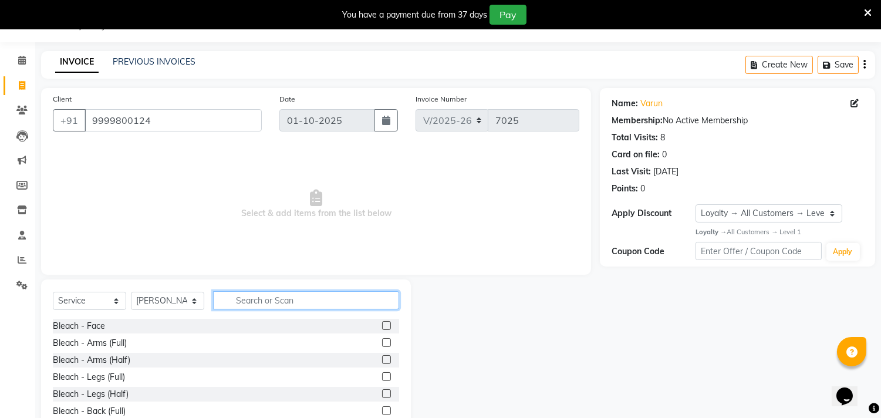
click at [337, 307] on input "text" at bounding box center [306, 300] width 186 height 18
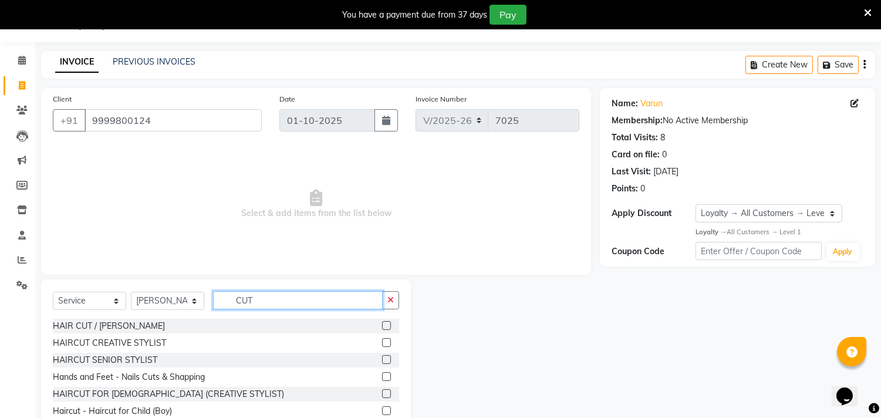
type input "CUT"
click at [382, 339] on label at bounding box center [386, 342] width 9 height 9
click at [382, 339] on input "checkbox" at bounding box center [386, 343] width 8 height 8
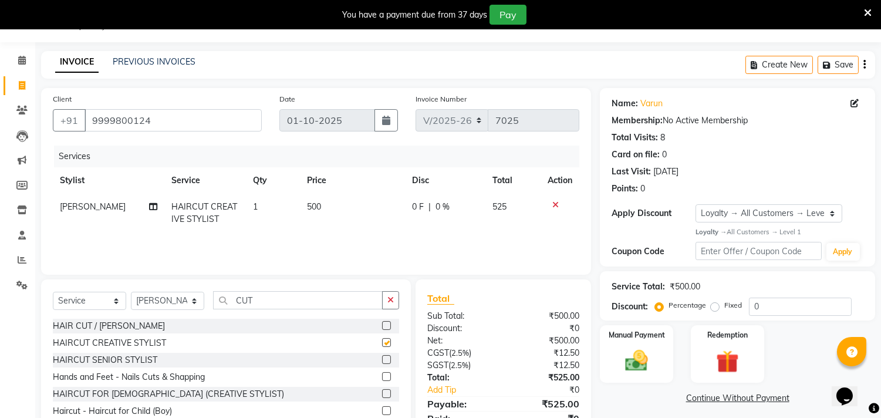
checkbox input "false"
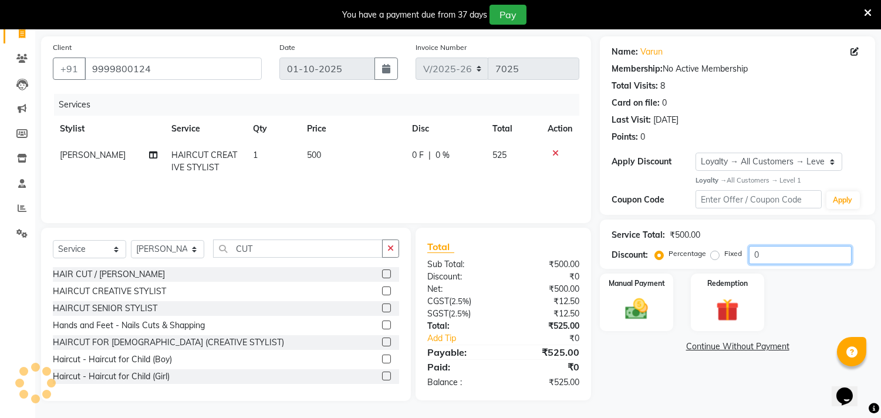
click at [791, 251] on input "0" at bounding box center [800, 255] width 103 height 18
type input "04.7"
click at [646, 304] on img at bounding box center [636, 309] width 39 height 28
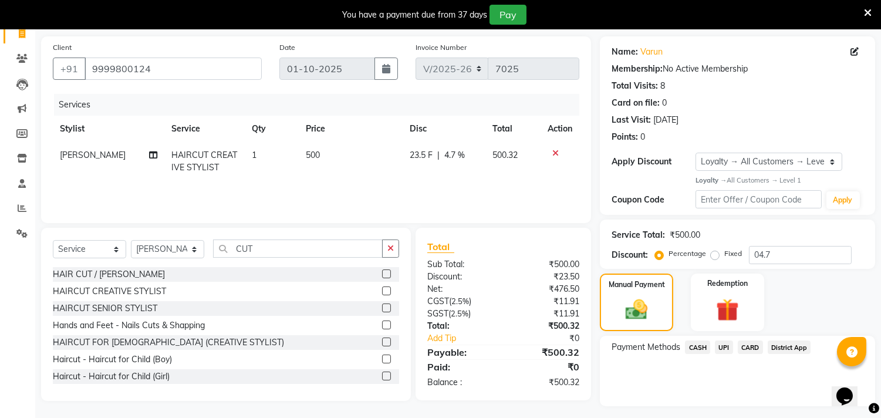
click at [722, 344] on span "UPI" at bounding box center [724, 346] width 18 height 13
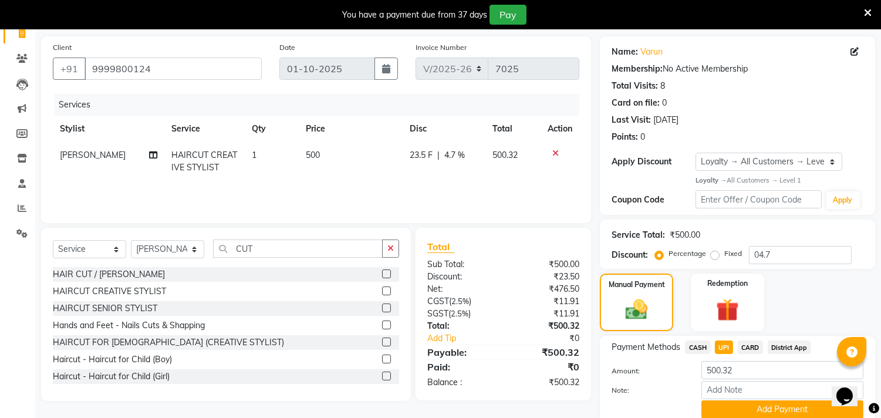
scroll to position [128, 0]
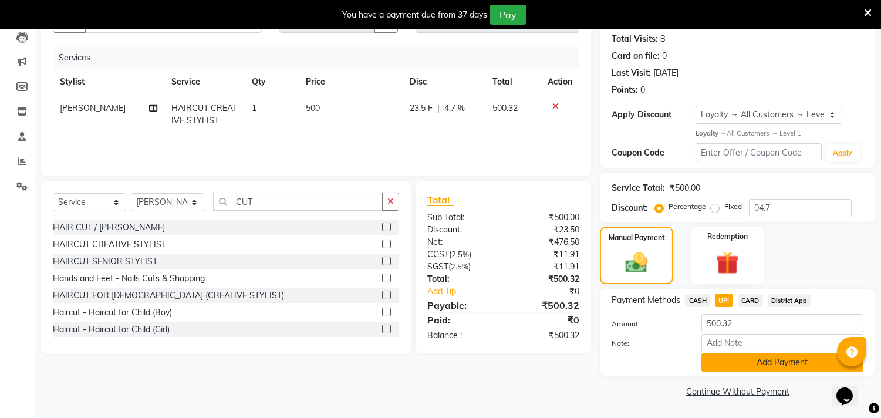
click at [734, 360] on button "Add Payment" at bounding box center [782, 362] width 162 height 18
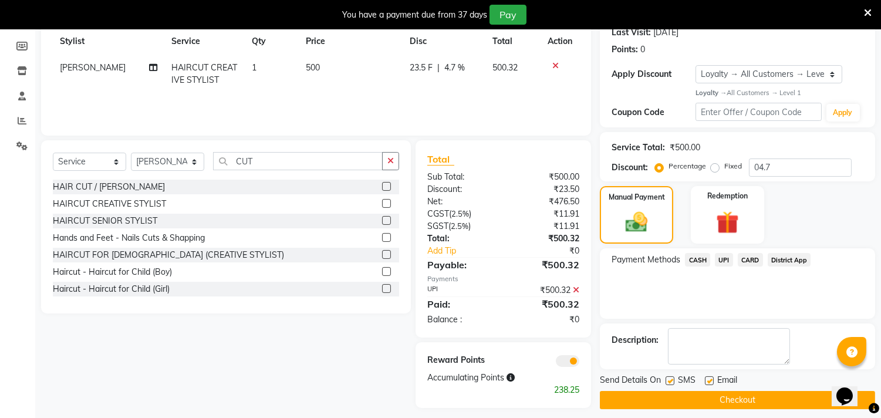
scroll to position [177, 0]
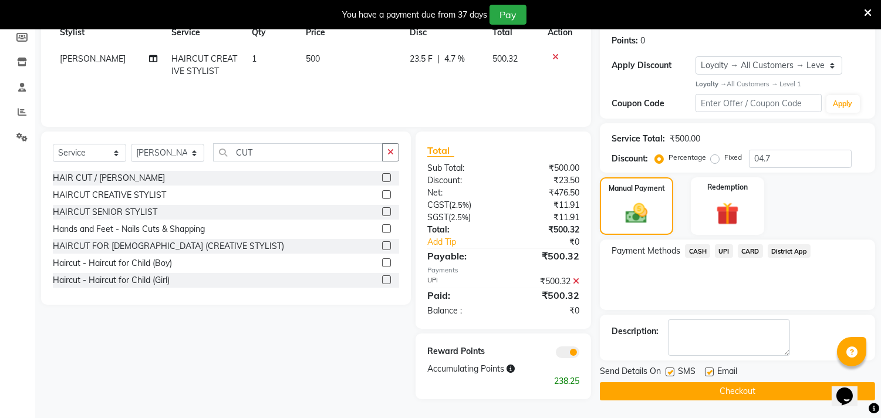
click at [565, 350] on span at bounding box center [567, 352] width 23 height 12
click at [579, 354] on input "checkbox" at bounding box center [579, 354] width 0 height 0
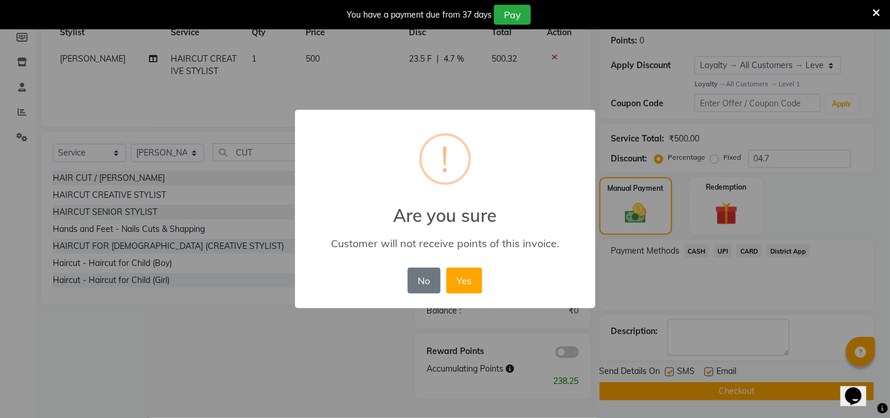
drag, startPoint x: 455, startPoint y: 287, endPoint x: 566, endPoint y: 365, distance: 134.8
click at [456, 287] on button "Yes" at bounding box center [465, 281] width 36 height 26
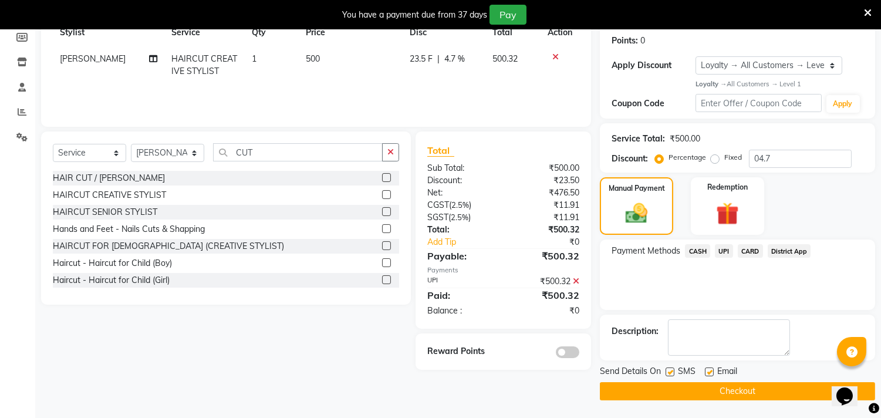
click at [651, 390] on button "Checkout" at bounding box center [737, 391] width 275 height 18
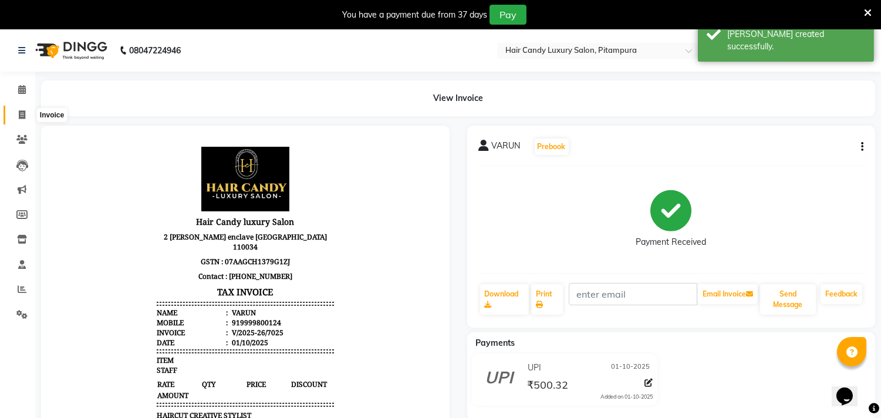
click at [19, 118] on icon at bounding box center [22, 114] width 6 height 9
select select "4720"
select select "service"
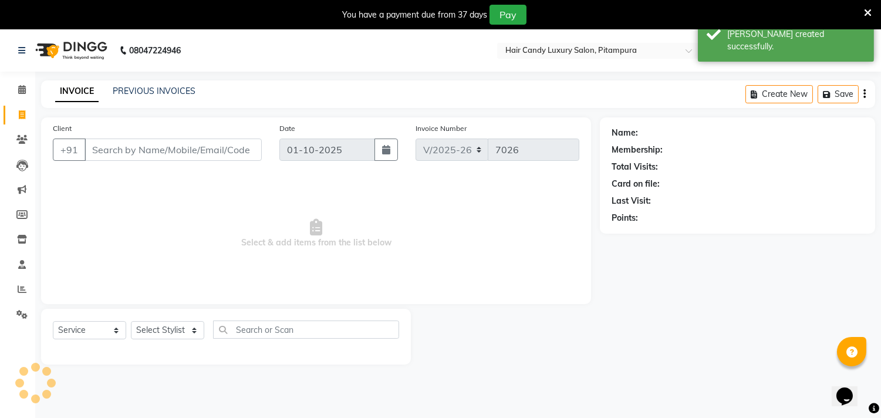
scroll to position [29, 0]
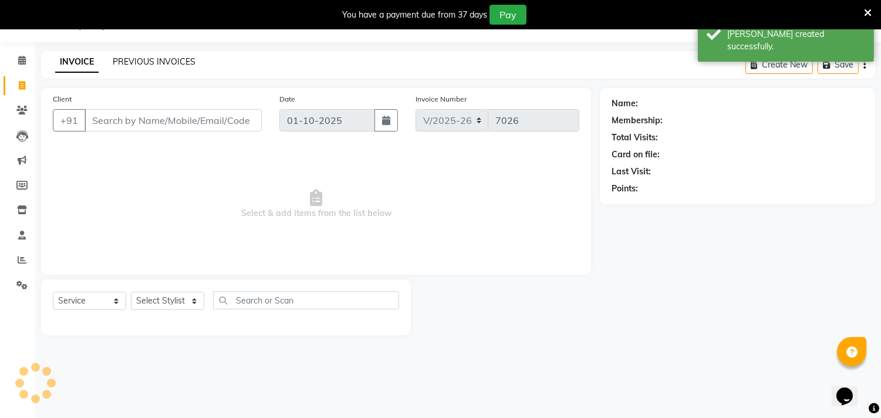
click at [164, 63] on link "PREVIOUS INVOICES" at bounding box center [154, 61] width 83 height 11
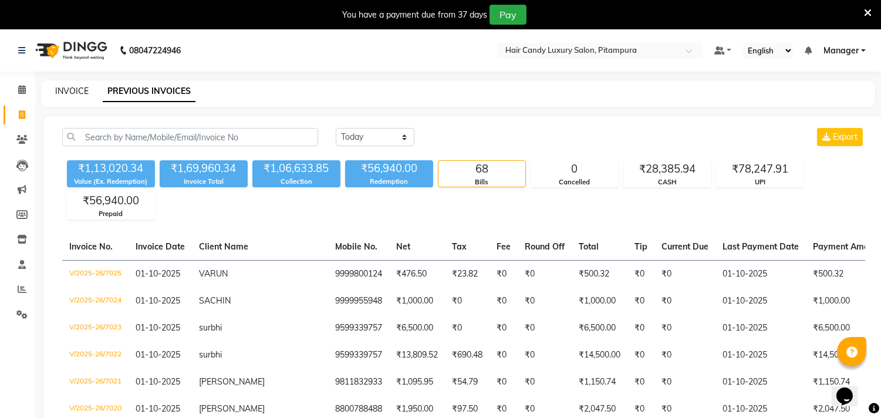
click at [81, 90] on link "INVOICE" at bounding box center [71, 91] width 33 height 11
select select "4720"
select select "service"
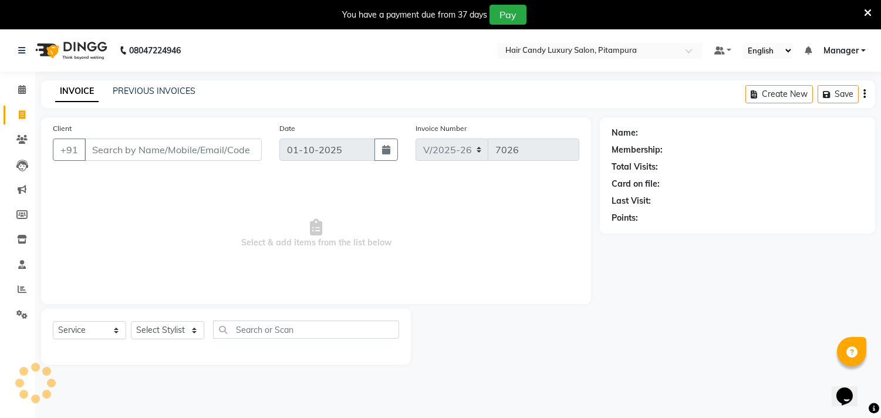
scroll to position [29, 0]
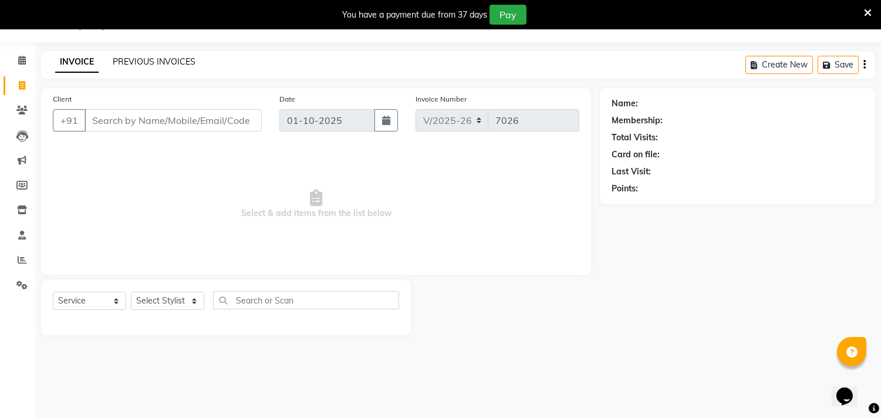
click at [188, 57] on link "PREVIOUS INVOICES" at bounding box center [154, 61] width 83 height 11
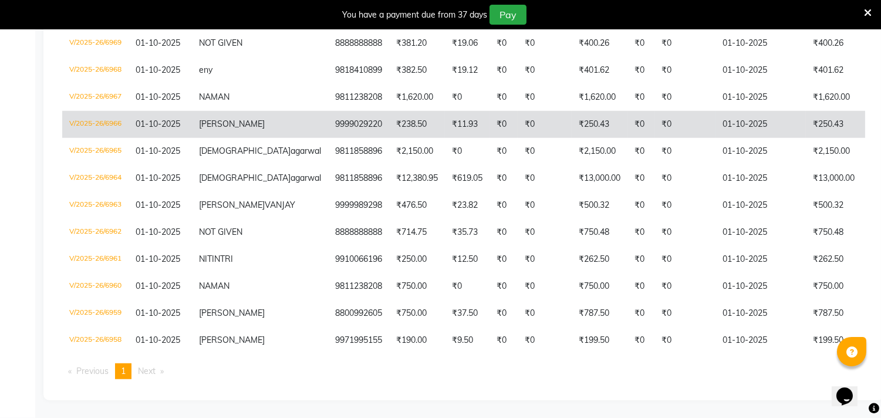
scroll to position [1916, 0]
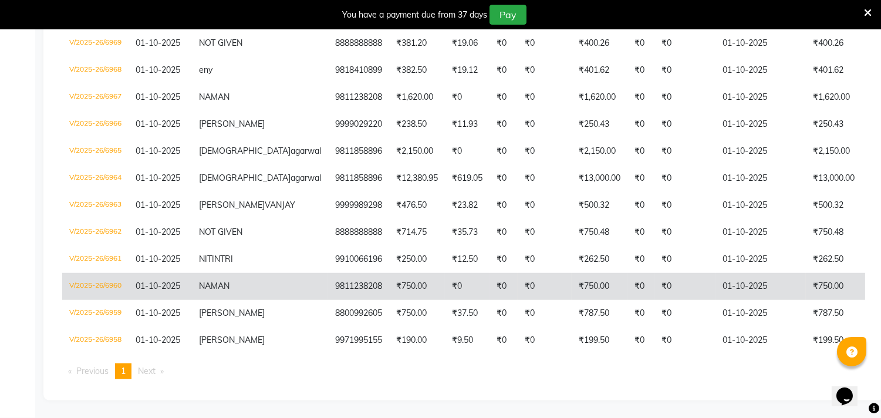
click at [243, 273] on td "NAMAN" at bounding box center [260, 286] width 136 height 27
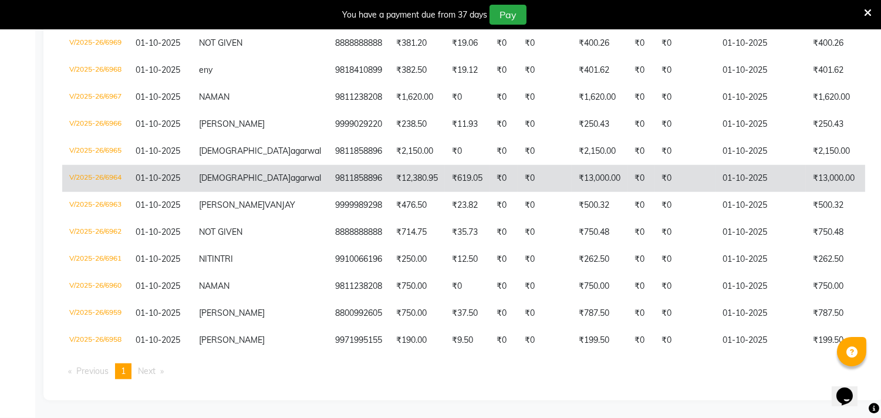
click at [328, 165] on td "9811858896" at bounding box center [358, 178] width 61 height 27
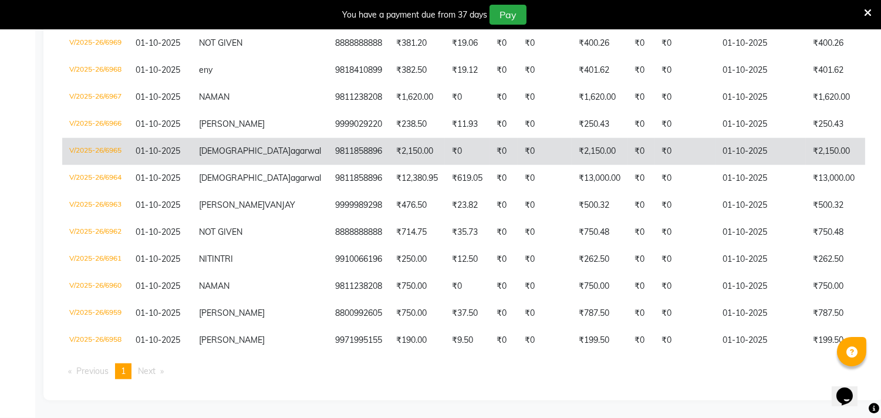
click at [202, 146] on span "[DEMOGRAPHIC_DATA]" at bounding box center [245, 151] width 92 height 11
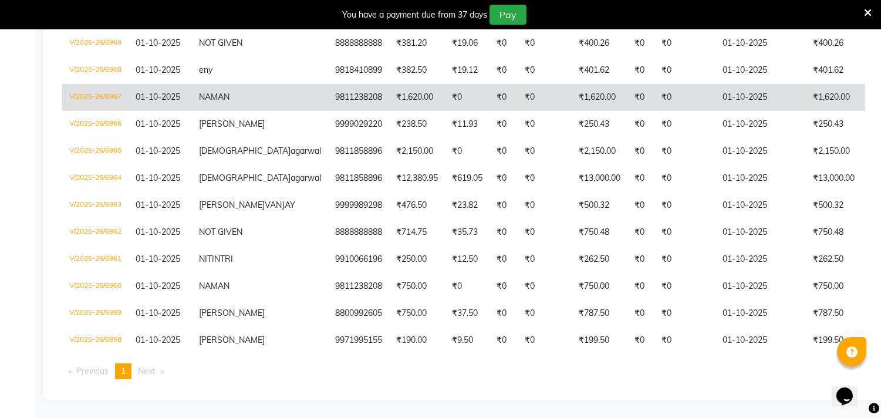
click at [328, 111] on td "9811238208" at bounding box center [358, 97] width 61 height 27
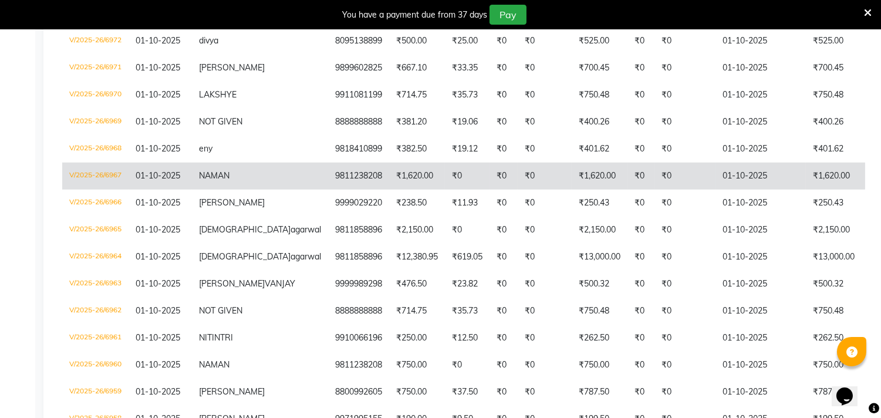
scroll to position [1656, 0]
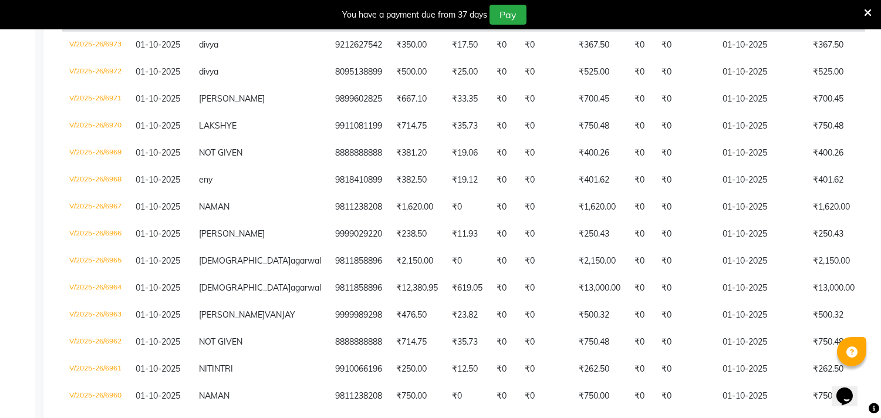
click at [328, 32] on td "9811142250" at bounding box center [358, 18] width 61 height 27
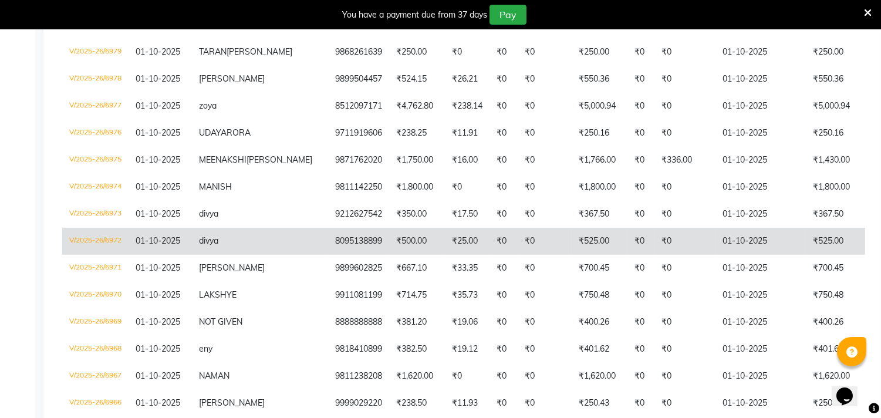
scroll to position [1460, 0]
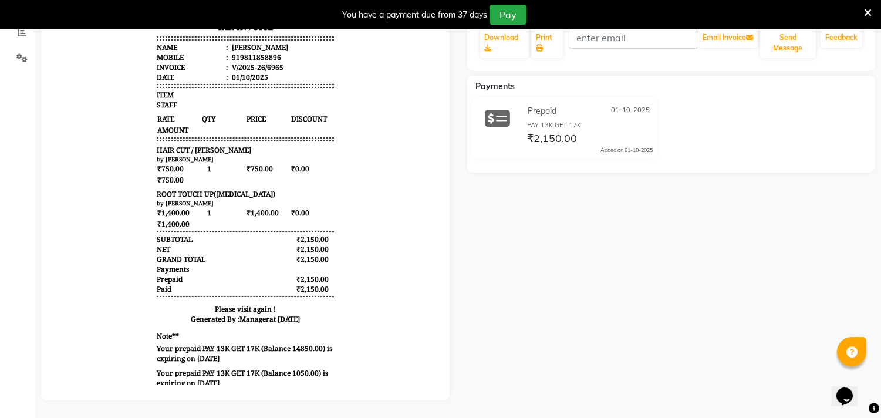
scroll to position [266, 0]
